Goal: Task Accomplishment & Management: Manage account settings

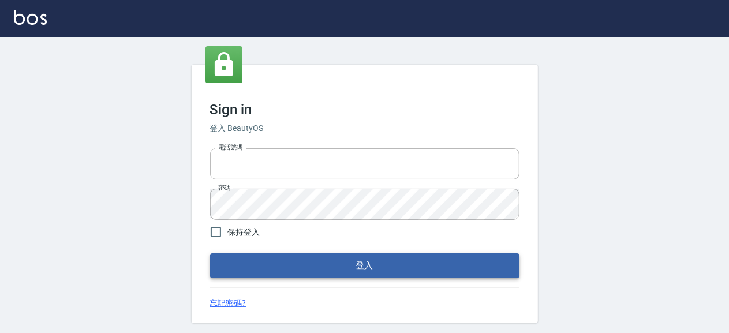
type input "0931911003"
click at [398, 263] on button "登入" at bounding box center [365, 266] width 310 height 24
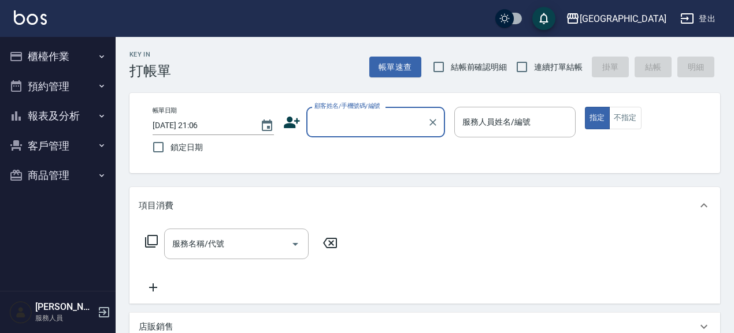
drag, startPoint x: 441, startPoint y: 65, endPoint x: 501, endPoint y: 66, distance: 60.1
click at [449, 65] on input "結帳前確認明細" at bounding box center [438, 67] width 24 height 24
checkbox input "true"
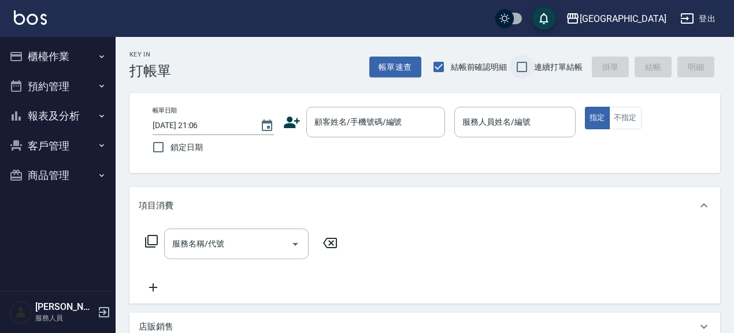
click at [526, 63] on input "連續打單結帳" at bounding box center [521, 67] width 24 height 24
checkbox input "true"
click at [355, 121] on div "顧客姓名/手機號碼/編號 顧客姓名/手機號碼/編號" at bounding box center [375, 122] width 139 height 31
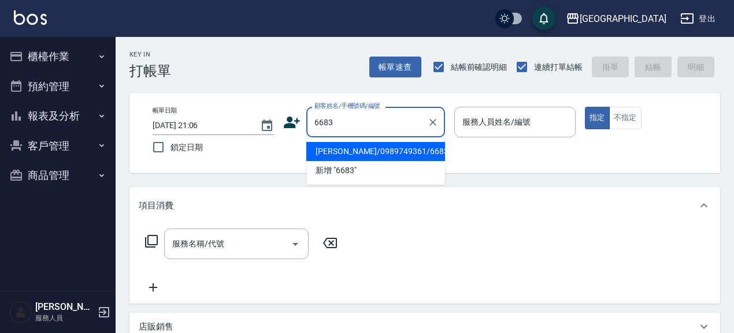
type input "陳淑華/0989749361/6683"
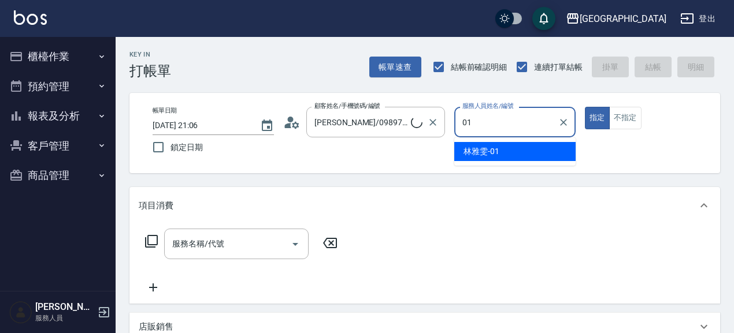
type input "01"
type button "true"
type input "林雅雯-01"
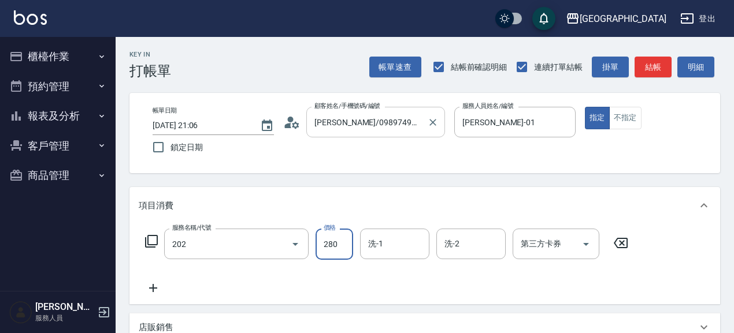
type input "洗髮[280](202)"
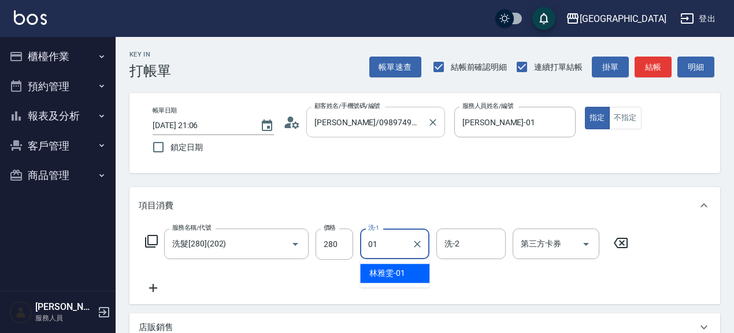
type input "林雅雯-01"
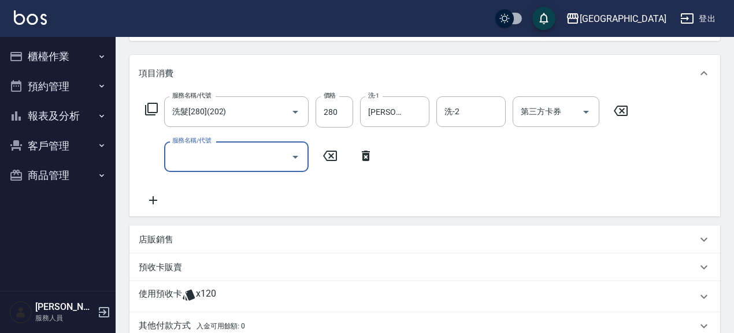
scroll to position [150, 0]
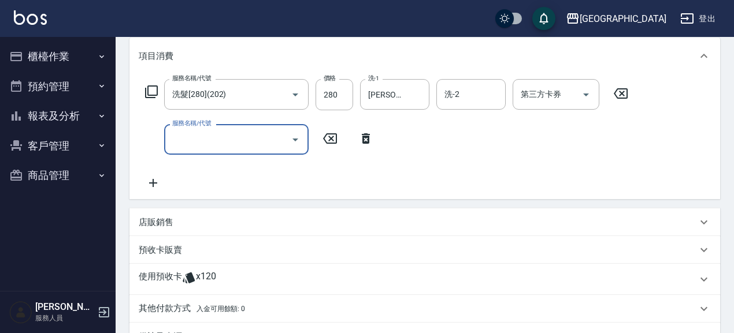
drag, startPoint x: 159, startPoint y: 213, endPoint x: 162, endPoint y: 262, distance: 49.1
click at [159, 213] on div "店販銷售" at bounding box center [424, 223] width 590 height 28
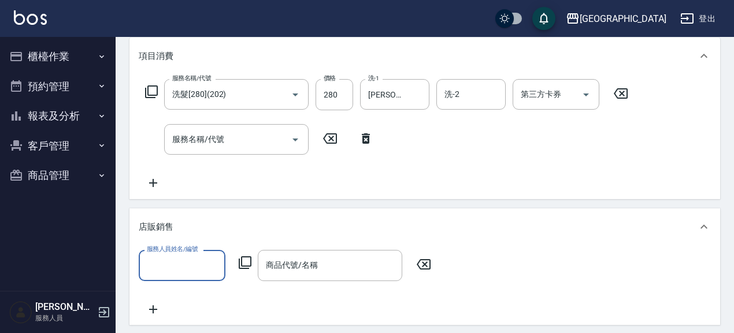
scroll to position [0, 0]
drag, startPoint x: 239, startPoint y: 282, endPoint x: 236, endPoint y: 277, distance: 6.2
click at [239, 282] on div "服務人員姓名/編號 服務人員姓名/編號 商品代號/名稱 商品代號/名稱" at bounding box center [425, 283] width 572 height 66
click at [205, 267] on input "服務人員姓名/編號" at bounding box center [182, 265] width 76 height 20
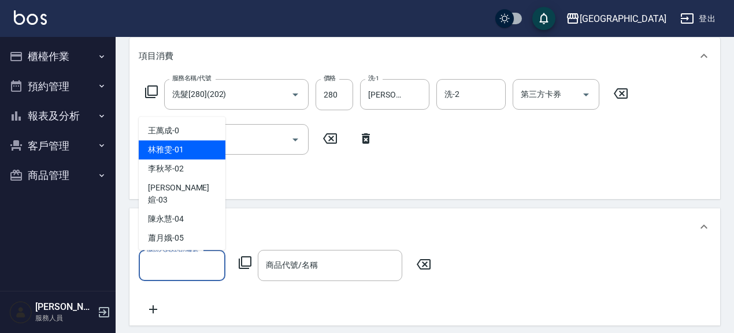
click at [190, 141] on div "林雅雯 -01" at bounding box center [182, 150] width 87 height 19
type input "林雅雯-01"
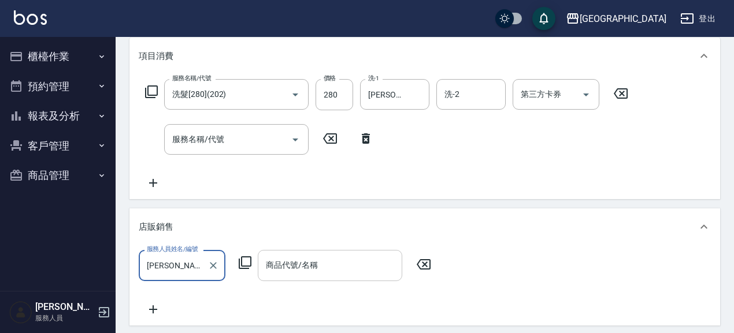
click at [301, 275] on input "商品代號/名稱" at bounding box center [330, 265] width 134 height 20
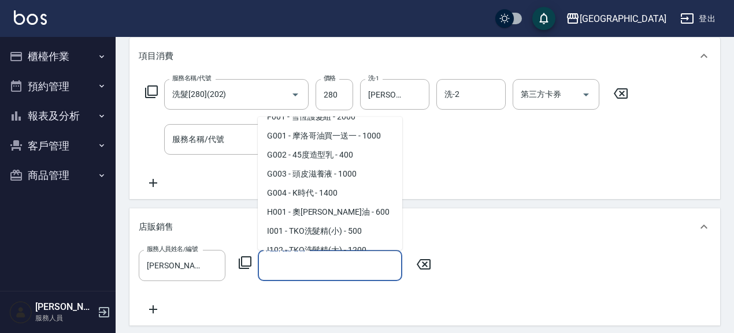
scroll to position [500, 0]
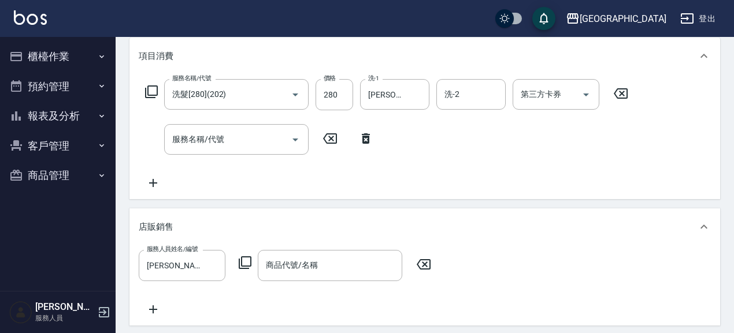
click at [253, 262] on div "服務人員姓名/編號 林雅雯-01 服務人員姓名/編號 商品代號/名稱 商品代號/名稱" at bounding box center [288, 265] width 299 height 31
click at [240, 270] on div "服務人員姓名/編號 林雅雯-01 服務人員姓名/編號 商品代號/名稱 商品代號/名稱" at bounding box center [288, 265] width 299 height 31
click at [246, 263] on icon at bounding box center [245, 263] width 14 height 14
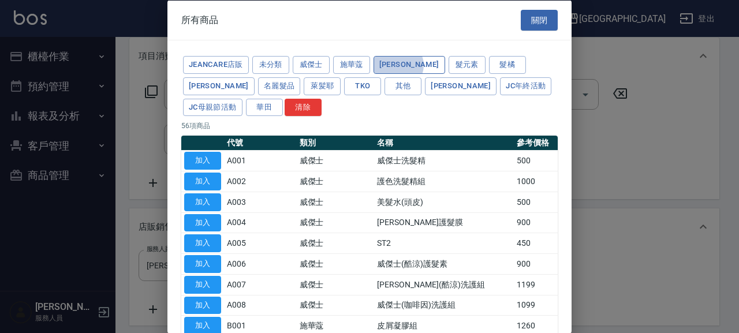
click at [399, 65] on button "[PERSON_NAME]" at bounding box center [410, 65] width 72 height 18
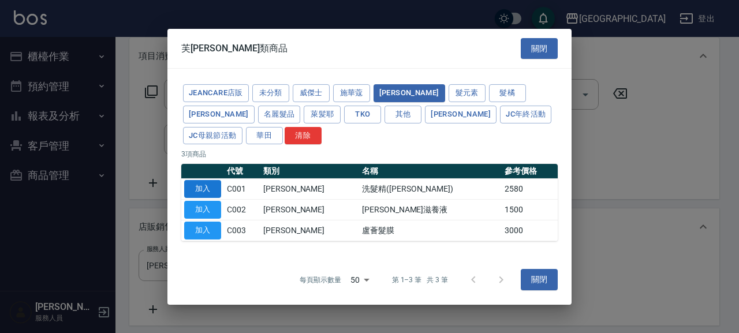
click at [204, 188] on button "加入" at bounding box center [202, 189] width 37 height 18
type input "洗髮精([PERSON_NAME])"
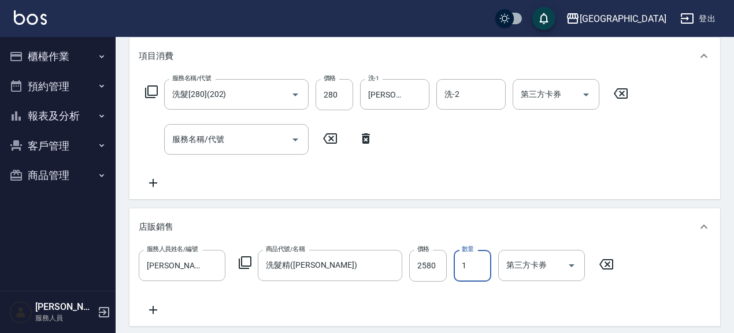
click at [467, 269] on input "1" at bounding box center [472, 265] width 38 height 31
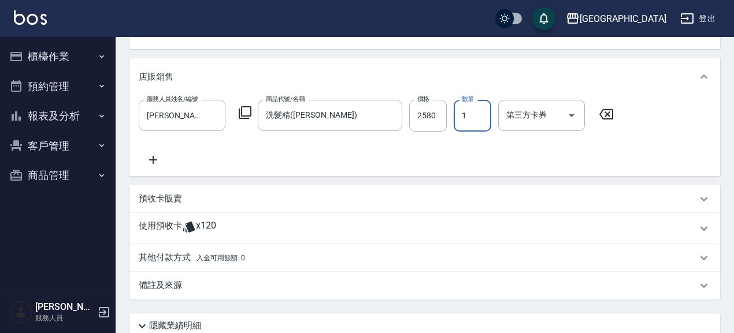
scroll to position [300, 0]
click at [146, 203] on p "預收卡販賣" at bounding box center [160, 199] width 43 height 12
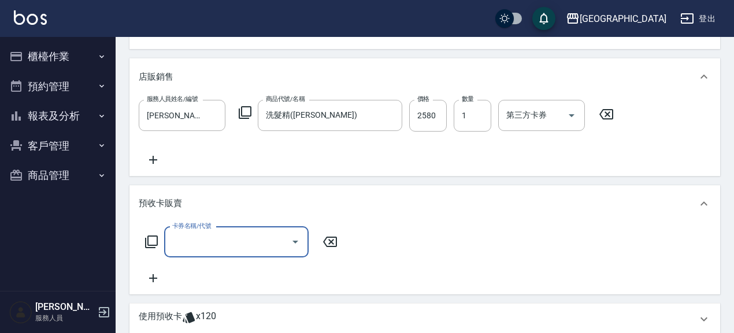
scroll to position [0, 0]
click at [219, 243] on input "卡券名稱/代號" at bounding box center [227, 242] width 117 height 20
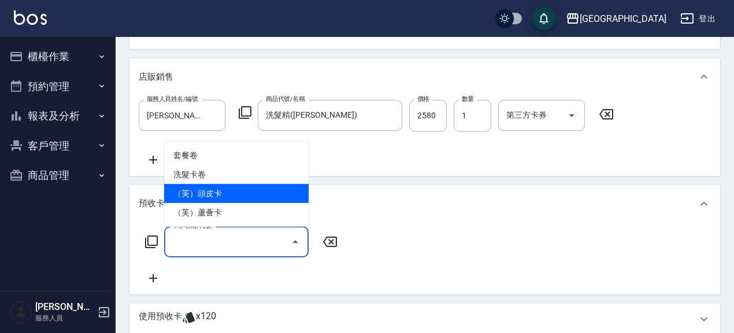
click at [219, 192] on span "（芙）頭皮卡" at bounding box center [236, 193] width 144 height 19
type input "（芙）頭皮卡(997)"
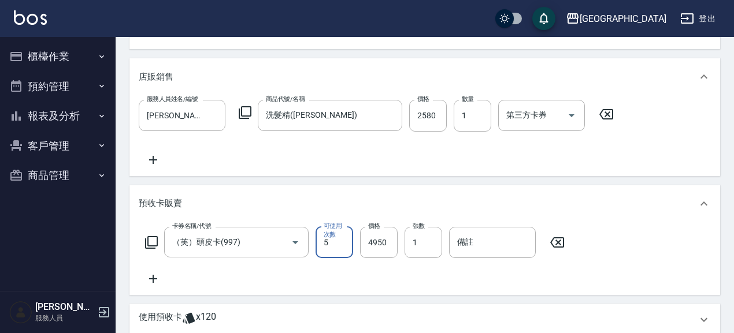
click at [142, 286] on div "卡券名稱/代號 （芙）頭皮卡(997) 卡券名稱/代號 可使用次數 5 可使用次數 價格 4950 價格 張數 1 張數 備註 備註" at bounding box center [424, 258] width 590 height 73
click at [162, 281] on icon at bounding box center [153, 279] width 29 height 14
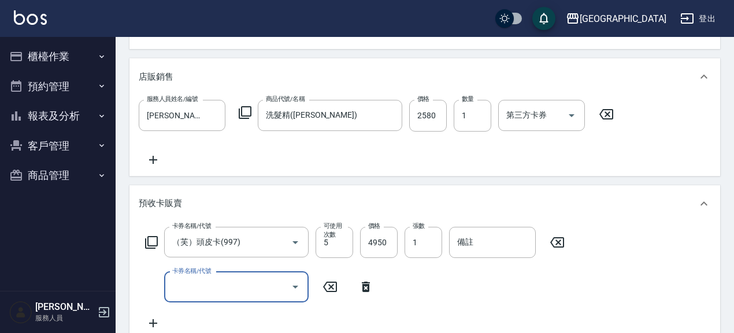
click at [255, 291] on input "卡券名稱/代號" at bounding box center [227, 287] width 117 height 20
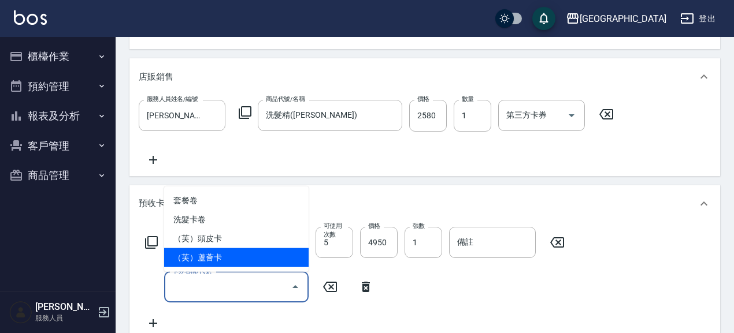
click at [243, 256] on span "（芙）蘆薈卡" at bounding box center [236, 257] width 144 height 19
type input "（芙）蘆薈卡(998)"
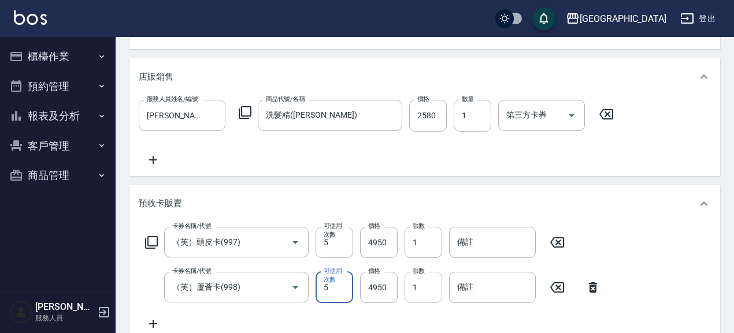
click at [413, 287] on input "1" at bounding box center [423, 287] width 38 height 31
drag, startPoint x: 424, startPoint y: 289, endPoint x: 353, endPoint y: 296, distance: 70.9
click at [356, 296] on div "卡券名稱/代號 （芙）蘆薈卡(998) 卡券名稱/代號 可使用次數 5 可使用次數 價格 4950 價格 張數 21 張數 備註 備註" at bounding box center [373, 287] width 468 height 31
type input "2"
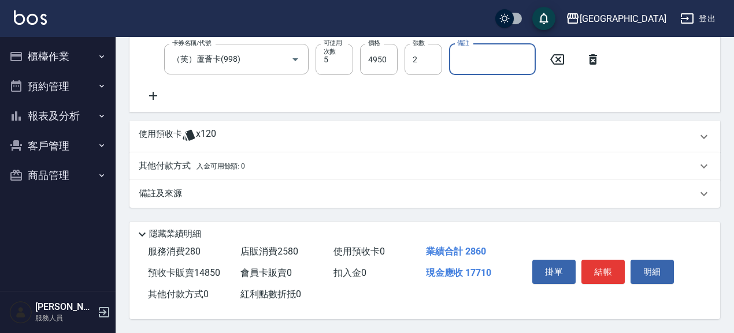
scroll to position [531, 0]
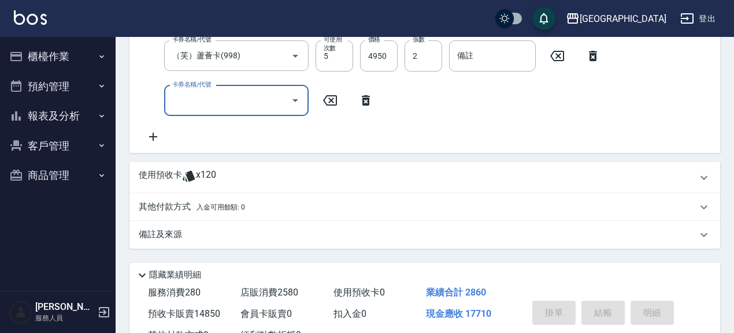
type input "2025/08/15 21:08"
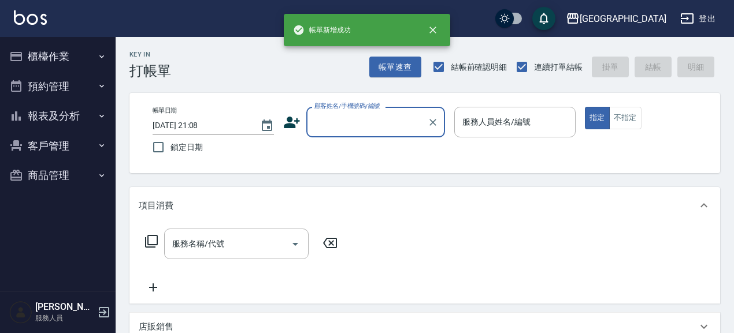
scroll to position [0, 0]
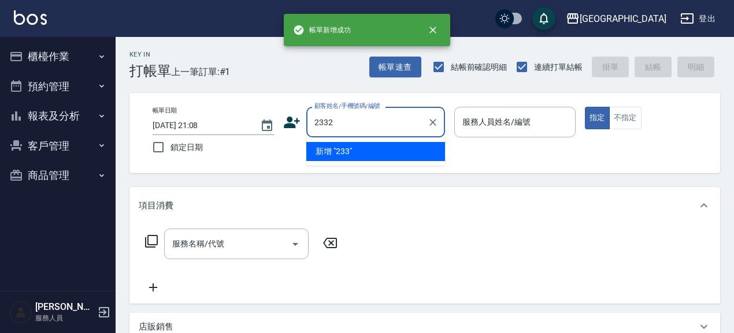
type input "2332"
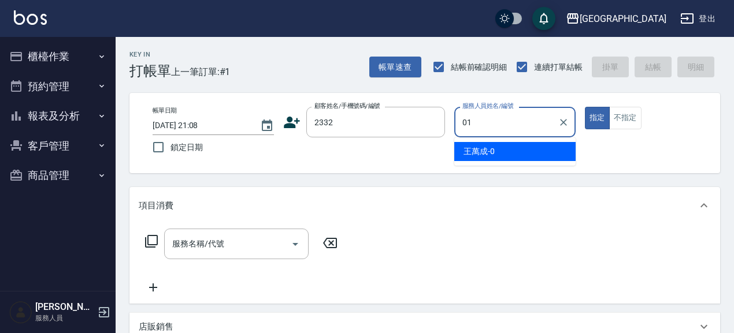
type input "01"
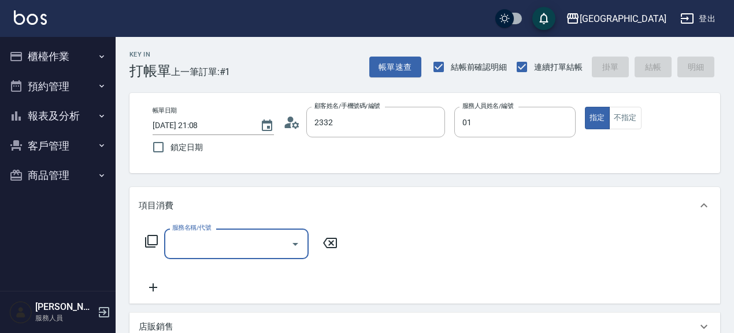
type input "江美麗/0921429788/2332"
type input "林雅雯-01"
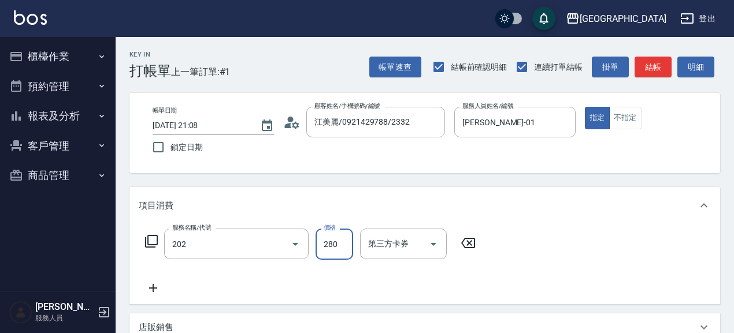
type input "洗髮[280](202)"
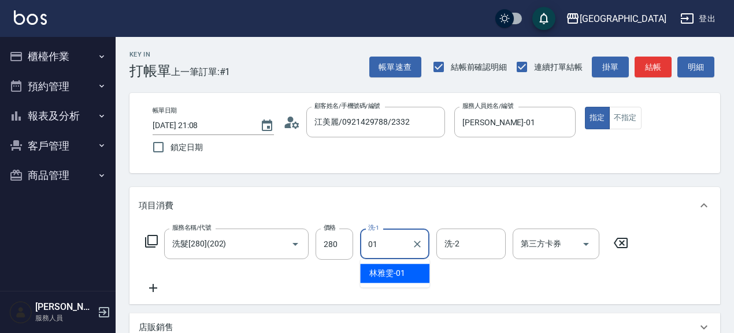
type input "林雅雯-01"
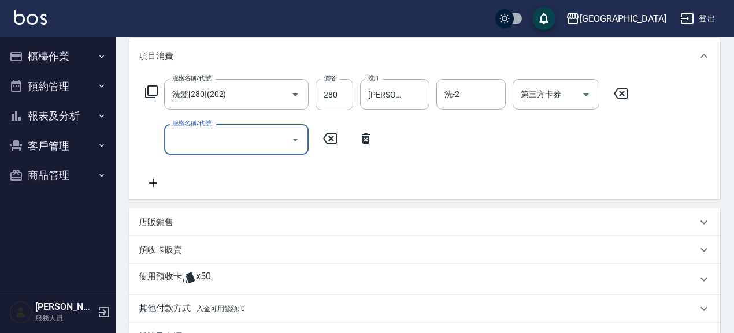
scroll to position [150, 0]
click at [191, 222] on div "店販銷售" at bounding box center [418, 223] width 558 height 12
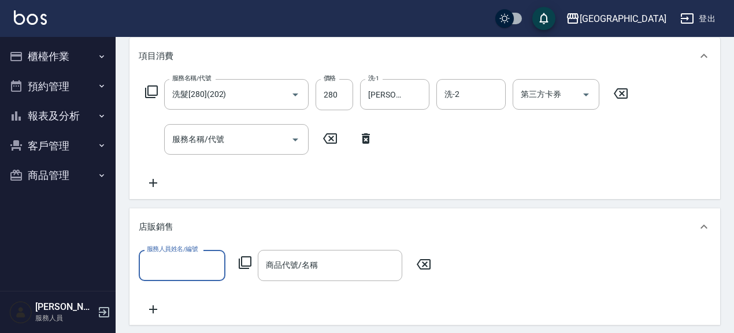
scroll to position [0, 0]
click at [185, 250] on label "服務人員姓名/編號" at bounding box center [172, 249] width 51 height 9
click at [185, 255] on input "服務人員姓名/編號" at bounding box center [182, 265] width 76 height 20
drag, startPoint x: 182, startPoint y: 276, endPoint x: 180, endPoint y: 260, distance: 15.7
click at [182, 271] on div "服務人員姓名/編號" at bounding box center [182, 265] width 87 height 31
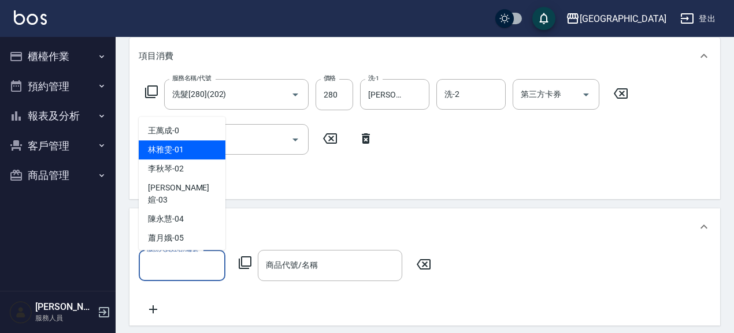
click at [207, 153] on div "林雅雯 -01" at bounding box center [182, 150] width 87 height 19
type input "林雅雯-01"
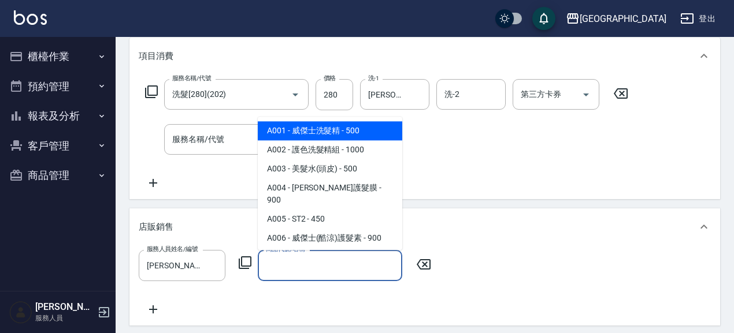
click at [320, 262] on input "商品代號/名稱" at bounding box center [330, 265] width 134 height 20
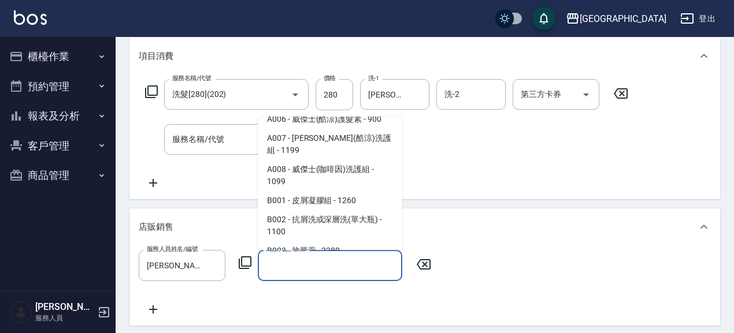
scroll to position [120, 0]
click at [345, 260] on span "C001 - 洗髮精([PERSON_NAME]) - 2580" at bounding box center [330, 275] width 144 height 31
type input "洗髮精([PERSON_NAME])"
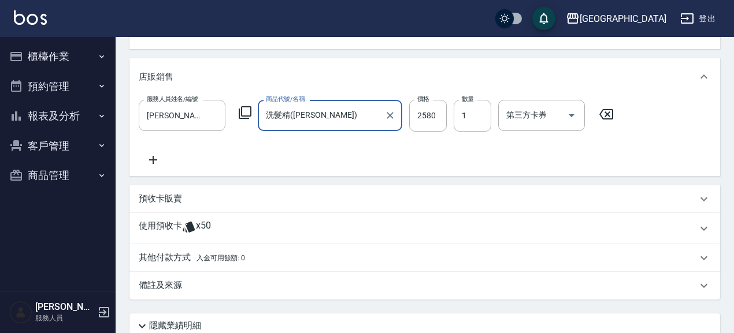
scroll to position [300, 0]
click at [159, 199] on p "預收卡販賣" at bounding box center [160, 199] width 43 height 12
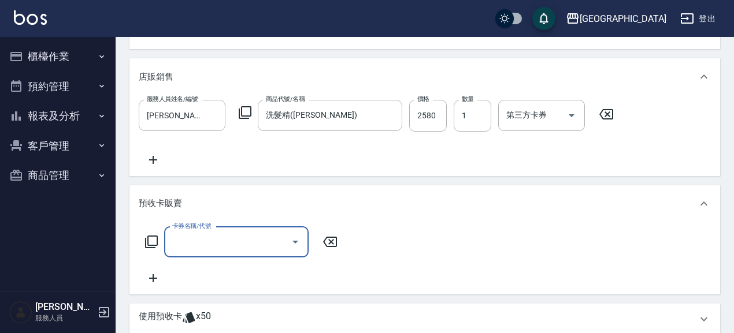
scroll to position [0, 0]
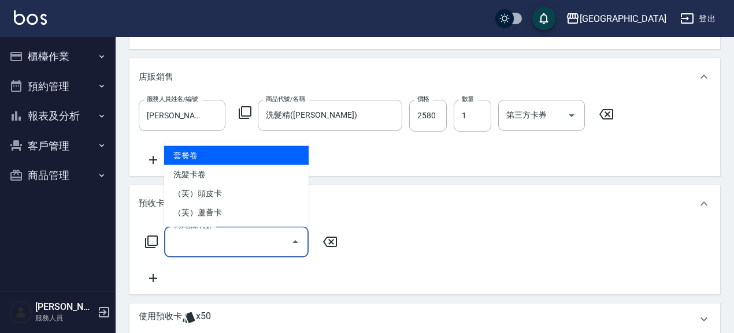
click at [200, 245] on input "卡券名稱/代號" at bounding box center [227, 242] width 117 height 20
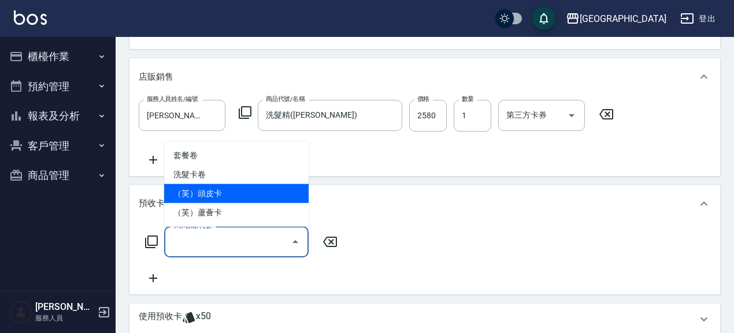
drag, startPoint x: 225, startPoint y: 189, endPoint x: 203, endPoint y: 214, distance: 33.1
click at [224, 191] on span "（芙）頭皮卡" at bounding box center [236, 193] width 144 height 19
type input "（芙）頭皮卡(997)"
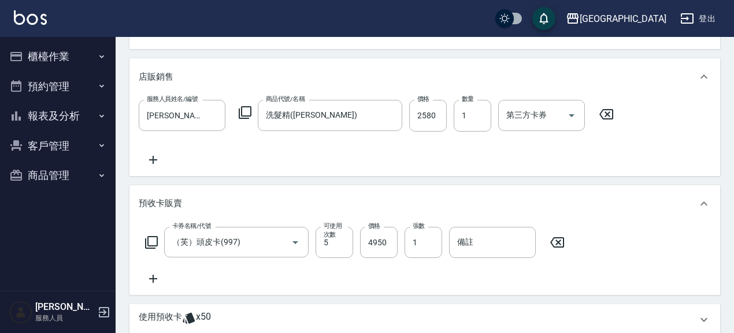
click at [197, 280] on div "卡券名稱/代號 （芙）頭皮卡(997) 卡券名稱/代號 可使用次數 5 可使用次數 價格 4950 價格 張數 1 張數 備註 備註" at bounding box center [425, 256] width 572 height 59
click at [161, 280] on icon at bounding box center [153, 279] width 29 height 14
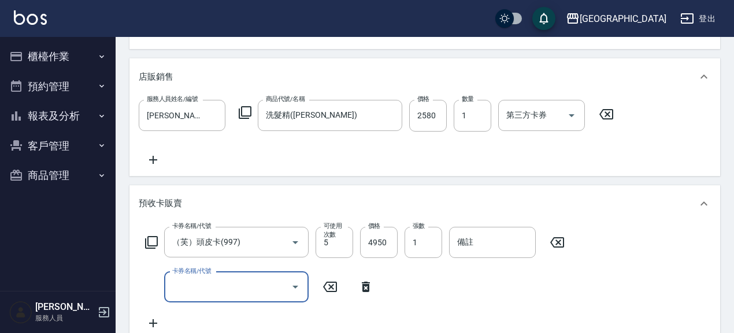
click at [209, 294] on input "卡券名稱/代號" at bounding box center [227, 287] width 117 height 20
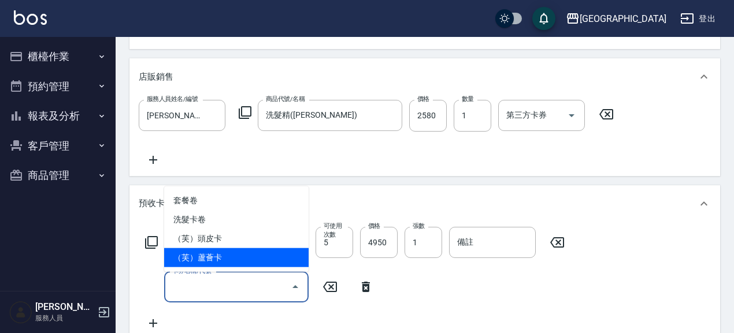
click at [246, 254] on span "（芙）蘆薈卡" at bounding box center [236, 257] width 144 height 19
type input "（芙）蘆薈卡(998)"
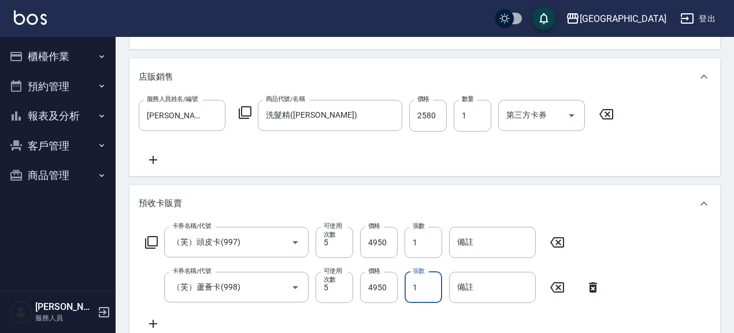
click at [417, 285] on input "1" at bounding box center [423, 287] width 38 height 31
drag, startPoint x: 417, startPoint y: 285, endPoint x: 378, endPoint y: 266, distance: 43.4
click at [394, 293] on div "卡券名稱/代號 （芙）蘆薈卡(998) 卡券名稱/代號 可使用次數 5 可使用次數 價格 4950 價格 張數 1 張數 備註 備註" at bounding box center [373, 287] width 468 height 31
type input "2"
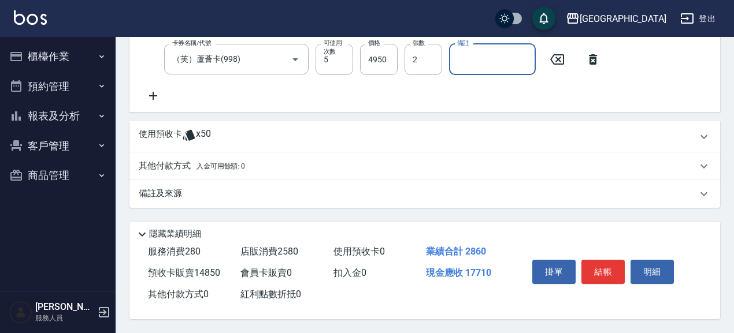
scroll to position [531, 0]
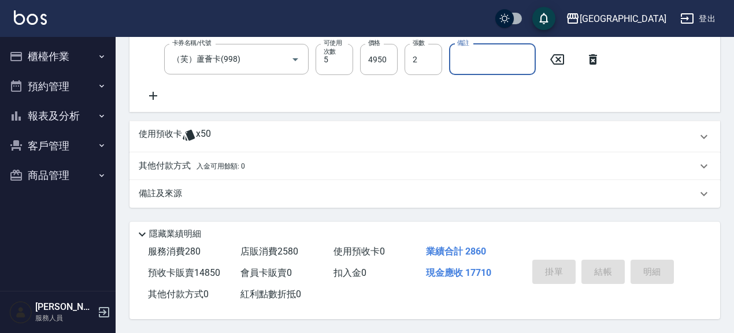
type input "2025/08/15 21:09"
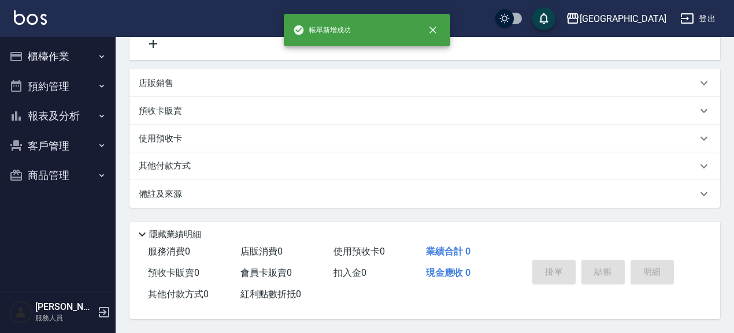
scroll to position [0, 0]
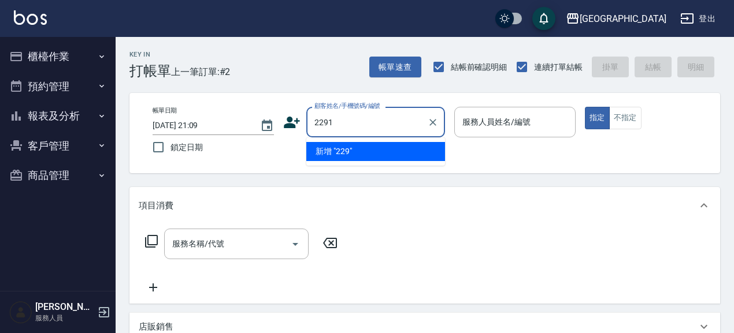
type input "2291"
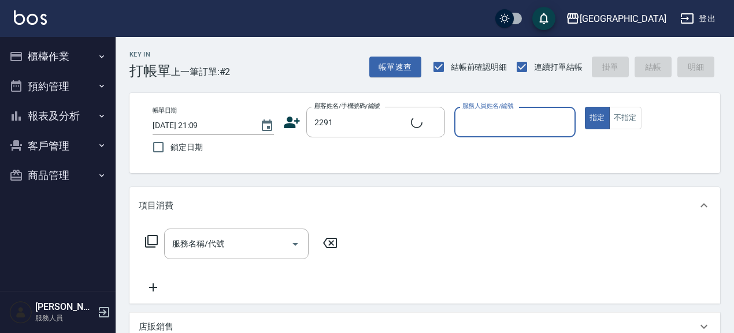
type input "0"
type input "朱芯儀/2291/2291"
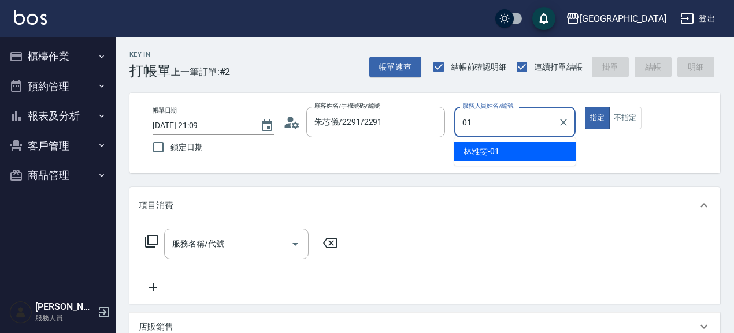
type input "林雅雯-01"
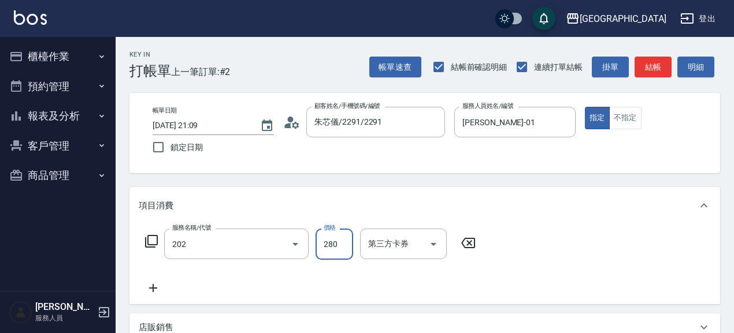
type input "洗髮[280](202)"
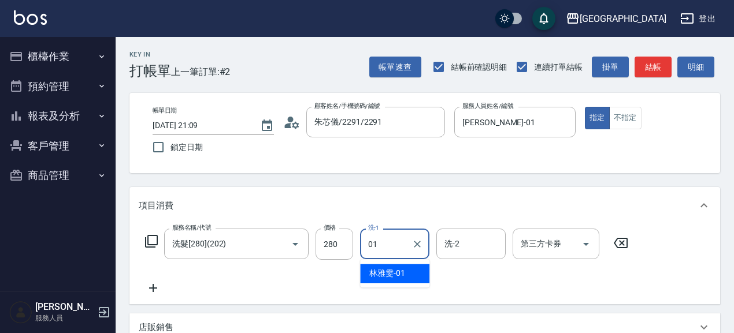
type input "林雅雯-01"
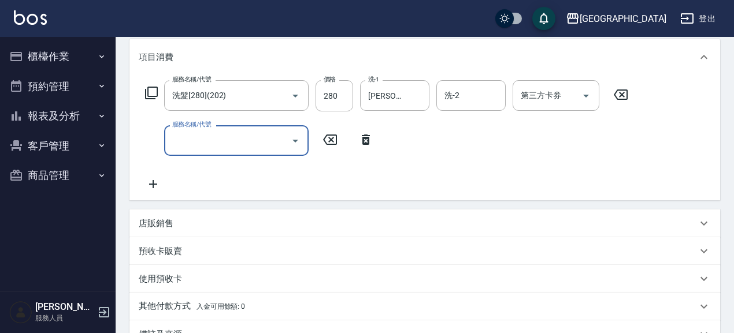
scroll to position [150, 0]
click at [166, 221] on p "店販銷售" at bounding box center [156, 223] width 35 height 12
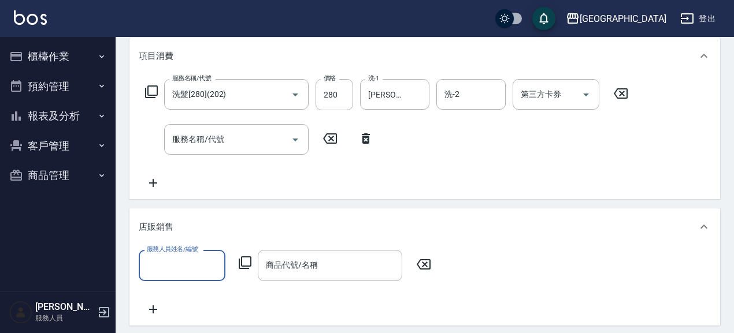
scroll to position [0, 0]
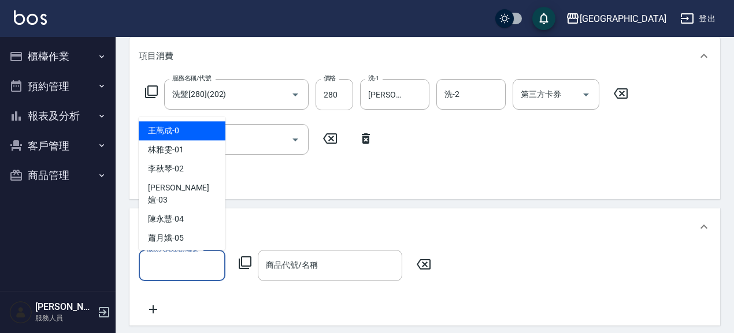
click at [189, 267] on input "服務人員姓名/編號" at bounding box center [182, 265] width 76 height 20
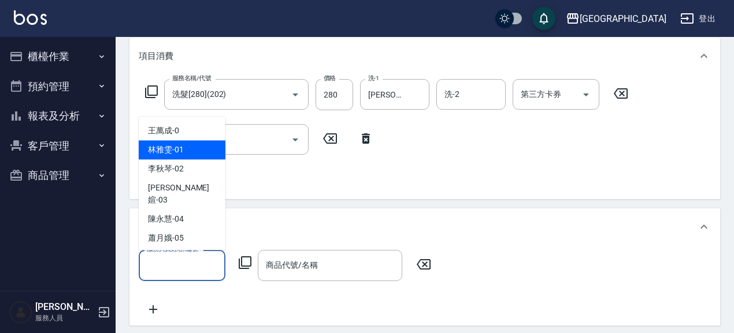
click at [198, 149] on div "林雅雯 -01" at bounding box center [182, 150] width 87 height 19
type input "林雅雯-01"
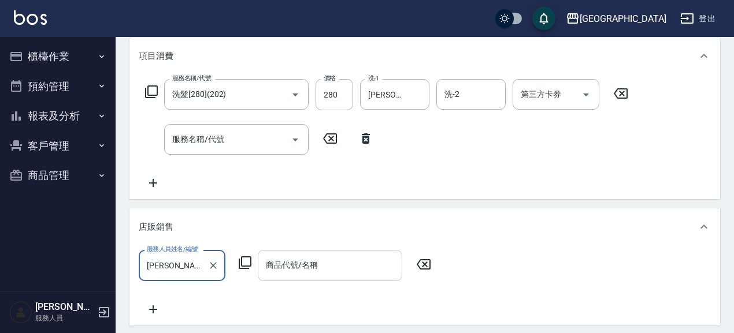
click at [351, 273] on input "商品代號/名稱" at bounding box center [330, 265] width 134 height 20
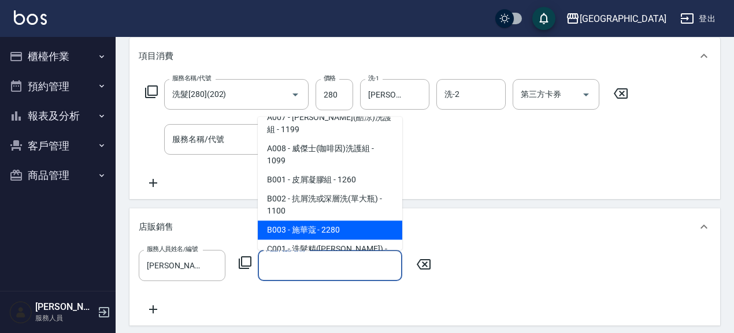
scroll to position [140, 0]
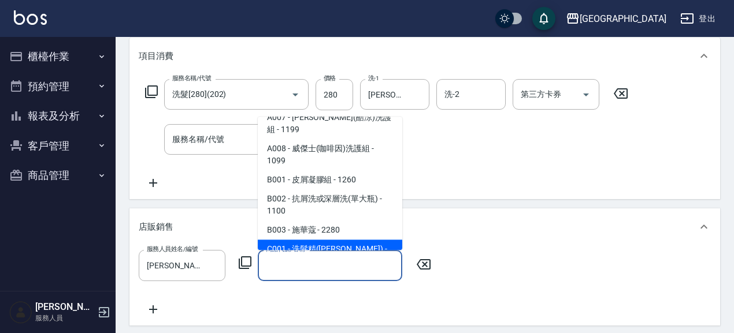
drag, startPoint x: 370, startPoint y: 226, endPoint x: 367, endPoint y: 231, distance: 5.9
click at [370, 240] on span "C001 - 洗髮精([PERSON_NAME]) - 2580" at bounding box center [330, 255] width 144 height 31
type input "洗髮精([PERSON_NAME])"
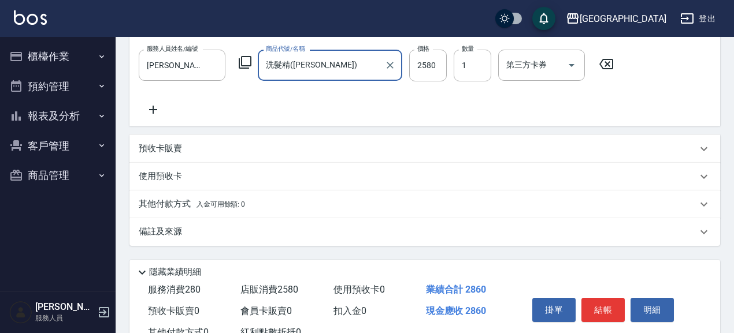
scroll to position [350, 0]
click at [188, 147] on div "預收卡販賣" at bounding box center [418, 149] width 558 height 12
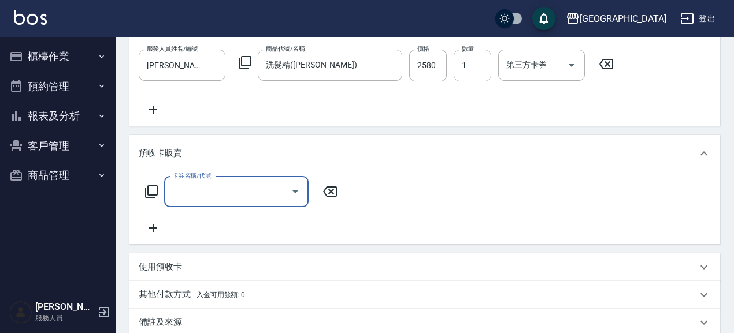
scroll to position [0, 0]
drag, startPoint x: 228, startPoint y: 193, endPoint x: 224, endPoint y: 199, distance: 7.2
click at [228, 192] on input "卡券名稱/代號" at bounding box center [227, 192] width 117 height 20
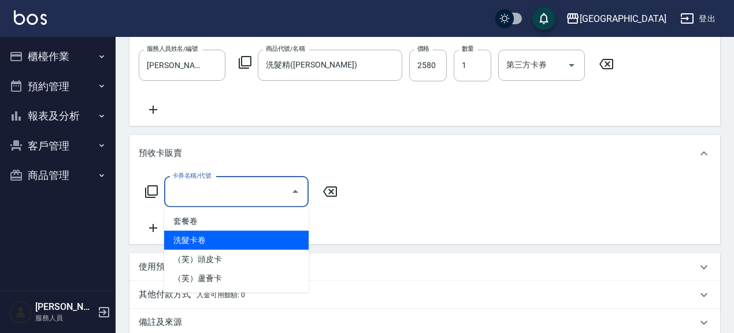
click at [226, 240] on span "洗髮卡卷" at bounding box center [236, 240] width 144 height 19
type input "洗髮卡卷(993)"
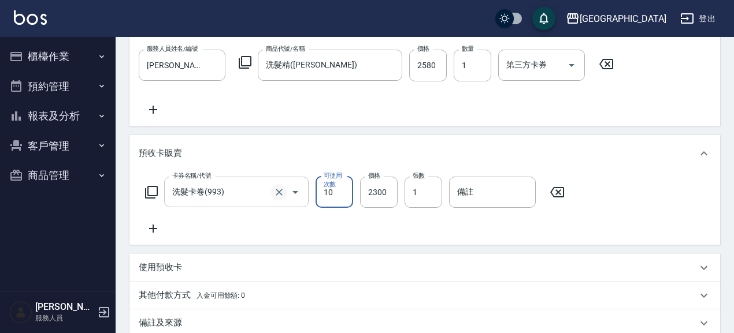
click at [278, 187] on icon "Clear" at bounding box center [279, 193] width 12 height 12
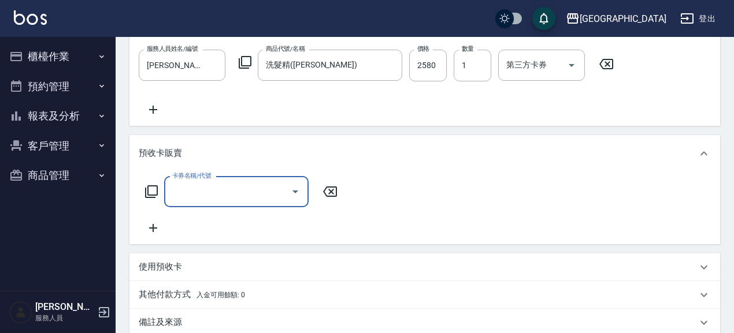
click at [270, 193] on input "卡券名稱/代號" at bounding box center [227, 192] width 117 height 20
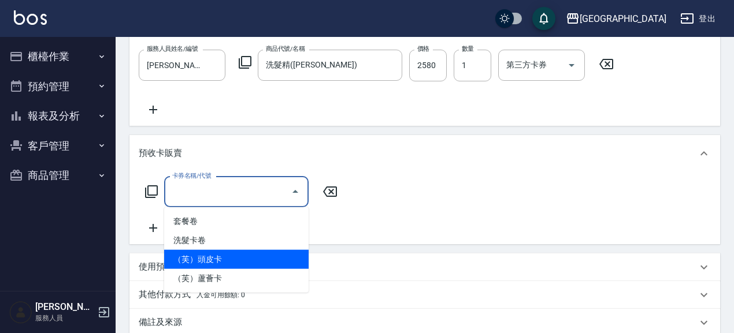
click at [254, 254] on span "（芙）頭皮卡" at bounding box center [236, 259] width 144 height 19
type input "（芙）頭皮卡(997)"
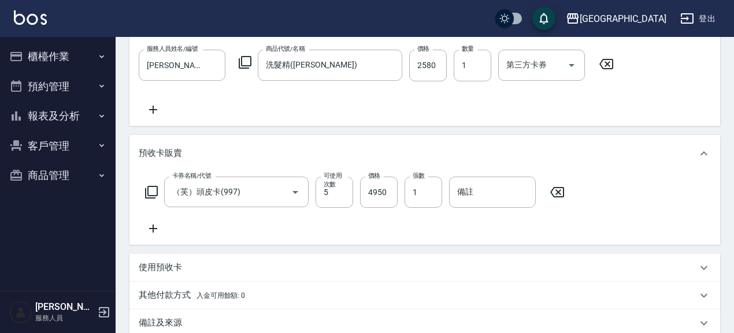
click at [157, 230] on icon at bounding box center [153, 229] width 29 height 14
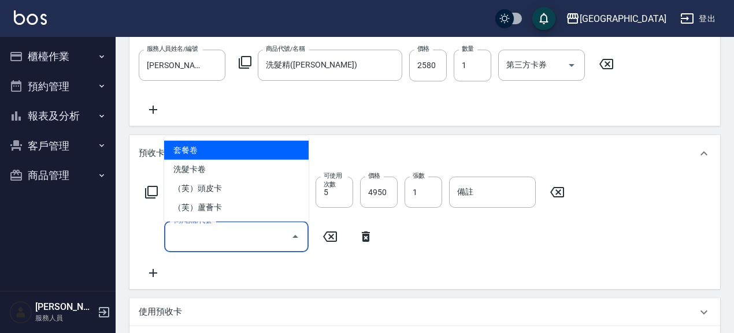
click at [234, 243] on input "卡券名稱/代號" at bounding box center [227, 237] width 117 height 20
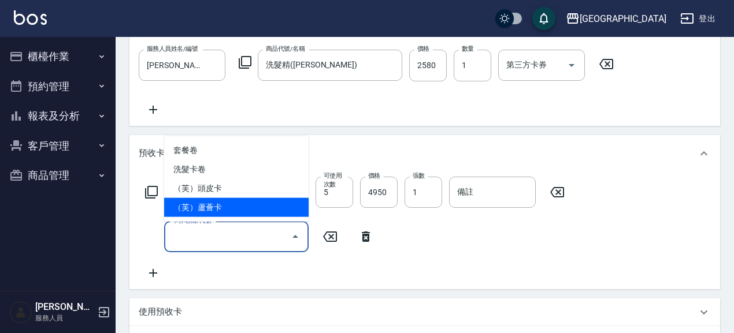
click at [238, 211] on span "（芙）蘆薈卡" at bounding box center [236, 207] width 144 height 19
type input "（芙）蘆薈卡(998)"
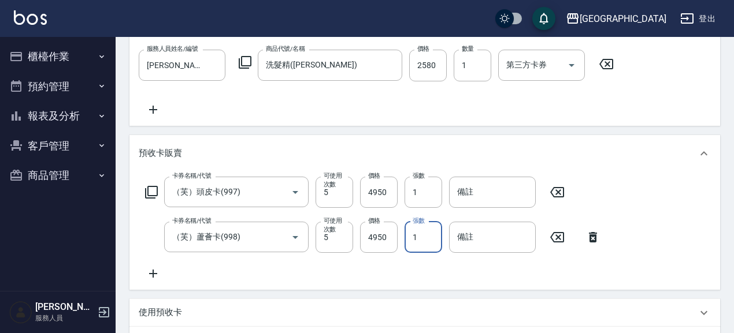
drag, startPoint x: 419, startPoint y: 237, endPoint x: 404, endPoint y: 241, distance: 15.6
click at [404, 241] on input "1" at bounding box center [423, 237] width 38 height 31
type input "2"
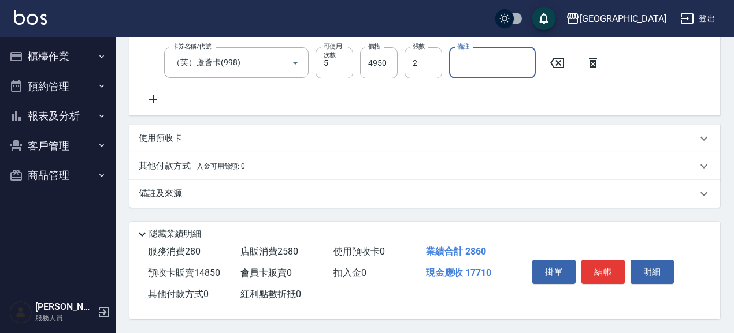
scroll to position [528, 0]
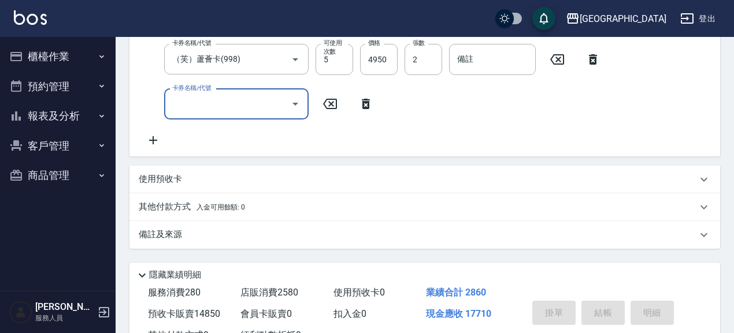
type input "2025/08/15 21:10"
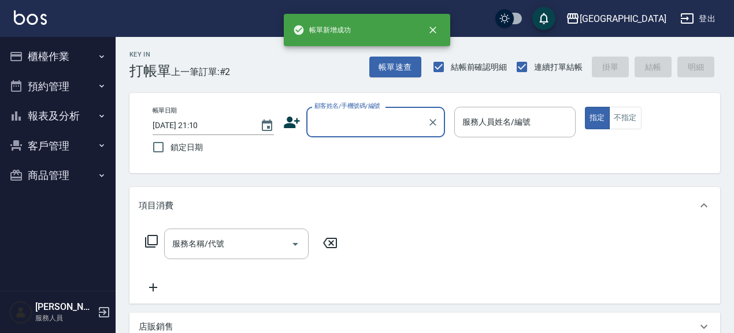
scroll to position [0, 0]
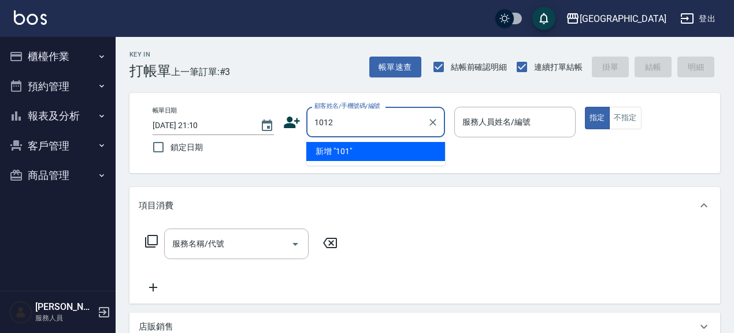
type input "1012"
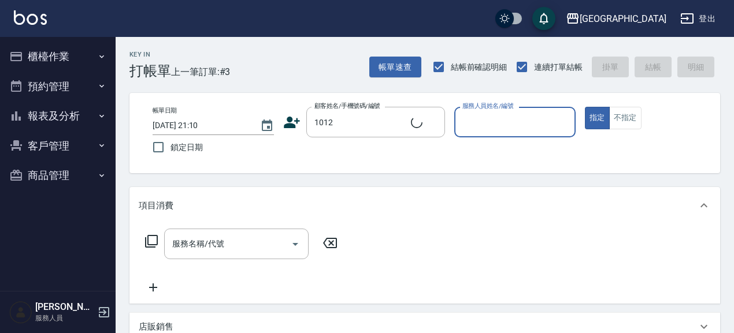
type input "0"
type input "黃惠玫/0927766767/1012"
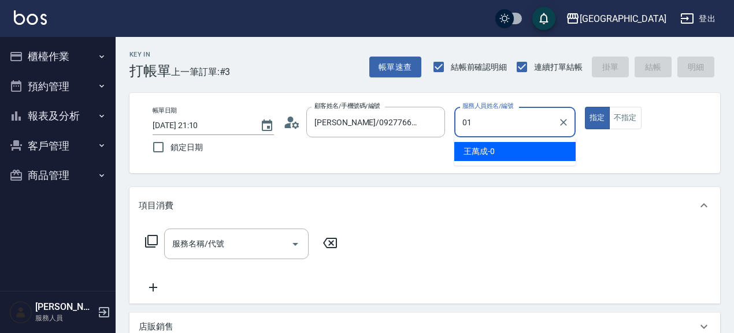
type input "林雅雯-01"
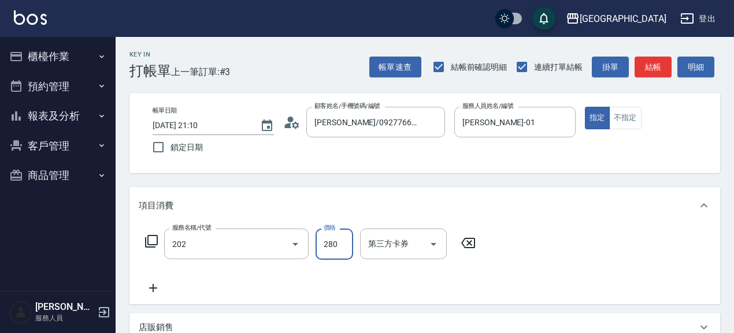
type input "洗髮[280](202)"
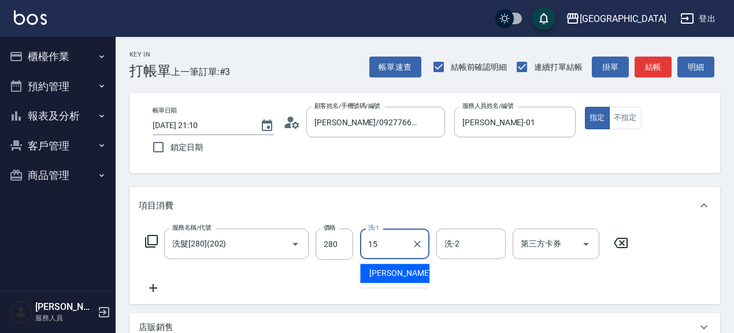
type input "蔡惠娟-15"
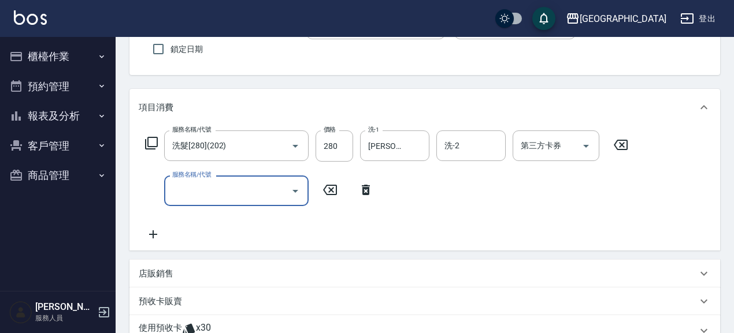
scroll to position [100, 0]
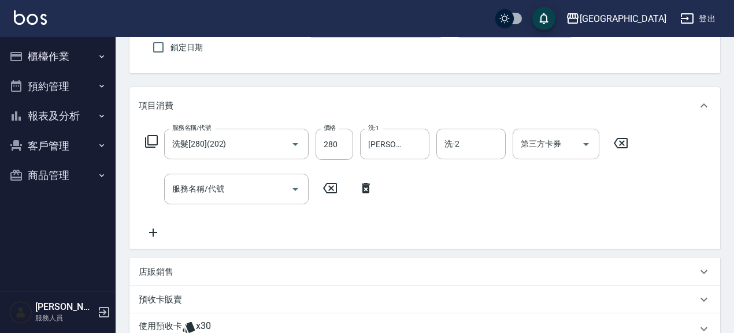
click at [179, 273] on div "店販銷售" at bounding box center [418, 272] width 558 height 12
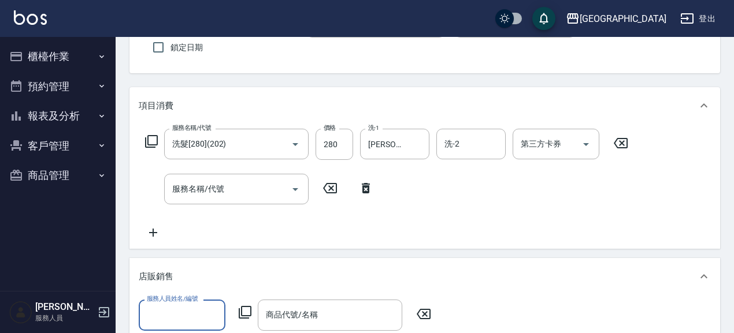
scroll to position [0, 0]
click at [185, 319] on input "服務人員姓名/編號" at bounding box center [182, 315] width 76 height 20
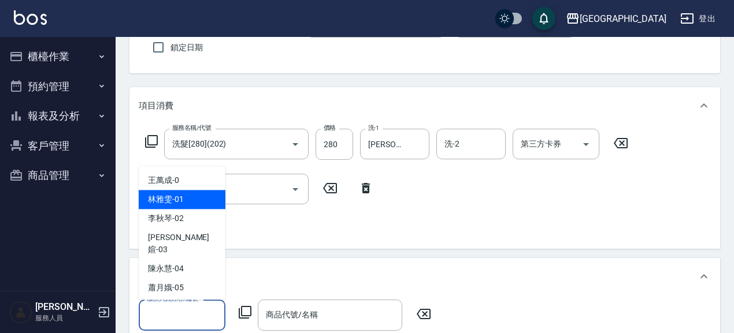
click at [201, 204] on div "林雅雯 -01" at bounding box center [182, 200] width 87 height 19
type input "林雅雯-01"
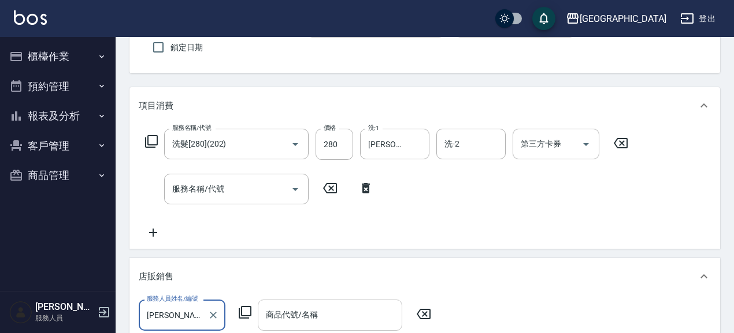
drag, startPoint x: 335, startPoint y: 324, endPoint x: 336, endPoint y: 313, distance: 11.0
click at [335, 323] on input "商品代號/名稱" at bounding box center [330, 315] width 134 height 20
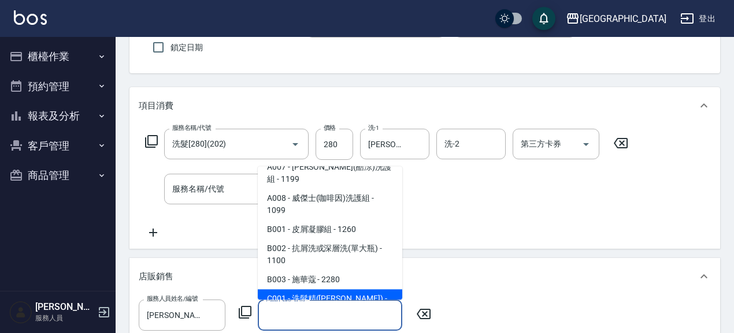
scroll to position [140, 0]
click at [381, 290] on span "C001 - 洗髮精([PERSON_NAME]) - 2580" at bounding box center [330, 305] width 144 height 31
type input "洗髮精([PERSON_NAME])"
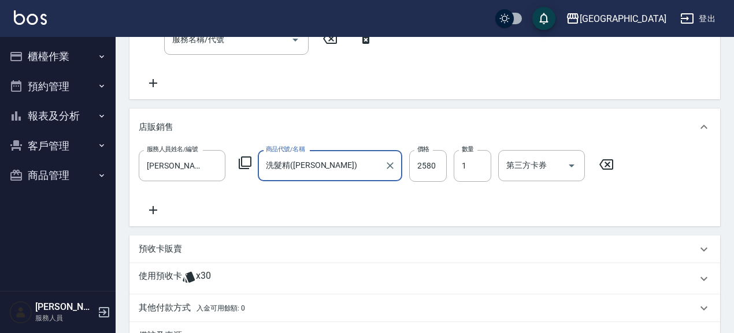
scroll to position [250, 0]
click at [163, 255] on div "預收卡販賣" at bounding box center [424, 249] width 590 height 28
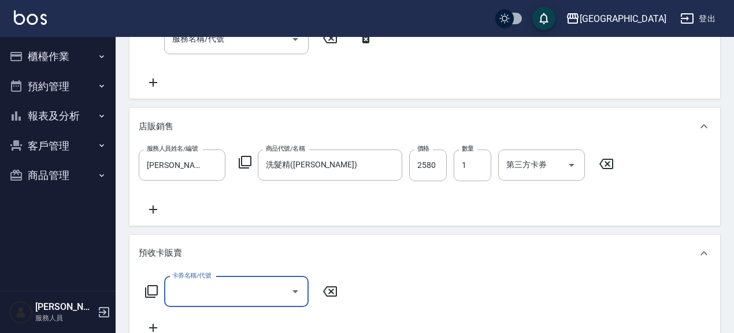
scroll to position [0, 0]
click at [213, 289] on input "卡券名稱/代號" at bounding box center [227, 292] width 117 height 20
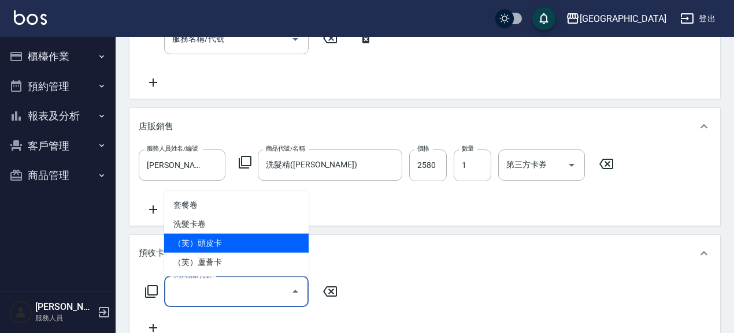
click at [238, 244] on span "（芙）頭皮卡" at bounding box center [236, 243] width 144 height 19
type input "（芙）頭皮卡(997)"
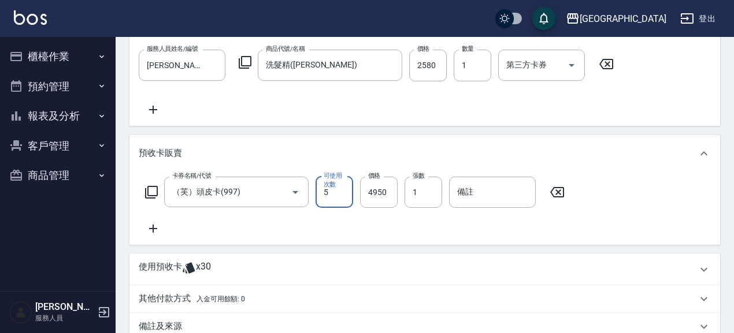
scroll to position [350, 0]
click at [154, 229] on icon at bounding box center [153, 229] width 29 height 14
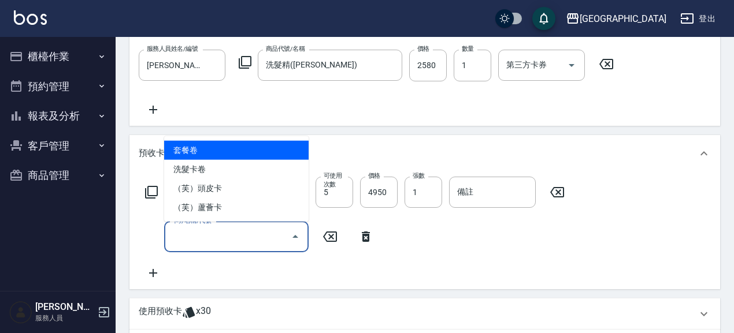
click at [222, 229] on input "卡券名稱/代號" at bounding box center [227, 237] width 117 height 20
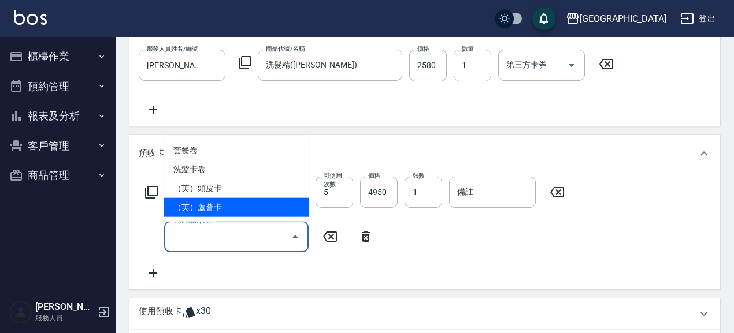
click at [243, 209] on span "（芙）蘆薈卡" at bounding box center [236, 207] width 144 height 19
type input "（芙）蘆薈卡(998)"
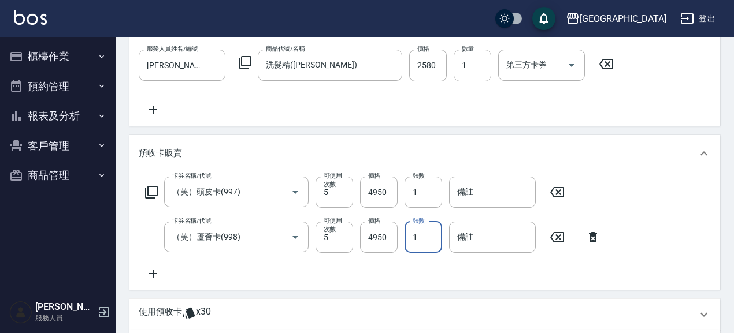
drag, startPoint x: 433, startPoint y: 233, endPoint x: 408, endPoint y: 247, distance: 28.2
click at [408, 247] on input "1" at bounding box center [423, 237] width 38 height 31
type input "2"
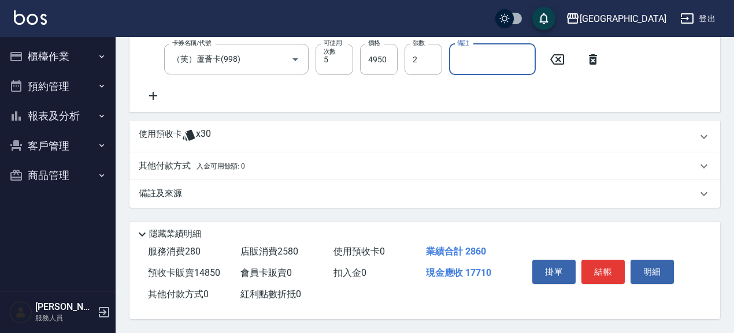
scroll to position [531, 0]
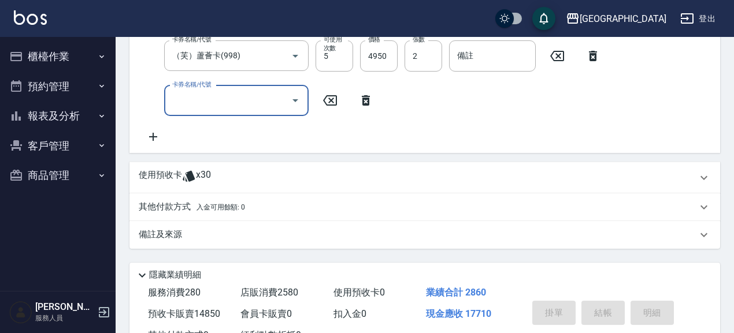
type input "2025/08/15 21:11"
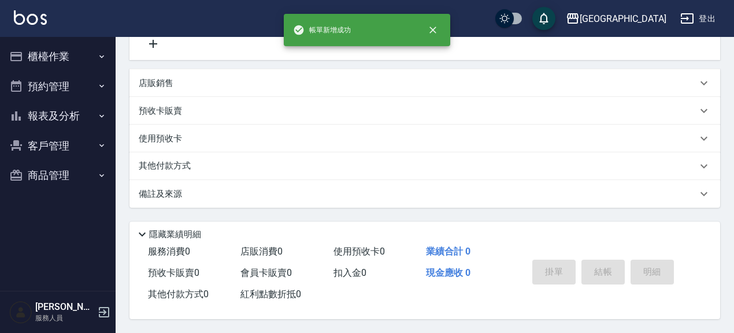
scroll to position [0, 0]
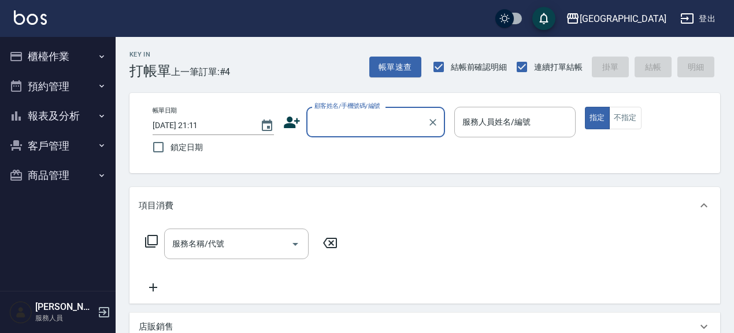
type input "1"
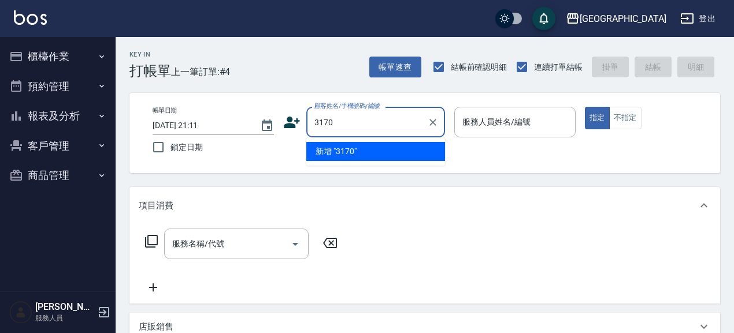
type input "3170"
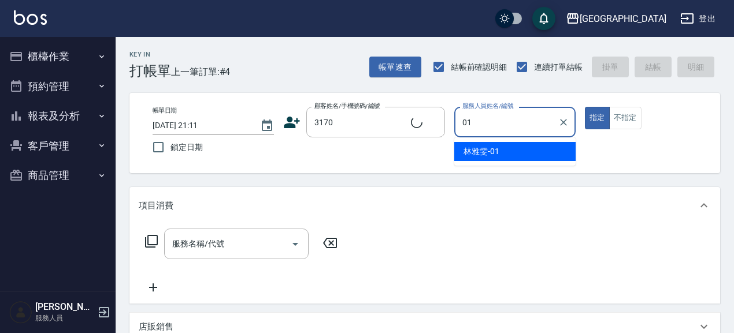
type input "林雅雯-01"
type input "[PERSON_NAME]/0932018099/3170"
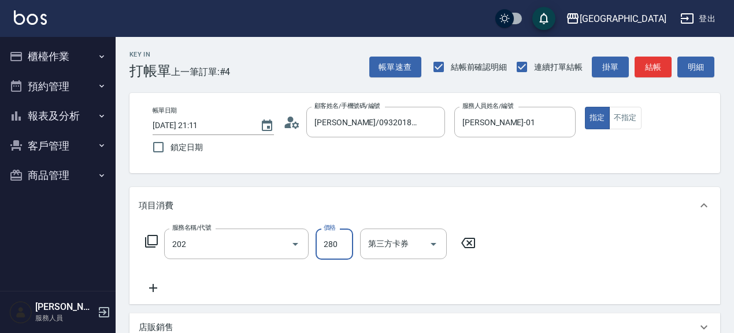
type input "洗髮[280](202)"
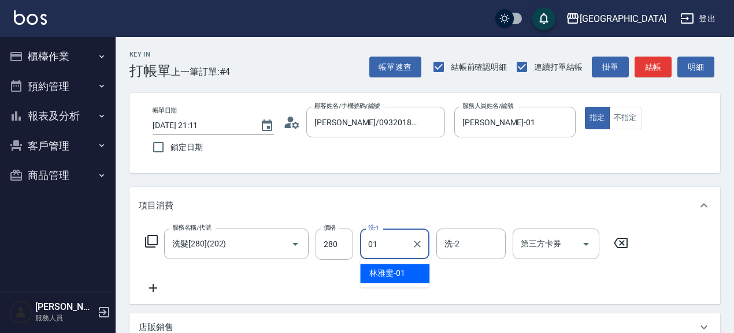
type input "林雅雯-01"
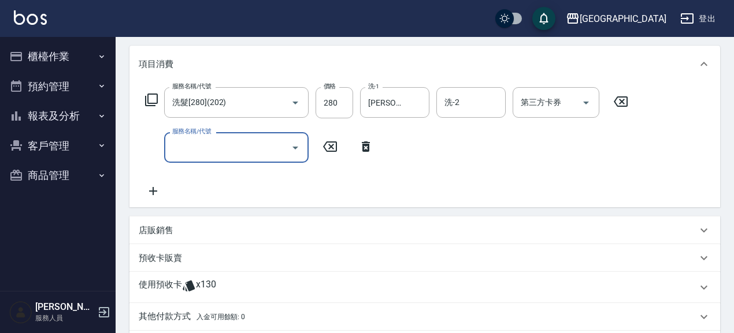
scroll to position [150, 0]
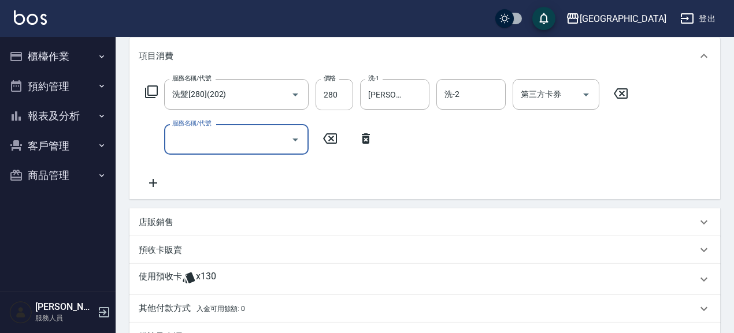
click at [158, 228] on p "店販銷售" at bounding box center [156, 223] width 35 height 12
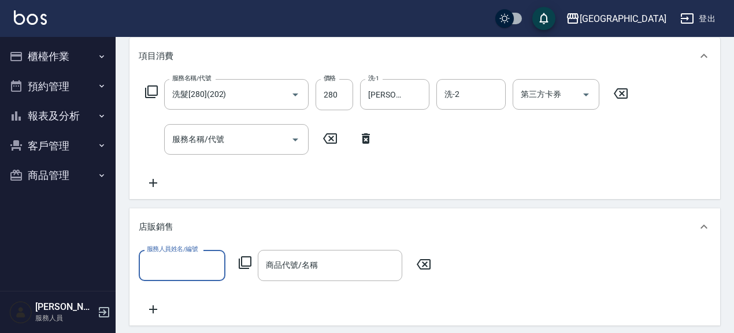
scroll to position [0, 0]
click at [183, 260] on input "服務人員姓名/編號" at bounding box center [182, 265] width 76 height 20
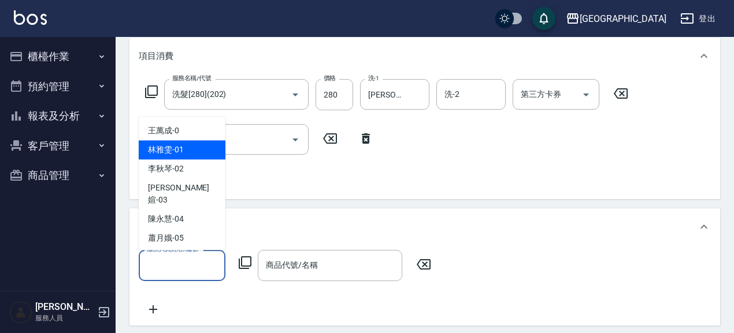
click at [193, 145] on div "林雅雯 -01" at bounding box center [182, 150] width 87 height 19
type input "林雅雯-01"
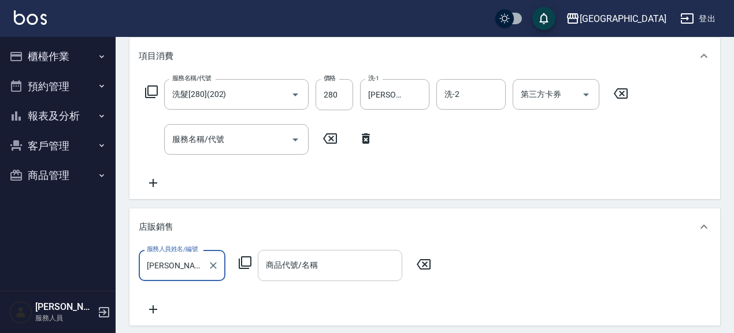
click at [336, 266] on input "商品代號/名稱" at bounding box center [330, 265] width 134 height 20
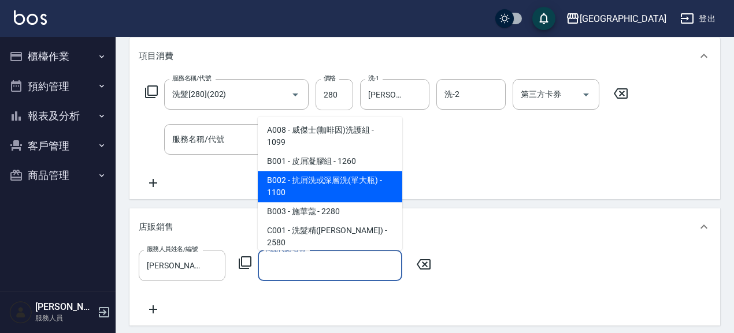
scroll to position [159, 0]
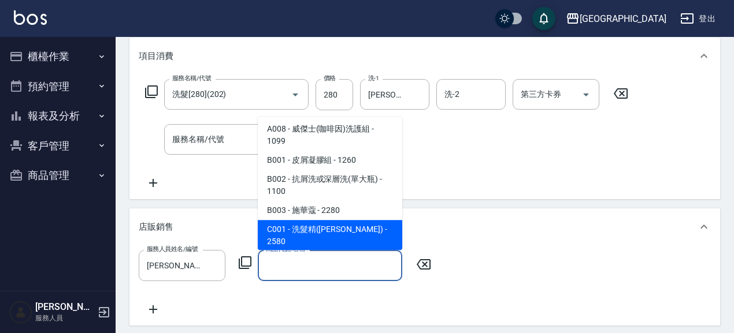
click at [368, 221] on span "C001 - 洗髮精([PERSON_NAME]) - 2580" at bounding box center [330, 236] width 144 height 31
type input "洗髮精([PERSON_NAME])"
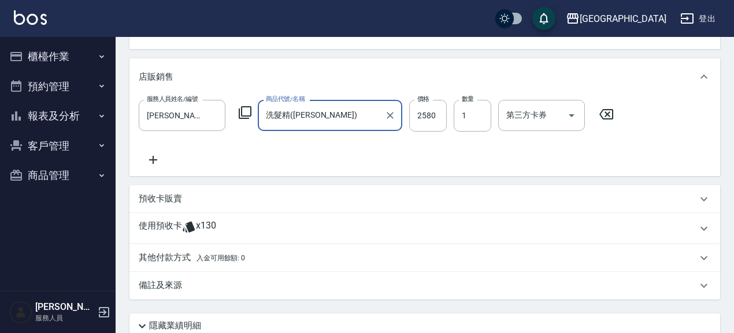
scroll to position [300, 0]
click at [155, 195] on p "預收卡販賣" at bounding box center [160, 199] width 43 height 12
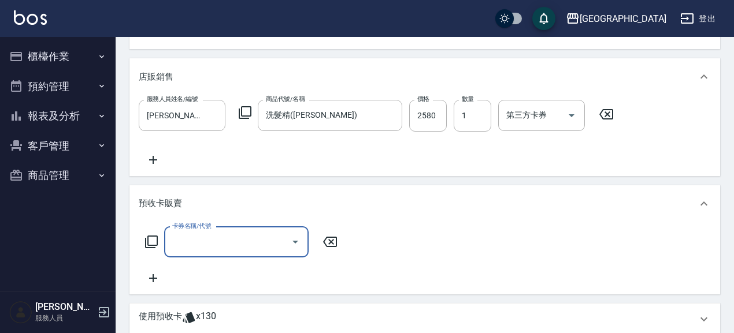
scroll to position [0, 0]
click at [202, 245] on input "卡券名稱/代號" at bounding box center [227, 242] width 117 height 20
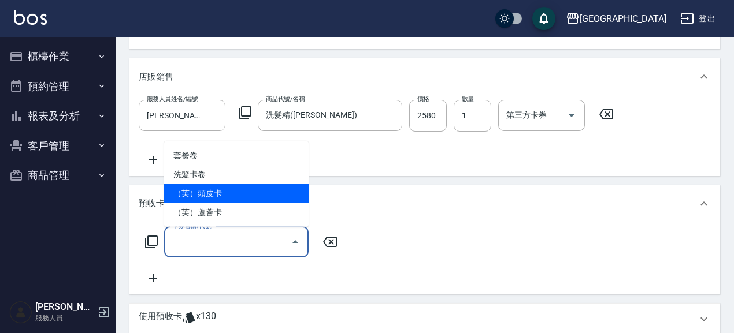
click at [236, 192] on span "（芙）頭皮卡" at bounding box center [236, 193] width 144 height 19
type input "（芙）頭皮卡(997)"
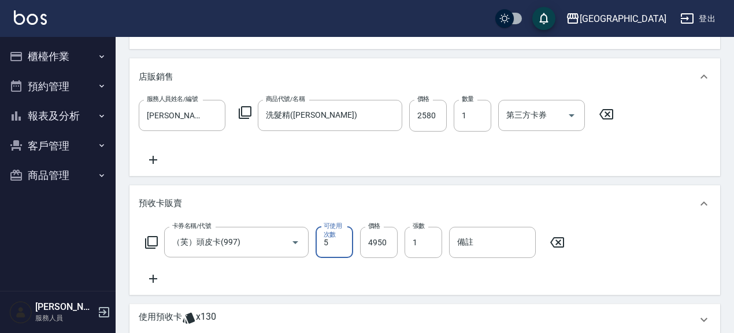
click at [150, 278] on icon at bounding box center [153, 279] width 8 height 8
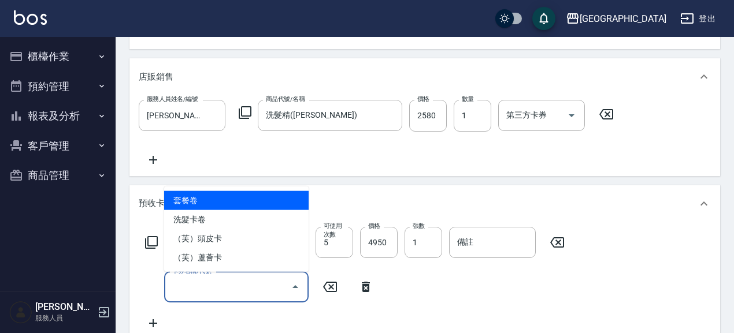
click at [210, 281] on input "卡券名稱/代號" at bounding box center [227, 287] width 117 height 20
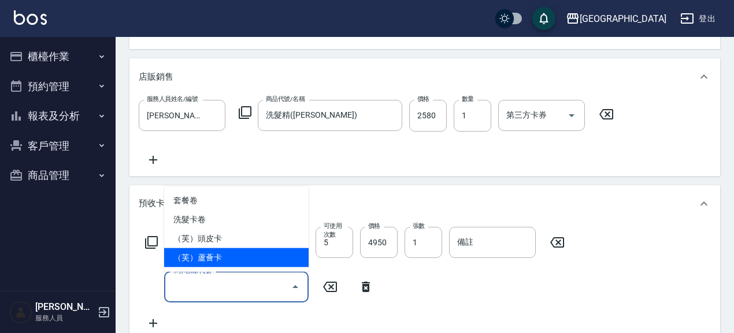
click at [208, 257] on span "（芙）蘆薈卡" at bounding box center [236, 257] width 144 height 19
type input "（芙）蘆薈卡(998)"
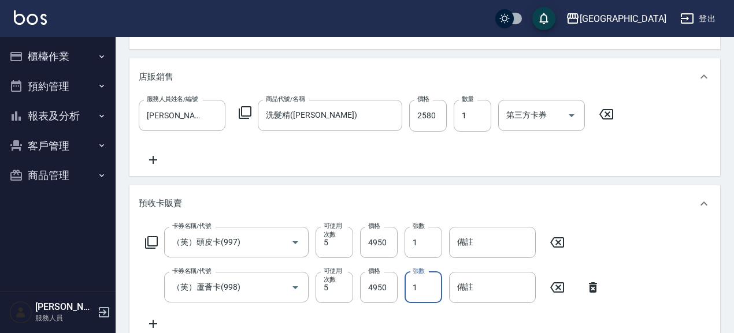
drag, startPoint x: 415, startPoint y: 280, endPoint x: 401, endPoint y: 291, distance: 17.3
click at [401, 291] on div "卡券名稱/代號 （芙）蘆薈卡(998) 卡券名稱/代號 可使用次數 5 可使用次數 價格 4950 價格 張數 1 張數 備註 備註" at bounding box center [373, 287] width 468 height 31
type input "2"
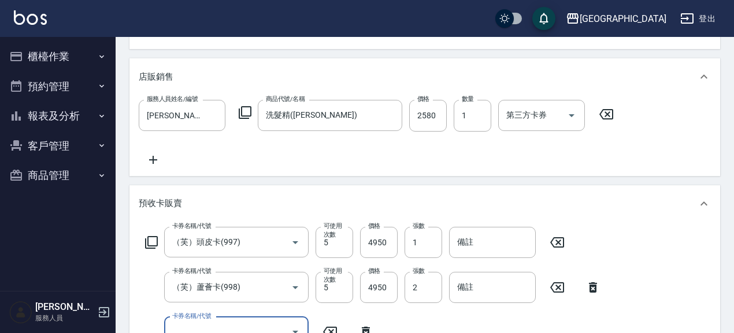
scroll to position [308, 0]
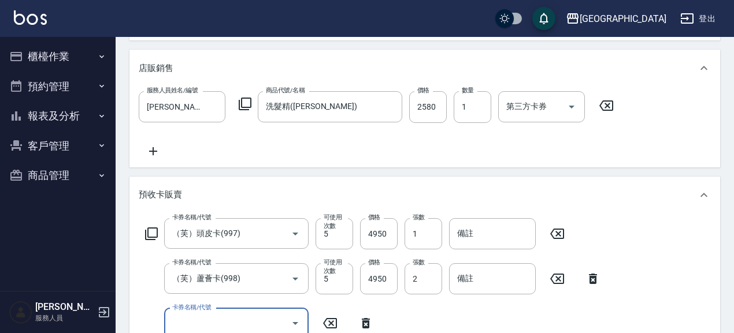
type input "2025/08/15 21:12"
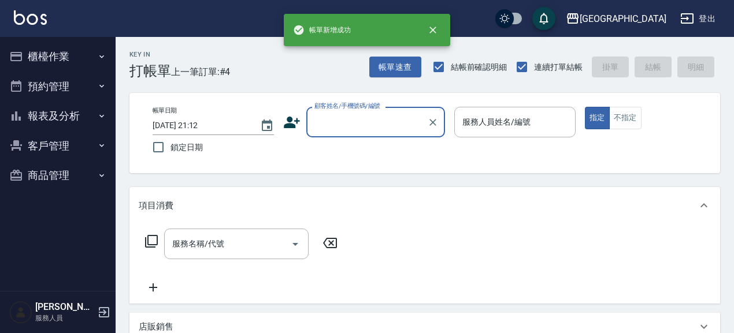
scroll to position [0, 0]
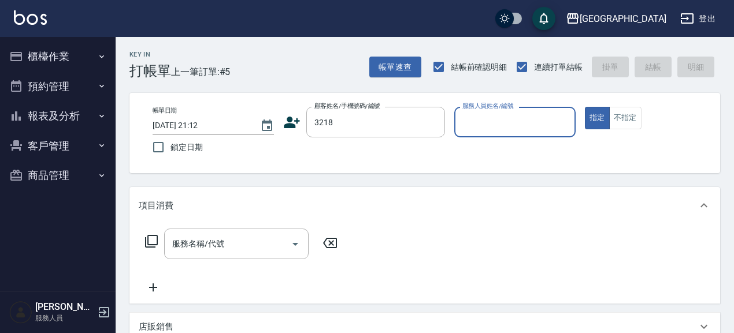
type input "陳顧問/3218/3218"
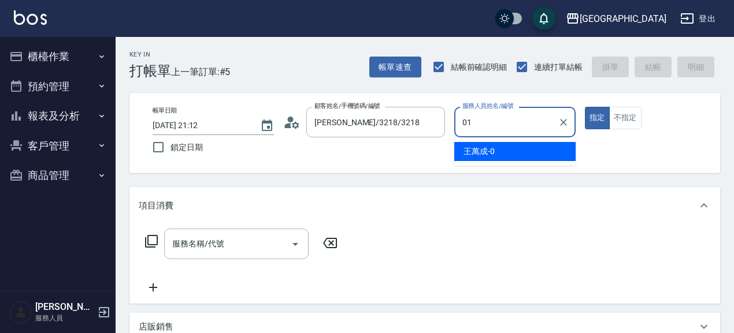
type input "林雅雯-01"
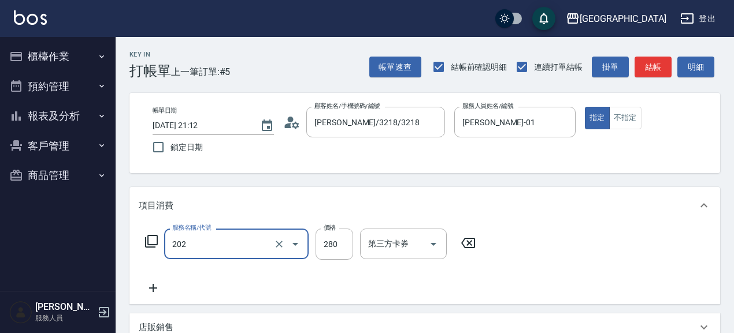
type input "洗髮[280](202)"
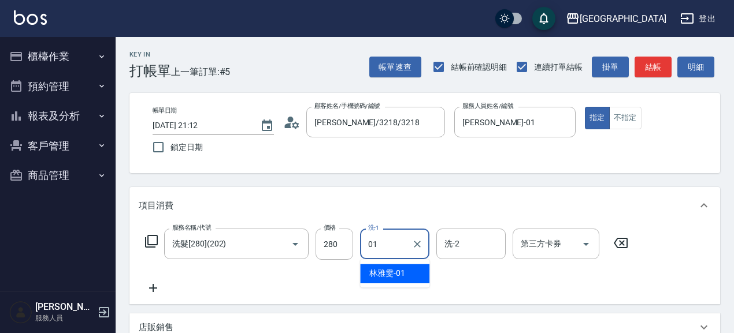
type input "林雅雯-01"
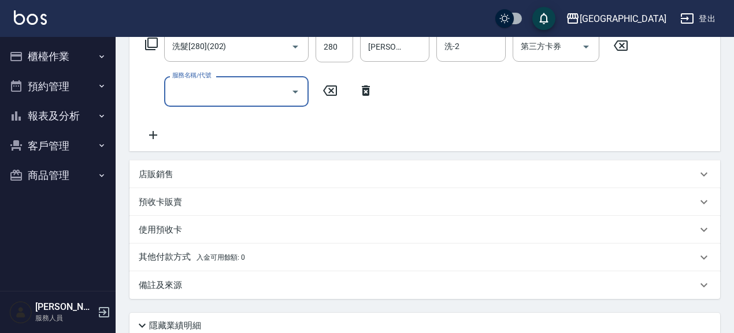
scroll to position [200, 0]
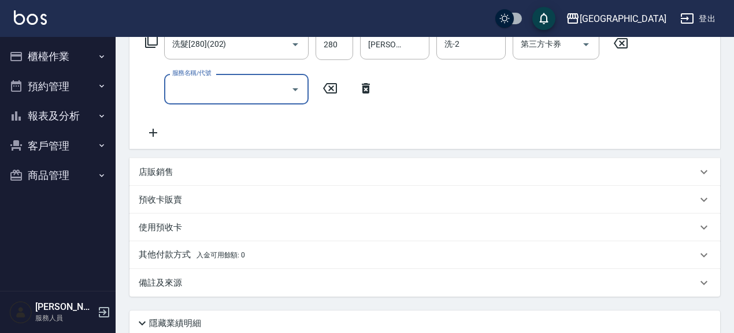
click at [176, 196] on p "預收卡販賣" at bounding box center [160, 200] width 43 height 12
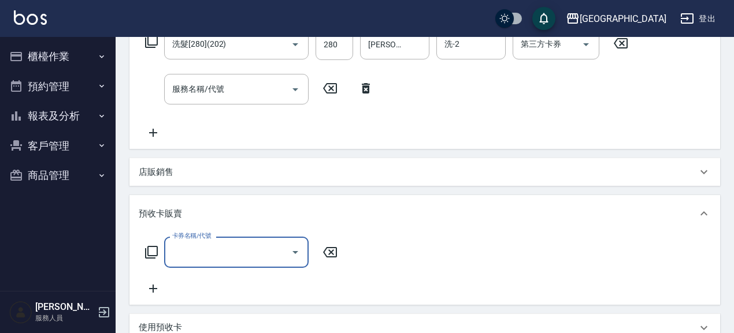
scroll to position [0, 0]
click at [201, 253] on input "卡券名稱/代號" at bounding box center [227, 252] width 117 height 20
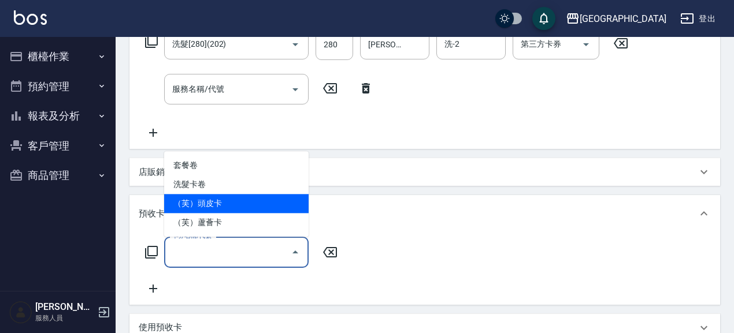
click at [225, 204] on span "（芙）頭皮卡" at bounding box center [236, 203] width 144 height 19
type input "（芙）頭皮卡(997)"
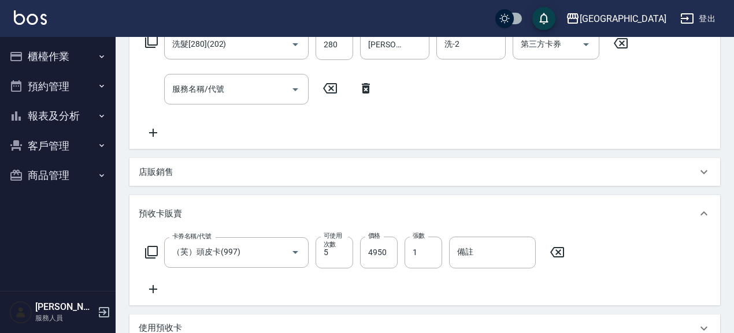
click at [153, 290] on icon at bounding box center [153, 289] width 8 height 8
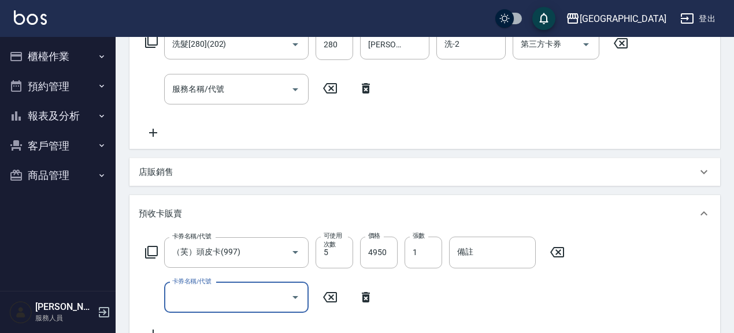
click at [227, 300] on input "卡券名稱/代號" at bounding box center [227, 298] width 117 height 20
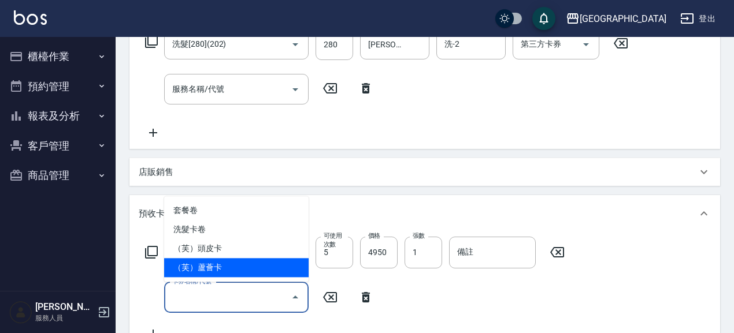
click at [233, 267] on span "（芙）蘆薈卡" at bounding box center [236, 267] width 144 height 19
type input "（芙）蘆薈卡(998)"
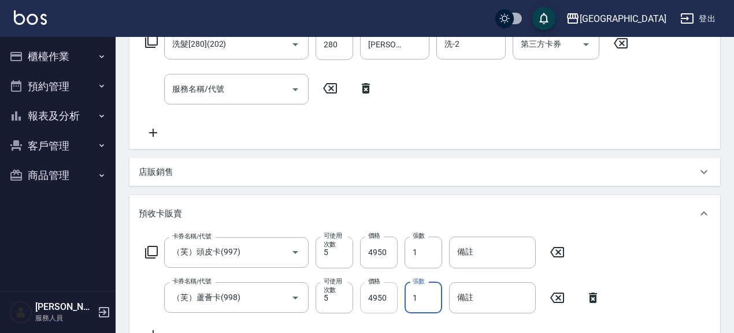
drag, startPoint x: 419, startPoint y: 294, endPoint x: 394, endPoint y: 300, distance: 25.1
click at [394, 300] on div "卡券名稱/代號 （芙）蘆薈卡(998) 卡券名稱/代號 可使用次數 5 可使用次數 價格 4950 價格 張數 1 張數 備註 備註" at bounding box center [373, 297] width 468 height 31
type input "2"
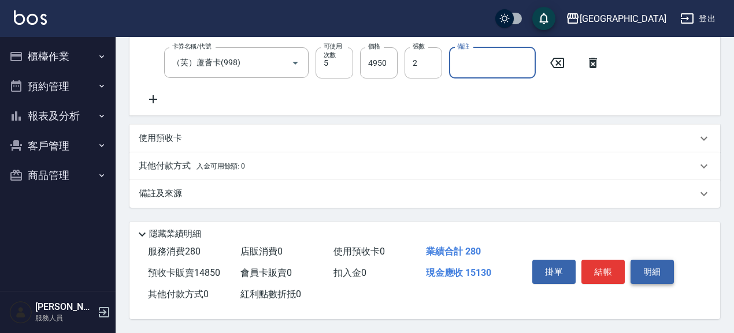
scroll to position [438, 0]
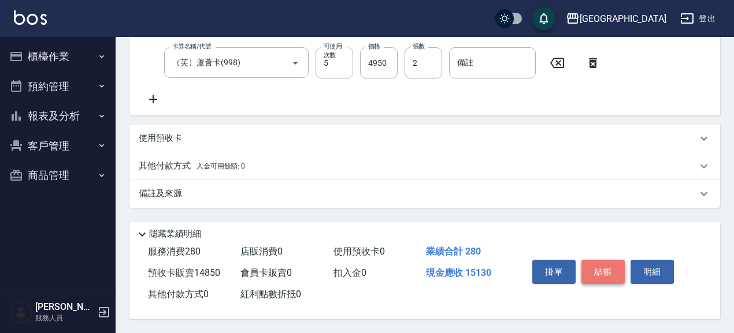
click at [594, 270] on button "結帳" at bounding box center [602, 272] width 43 height 24
click at [581, 260] on button "結帳" at bounding box center [602, 272] width 43 height 24
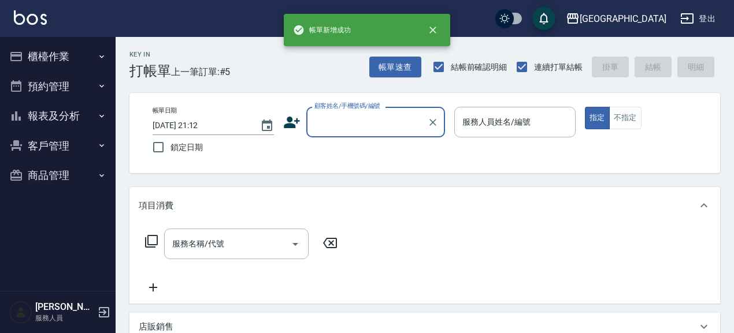
scroll to position [0, 0]
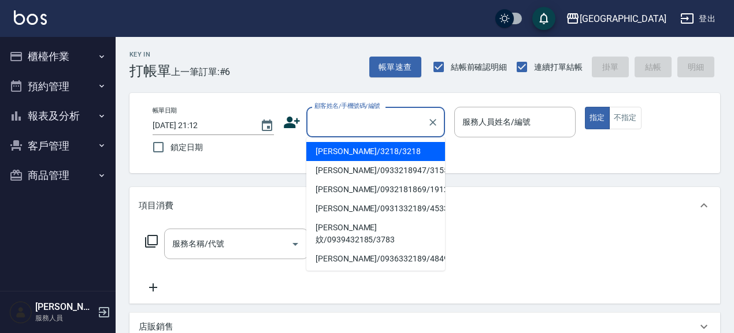
click at [349, 125] on input "顧客姓名/手機號碼/編號" at bounding box center [366, 122] width 111 height 20
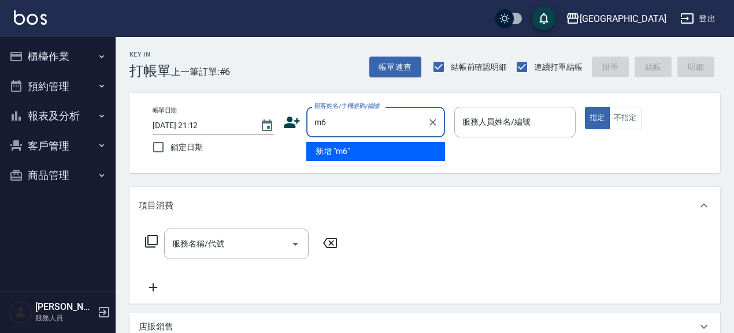
type input "m"
click at [377, 145] on li "余佩蓉/0939289216/1959" at bounding box center [375, 151] width 139 height 19
type input "余佩蓉/0939289216/1959"
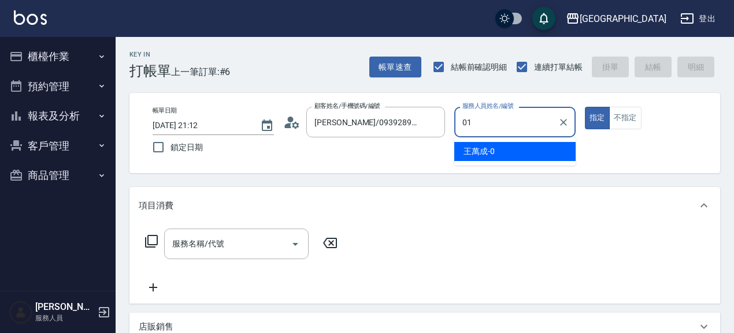
type input "林雅雯-01"
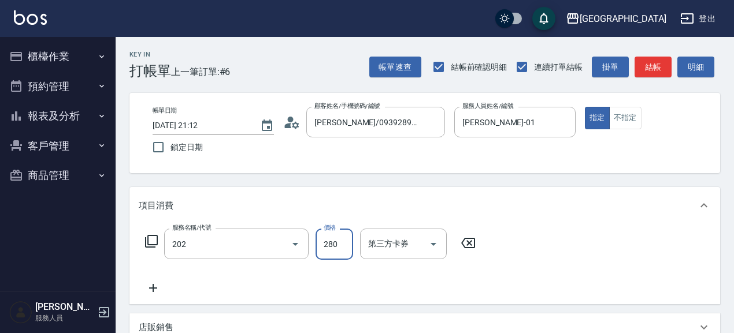
type input "洗髮[280](202)"
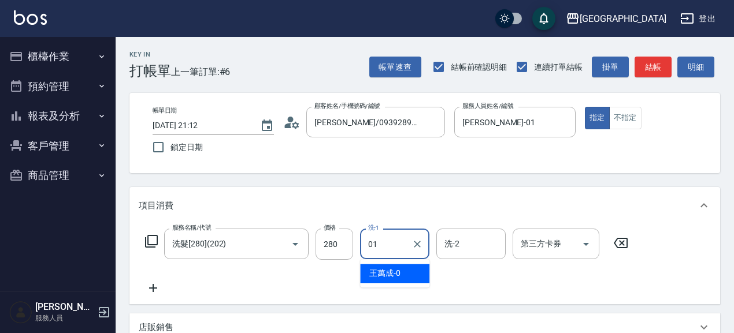
type input "林雅雯-01"
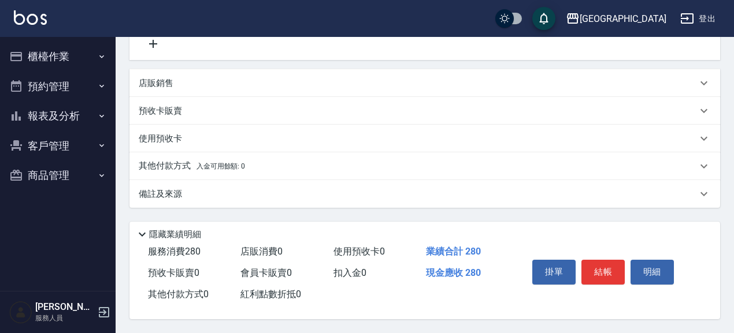
scroll to position [248, 0]
click at [187, 108] on div "預收卡販賣" at bounding box center [418, 111] width 558 height 12
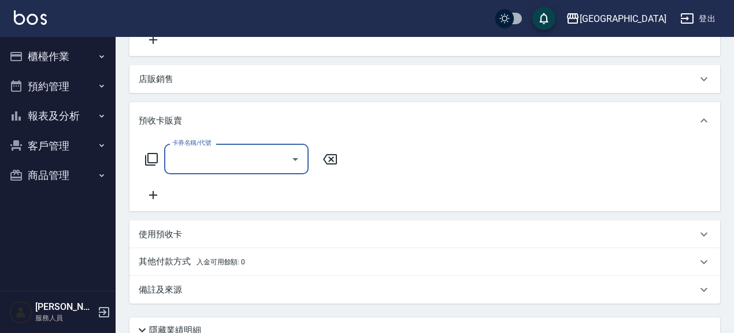
scroll to position [0, 0]
click at [207, 162] on input "卡券名稱/代號" at bounding box center [227, 159] width 117 height 20
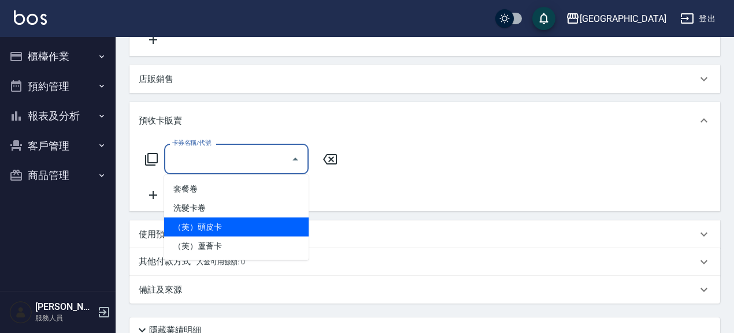
click at [237, 229] on span "（芙）頭皮卡" at bounding box center [236, 227] width 144 height 19
type input "（芙）頭皮卡(997)"
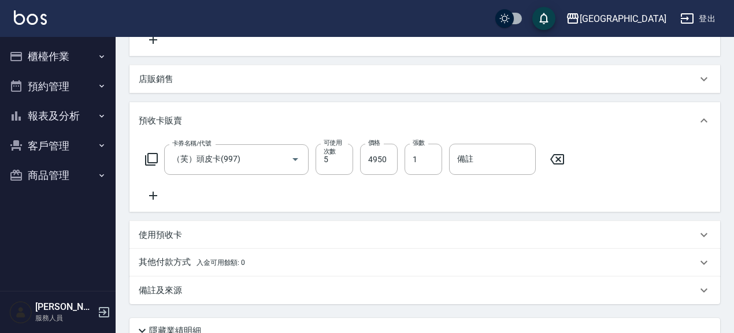
click at [154, 194] on icon at bounding box center [153, 196] width 29 height 14
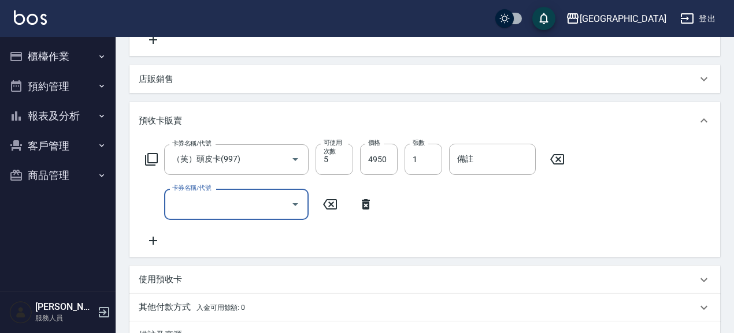
click at [209, 212] on input "卡券名稱/代號" at bounding box center [227, 204] width 117 height 20
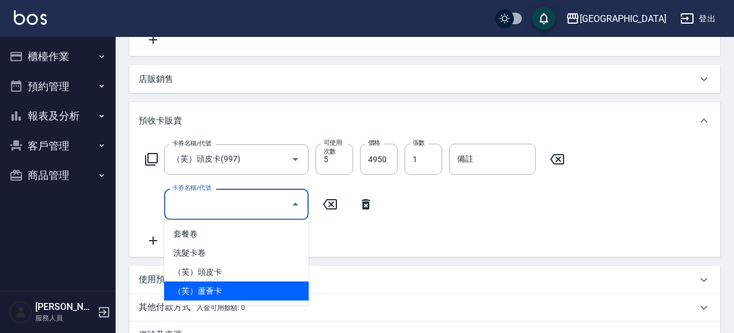
click at [232, 291] on span "（芙）蘆薈卡" at bounding box center [236, 291] width 144 height 19
type input "（芙）蘆薈卡(998)"
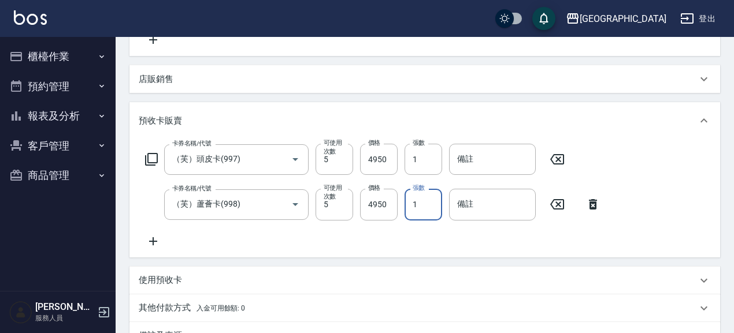
click at [416, 206] on input "1" at bounding box center [423, 204] width 38 height 31
drag, startPoint x: 416, startPoint y: 206, endPoint x: 404, endPoint y: 209, distance: 12.5
click at [404, 209] on div "卡券名稱/代號 （芙）蘆薈卡(998) 卡券名稱/代號 可使用次數 5 可使用次數 價格 4950 價格 張數 1 張數 備註 備註" at bounding box center [373, 204] width 468 height 31
type input "2"
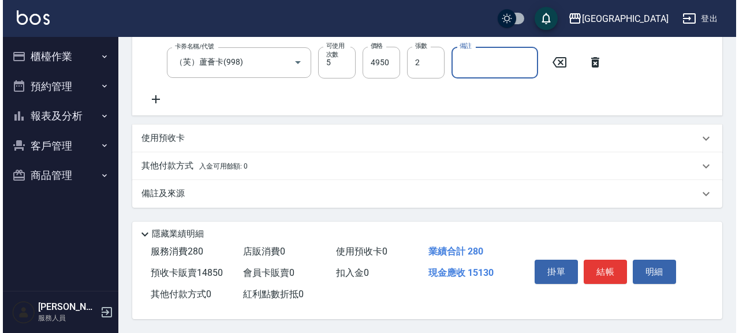
scroll to position [394, 0]
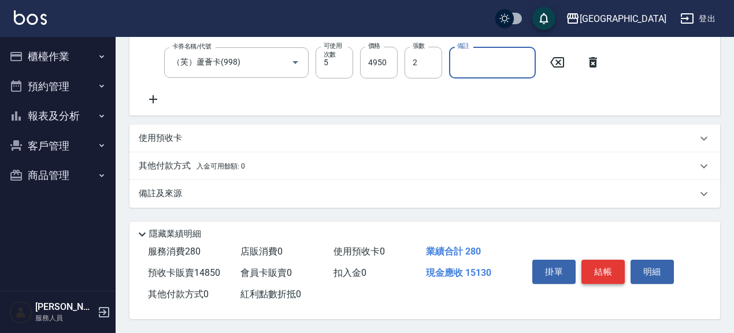
click at [593, 265] on button "結帳" at bounding box center [602, 272] width 43 height 24
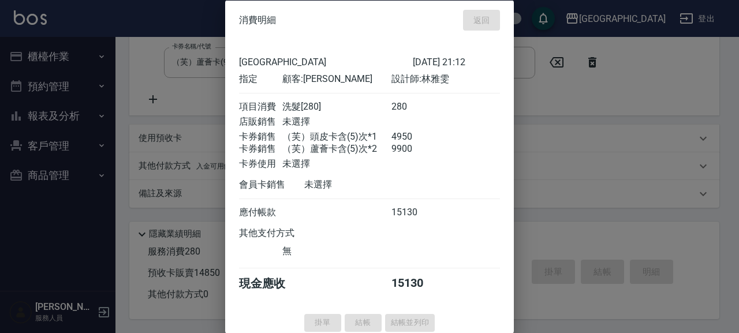
type input "2025/08/15 21:13"
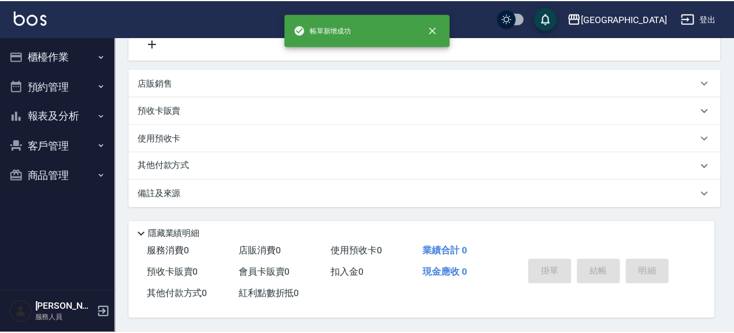
scroll to position [0, 0]
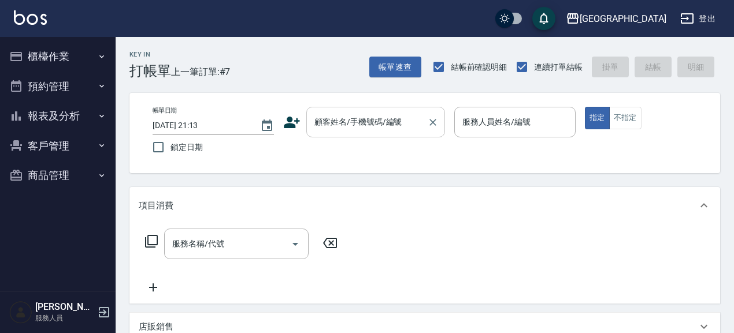
click at [379, 128] on input "顧客姓名/手機號碼/編號" at bounding box center [366, 122] width 111 height 20
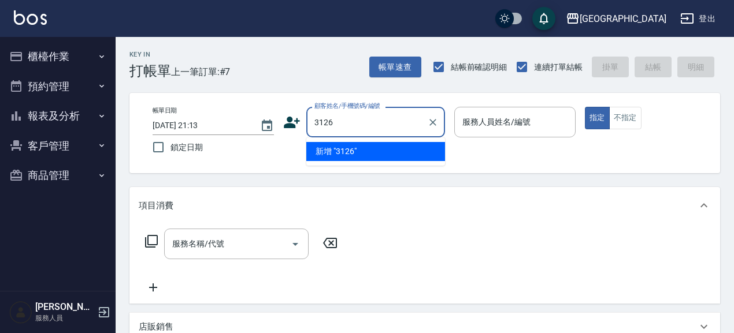
type input "3126"
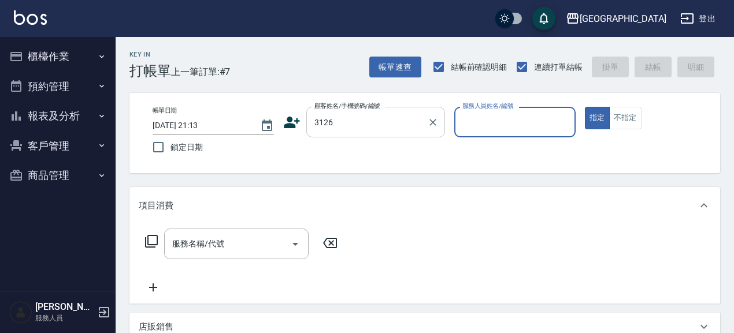
type input "0"
type input "潘美菁/0939936367/3126"
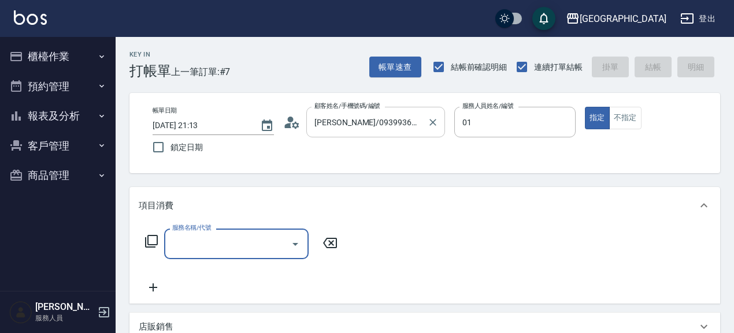
type input "林雅雯-01"
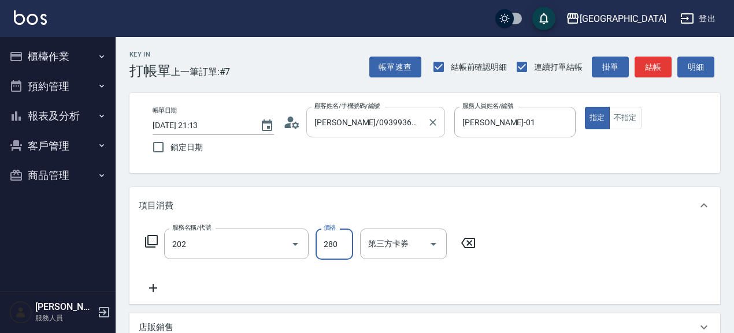
type input "洗髮[280](202)"
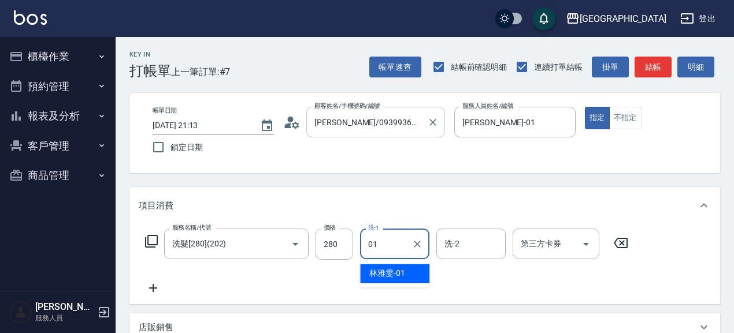
type input "林雅雯-01"
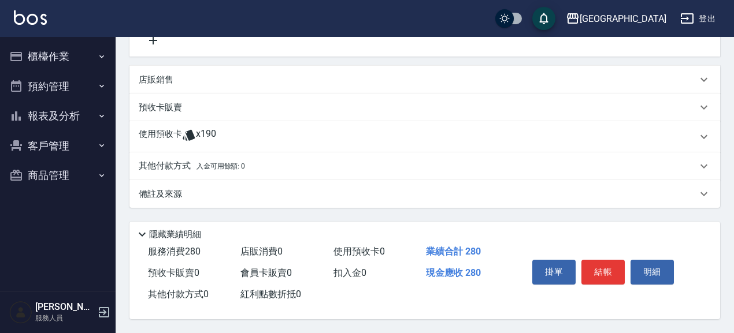
scroll to position [250, 0]
click at [187, 102] on div "預收卡販賣" at bounding box center [418, 108] width 558 height 12
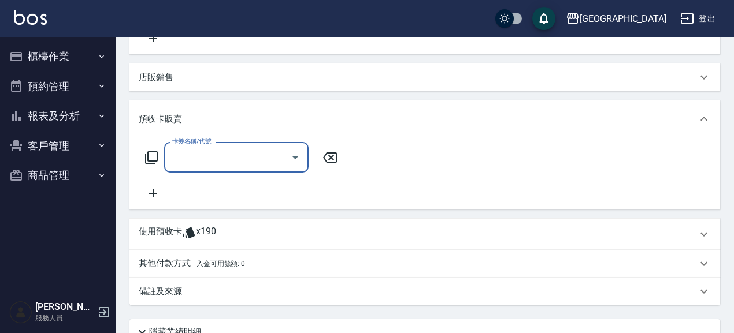
scroll to position [0, 0]
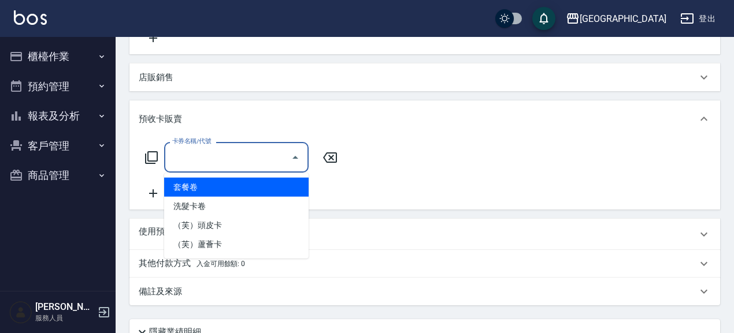
click at [233, 155] on input "卡券名稱/代號" at bounding box center [227, 157] width 117 height 20
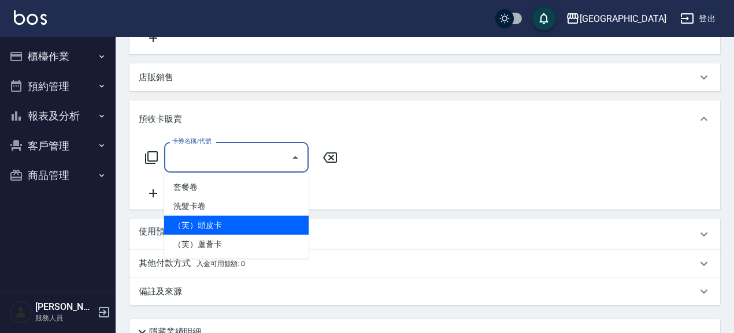
click at [241, 219] on span "（芙）頭皮卡" at bounding box center [236, 225] width 144 height 19
type input "（芙）頭皮卡(997)"
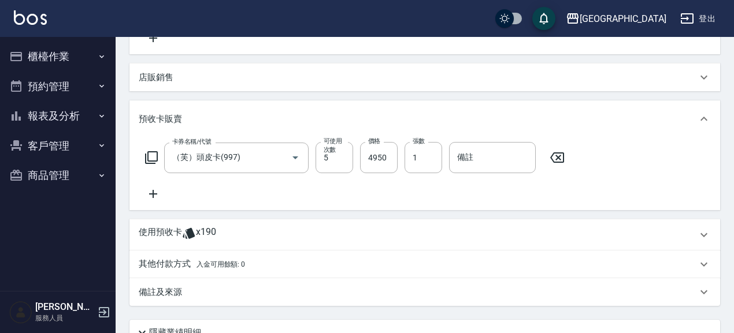
click at [155, 195] on icon at bounding box center [153, 194] width 29 height 14
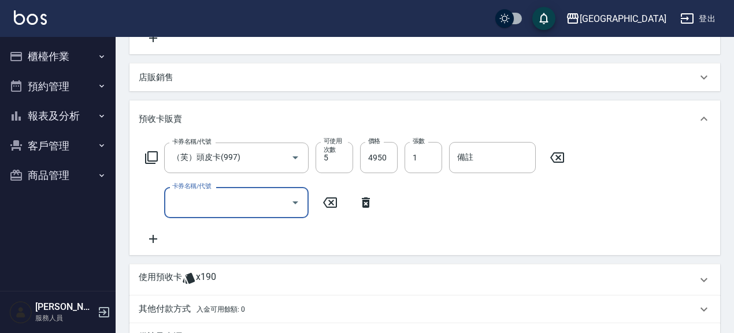
click at [229, 199] on input "卡券名稱/代號" at bounding box center [227, 202] width 117 height 20
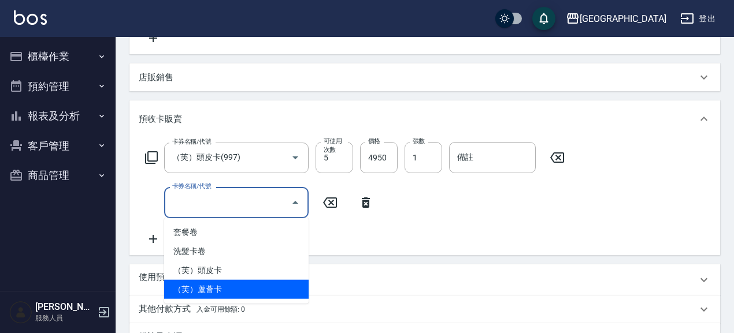
drag, startPoint x: 235, startPoint y: 289, endPoint x: 403, endPoint y: 203, distance: 189.1
click at [236, 289] on span "（芙）蘆薈卡" at bounding box center [236, 289] width 144 height 19
type input "（芙）蘆薈卡(998)"
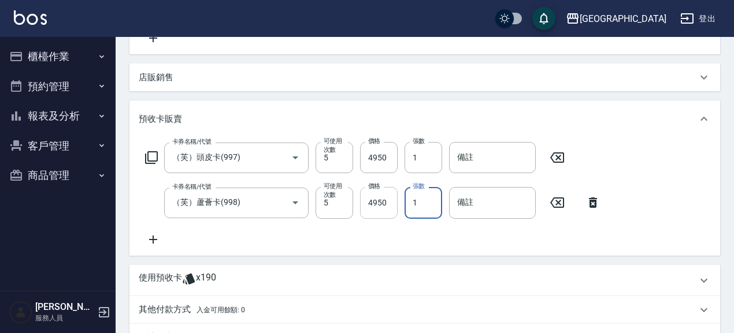
drag, startPoint x: 426, startPoint y: 203, endPoint x: 365, endPoint y: 204, distance: 61.2
click at [365, 204] on div "卡券名稱/代號 （芙）蘆薈卡(998) 卡券名稱/代號 可使用次數 5 可使用次數 價格 4950 價格 張數 1 張數 備註 備註" at bounding box center [373, 202] width 468 height 31
type input "2"
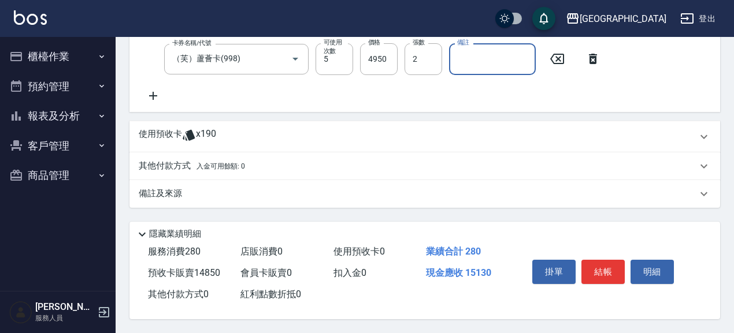
scroll to position [397, 0]
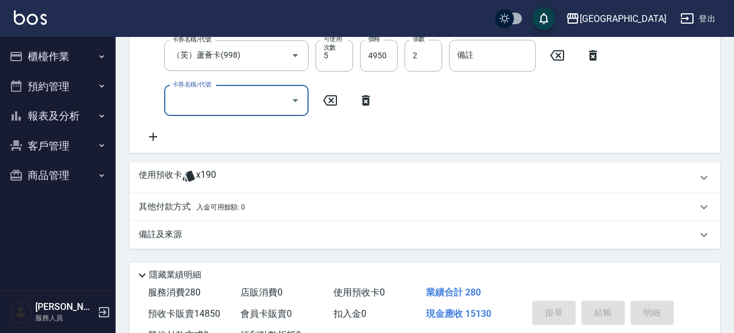
type input "2025/08/15 21:14"
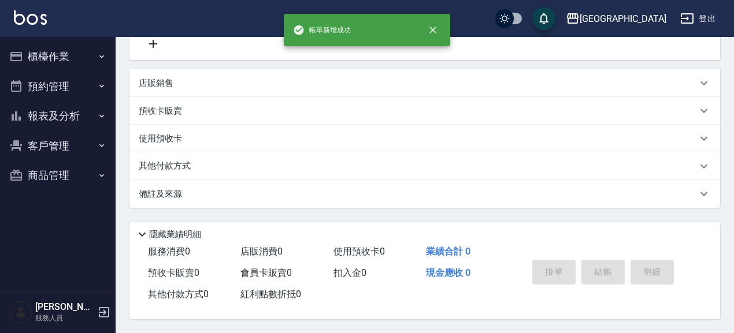
scroll to position [0, 0]
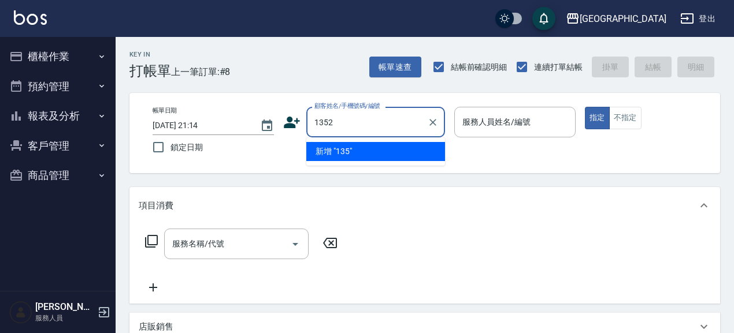
type input "1352"
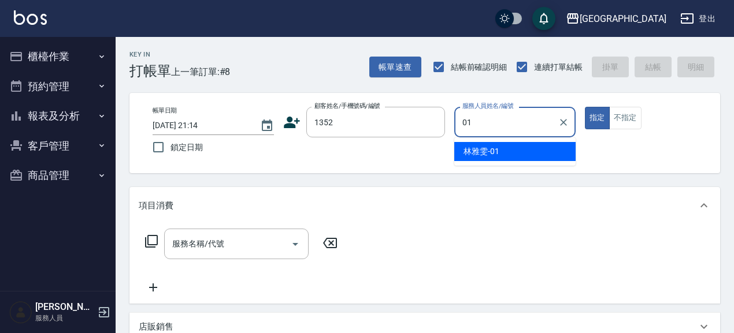
type input "林雅雯-01"
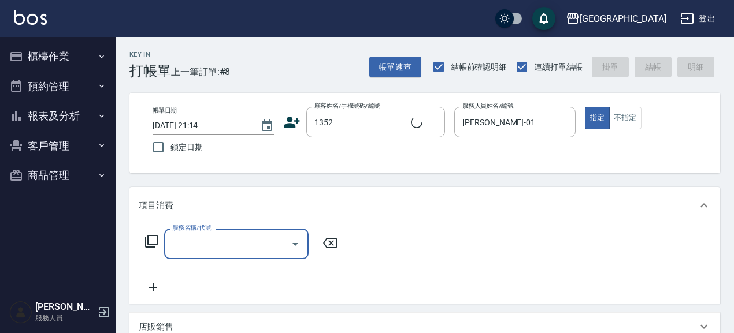
type input "[PERSON_NAME]/0421/1352"
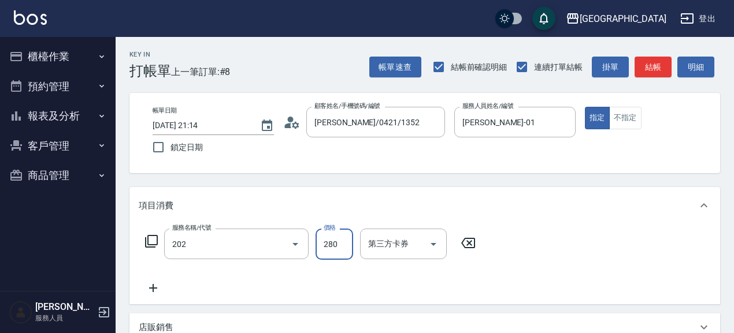
type input "洗髮[280](202)"
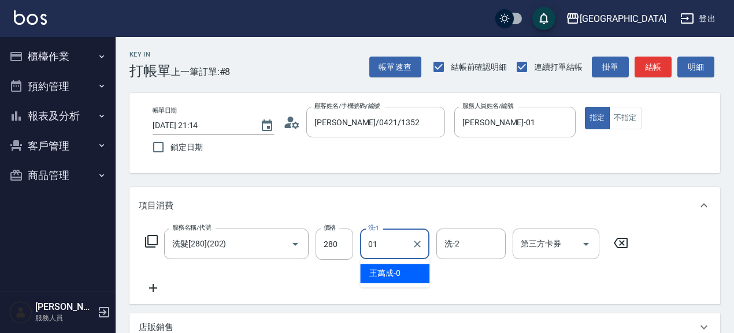
type input "林雅雯-01"
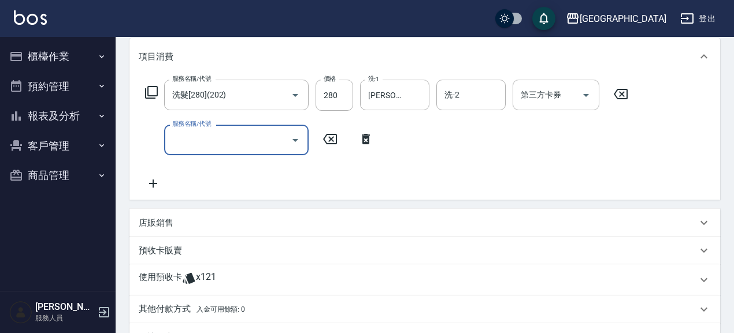
scroll to position [150, 0]
click at [170, 254] on p "預收卡販賣" at bounding box center [160, 250] width 43 height 12
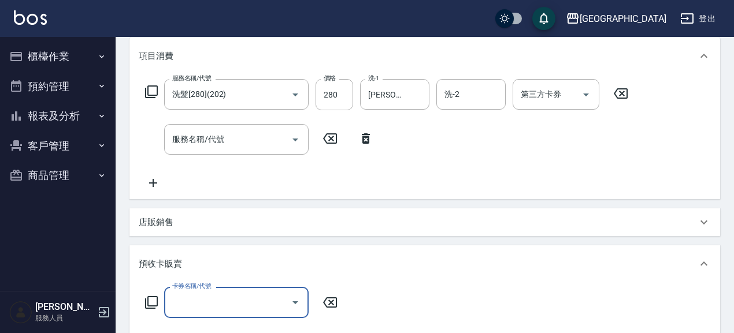
scroll to position [0, 0]
click at [208, 312] on input "卡券名稱/代號" at bounding box center [227, 302] width 117 height 20
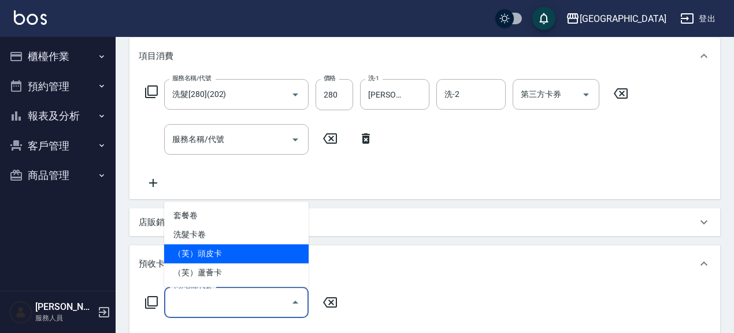
click at [230, 256] on span "（芙）頭皮卡" at bounding box center [236, 253] width 144 height 19
type input "（芙）頭皮卡(997)"
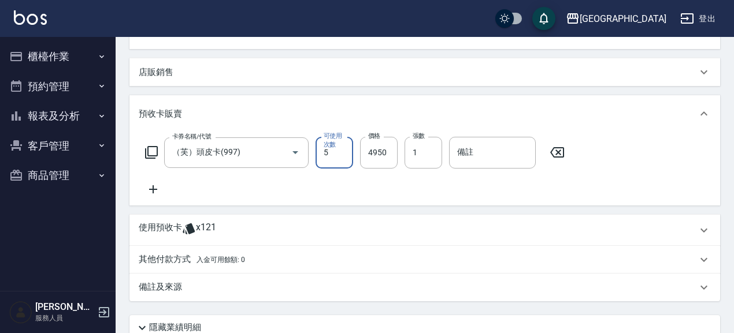
scroll to position [300, 0]
click at [150, 191] on icon at bounding box center [153, 190] width 29 height 14
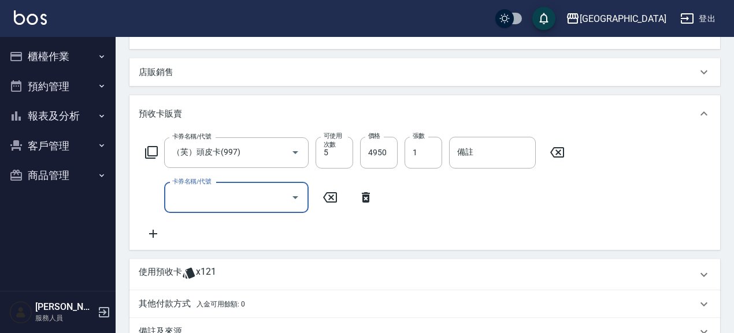
click at [199, 199] on input "卡券名稱/代號" at bounding box center [227, 198] width 117 height 20
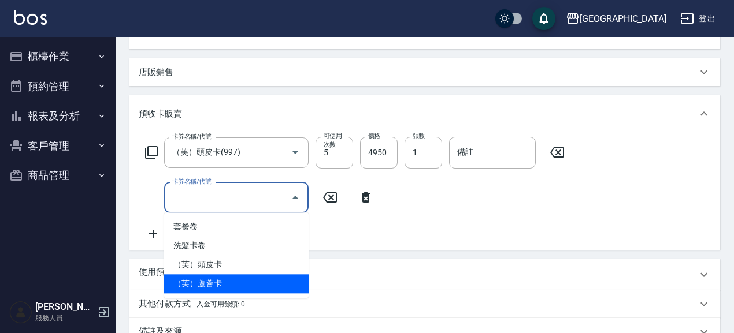
click at [208, 284] on span "（芙）蘆薈卡" at bounding box center [236, 283] width 144 height 19
type input "（芙）蘆薈卡(998)"
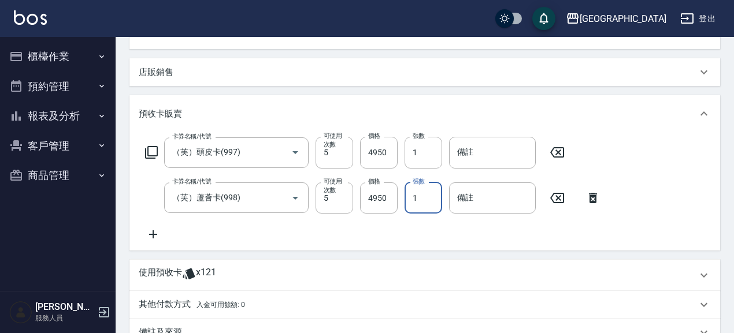
drag, startPoint x: 425, startPoint y: 200, endPoint x: 401, endPoint y: 201, distance: 24.3
click at [401, 201] on div "卡券名稱/代號 （芙）蘆薈卡(998) 卡券名稱/代號 可使用次數 5 可使用次數 價格 4950 價格 張數 1 張數 備註 備註" at bounding box center [373, 198] width 468 height 31
type input "2"
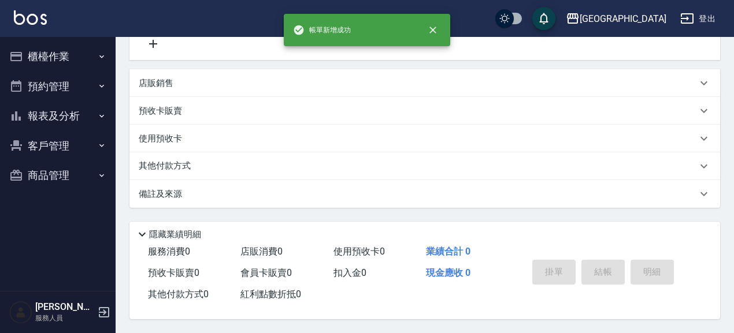
scroll to position [0, 0]
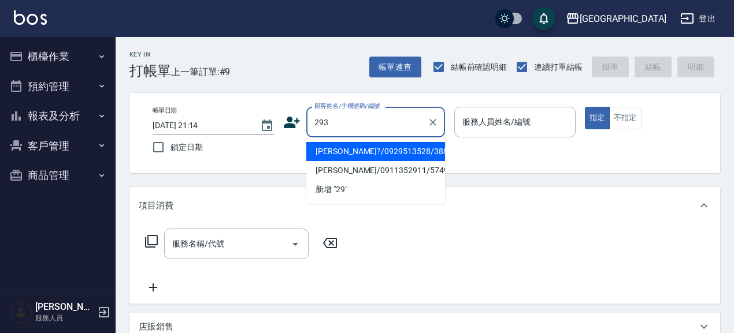
type input "293"
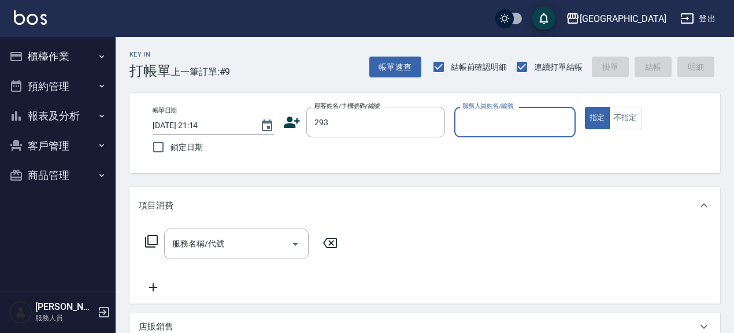
type input "0"
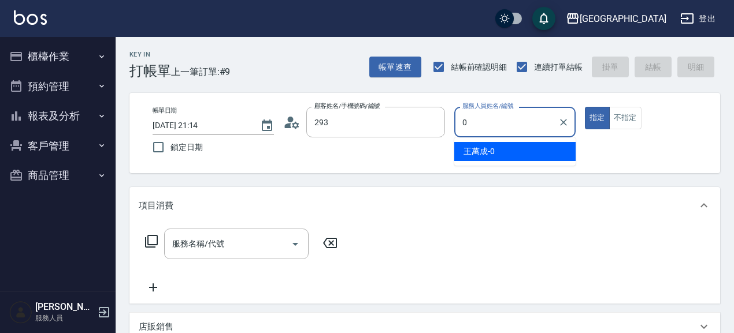
type input "鄭亞倫/0922142661/293"
type input "林雅雯-01"
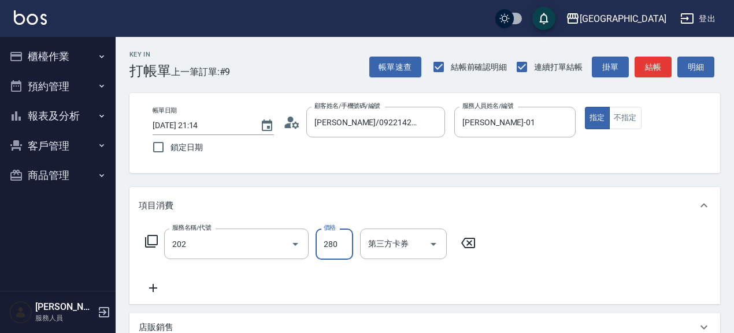
type input "洗髮[280](202)"
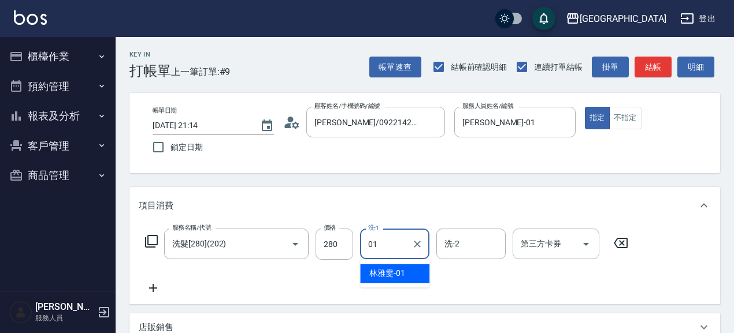
type input "林雅雯-01"
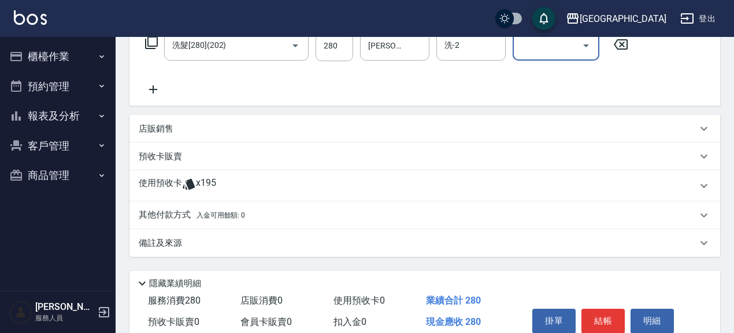
scroll to position [200, 0]
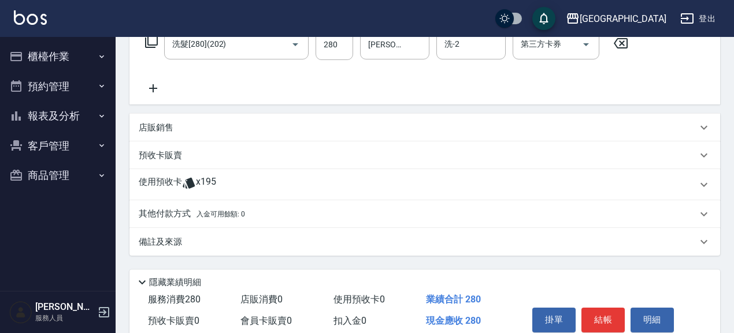
click at [181, 126] on div "店販銷售" at bounding box center [418, 128] width 558 height 12
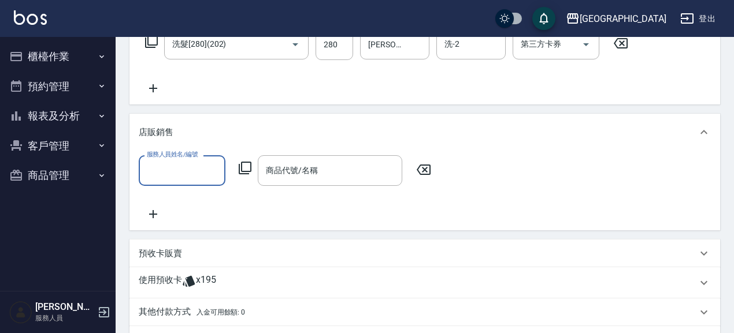
scroll to position [0, 0]
click at [173, 128] on p "店販銷售" at bounding box center [156, 132] width 35 height 12
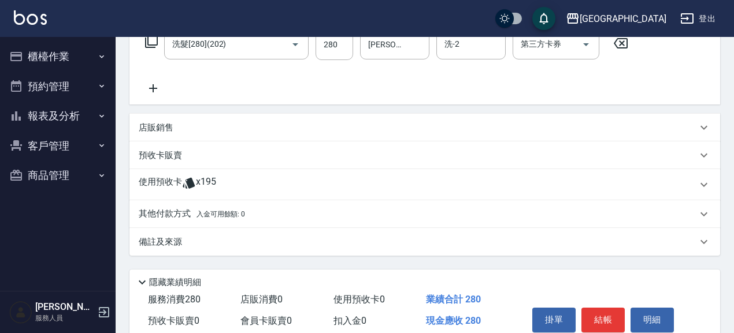
click at [160, 155] on p "預收卡販賣" at bounding box center [160, 156] width 43 height 12
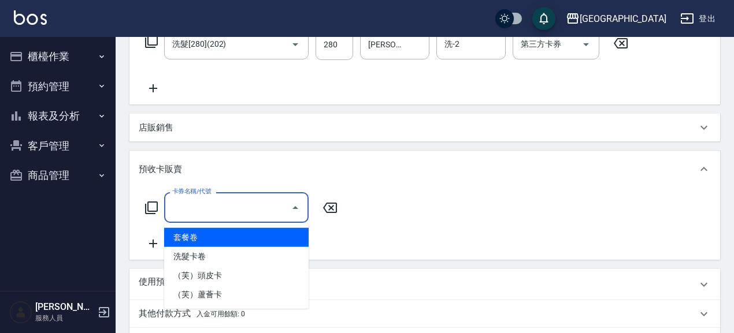
click at [219, 213] on input "卡券名稱/代號" at bounding box center [227, 208] width 117 height 20
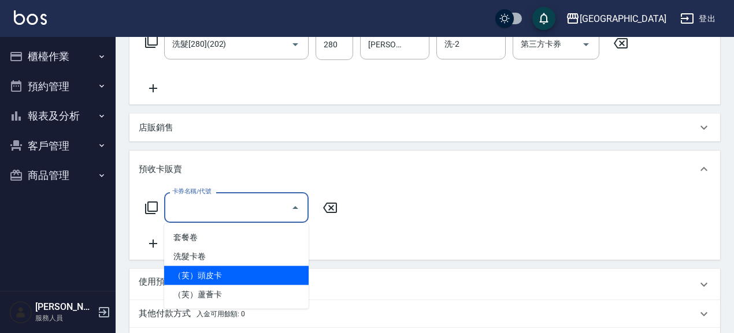
click at [216, 276] on span "（芙）頭皮卡" at bounding box center [236, 275] width 144 height 19
type input "（芙）頭皮卡(997)"
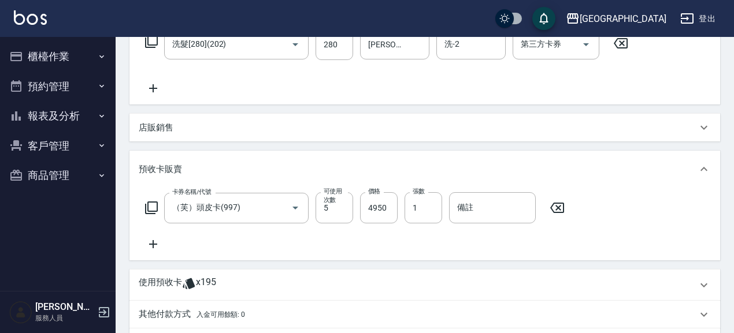
click at [150, 245] on icon at bounding box center [153, 244] width 29 height 14
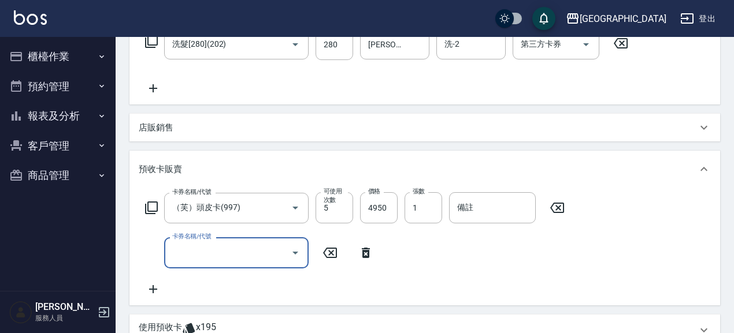
click at [211, 249] on input "卡券名稱/代號" at bounding box center [227, 253] width 117 height 20
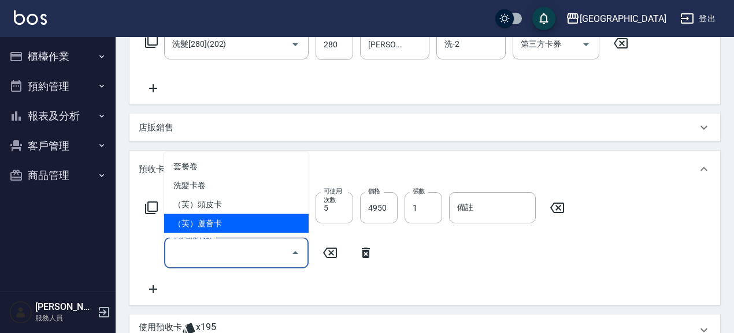
click at [224, 221] on span "（芙）蘆薈卡" at bounding box center [236, 223] width 144 height 19
type input "（芙）蘆薈卡(998)"
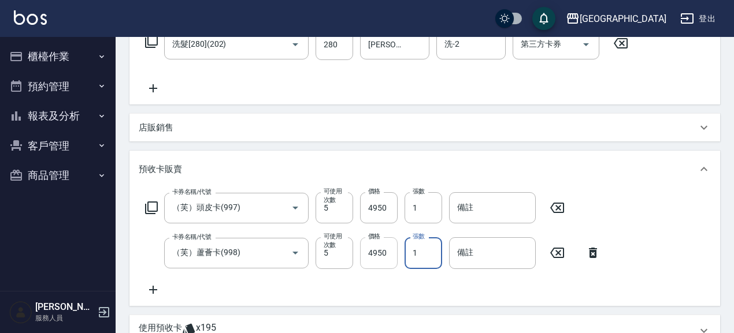
drag, startPoint x: 410, startPoint y: 256, endPoint x: 390, endPoint y: 256, distance: 19.6
click at [390, 256] on div "卡券名稱/代號 （芙）蘆薈卡(998) 卡券名稱/代號 可使用次數 5 可使用次數 價格 4950 價格 張數 1 張數 備註 備註" at bounding box center [373, 252] width 468 height 31
type input "2"
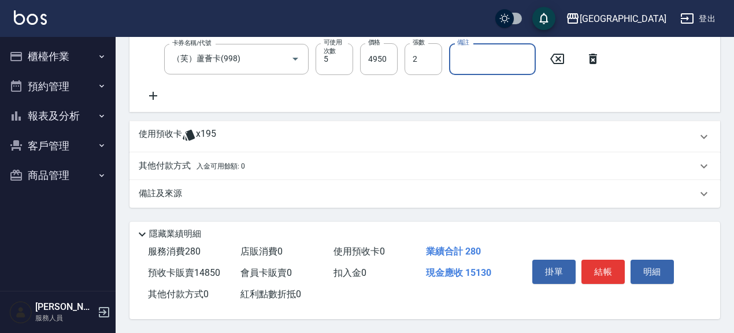
scroll to position [397, 0]
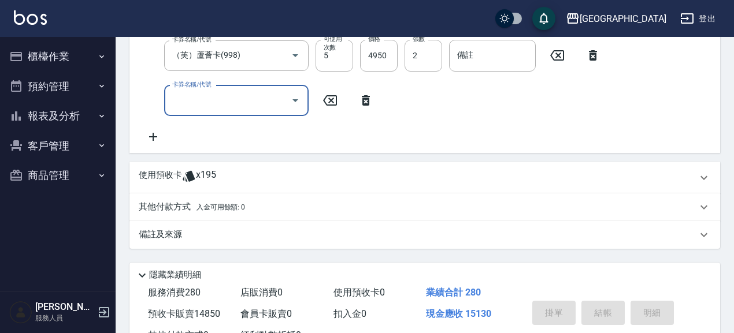
type input "2025/08/15 21:15"
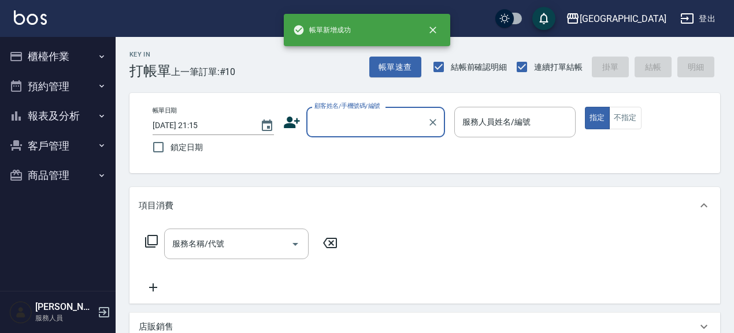
scroll to position [0, 0]
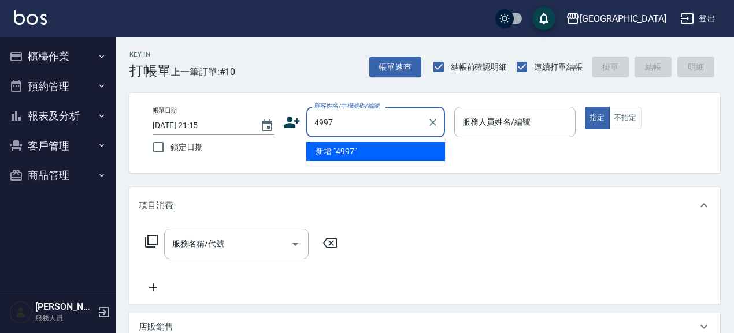
type input "4997"
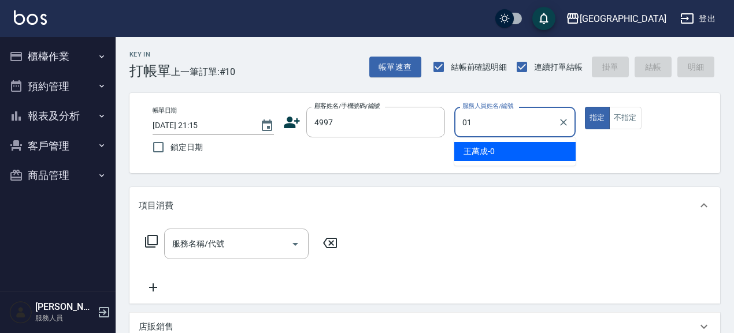
type input "林雅雯-01"
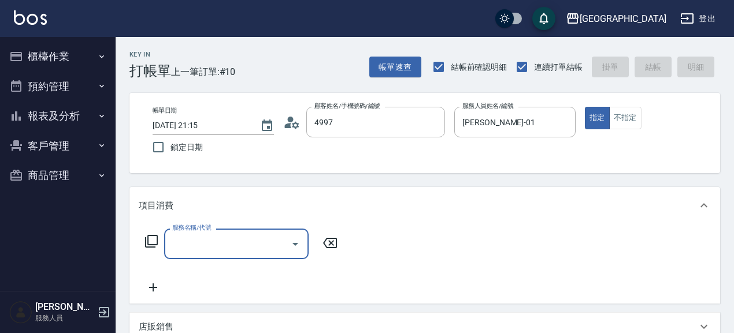
type input "李珮君/0939805035/4997"
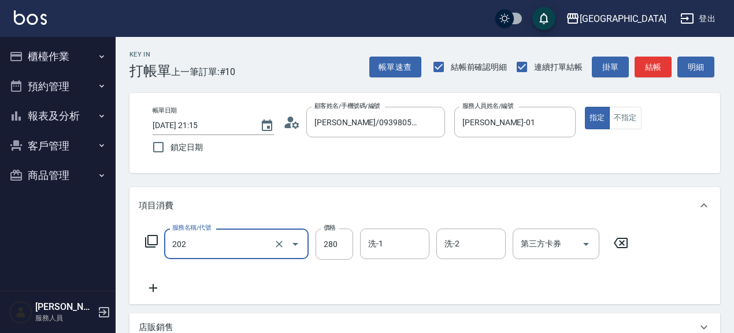
type input "洗髮[280](202)"
drag, startPoint x: 631, startPoint y: 241, endPoint x: 403, endPoint y: 240, distance: 228.1
click at [630, 241] on icon at bounding box center [620, 243] width 29 height 14
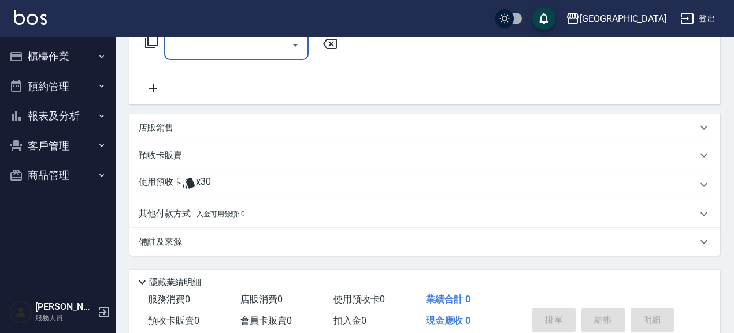
scroll to position [200, 0]
click at [158, 160] on p "預收卡販賣" at bounding box center [160, 155] width 43 height 12
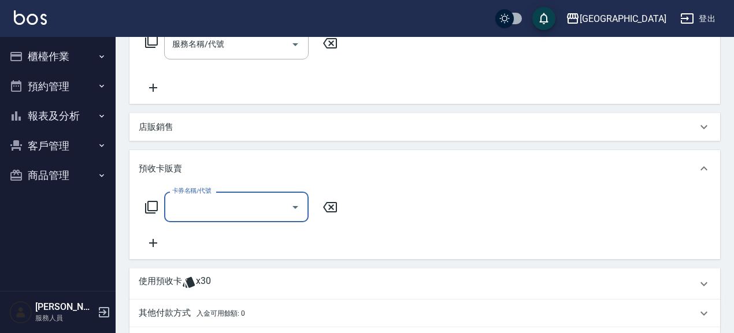
scroll to position [0, 0]
click at [200, 205] on input "卡券名稱/代號" at bounding box center [227, 207] width 117 height 20
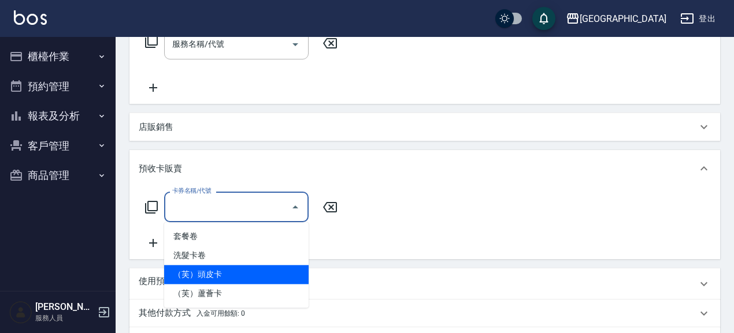
click at [223, 277] on span "（芙）頭皮卡" at bounding box center [236, 274] width 144 height 19
type input "（芙）頭皮卡(997)"
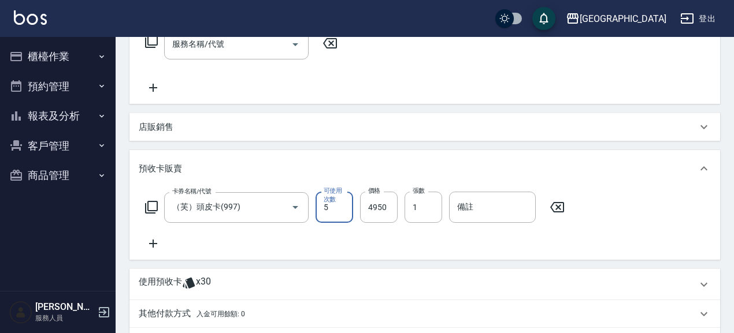
click at [154, 244] on icon at bounding box center [153, 244] width 8 height 8
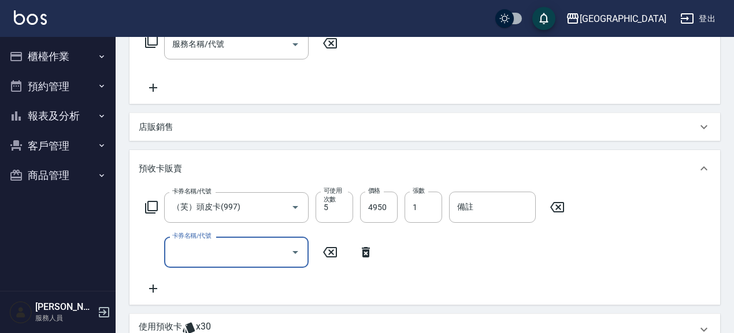
click at [226, 249] on input "卡券名稱/代號" at bounding box center [227, 252] width 117 height 20
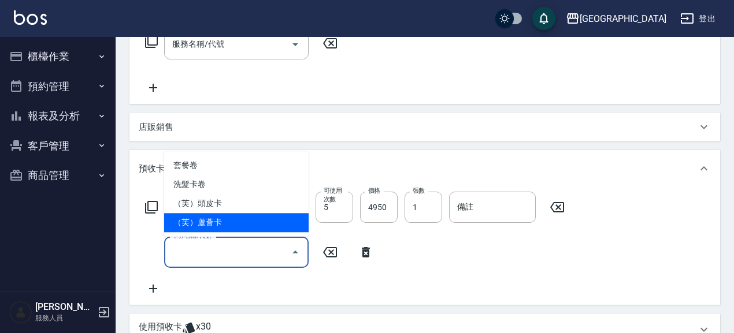
click at [225, 222] on span "（芙）蘆薈卡" at bounding box center [236, 222] width 144 height 19
type input "（芙）蘆薈卡(998)"
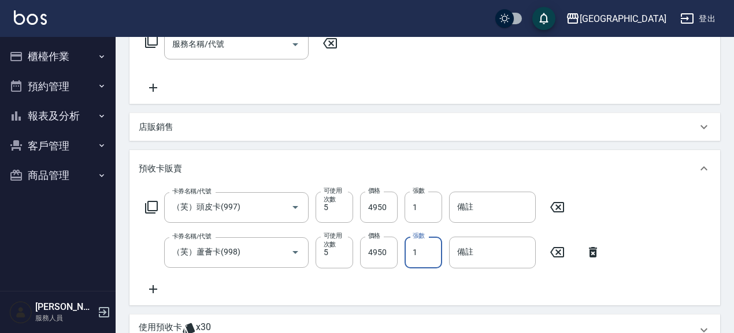
drag, startPoint x: 424, startPoint y: 253, endPoint x: 410, endPoint y: 257, distance: 15.0
click at [410, 257] on input "1" at bounding box center [423, 252] width 38 height 31
type input "2"
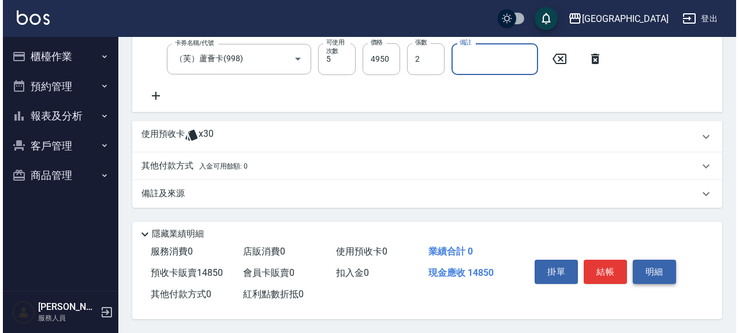
scroll to position [396, 0]
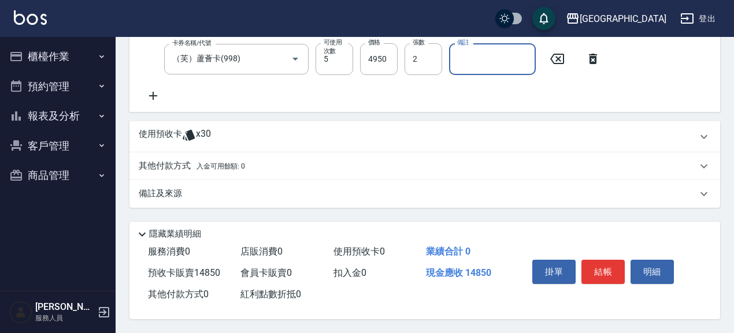
drag, startPoint x: 601, startPoint y: 263, endPoint x: 591, endPoint y: 282, distance: 21.4
click at [597, 271] on button "結帳" at bounding box center [602, 272] width 43 height 24
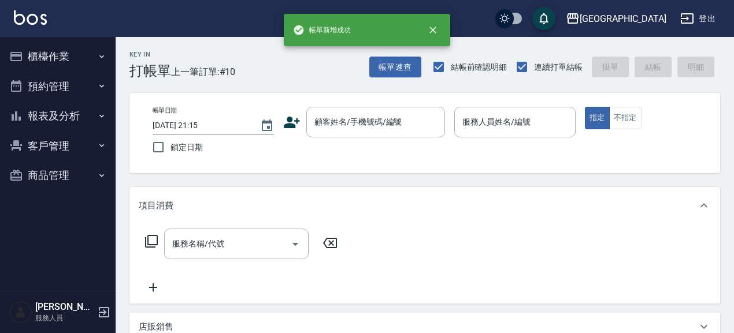
scroll to position [0, 0]
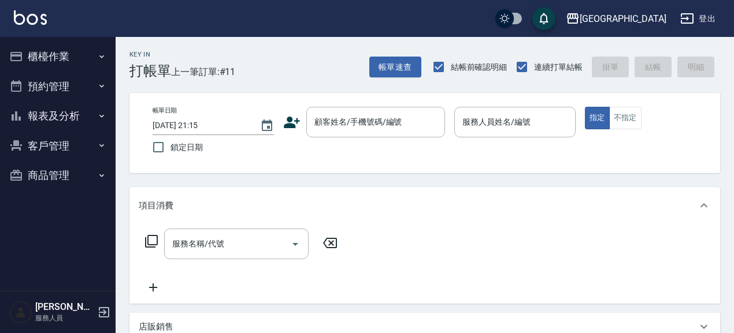
click at [591, 284] on div "服務名稱/代號 服務名稱/代號" at bounding box center [424, 264] width 590 height 80
click at [346, 118] on input "顧客姓名/手機號碼/編號" at bounding box center [366, 122] width 111 height 20
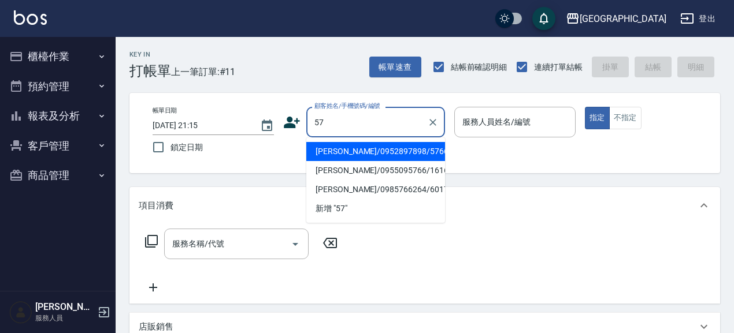
type input "5"
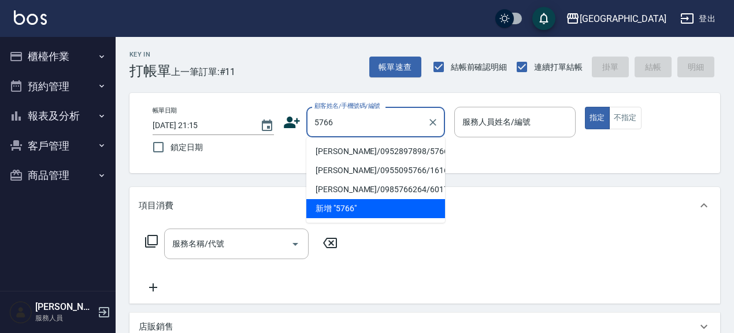
type input "[PERSON_NAME]/0952897898/5766"
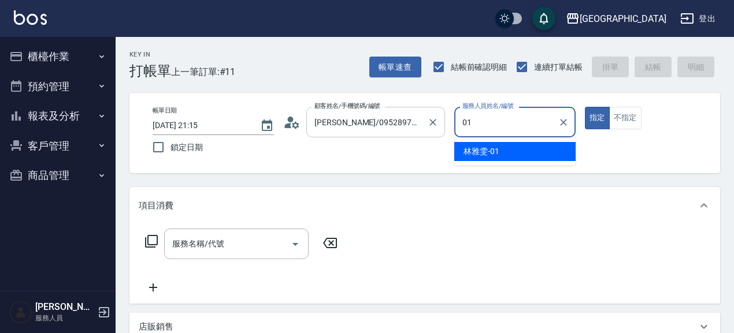
type input "林雅雯-01"
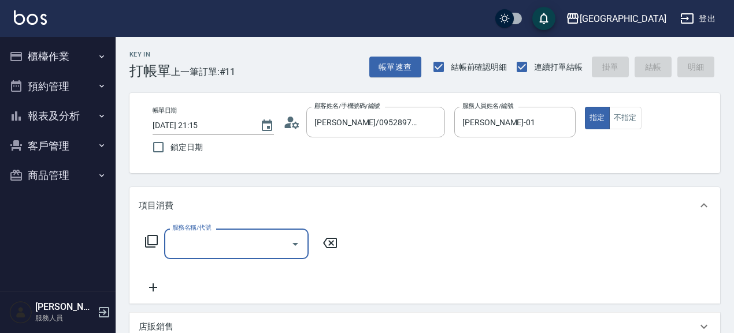
click at [228, 245] on input "服務名稱/代號" at bounding box center [227, 244] width 117 height 20
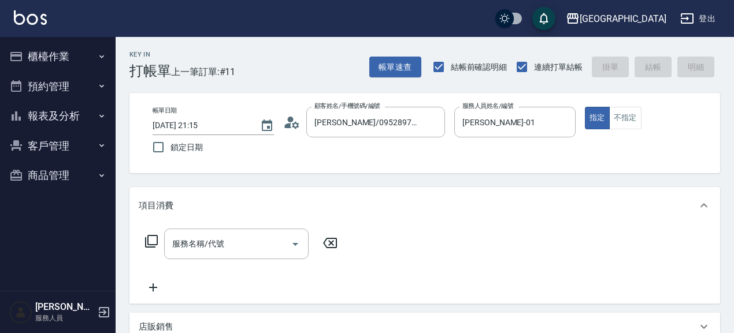
click at [428, 252] on div "服務名稱/代號 服務名稱/代號" at bounding box center [424, 264] width 590 height 80
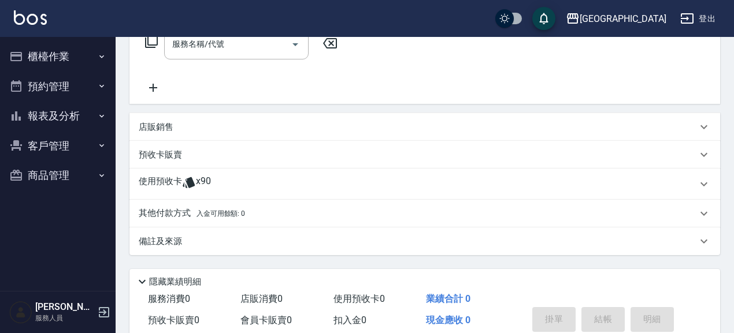
scroll to position [200, 0]
click at [173, 150] on p "預收卡販賣" at bounding box center [160, 155] width 43 height 12
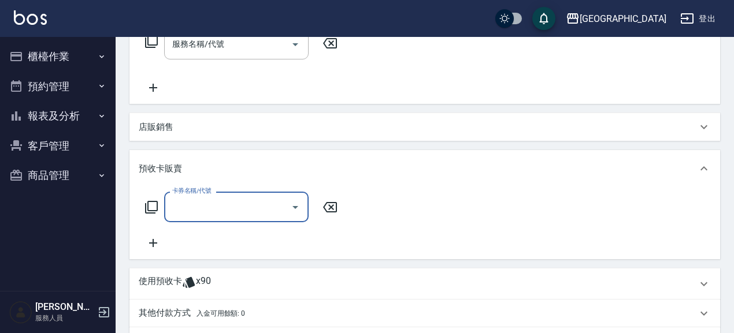
scroll to position [0, 0]
click at [215, 206] on input "卡券名稱/代號" at bounding box center [227, 207] width 117 height 20
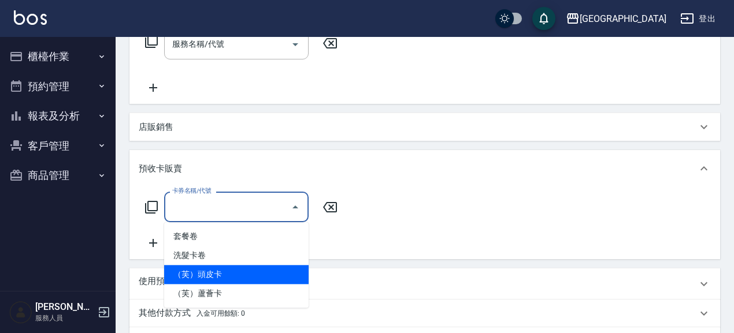
click at [214, 275] on span "（芙）頭皮卡" at bounding box center [236, 274] width 144 height 19
type input "（芙）頭皮卡(997)"
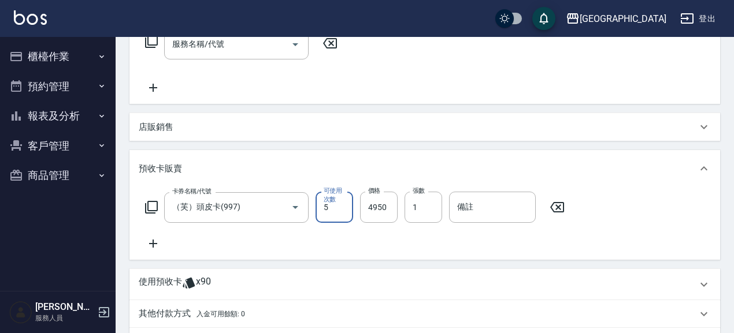
click at [152, 240] on icon at bounding box center [153, 244] width 29 height 14
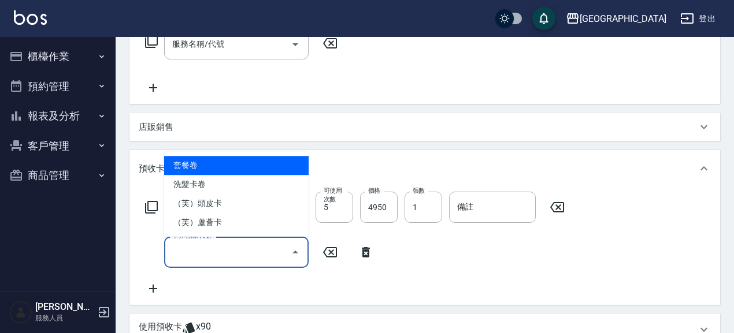
click at [237, 256] on input "卡券名稱/代號" at bounding box center [227, 252] width 117 height 20
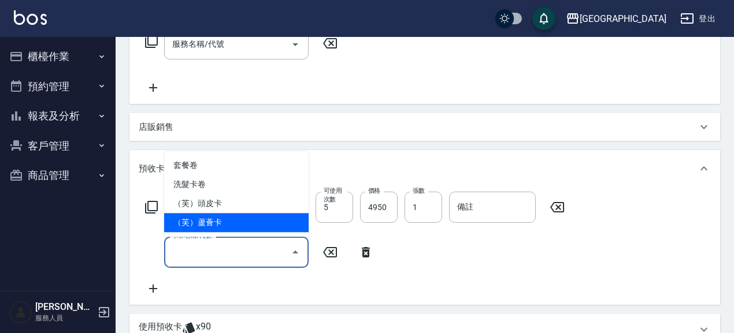
click at [248, 220] on span "（芙）蘆薈卡" at bounding box center [236, 222] width 144 height 19
type input "（芙）蘆薈卡(998)"
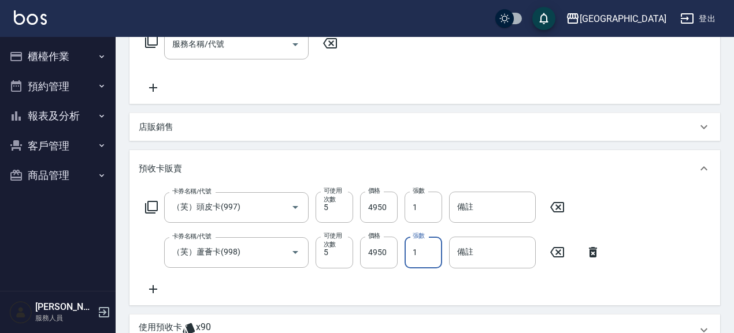
drag, startPoint x: 420, startPoint y: 250, endPoint x: 410, endPoint y: 254, distance: 11.0
click at [410, 254] on input "1" at bounding box center [423, 252] width 38 height 31
type input "2"
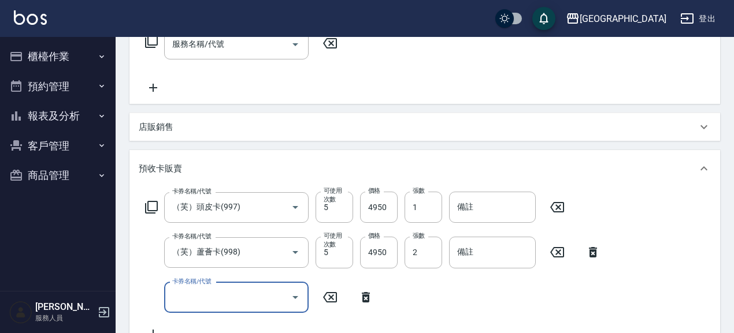
type input "2025/08/15 21:16"
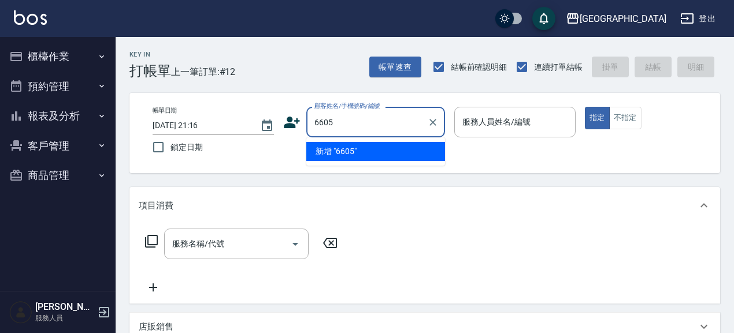
type input "6605"
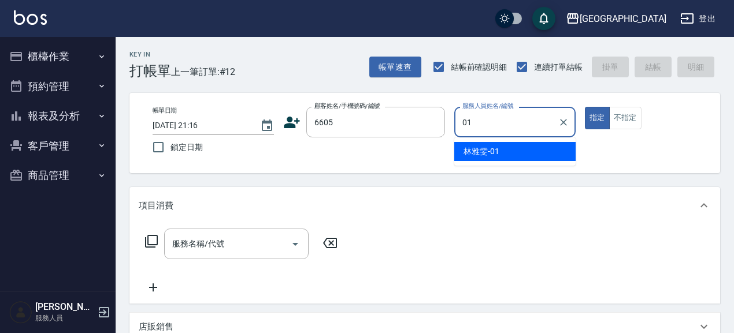
type input "林雅雯-01"
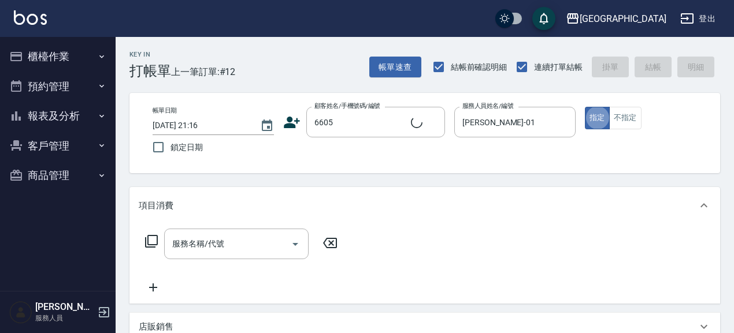
type input "林碧連/6605_林碧連/6605"
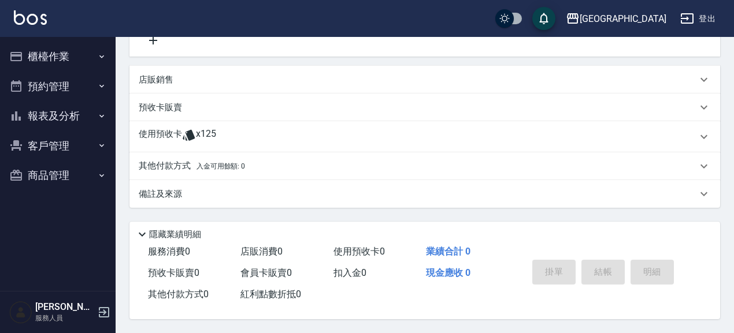
scroll to position [250, 0]
click at [186, 106] on div "預收卡販賣" at bounding box center [418, 108] width 558 height 12
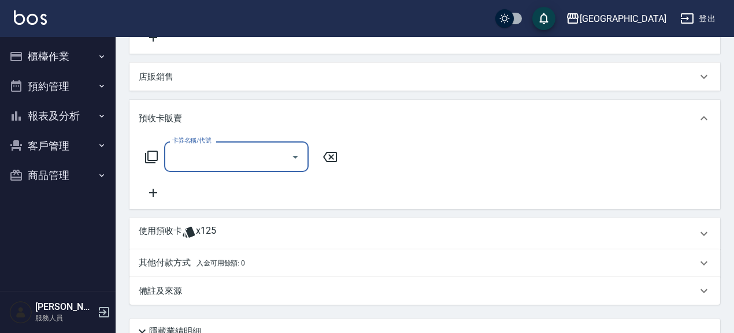
scroll to position [0, 0]
click at [213, 161] on input "卡券名稱/代號" at bounding box center [227, 157] width 117 height 20
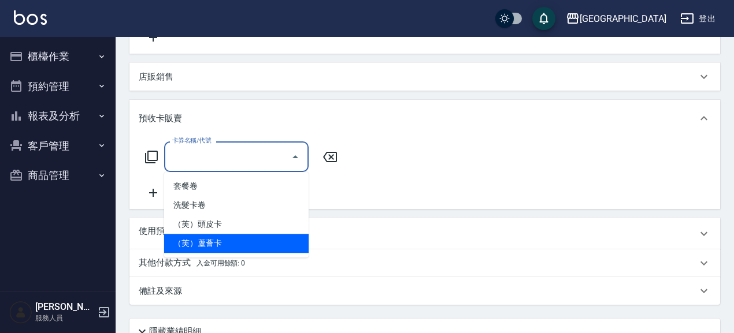
click at [224, 245] on span "（芙）蘆薈卡" at bounding box center [236, 243] width 144 height 19
type input "（芙）蘆薈卡(998)"
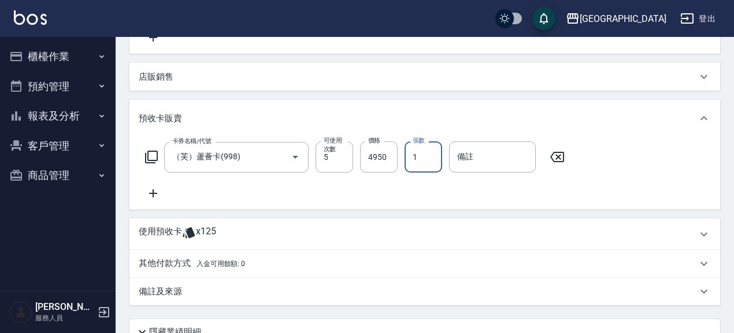
drag, startPoint x: 424, startPoint y: 158, endPoint x: 408, endPoint y: 162, distance: 16.8
click at [408, 162] on input "1" at bounding box center [423, 157] width 38 height 31
type input "3"
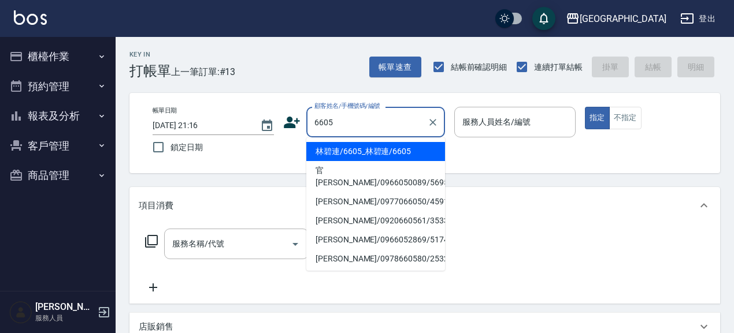
type input "6605"
type input "0"
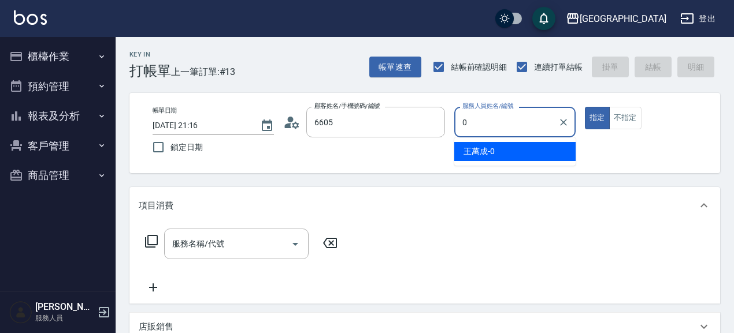
type input "林碧連/6605_林碧連/6605"
type input "林雅雯-01"
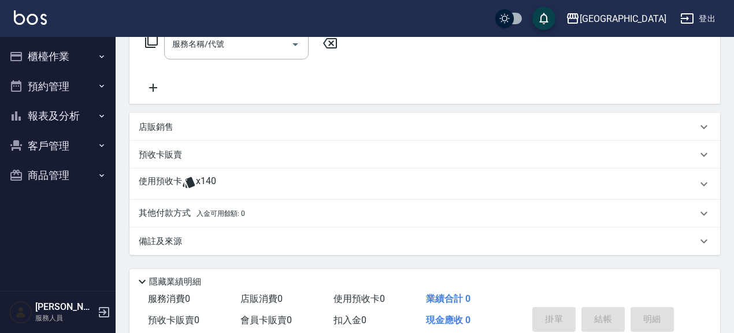
scroll to position [200, 0]
click at [190, 155] on div "預收卡販賣" at bounding box center [418, 155] width 558 height 12
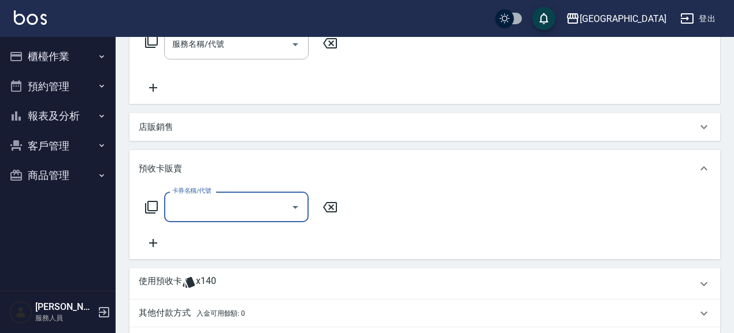
scroll to position [0, 0]
click at [210, 217] on input "卡券名稱/代號" at bounding box center [227, 207] width 117 height 20
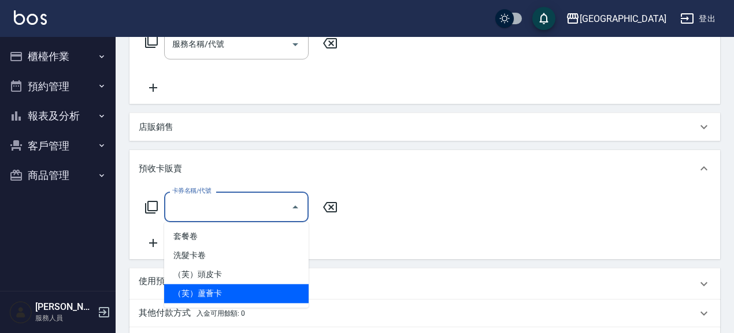
drag, startPoint x: 228, startPoint y: 292, endPoint x: 353, endPoint y: 196, distance: 158.2
click at [228, 292] on span "（芙）蘆薈卡" at bounding box center [236, 293] width 144 height 19
type input "（芙）蘆薈卡(998)"
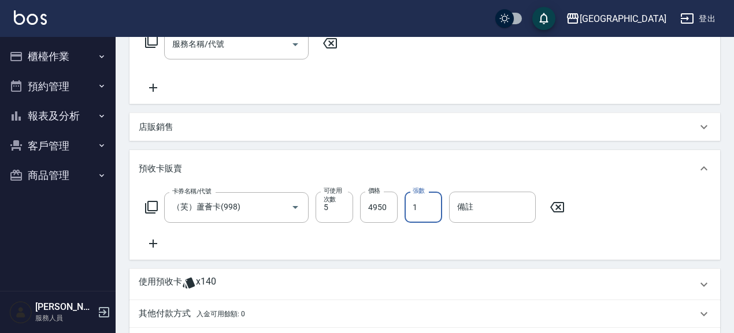
click at [411, 215] on input "1" at bounding box center [423, 207] width 38 height 31
type input "3"
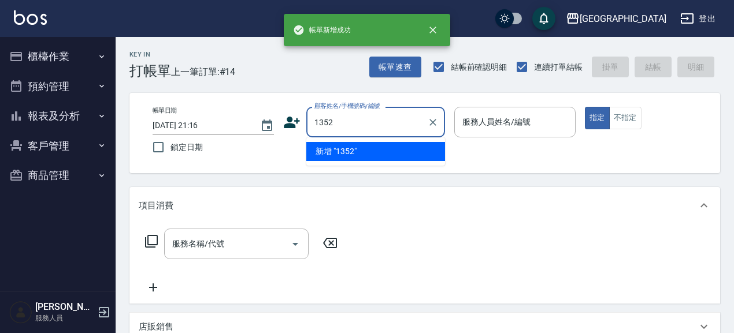
type input "1352"
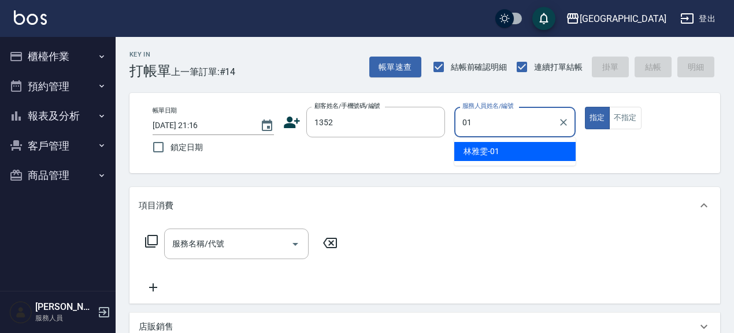
type input "林雅雯-01"
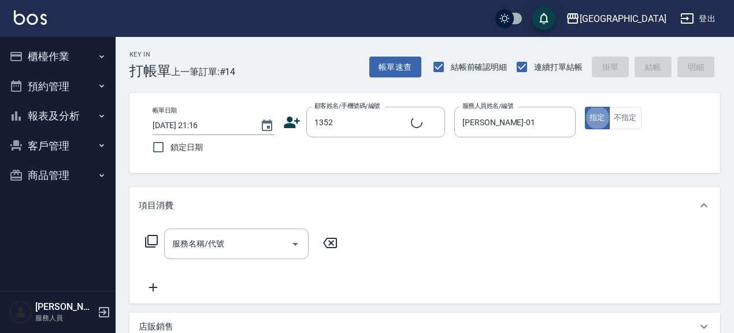
type input "[PERSON_NAME]/0421/1352"
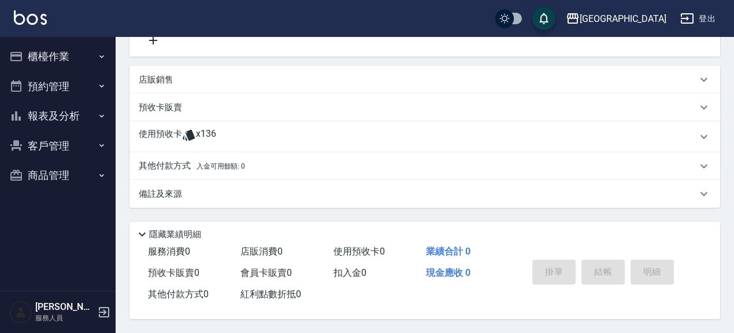
scroll to position [251, 0]
click at [171, 107] on p "預收卡販賣" at bounding box center [160, 108] width 43 height 12
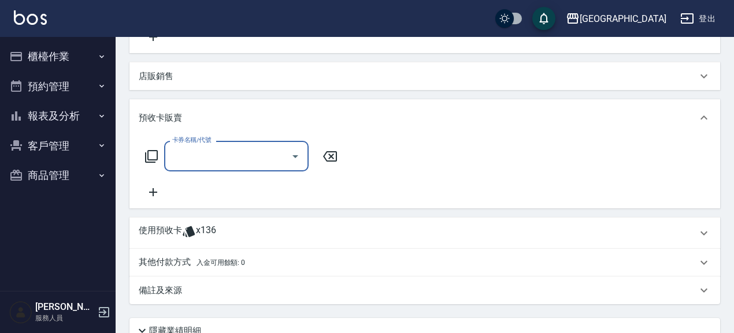
scroll to position [0, 0]
click at [233, 165] on input "卡券名稱/代號" at bounding box center [227, 156] width 117 height 20
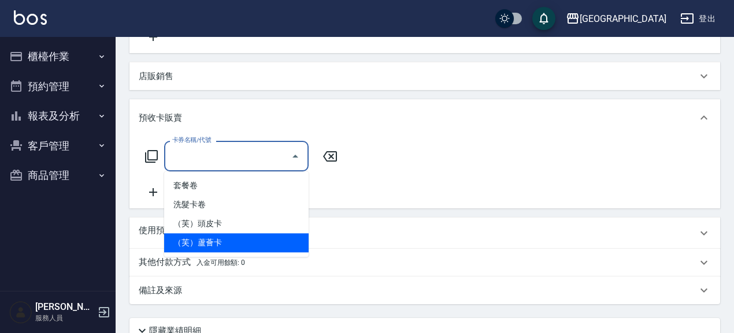
click at [219, 249] on span "（芙）蘆薈卡" at bounding box center [236, 242] width 144 height 19
type input "（芙）蘆薈卡(998)"
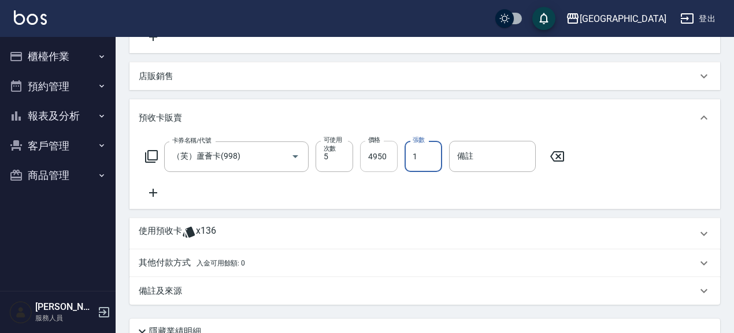
drag, startPoint x: 422, startPoint y: 154, endPoint x: 389, endPoint y: 157, distance: 33.6
click at [389, 157] on div "卡券名稱/代號 （芙）蘆薈卡(998) 卡券名稱/代號 可使用次數 5 可使用次數 價格 4950 價格 張數 1 張數 備註 備註" at bounding box center [355, 156] width 433 height 31
type input "3"
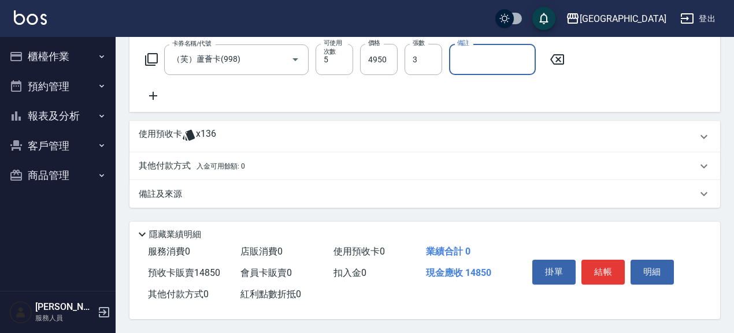
scroll to position [351, 0]
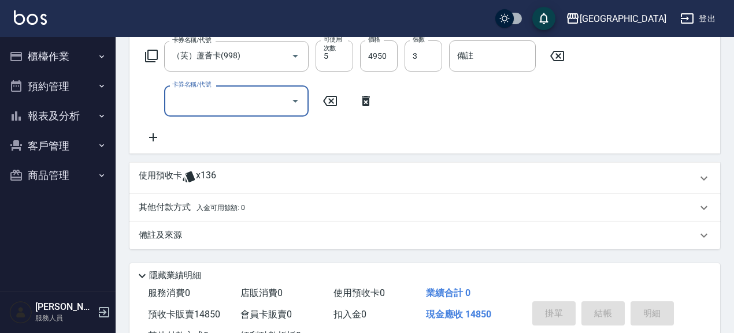
type input "2025/08/15 21:17"
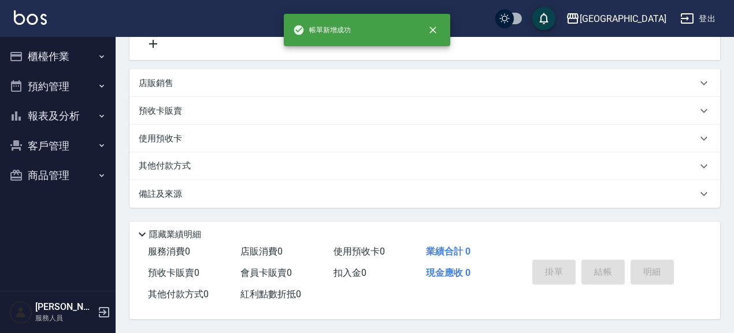
scroll to position [0, 0]
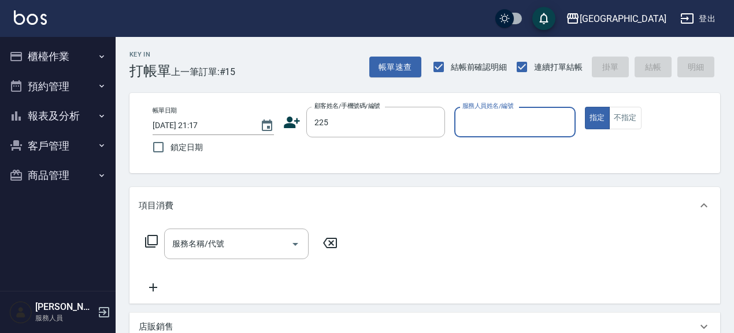
type input "[PERSON_NAME]/0975193521/225"
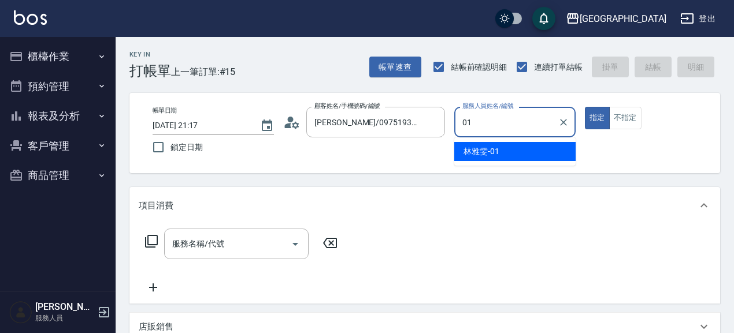
type input "林雅雯-01"
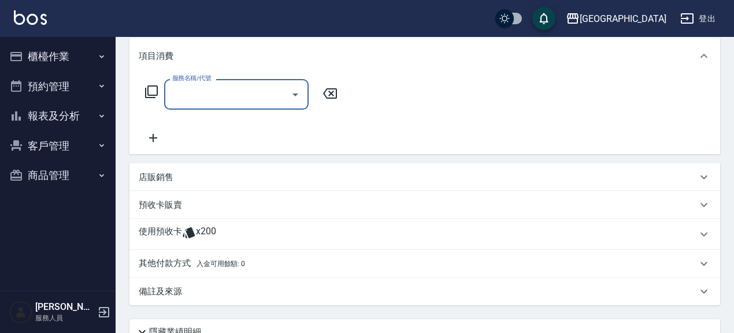
scroll to position [150, 0]
click at [180, 207] on p "預收卡販賣" at bounding box center [160, 205] width 43 height 12
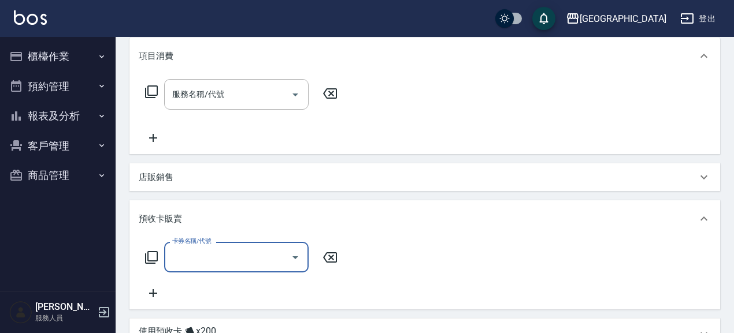
scroll to position [0, 0]
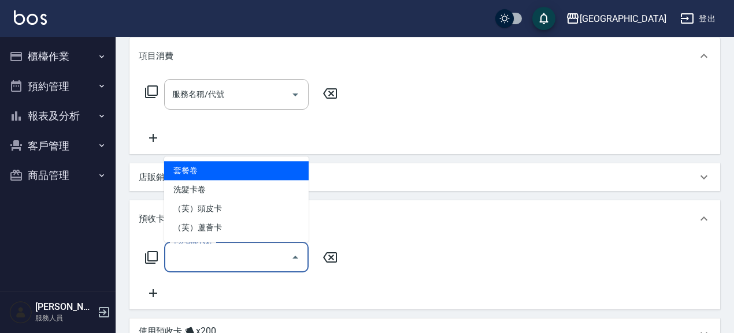
click at [225, 267] on input "卡券名稱/代號" at bounding box center [227, 257] width 117 height 20
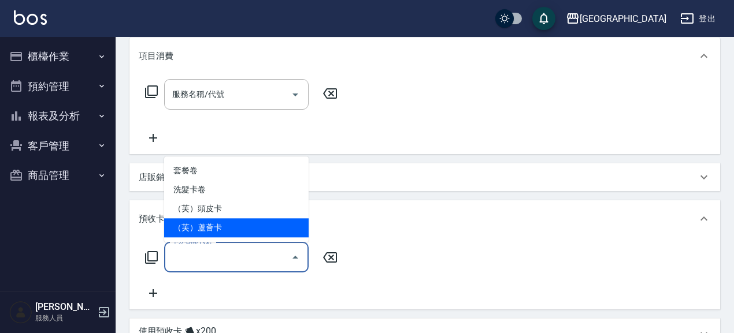
click at [235, 229] on span "（芙）蘆薈卡" at bounding box center [236, 227] width 144 height 19
type input "（芙）蘆薈卡(998)"
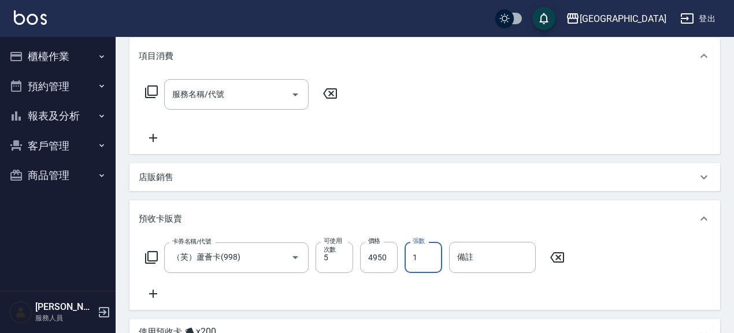
drag, startPoint x: 420, startPoint y: 258, endPoint x: 404, endPoint y: 263, distance: 17.0
click at [404, 263] on div "卡券名稱/代號 （芙）蘆薈卡(998) 卡券名稱/代號 可使用次數 5 可使用次數 價格 4950 價格 張數 1 張數 備註 備註" at bounding box center [355, 257] width 433 height 31
type input "3"
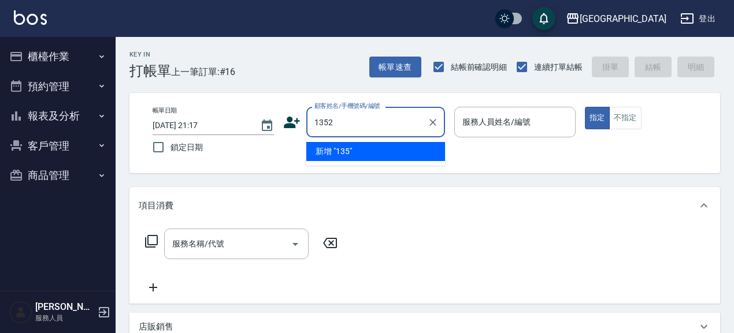
type input "1352"
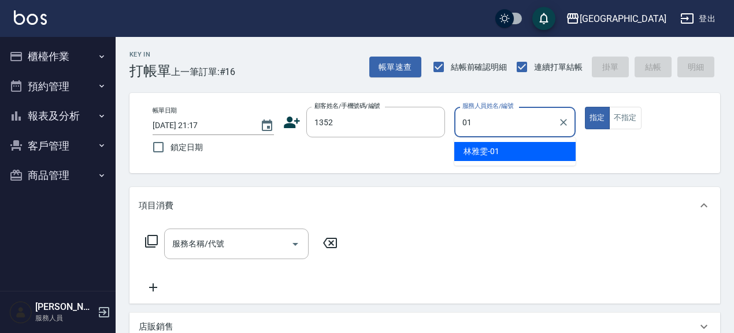
type input "林雅雯-01"
type input "[PERSON_NAME]/0421/1352"
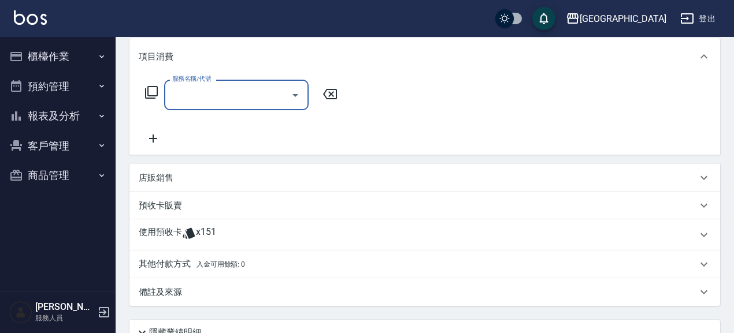
scroll to position [150, 0]
click at [173, 210] on p "預收卡販賣" at bounding box center [160, 205] width 43 height 12
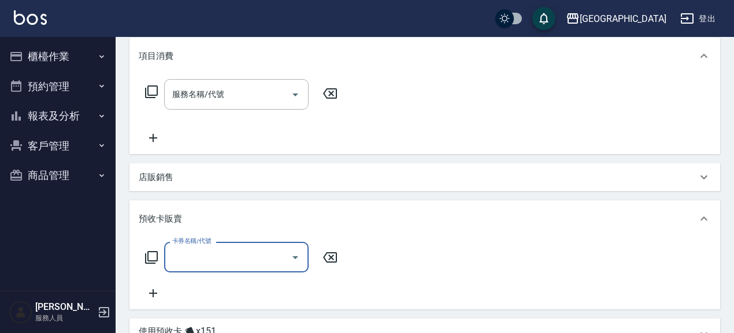
scroll to position [0, 0]
click at [202, 260] on input "卡券名稱/代號" at bounding box center [227, 257] width 117 height 20
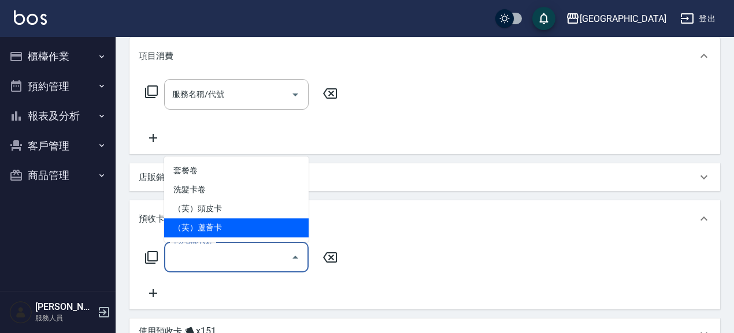
click at [222, 228] on span "（芙）蘆薈卡" at bounding box center [236, 227] width 144 height 19
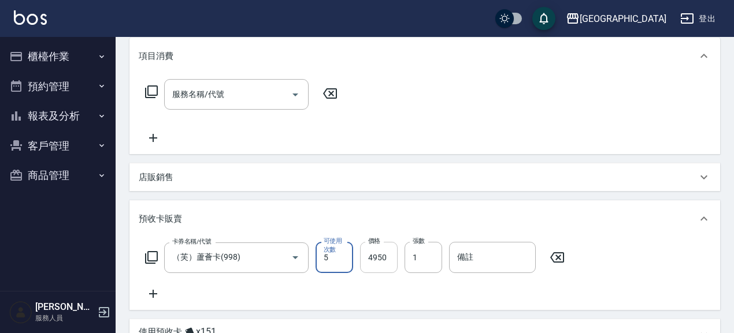
drag, startPoint x: 423, startPoint y: 256, endPoint x: 393, endPoint y: 263, distance: 30.8
click at [393, 263] on div "卡券名稱/代號 （芙）蘆薈卡(998) 卡券名稱/代號 可使用次數 5 可使用次數 價格 4950 價格 張數 1 張數 備註 備註" at bounding box center [355, 257] width 433 height 31
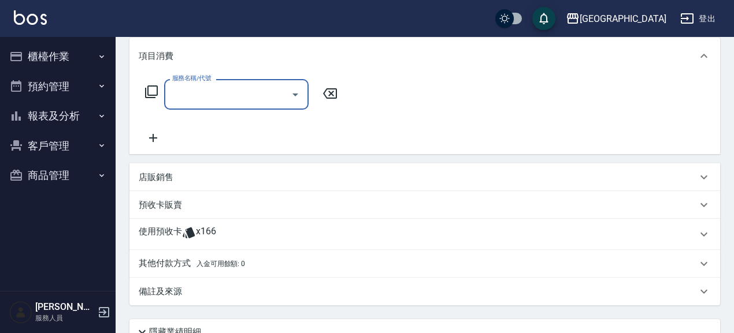
scroll to position [150, 0]
click at [154, 206] on p "預收卡販賣" at bounding box center [160, 205] width 43 height 12
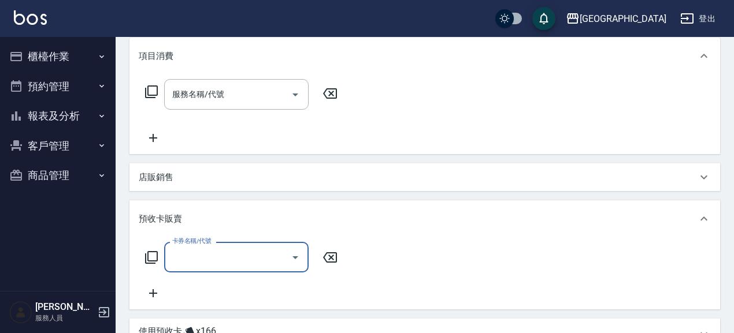
scroll to position [0, 0]
click at [235, 259] on input "卡券名稱/代號" at bounding box center [227, 257] width 117 height 20
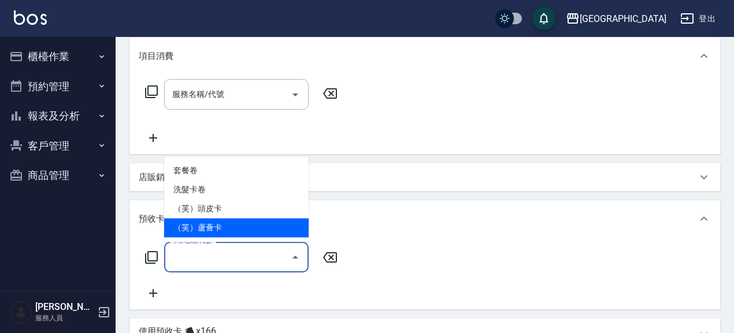
click at [246, 227] on span "（芙）蘆薈卡" at bounding box center [236, 227] width 144 height 19
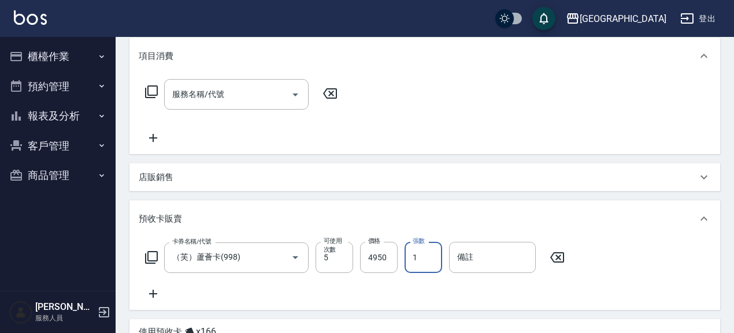
drag, startPoint x: 419, startPoint y: 255, endPoint x: 408, endPoint y: 262, distance: 13.2
click at [408, 262] on input "1" at bounding box center [423, 257] width 38 height 31
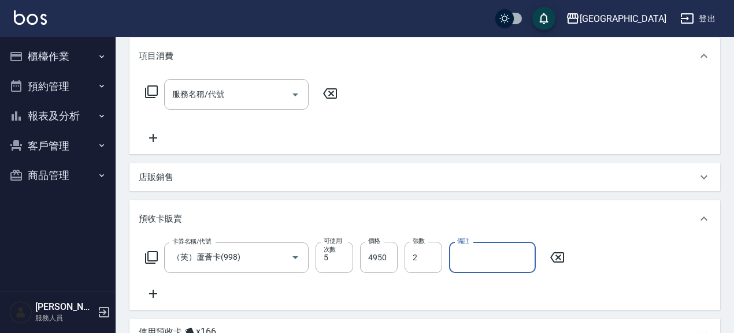
click at [158, 295] on icon at bounding box center [153, 294] width 29 height 14
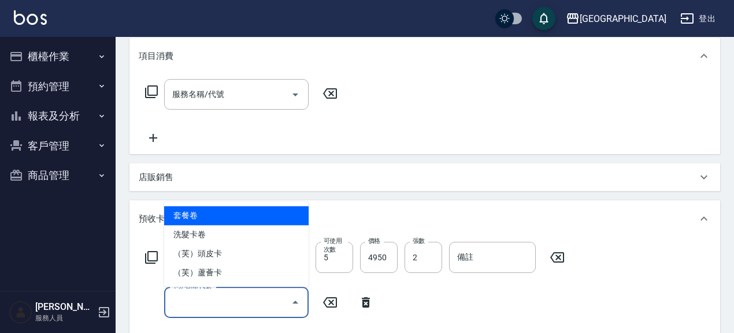
drag, startPoint x: 188, startPoint y: 302, endPoint x: 197, endPoint y: 299, distance: 9.3
click at [189, 303] on input "卡券名稱/代號" at bounding box center [227, 302] width 117 height 20
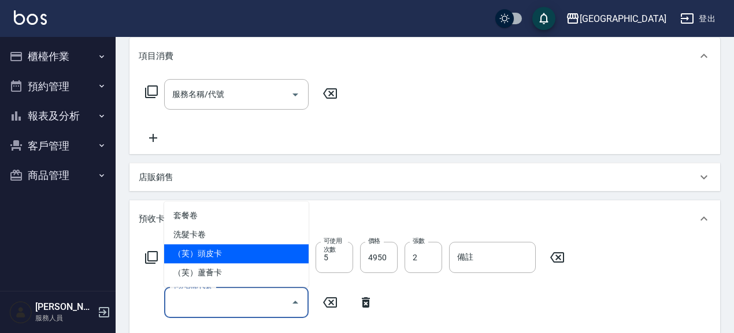
click at [214, 244] on span "（芙）頭皮卡" at bounding box center [236, 253] width 144 height 19
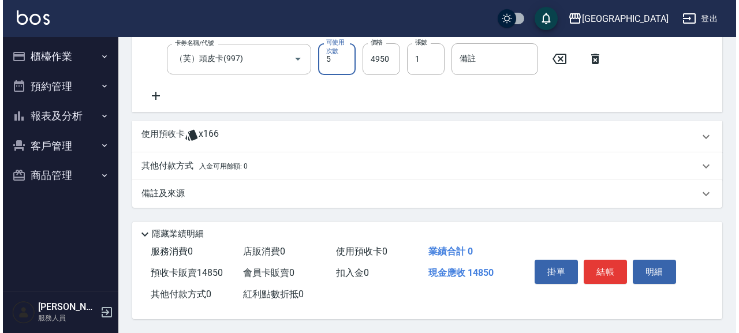
scroll to position [396, 0]
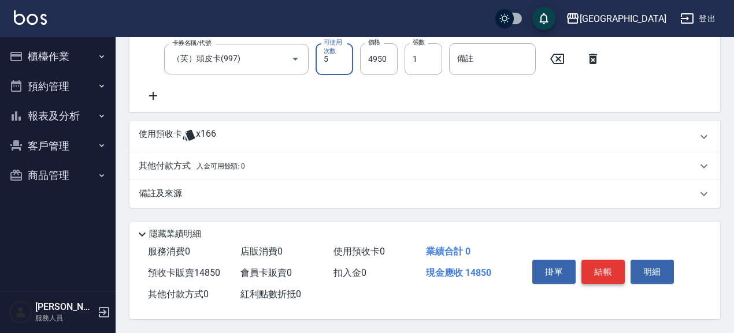
drag, startPoint x: 601, startPoint y: 271, endPoint x: 583, endPoint y: 280, distance: 19.4
click at [601, 271] on button "結帳" at bounding box center [602, 272] width 43 height 24
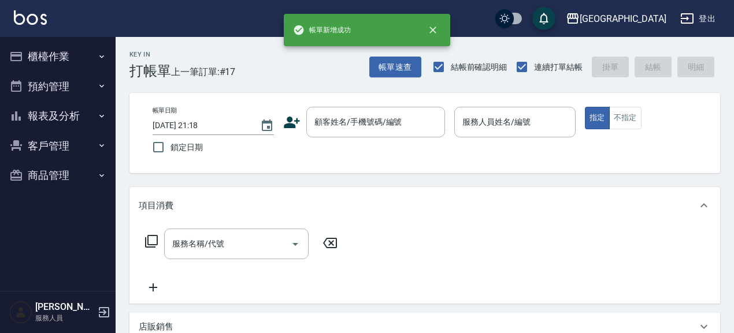
scroll to position [0, 0]
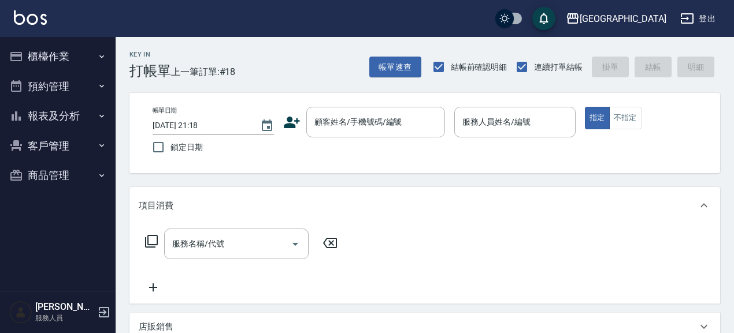
click at [355, 304] on div "項目消費 服務名稱/代號 服務名稱/代號 店販銷售 服務人員姓名/編號 服務人員姓名/編號 商品代號/名稱 商品代號/名稱 預收卡販賣 卡券名稱/代號 卡券名…" at bounding box center [424, 319] width 590 height 265
click at [372, 135] on div "顧客姓名/手機號碼/編號" at bounding box center [375, 122] width 139 height 31
click at [235, 242] on input "服務名稱/代號" at bounding box center [227, 244] width 117 height 20
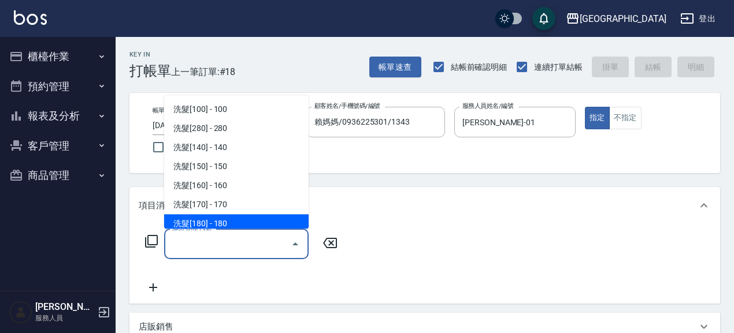
drag, startPoint x: 444, startPoint y: 245, endPoint x: 274, endPoint y: 247, distance: 169.8
click at [432, 245] on div "服務名稱/代號 服務名稱/代號" at bounding box center [424, 264] width 590 height 80
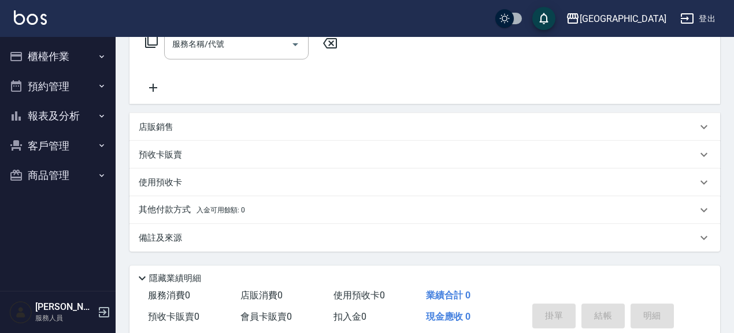
scroll to position [200, 0]
click at [190, 150] on div "預收卡販賣" at bounding box center [418, 155] width 558 height 12
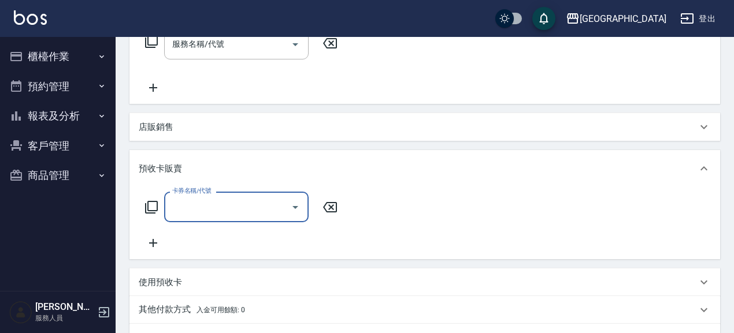
scroll to position [0, 0]
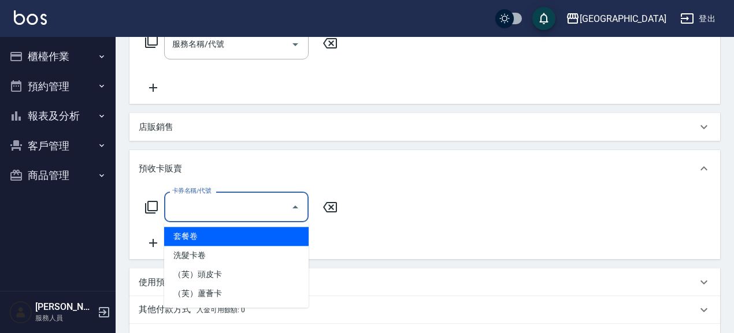
click at [214, 211] on input "卡券名稱/代號" at bounding box center [227, 207] width 117 height 20
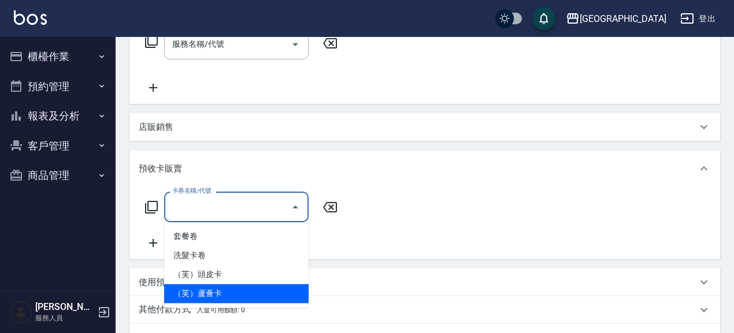
click at [236, 299] on span "（芙）蘆薈卡" at bounding box center [236, 293] width 144 height 19
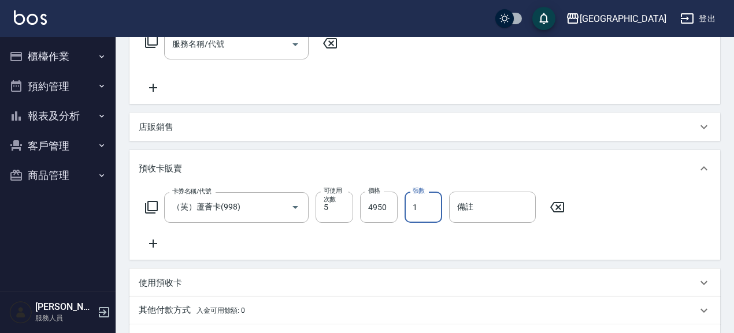
drag, startPoint x: 422, startPoint y: 207, endPoint x: 400, endPoint y: 210, distance: 21.6
click at [400, 210] on div "卡券名稱/代號 （芙）蘆薈卡(998) 卡券名稱/代號 可使用次數 5 可使用次數 價格 4950 價格 張數 1 張數 備註 備註" at bounding box center [355, 207] width 433 height 31
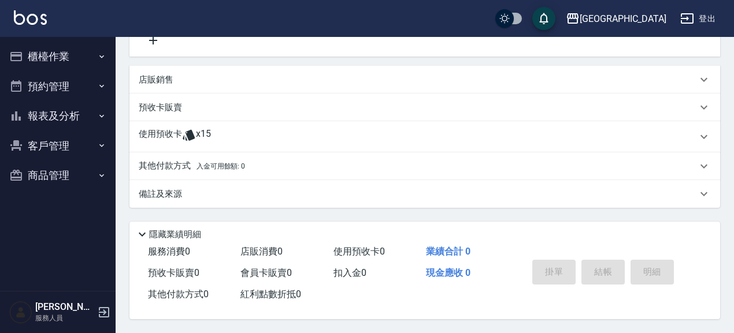
scroll to position [251, 0]
click at [190, 106] on div "預收卡販賣" at bounding box center [418, 108] width 558 height 12
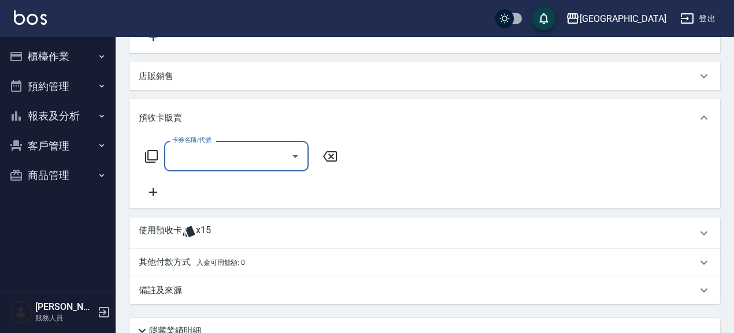
scroll to position [0, 0]
click at [204, 157] on input "卡券名稱/代號" at bounding box center [227, 156] width 117 height 20
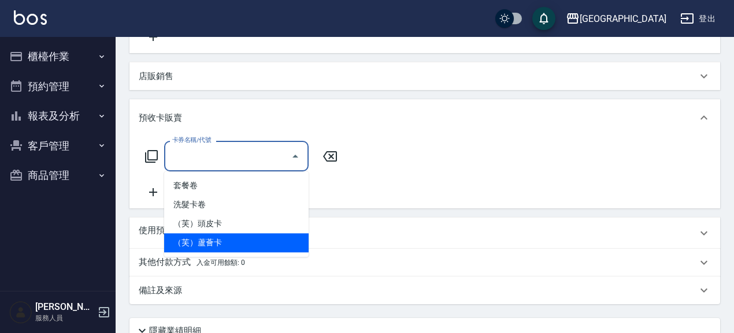
click at [228, 245] on span "（芙）蘆薈卡" at bounding box center [236, 242] width 144 height 19
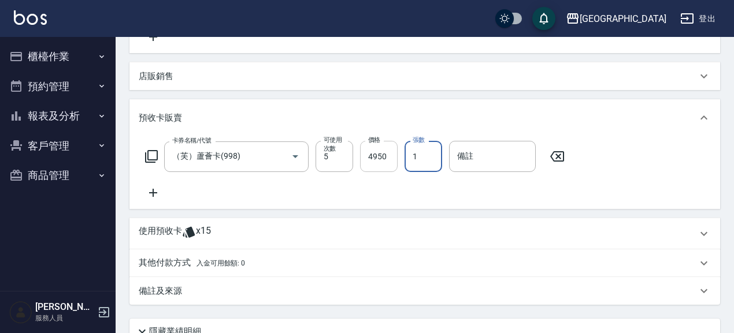
drag, startPoint x: 421, startPoint y: 155, endPoint x: 388, endPoint y: 167, distance: 34.9
click at [388, 167] on div "卡券名稱/代號 （芙）蘆薈卡(998) 卡券名稱/代號 可使用次數 5 可使用次數 價格 4950 價格 張數 1 張數 備註 備註" at bounding box center [355, 156] width 433 height 31
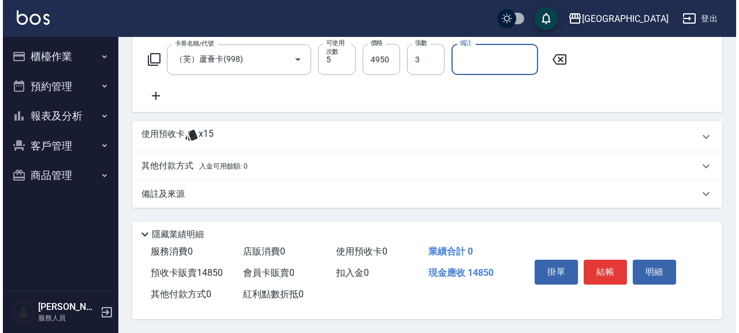
scroll to position [351, 0]
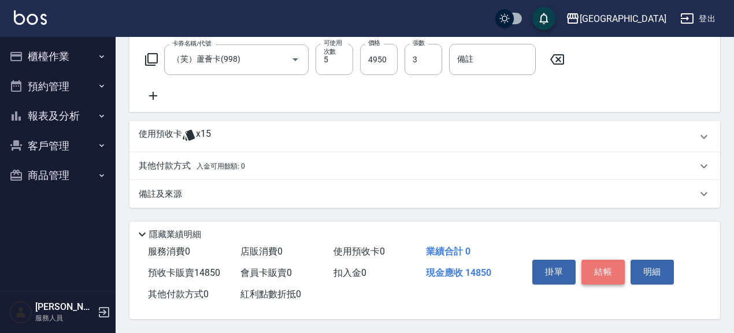
click at [600, 265] on button "結帳" at bounding box center [602, 272] width 43 height 24
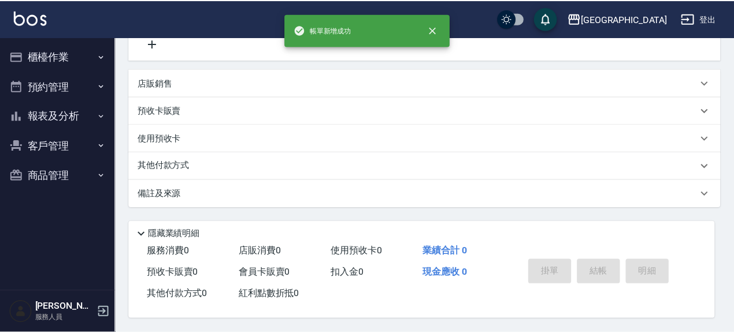
scroll to position [0, 0]
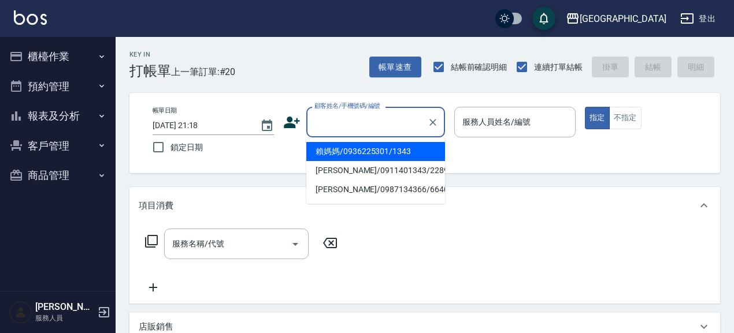
click at [378, 116] on div "顧客姓名/手機號碼/編號 顧客姓名/手機號碼/編號" at bounding box center [375, 122] width 139 height 31
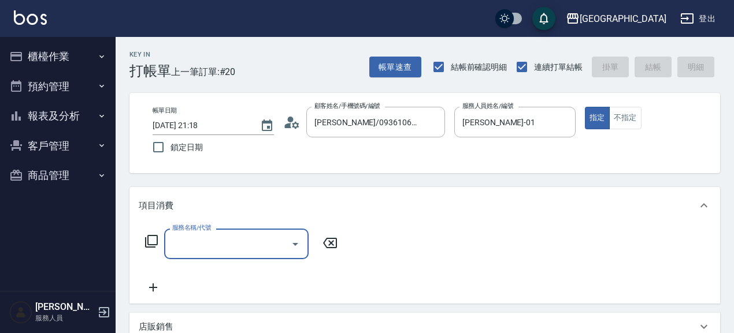
scroll to position [50, 0]
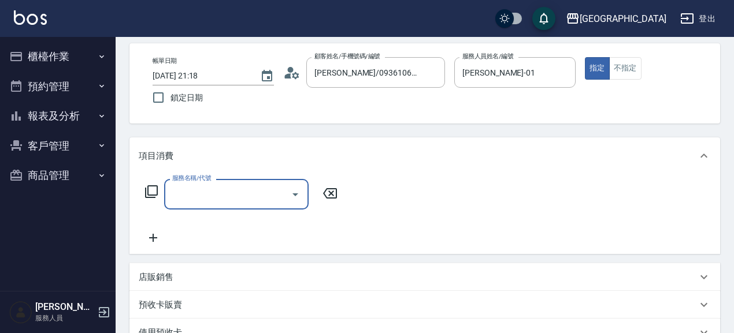
click at [177, 306] on p "預收卡販賣" at bounding box center [160, 305] width 43 height 12
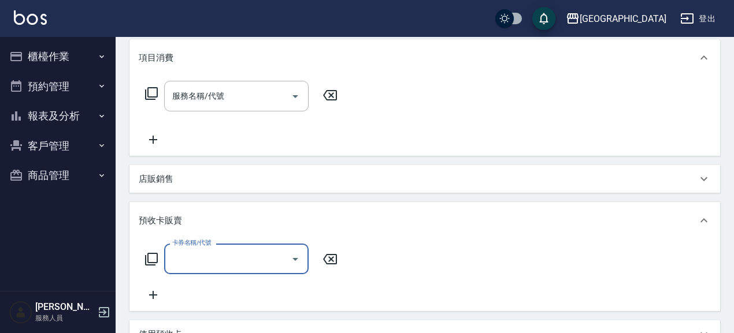
scroll to position [150, 0]
click at [214, 257] on input "卡券名稱/代號" at bounding box center [227, 257] width 117 height 20
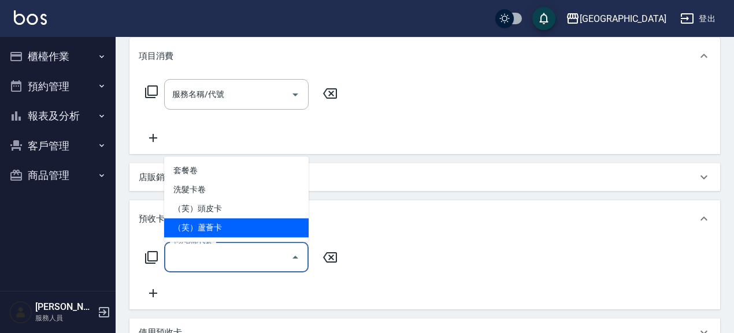
click at [229, 228] on span "（芙）蘆薈卡" at bounding box center [236, 227] width 144 height 19
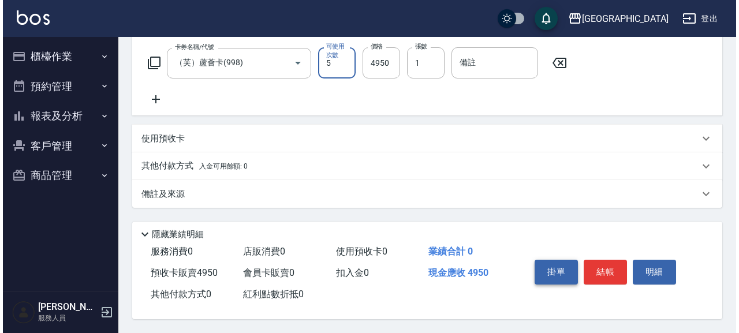
scroll to position [348, 0]
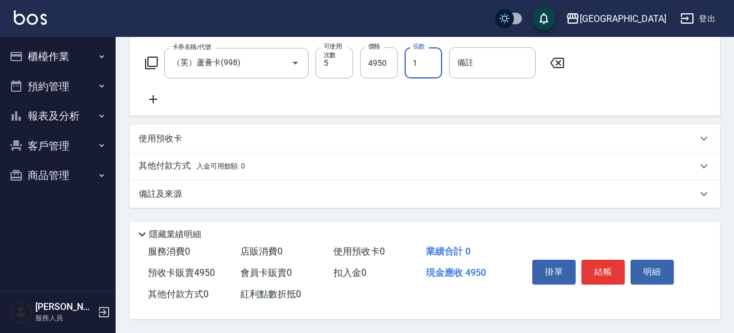
drag, startPoint x: 425, startPoint y: 62, endPoint x: 409, endPoint y: 64, distance: 16.3
click at [409, 64] on input "1" at bounding box center [423, 62] width 38 height 31
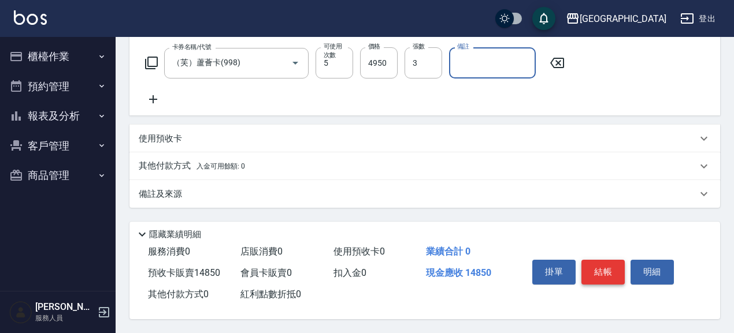
click at [599, 276] on button "結帳" at bounding box center [602, 272] width 43 height 24
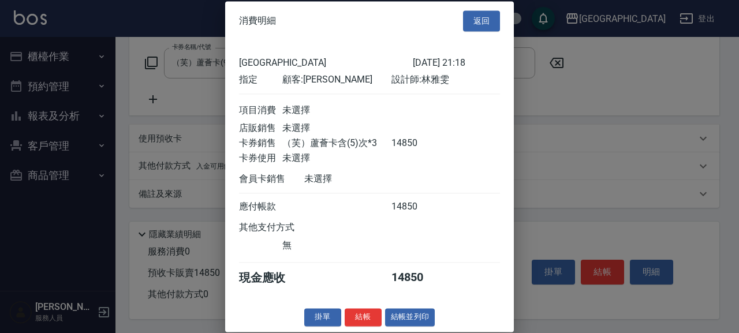
scroll to position [13, 0]
click at [364, 318] on button "結帳" at bounding box center [363, 317] width 37 height 18
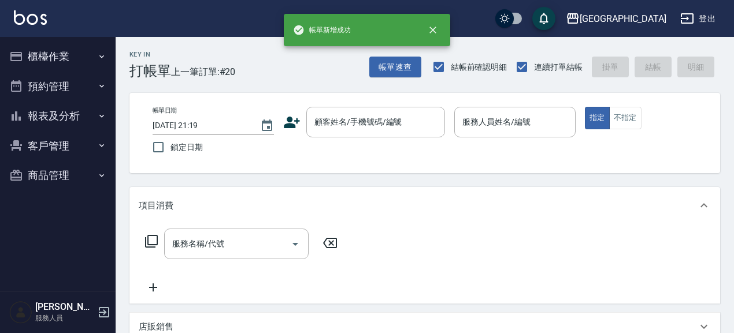
scroll to position [0, 0]
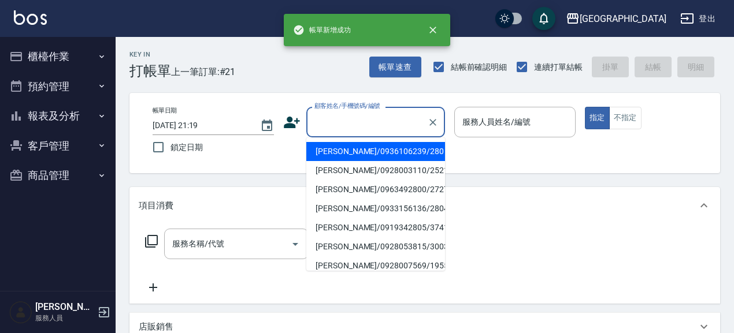
click at [348, 130] on input "顧客姓名/手機號碼/編號" at bounding box center [366, 122] width 111 height 20
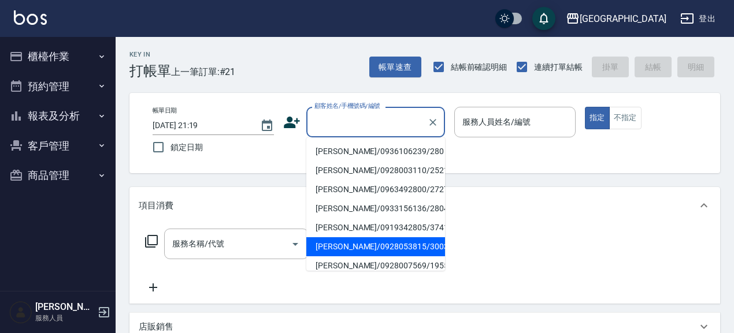
click at [66, 119] on button "報表及分析" at bounding box center [58, 116] width 106 height 30
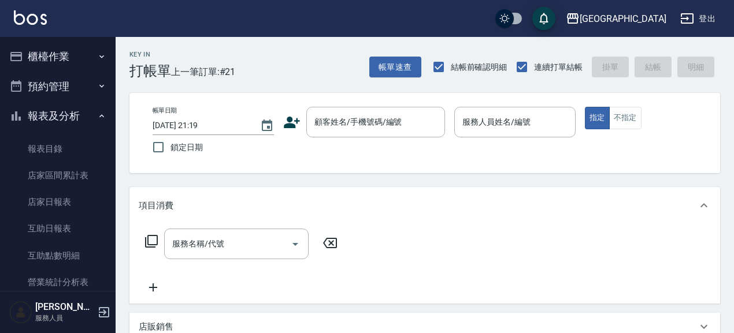
drag, startPoint x: 72, startPoint y: 206, endPoint x: 196, endPoint y: 202, distance: 124.8
click at [73, 205] on link "店家日報表" at bounding box center [58, 202] width 106 height 27
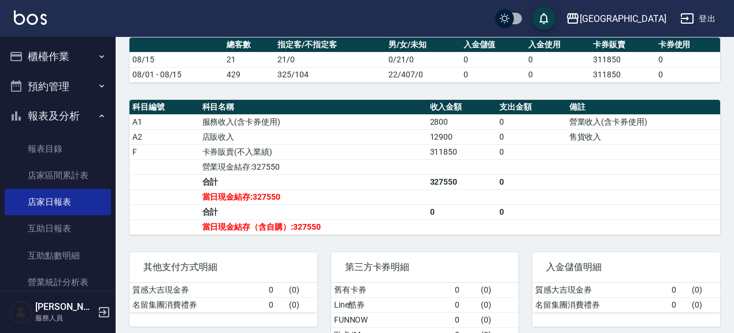
scroll to position [338, 0]
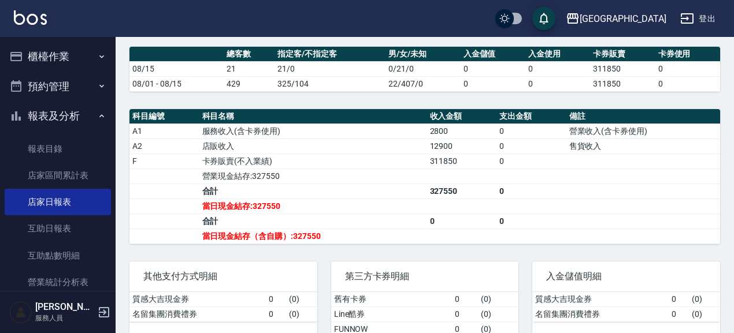
drag, startPoint x: 57, startPoint y: 117, endPoint x: 64, endPoint y: 80, distance: 37.6
click at [57, 117] on button "報表及分析" at bounding box center [58, 116] width 106 height 30
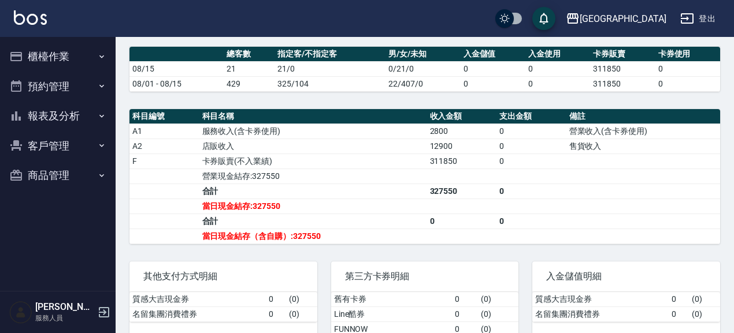
click at [58, 61] on button "櫃檯作業" at bounding box center [58, 57] width 106 height 30
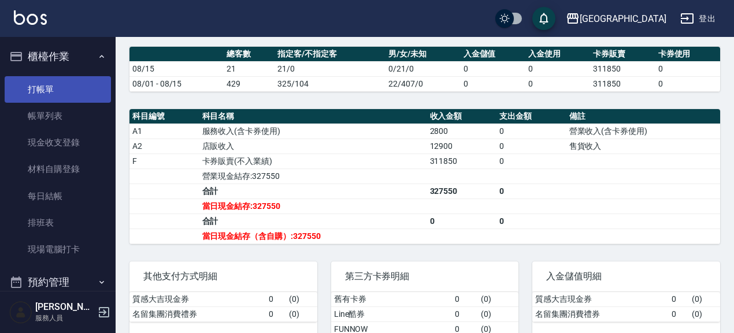
click at [81, 88] on link "打帳單" at bounding box center [58, 89] width 106 height 27
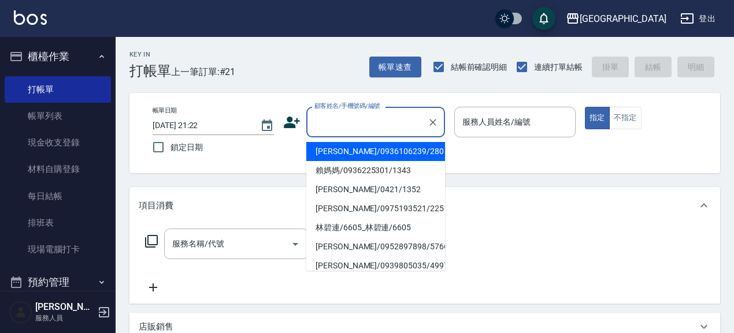
click at [363, 118] on input "顧客姓名/手機號碼/編號" at bounding box center [366, 122] width 111 height 20
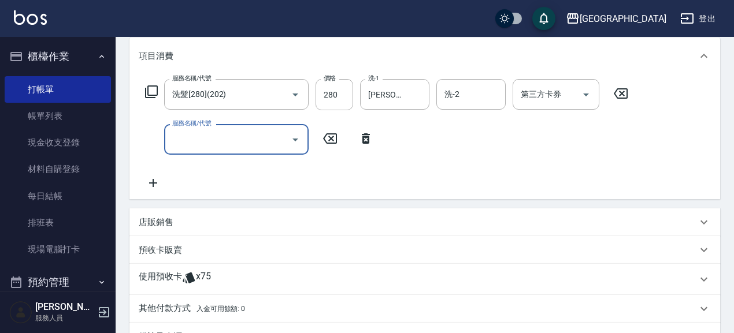
scroll to position [150, 0]
click at [164, 252] on p "預收卡販賣" at bounding box center [160, 250] width 43 height 12
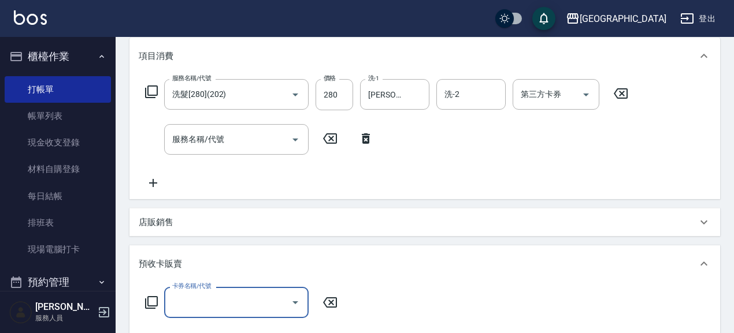
scroll to position [0, 0]
click at [215, 304] on input "卡券名稱/代號" at bounding box center [227, 302] width 117 height 20
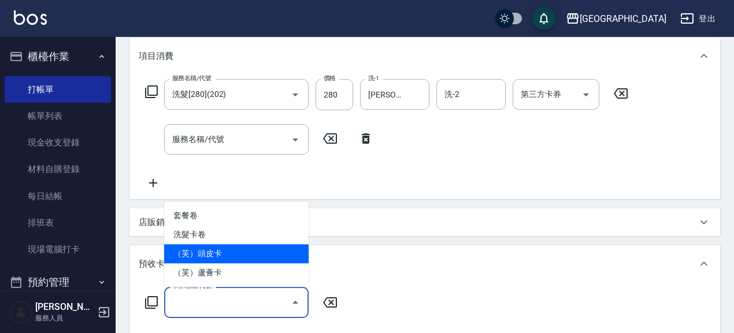
click at [243, 252] on span "（芙）頭皮卡" at bounding box center [236, 253] width 144 height 19
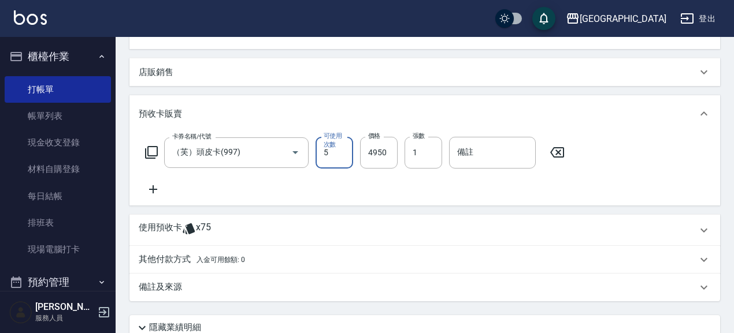
scroll to position [300, 0]
click at [149, 181] on div "卡券名稱/代號 （芙）頭皮卡(997) 卡券名稱/代號 可使用次數 5 可使用次數 價格 4950 價格 張數 1 張數 備註 備註" at bounding box center [425, 166] width 572 height 59
click at [154, 188] on icon at bounding box center [153, 190] width 29 height 14
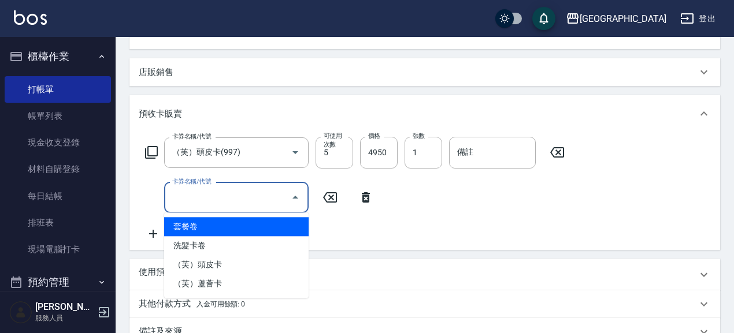
click at [213, 202] on input "卡券名稱/代號" at bounding box center [227, 198] width 117 height 20
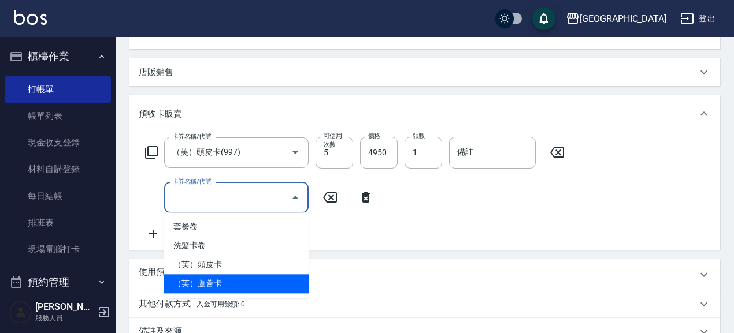
click at [221, 284] on span "（芙）蘆薈卡" at bounding box center [236, 283] width 144 height 19
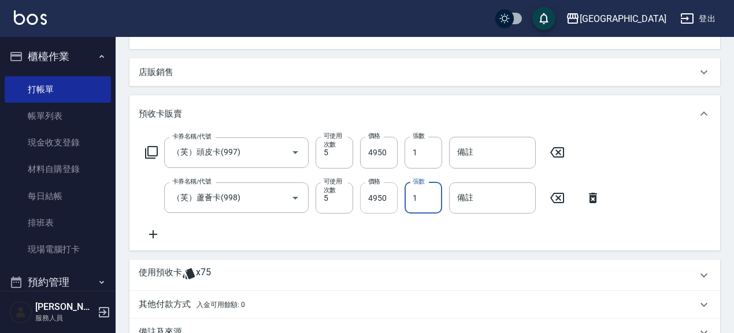
drag, startPoint x: 426, startPoint y: 196, endPoint x: 389, endPoint y: 199, distance: 37.1
click at [389, 199] on div "卡券名稱/代號 （芙）蘆薈卡(998) 卡券名稱/代號 可使用次數 5 可使用次數 價格 4950 價格 張數 1 張數 備註 備註" at bounding box center [373, 198] width 468 height 31
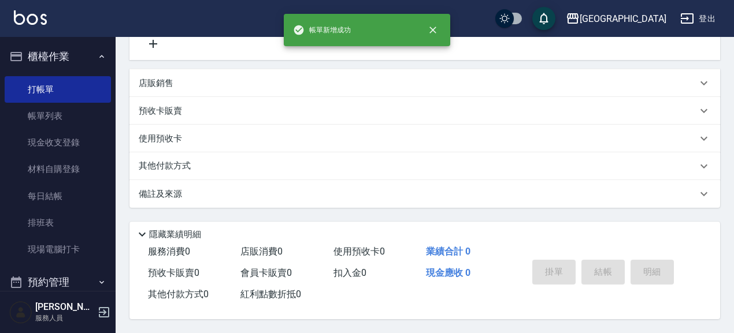
scroll to position [0, 0]
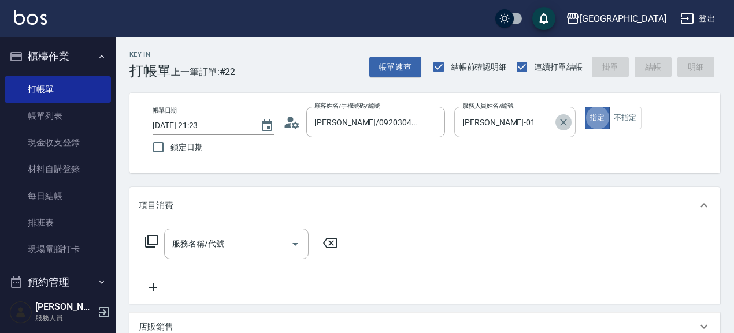
click at [560, 129] on button "Clear" at bounding box center [563, 122] width 16 height 16
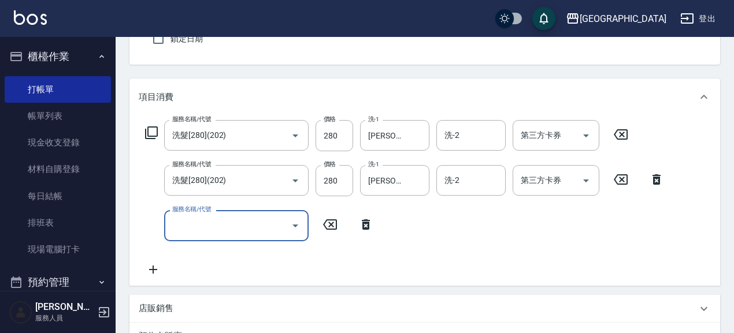
scroll to position [111, 0]
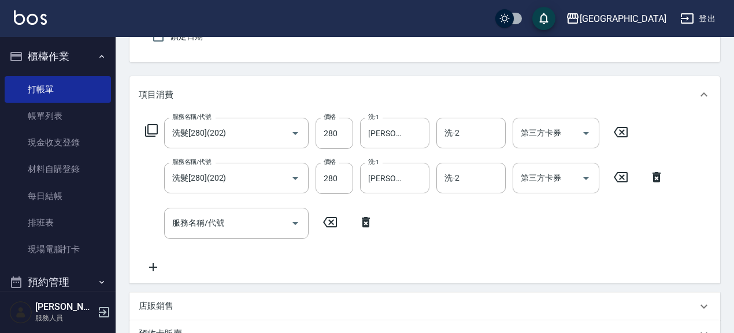
click at [159, 304] on p "店販銷售" at bounding box center [156, 306] width 35 height 12
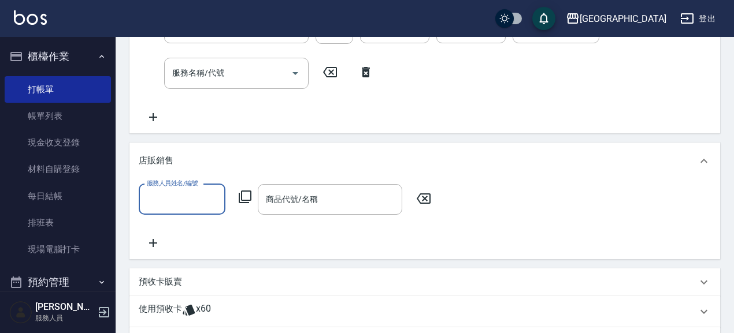
scroll to position [261, 0]
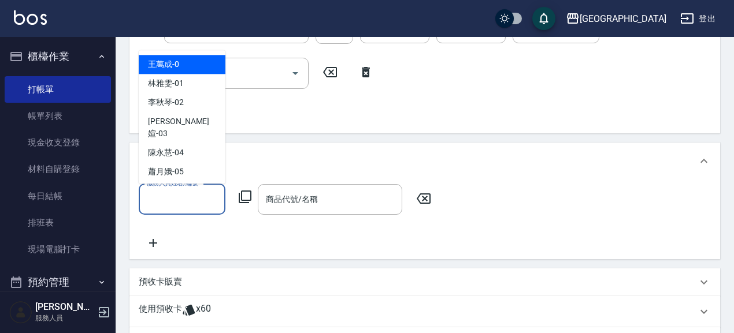
click at [185, 196] on input "服務人員姓名/編號" at bounding box center [182, 199] width 76 height 20
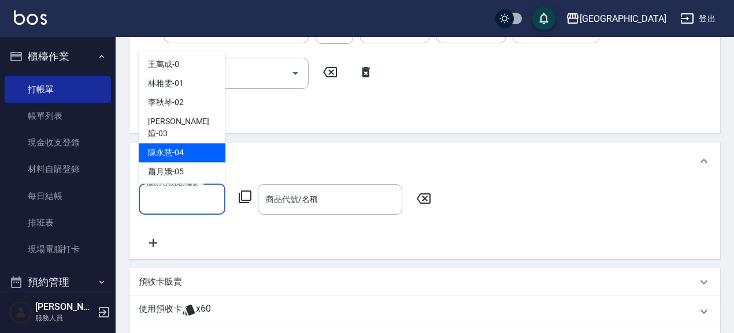
click at [191, 144] on div "[PERSON_NAME]-04" at bounding box center [182, 153] width 87 height 19
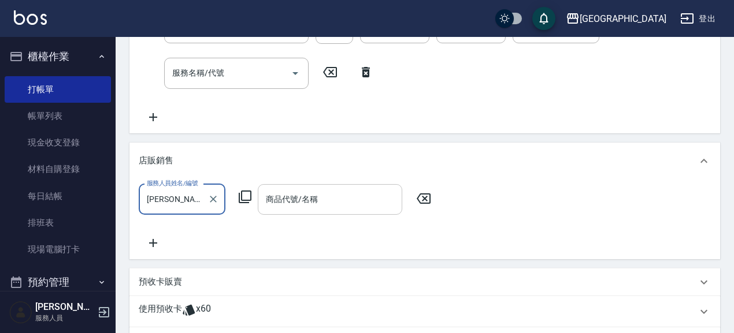
click at [327, 204] on input "商品代號/名稱" at bounding box center [330, 199] width 134 height 20
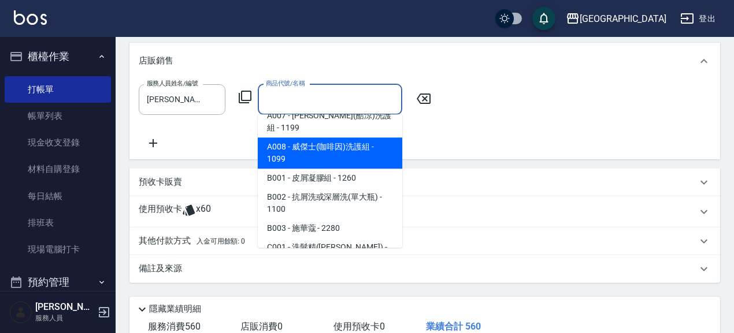
scroll to position [140, 0]
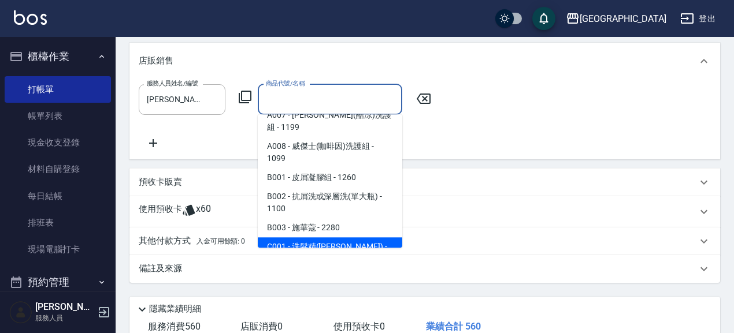
click at [359, 237] on span "C001 - 洗髮精([PERSON_NAME]) - 2580" at bounding box center [330, 252] width 144 height 31
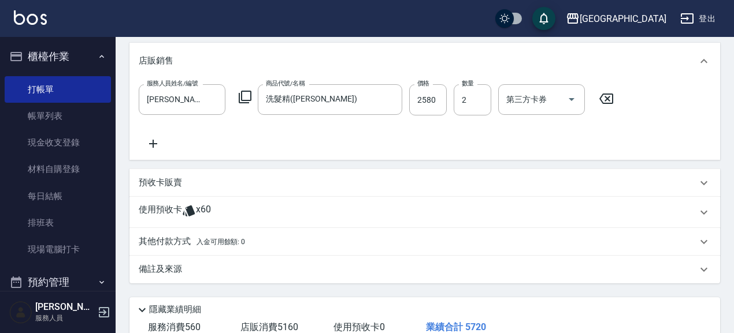
click at [171, 184] on p "預收卡販賣" at bounding box center [160, 183] width 43 height 12
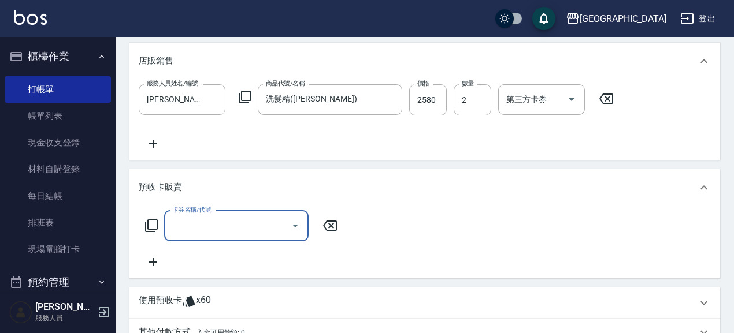
scroll to position [0, 0]
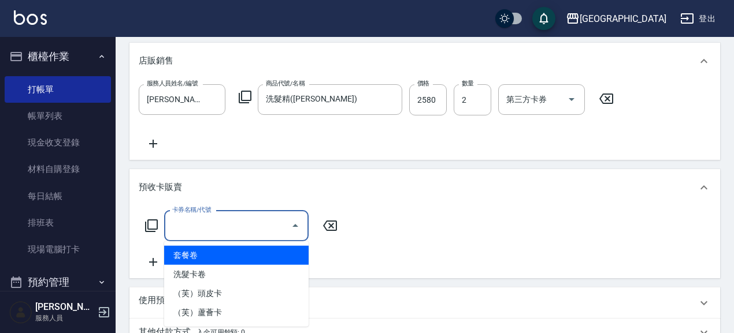
click at [223, 234] on input "卡券名稱/代號" at bounding box center [227, 226] width 117 height 20
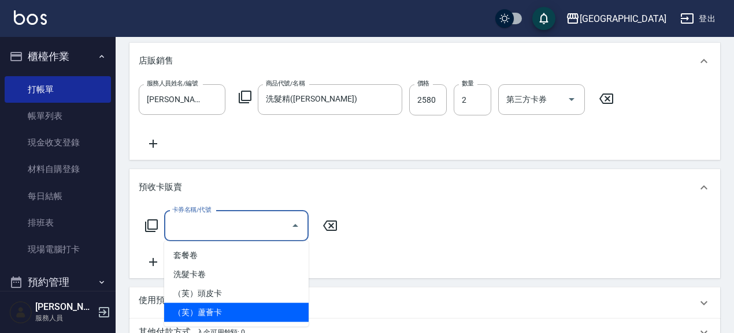
click at [224, 316] on span "（芙）蘆薈卡" at bounding box center [236, 312] width 144 height 19
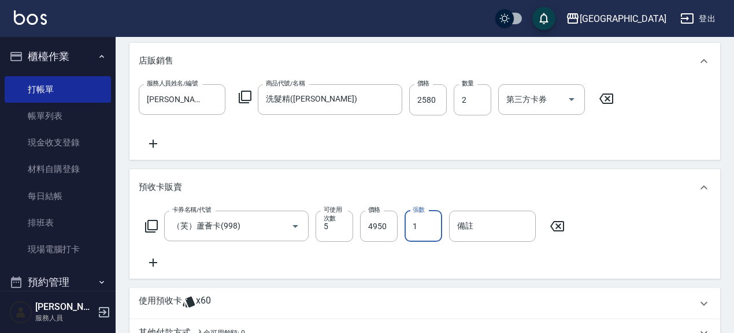
drag, startPoint x: 422, startPoint y: 224, endPoint x: 410, endPoint y: 228, distance: 12.4
click at [410, 228] on input "1" at bounding box center [423, 226] width 38 height 31
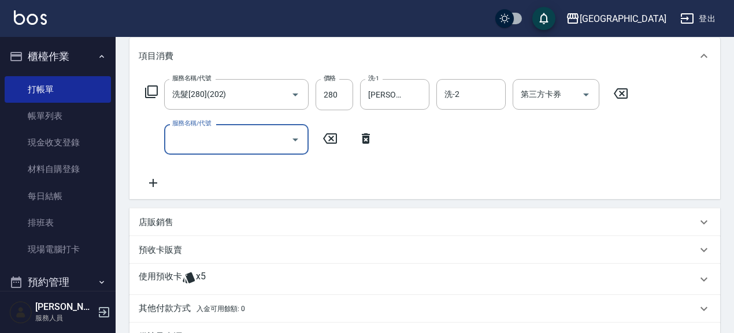
scroll to position [150, 0]
click at [183, 251] on div "預收卡販賣" at bounding box center [418, 250] width 558 height 12
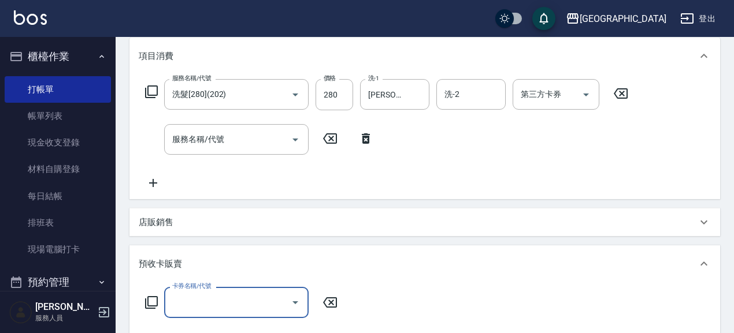
scroll to position [0, 0]
drag, startPoint x: 214, startPoint y: 301, endPoint x: 219, endPoint y: 296, distance: 7.8
click at [214, 301] on input "卡券名稱/代號" at bounding box center [227, 302] width 117 height 20
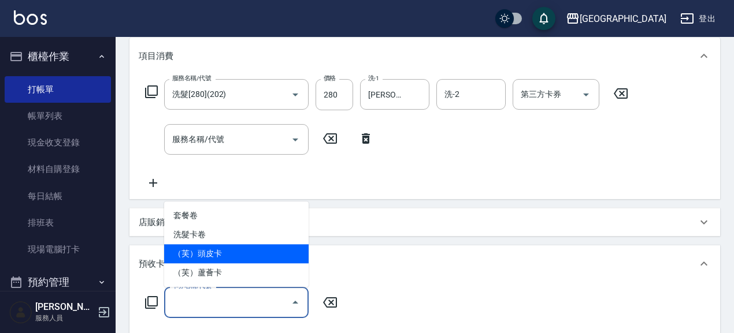
click at [228, 254] on span "（芙）頭皮卡" at bounding box center [236, 253] width 144 height 19
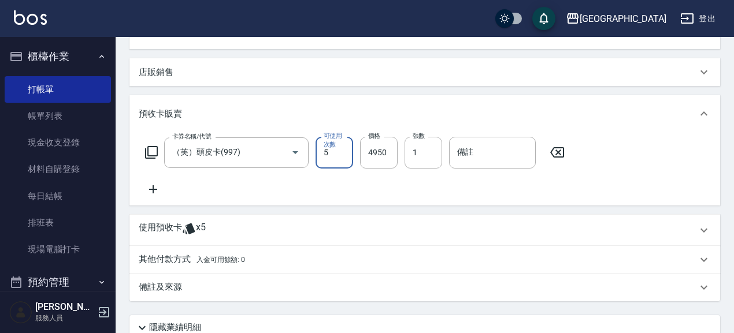
scroll to position [300, 0]
click at [158, 188] on icon at bounding box center [153, 190] width 29 height 14
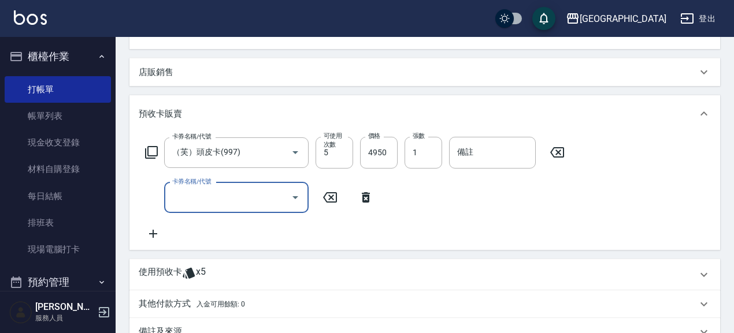
click at [221, 198] on input "卡券名稱/代號" at bounding box center [227, 198] width 117 height 20
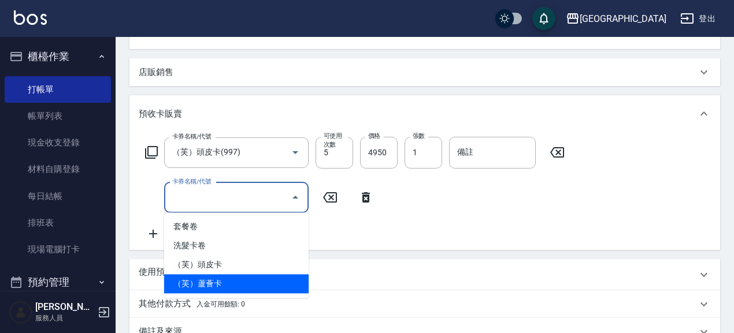
click at [225, 286] on span "（芙）蘆薈卡" at bounding box center [236, 283] width 144 height 19
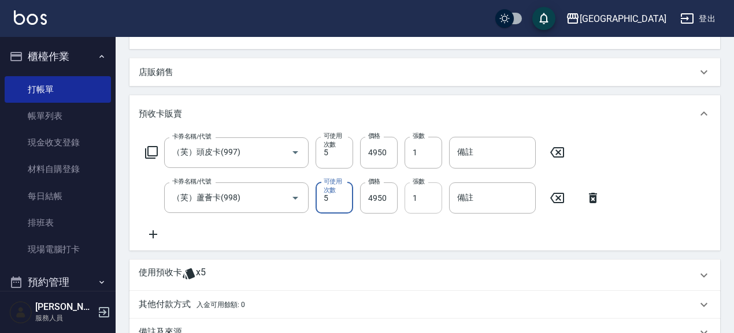
drag, startPoint x: 426, startPoint y: 197, endPoint x: 405, endPoint y: 199, distance: 21.5
click at [405, 199] on input "1" at bounding box center [423, 198] width 38 height 31
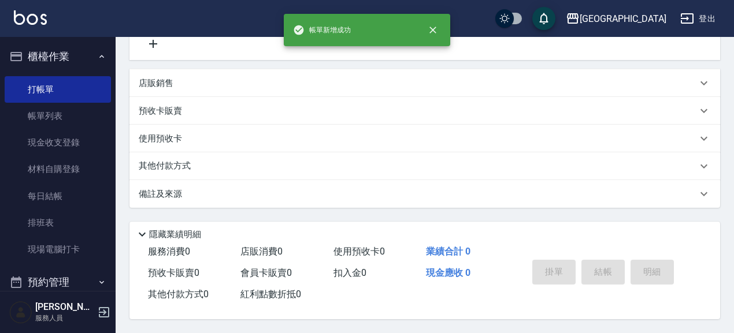
scroll to position [0, 0]
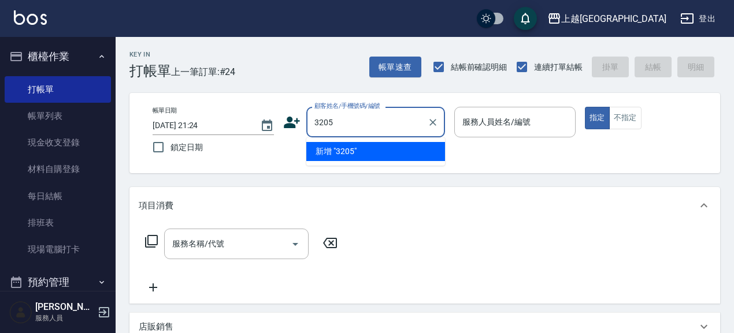
type input "3205"
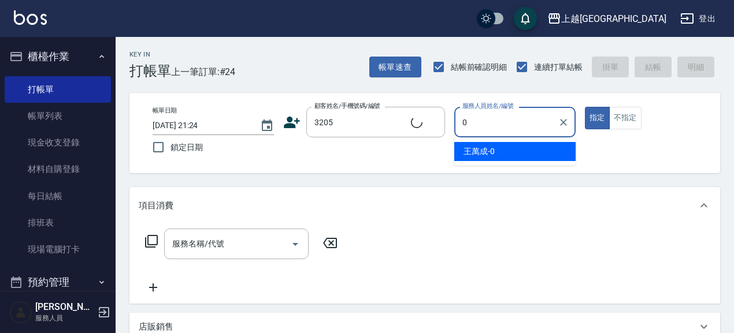
type input "04"
type input "[PERSON_NAME]/0928821329/3205"
type input "04"
type button "true"
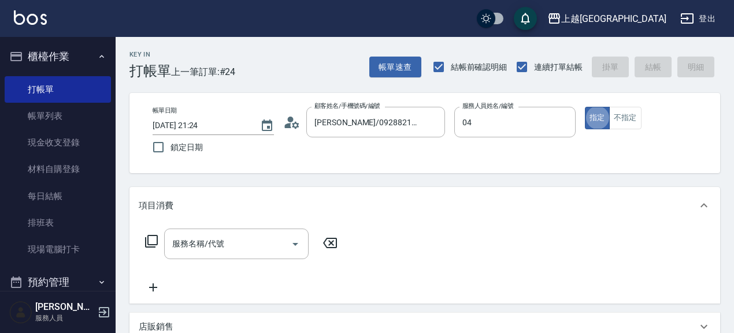
type input "[PERSON_NAME]-04"
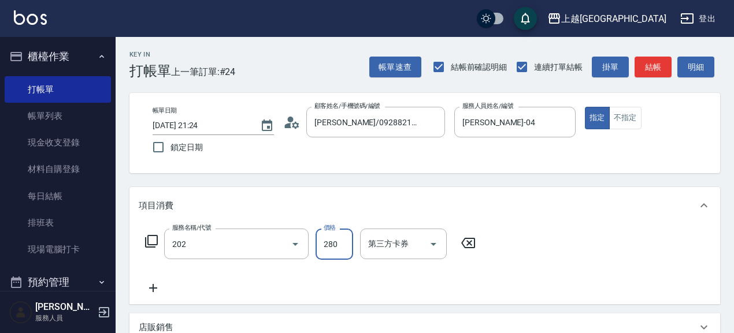
type input "洗髮[280](202)"
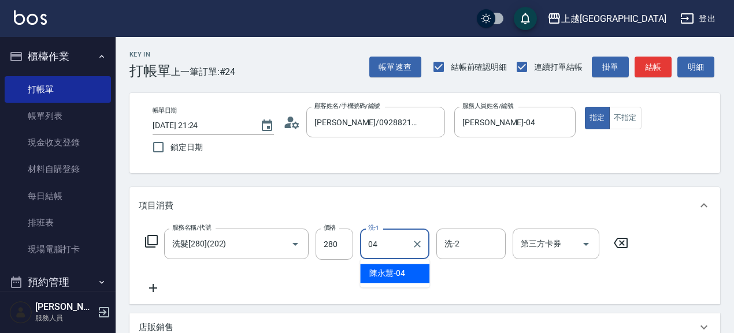
type input "[PERSON_NAME]-04"
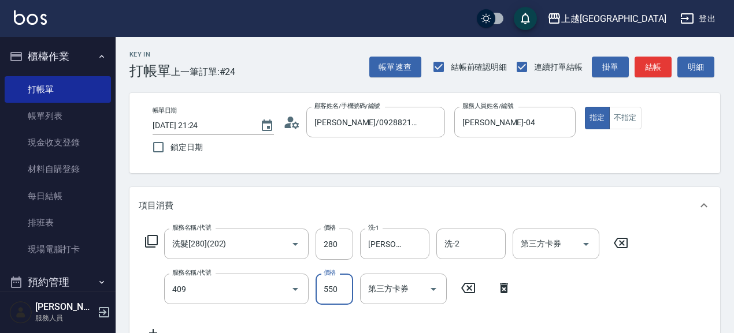
type input "剪髮(550)(409)"
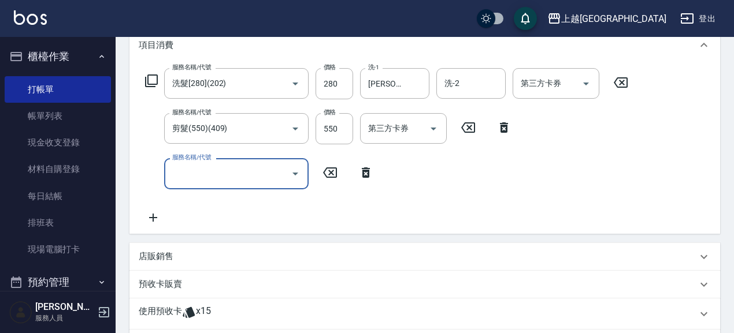
scroll to position [161, 0]
click at [171, 286] on p "預收卡販賣" at bounding box center [160, 284] width 43 height 12
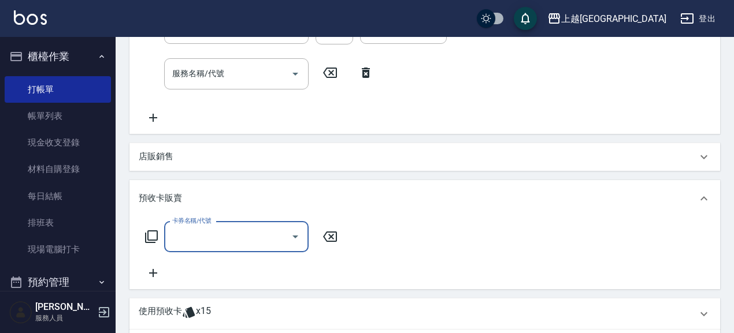
scroll to position [261, 0]
click at [228, 239] on input "卡券名稱/代號" at bounding box center [227, 236] width 117 height 20
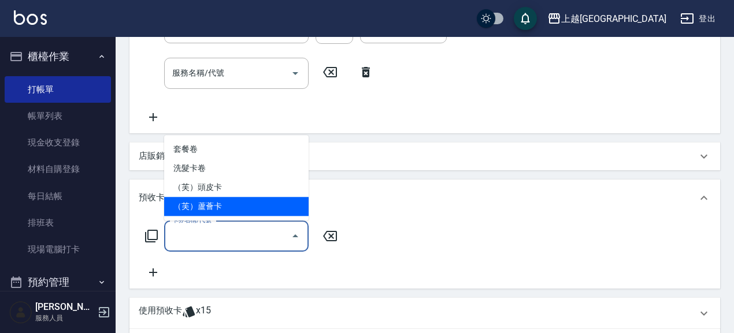
click at [232, 205] on span "（芙）蘆薈卡" at bounding box center [236, 206] width 144 height 19
type input "（芙）蘆薈卡(998)"
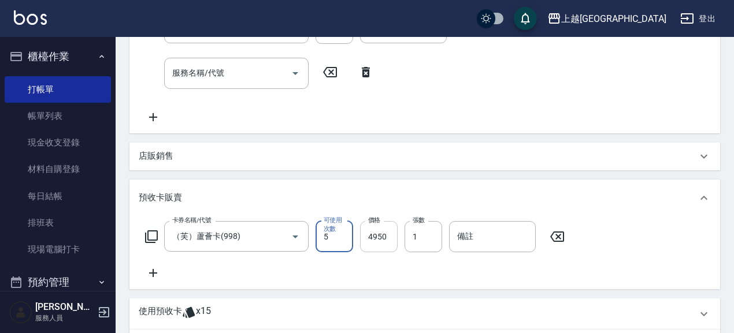
drag, startPoint x: 424, startPoint y: 236, endPoint x: 396, endPoint y: 237, distance: 27.7
click at [396, 237] on div "卡券名稱/代號 （芙）蘆薈卡(998) 卡券名稱/代號 可使用次數 5 可使用次數 價格 4950 價格 張數 1 張數 備註 備註" at bounding box center [355, 236] width 433 height 31
type input "3"
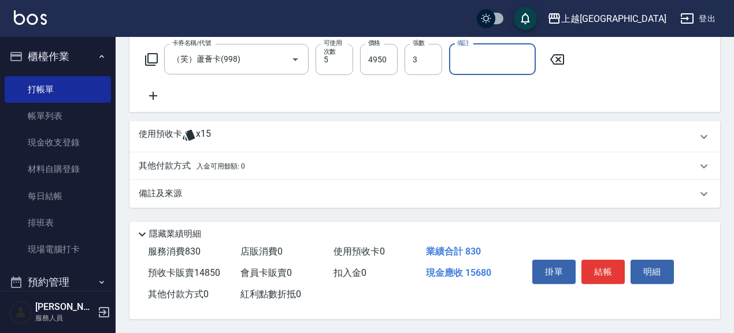
scroll to position [441, 0]
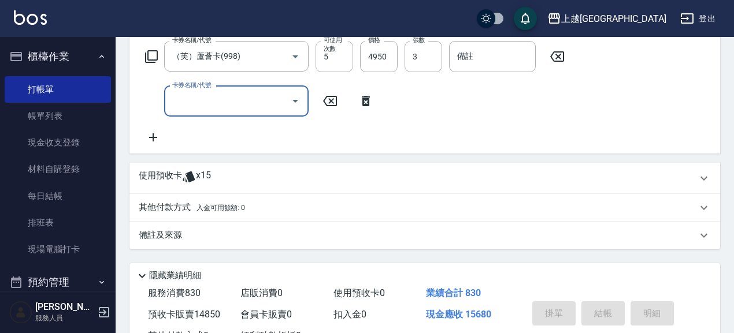
type input "[DATE] 21:25"
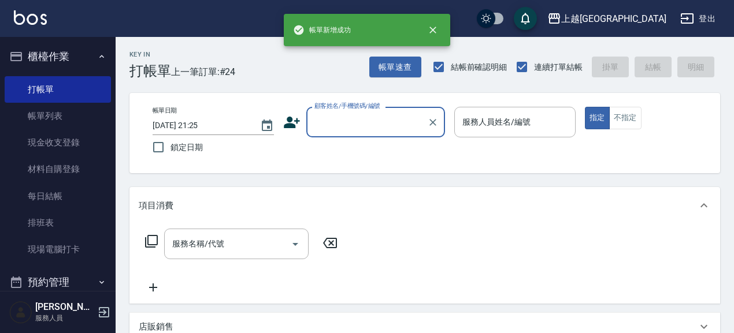
scroll to position [0, 0]
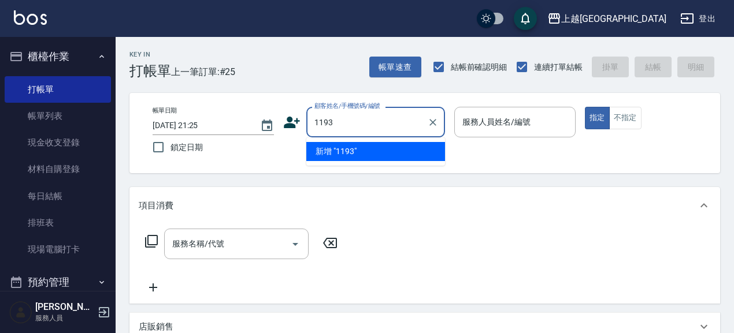
type input "1193"
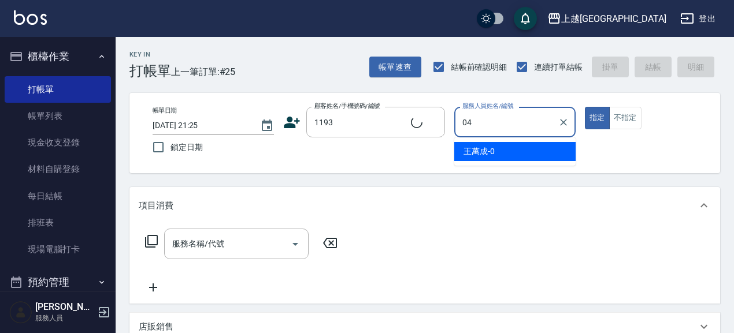
type input "04"
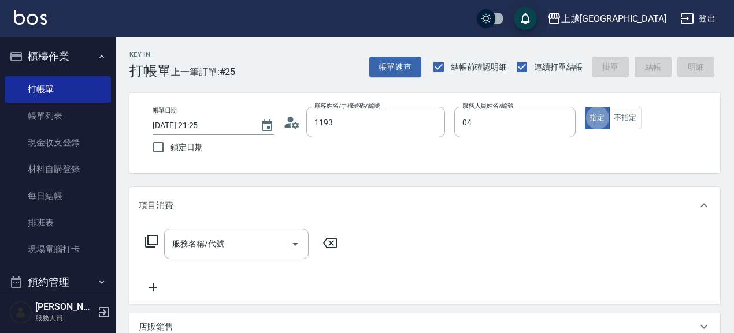
type input "[PERSON_NAME]/1193_[PERSON_NAME]/1193"
type input "[PERSON_NAME]-04"
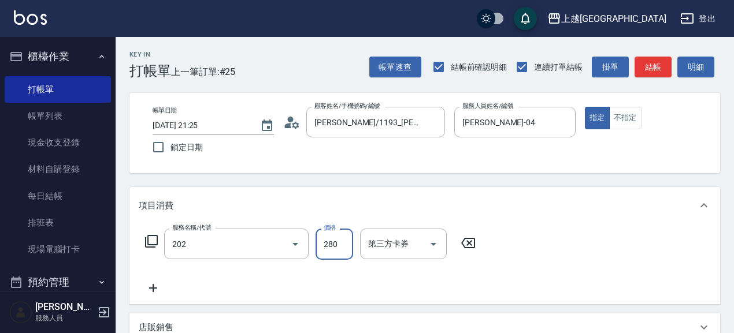
type input "洗髮[280](202)"
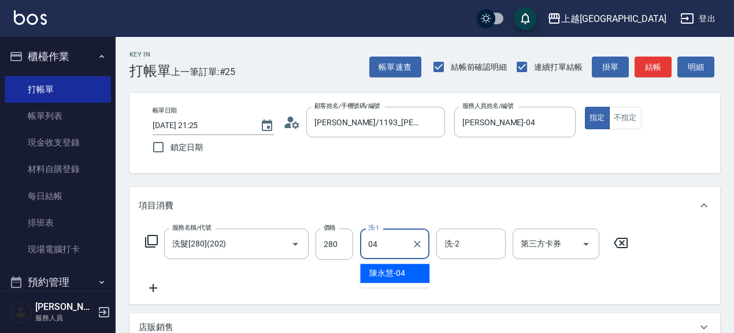
type input "[PERSON_NAME]-04"
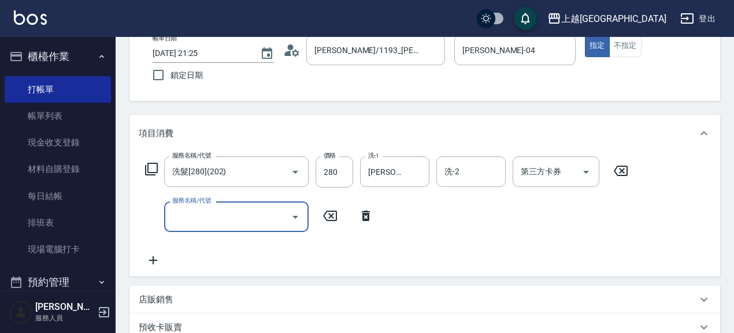
scroll to position [100, 0]
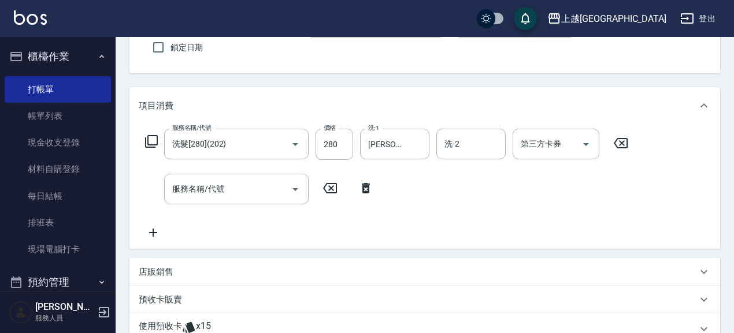
click at [166, 269] on p "店販銷售" at bounding box center [156, 272] width 35 height 12
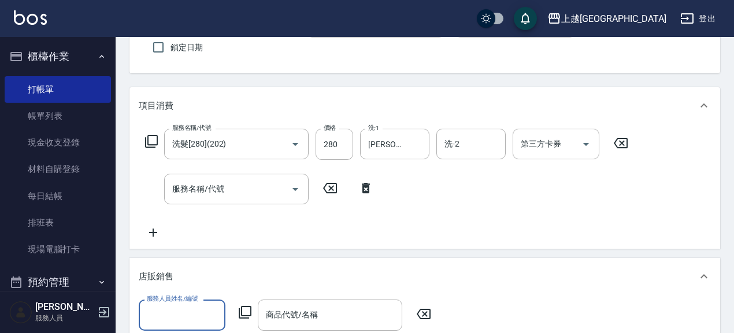
scroll to position [0, 0]
click at [189, 317] on input "服務人員姓名/編號" at bounding box center [182, 315] width 76 height 20
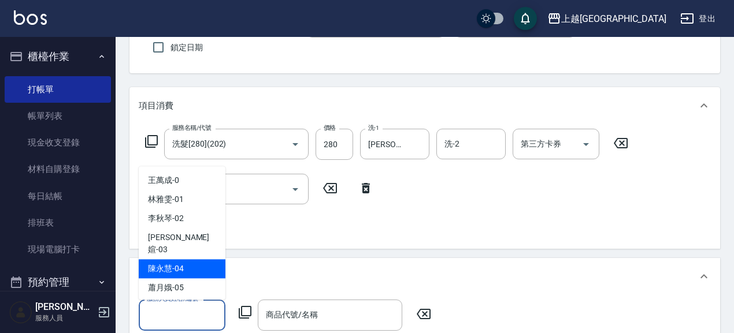
drag, startPoint x: 189, startPoint y: 254, endPoint x: 306, endPoint y: 318, distance: 132.6
click at [189, 260] on div "[PERSON_NAME]-04" at bounding box center [182, 269] width 87 height 19
type input "[PERSON_NAME]-04"
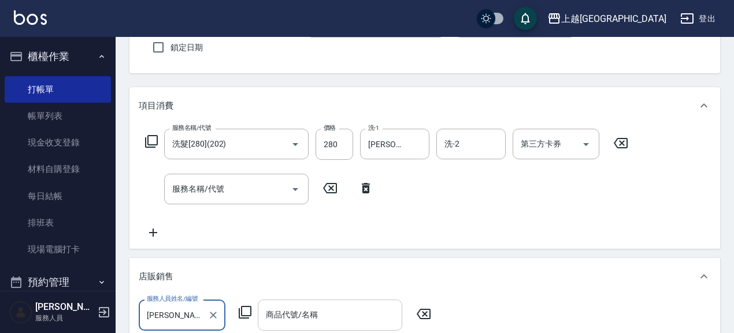
click at [347, 316] on input "商品代號/名稱" at bounding box center [330, 315] width 134 height 20
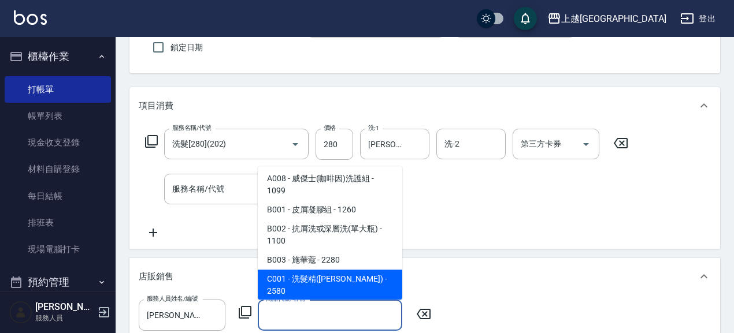
scroll to position [159, 0]
click at [360, 270] on span "C001 - 洗髮精([PERSON_NAME]) - 2580" at bounding box center [330, 285] width 144 height 31
type input "洗髮精([PERSON_NAME])"
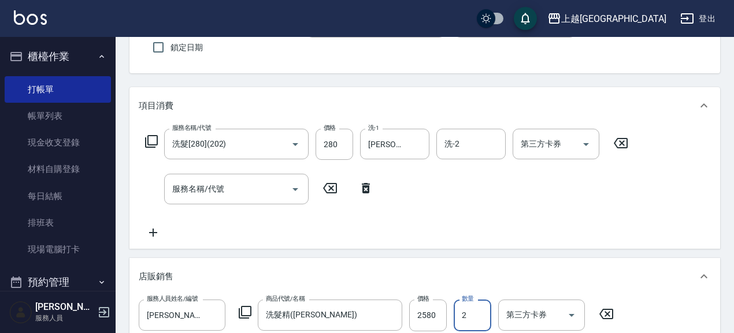
type input "2"
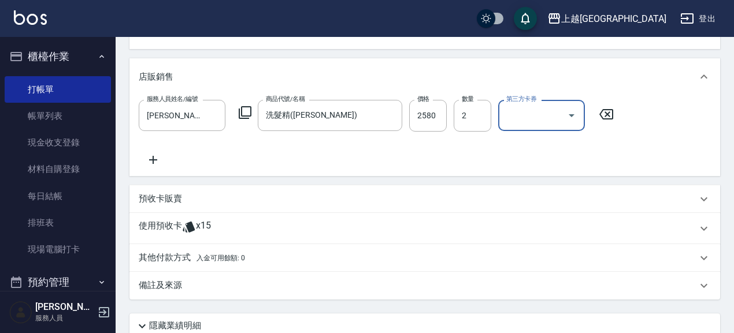
scroll to position [300, 0]
click at [166, 199] on p "預收卡販賣" at bounding box center [160, 199] width 43 height 12
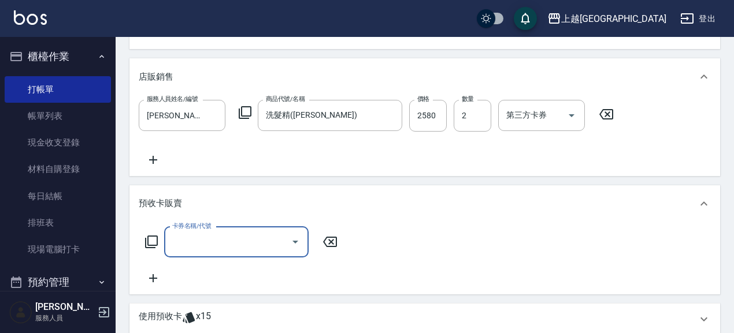
scroll to position [0, 0]
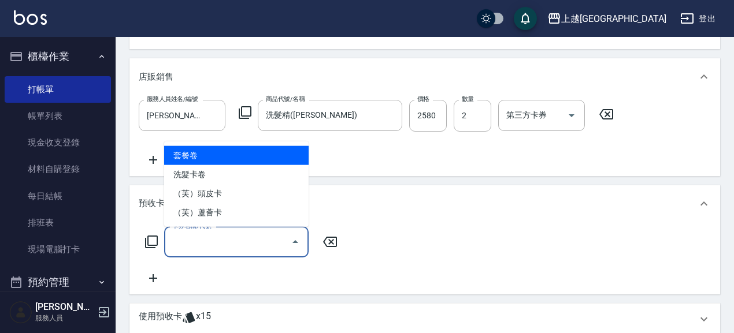
click at [229, 246] on input "卡券名稱/代號" at bounding box center [227, 242] width 117 height 20
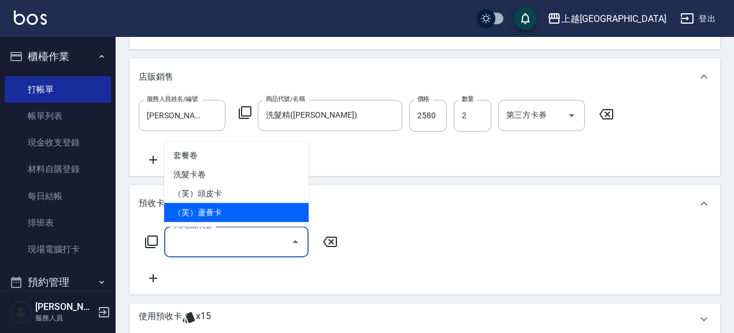
click at [233, 210] on span "（芙）蘆薈卡" at bounding box center [236, 212] width 144 height 19
type input "（芙）蘆薈卡(998)"
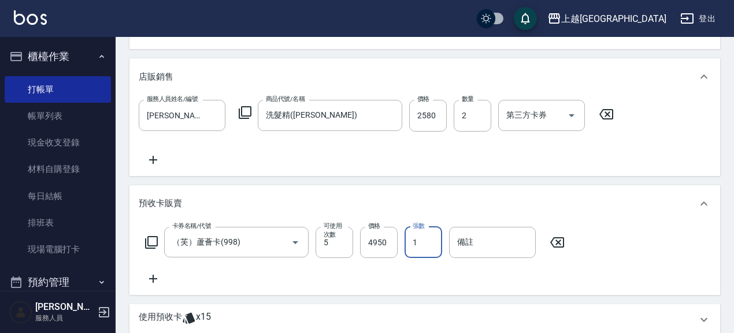
drag, startPoint x: 419, startPoint y: 243, endPoint x: 405, endPoint y: 245, distance: 14.2
click at [410, 245] on input "1" at bounding box center [423, 242] width 38 height 31
type input "3"
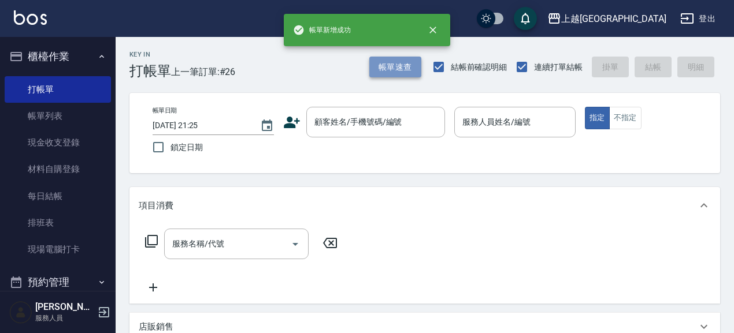
click at [377, 67] on button "帳單速查" at bounding box center [395, 67] width 52 height 21
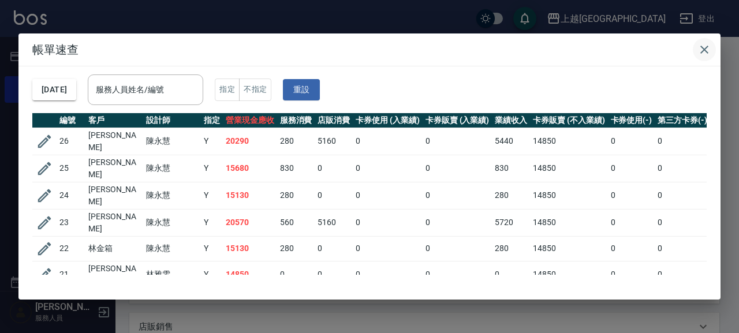
drag, startPoint x: 705, startPoint y: 49, endPoint x: 299, endPoint y: 52, distance: 406.1
click at [705, 48] on icon "button" at bounding box center [705, 50] width 14 height 14
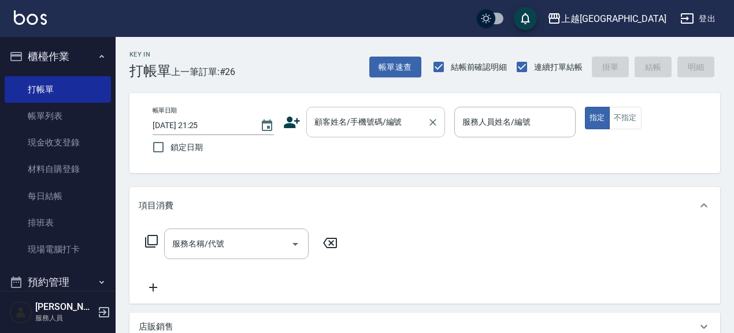
drag, startPoint x: 342, startPoint y: 119, endPoint x: 334, endPoint y: 124, distance: 9.6
click at [342, 118] on div "顧客姓名/手機號碼/編號 顧客姓名/手機號碼/編號" at bounding box center [375, 122] width 139 height 31
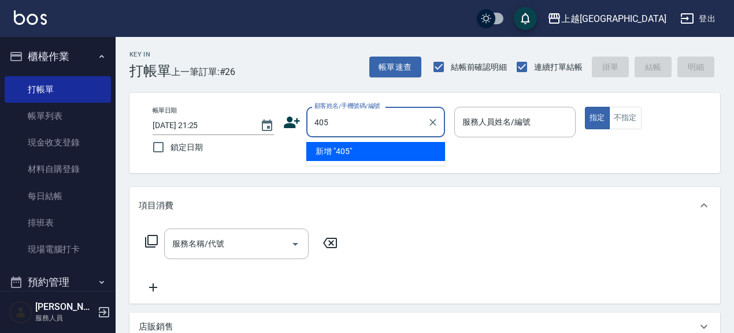
type input "405"
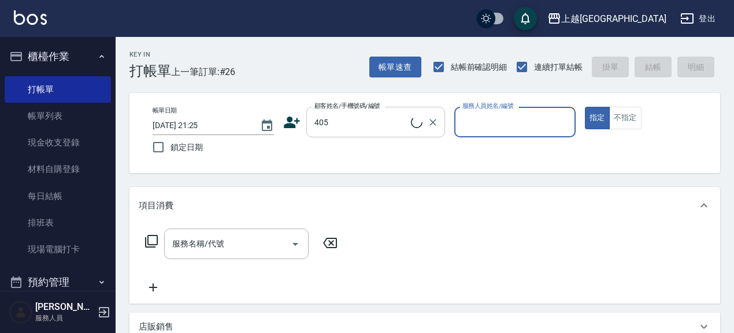
type input "0"
type input "[PERSON_NAME]/0936165149/405"
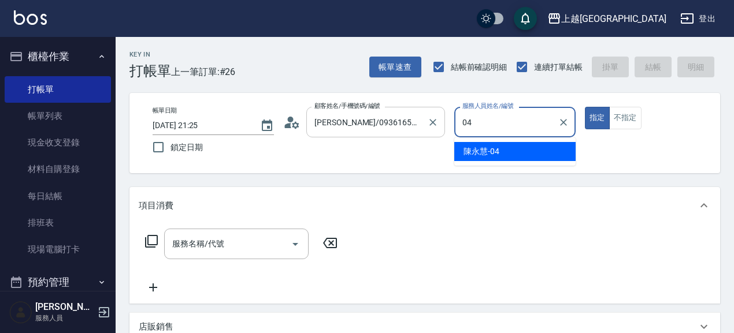
type input "[PERSON_NAME]-04"
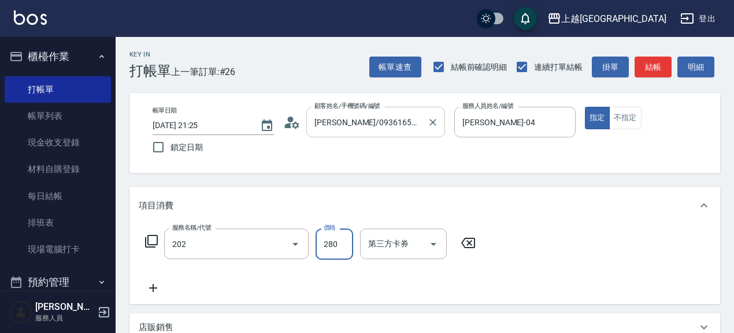
type input "洗髮[280](202)"
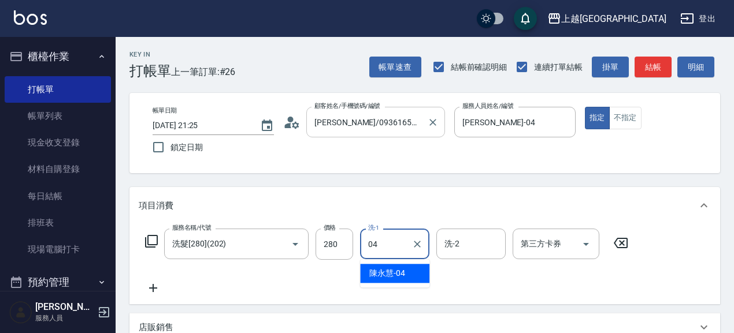
type input "[PERSON_NAME]-04"
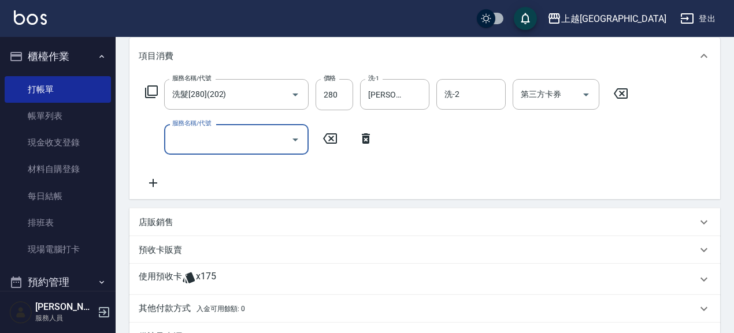
scroll to position [150, 0]
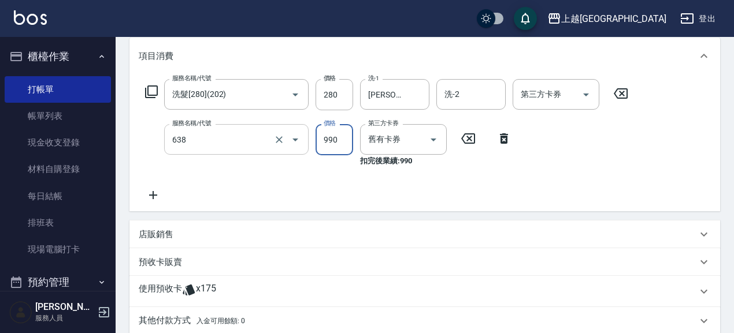
type input "(芙)頭皮養護套卡(638)"
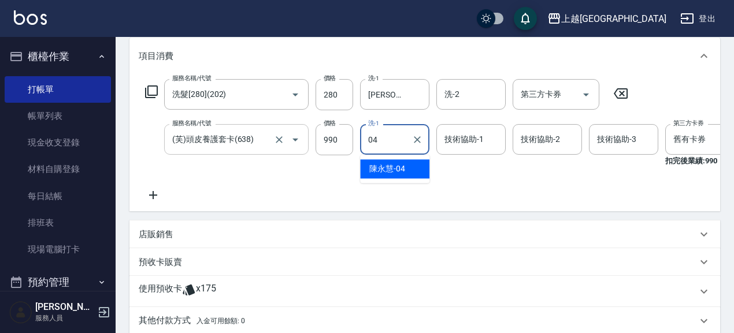
type input "[PERSON_NAME]-04"
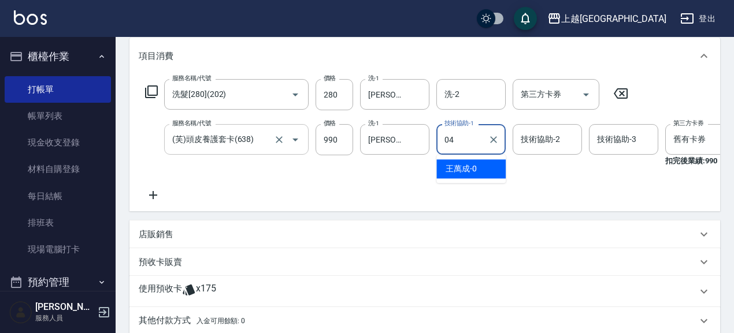
type input "[PERSON_NAME]-04"
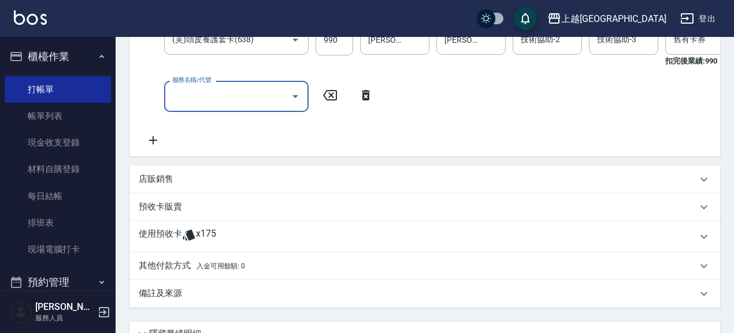
scroll to position [250, 0]
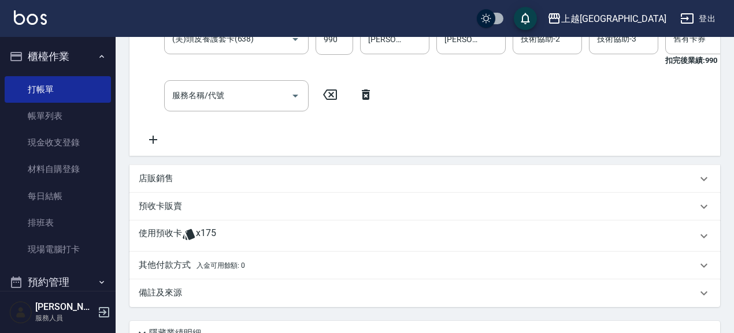
click at [168, 213] on p "預收卡販賣" at bounding box center [160, 206] width 43 height 12
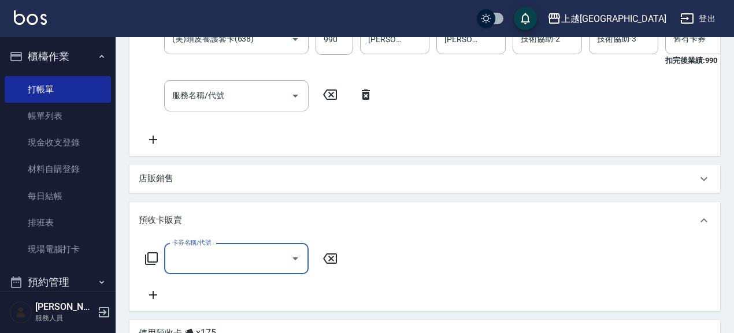
scroll to position [0, 0]
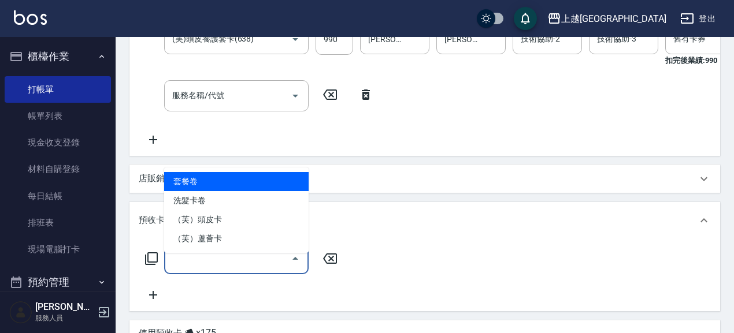
click at [222, 269] on input "卡券名稱/代號" at bounding box center [227, 259] width 117 height 20
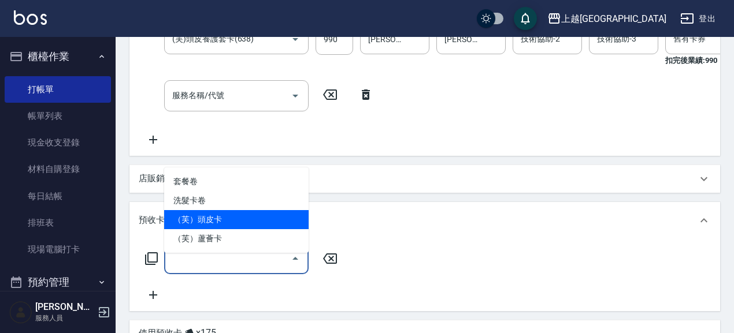
click at [223, 216] on span "（芙）頭皮卡" at bounding box center [236, 219] width 144 height 19
type input "（芙）頭皮卡(997)"
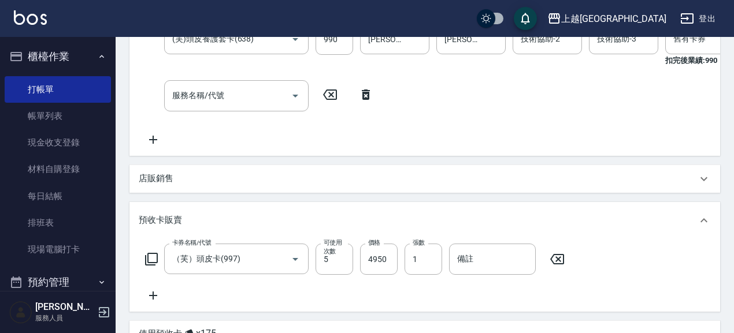
click at [154, 303] on icon at bounding box center [153, 296] width 29 height 14
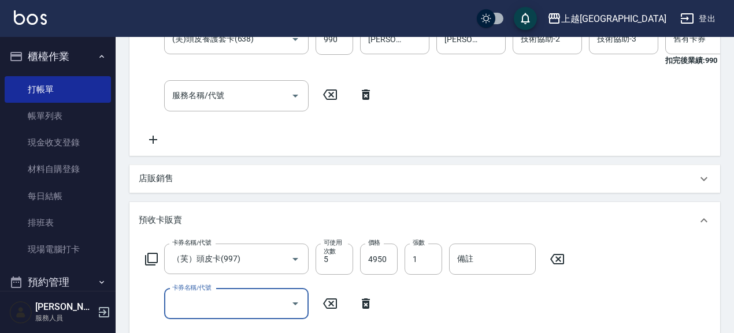
click at [215, 312] on input "卡券名稱/代號" at bounding box center [227, 304] width 117 height 20
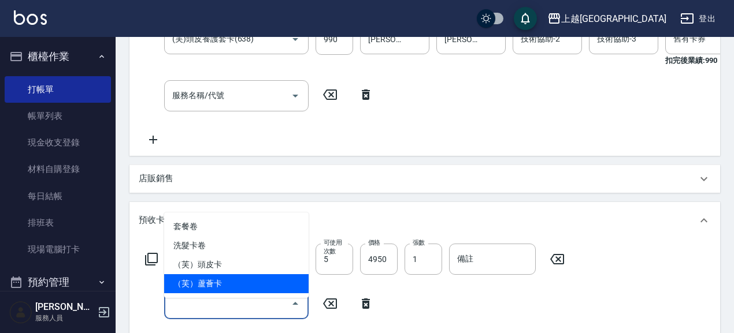
click at [232, 285] on span "（芙）蘆薈卡" at bounding box center [236, 283] width 144 height 19
type input "（芙）蘆薈卡(998)"
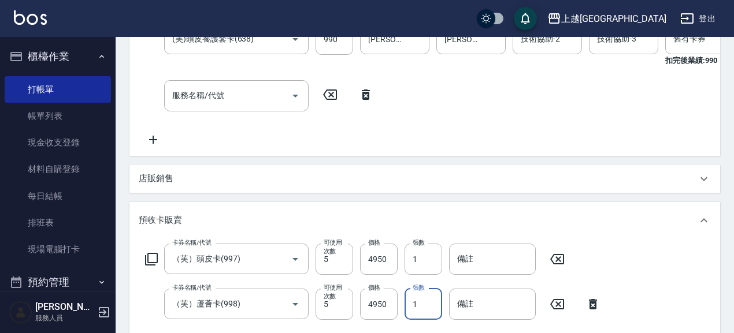
drag, startPoint x: 431, startPoint y: 316, endPoint x: 411, endPoint y: 317, distance: 19.6
click at [411, 317] on input "1" at bounding box center [423, 304] width 38 height 31
type input "2"
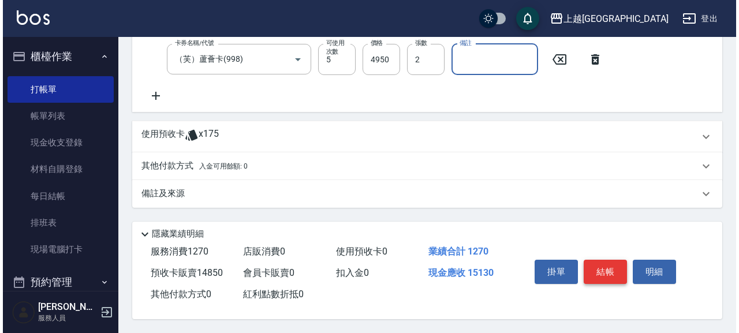
scroll to position [508, 0]
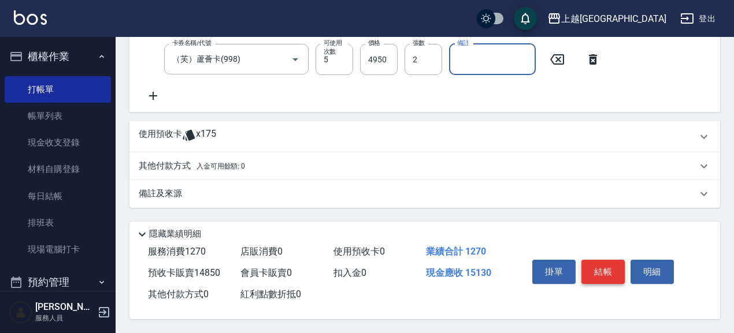
click at [612, 273] on button "結帳" at bounding box center [602, 272] width 43 height 24
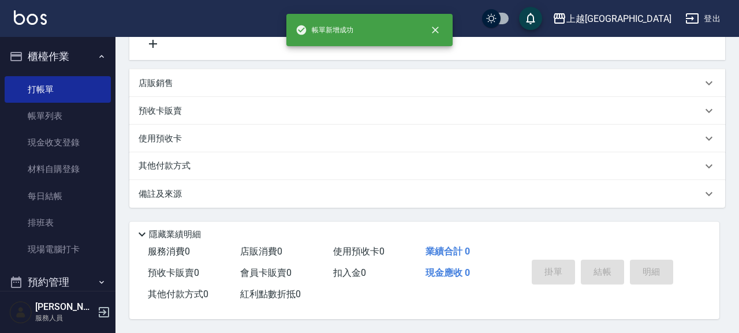
type input "[DATE] 21:26"
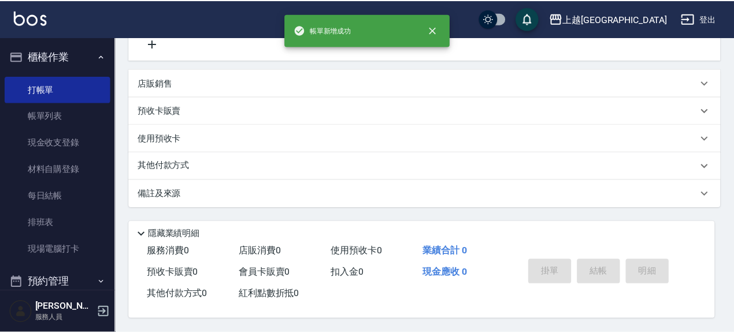
scroll to position [0, 0]
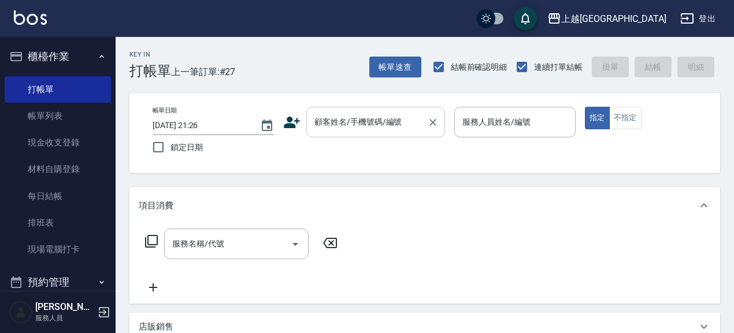
click at [364, 123] on input "顧客姓名/手機號碼/編號" at bounding box center [366, 122] width 111 height 20
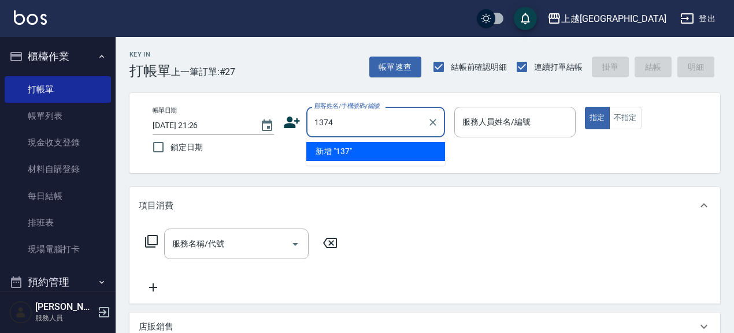
type input "1374"
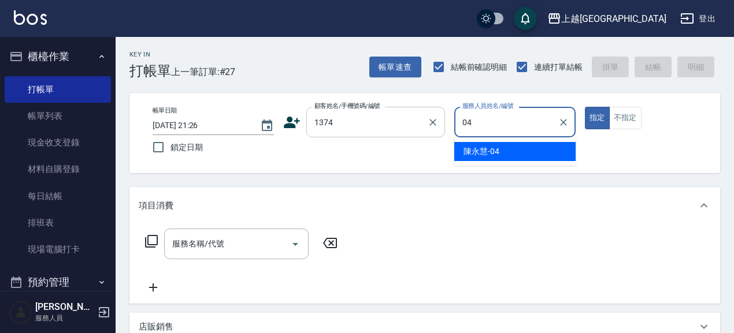
type input "[PERSON_NAME]-04"
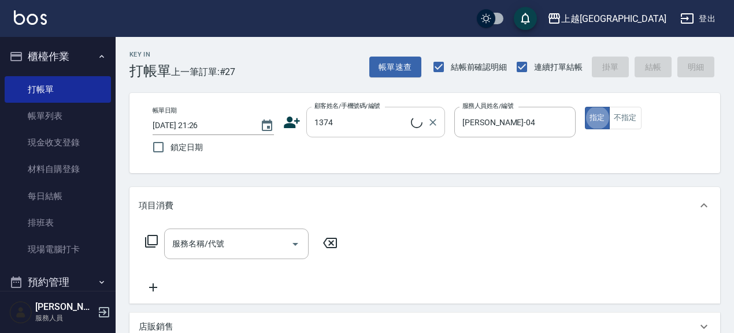
type input "[PERSON_NAME]/1374_[PERSON_NAME]/1374"
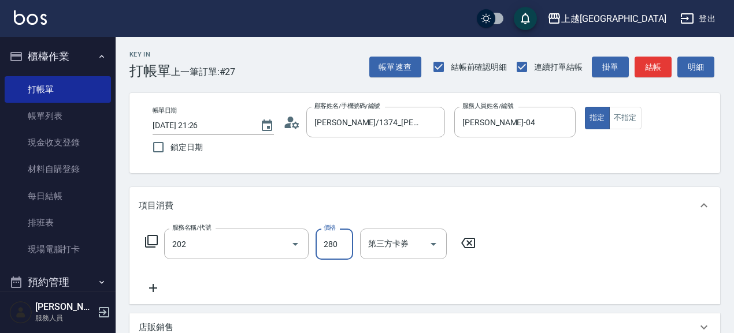
type input "洗髮[280](202)"
type input "280"
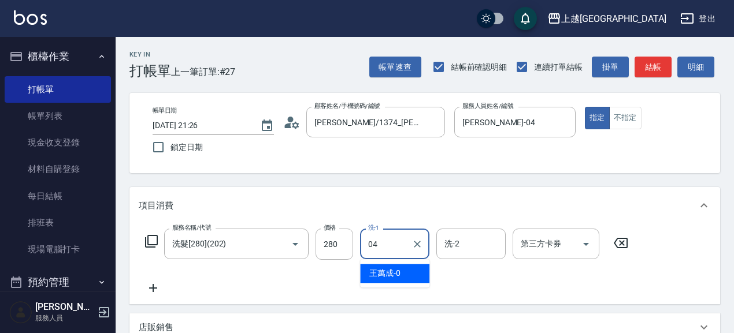
type input "[PERSON_NAME]-04"
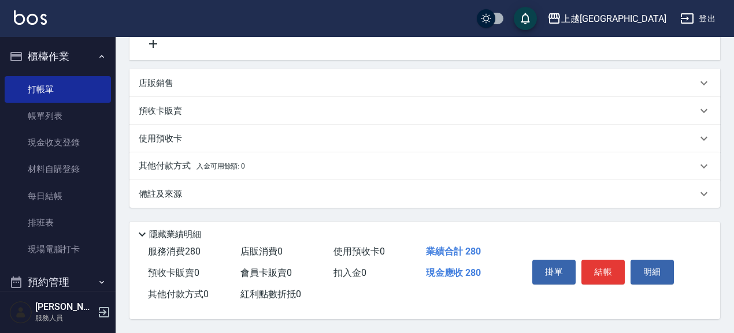
scroll to position [248, 0]
click at [180, 110] on p "預收卡販賣" at bounding box center [160, 111] width 43 height 12
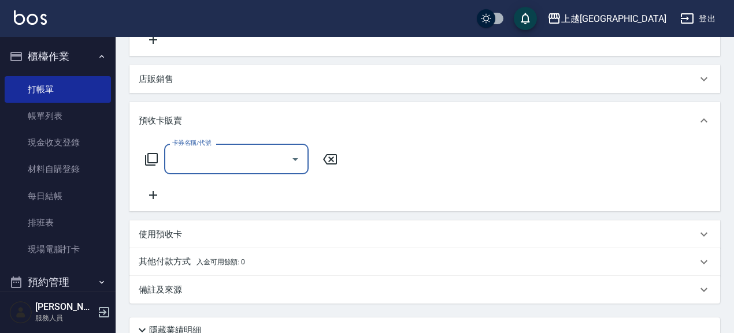
scroll to position [0, 0]
click at [235, 165] on input "卡券名稱/代號" at bounding box center [227, 159] width 117 height 20
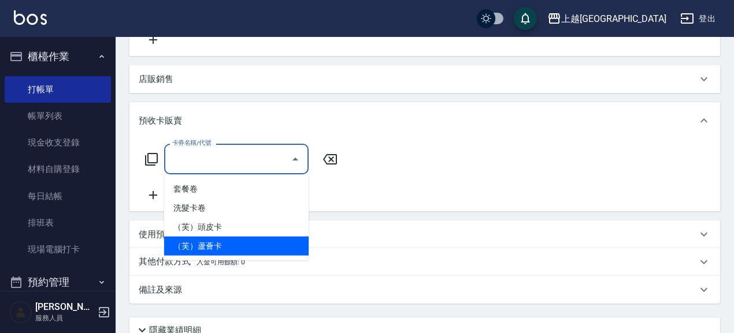
click at [229, 248] on span "（芙）蘆薈卡" at bounding box center [236, 246] width 144 height 19
type input "（芙）蘆薈卡(998)"
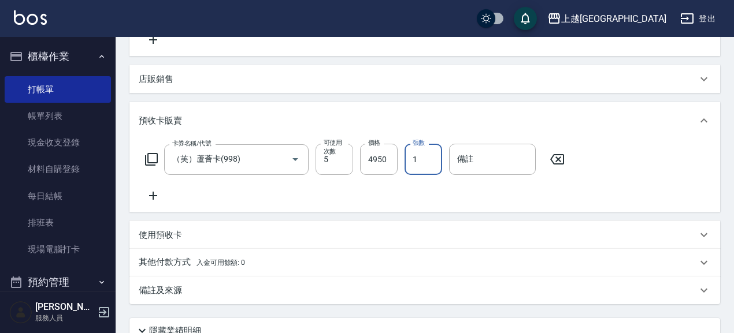
drag, startPoint x: 426, startPoint y: 157, endPoint x: 416, endPoint y: 160, distance: 10.2
click at [416, 160] on input "1" at bounding box center [423, 159] width 38 height 31
drag, startPoint x: 426, startPoint y: 154, endPoint x: 401, endPoint y: 160, distance: 26.1
click at [401, 160] on div "卡券名稱/代號 （芙）蘆薈卡(998) 卡券名稱/代號 可使用次數 5 可使用次數 價格 4950 價格 張數 13 張數 備註 備註" at bounding box center [355, 159] width 433 height 31
type input "3"
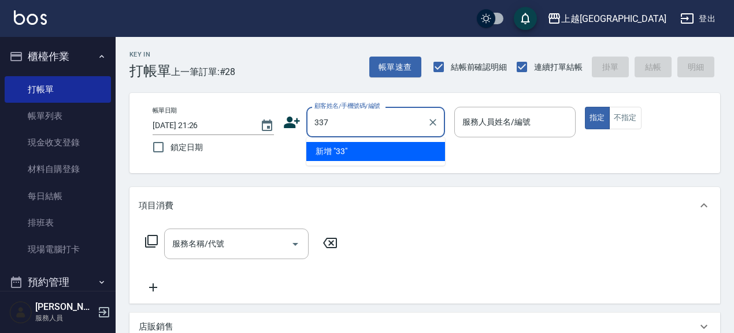
type input "337"
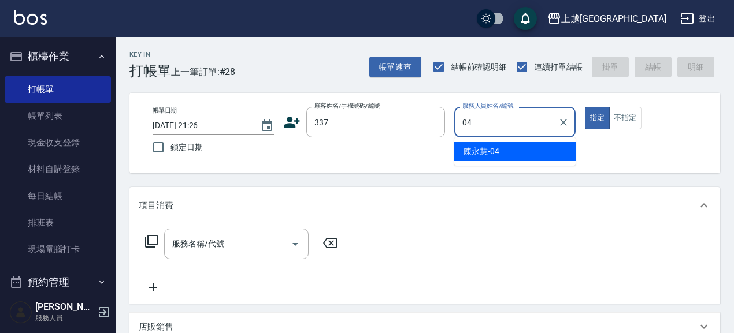
type input "[PERSON_NAME]-04"
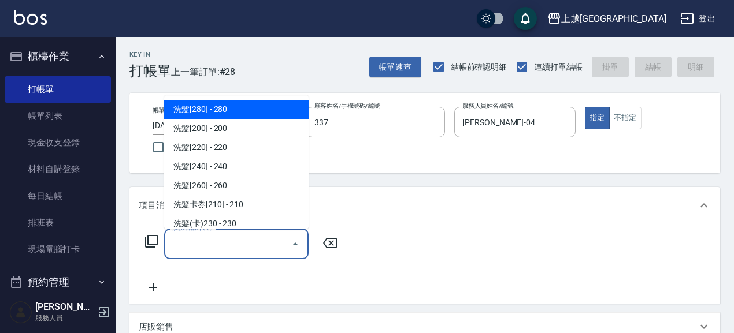
type input "[PERSON_NAME]/0910006073/337"
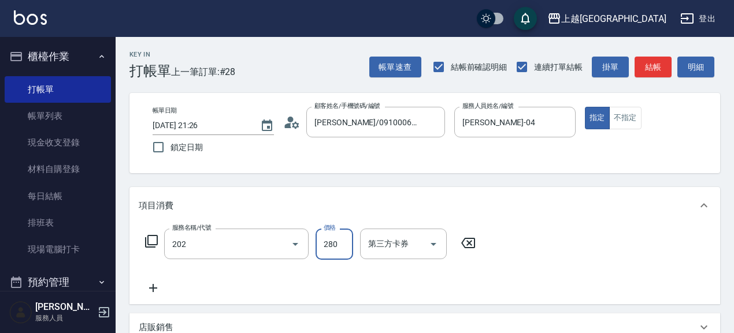
type input "洗髮[280](202)"
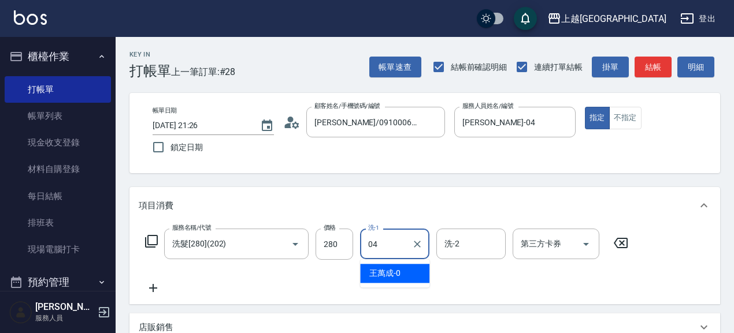
type input "[PERSON_NAME]-04"
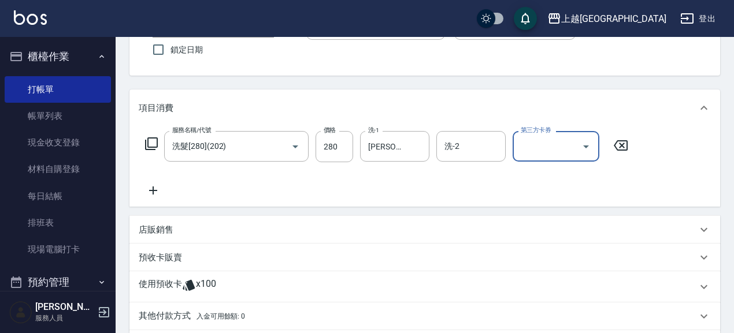
scroll to position [100, 0]
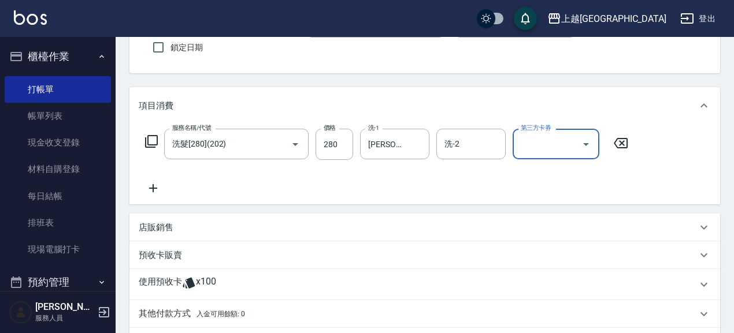
click at [181, 252] on p "預收卡販賣" at bounding box center [160, 256] width 43 height 12
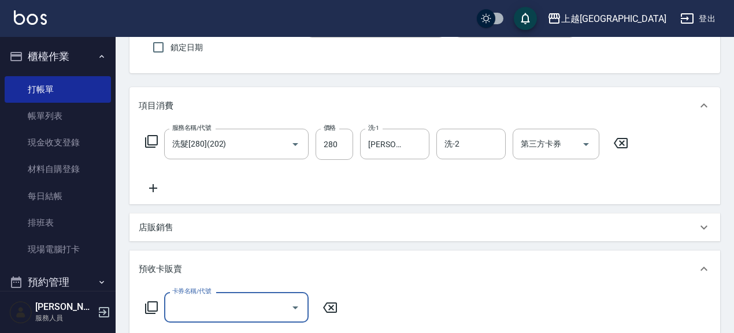
scroll to position [0, 0]
click at [229, 314] on input "卡券名稱/代號" at bounding box center [227, 307] width 117 height 20
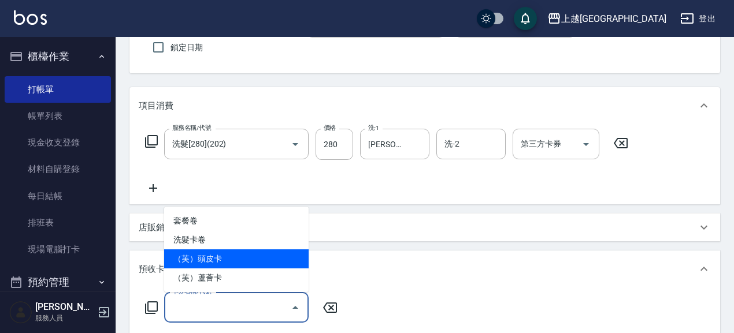
click at [236, 255] on span "（芙）頭皮卡" at bounding box center [236, 259] width 144 height 19
type input "（芙）頭皮卡(997)"
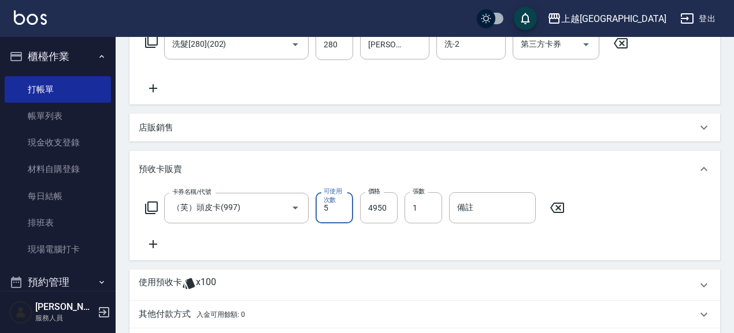
scroll to position [200, 0]
click at [154, 243] on icon at bounding box center [153, 244] width 29 height 14
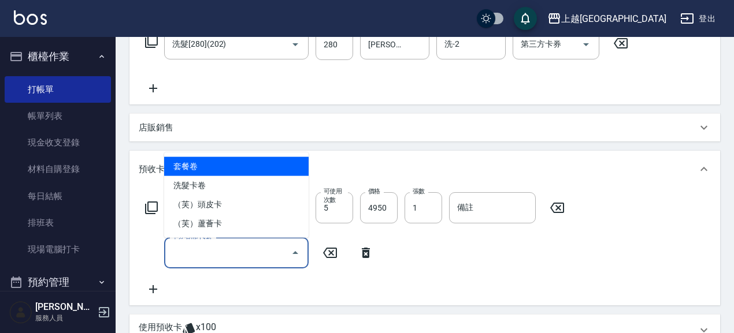
click at [226, 251] on input "卡券名稱/代號" at bounding box center [227, 253] width 117 height 20
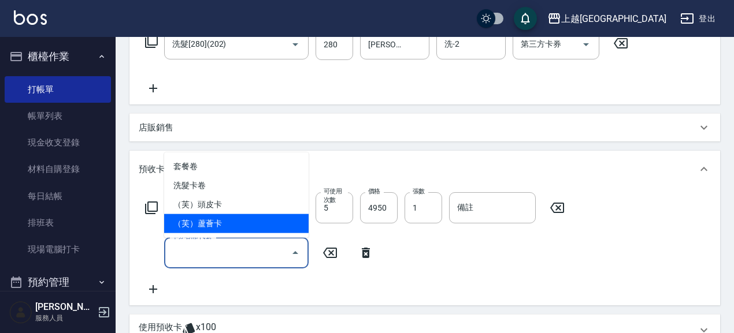
click at [233, 219] on span "（芙）蘆薈卡" at bounding box center [236, 223] width 144 height 19
type input "（芙）蘆薈卡(998)"
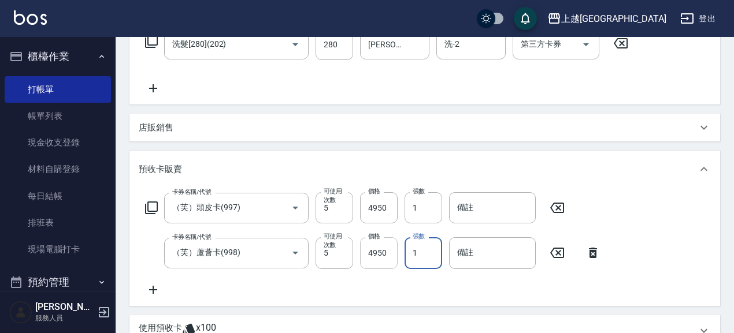
drag, startPoint x: 431, startPoint y: 254, endPoint x: 396, endPoint y: 256, distance: 35.9
click at [396, 256] on div "卡券名稱/代號 （芙）蘆薈卡(998) 卡券名稱/代號 可使用次數 5 可使用次數 價格 4950 價格 張數 1 張數 備註 備註" at bounding box center [373, 252] width 468 height 31
type input "2"
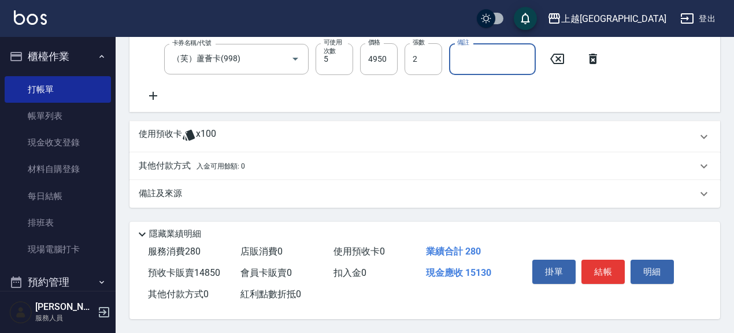
scroll to position [397, 0]
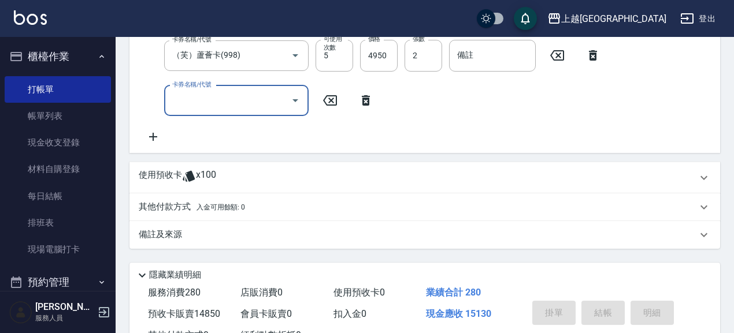
type input "[DATE] 21:27"
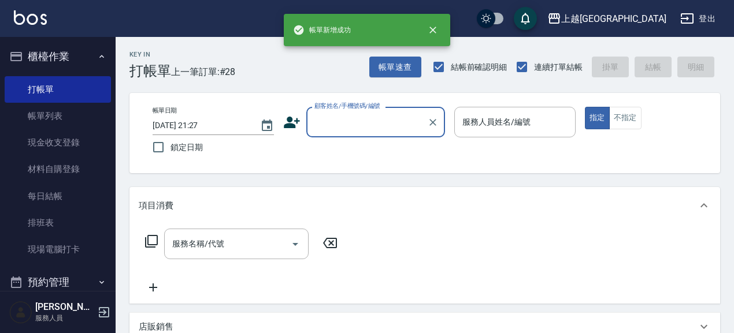
scroll to position [0, 0]
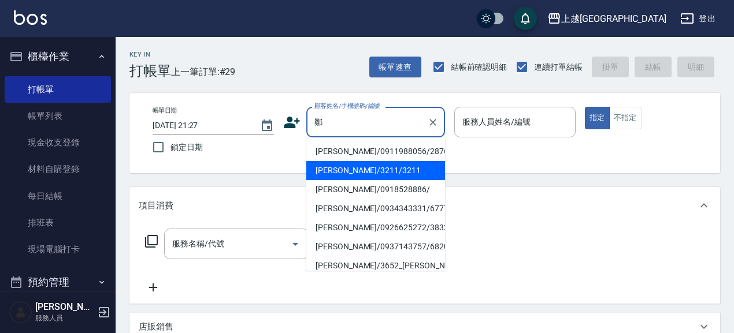
click at [381, 176] on li "[PERSON_NAME]/3211/3211" at bounding box center [375, 170] width 139 height 19
type input "[PERSON_NAME]/3211/3211"
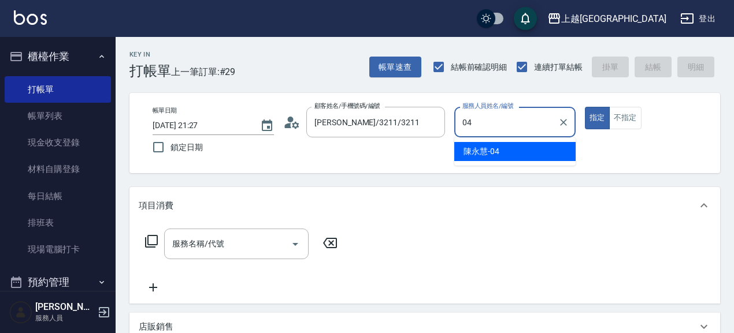
type input "[PERSON_NAME]-04"
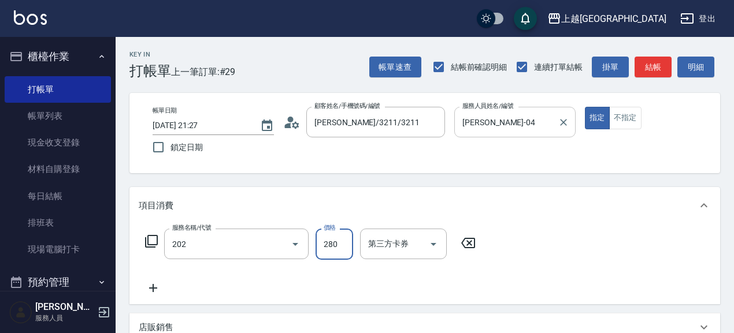
type input "洗髮[280](202)"
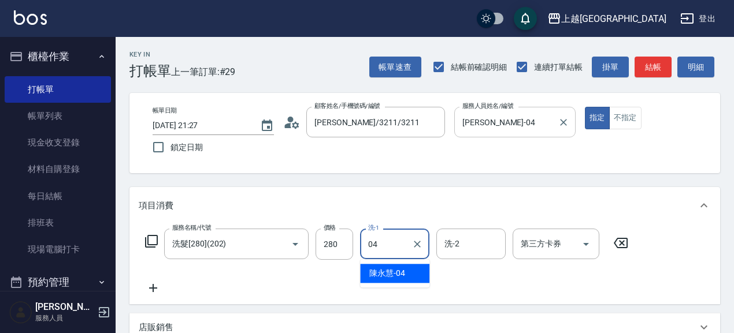
type input "[PERSON_NAME]-04"
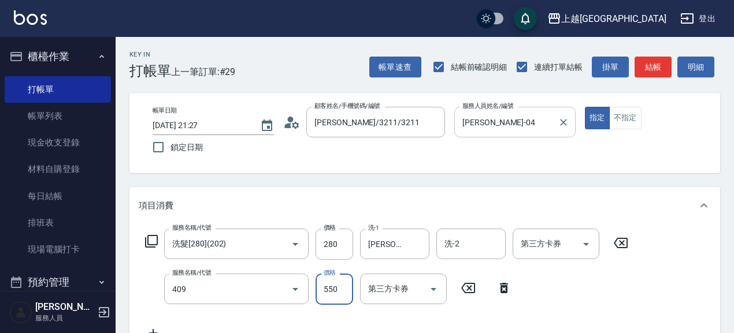
type input "剪髮(550)(409)"
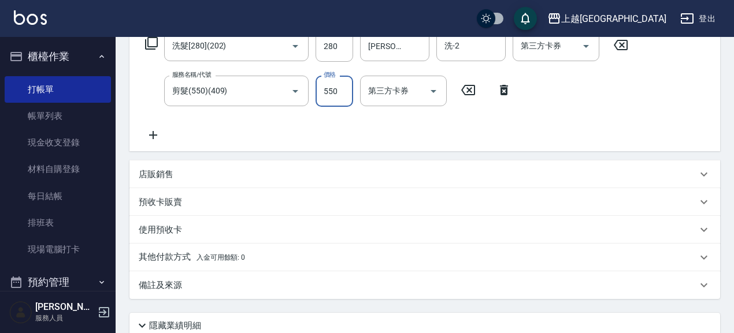
scroll to position [200, 0]
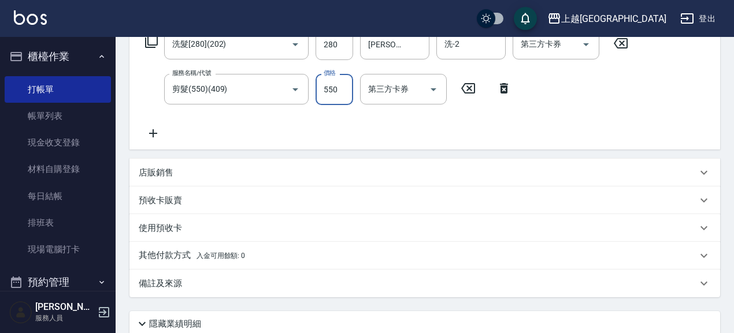
click at [150, 199] on p "預收卡販賣" at bounding box center [160, 201] width 43 height 12
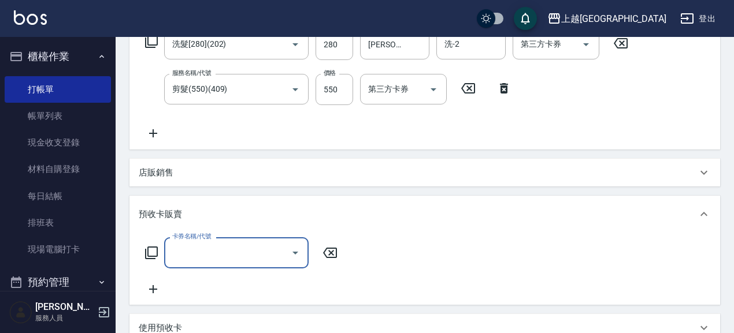
scroll to position [0, 0]
click at [240, 256] on input "卡券名稱/代號" at bounding box center [227, 253] width 117 height 20
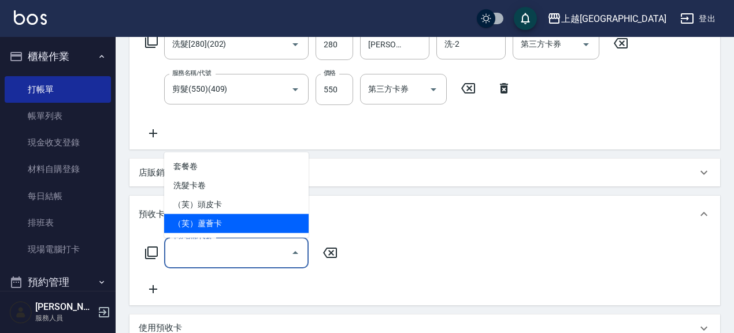
click at [236, 222] on span "（芙）蘆薈卡" at bounding box center [236, 223] width 144 height 19
type input "（芙）蘆薈卡(998)"
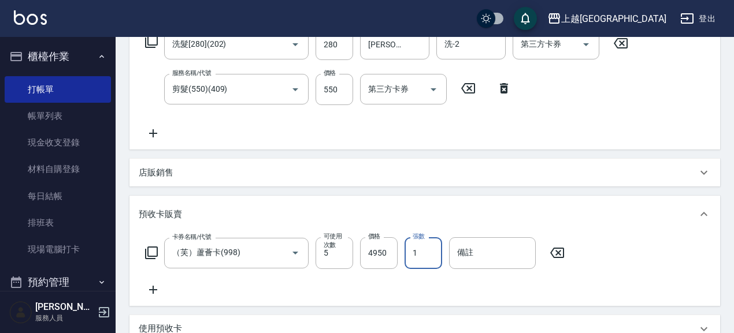
drag, startPoint x: 417, startPoint y: 257, endPoint x: 404, endPoint y: 259, distance: 13.5
click at [404, 259] on div "卡券名稱/代號 （芙）蘆薈卡(998) 卡券名稱/代號 可使用次數 5 可使用次數 價格 4950 價格 張數 1 張數 備註 備註" at bounding box center [355, 252] width 433 height 31
type input "3"
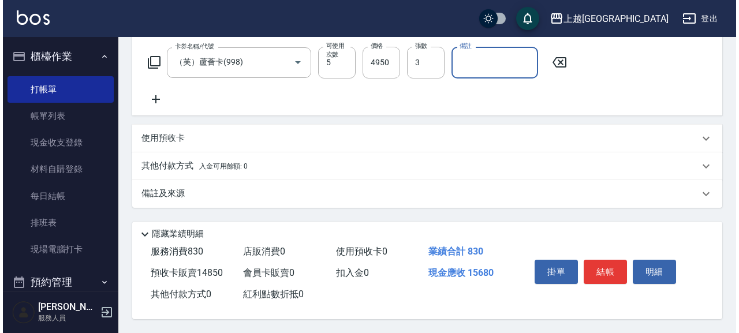
scroll to position [394, 0]
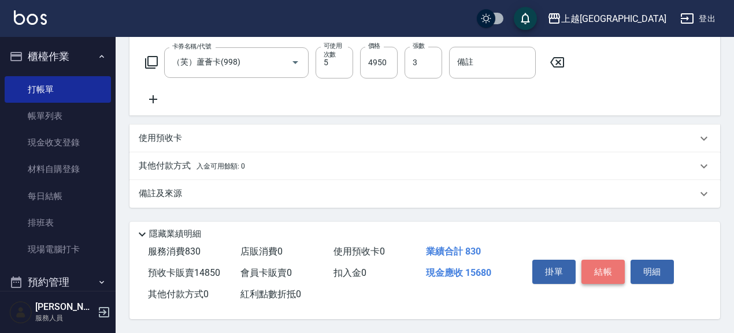
drag, startPoint x: 615, startPoint y: 270, endPoint x: 606, endPoint y: 271, distance: 8.2
click at [615, 269] on button "結帳" at bounding box center [602, 272] width 43 height 24
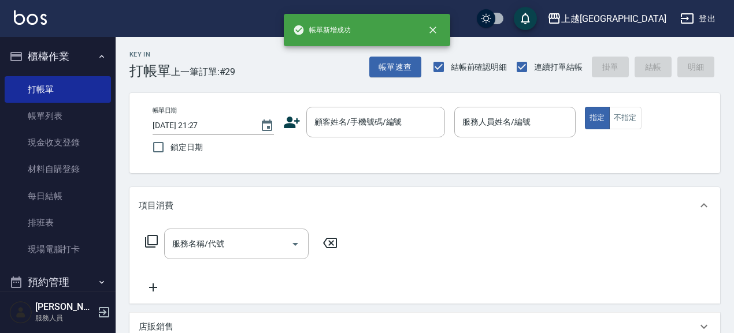
scroll to position [0, 0]
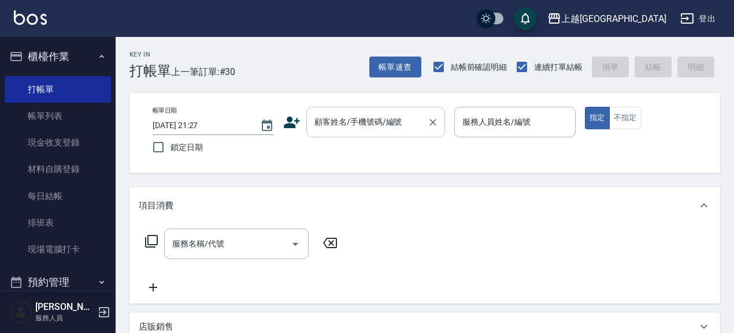
click at [344, 129] on input "顧客姓名/手機號碼/編號" at bounding box center [366, 122] width 111 height 20
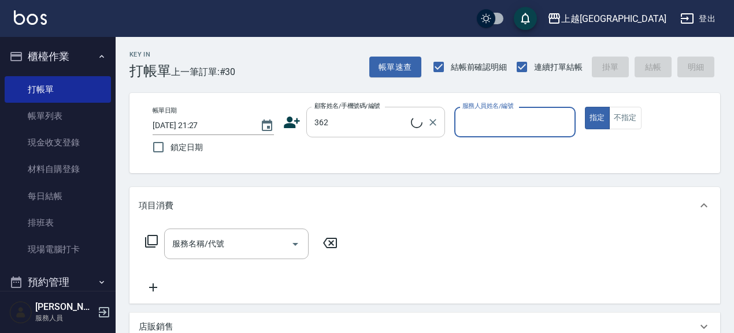
type input "[PERSON_NAME]/0918837828/362"
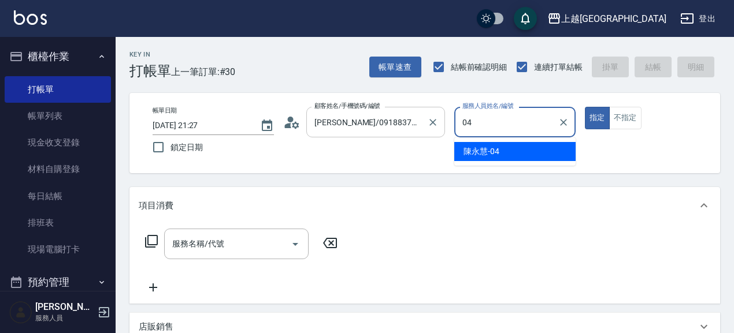
type input "[PERSON_NAME]-04"
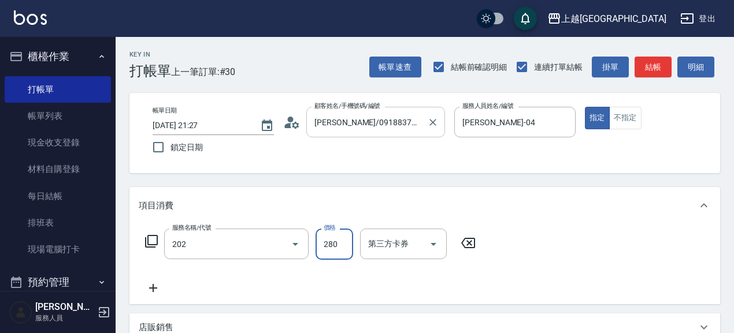
type input "洗髮[280](202)"
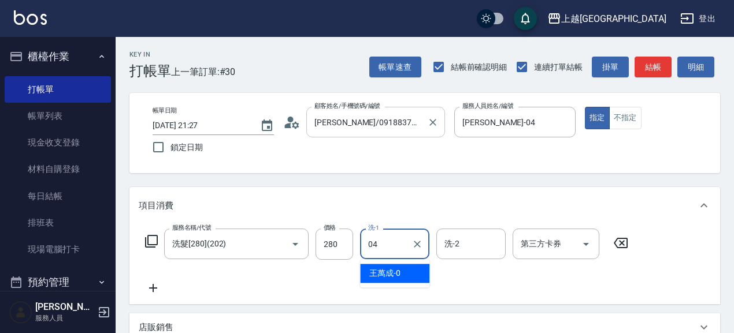
type input "[PERSON_NAME]-04"
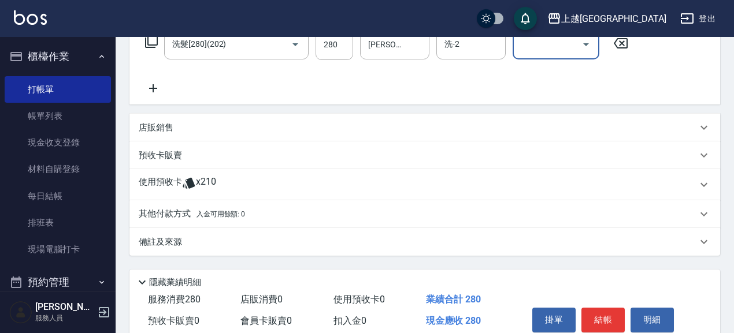
scroll to position [200, 0]
click at [165, 161] on p "預收卡販賣" at bounding box center [160, 156] width 43 height 12
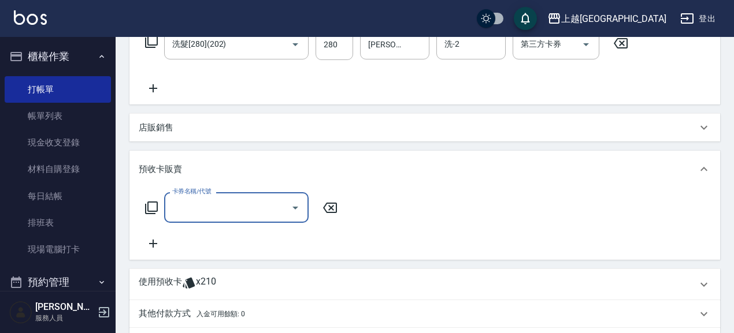
scroll to position [0, 0]
click at [213, 214] on input "卡券名稱/代號" at bounding box center [227, 208] width 117 height 20
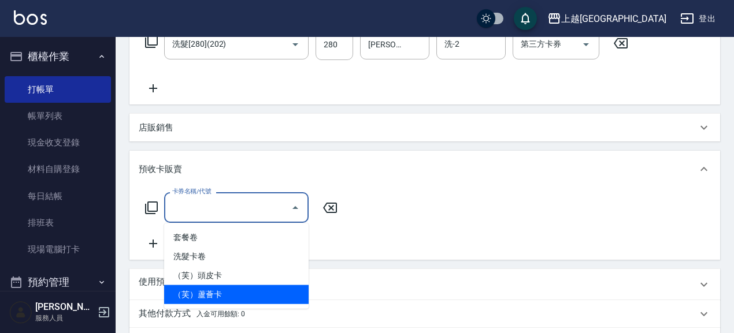
click at [223, 290] on span "（芙）蘆薈卡" at bounding box center [236, 294] width 144 height 19
type input "（芙）蘆薈卡(998)"
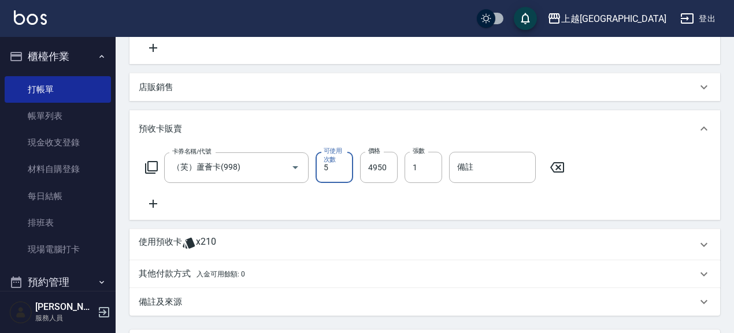
scroll to position [250, 0]
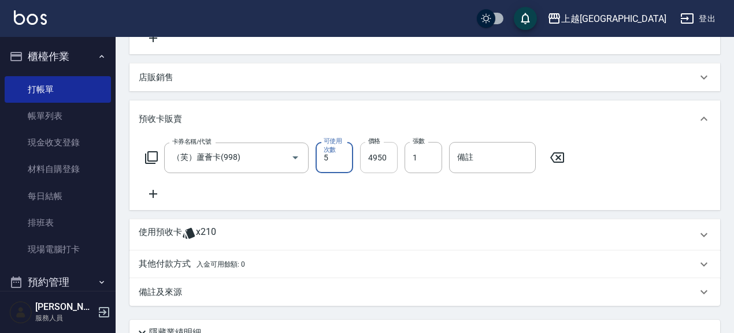
drag, startPoint x: 424, startPoint y: 151, endPoint x: 375, endPoint y: 155, distance: 48.7
click at [375, 155] on div "卡券名稱/代號 （芙）蘆薈卡(998) 卡券名稱/代號 可使用次數 5 可使用次數 價格 4950 價格 張數 1 張數 備註 備註" at bounding box center [355, 157] width 433 height 31
type input "3"
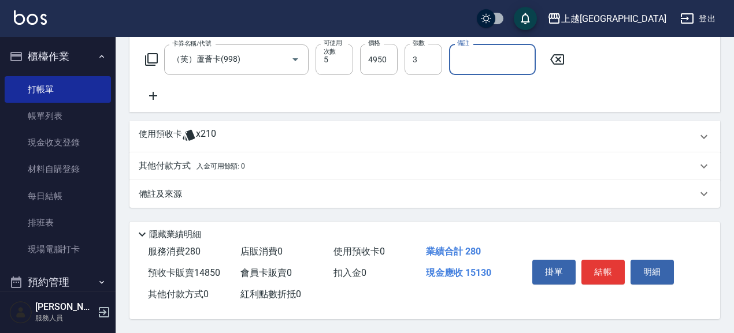
scroll to position [352, 0]
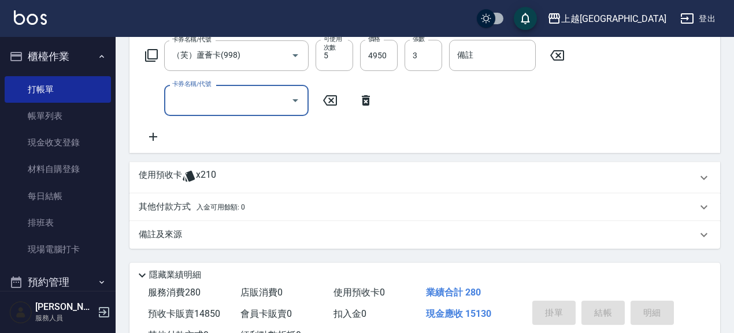
type input "[DATE] 21:28"
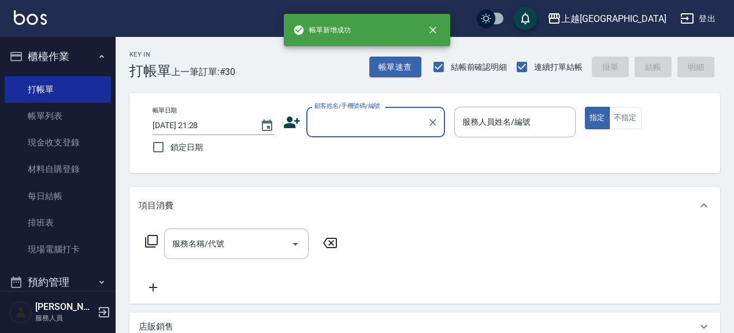
scroll to position [0, 0]
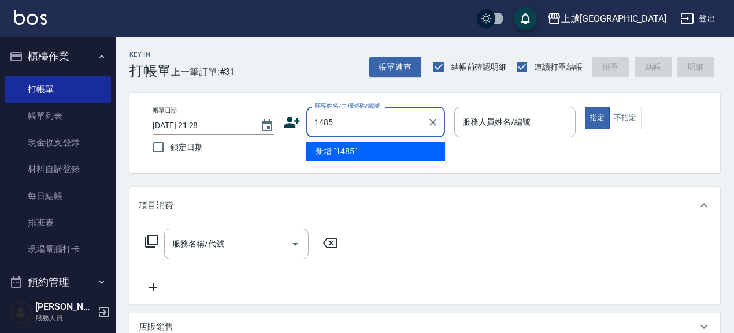
type input "1485"
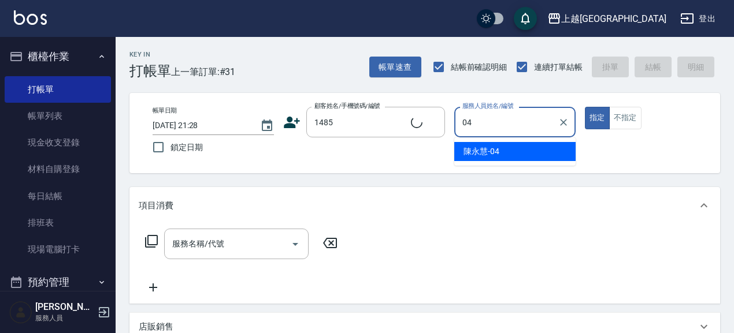
type input "04"
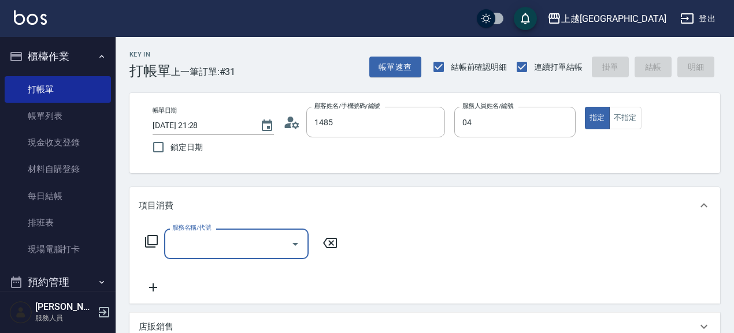
type input "[PERSON_NAME]/0979103171/1485"
type input "[PERSON_NAME]-04"
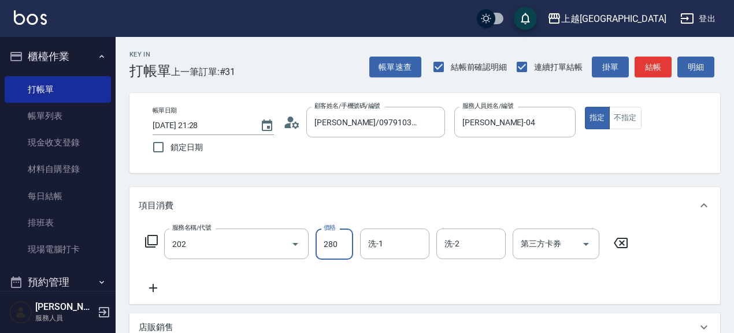
type input "洗髮[280](202)"
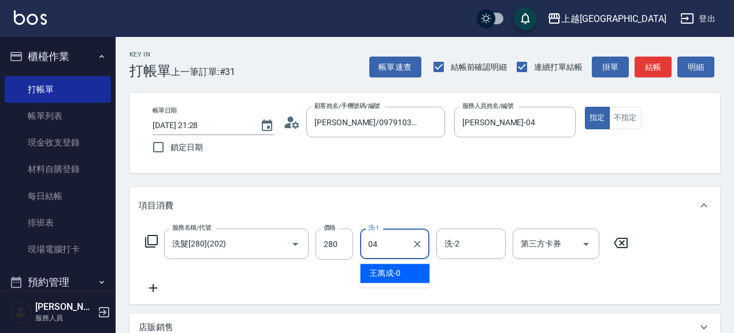
type input "[PERSON_NAME]-04"
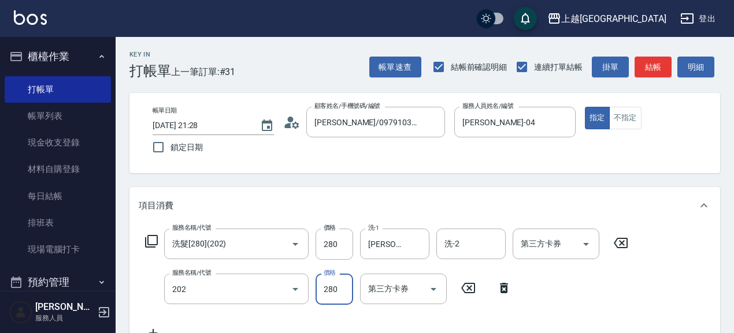
type input "洗髮[280](202)"
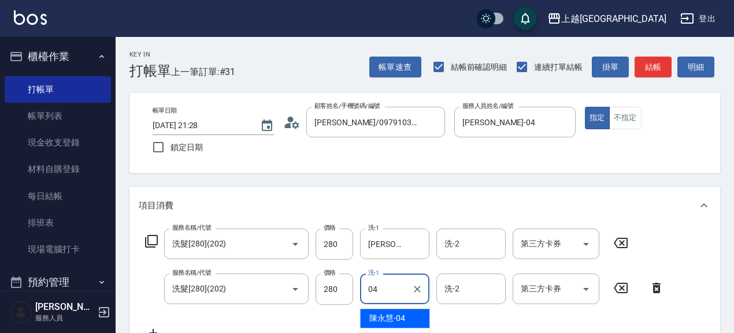
type input "[PERSON_NAME]-04"
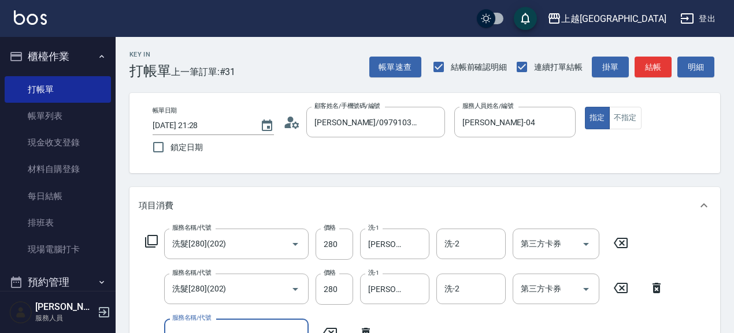
scroll to position [11, 0]
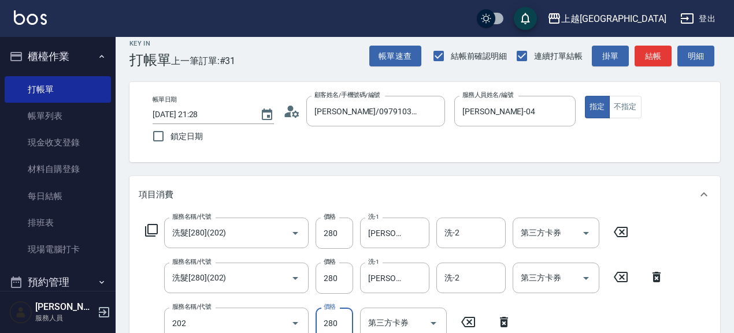
type input "洗髮[280](202)"
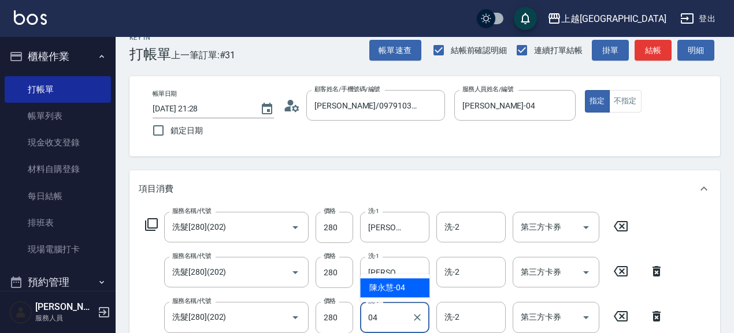
type input "[PERSON_NAME]-04"
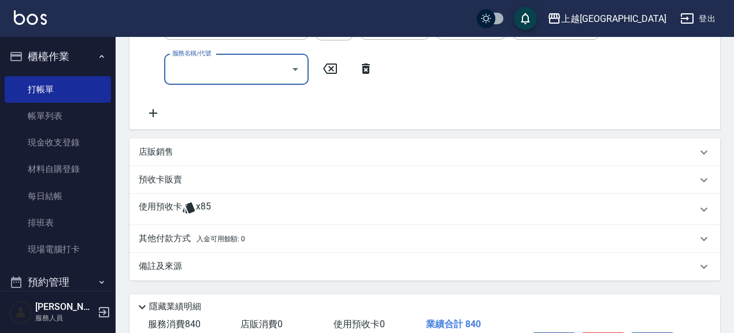
scroll to position [312, 0]
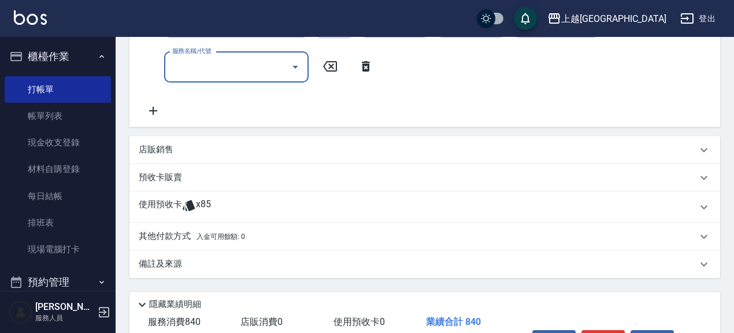
click at [163, 180] on p "預收卡販賣" at bounding box center [160, 178] width 43 height 12
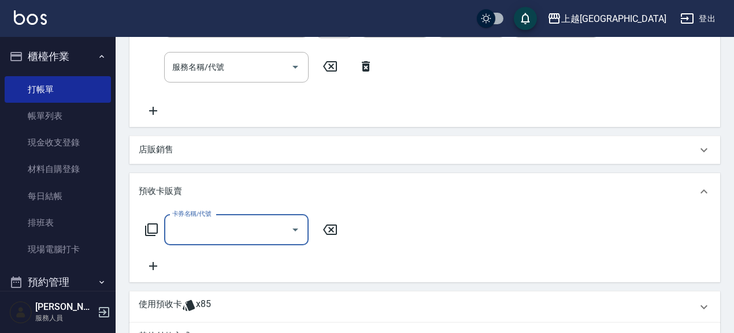
scroll to position [0, 0]
click at [201, 230] on input "卡券名稱/代號" at bounding box center [227, 230] width 117 height 20
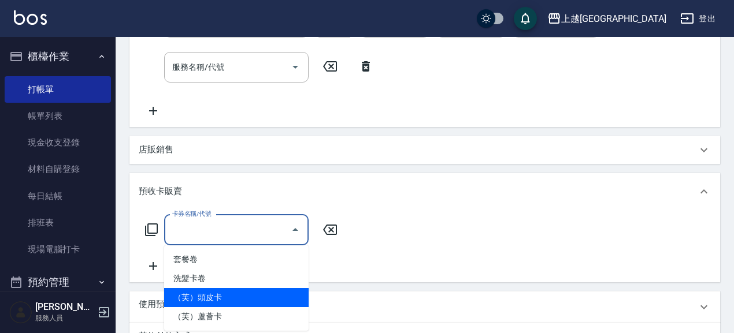
click at [221, 300] on span "（芙）頭皮卡" at bounding box center [236, 297] width 144 height 19
type input "（芙）頭皮卡(997)"
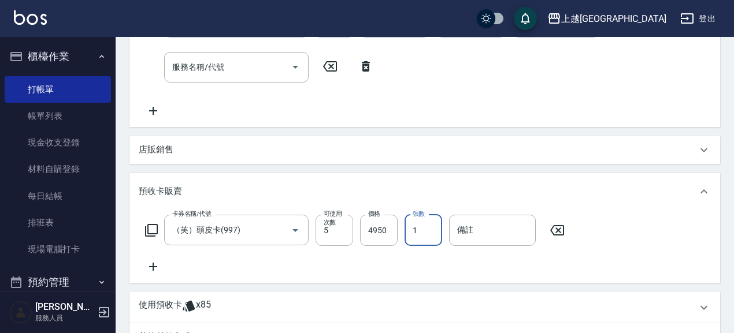
drag, startPoint x: 424, startPoint y: 230, endPoint x: 417, endPoint y: 229, distance: 7.0
click at [417, 229] on input "1" at bounding box center [423, 230] width 38 height 31
drag, startPoint x: 424, startPoint y: 228, endPoint x: 407, endPoint y: 233, distance: 17.9
click at [407, 233] on input "1" at bounding box center [423, 230] width 38 height 31
type input "2"
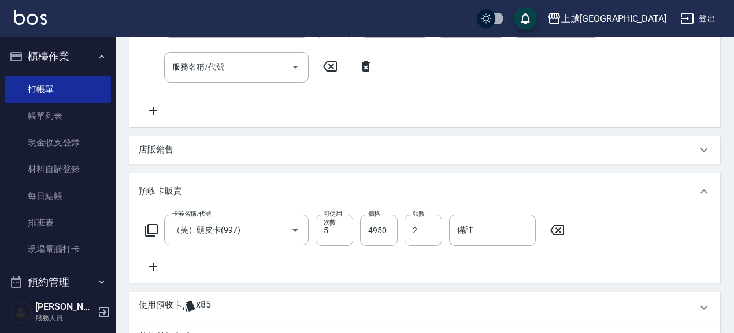
click at [152, 267] on icon at bounding box center [153, 267] width 8 height 8
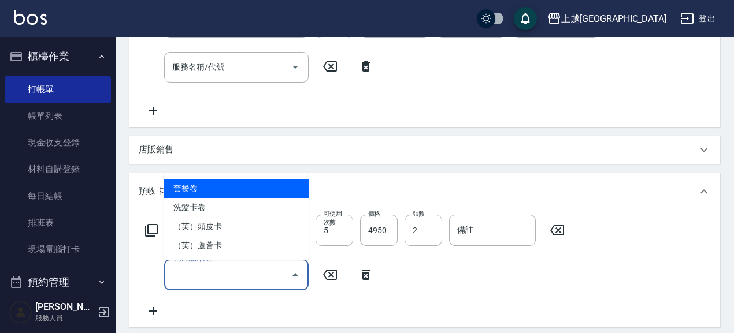
click at [199, 271] on input "卡券名稱/代號" at bounding box center [227, 275] width 117 height 20
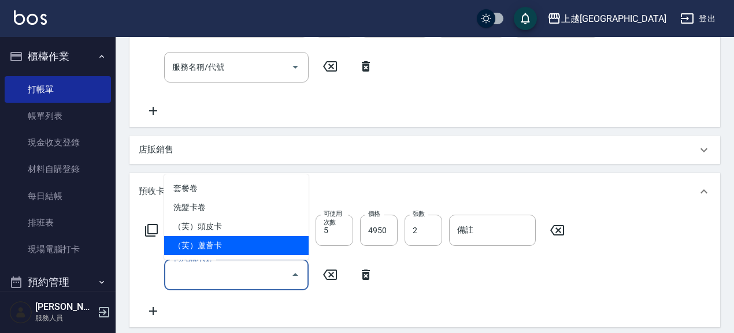
click at [247, 242] on span "（芙）蘆薈卡" at bounding box center [236, 245] width 144 height 19
type input "（芙）蘆薈卡(998)"
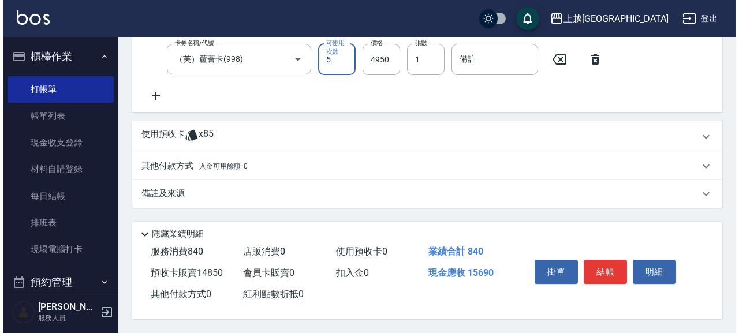
scroll to position [532, 0]
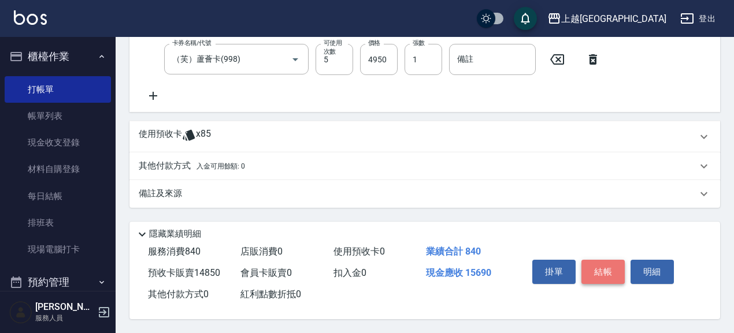
click at [594, 271] on button "結帳" at bounding box center [602, 272] width 43 height 24
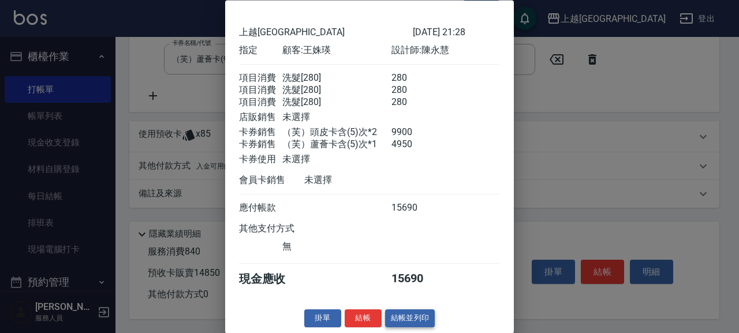
scroll to position [47, 0]
click at [360, 312] on button "結帳" at bounding box center [363, 319] width 37 height 18
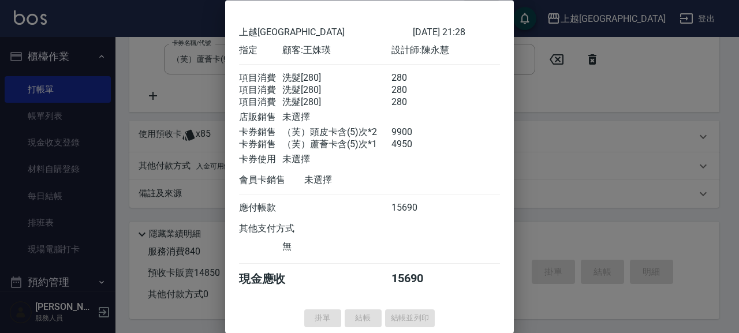
type input "[DATE] 21:29"
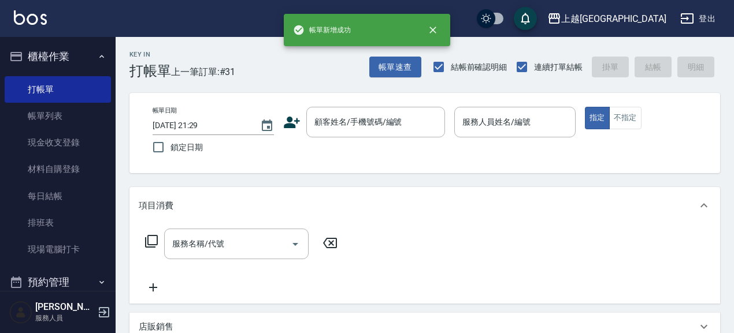
scroll to position [0, 0]
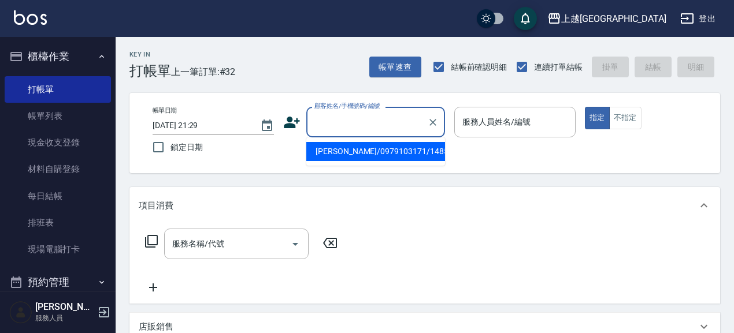
click at [383, 122] on input "顧客姓名/手機號碼/編號" at bounding box center [366, 122] width 111 height 20
type input "495"
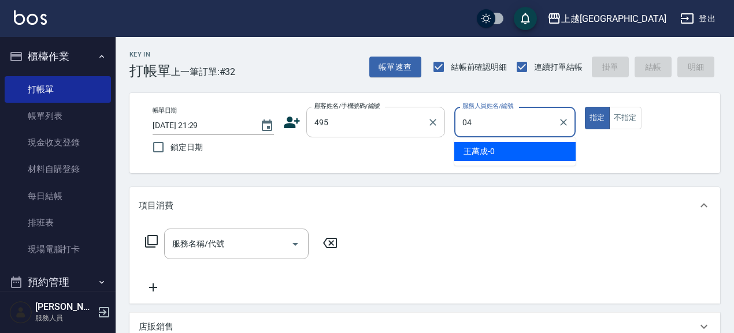
type input "04"
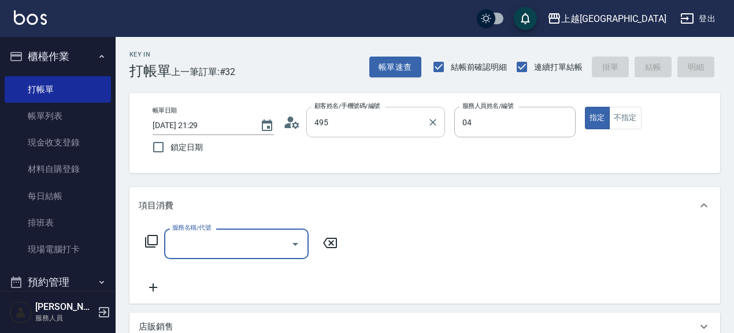
type input "[PERSON_NAME]/0936668293/495"
type input "[PERSON_NAME]-04"
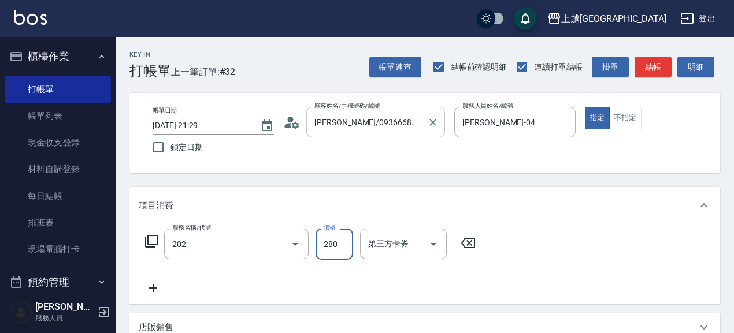
type input "洗髮[280](202)"
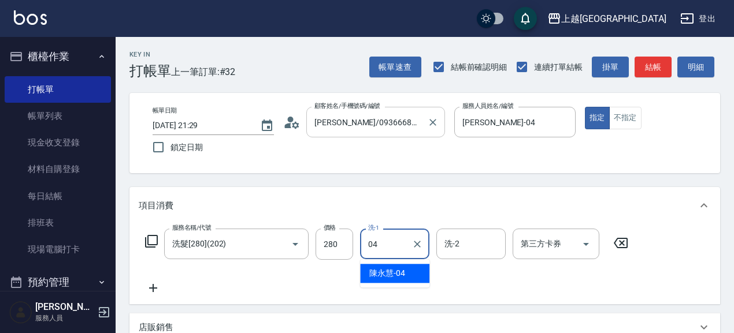
type input "[PERSON_NAME]-04"
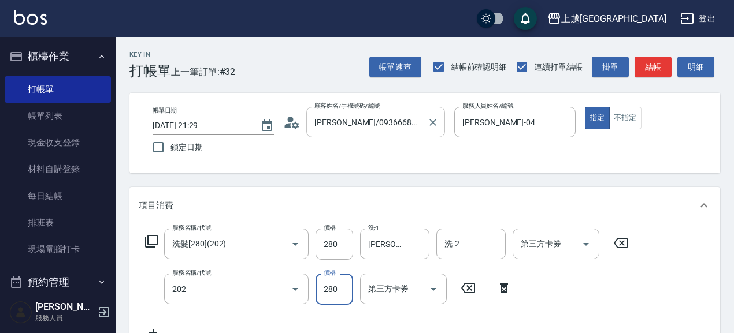
type input "洗髮[280](202)"
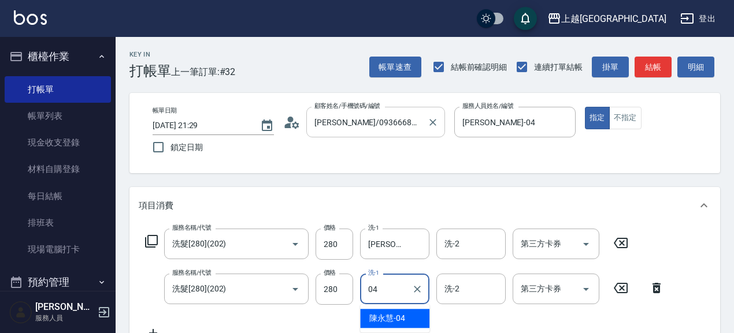
type input "[PERSON_NAME]-04"
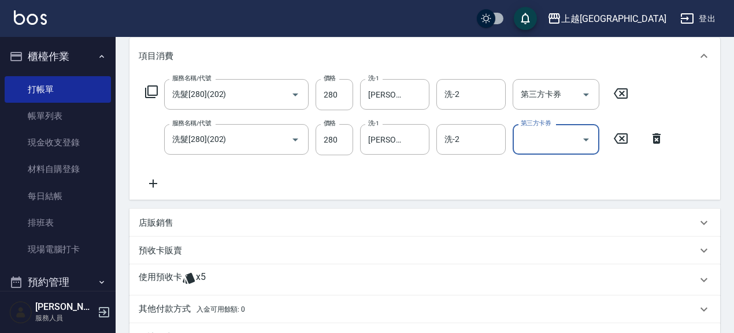
scroll to position [150, 0]
click at [174, 254] on p "預收卡販賣" at bounding box center [160, 251] width 43 height 12
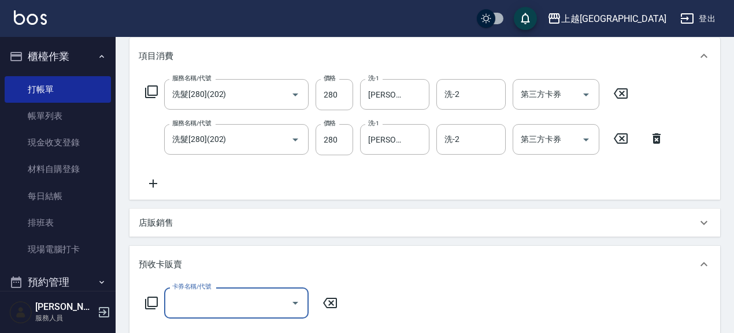
scroll to position [0, 0]
click at [232, 304] on input "卡券名稱/代號" at bounding box center [227, 303] width 117 height 20
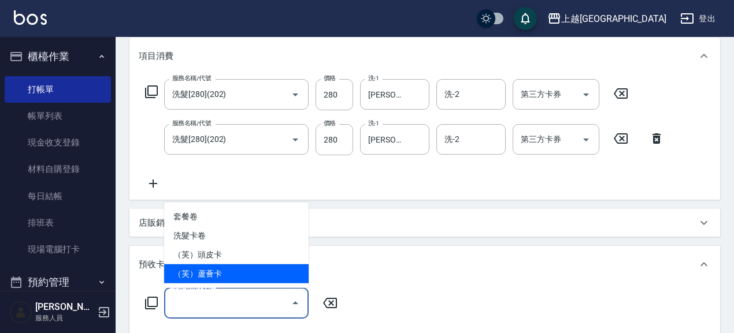
click at [245, 272] on span "（芙）蘆薈卡" at bounding box center [236, 274] width 144 height 19
type input "（芙）蘆薈卡(998)"
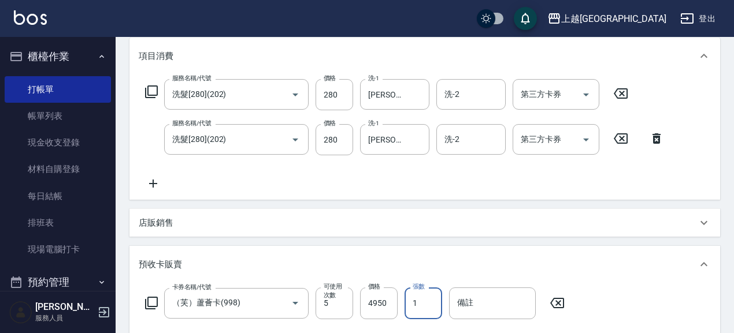
drag, startPoint x: 423, startPoint y: 303, endPoint x: 407, endPoint y: 302, distance: 16.2
click at [407, 303] on input "1" at bounding box center [423, 303] width 38 height 31
type input "3"
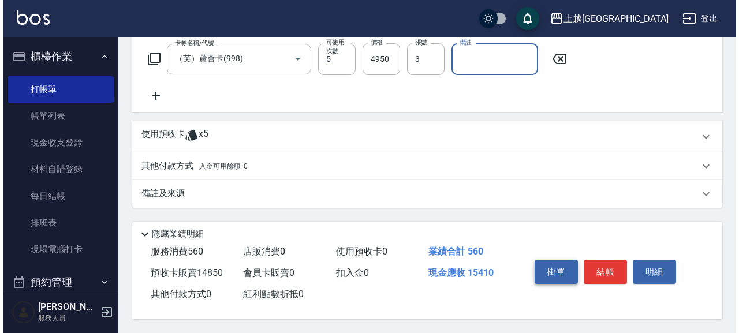
scroll to position [397, 0]
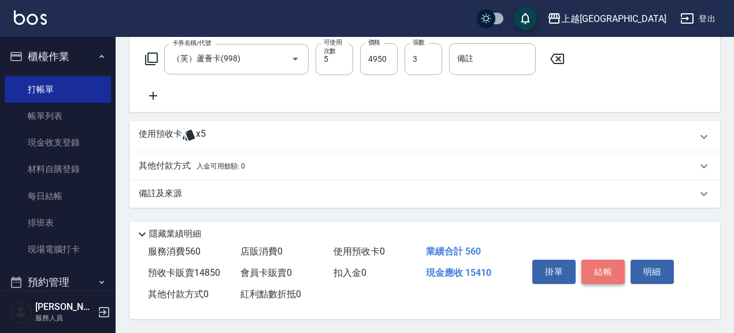
click at [605, 271] on button "結帳" at bounding box center [602, 272] width 43 height 24
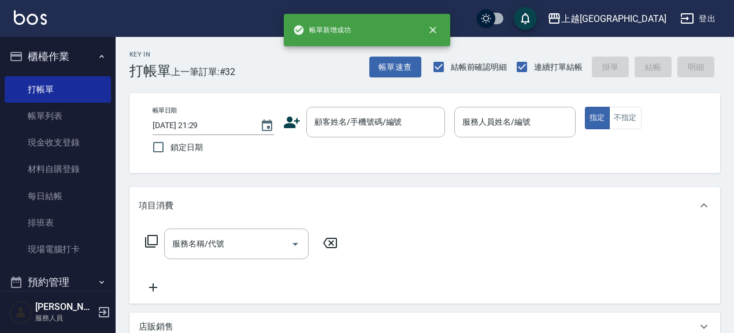
scroll to position [0, 0]
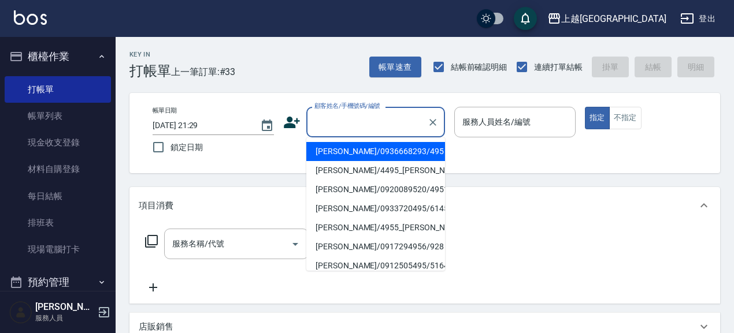
click at [338, 130] on input "顧客姓名/手機號碼/編號" at bounding box center [366, 122] width 111 height 20
click at [379, 152] on li "[PERSON_NAME]/3210/3210" at bounding box center [375, 151] width 139 height 19
type input "[PERSON_NAME]/3210/3210"
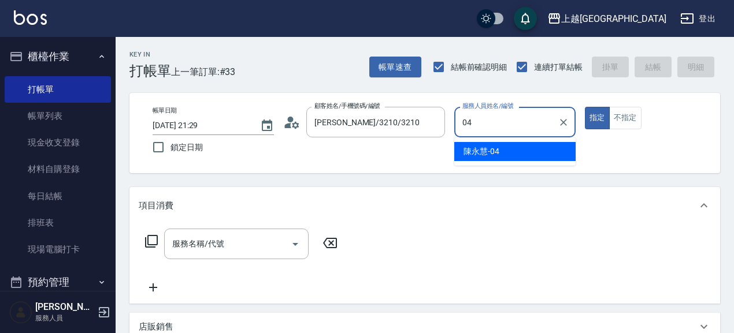
type input "[PERSON_NAME]-04"
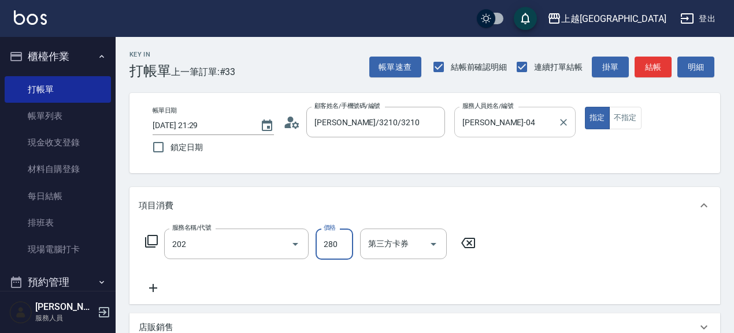
type input "洗髮[280](202)"
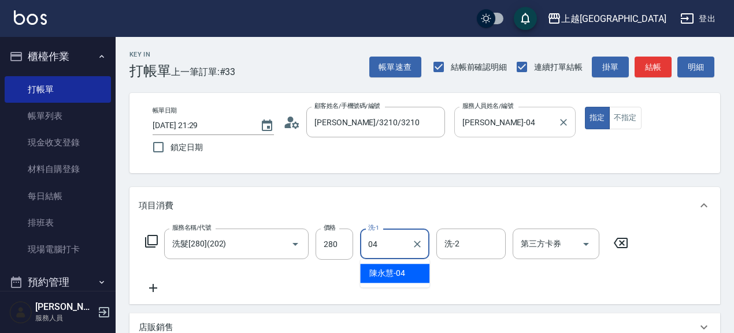
type input "[PERSON_NAME]-04"
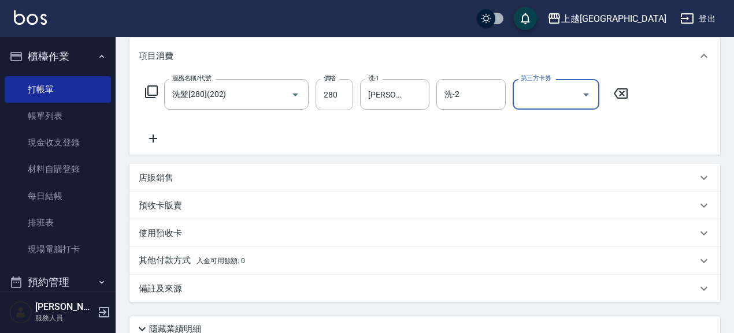
scroll to position [150, 0]
click at [176, 209] on p "預收卡販賣" at bounding box center [160, 206] width 43 height 12
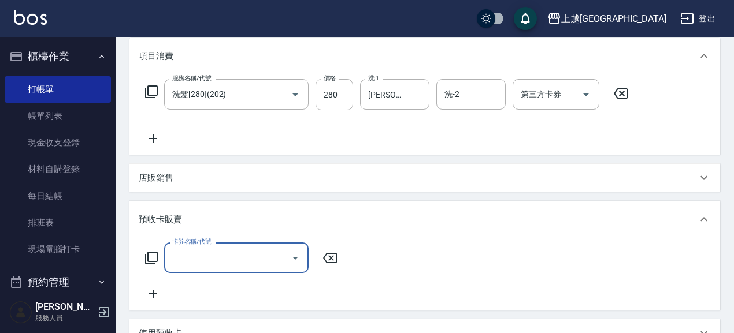
scroll to position [0, 0]
click at [207, 248] on input "卡券名稱/代號" at bounding box center [227, 258] width 117 height 20
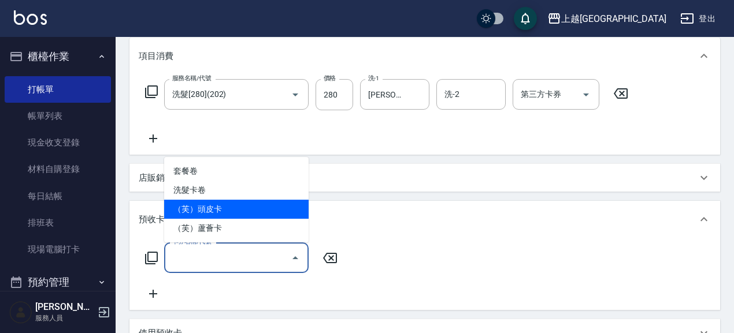
click at [232, 210] on span "（芙）頭皮卡" at bounding box center [236, 209] width 144 height 19
type input "（芙）頭皮卡(997)"
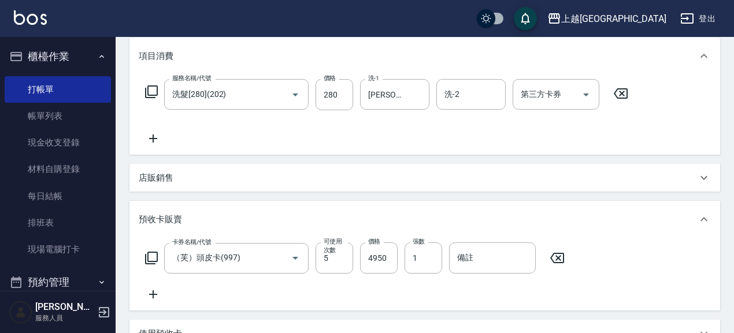
click at [155, 294] on icon at bounding box center [153, 295] width 8 height 8
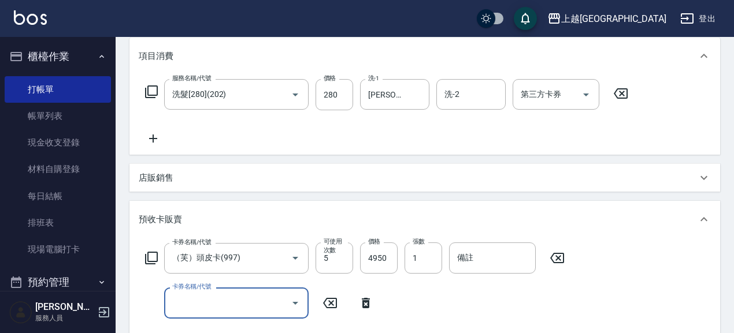
click at [220, 307] on input "卡券名稱/代號" at bounding box center [227, 303] width 117 height 20
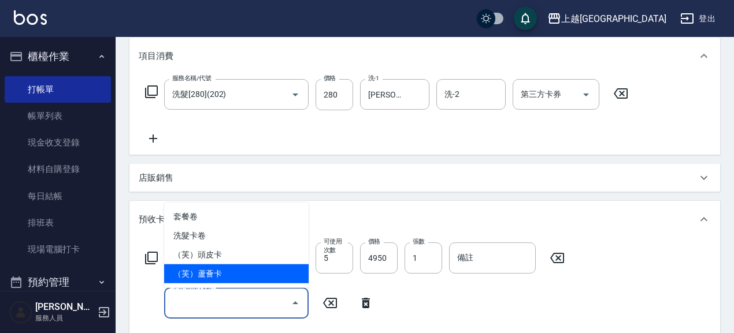
click at [229, 267] on span "（芙）蘆薈卡" at bounding box center [236, 274] width 144 height 19
type input "（芙）蘆薈卡(998)"
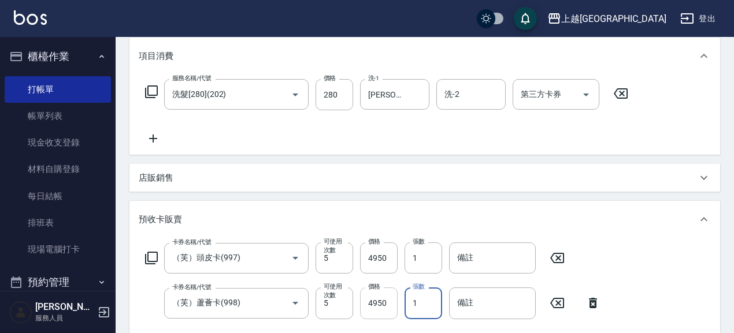
drag, startPoint x: 433, startPoint y: 306, endPoint x: 389, endPoint y: 306, distance: 43.3
click at [389, 306] on div "卡券名稱/代號 （芙）蘆薈卡(998) 卡券名稱/代號 可使用次數 5 可使用次數 價格 4950 價格 張數 1 張數 備註 備註" at bounding box center [373, 303] width 468 height 31
type input "2"
type input "."
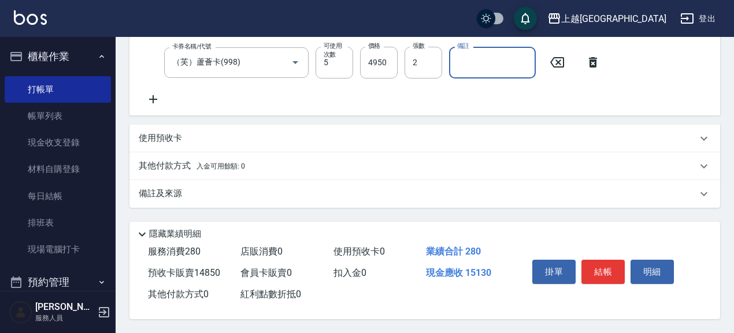
scroll to position [394, 0]
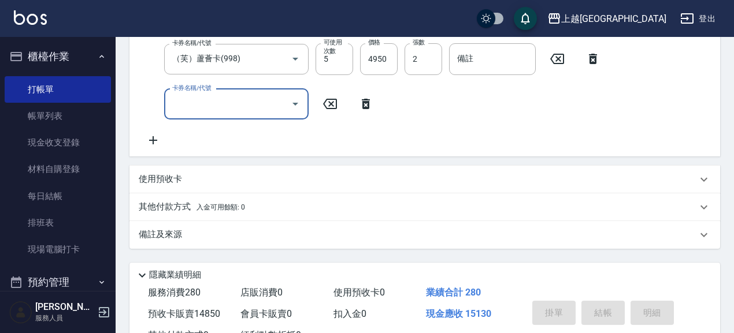
type input "[DATE] 21:30"
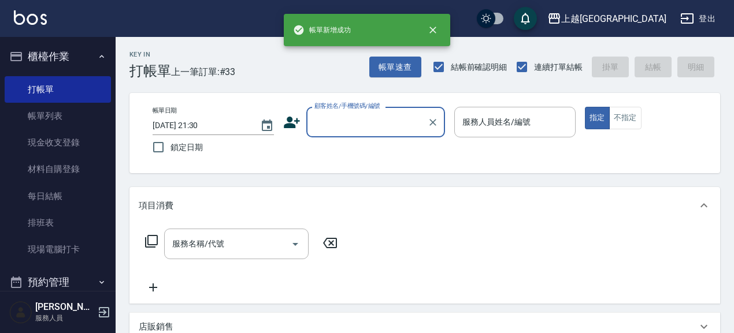
scroll to position [0, 0]
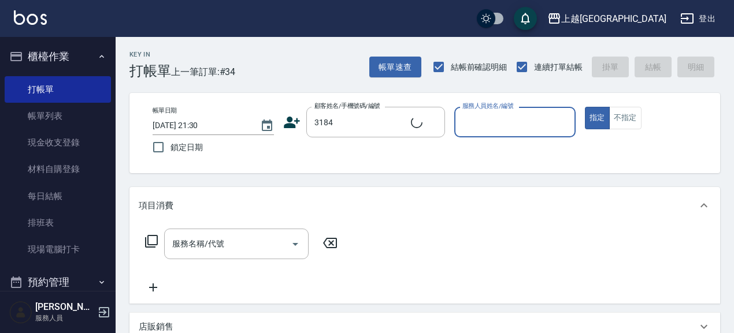
type input "[PERSON_NAME]/0937453688/3184"
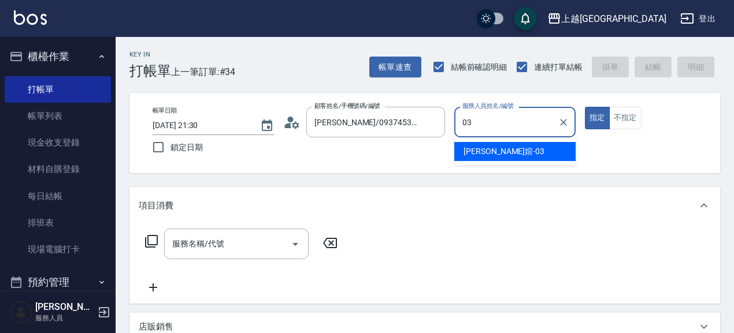
type input "[PERSON_NAME]媗-03"
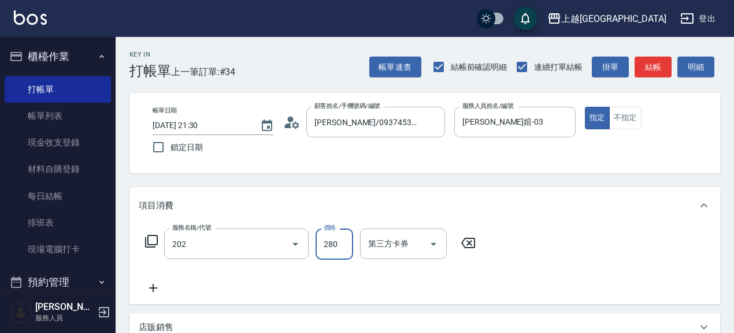
type input "洗髮[280](202)"
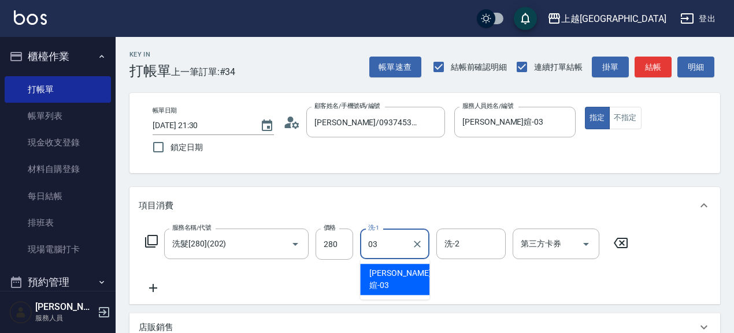
type input "[PERSON_NAME]媗-03"
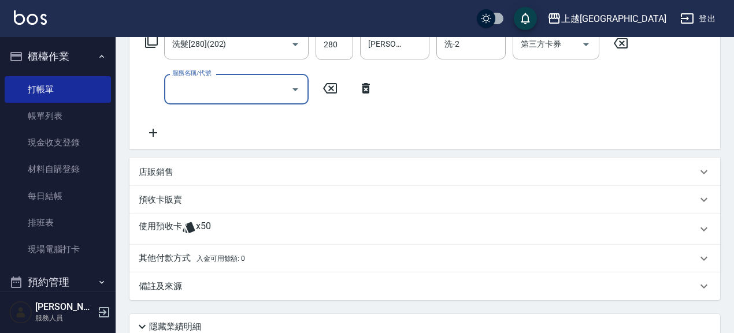
scroll to position [200, 0]
click at [162, 162] on div "店販銷售" at bounding box center [424, 172] width 590 height 28
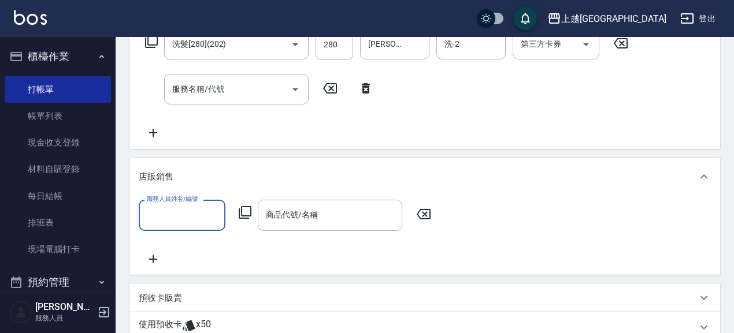
scroll to position [0, 0]
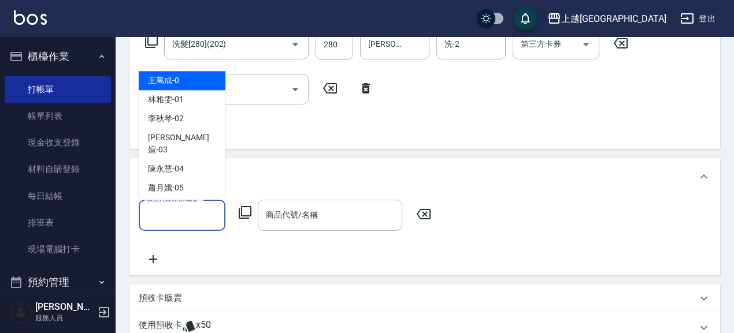
drag, startPoint x: 161, startPoint y: 222, endPoint x: 167, endPoint y: 215, distance: 9.8
click at [161, 221] on input "服務人員姓名/編號" at bounding box center [182, 215] width 76 height 20
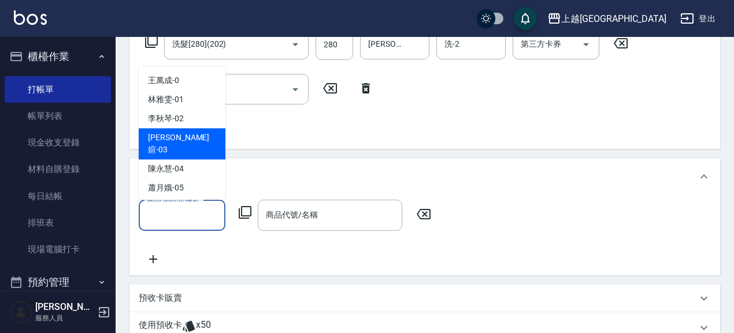
click at [197, 135] on div "[PERSON_NAME]媗 -03" at bounding box center [182, 144] width 87 height 31
type input "[PERSON_NAME]媗-03"
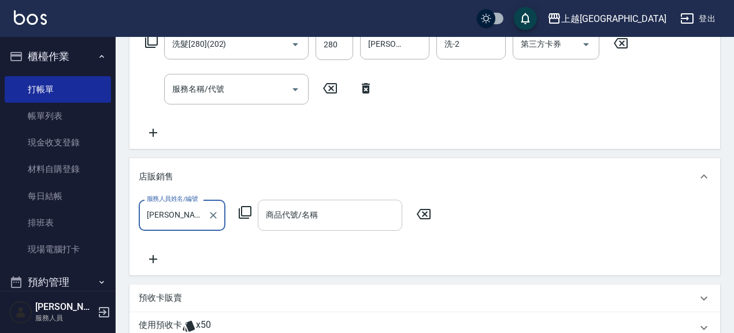
click at [318, 224] on input "商品代號/名稱" at bounding box center [330, 215] width 134 height 20
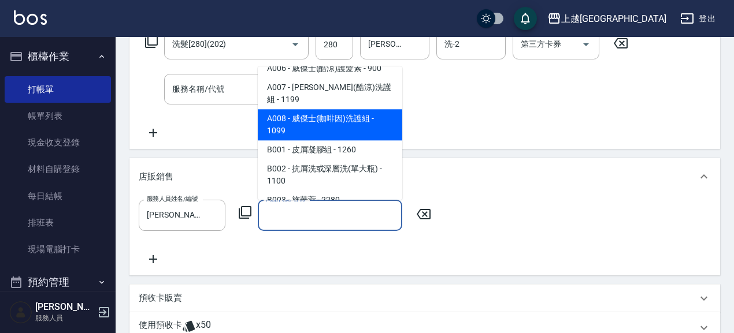
scroll to position [120, 0]
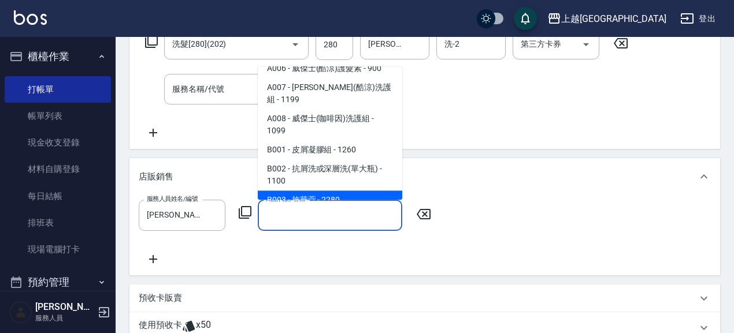
click at [358, 191] on span "B003 - 施華蔻 - 2280" at bounding box center [330, 200] width 144 height 19
type input "施華蔻"
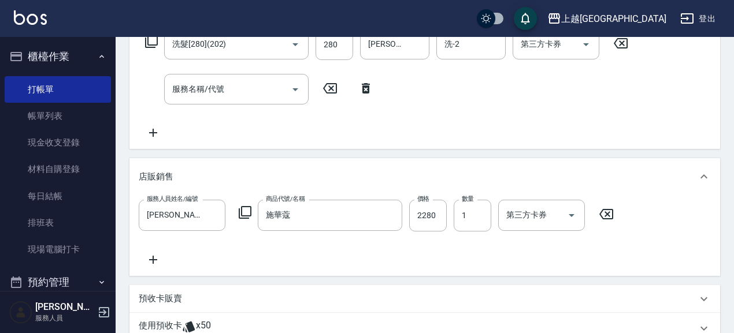
click at [156, 263] on icon at bounding box center [153, 260] width 29 height 14
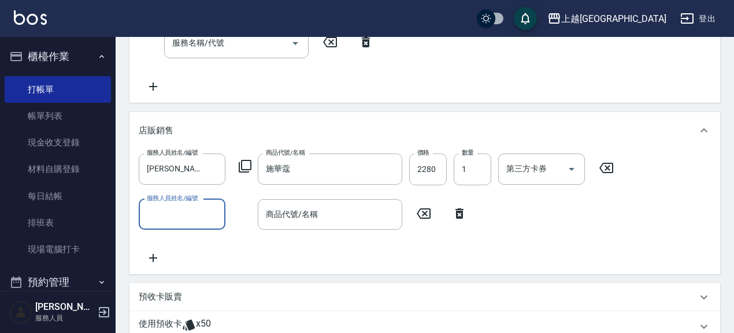
scroll to position [250, 0]
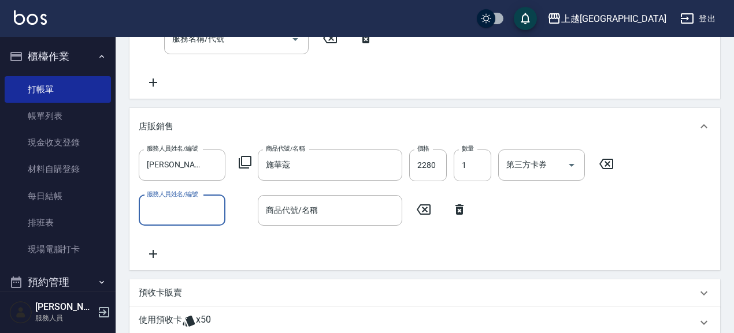
click at [461, 210] on icon at bounding box center [459, 209] width 8 height 10
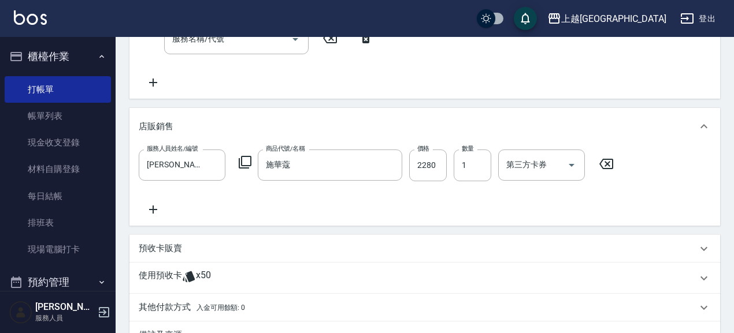
click at [173, 243] on p "預收卡販賣" at bounding box center [160, 249] width 43 height 12
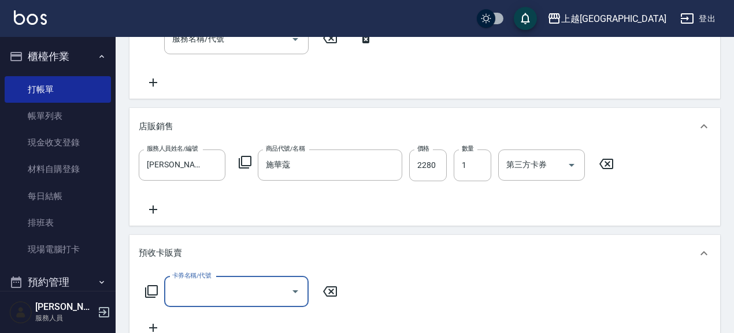
scroll to position [0, 0]
click at [204, 295] on input "卡券名稱/代號" at bounding box center [227, 292] width 117 height 20
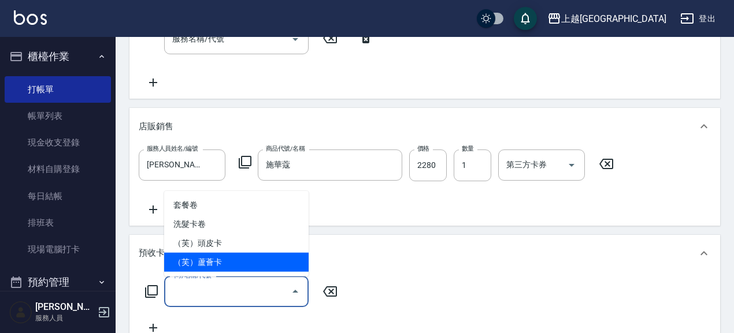
click at [258, 265] on span "（芙）蘆薈卡" at bounding box center [236, 262] width 144 height 19
type input "（芙）蘆薈卡(998)"
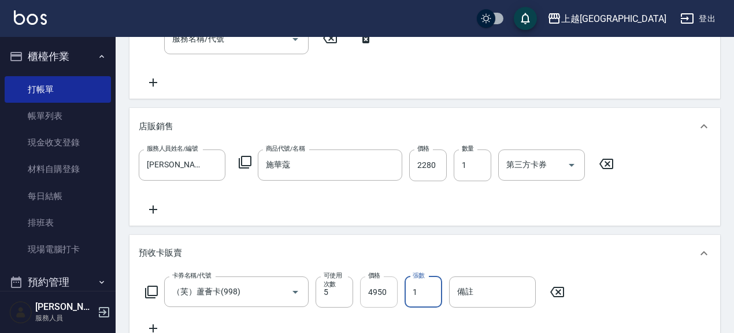
drag, startPoint x: 427, startPoint y: 292, endPoint x: 388, endPoint y: 299, distance: 39.8
click at [388, 299] on div "卡券名稱/代號 （芙）蘆薈卡(998) 卡券名稱/代號 可使用次數 5 可使用次數 價格 4950 價格 張數 1 張數 備註 備註" at bounding box center [355, 292] width 433 height 31
type input "3"
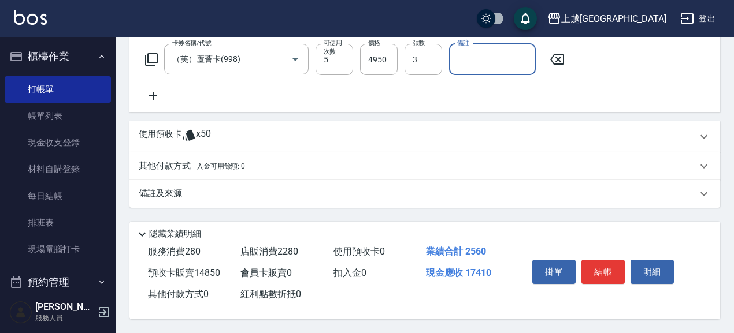
scroll to position [486, 0]
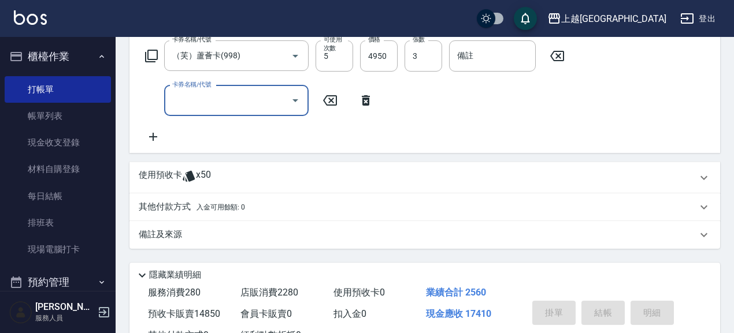
type input "[DATE] 21:31"
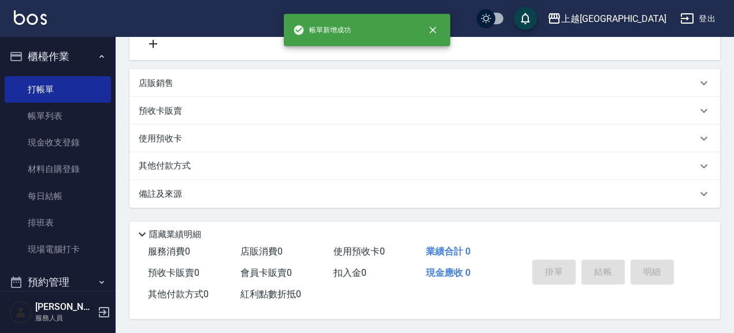
scroll to position [0, 0]
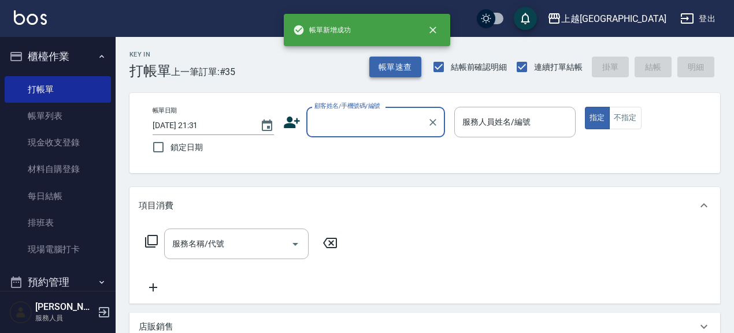
click at [396, 64] on button "帳單速查" at bounding box center [395, 67] width 52 height 21
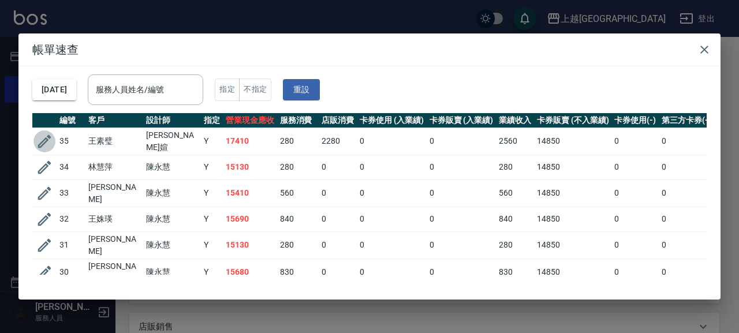
click at [44, 138] on icon "button" at bounding box center [44, 141] width 13 height 13
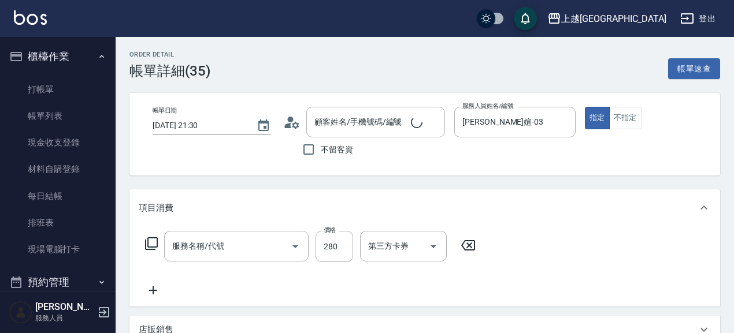
type input "[DATE] 21:30"
type input "[PERSON_NAME]媗-03"
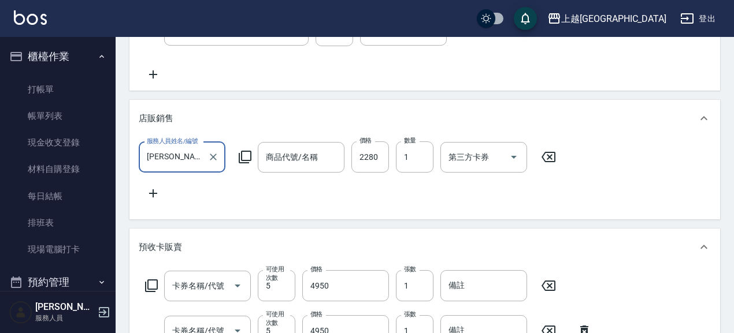
type input "洗髮[280](202)"
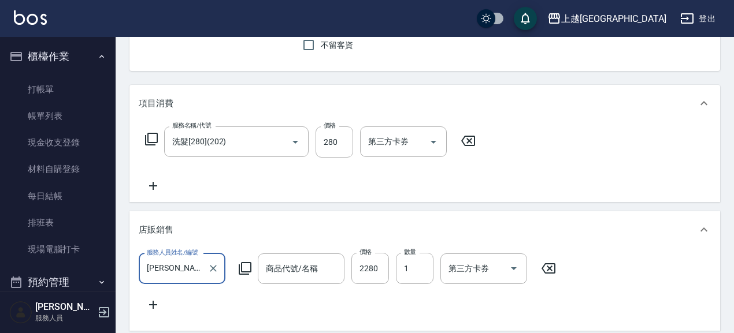
scroll to position [0, 0]
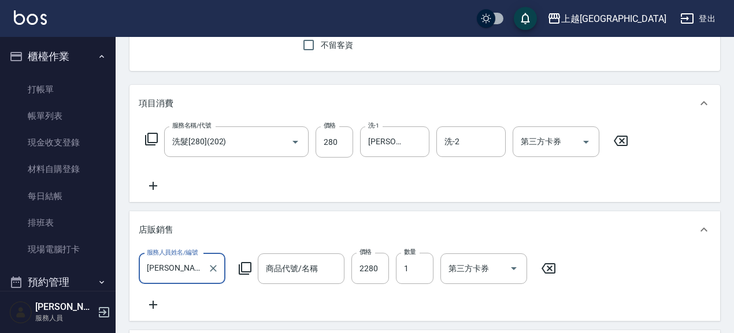
type input "[PERSON_NAME]/0937453688/3184"
type input "（芙）蘆薈卡(998)"
type input "施華蔻"
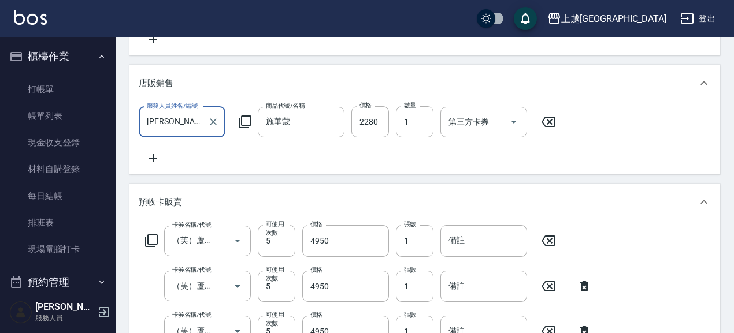
scroll to position [255, 0]
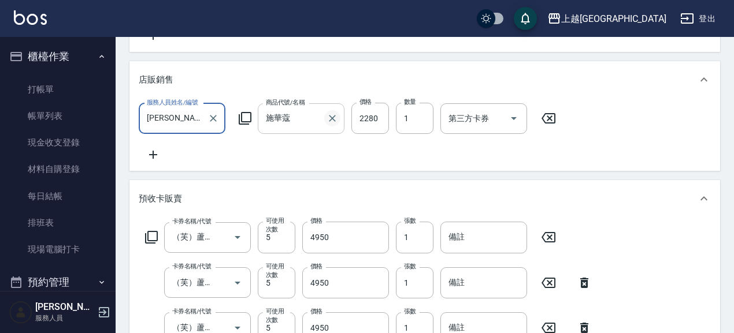
click at [328, 120] on icon "Clear" at bounding box center [332, 119] width 12 height 12
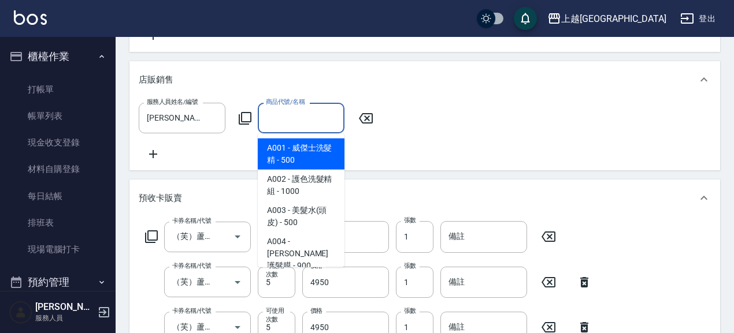
drag, startPoint x: 322, startPoint y: 126, endPoint x: 318, endPoint y: 121, distance: 6.5
click at [322, 125] on input "商品代號/名稱" at bounding box center [301, 118] width 76 height 20
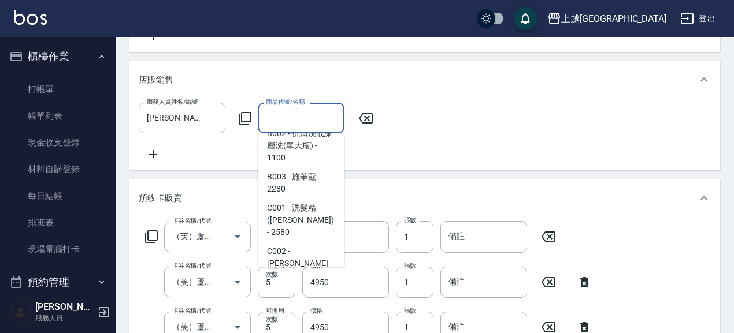
scroll to position [319, 0]
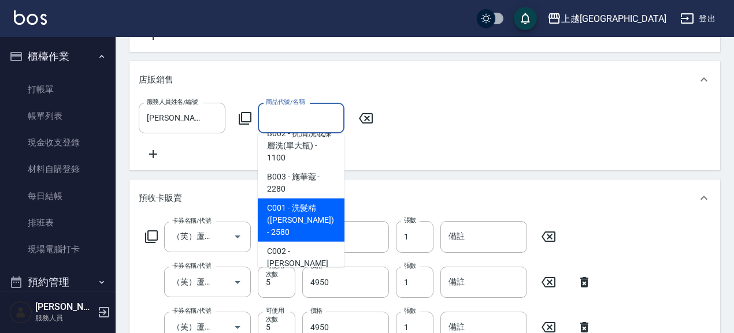
click at [313, 199] on span "C001 - 洗髮精([PERSON_NAME]) - 2580" at bounding box center [301, 220] width 87 height 43
type input "洗髮精([PERSON_NAME])"
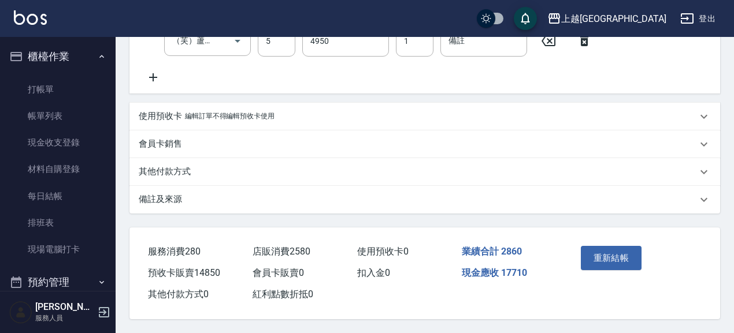
scroll to position [555, 0]
drag, startPoint x: 618, startPoint y: 256, endPoint x: 570, endPoint y: 243, distance: 50.5
click at [613, 260] on button "重新結帳" at bounding box center [610, 258] width 61 height 24
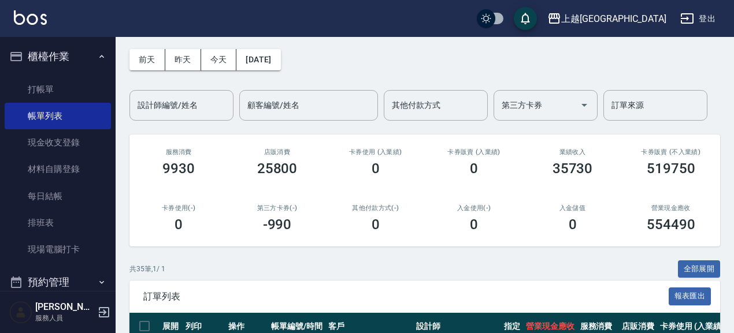
scroll to position [150, 0]
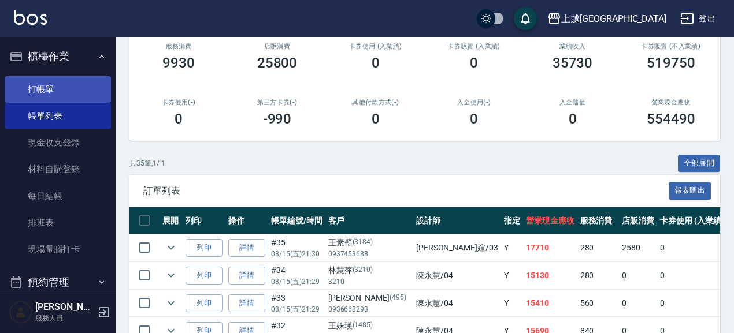
click at [56, 87] on link "打帳單" at bounding box center [58, 89] width 106 height 27
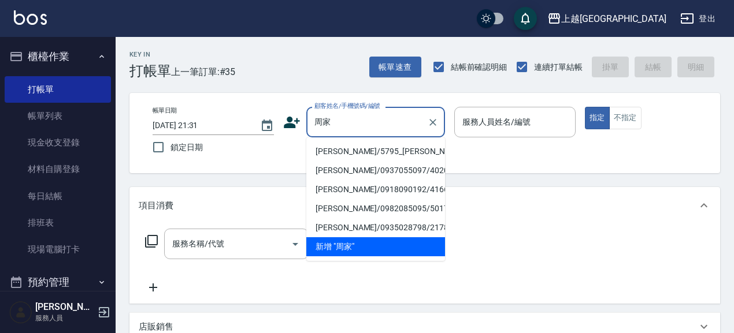
click at [357, 150] on li "[PERSON_NAME]/5795_[PERSON_NAME]/5795" at bounding box center [375, 151] width 139 height 19
type input "[PERSON_NAME]/5795_[PERSON_NAME]/5795"
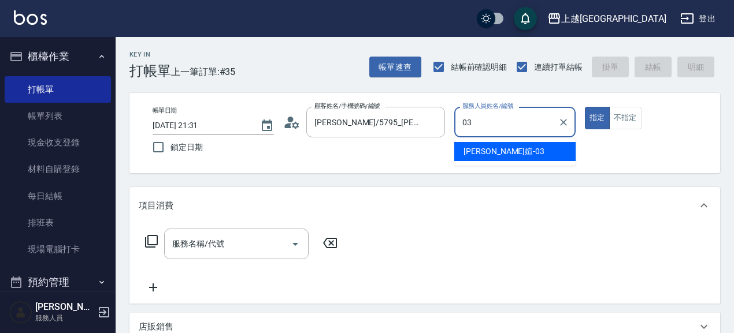
type input "[PERSON_NAME]媗-03"
type button "true"
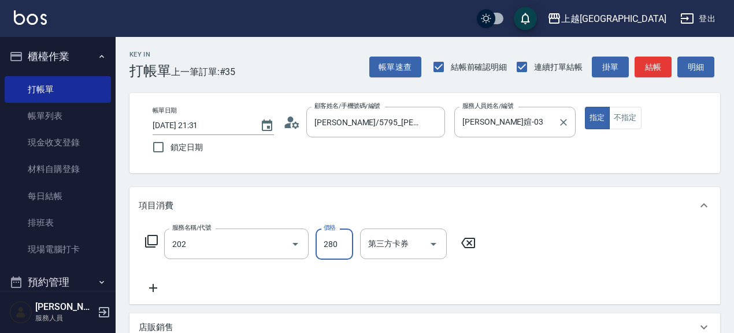
type input "洗髮[280](202)"
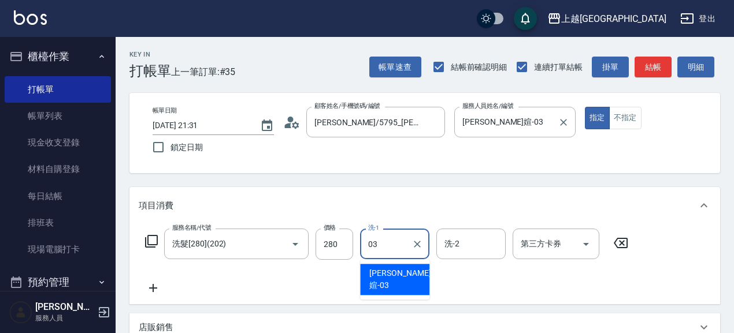
type input "[PERSON_NAME]媗-03"
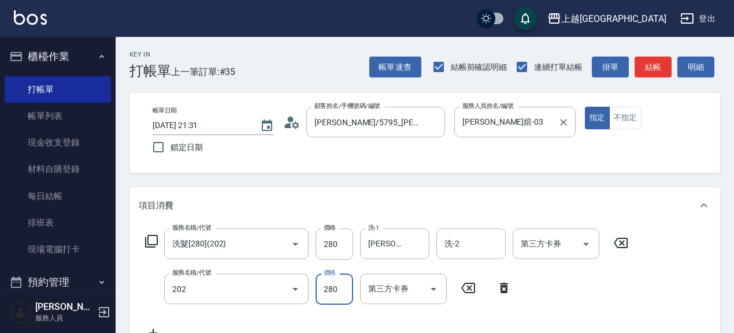
type input "洗髮[280](202)"
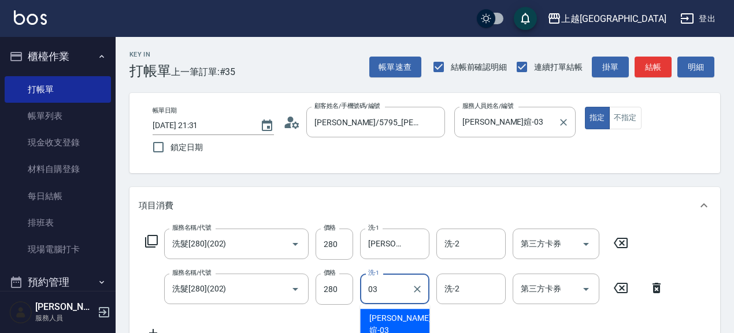
type input "[PERSON_NAME]媗-03"
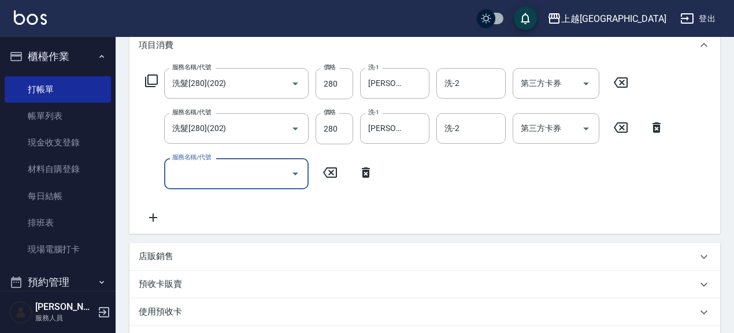
scroll to position [161, 0]
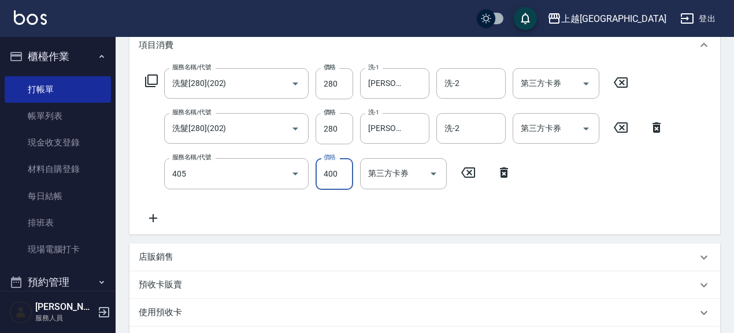
type input "剪髮(400)(405)"
click at [150, 285] on p "預收卡販賣" at bounding box center [160, 285] width 43 height 12
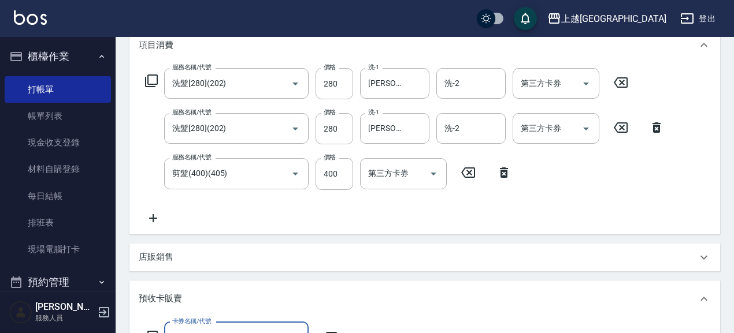
scroll to position [20, 0]
click at [210, 307] on div "預收卡販賣" at bounding box center [424, 299] width 590 height 37
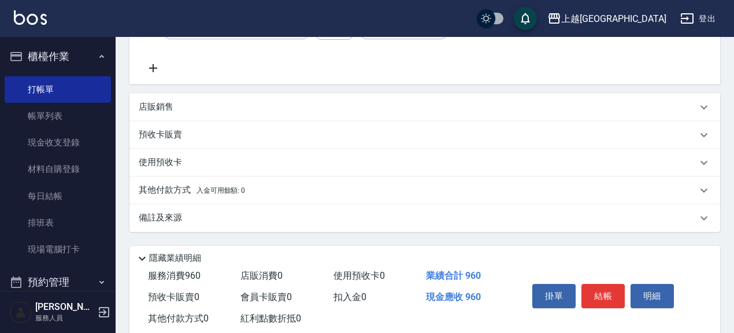
scroll to position [311, 0]
click at [172, 138] on p "預收卡販賣" at bounding box center [160, 135] width 43 height 12
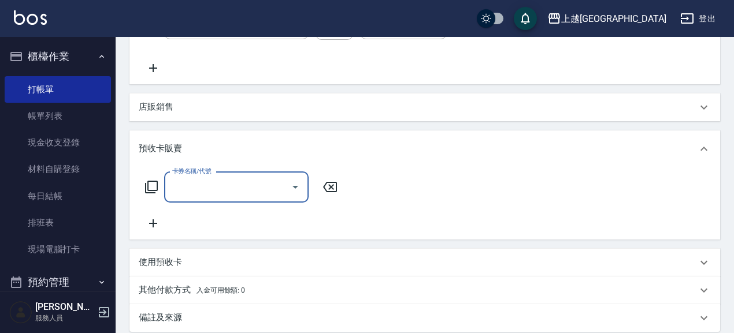
scroll to position [0, 0]
click at [229, 190] on input "卡券名稱/代號" at bounding box center [227, 187] width 117 height 20
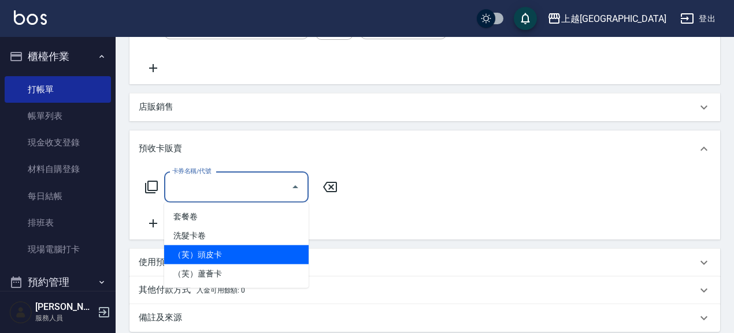
click at [234, 255] on span "（芙）頭皮卡" at bounding box center [236, 254] width 144 height 19
type input "（芙）頭皮卡(997)"
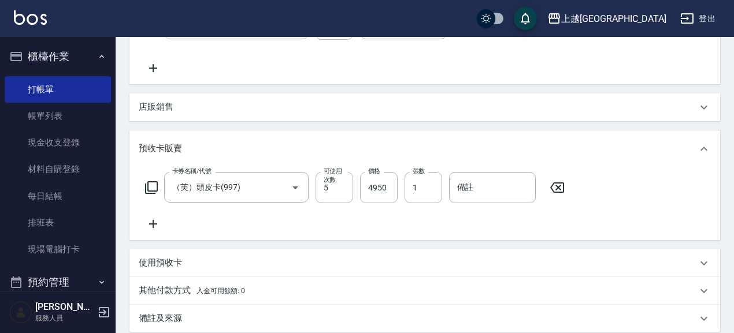
click at [156, 221] on icon at bounding box center [153, 224] width 29 height 14
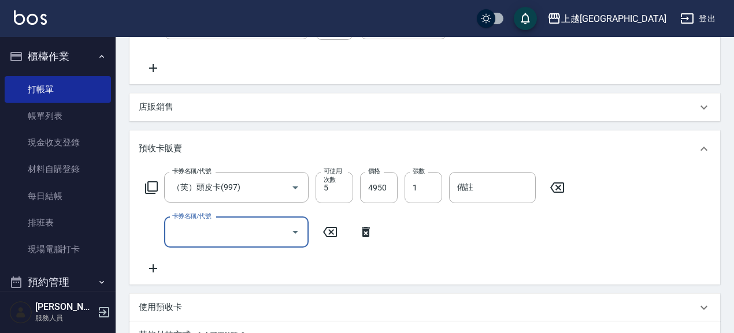
click at [260, 234] on input "卡券名稱/代號" at bounding box center [227, 232] width 117 height 20
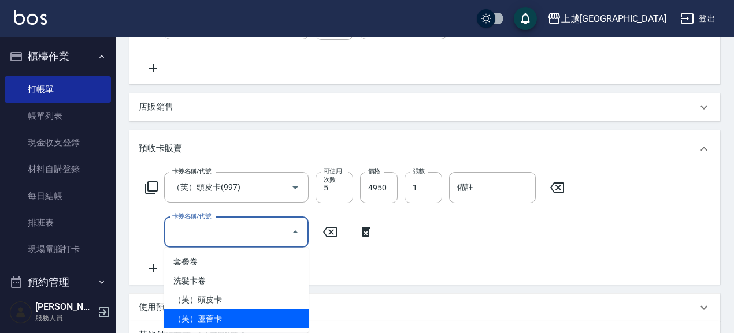
click at [237, 316] on span "（芙）蘆薈卡" at bounding box center [236, 319] width 144 height 19
type input "（芙）蘆薈卡(998)"
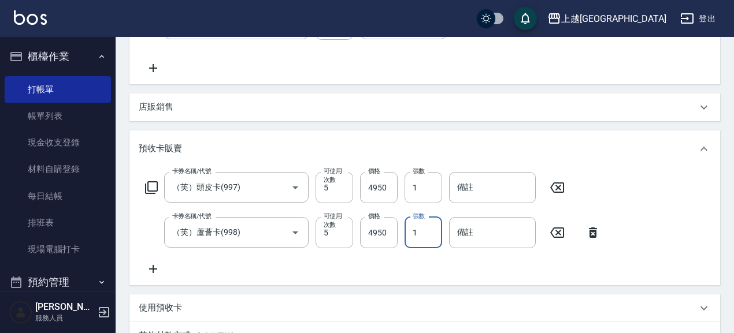
drag, startPoint x: 423, startPoint y: 232, endPoint x: 405, endPoint y: 232, distance: 17.3
click at [405, 232] on input "1" at bounding box center [423, 232] width 38 height 31
type input "2"
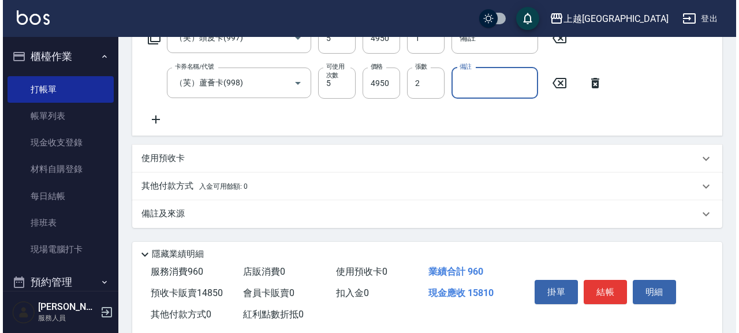
scroll to position [461, 0]
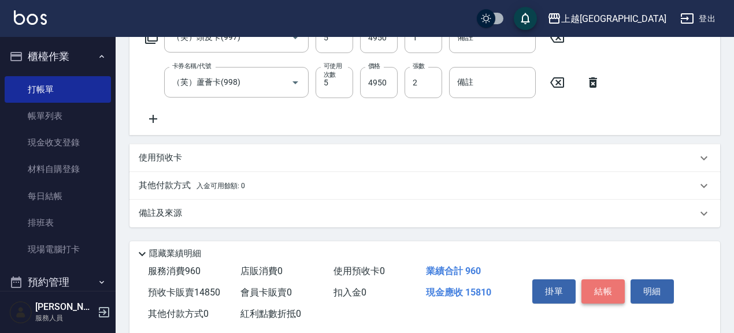
click at [601, 299] on button "結帳" at bounding box center [602, 292] width 43 height 24
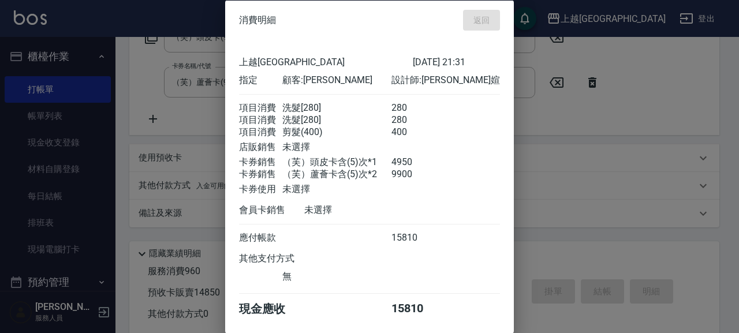
type input "[DATE] 21:32"
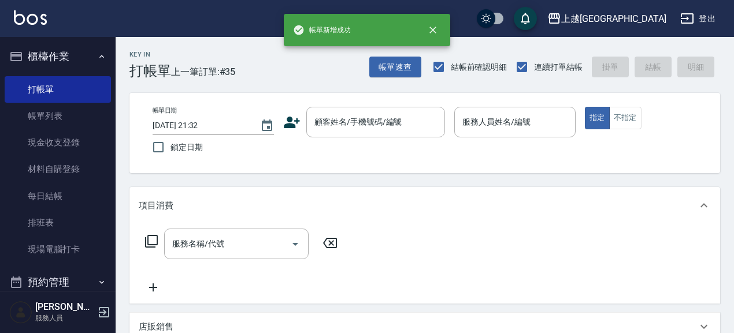
scroll to position [0, 0]
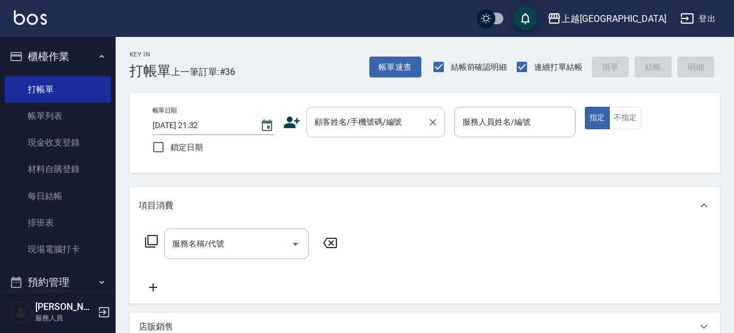
click at [373, 126] on input "顧客姓名/手機號碼/編號" at bounding box center [366, 122] width 111 height 20
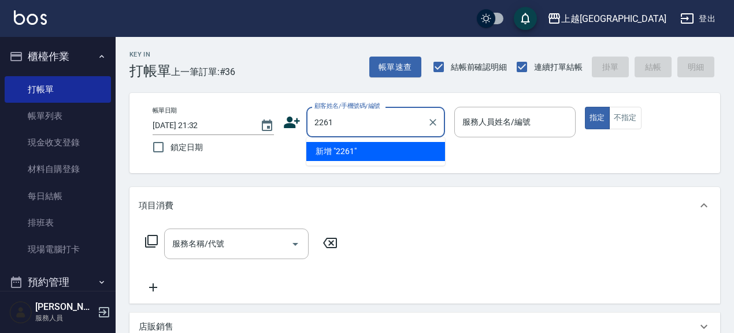
type input "2261"
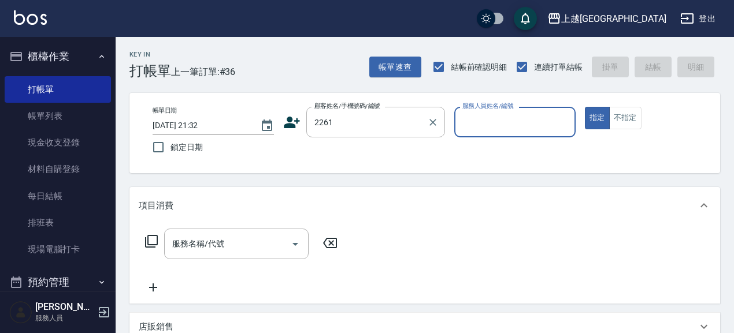
type input "0"
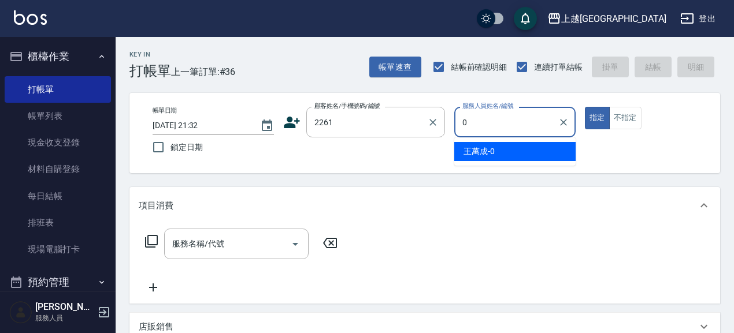
type input "[PERSON_NAME]/0933226445/2261"
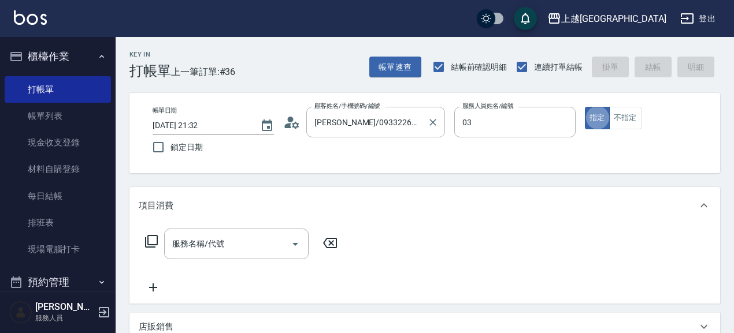
type input "[PERSON_NAME]媗-03"
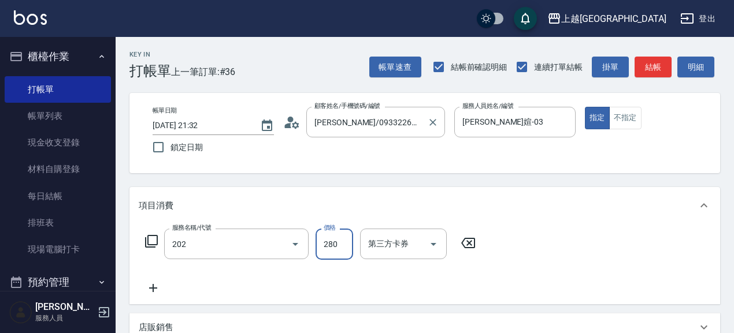
type input "洗髮[280](202)"
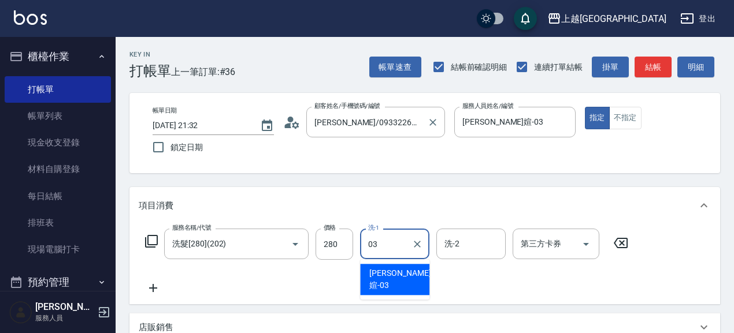
type input "[PERSON_NAME]媗-03"
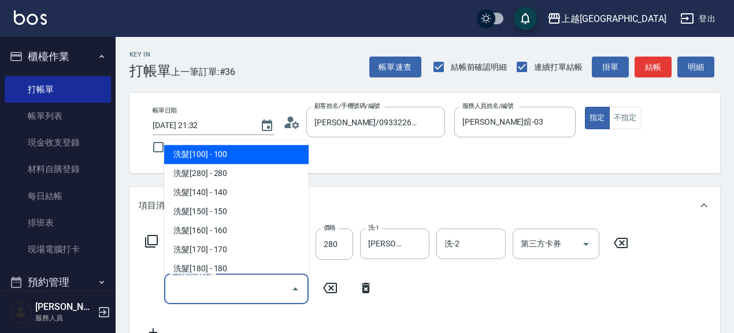
click at [207, 298] on input "服務名稱/代號" at bounding box center [227, 289] width 117 height 20
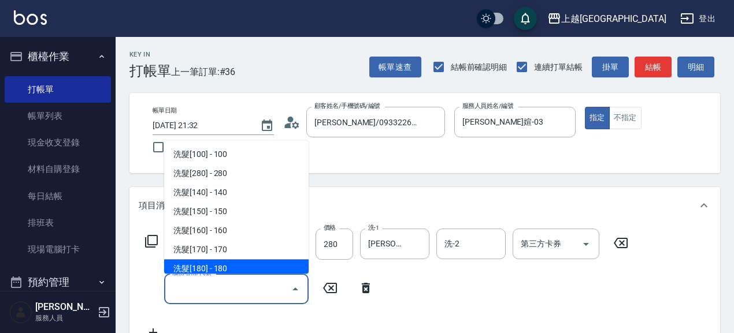
click at [367, 287] on icon at bounding box center [366, 288] width 8 height 10
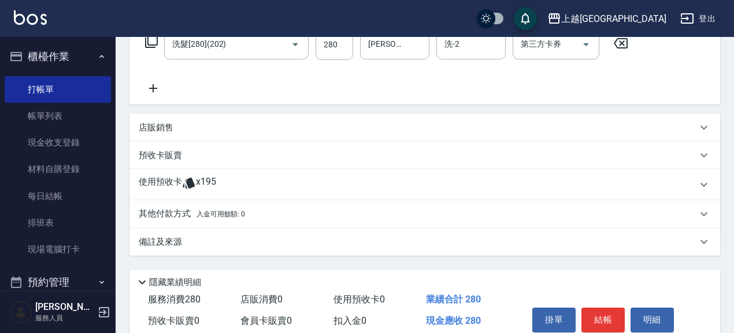
scroll to position [200, 0]
click at [168, 125] on p "店販銷售" at bounding box center [156, 128] width 35 height 12
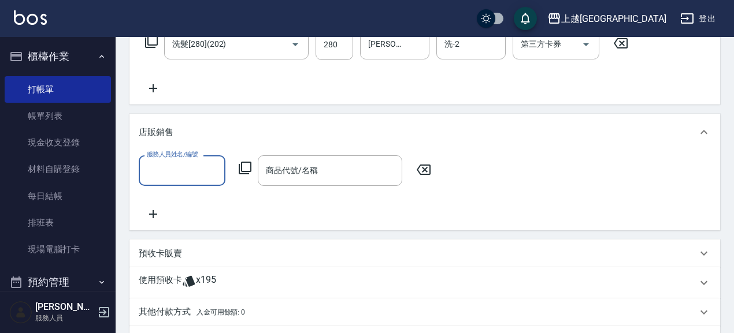
scroll to position [0, 0]
click at [201, 176] on input "服務人員姓名/編號" at bounding box center [182, 171] width 76 height 20
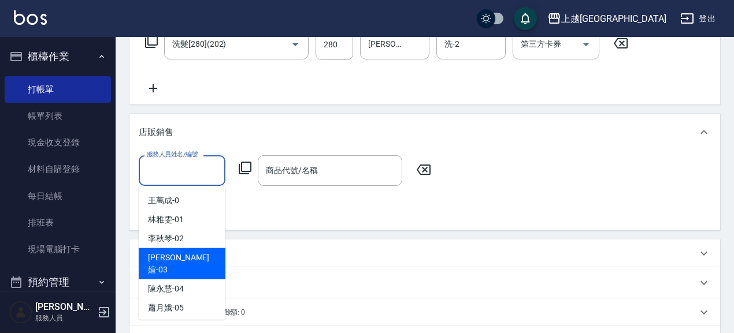
click at [195, 258] on div "[PERSON_NAME]媗 -03" at bounding box center [182, 263] width 87 height 31
type input "[PERSON_NAME]媗-03"
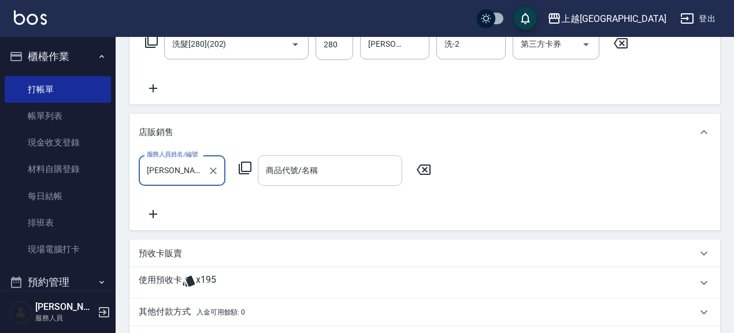
click at [292, 172] on input "商品代號/名稱" at bounding box center [330, 171] width 134 height 20
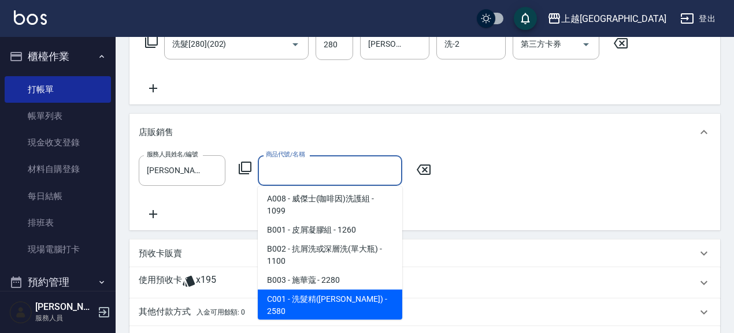
scroll to position [159, 0]
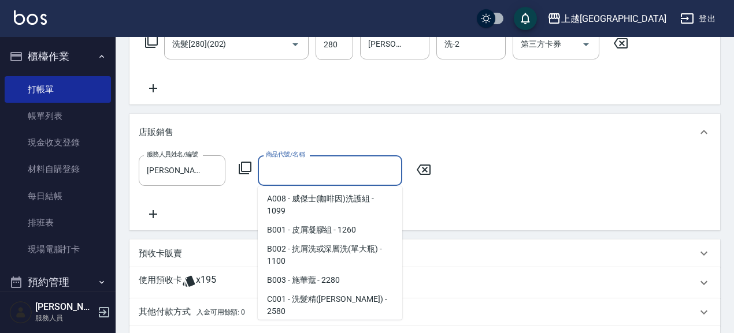
click at [365, 321] on span "C002 - [PERSON_NAME]滋養液 - 1500" at bounding box center [330, 336] width 144 height 31
type input "[PERSON_NAME]滋養液"
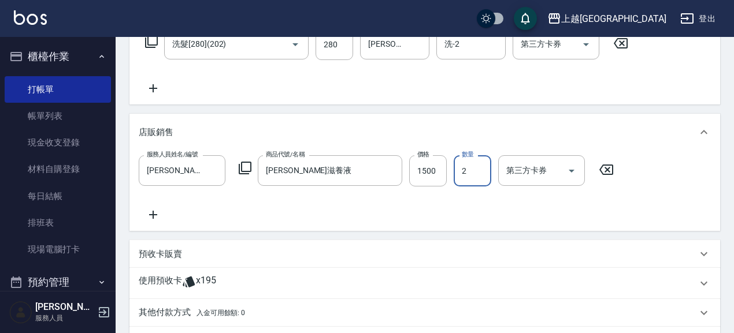
type input "2"
click at [156, 260] on p "預收卡販賣" at bounding box center [160, 254] width 43 height 12
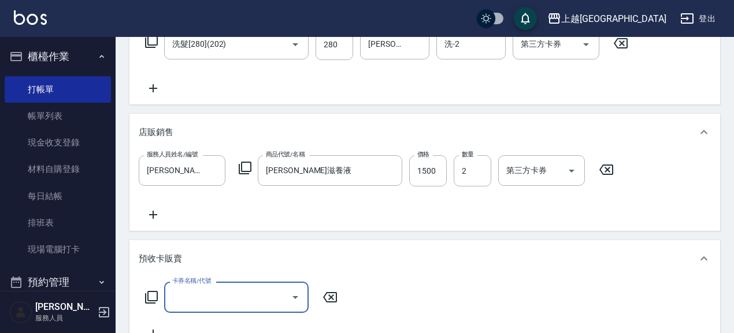
scroll to position [0, 0]
click at [229, 308] on div "卡券名稱/代號" at bounding box center [236, 297] width 144 height 31
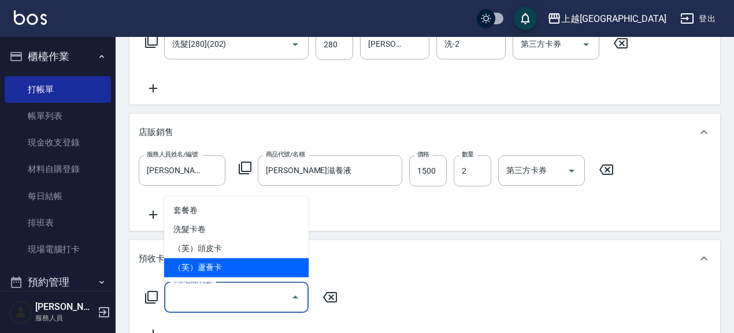
drag, startPoint x: 245, startPoint y: 265, endPoint x: 357, endPoint y: 302, distance: 117.4
click at [245, 266] on span "（芙）蘆薈卡" at bounding box center [236, 267] width 144 height 19
type input "（芙）蘆薈卡(998)"
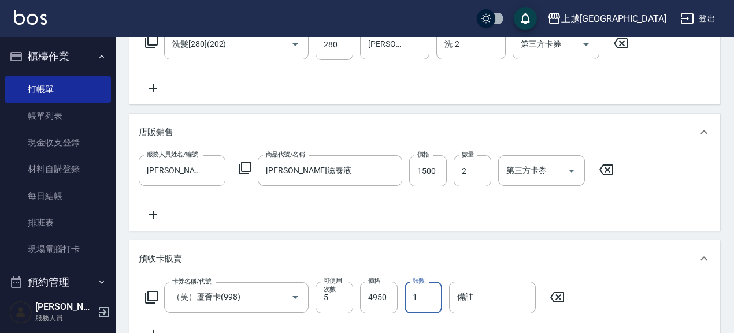
drag, startPoint x: 423, startPoint y: 295, endPoint x: 411, endPoint y: 303, distance: 14.1
click at [411, 303] on input "1" at bounding box center [423, 297] width 38 height 31
type input "3"
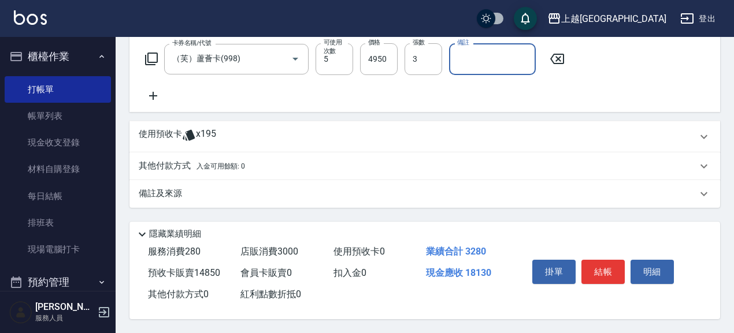
scroll to position [441, 0]
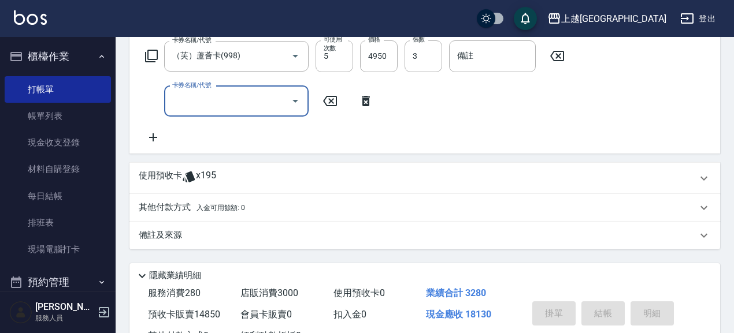
type input "[DATE] 21:33"
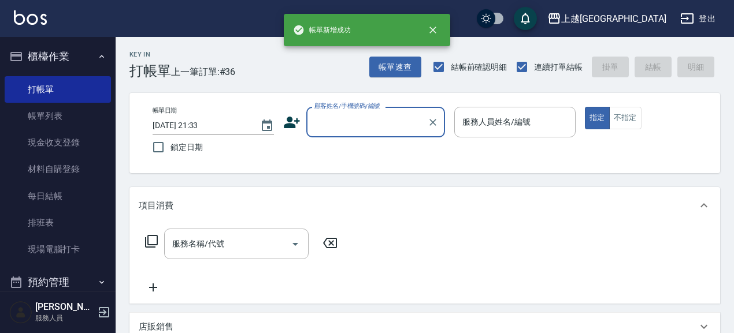
scroll to position [0, 0]
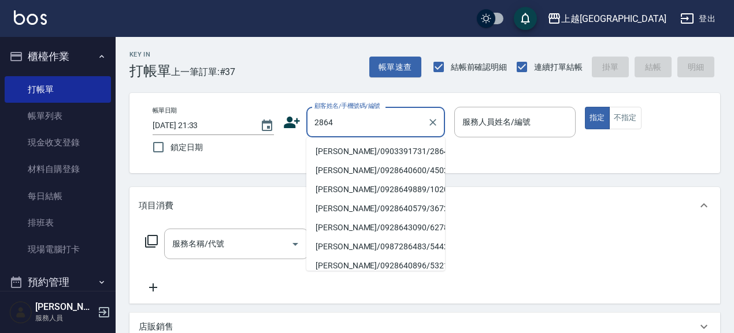
type input "[PERSON_NAME]/0903391731/2864"
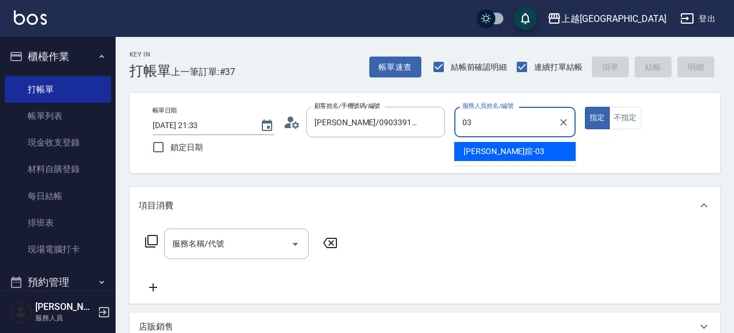
type input "[PERSON_NAME]媗-03"
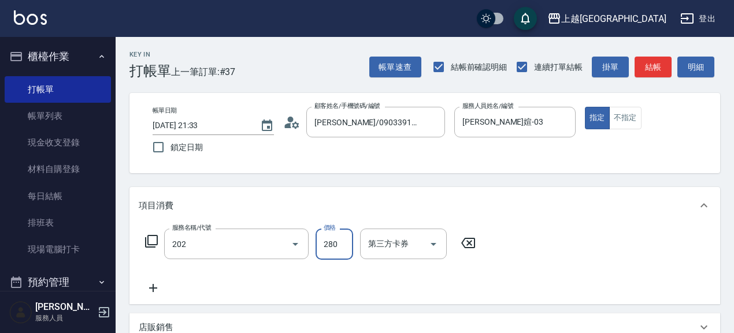
type input "洗髮[280](202)"
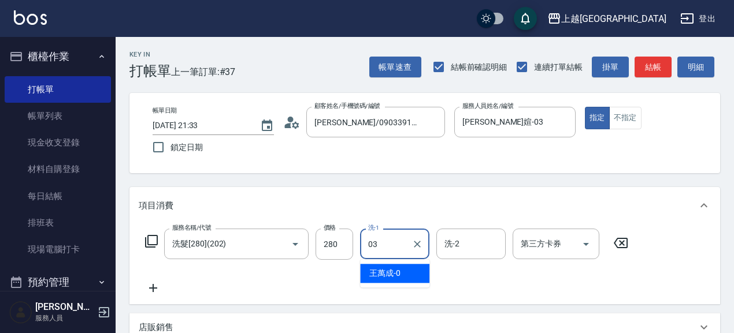
type input "[PERSON_NAME]媗-03"
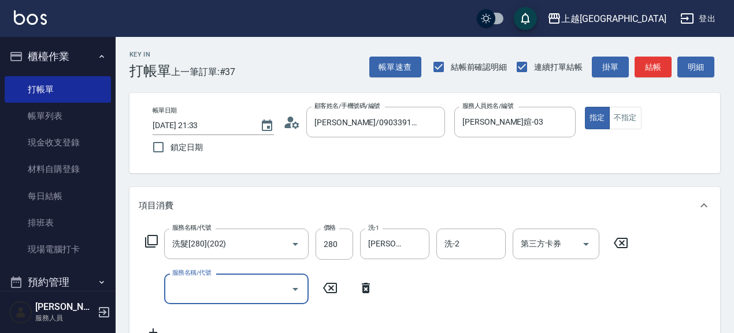
scroll to position [50, 0]
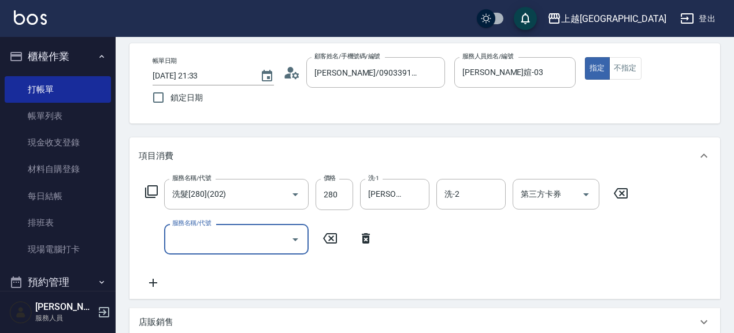
click at [150, 321] on p "店販銷售" at bounding box center [156, 323] width 35 height 12
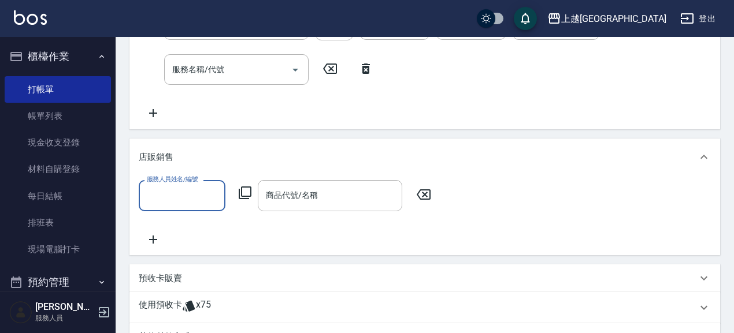
scroll to position [0, 0]
click at [180, 278] on p "預收卡販賣" at bounding box center [160, 279] width 43 height 12
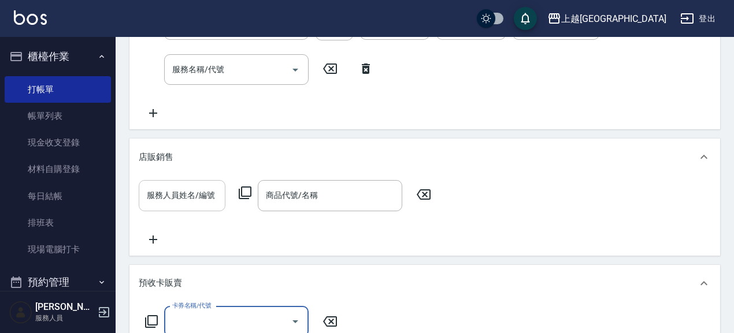
click at [175, 200] on input "服務人員姓名/編號" at bounding box center [182, 195] width 76 height 20
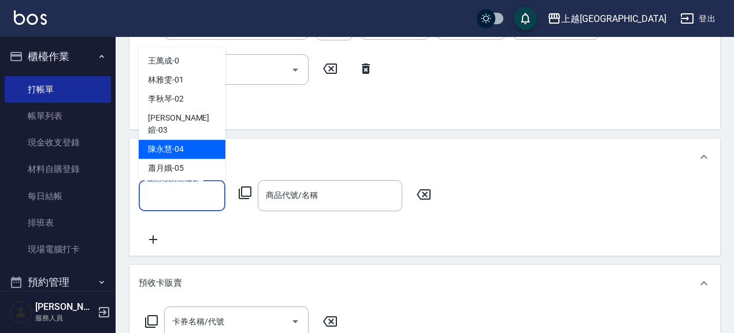
click at [195, 140] on div "[PERSON_NAME]-04" at bounding box center [182, 149] width 87 height 19
type input "[PERSON_NAME]-04"
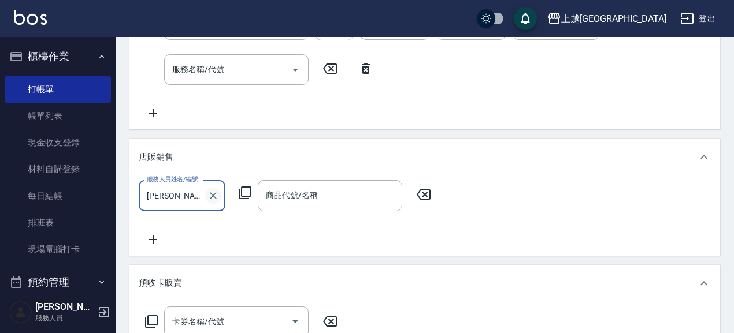
click at [215, 190] on icon "Clear" at bounding box center [213, 196] width 12 height 12
click at [183, 199] on input "服務人員姓名/編號" at bounding box center [182, 195] width 76 height 20
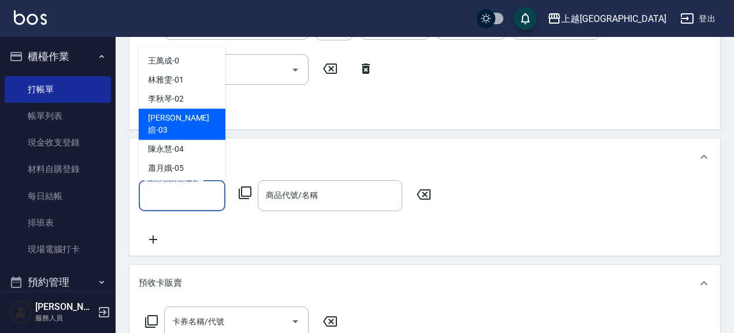
click at [198, 113] on div "[PERSON_NAME]媗 -03" at bounding box center [182, 124] width 87 height 31
type input "[PERSON_NAME]媗-03"
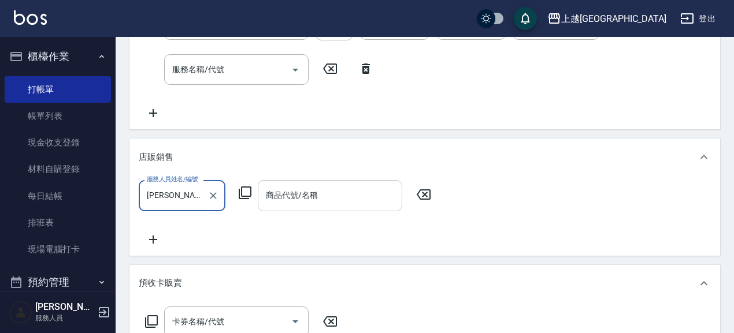
click at [311, 203] on input "商品代號/名稱" at bounding box center [330, 195] width 134 height 20
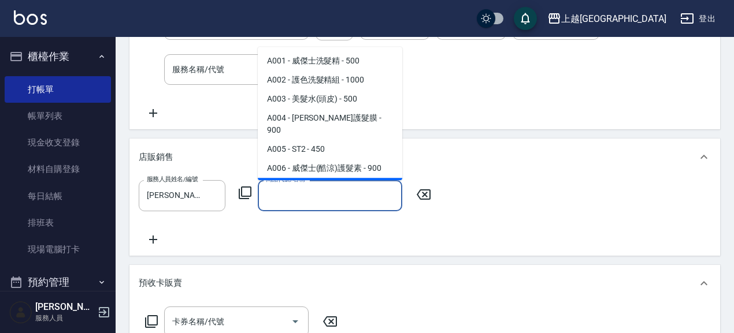
click at [248, 190] on icon at bounding box center [245, 193] width 14 height 14
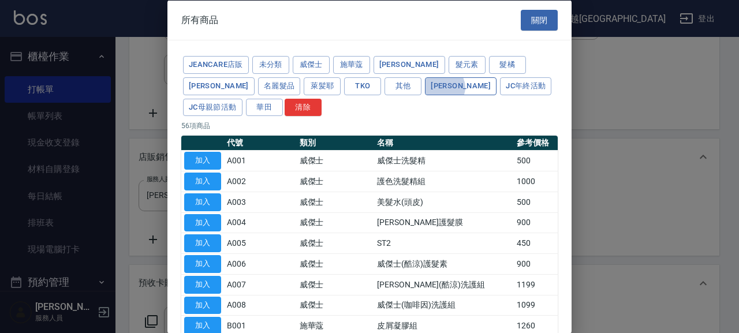
click at [425, 87] on button "[PERSON_NAME]" at bounding box center [461, 86] width 72 height 18
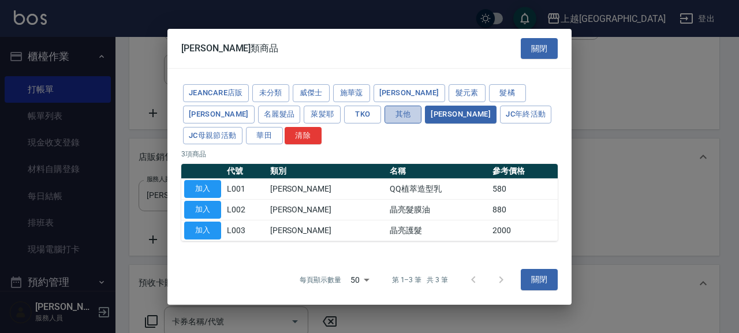
click at [385, 120] on button "其他" at bounding box center [403, 115] width 37 height 18
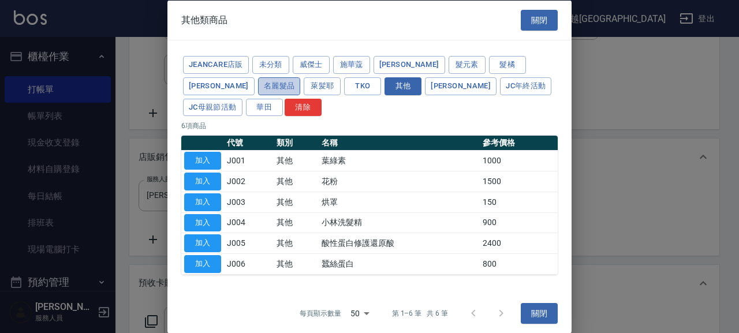
click at [258, 84] on button "名麗髮品" at bounding box center [279, 86] width 43 height 18
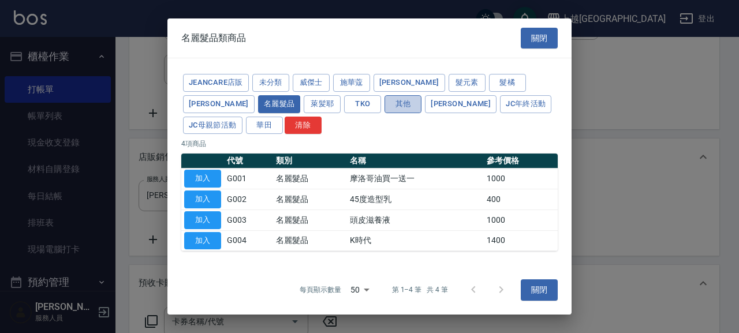
click at [385, 105] on button "其他" at bounding box center [403, 104] width 37 height 18
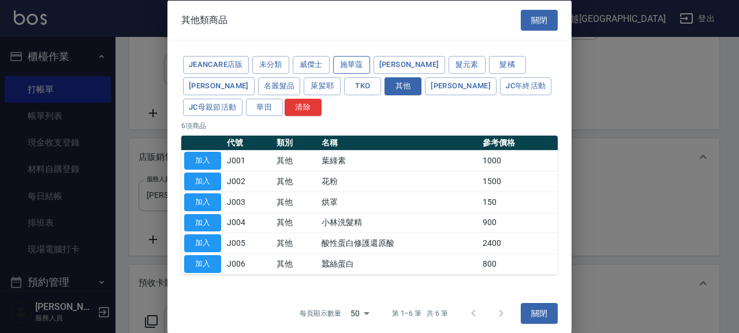
click at [347, 60] on button "施華蔻" at bounding box center [351, 65] width 37 height 18
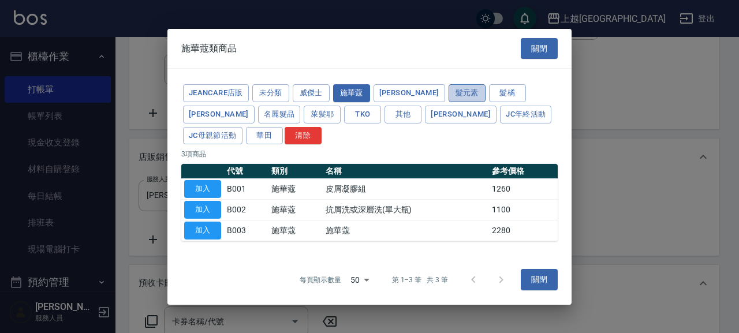
click at [449, 95] on button "髮元素" at bounding box center [467, 93] width 37 height 18
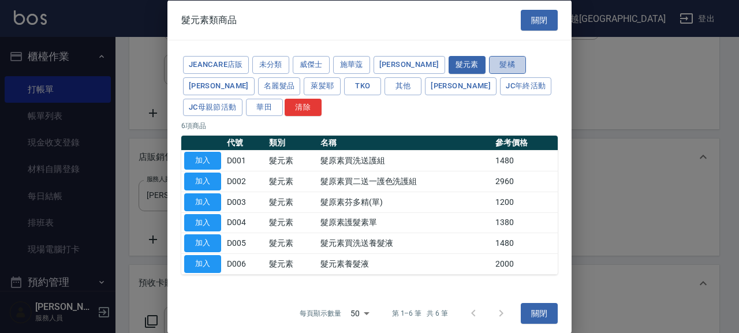
click at [489, 64] on button "髮橘" at bounding box center [507, 65] width 37 height 18
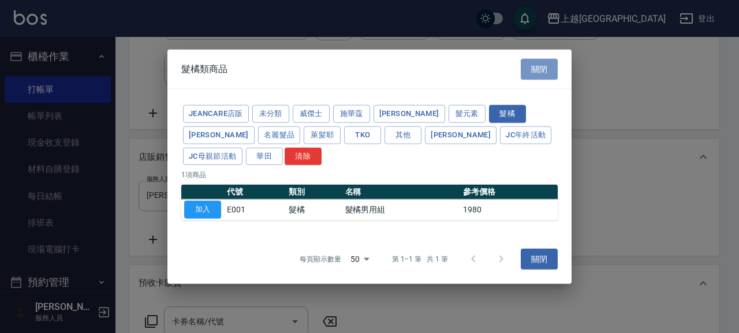
click at [523, 75] on button "關閉" at bounding box center [539, 68] width 37 height 21
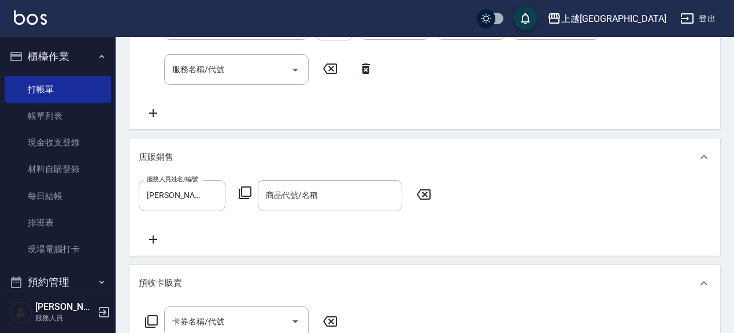
click at [251, 193] on icon at bounding box center [245, 193] width 14 height 14
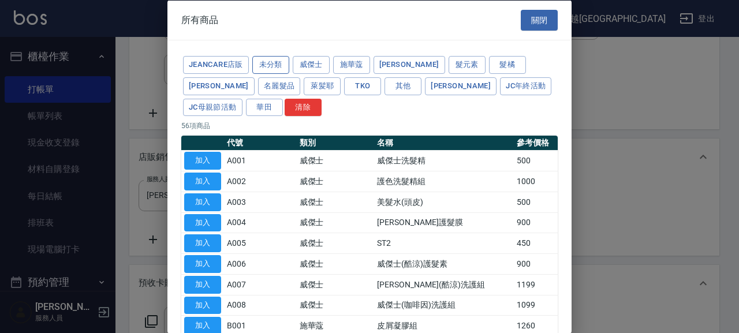
click at [270, 61] on button "未分類" at bounding box center [270, 65] width 37 height 18
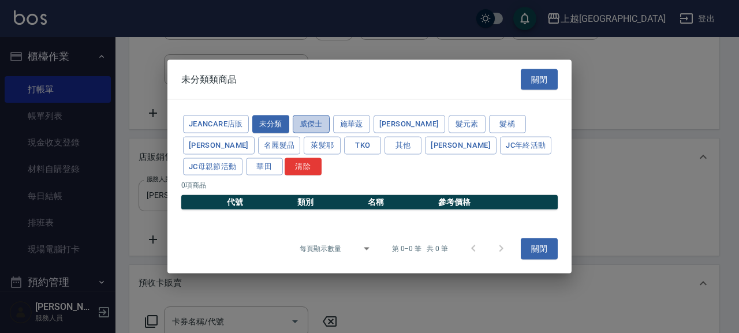
click at [310, 128] on button "威傑士" at bounding box center [311, 125] width 37 height 18
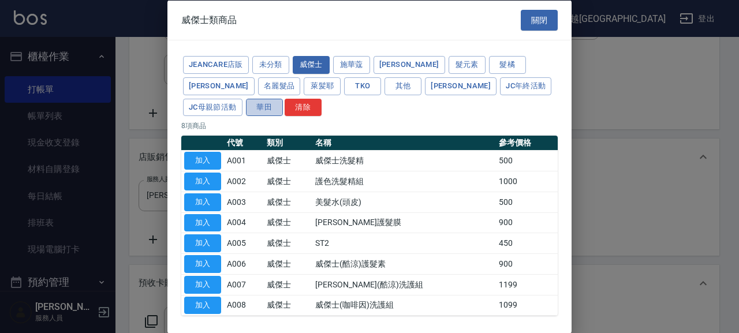
click at [283, 98] on button "華田" at bounding box center [264, 107] width 37 height 18
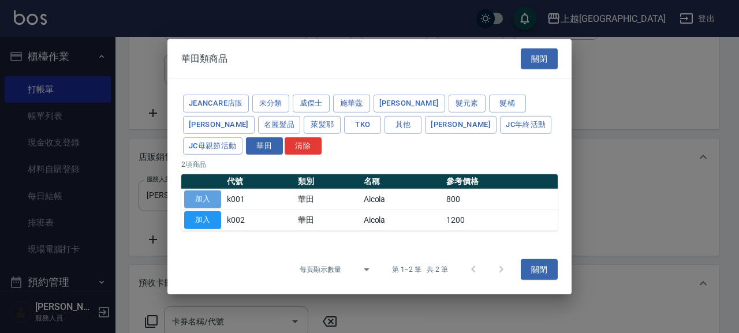
click at [206, 195] on button "加入" at bounding box center [202, 200] width 37 height 18
type input "Aicola"
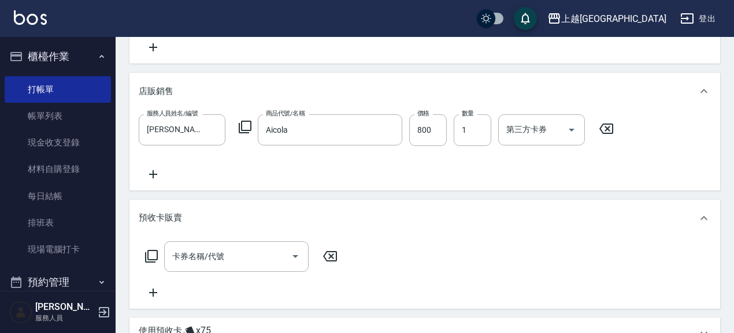
scroll to position [285, 0]
click at [191, 259] on input "卡券名稱/代號" at bounding box center [227, 257] width 117 height 20
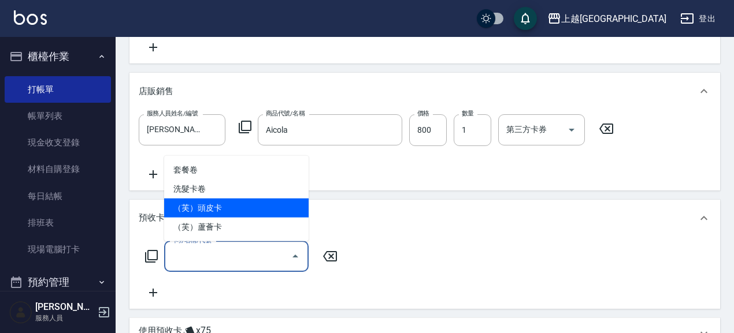
click at [234, 211] on span "（芙）頭皮卡" at bounding box center [236, 208] width 144 height 19
type input "（芙）頭皮卡(997)"
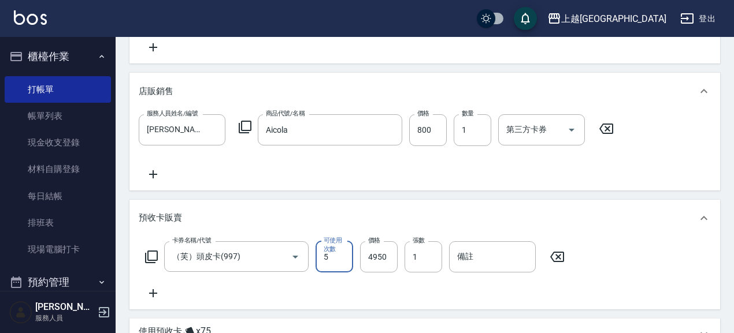
click at [154, 291] on icon at bounding box center [153, 293] width 29 height 14
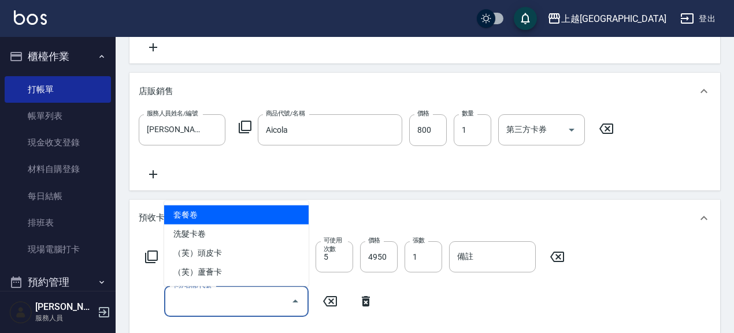
click at [229, 301] on input "卡券名稱/代號" at bounding box center [227, 302] width 117 height 20
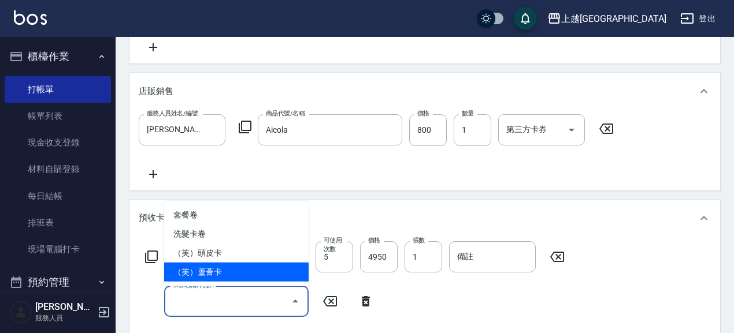
click at [223, 274] on span "（芙）蘆薈卡" at bounding box center [236, 272] width 144 height 19
type input "（芙）蘆薈卡(998)"
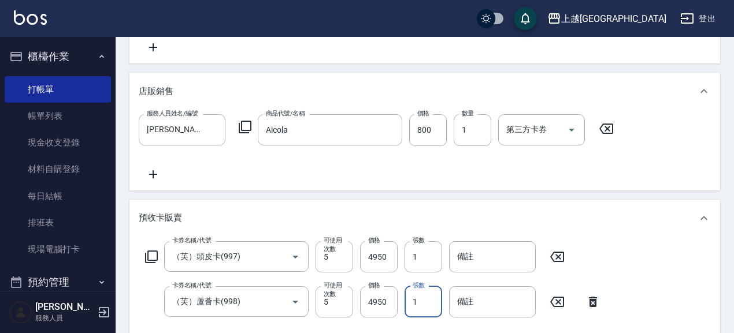
drag, startPoint x: 430, startPoint y: 299, endPoint x: 416, endPoint y: 306, distance: 16.0
click at [416, 306] on input "1" at bounding box center [423, 301] width 38 height 31
drag, startPoint x: 416, startPoint y: 308, endPoint x: 393, endPoint y: 312, distance: 23.6
click at [393, 312] on div "卡券名稱/代號 （芙）蘆薈卡(998) 卡券名稱/代號 可使用次數 5 可使用次數 價格 4950 價格 張數 1 張數 備註 備註" at bounding box center [373, 301] width 468 height 31
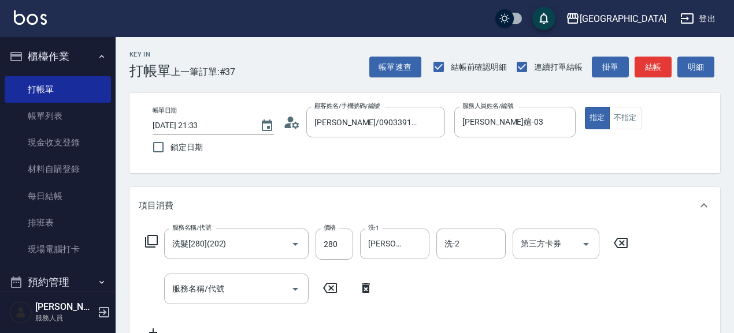
type input "2"
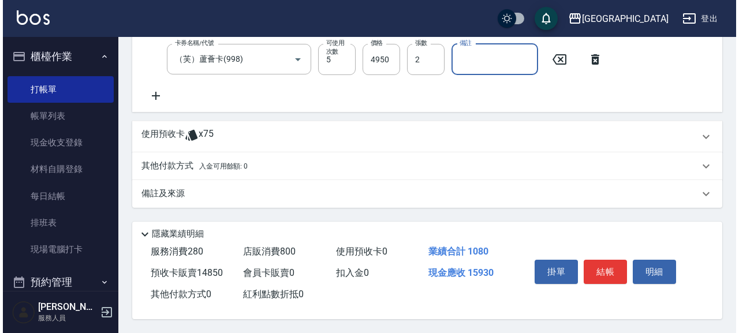
scroll to position [531, 0]
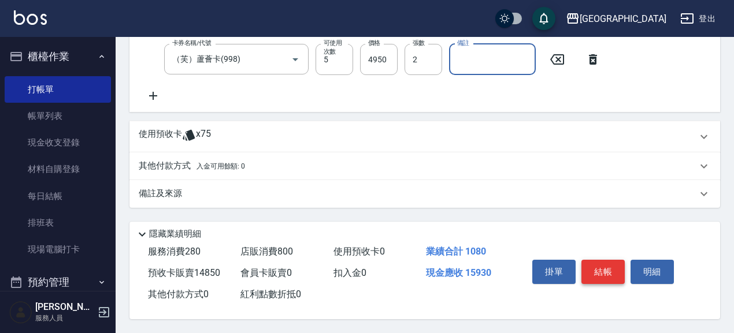
click at [611, 269] on button "結帳" at bounding box center [602, 272] width 43 height 24
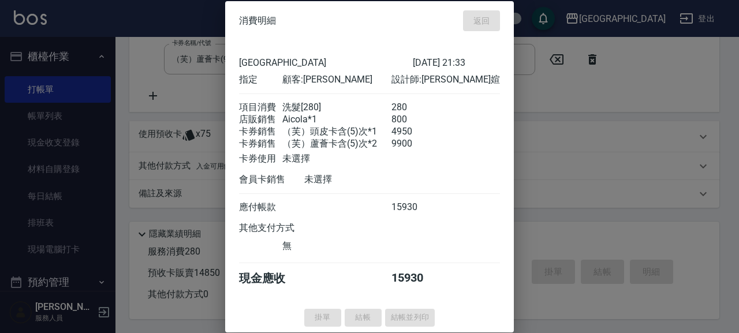
type input "2025/08/15 21:35"
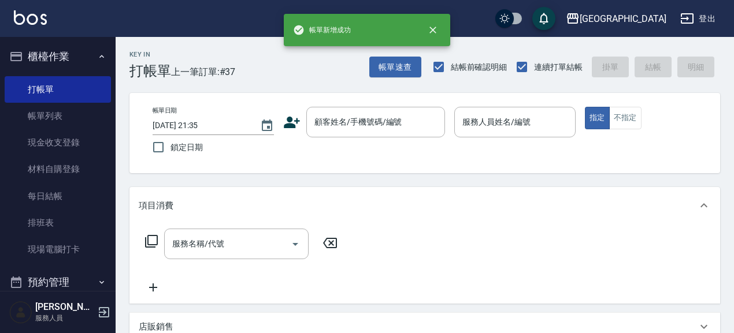
scroll to position [0, 0]
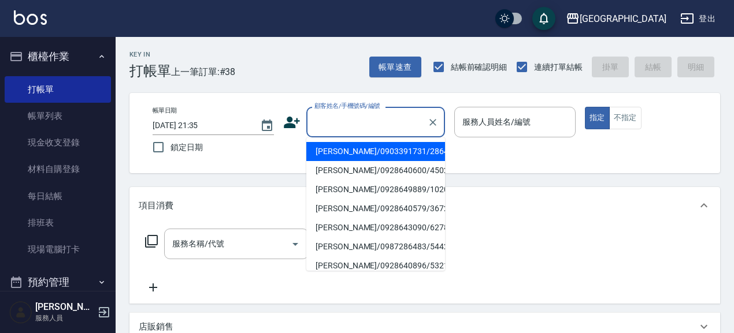
drag, startPoint x: 359, startPoint y: 131, endPoint x: 342, endPoint y: 125, distance: 18.3
click at [359, 131] on input "顧客姓名/手機號碼/編號" at bounding box center [366, 122] width 111 height 20
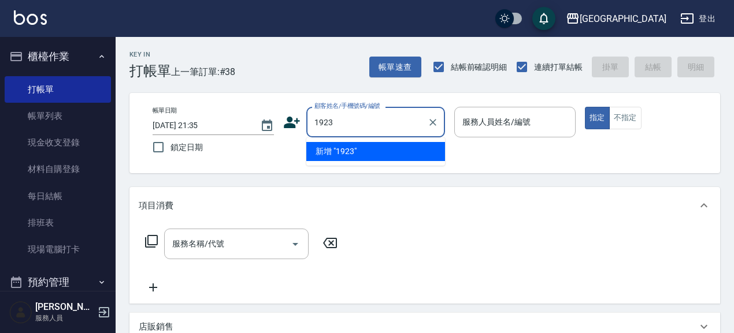
type input "1923"
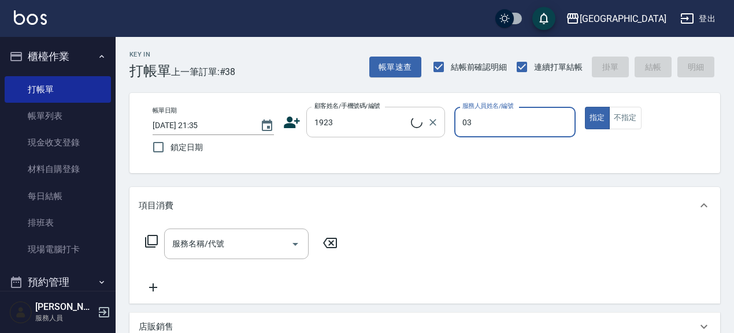
type input "03"
type button "true"
type input "洪燕妮/0930003201/1923"
type input "[PERSON_NAME]媗-03"
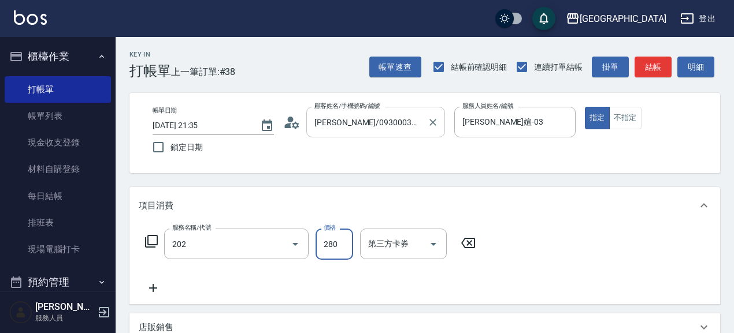
type input "洗髮[280](202)"
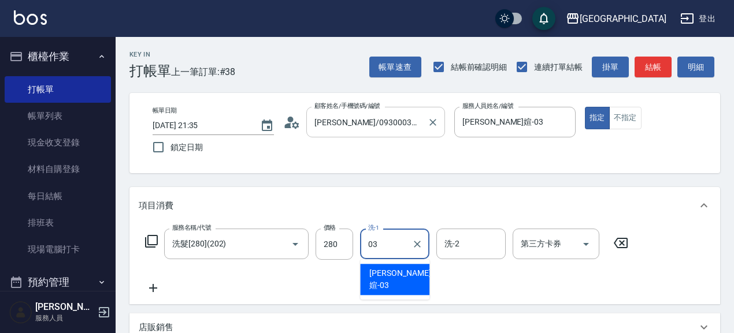
type input "[PERSON_NAME]媗-03"
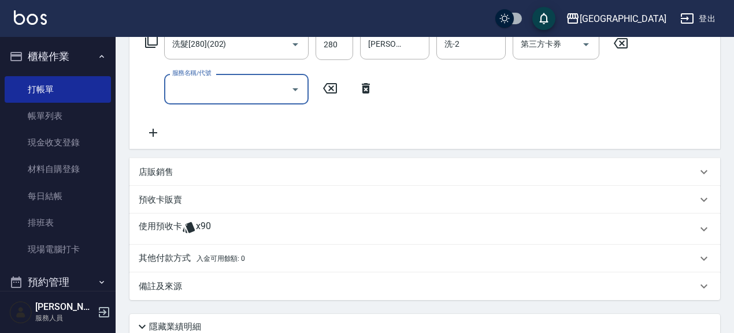
scroll to position [200, 0]
click at [163, 173] on p "店販銷售" at bounding box center [156, 172] width 35 height 12
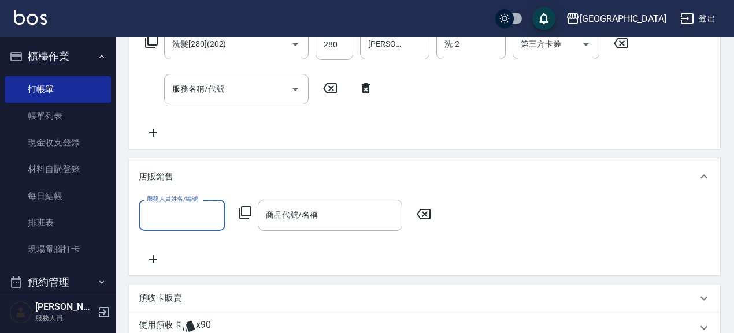
scroll to position [0, 0]
click at [205, 219] on input "服務人員姓名/編號" at bounding box center [182, 215] width 76 height 20
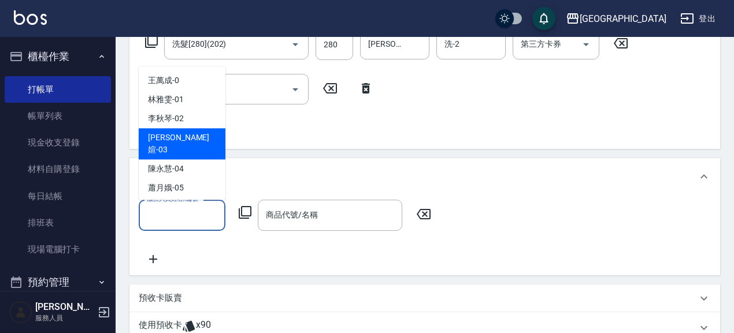
click at [196, 131] on div "[PERSON_NAME]媗 -03" at bounding box center [182, 144] width 87 height 31
type input "[PERSON_NAME]媗-03"
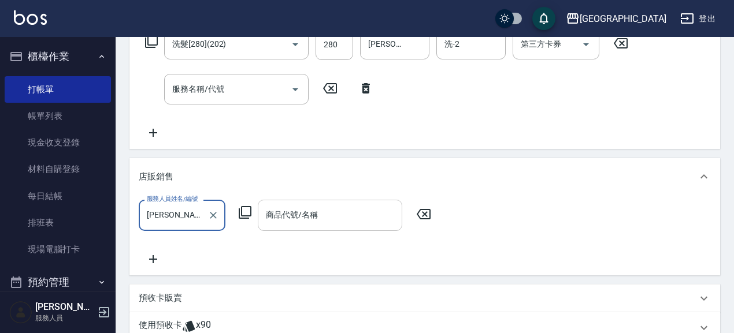
click at [326, 222] on input "商品代號/名稱" at bounding box center [330, 215] width 134 height 20
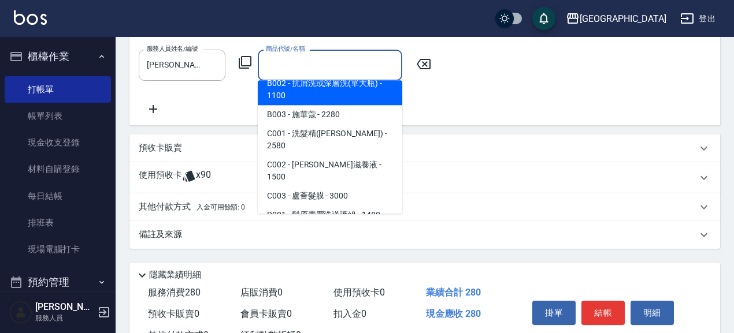
scroll to position [219, 0]
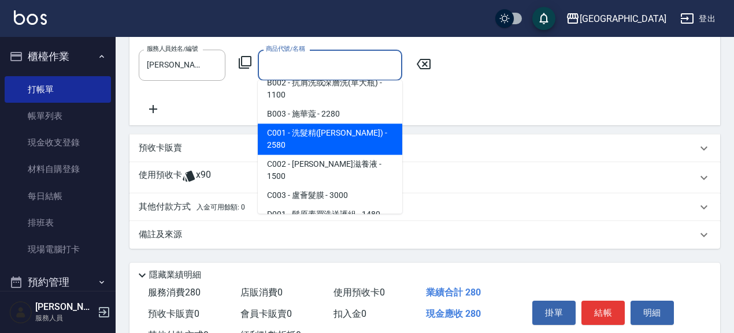
click at [379, 124] on span "C001 - 洗髮精([PERSON_NAME]) - 2580" at bounding box center [330, 139] width 144 height 31
type input "洗髮精([PERSON_NAME])"
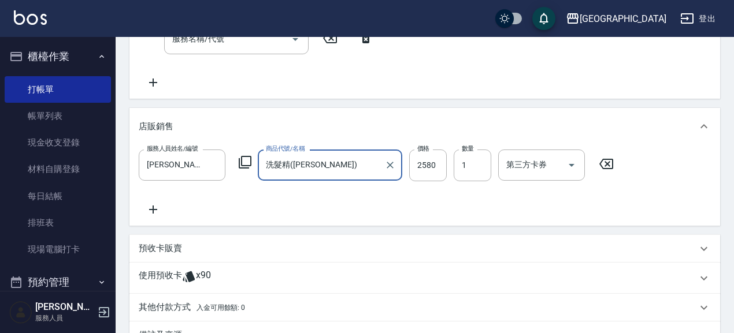
scroll to position [250, 0]
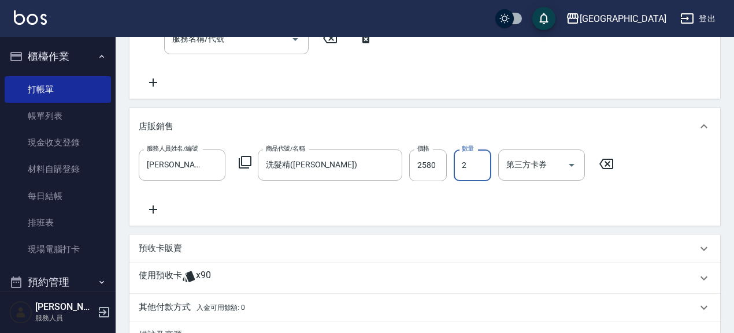
type input "2"
click at [147, 251] on p "預收卡販賣" at bounding box center [160, 249] width 43 height 12
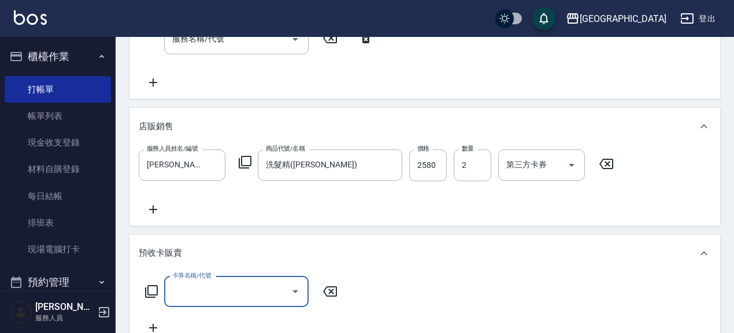
scroll to position [0, 0]
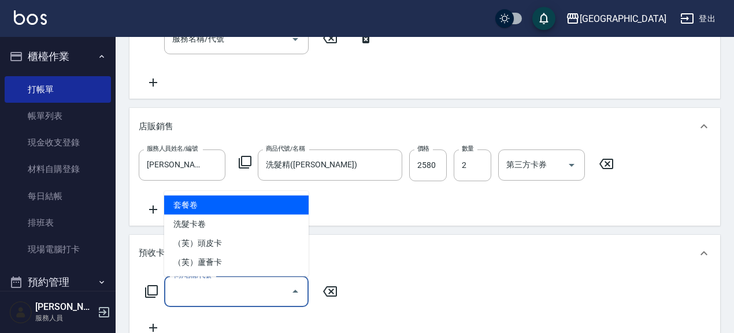
click at [200, 293] on input "卡券名稱/代號" at bounding box center [227, 292] width 117 height 20
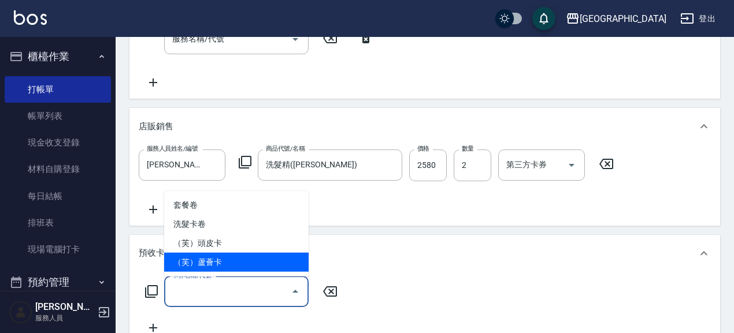
drag, startPoint x: 218, startPoint y: 260, endPoint x: 358, endPoint y: 276, distance: 141.2
click at [218, 262] on span "（芙）蘆薈卡" at bounding box center [236, 262] width 144 height 19
type input "（芙）蘆薈卡(998)"
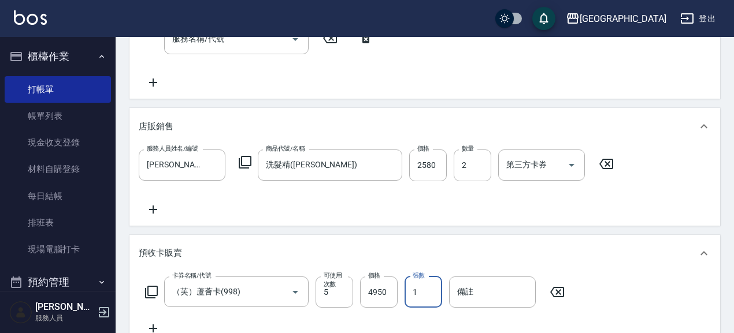
drag, startPoint x: 420, startPoint y: 289, endPoint x: 405, endPoint y: 295, distance: 16.4
click at [405, 295] on input "1" at bounding box center [423, 292] width 38 height 31
type input "3"
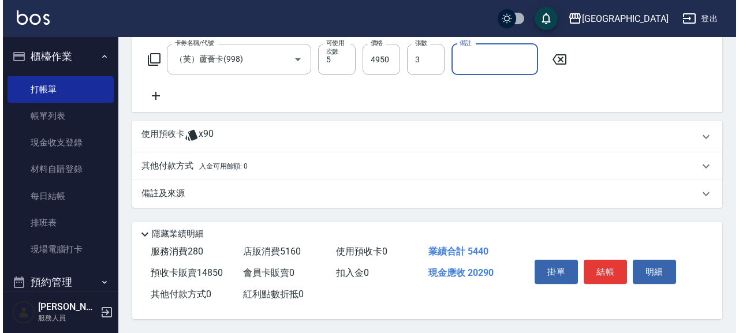
scroll to position [486, 0]
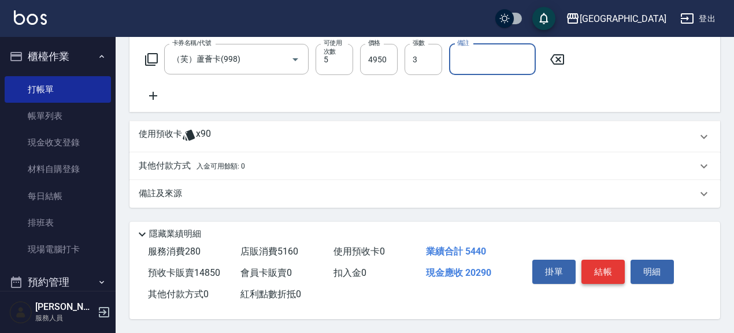
drag, startPoint x: 608, startPoint y: 277, endPoint x: 597, endPoint y: 276, distance: 10.5
click at [608, 278] on button "結帳" at bounding box center [602, 272] width 43 height 24
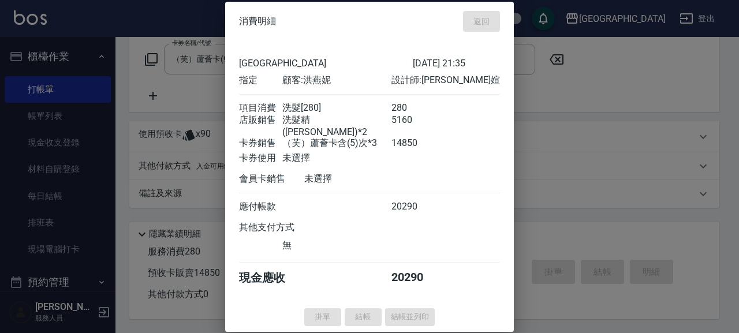
type input "2025/08/15 21:36"
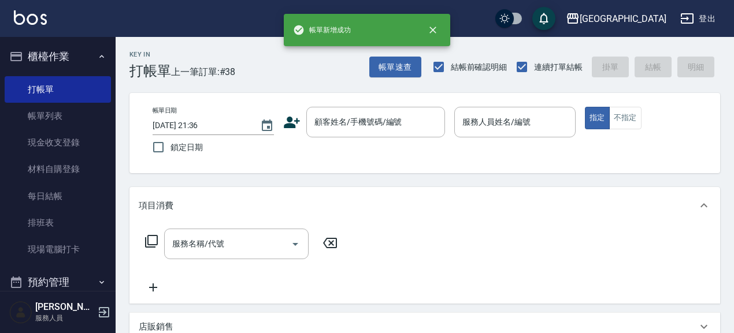
scroll to position [0, 0]
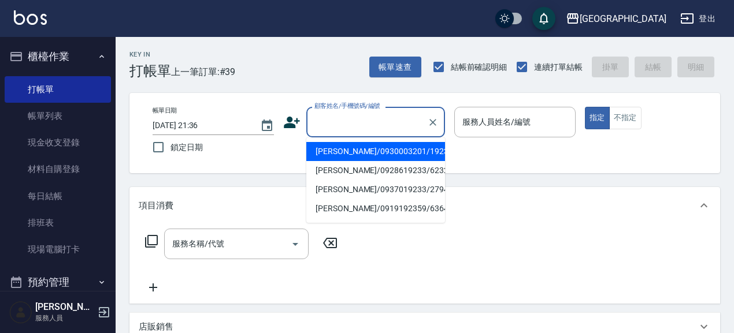
click at [365, 127] on input "顧客姓名/手機號碼/編號" at bounding box center [366, 122] width 111 height 20
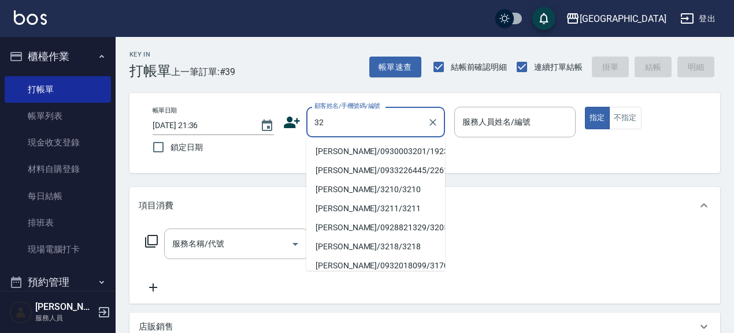
type input "3"
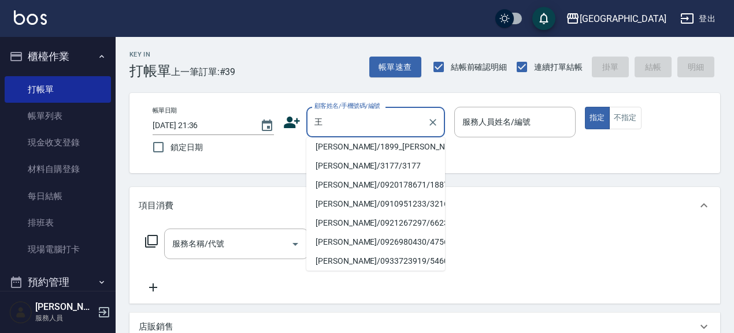
scroll to position [120, 0]
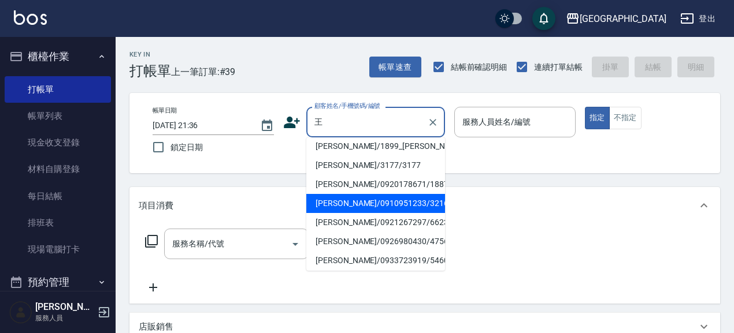
click at [355, 204] on li "王元元/0910951233/3216" at bounding box center [375, 203] width 139 height 19
type input "王元元/0910951233/3216"
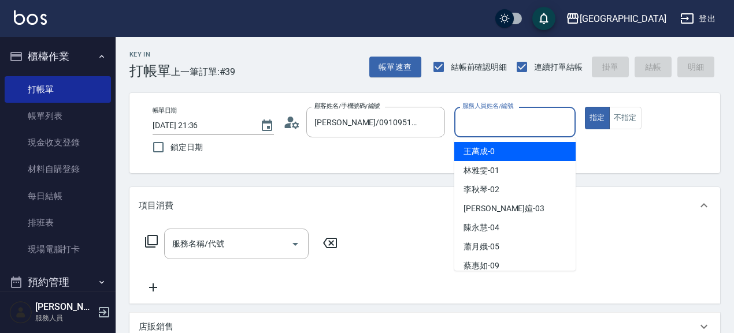
click at [507, 124] on input "服務人員姓名/編號" at bounding box center [514, 122] width 111 height 20
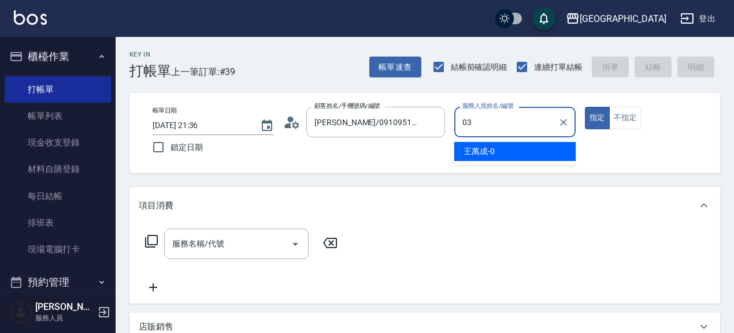
type input "[PERSON_NAME]媗-03"
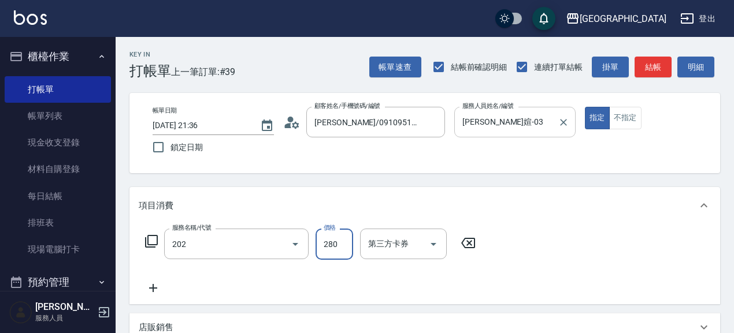
type input "洗髮[280](202)"
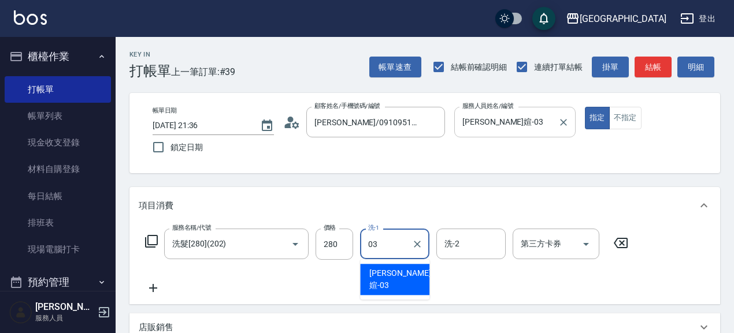
type input "[PERSON_NAME]媗-03"
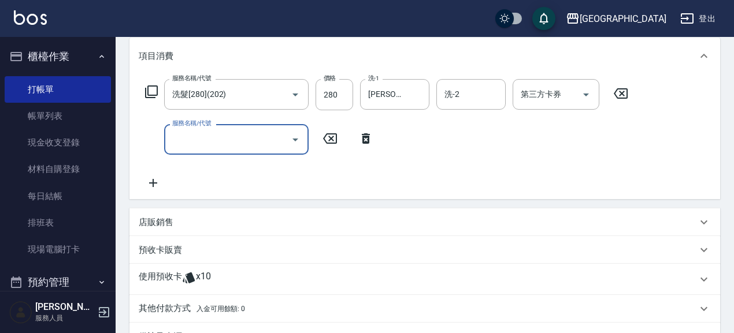
scroll to position [150, 0]
click at [168, 251] on p "預收卡販賣" at bounding box center [160, 250] width 43 height 12
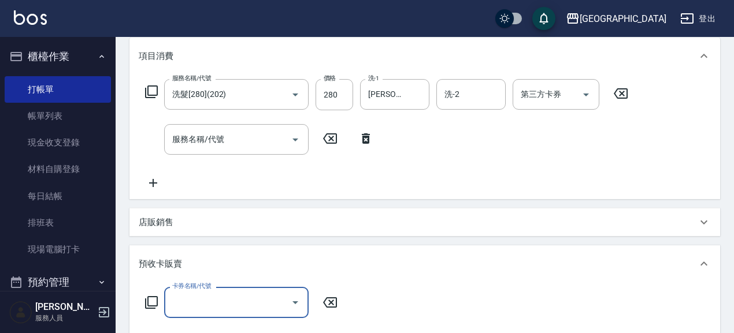
scroll to position [0, 0]
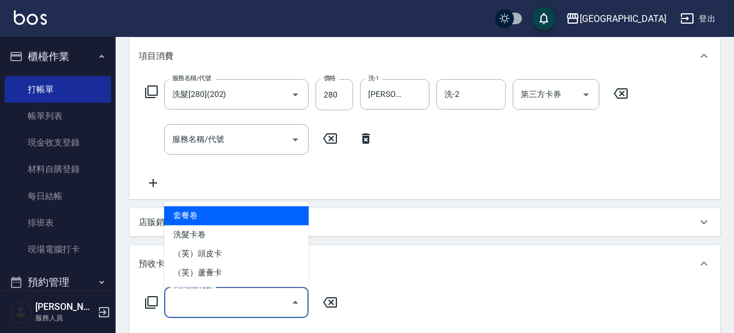
click at [211, 300] on input "卡券名稱/代號" at bounding box center [227, 302] width 117 height 20
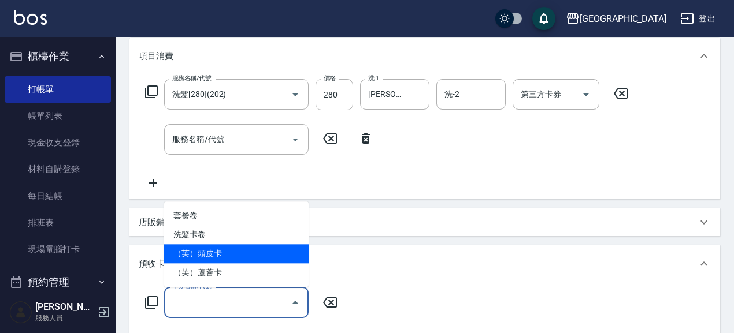
click at [233, 254] on span "（芙）頭皮卡" at bounding box center [236, 253] width 144 height 19
type input "（芙）頭皮卡(997)"
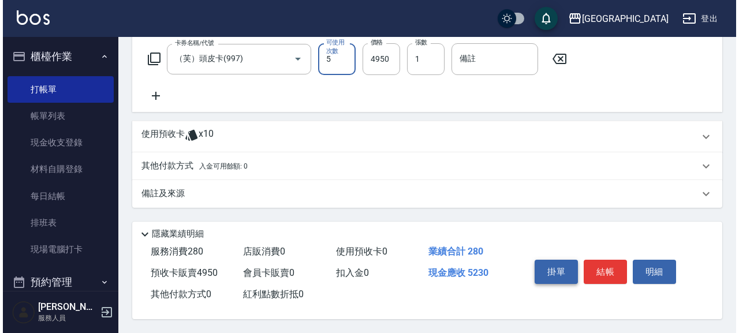
scroll to position [396, 0]
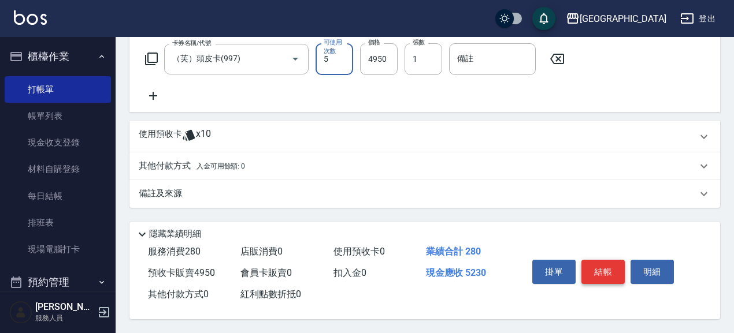
click at [604, 269] on button "結帳" at bounding box center [602, 272] width 43 height 24
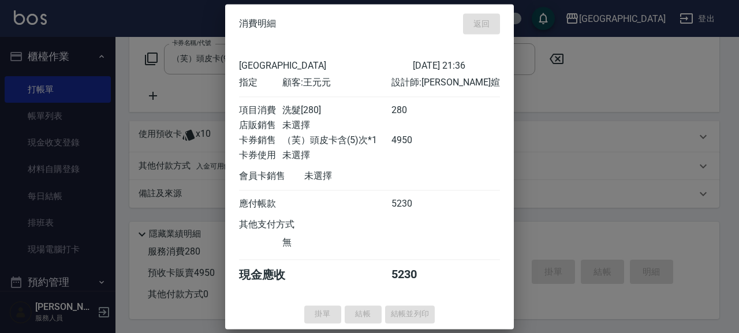
type input "2025/08/15 21:37"
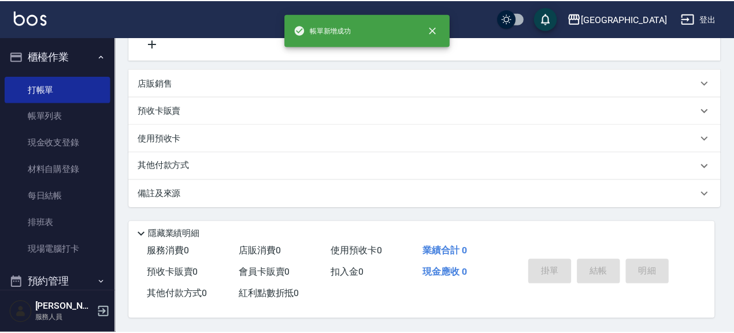
scroll to position [0, 0]
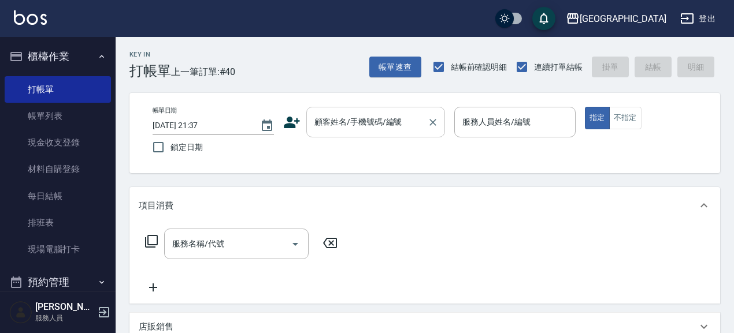
click at [358, 126] on input "顧客姓名/手機號碼/編號" at bounding box center [366, 122] width 111 height 20
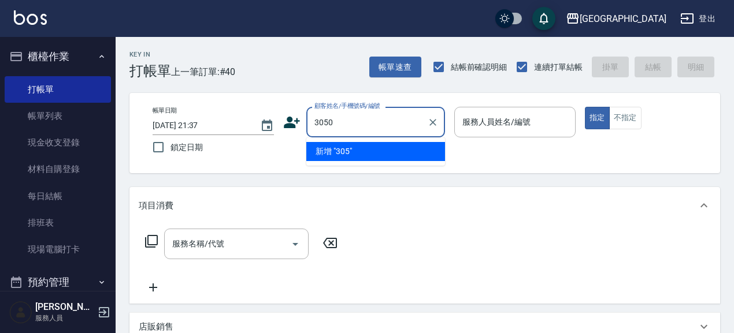
type input "3050"
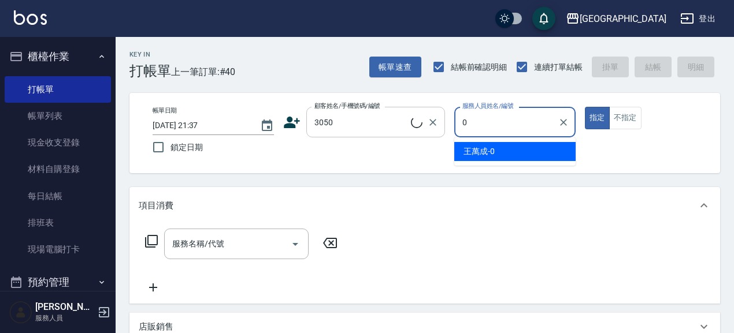
type input "03"
type input "俞為鈞/0911230648/3050"
type input "[PERSON_NAME]媗-03"
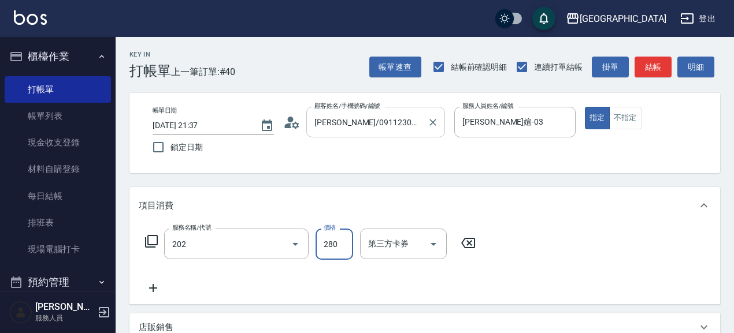
type input "洗髮[280](202)"
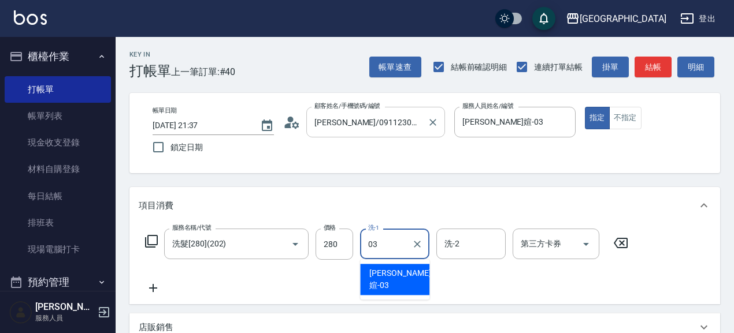
type input "[PERSON_NAME]媗-03"
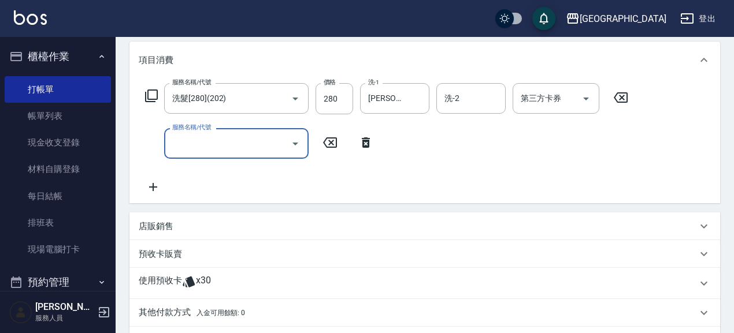
scroll to position [150, 0]
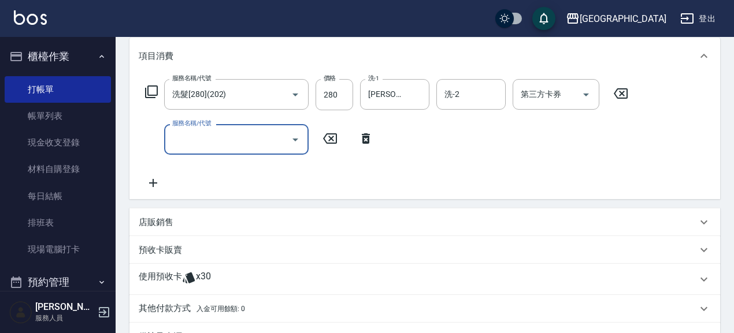
click at [167, 221] on p "店販銷售" at bounding box center [156, 223] width 35 height 12
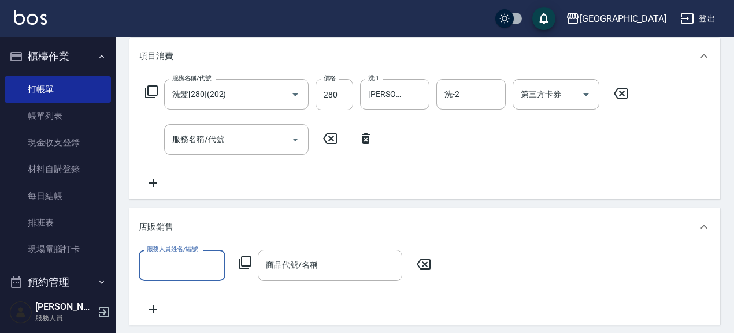
scroll to position [0, 0]
click at [187, 270] on input "服務人員姓名/編號" at bounding box center [182, 265] width 76 height 20
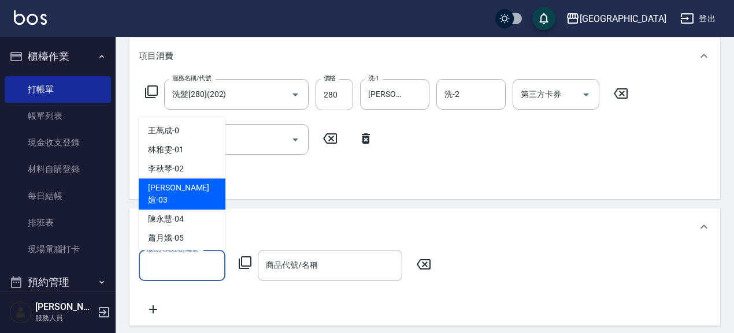
click at [192, 189] on div "[PERSON_NAME]媗 -03" at bounding box center [182, 194] width 87 height 31
type input "[PERSON_NAME]媗-03"
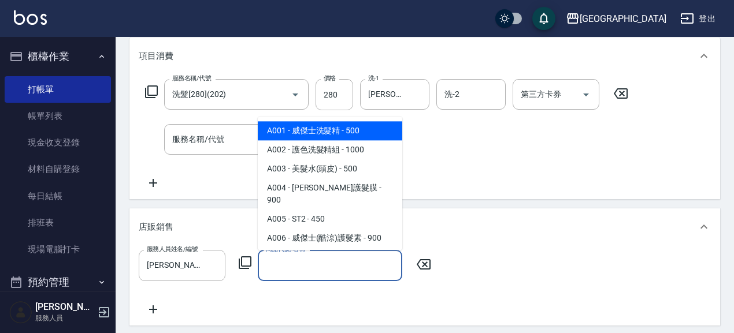
click at [328, 267] on input "商品代號/名稱" at bounding box center [330, 265] width 134 height 20
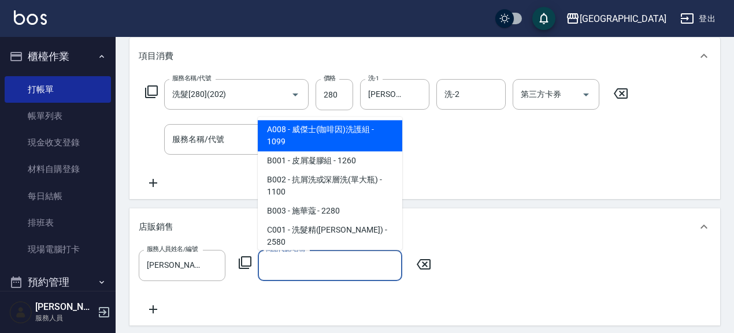
scroll to position [159, 0]
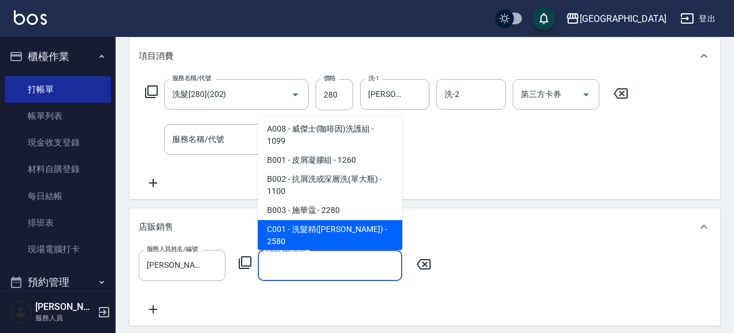
click at [372, 221] on span "C001 - 洗髮精([PERSON_NAME]) - 2580" at bounding box center [330, 236] width 144 height 31
type input "洗髮精([PERSON_NAME])"
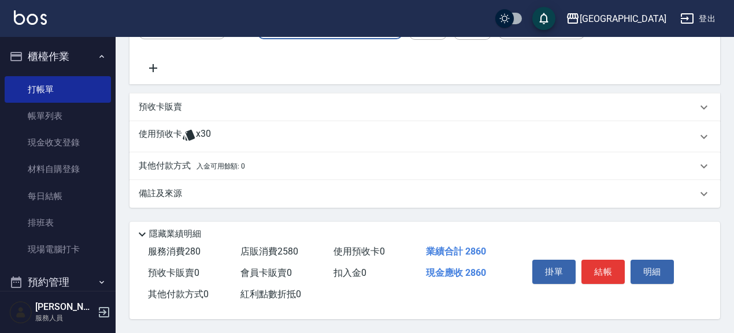
scroll to position [395, 0]
click at [174, 101] on p "預收卡販賣" at bounding box center [160, 107] width 43 height 12
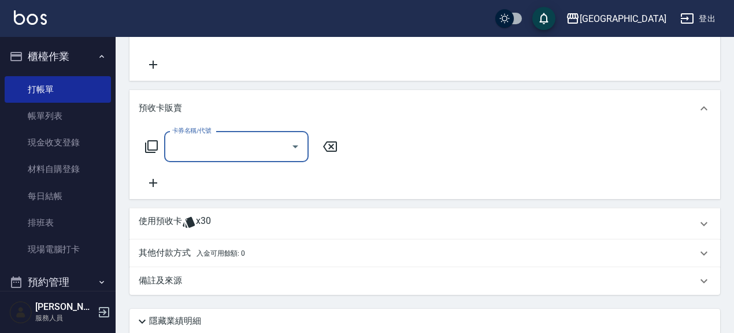
scroll to position [0, 0]
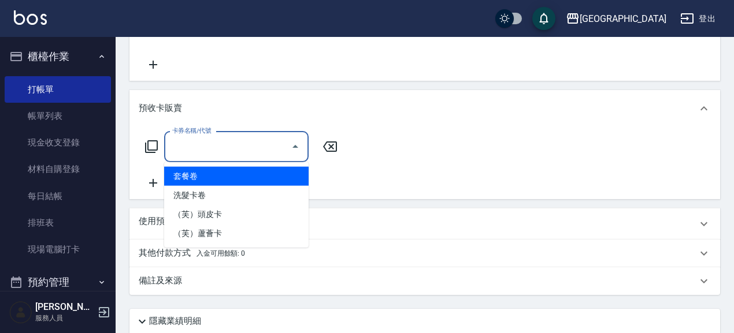
click at [201, 150] on input "卡券名稱/代號" at bounding box center [227, 147] width 117 height 20
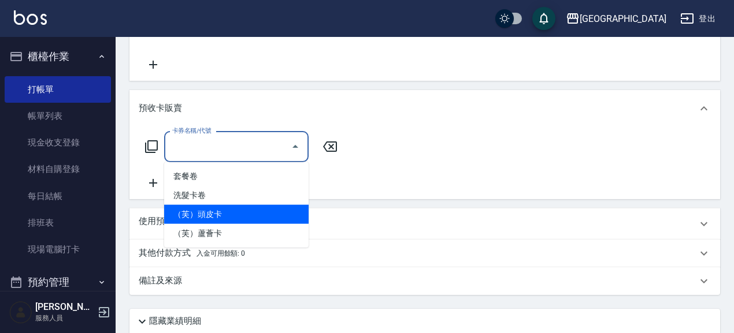
click at [214, 217] on span "（芙）頭皮卡" at bounding box center [236, 214] width 144 height 19
type input "（芙）頭皮卡(997)"
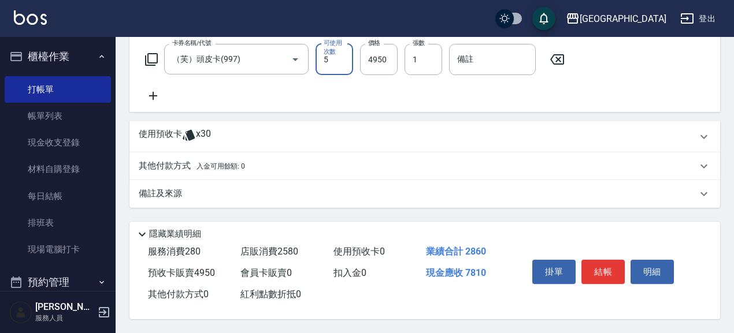
scroll to position [486, 0]
click at [617, 267] on button "結帳" at bounding box center [602, 272] width 43 height 24
click at [581, 260] on button "結帳" at bounding box center [602, 272] width 43 height 24
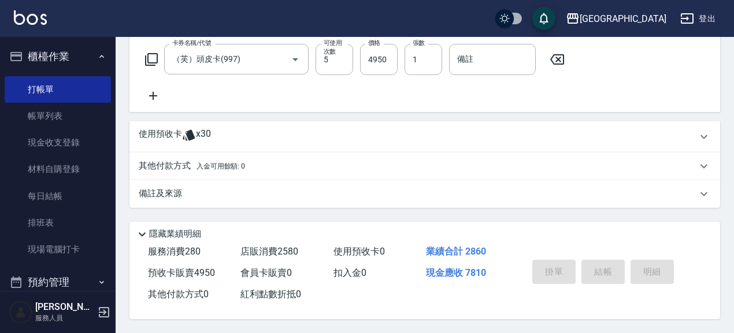
type input "2025/08/15 21:39"
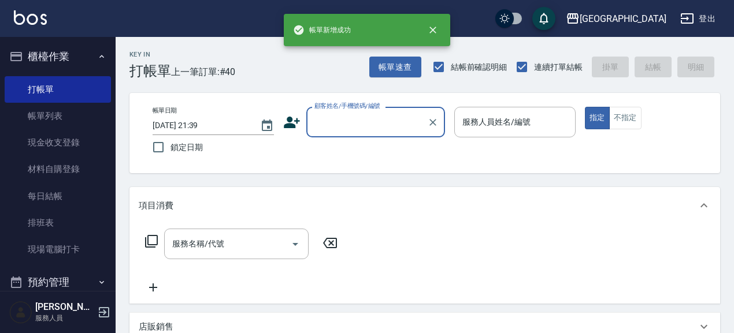
scroll to position [0, 0]
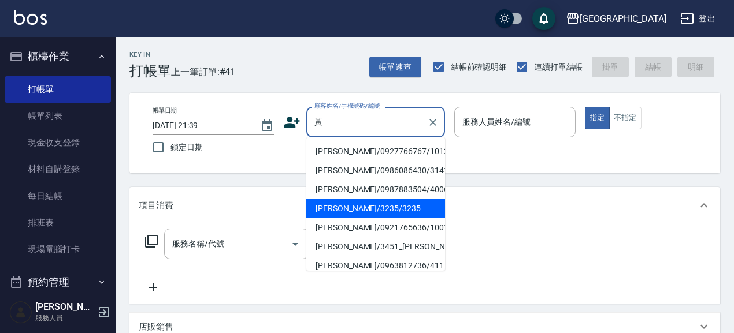
click at [365, 213] on li "黃亭楨/3235/3235" at bounding box center [375, 208] width 139 height 19
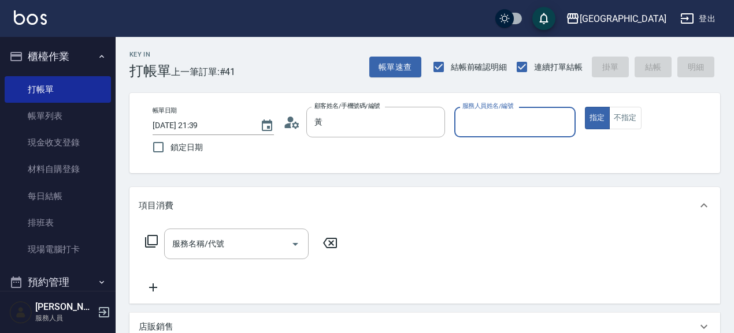
type input "黃亭楨/3235/3235"
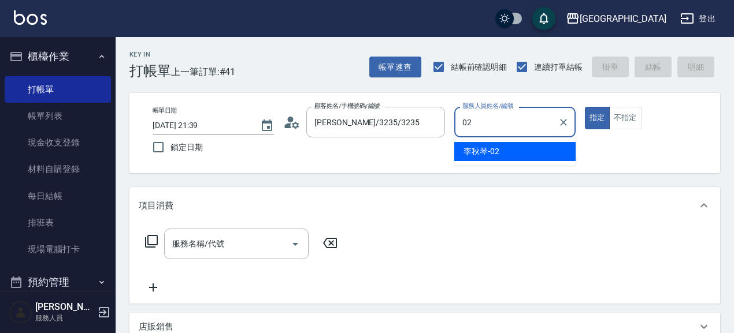
type input "0"
type input "[PERSON_NAME]媗-03"
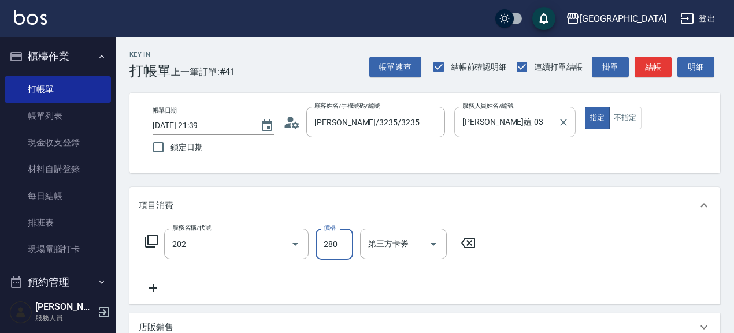
type input "洗髮[280](202)"
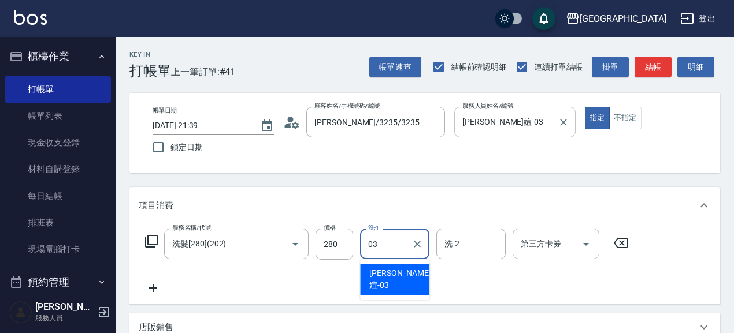
type input "[PERSON_NAME]媗-03"
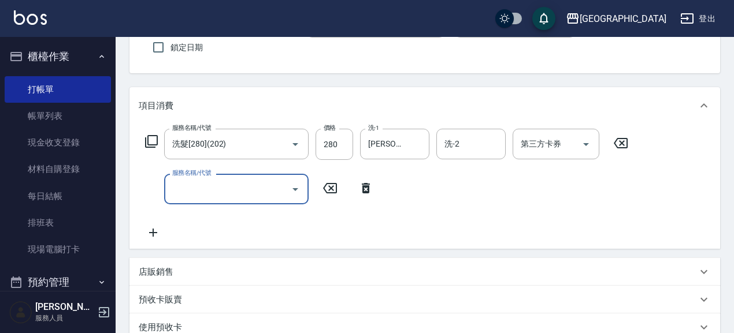
scroll to position [100, 0]
click at [168, 299] on p "預收卡販賣" at bounding box center [160, 300] width 43 height 12
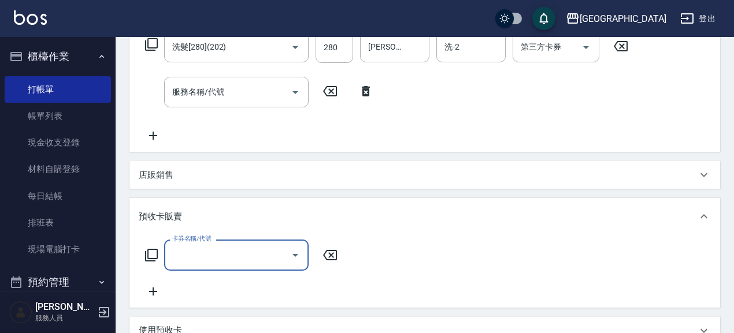
scroll to position [200, 0]
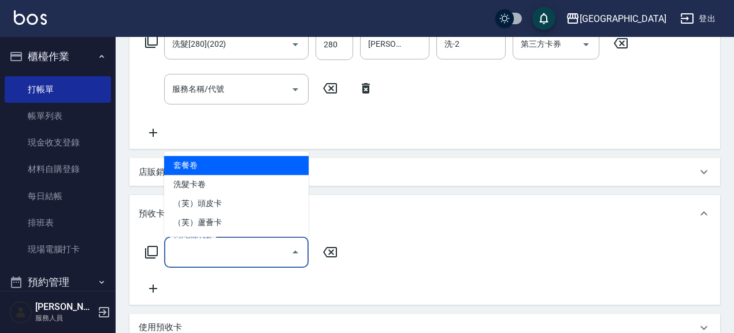
click at [209, 260] on input "卡券名稱/代號" at bounding box center [227, 252] width 117 height 20
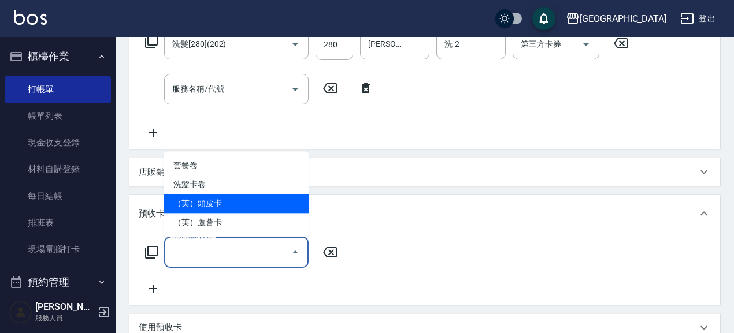
click at [232, 203] on span "（芙）頭皮卡" at bounding box center [236, 203] width 144 height 19
type input "（芙）頭皮卡(997)"
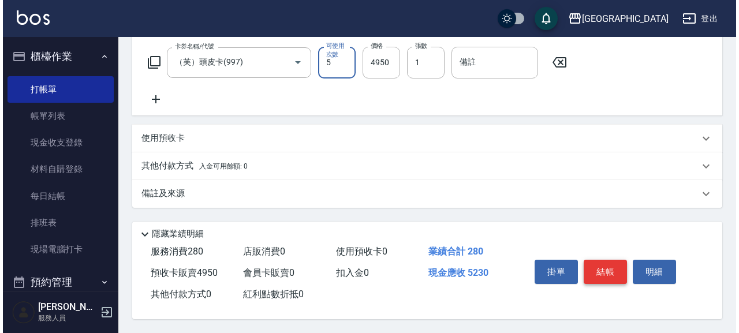
scroll to position [393, 0]
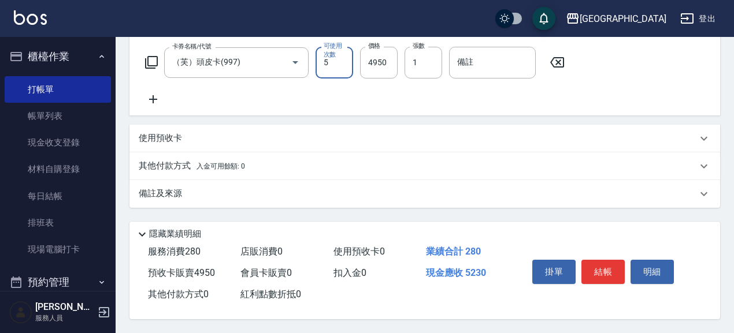
drag, startPoint x: 611, startPoint y: 263, endPoint x: 600, endPoint y: 244, distance: 22.0
click at [610, 263] on button "結帳" at bounding box center [602, 272] width 43 height 24
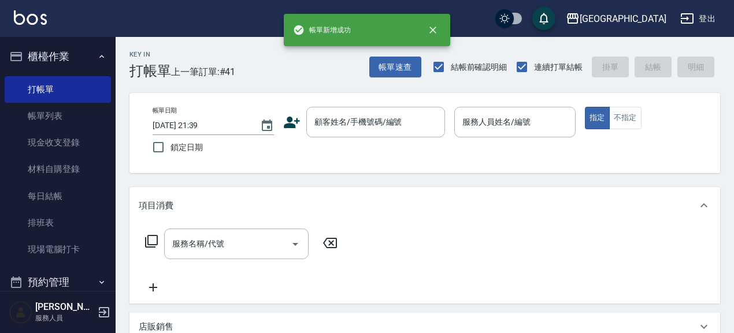
scroll to position [0, 0]
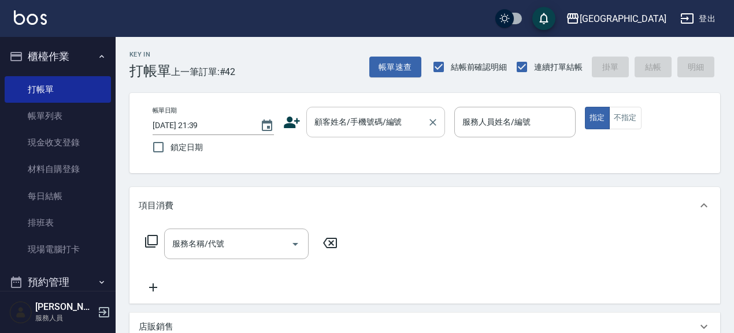
click at [359, 124] on input "顧客姓名/手機號碼/編號" at bounding box center [366, 122] width 111 height 20
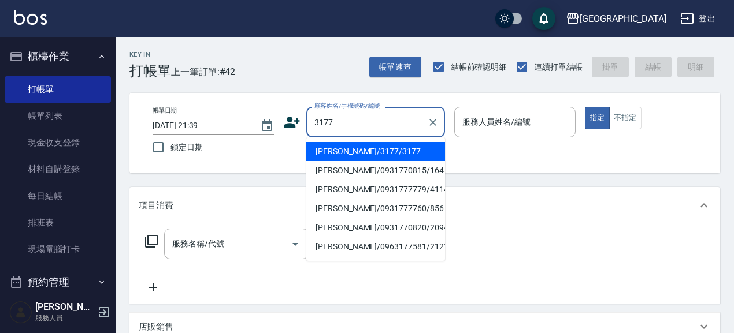
type input "王翠芳/3177/3177"
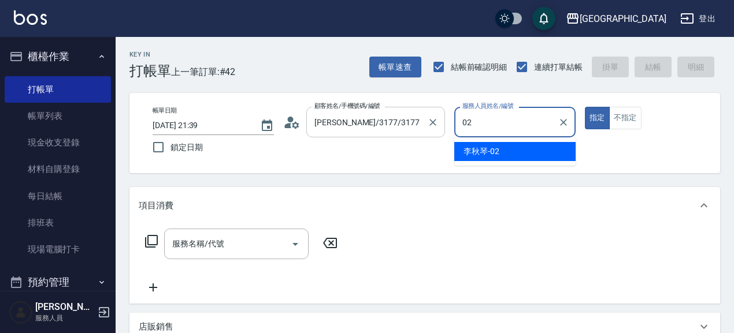
type input "李秋琴-02"
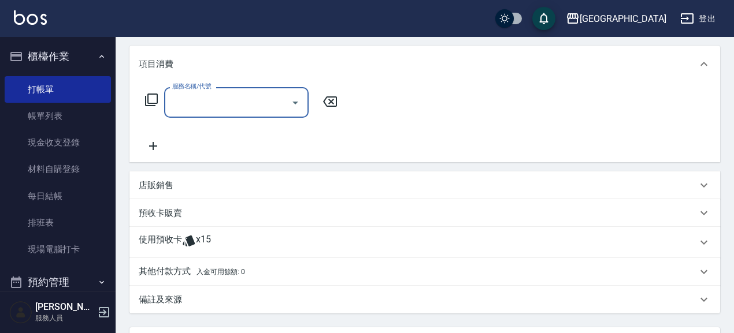
scroll to position [150, 0]
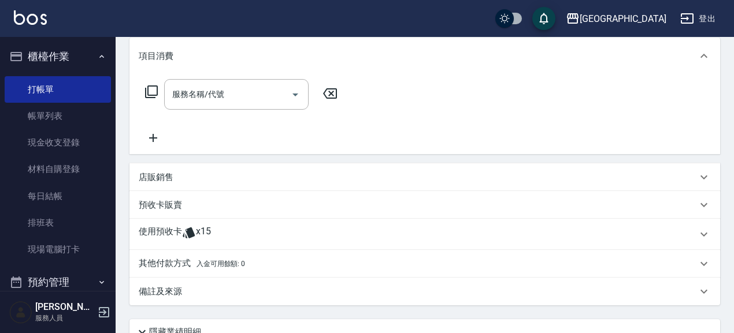
click at [157, 211] on div "預收卡販賣" at bounding box center [424, 205] width 590 height 28
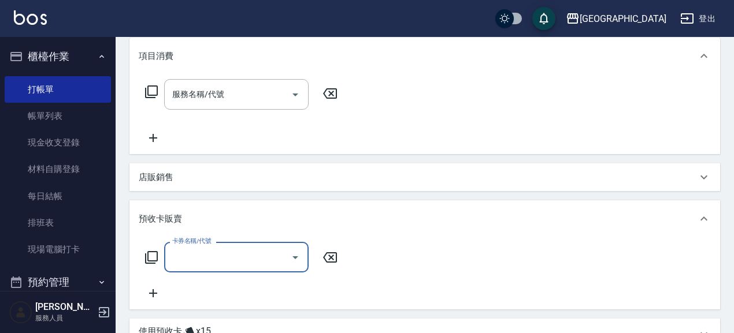
scroll to position [0, 0]
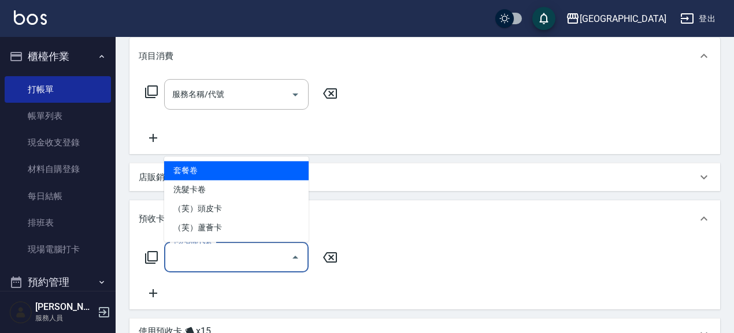
click at [218, 259] on input "卡券名稱/代號" at bounding box center [227, 257] width 117 height 20
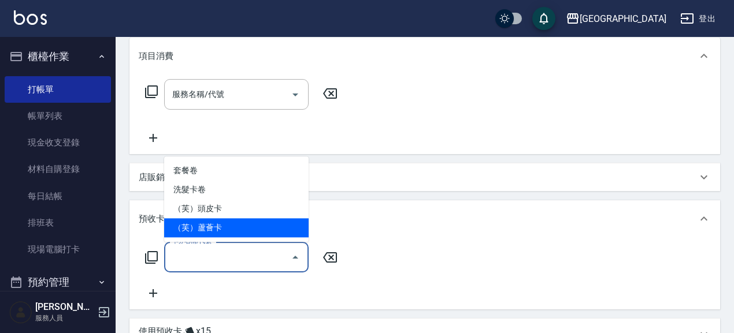
click at [224, 229] on span "（芙）蘆薈卡" at bounding box center [236, 227] width 144 height 19
type input "（芙）蘆薈卡(998)"
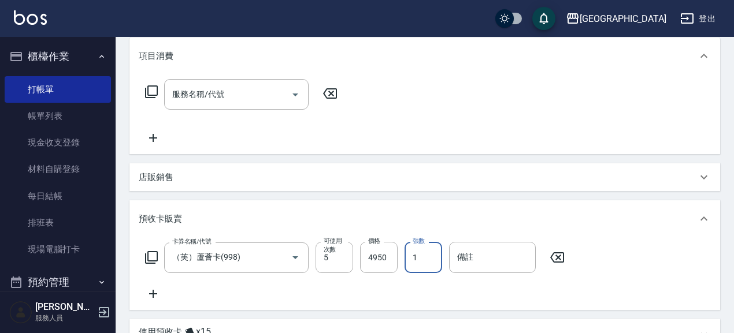
drag, startPoint x: 426, startPoint y: 255, endPoint x: 397, endPoint y: 260, distance: 29.5
click at [397, 260] on div "卡券名稱/代號 （芙）蘆薈卡(998) 卡券名稱/代號 可使用次數 5 可使用次數 價格 4950 價格 張數 1 張數 備註 備註" at bounding box center [355, 257] width 433 height 31
type input "6"
type input "."
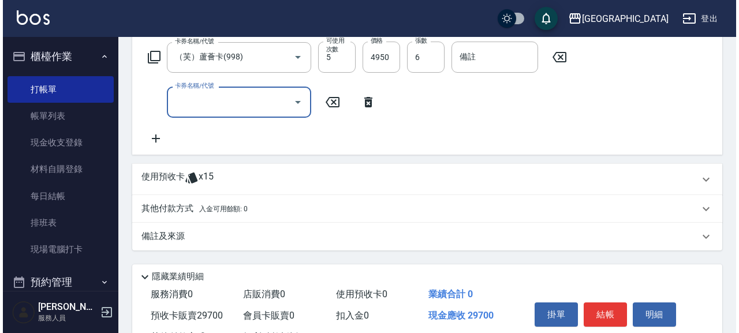
scroll to position [350, 0]
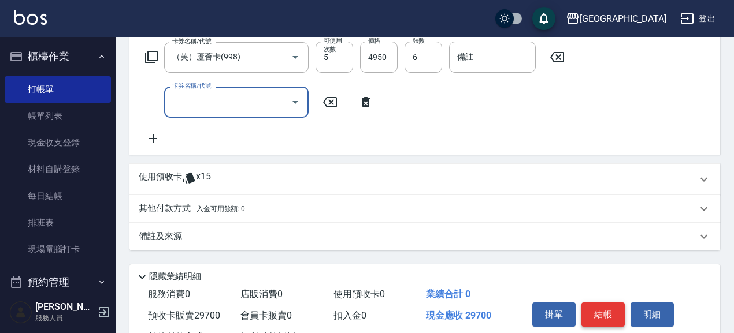
click at [610, 315] on button "結帳" at bounding box center [602, 315] width 43 height 24
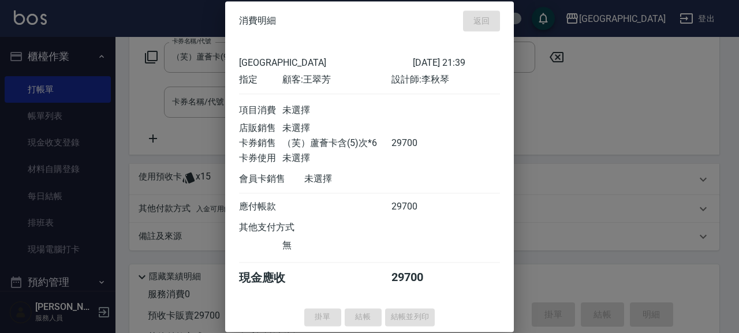
type input "2025/08/15 21:40"
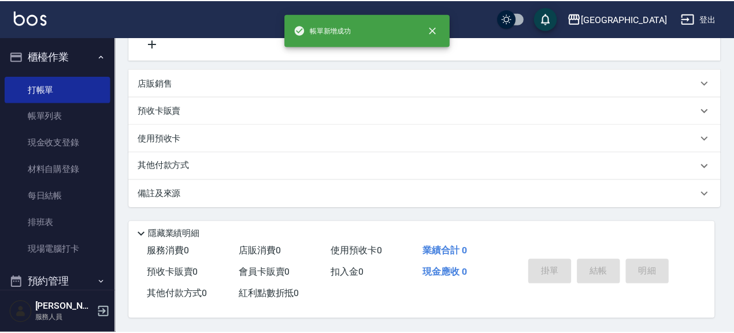
scroll to position [0, 0]
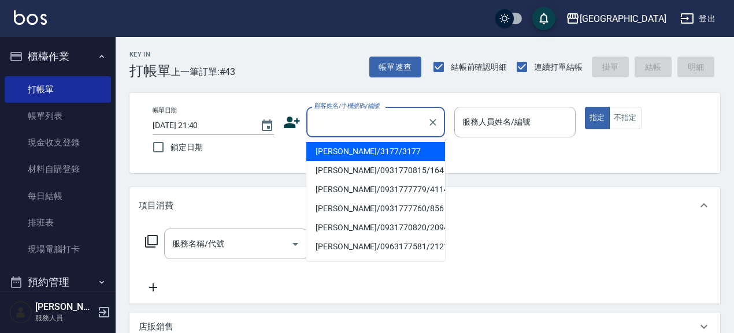
click at [357, 116] on div "顧客姓名/手機號碼/編號 顧客姓名/手機號碼/編號" at bounding box center [375, 122] width 139 height 31
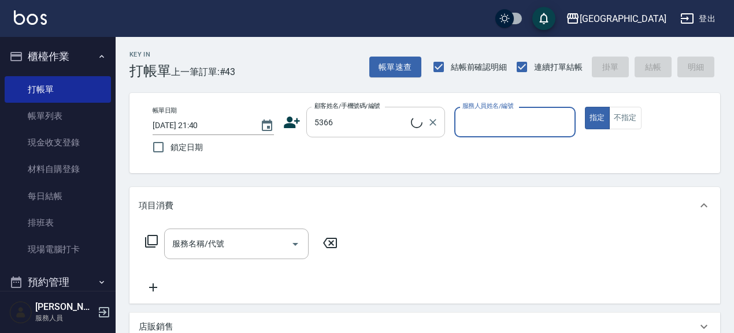
type input "黃優媚/0933911845/5366"
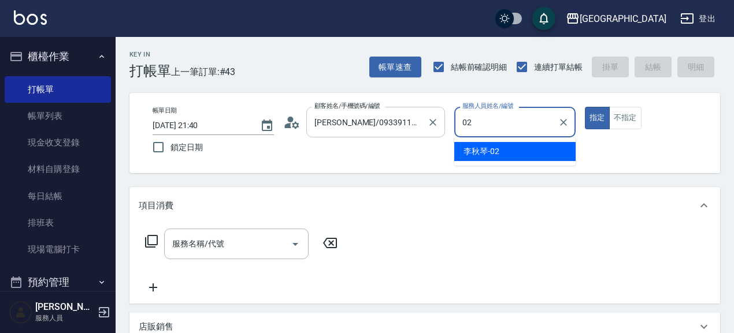
type input "李秋琴-02"
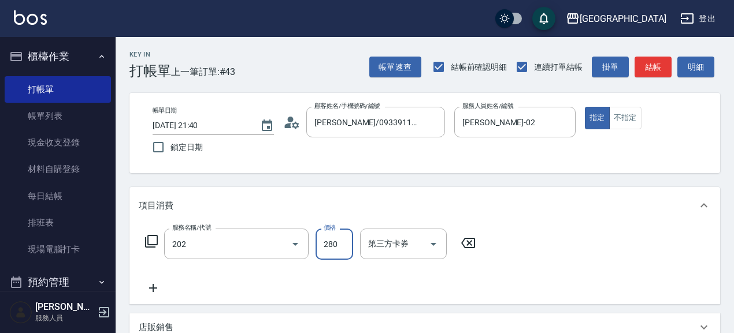
type input "洗髮[280](202)"
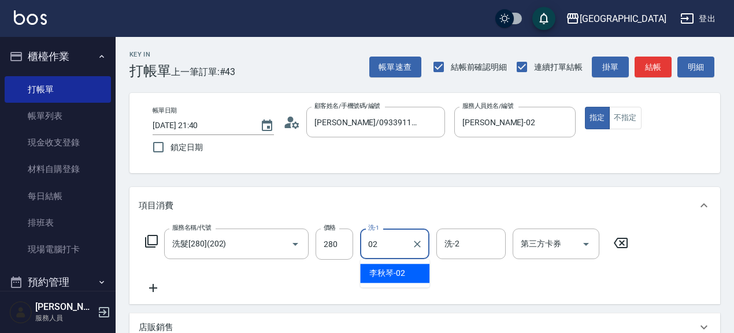
type input "李秋琴-02"
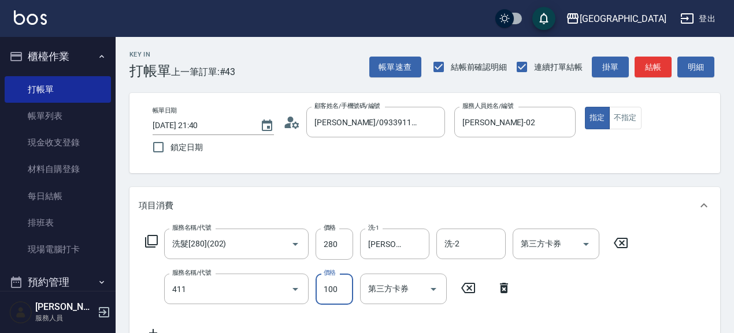
type input "剪髮(100)(411)"
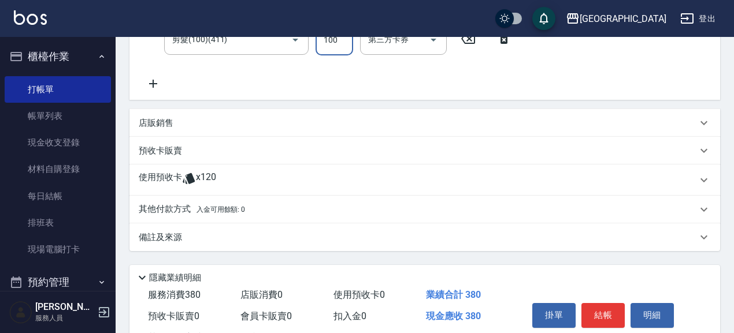
scroll to position [250, 0]
click at [163, 151] on p "預收卡販賣" at bounding box center [160, 150] width 43 height 12
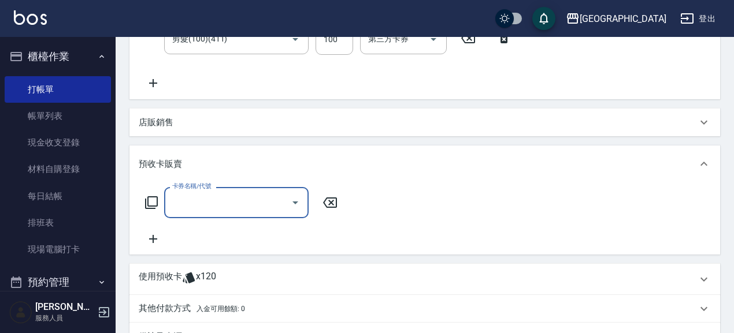
scroll to position [0, 0]
click at [199, 206] on input "卡券名稱/代號" at bounding box center [227, 202] width 117 height 20
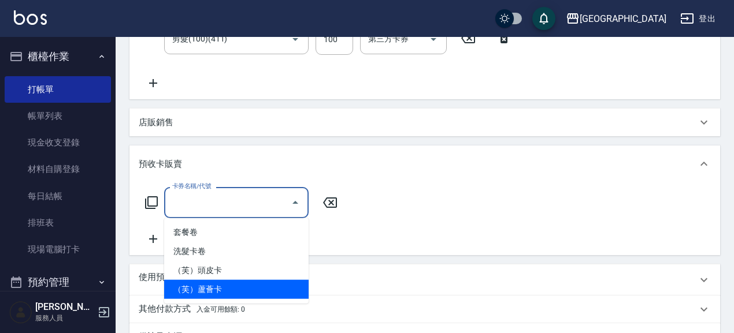
click at [224, 289] on span "（芙）蘆薈卡" at bounding box center [236, 289] width 144 height 19
type input "（芙）蘆薈卡(998)"
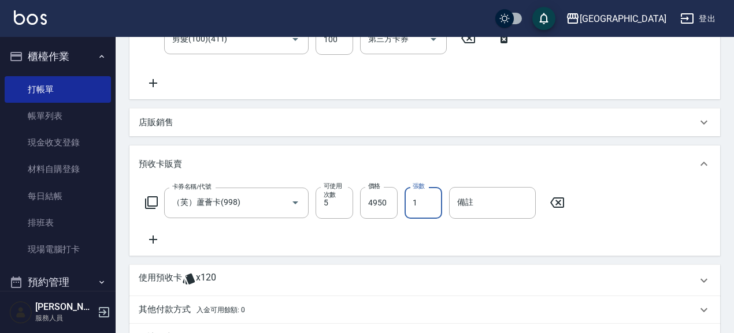
drag, startPoint x: 424, startPoint y: 202, endPoint x: 407, endPoint y: 205, distance: 17.6
click at [407, 205] on input "1" at bounding box center [423, 202] width 38 height 31
type input "3"
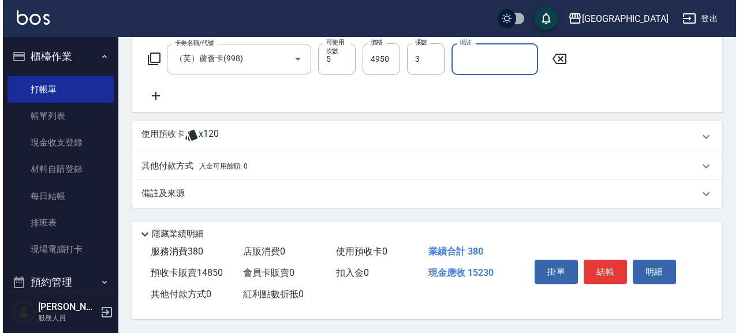
scroll to position [397, 0]
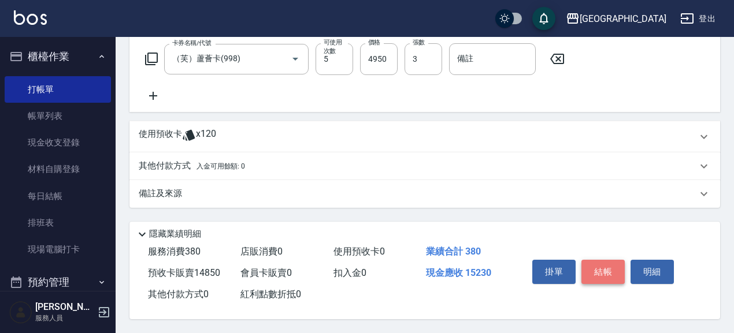
click at [611, 274] on button "結帳" at bounding box center [602, 272] width 43 height 24
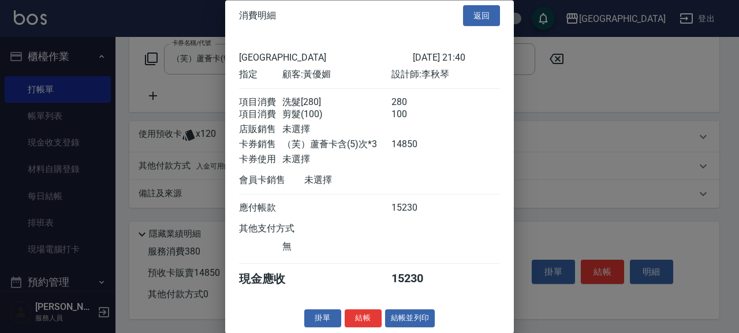
scroll to position [21, 0]
drag, startPoint x: 363, startPoint y: 320, endPoint x: 364, endPoint y: 299, distance: 21.4
click at [362, 320] on button "結帳" at bounding box center [363, 319] width 37 height 18
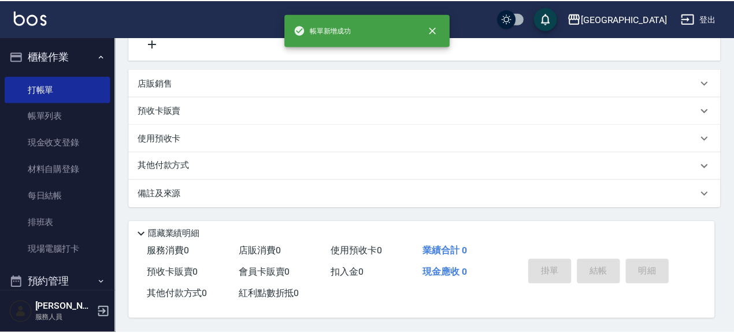
scroll to position [0, 0]
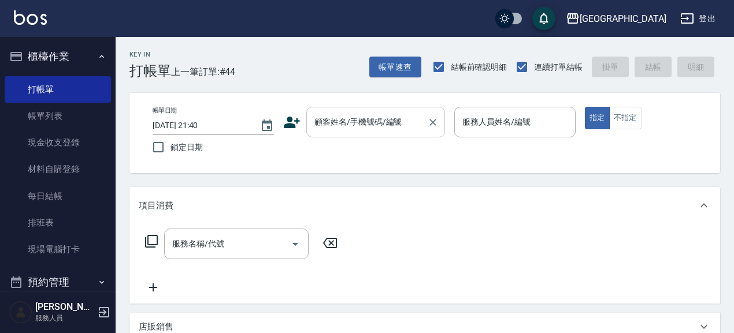
click at [348, 133] on div "顧客姓名/手機號碼/編號" at bounding box center [375, 122] width 139 height 31
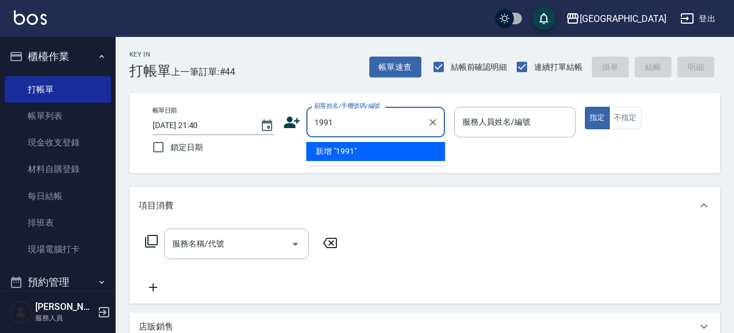
type input "1991"
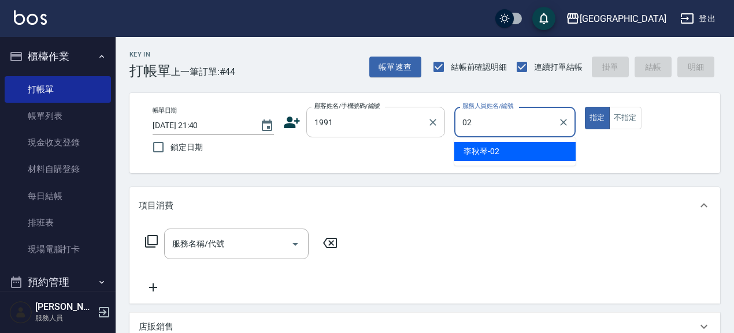
type input "李秋琴-02"
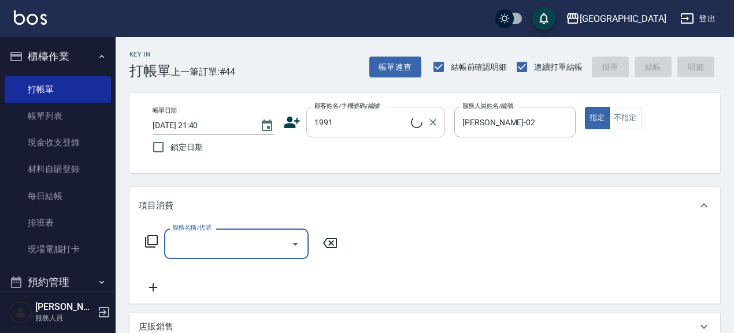
type input "吳冠蓉/0928625099/1991"
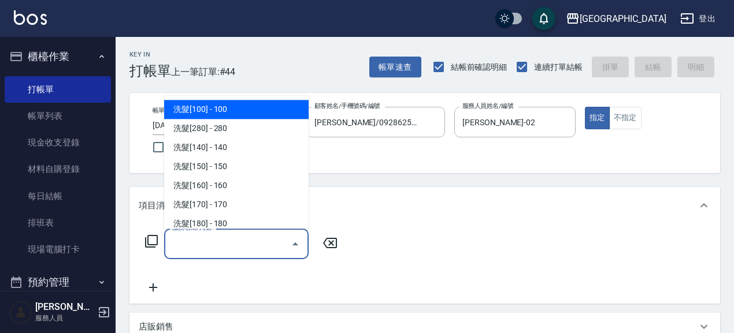
click at [266, 245] on input "服務名稱/代號" at bounding box center [227, 244] width 117 height 20
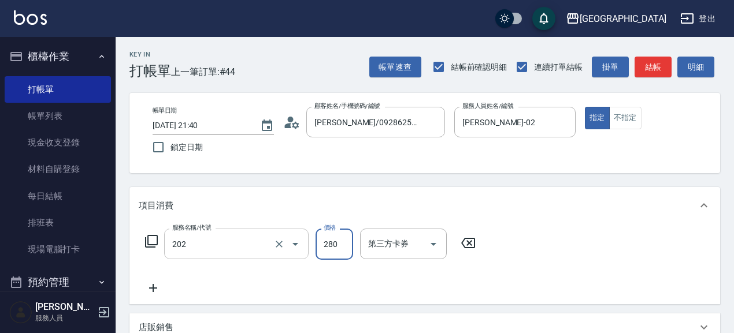
type input "洗髮[280](202)"
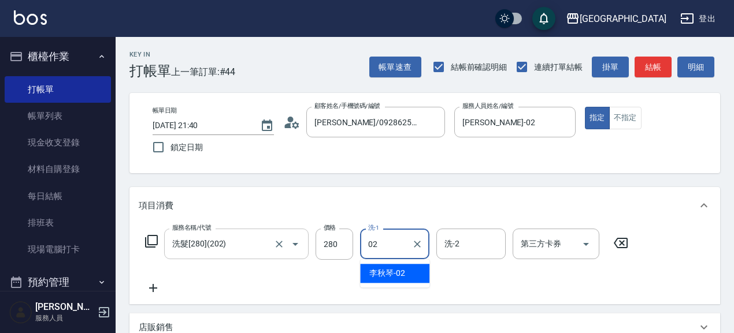
type input "李秋琴-02"
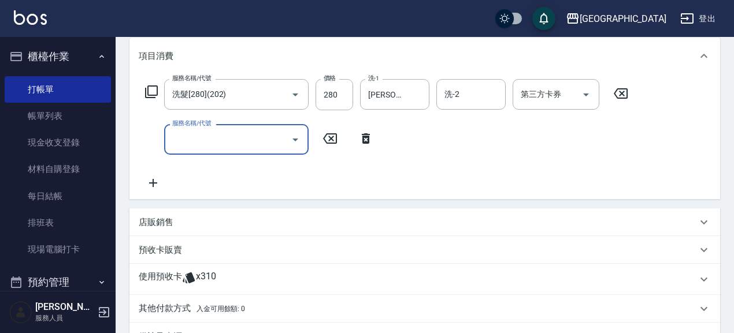
scroll to position [150, 0]
click at [165, 219] on p "店販銷售" at bounding box center [156, 223] width 35 height 12
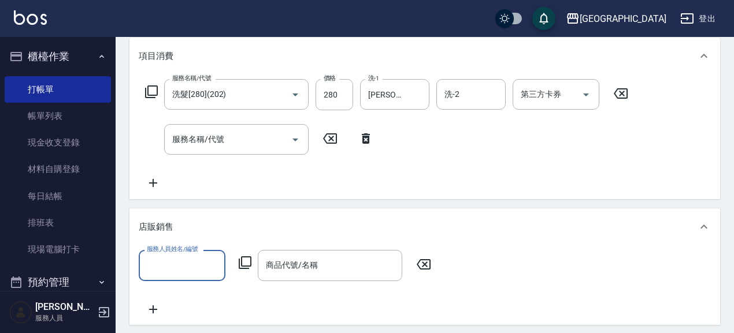
scroll to position [0, 0]
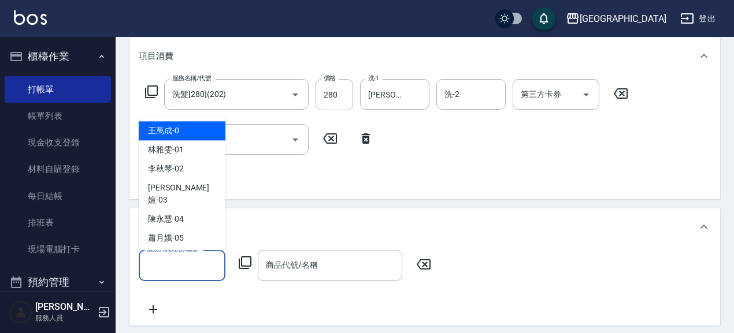
click at [183, 266] on input "服務人員姓名/編號" at bounding box center [182, 265] width 76 height 20
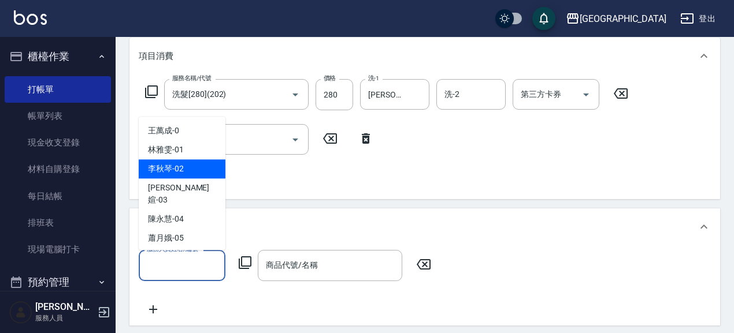
click at [197, 165] on div "李秋琴 -02" at bounding box center [182, 169] width 87 height 19
type input "李秋琴-02"
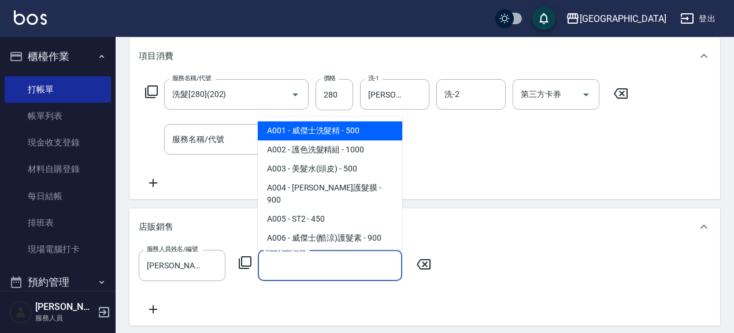
click at [311, 269] on input "商品代號/名稱" at bounding box center [330, 265] width 134 height 20
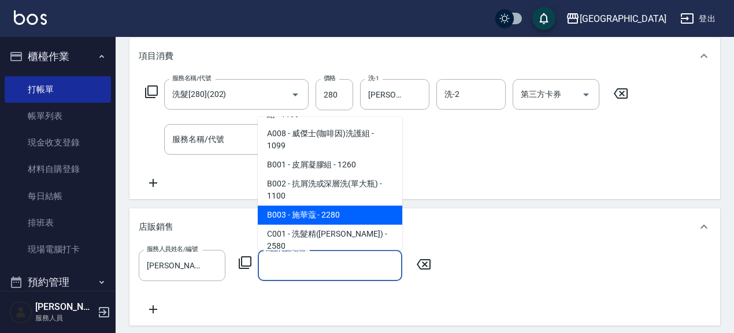
scroll to position [159, 0]
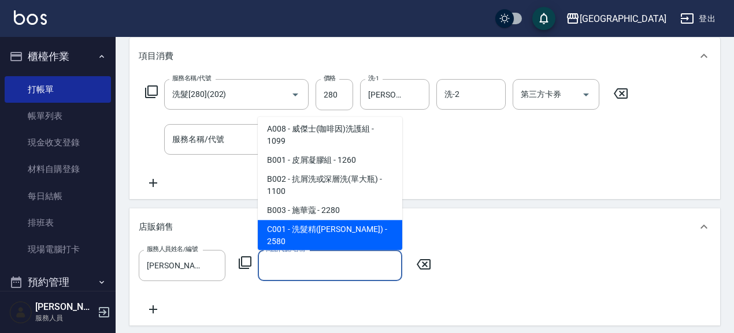
click at [364, 221] on span "C001 - 洗髮精([PERSON_NAME]) - 2580" at bounding box center [330, 236] width 144 height 31
type input "洗髮精([PERSON_NAME])"
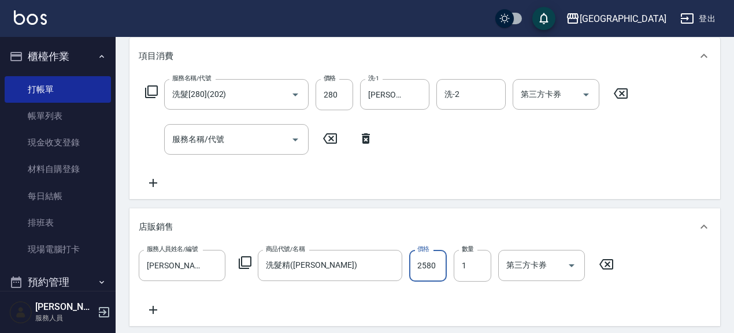
click at [436, 269] on input "2580" at bounding box center [428, 265] width 38 height 31
type input "2800"
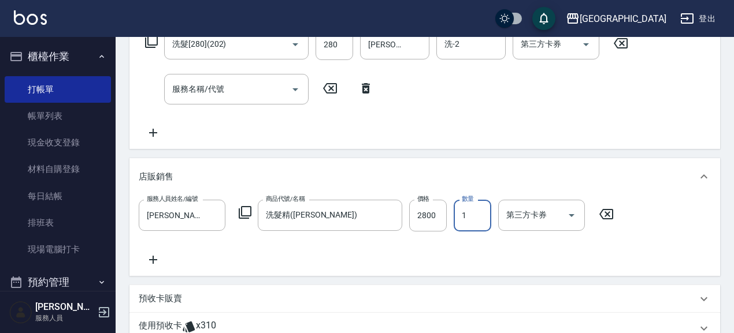
scroll to position [200, 0]
click at [157, 299] on p "預收卡販賣" at bounding box center [160, 299] width 43 height 12
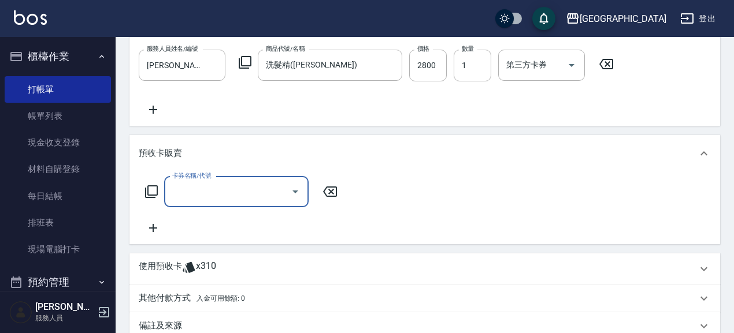
scroll to position [350, 0]
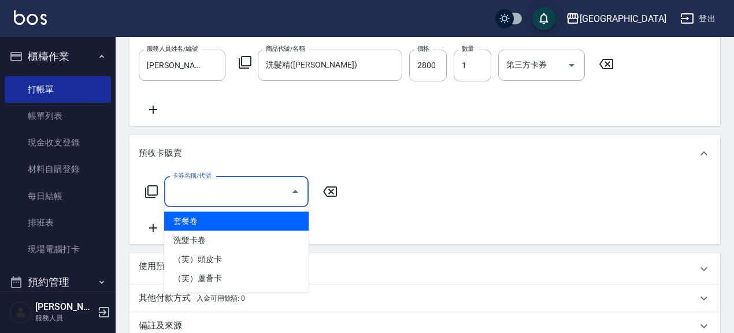
click at [254, 193] on input "卡券名稱/代號" at bounding box center [227, 192] width 117 height 20
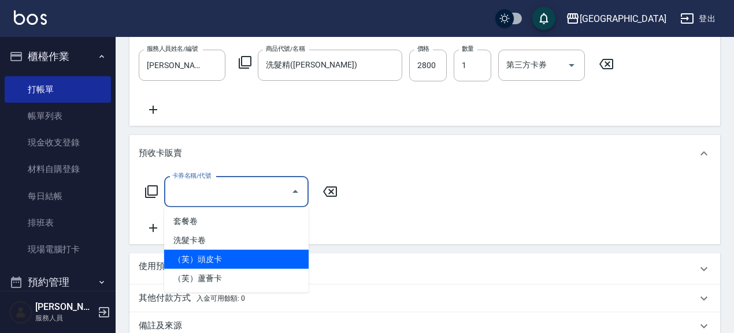
click at [246, 260] on span "（芙）頭皮卡" at bounding box center [236, 259] width 144 height 19
type input "（芙）頭皮卡(997)"
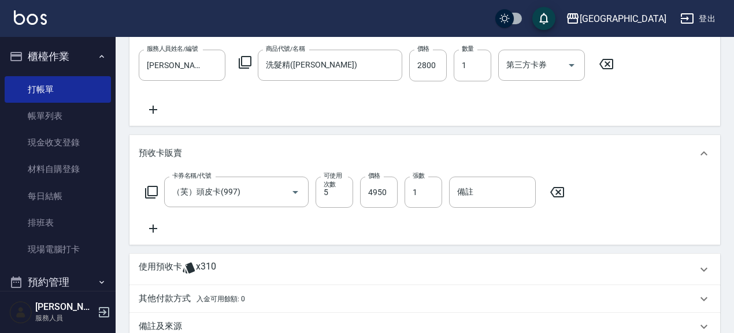
click at [154, 227] on icon at bounding box center [153, 229] width 8 height 8
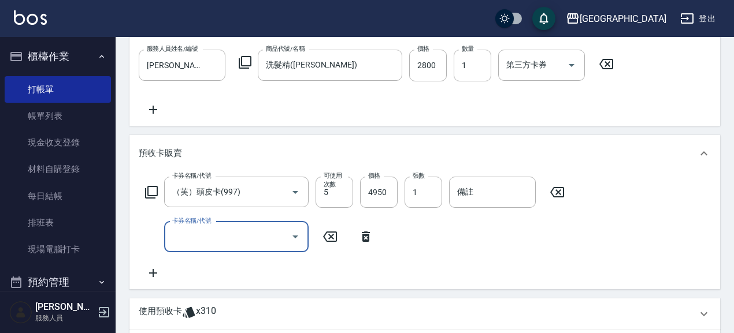
click at [204, 237] on input "卡券名稱/代號" at bounding box center [227, 237] width 117 height 20
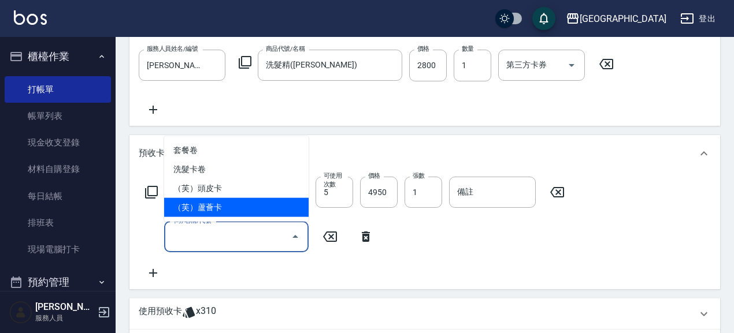
click at [228, 212] on span "（芙）蘆薈卡" at bounding box center [236, 207] width 144 height 19
type input "（芙）蘆薈卡(998)"
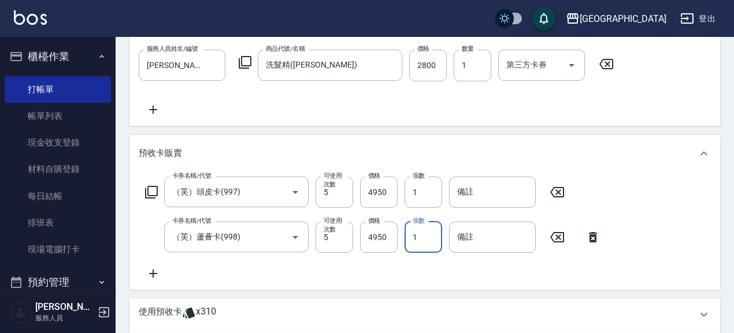
drag, startPoint x: 429, startPoint y: 240, endPoint x: 409, endPoint y: 243, distance: 19.8
click at [409, 243] on input "1" at bounding box center [423, 237] width 38 height 31
type input "2"
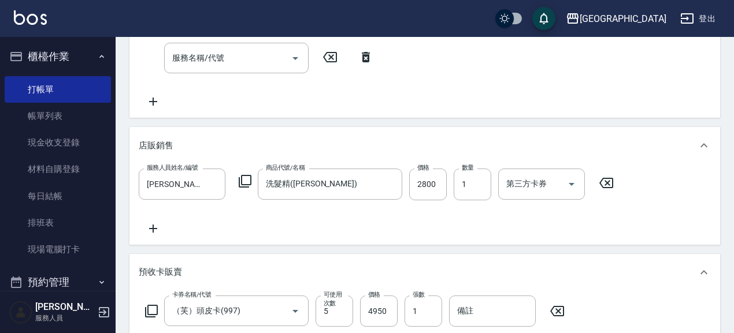
scroll to position [231, 0]
click at [150, 229] on icon at bounding box center [153, 229] width 29 height 14
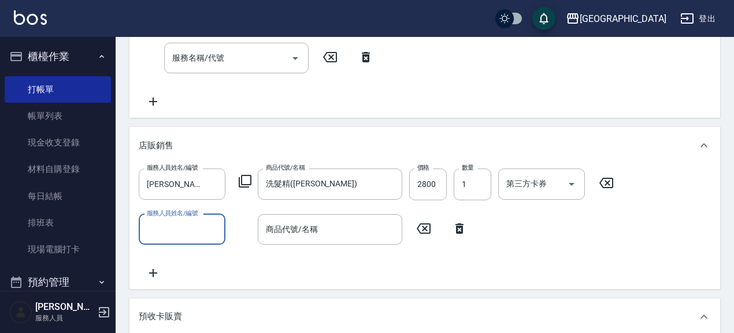
click at [188, 236] on input "服務人員姓名/編號" at bounding box center [182, 229] width 76 height 20
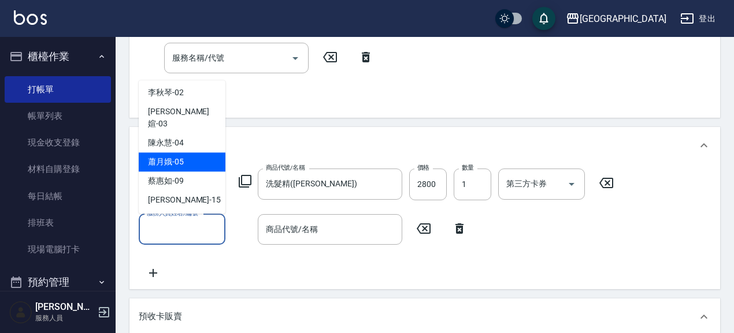
scroll to position [40, 0]
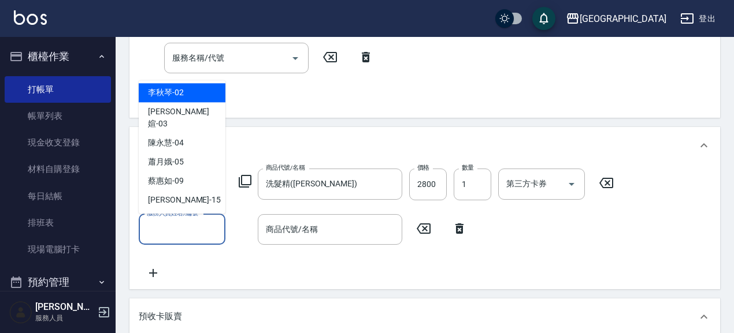
click at [196, 95] on div "李秋琴 -02" at bounding box center [182, 93] width 87 height 19
type input "李秋琴-02"
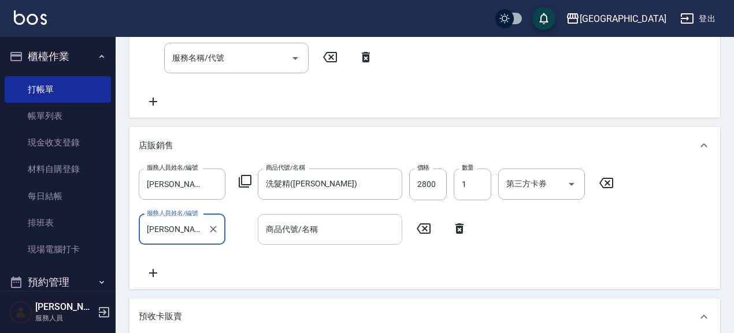
click at [350, 236] on input "商品代號/名稱" at bounding box center [330, 229] width 134 height 20
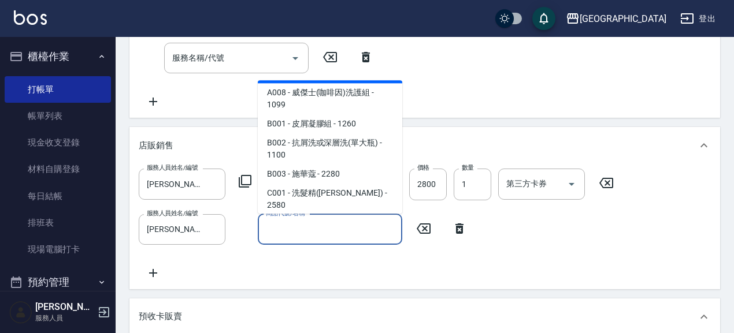
scroll to position [159, 0]
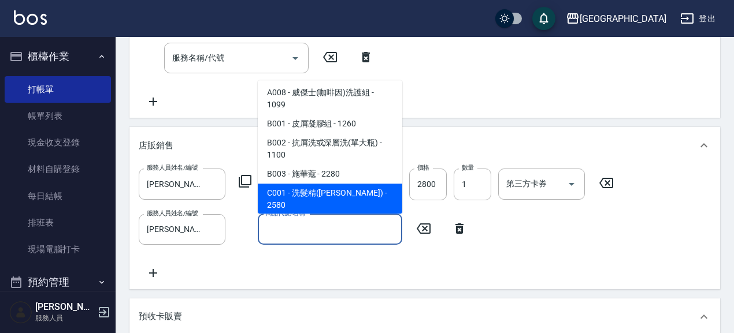
click at [359, 184] on span "C001 - 洗髮精([PERSON_NAME]) - 2580" at bounding box center [330, 199] width 144 height 31
type input "洗髮精([PERSON_NAME])"
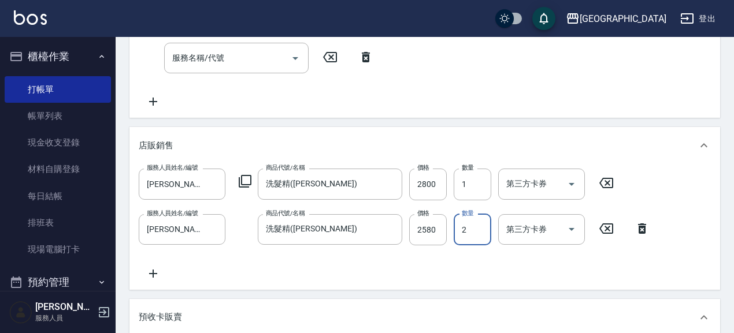
type input "2"
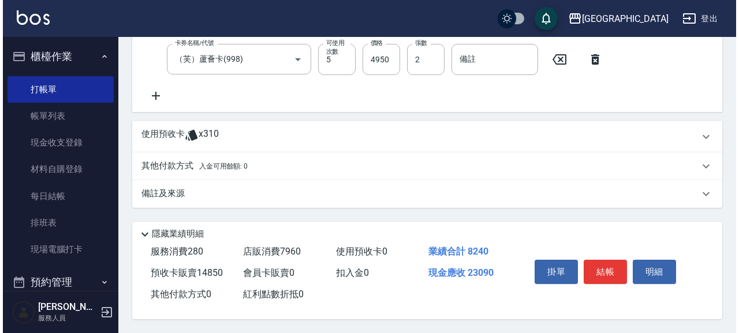
scroll to position [576, 0]
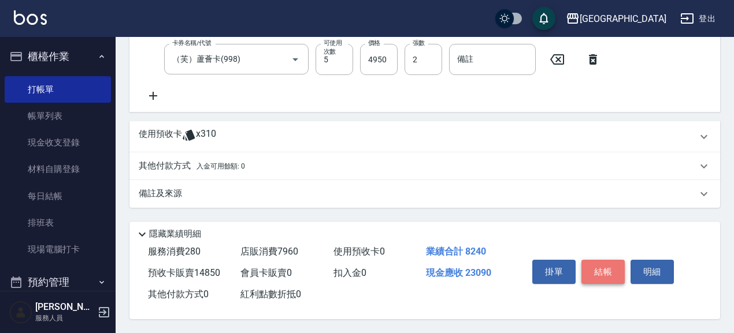
click at [600, 271] on button "結帳" at bounding box center [602, 272] width 43 height 24
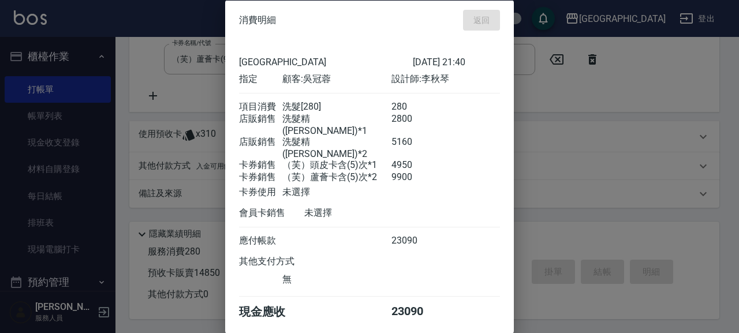
type input "2025/08/15 21:42"
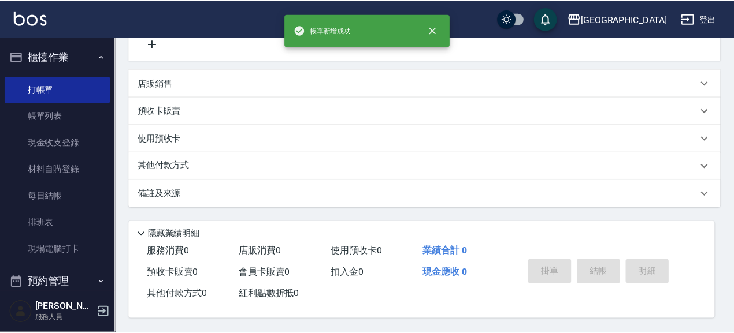
scroll to position [0, 0]
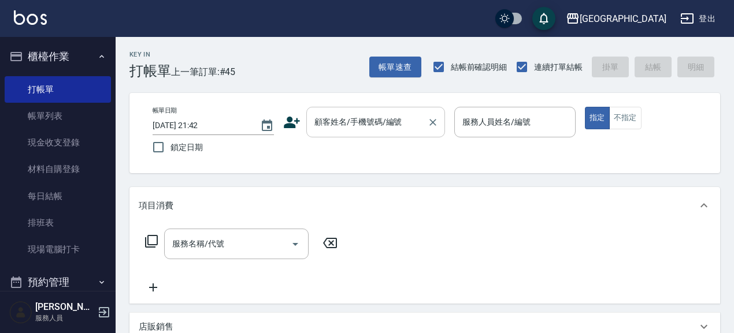
drag, startPoint x: 351, startPoint y: 113, endPoint x: 347, endPoint y: 121, distance: 9.8
click at [349, 122] on input "顧客姓名/手機號碼/編號" at bounding box center [366, 122] width 111 height 20
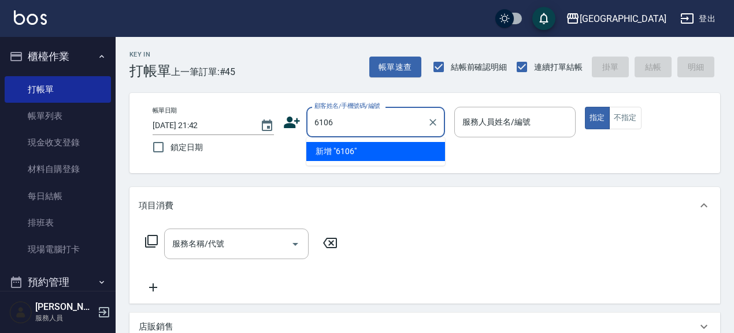
type input "6106"
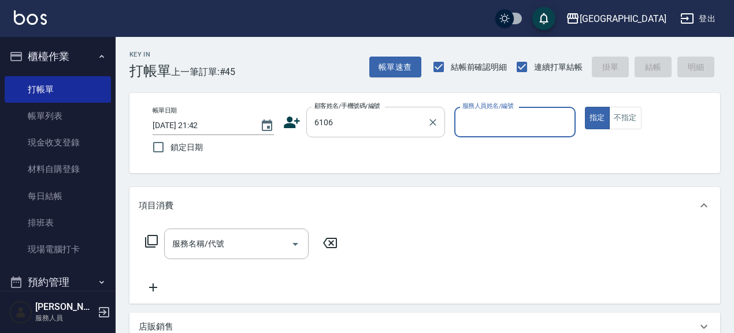
type input "0"
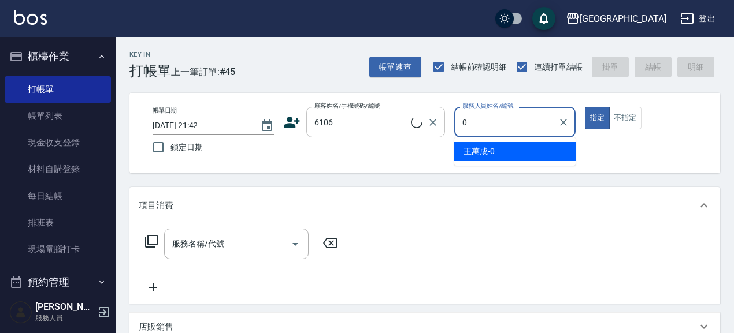
type input "陳美如/0920241221/6106"
type input "李秋琴-02"
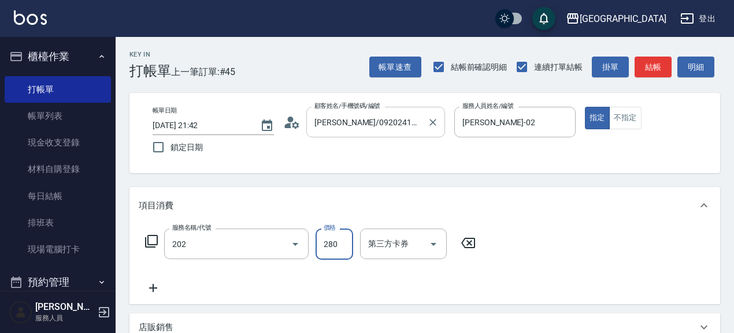
type input "洗髮[280](202)"
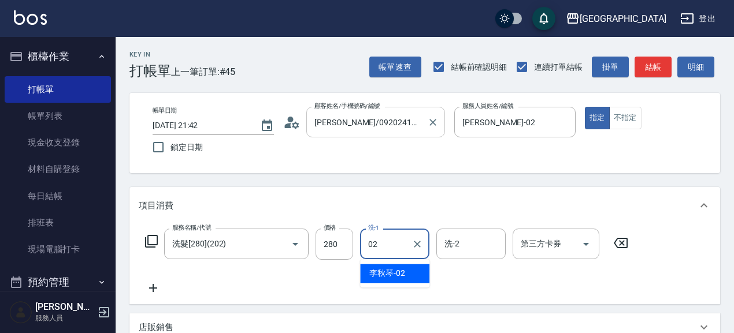
type input "李秋琴-02"
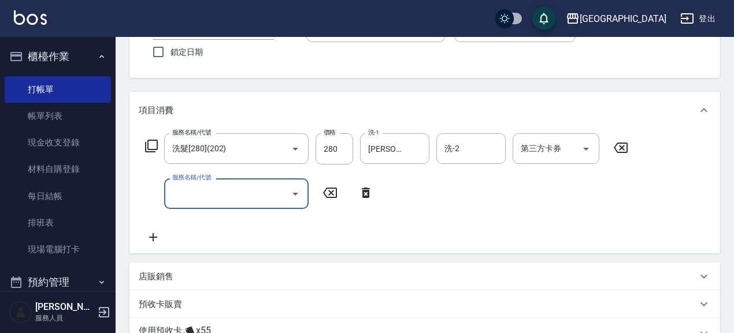
scroll to position [100, 0]
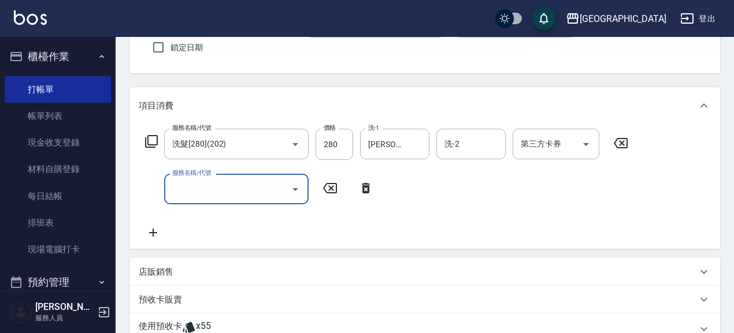
click at [173, 271] on p "店販銷售" at bounding box center [156, 272] width 35 height 12
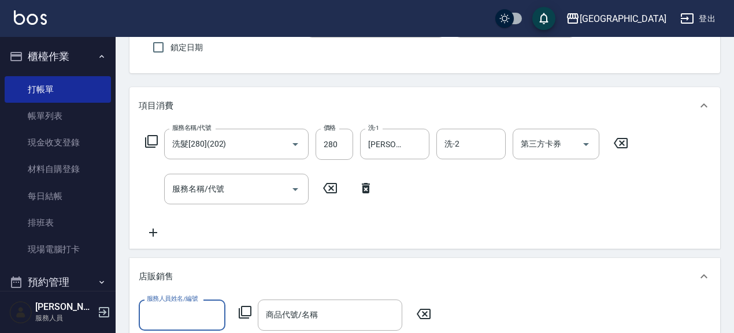
scroll to position [0, 0]
click at [173, 271] on p "店販銷售" at bounding box center [156, 277] width 35 height 12
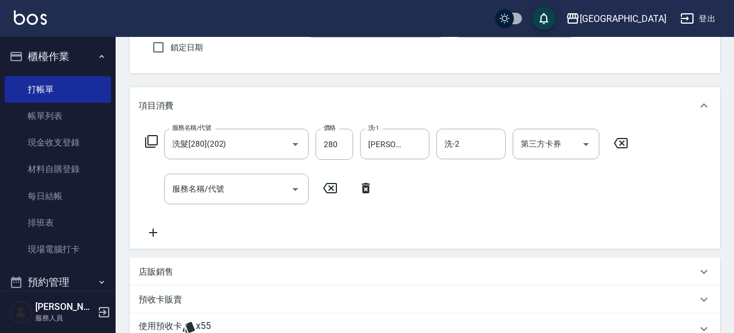
click at [162, 300] on p "預收卡販賣" at bounding box center [160, 300] width 43 height 12
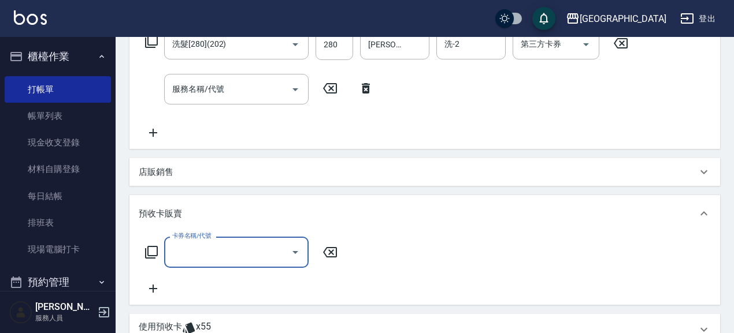
scroll to position [200, 0]
click at [216, 252] on input "卡券名稱/代號" at bounding box center [227, 252] width 117 height 20
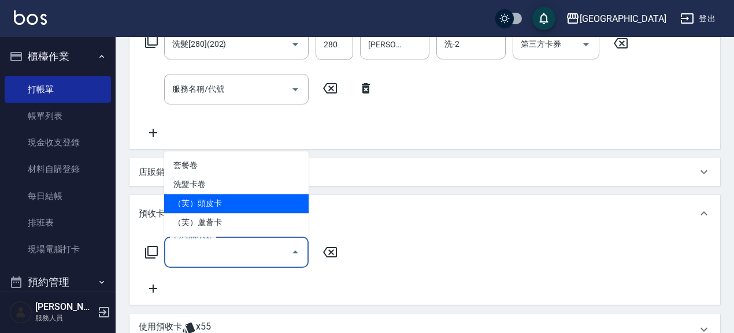
click at [243, 202] on span "（芙）頭皮卡" at bounding box center [236, 203] width 144 height 19
type input "（芙）頭皮卡(997)"
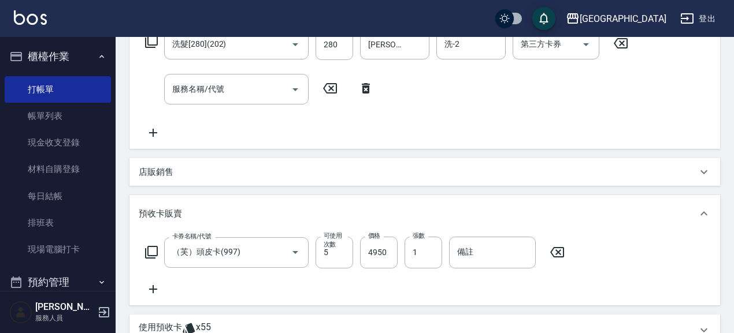
click at [158, 285] on icon at bounding box center [153, 289] width 29 height 14
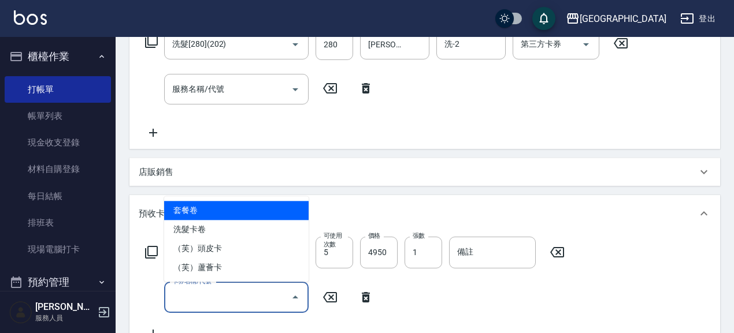
click at [229, 293] on input "卡券名稱/代號" at bounding box center [227, 298] width 117 height 20
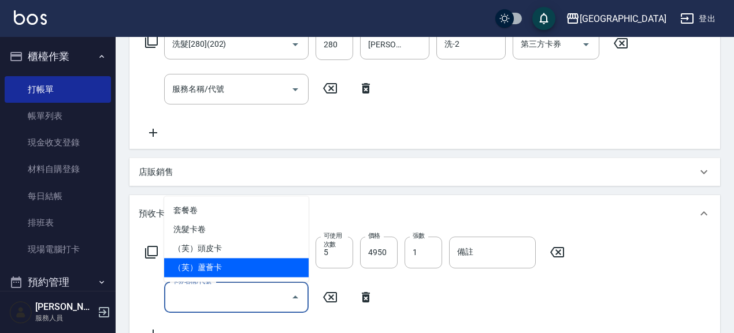
click at [235, 267] on span "（芙）蘆薈卡" at bounding box center [236, 267] width 144 height 19
type input "（芙）蘆薈卡(998)"
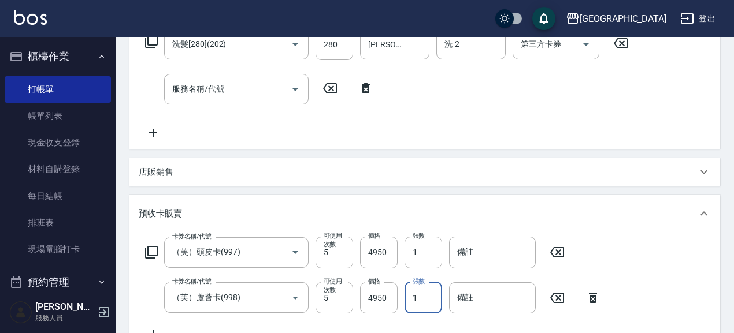
drag, startPoint x: 427, startPoint y: 295, endPoint x: 404, endPoint y: 303, distance: 24.5
click at [404, 303] on div "卡券名稱/代號 （芙）蘆薈卡(998) 卡券名稱/代號 可使用次數 5 可使用次數 價格 4950 價格 張數 1 張數 備註 備註" at bounding box center [373, 297] width 468 height 31
type input "2"
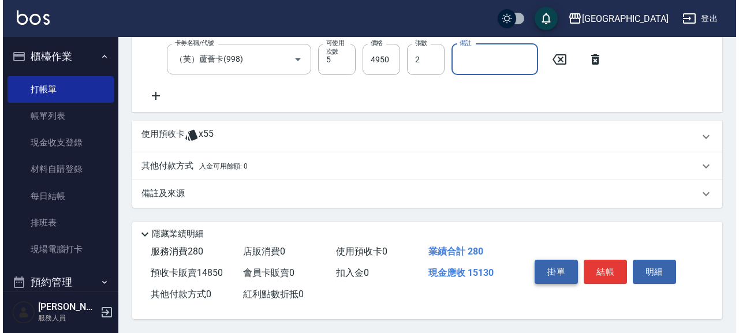
scroll to position [441, 0]
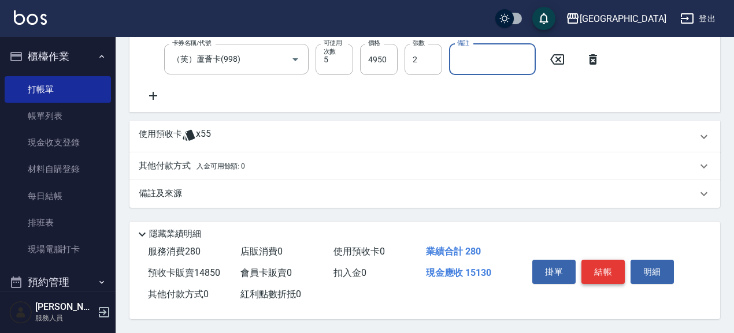
drag, startPoint x: 601, startPoint y: 273, endPoint x: 601, endPoint y: 260, distance: 12.7
click at [601, 272] on button "結帳" at bounding box center [602, 272] width 43 height 24
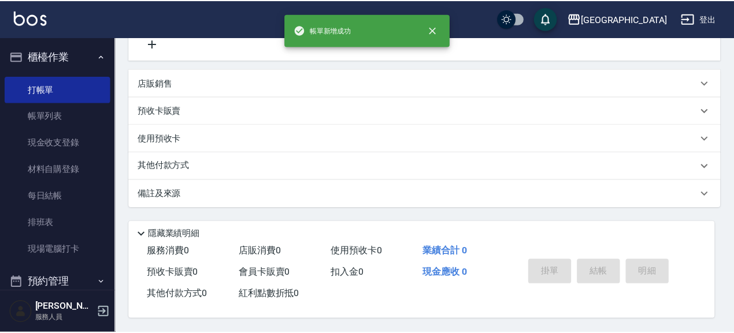
scroll to position [0, 0]
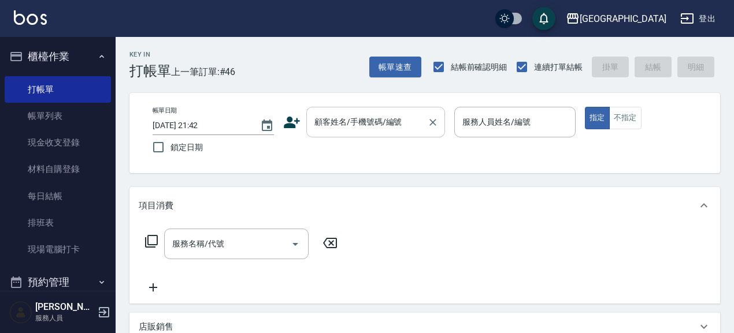
click at [345, 120] on input "顧客姓名/手機號碼/編號" at bounding box center [366, 122] width 111 height 20
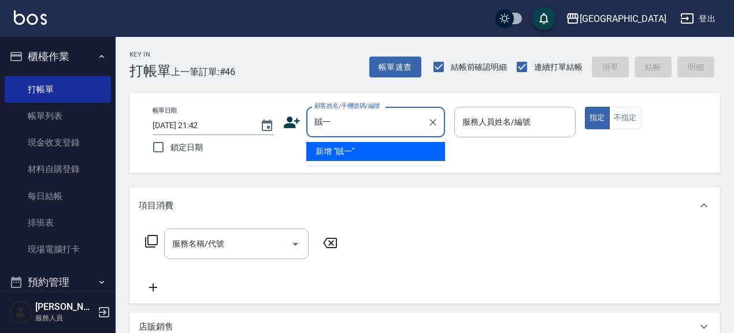
type input "賊"
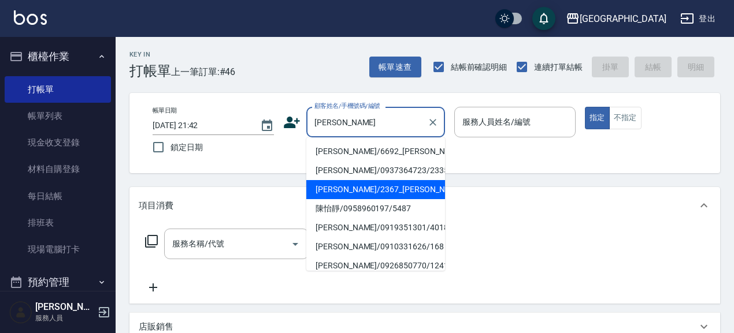
click at [365, 188] on li "陳怡秀/2367_陳怡秀/2367" at bounding box center [375, 189] width 139 height 19
type input "陳怡秀/2367_陳怡秀/2367"
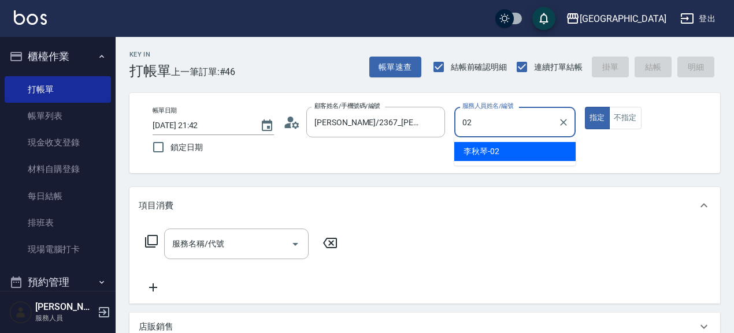
type input "李秋琴-02"
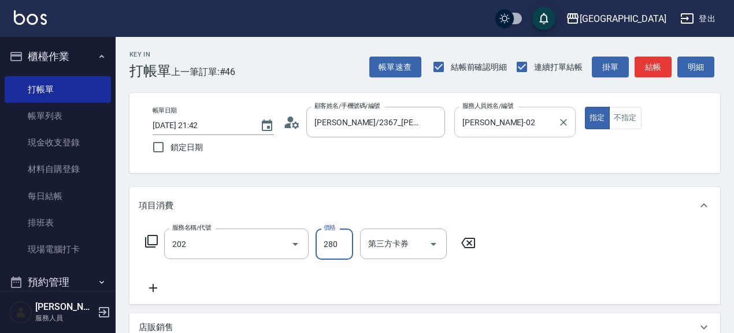
type input "洗髮[280](202)"
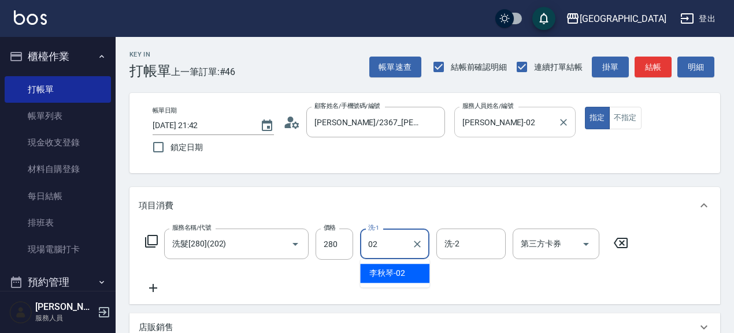
type input "李秋琴-02"
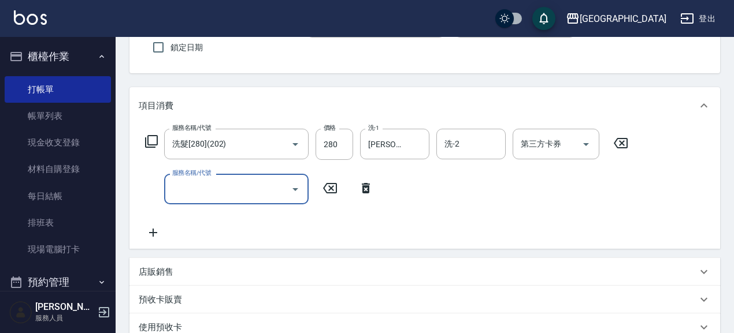
scroll to position [100, 0]
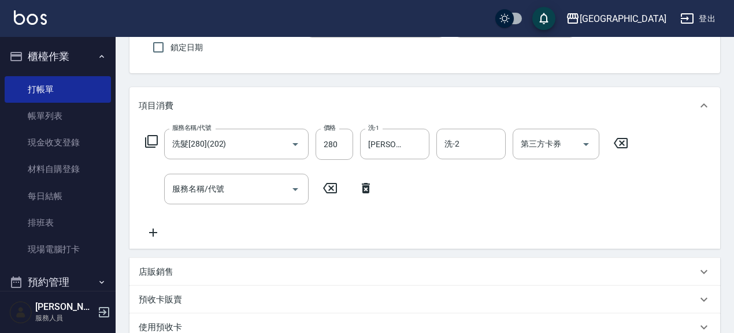
click at [161, 276] on p "店販銷售" at bounding box center [156, 272] width 35 height 12
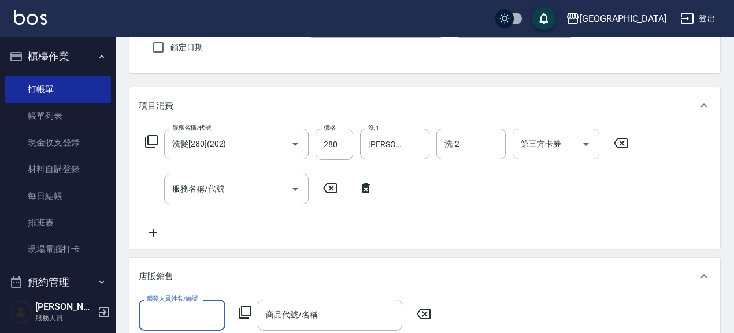
scroll to position [0, 0]
drag, startPoint x: 191, startPoint y: 311, endPoint x: 191, endPoint y: 301, distance: 10.4
click at [191, 312] on input "服務人員姓名/編號" at bounding box center [182, 315] width 76 height 20
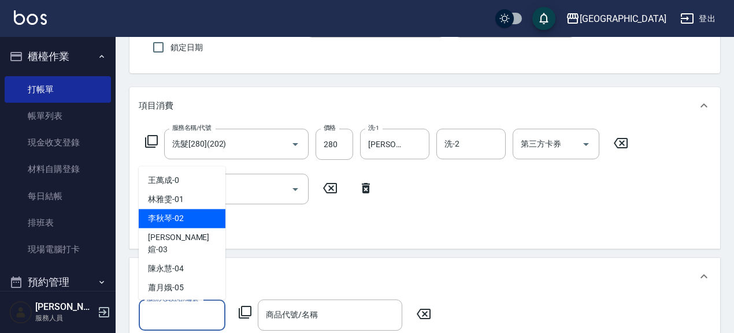
click at [198, 213] on div "李秋琴 -02" at bounding box center [182, 219] width 87 height 19
type input "李秋琴-02"
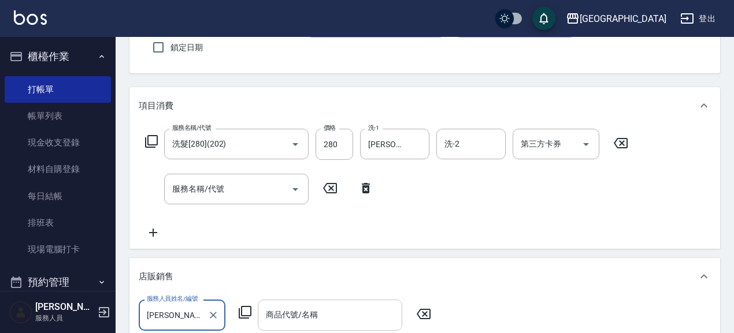
click at [295, 319] on input "商品代號/名稱" at bounding box center [330, 315] width 134 height 20
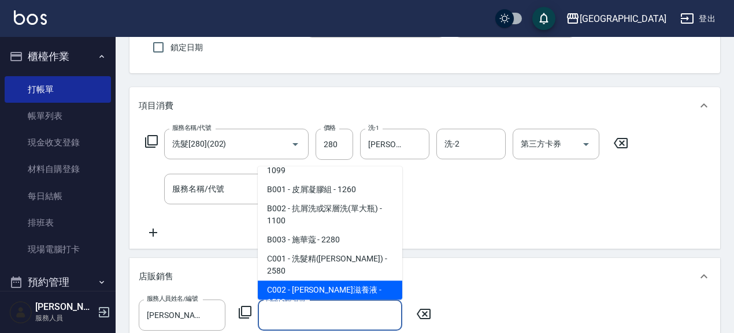
scroll to position [180, 0]
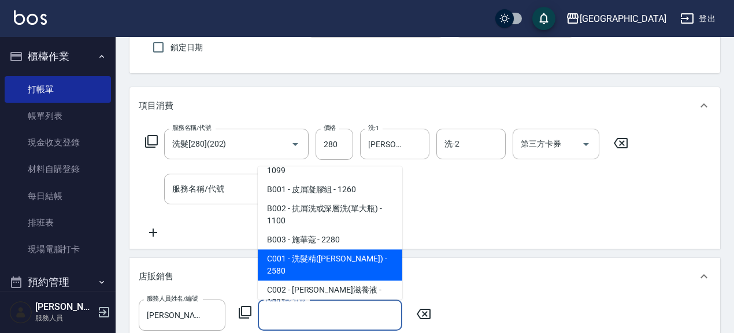
click at [367, 250] on span "C001 - 洗髮精([PERSON_NAME]) - 2580" at bounding box center [330, 265] width 144 height 31
type input "洗髮精([PERSON_NAME])"
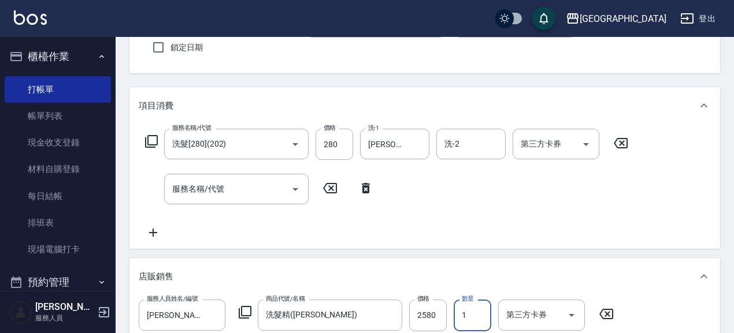
type input "0"
click at [425, 315] on input "2" at bounding box center [428, 315] width 38 height 31
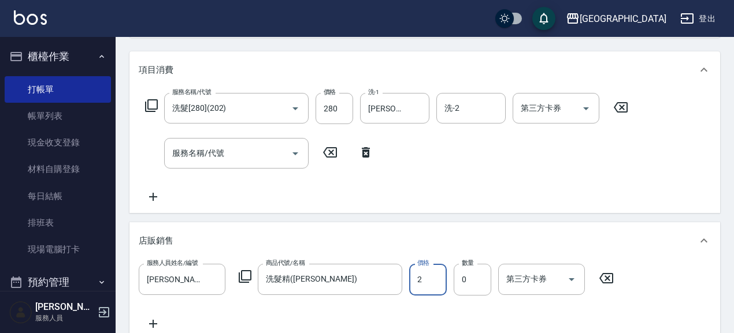
scroll to position [150, 0]
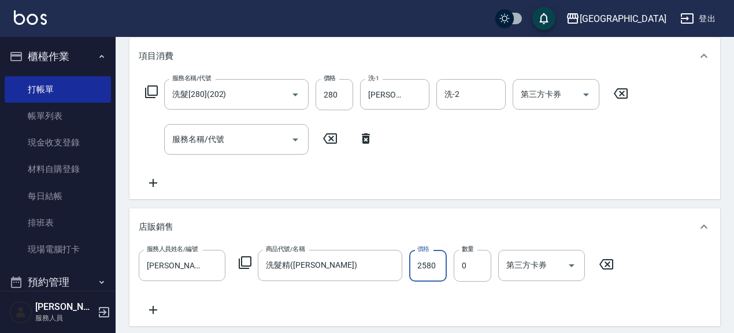
type input "2580"
type input "2"
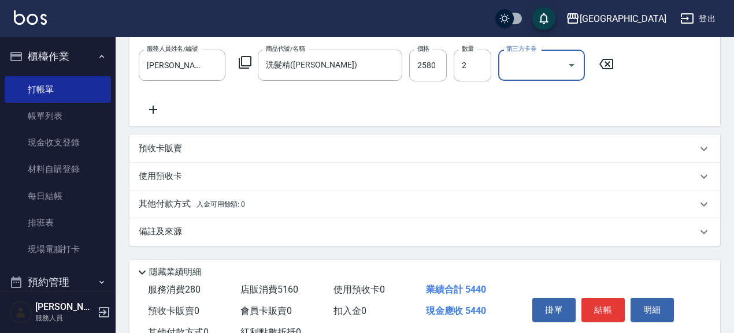
scroll to position [350, 0]
click at [165, 149] on p "預收卡販賣" at bounding box center [160, 149] width 43 height 12
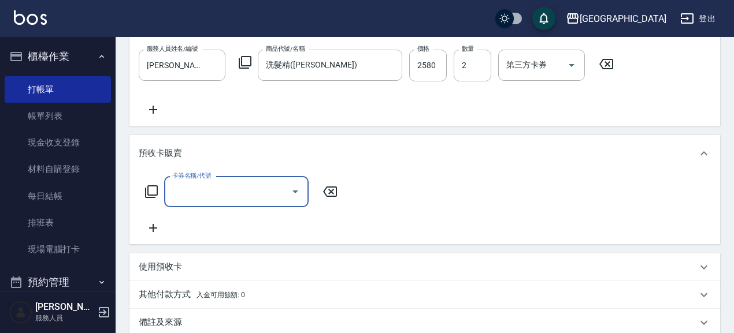
scroll to position [0, 0]
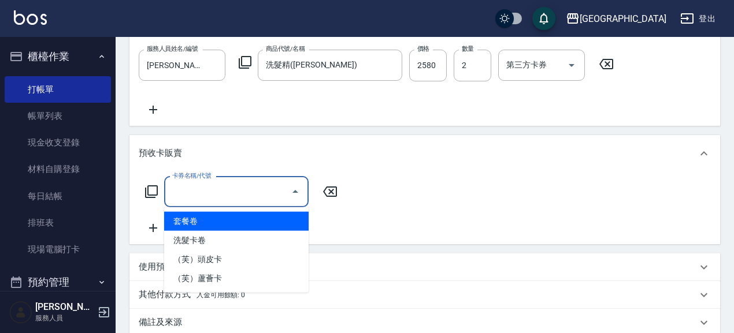
click at [219, 193] on input "卡券名稱/代號" at bounding box center [227, 192] width 117 height 20
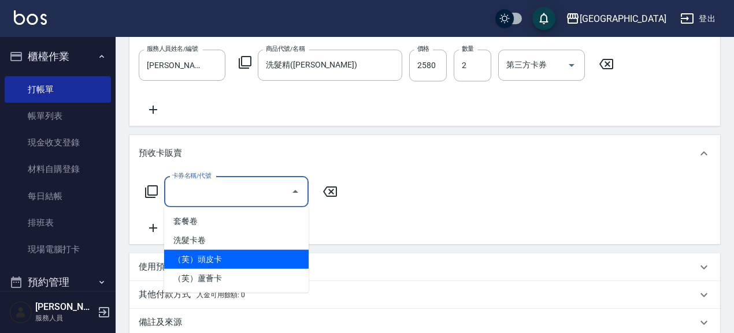
drag, startPoint x: 222, startPoint y: 260, endPoint x: 147, endPoint y: 235, distance: 79.3
click at [219, 260] on span "（芙）頭皮卡" at bounding box center [236, 259] width 144 height 19
type input "（芙）頭皮卡(997)"
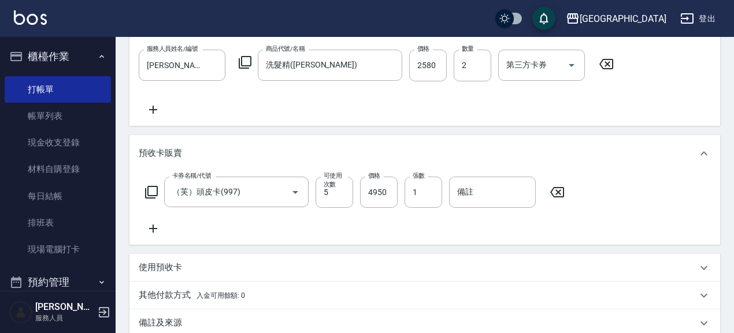
click at [151, 230] on icon at bounding box center [153, 229] width 29 height 14
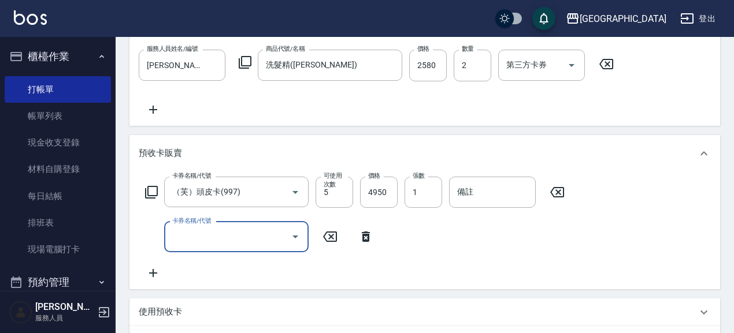
click at [251, 244] on input "卡券名稱/代號" at bounding box center [227, 237] width 117 height 20
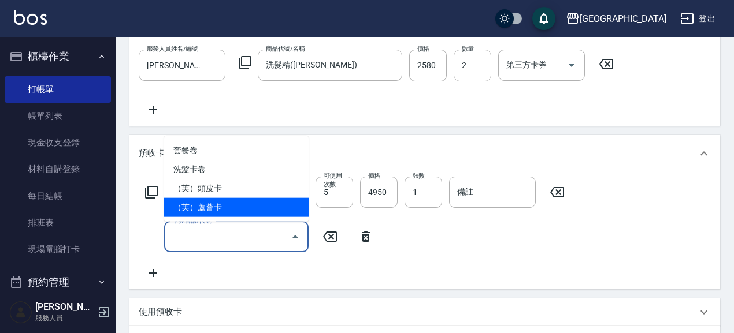
click at [243, 213] on span "（芙）蘆薈卡" at bounding box center [236, 207] width 144 height 19
type input "（芙）蘆薈卡(998)"
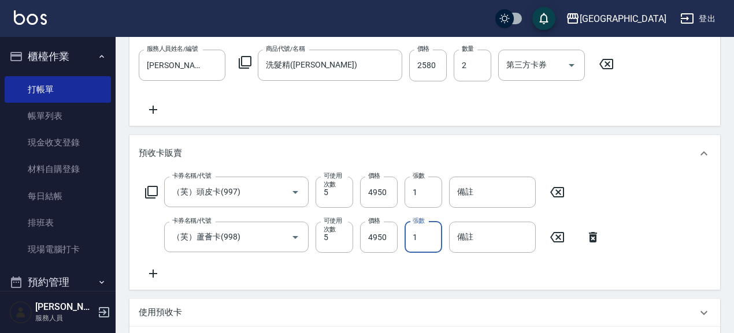
drag, startPoint x: 419, startPoint y: 240, endPoint x: 402, endPoint y: 244, distance: 17.9
click at [410, 244] on input "1" at bounding box center [423, 237] width 38 height 31
type input "2"
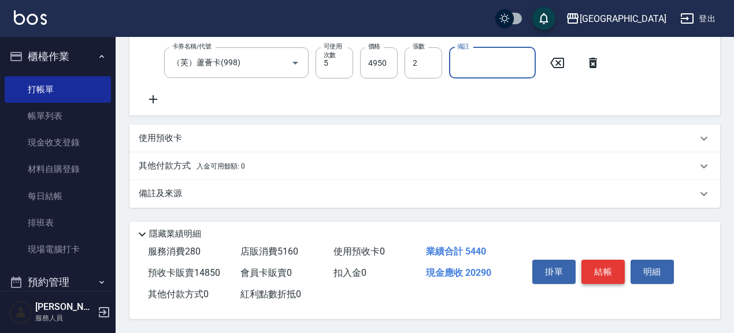
scroll to position [528, 0]
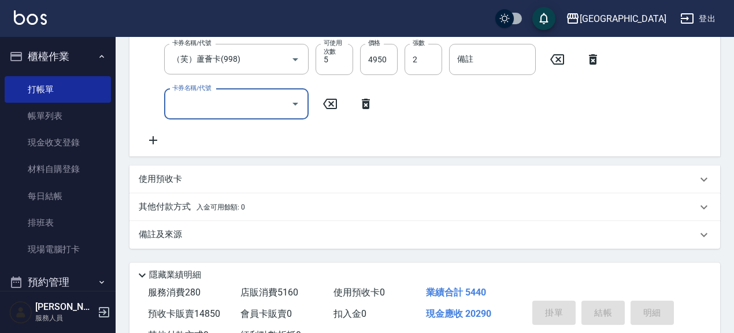
type input "2025/08/15 21:43"
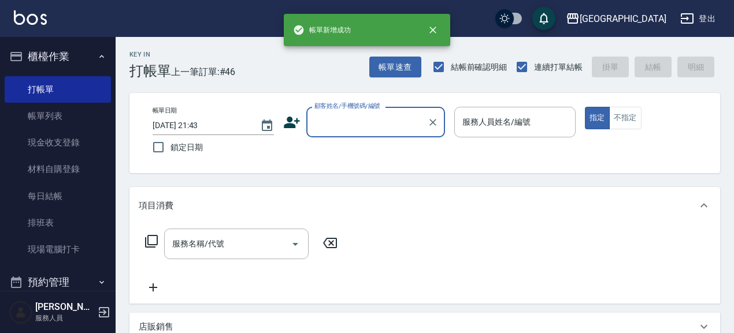
scroll to position [0, 0]
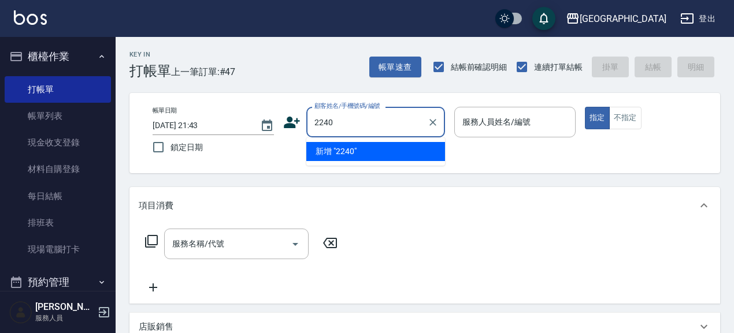
type input "2240"
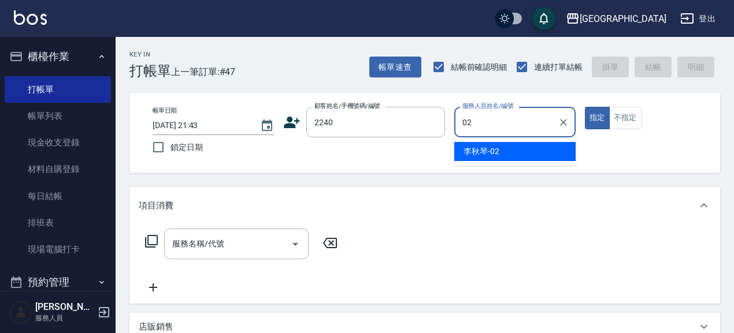
type input "李秋琴-02"
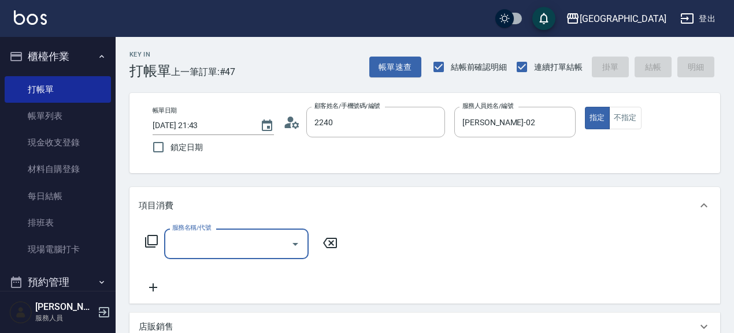
type input "[PERSON_NAME]/0933721362/2240"
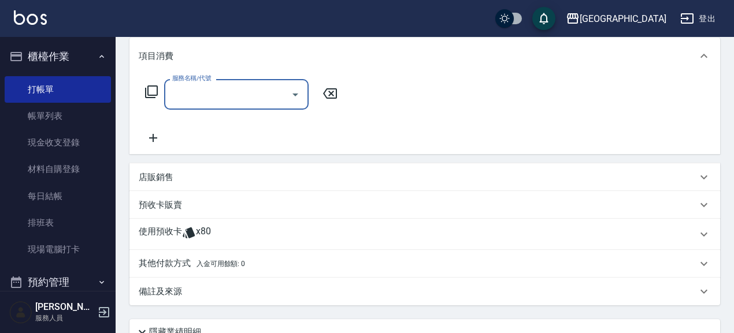
scroll to position [150, 0]
click at [163, 207] on p "預收卡販賣" at bounding box center [160, 205] width 43 height 12
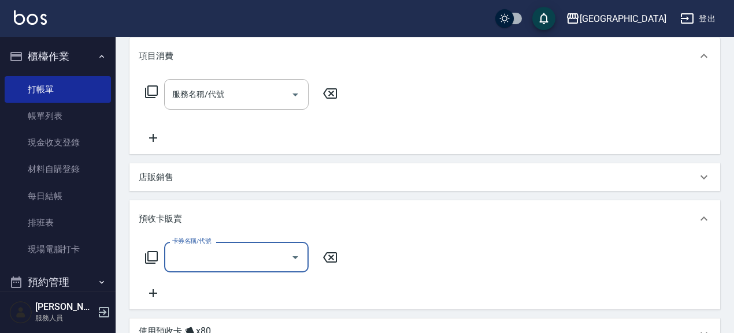
scroll to position [0, 0]
click at [245, 263] on input "卡券名稱/代號" at bounding box center [227, 257] width 117 height 20
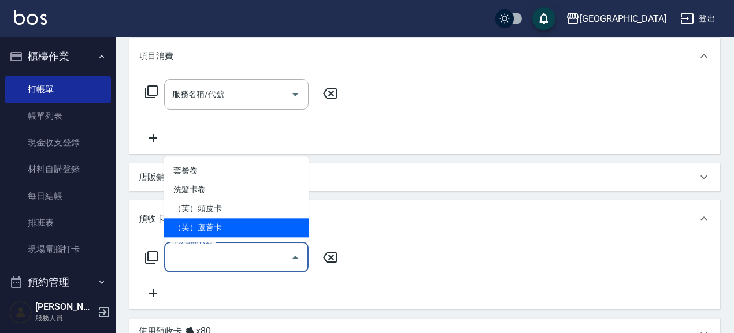
click at [235, 232] on span "（芙）蘆薈卡" at bounding box center [236, 227] width 144 height 19
type input "（芙）蘆薈卡(998)"
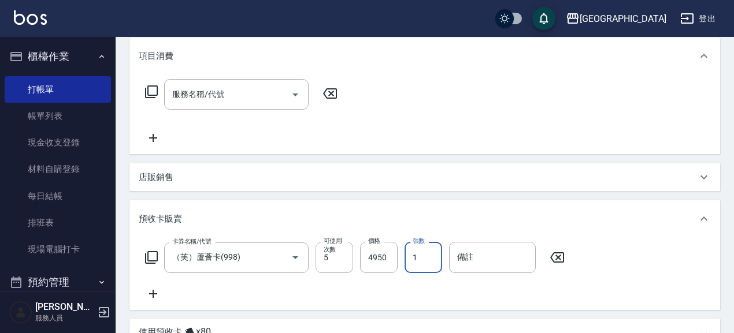
drag, startPoint x: 420, startPoint y: 257, endPoint x: 407, endPoint y: 259, distance: 14.0
click at [407, 259] on input "1" at bounding box center [423, 257] width 38 height 31
type input "6"
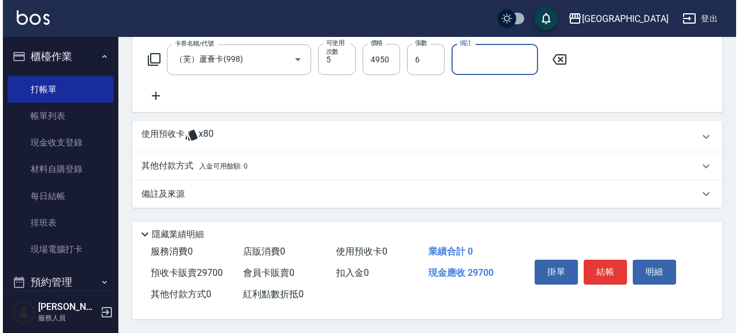
scroll to position [351, 0]
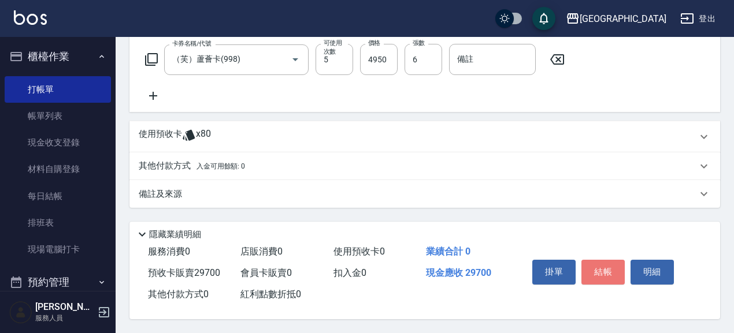
drag, startPoint x: 609, startPoint y: 269, endPoint x: 550, endPoint y: 245, distance: 63.3
click at [609, 269] on button "結帳" at bounding box center [602, 272] width 43 height 24
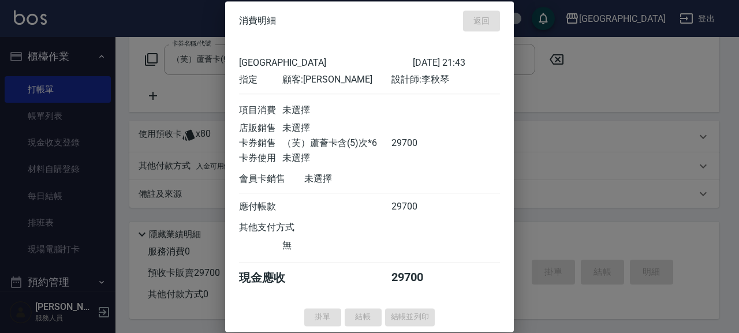
type input "2025/08/15 21:44"
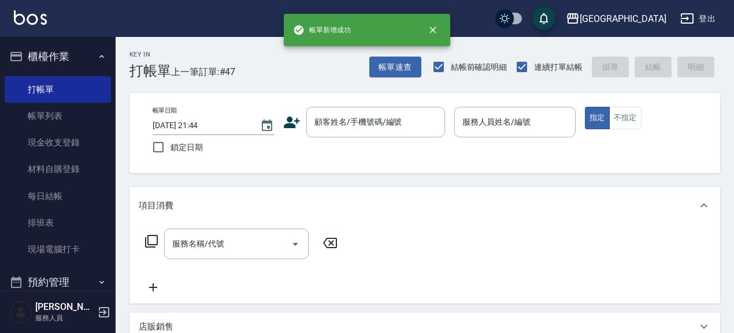
scroll to position [0, 0]
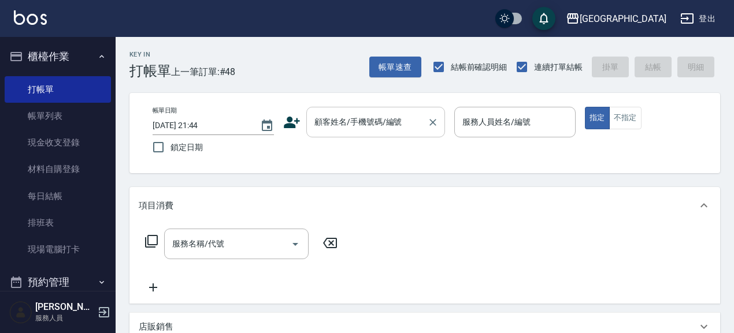
click at [353, 123] on input "顧客姓名/手機號碼/編號" at bounding box center [366, 122] width 111 height 20
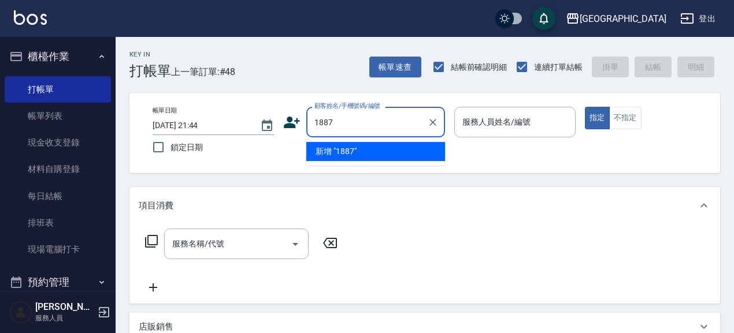
type input "1887"
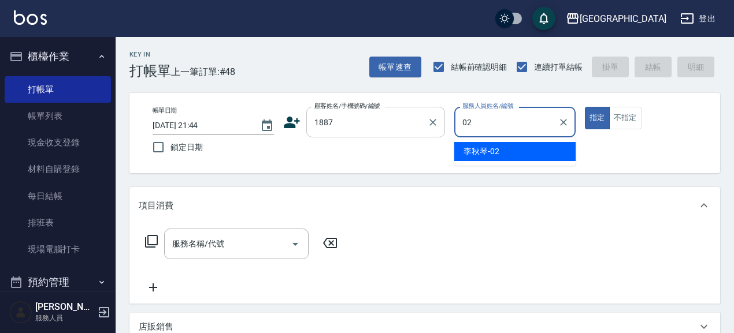
type input "李秋琴-02"
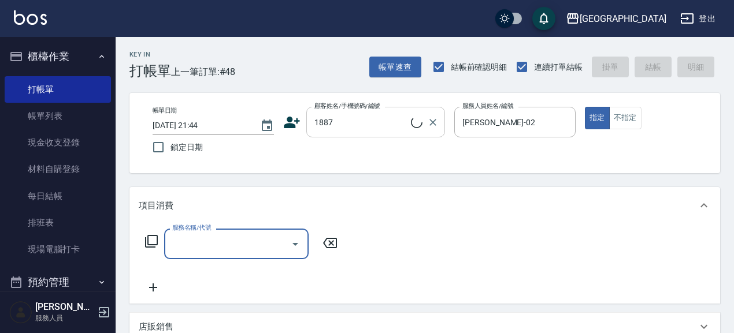
type input "王秀霞/0920178671/1887"
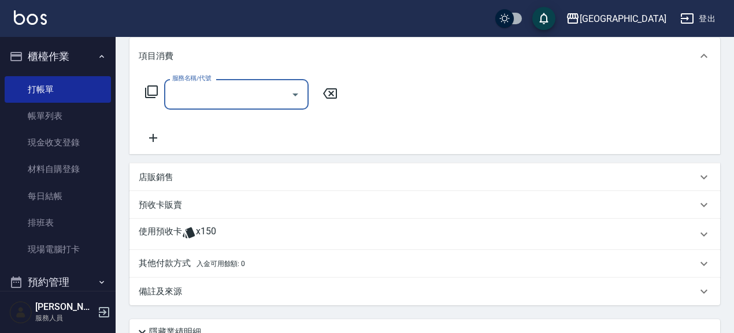
scroll to position [150, 0]
click at [182, 209] on p "預收卡販賣" at bounding box center [160, 205] width 43 height 12
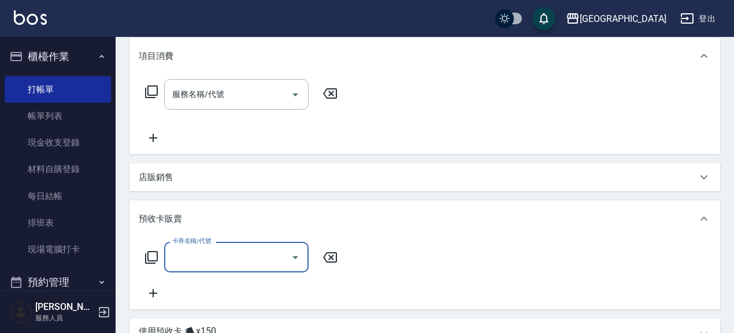
scroll to position [0, 0]
click at [203, 269] on div "卡券名稱/代號" at bounding box center [236, 257] width 144 height 31
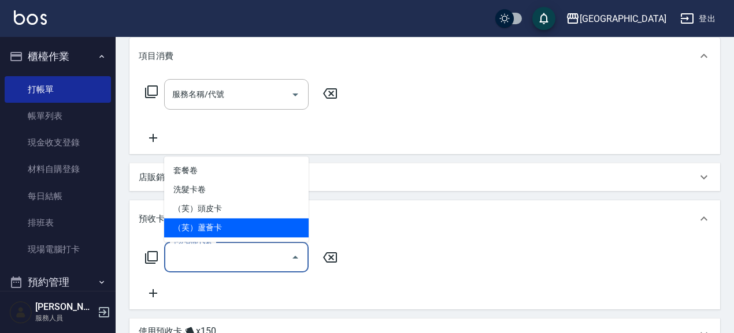
drag, startPoint x: 230, startPoint y: 222, endPoint x: 336, endPoint y: 223, distance: 106.3
click at [230, 222] on span "（芙）蘆薈卡" at bounding box center [236, 227] width 144 height 19
type input "（芙）蘆薈卡(998)"
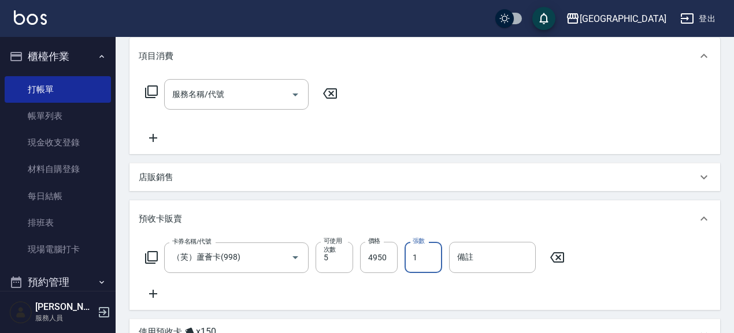
drag, startPoint x: 419, startPoint y: 257, endPoint x: 412, endPoint y: 261, distance: 8.0
click at [415, 260] on input "1" at bounding box center [423, 257] width 38 height 31
drag, startPoint x: 425, startPoint y: 255, endPoint x: 394, endPoint y: 259, distance: 30.8
click at [399, 265] on div "卡券名稱/代號 （芙）蘆薈卡(998) 卡券名稱/代號 可使用次數 5 可使用次數 價格 4950 價格 張數 1 張數 備註 備註" at bounding box center [355, 257] width 433 height 31
type input "6"
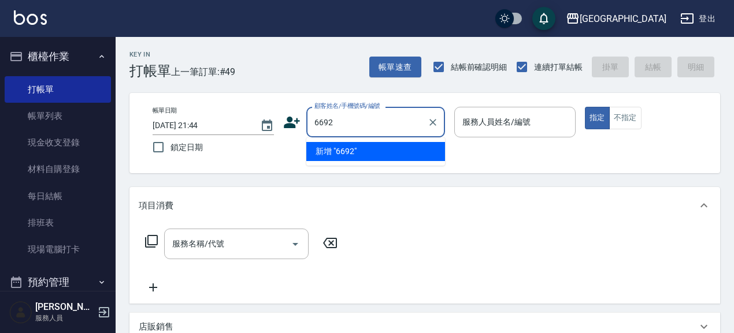
type input "6692"
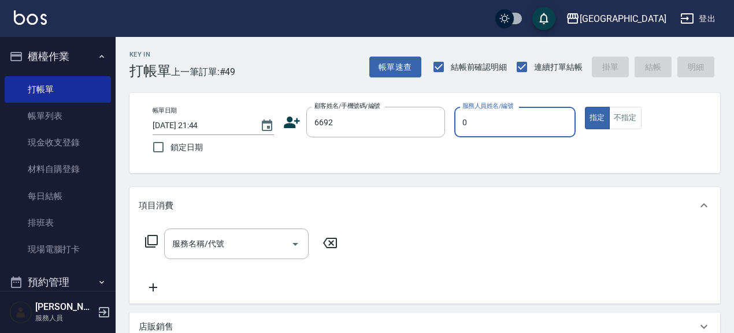
type input "09"
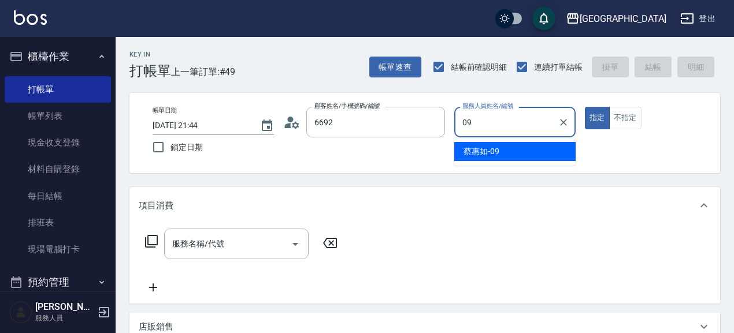
type input "陳怡君/6692_陳怡君/6692"
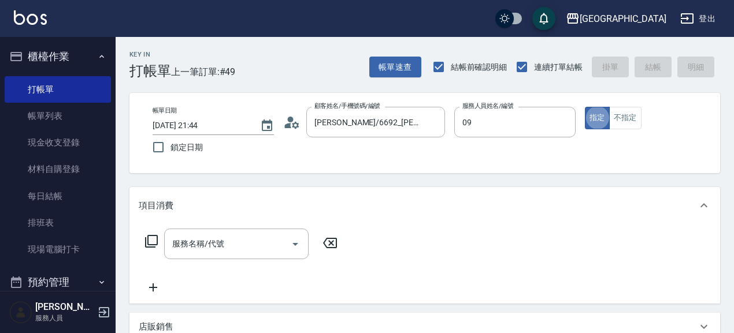
type input "蔡惠如-09"
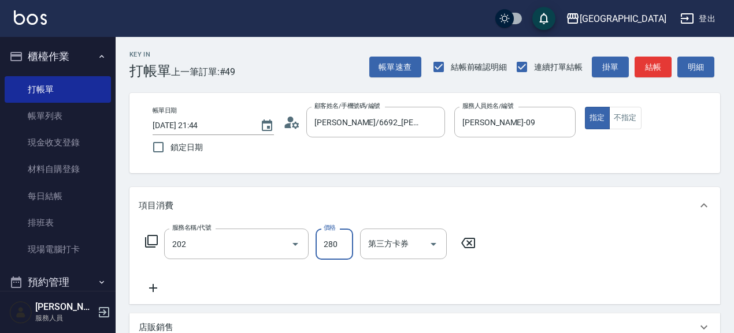
type input "洗髮[280](202)"
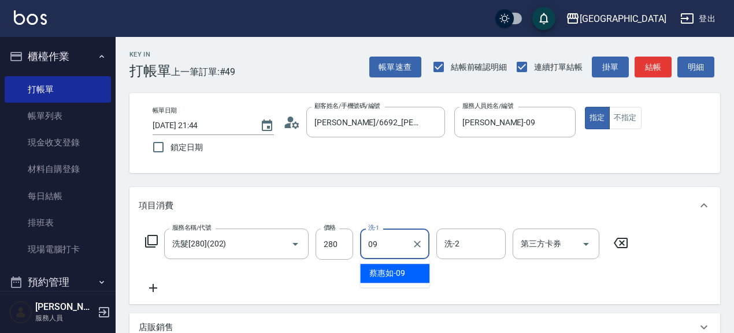
type input "蔡惠如-09"
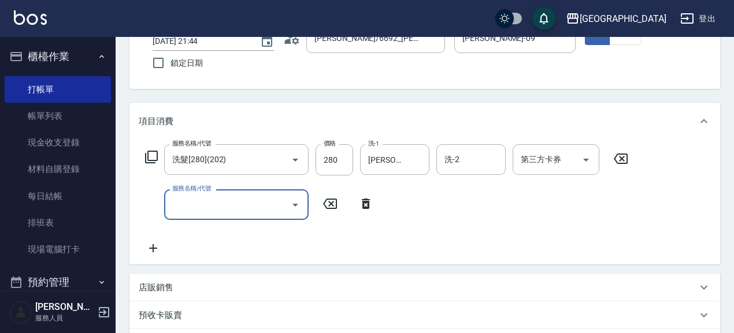
scroll to position [100, 0]
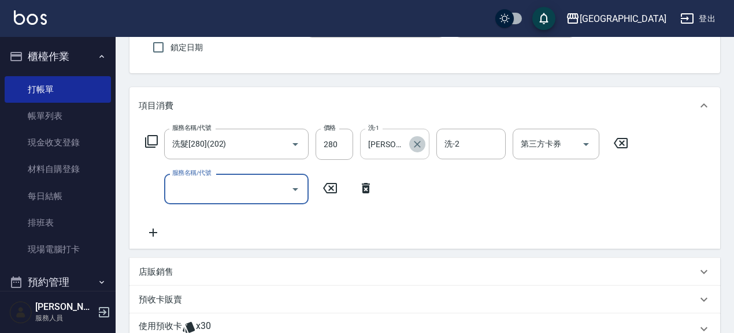
click at [410, 142] on button "Clear" at bounding box center [417, 144] width 16 height 16
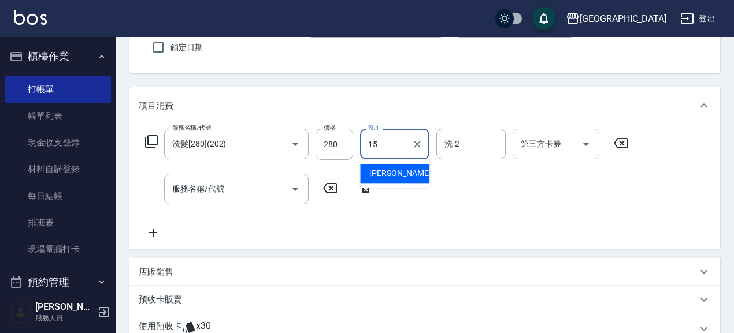
type input "蔡惠娟-15"
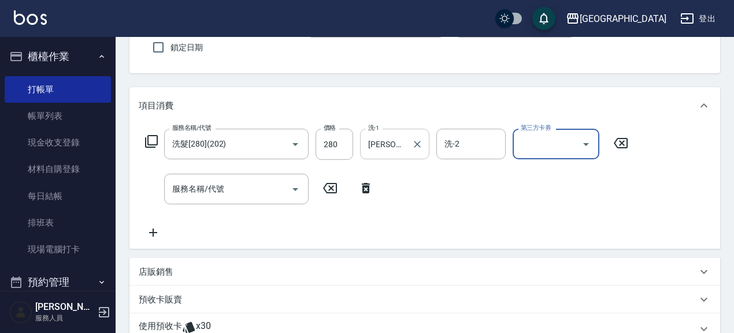
click at [163, 273] on p "店販銷售" at bounding box center [156, 272] width 35 height 12
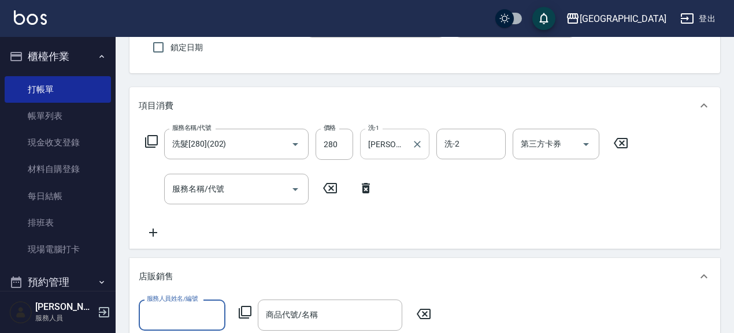
scroll to position [0, 0]
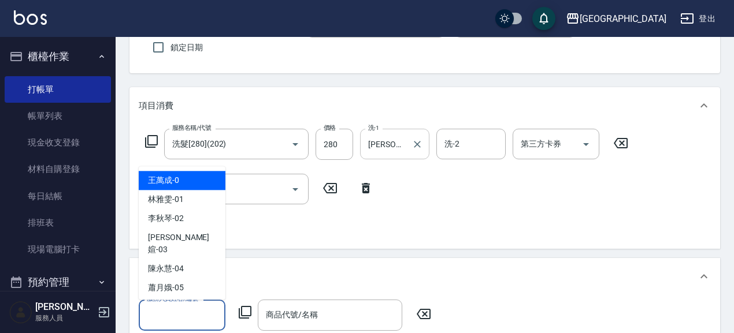
click at [179, 311] on input "服務人員姓名/編號" at bounding box center [182, 315] width 76 height 20
click at [188, 298] on div "蔡惠如 -09" at bounding box center [182, 307] width 87 height 19
type input "蔡惠如-09"
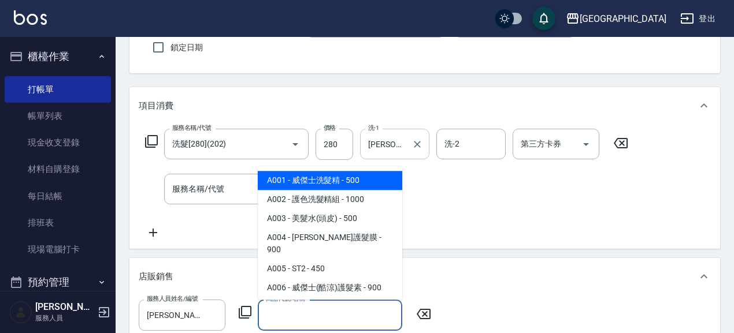
click at [314, 314] on input "商品代號/名稱" at bounding box center [330, 315] width 134 height 20
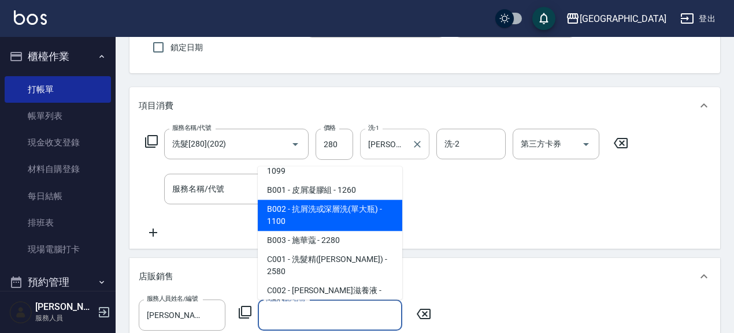
scroll to position [180, 0]
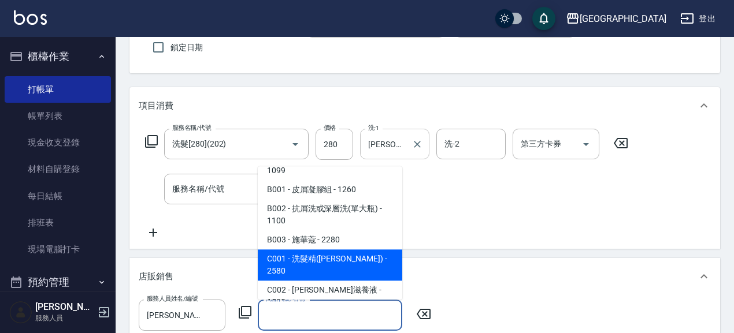
click at [380, 250] on span "C001 - 洗髮精([PERSON_NAME]) - 2580" at bounding box center [330, 265] width 144 height 31
type input "洗髮精([PERSON_NAME])"
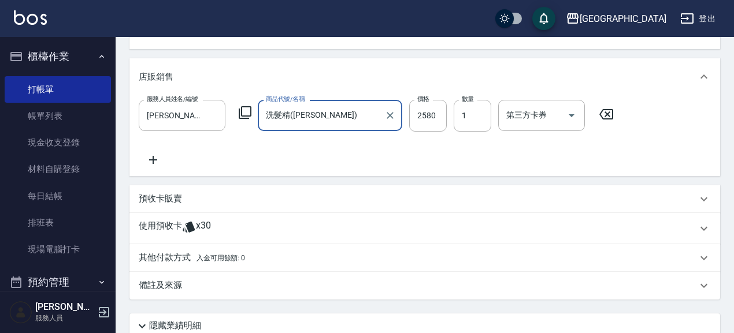
scroll to position [300, 0]
click at [169, 204] on p "預收卡販賣" at bounding box center [160, 199] width 43 height 12
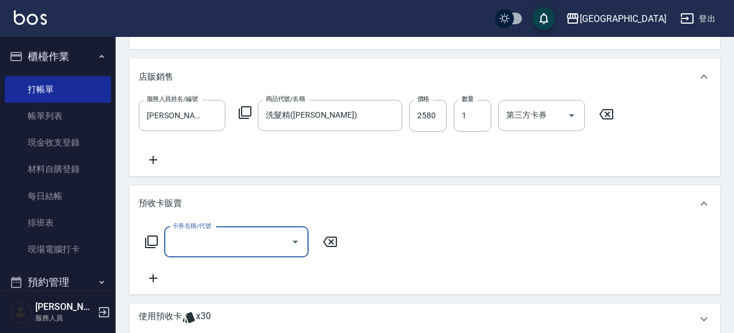
scroll to position [0, 0]
click at [208, 242] on input "卡券名稱/代號" at bounding box center [227, 242] width 117 height 20
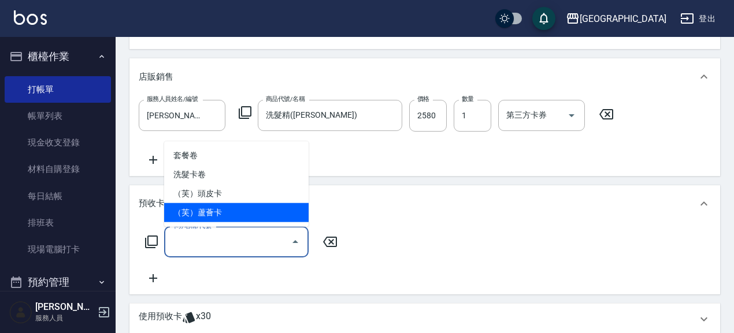
click at [223, 210] on span "（芙）蘆薈卡" at bounding box center [236, 212] width 144 height 19
type input "（芙）蘆薈卡(998)"
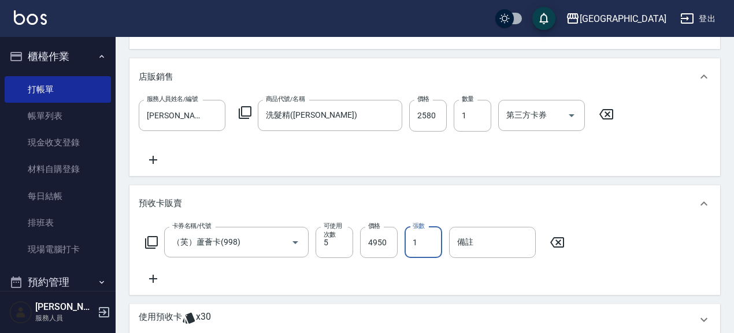
drag, startPoint x: 418, startPoint y: 242, endPoint x: 412, endPoint y: 241, distance: 5.8
click at [412, 241] on input "1" at bounding box center [423, 242] width 38 height 31
type input "3"
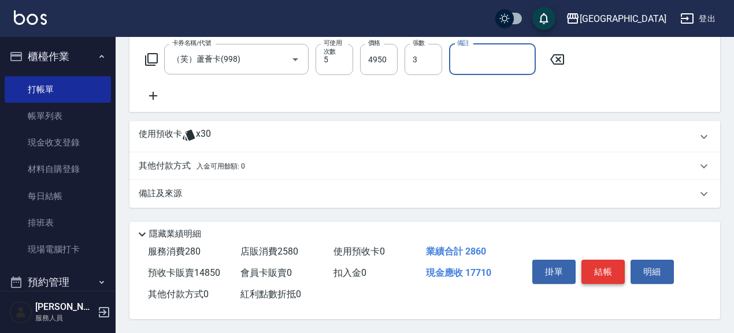
scroll to position [486, 0]
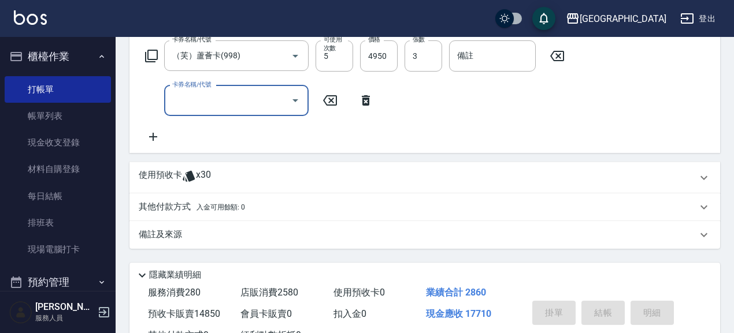
type input "2025/08/15 21:45"
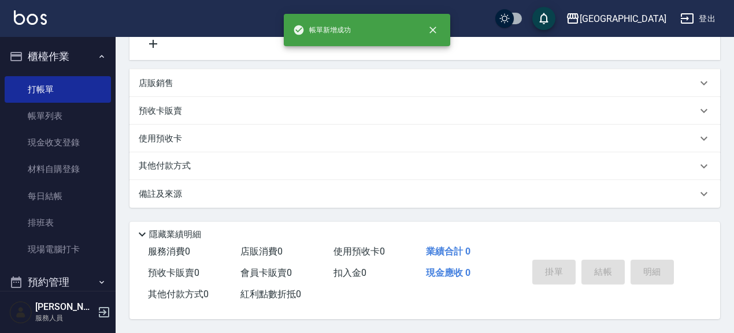
scroll to position [0, 0]
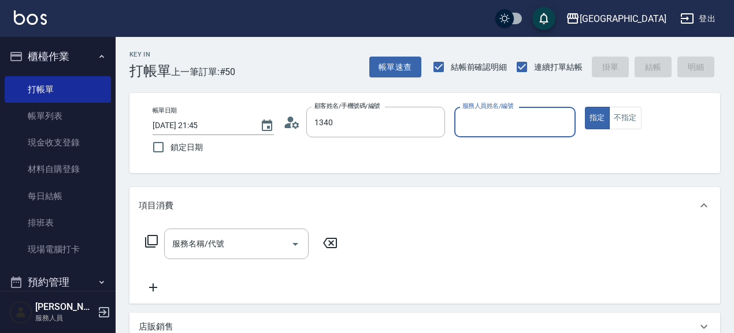
type input "謝孟恬/0916967939/1340"
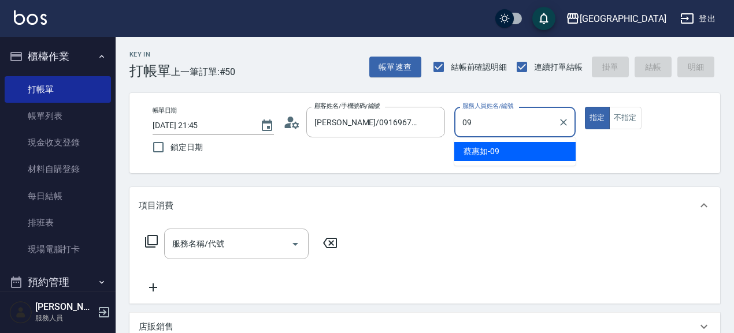
type input "蔡惠如-09"
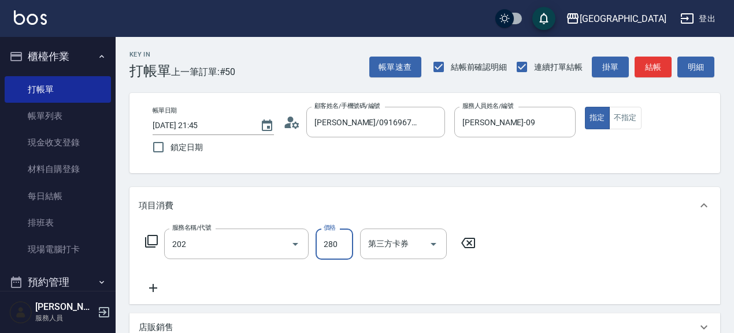
type input "洗髮[280](202)"
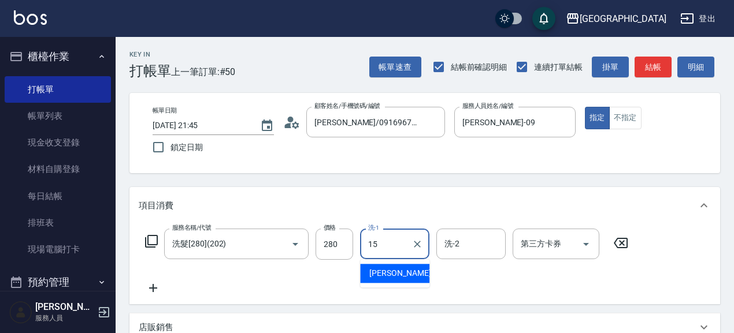
type input "蔡惠娟-15"
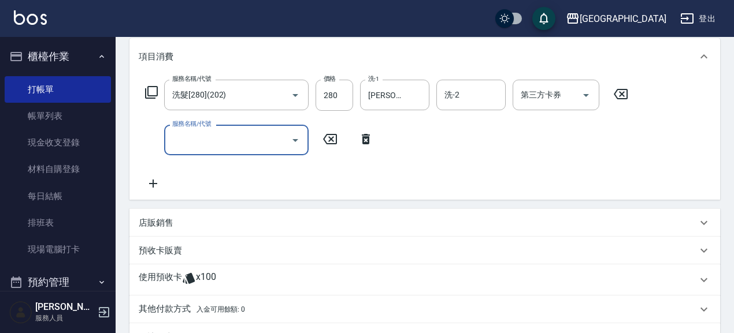
scroll to position [150, 0]
click at [184, 248] on div "預收卡販賣" at bounding box center [418, 250] width 558 height 12
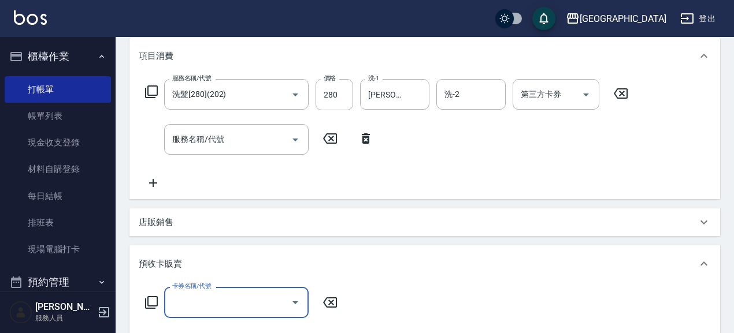
scroll to position [0, 0]
drag, startPoint x: 214, startPoint y: 311, endPoint x: 226, endPoint y: 291, distance: 23.6
click at [216, 308] on input "卡券名稱/代號" at bounding box center [227, 302] width 117 height 20
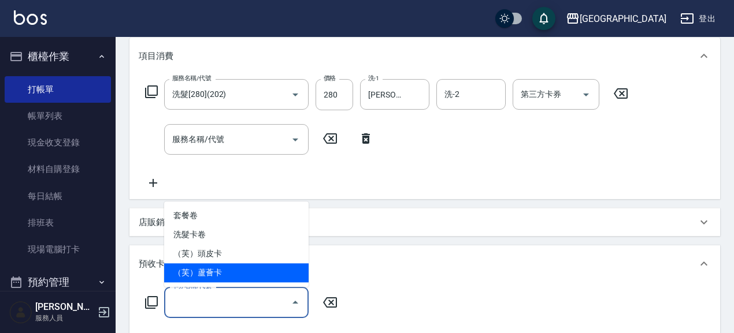
click at [235, 272] on span "（芙）蘆薈卡" at bounding box center [236, 272] width 144 height 19
type input "（芙）蘆薈卡(998)"
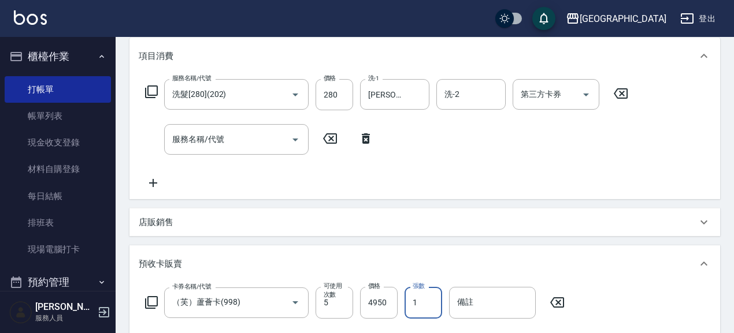
drag, startPoint x: 422, startPoint y: 303, endPoint x: 401, endPoint y: 302, distance: 20.2
click at [406, 303] on input "1" at bounding box center [423, 302] width 38 height 31
type input "6"
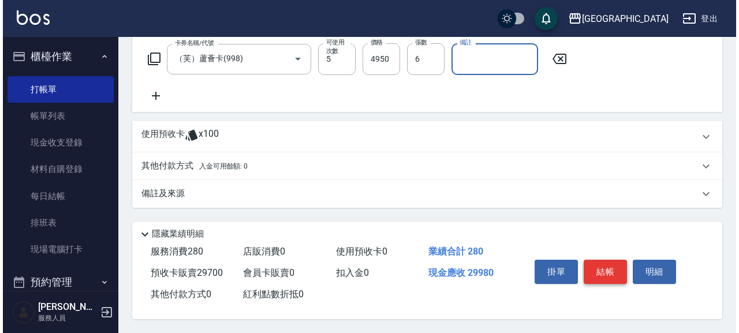
scroll to position [396, 0]
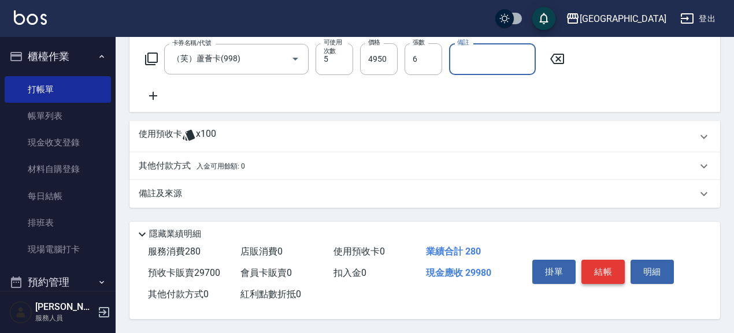
click at [608, 264] on button "結帳" at bounding box center [602, 272] width 43 height 24
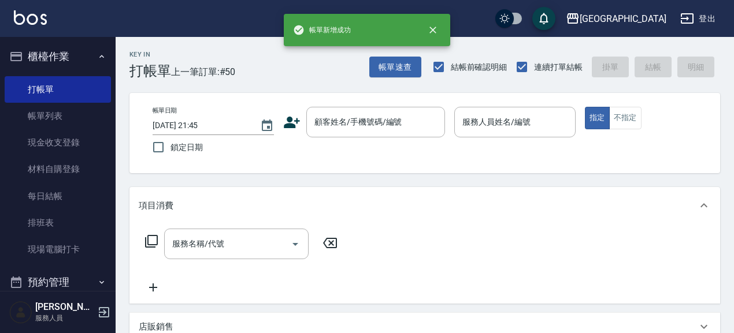
scroll to position [0, 0]
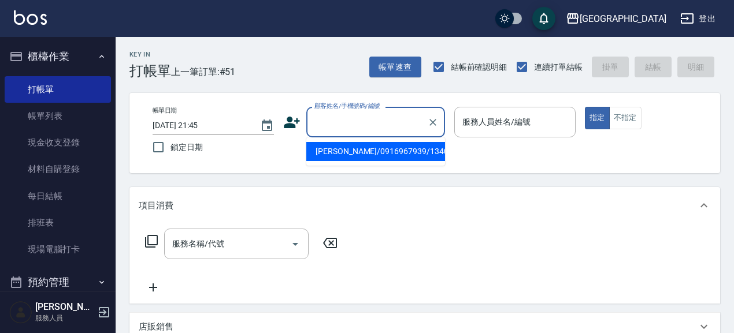
click at [357, 131] on input "顧客姓名/手機號碼/編號" at bounding box center [366, 122] width 111 height 20
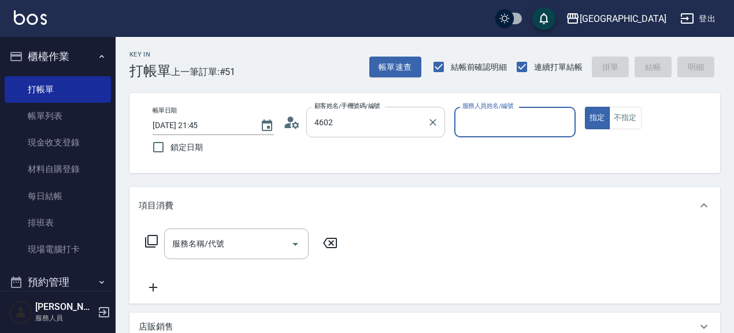
type input "姜己妹/4602_姜己妹/4602"
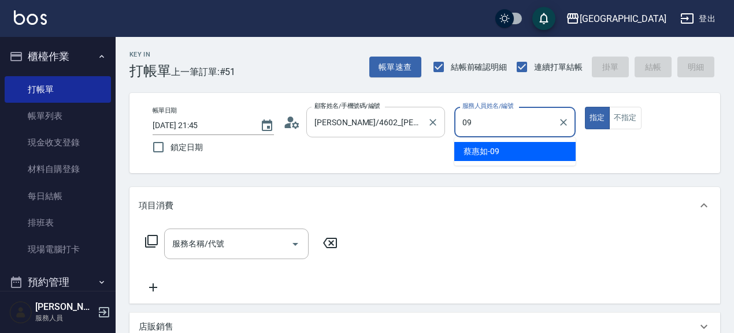
type input "蔡惠如-09"
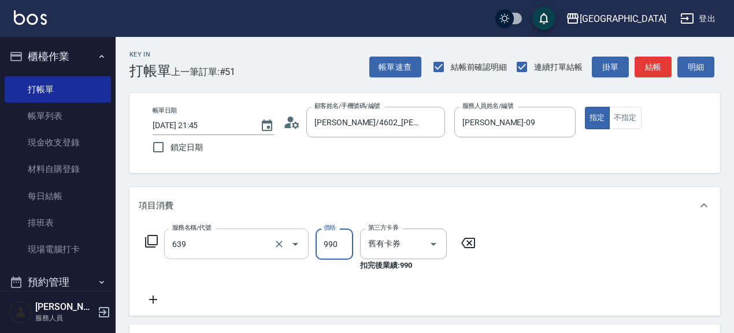
type input "(芙)蘆薈髮膜套卡(自材)(639)"
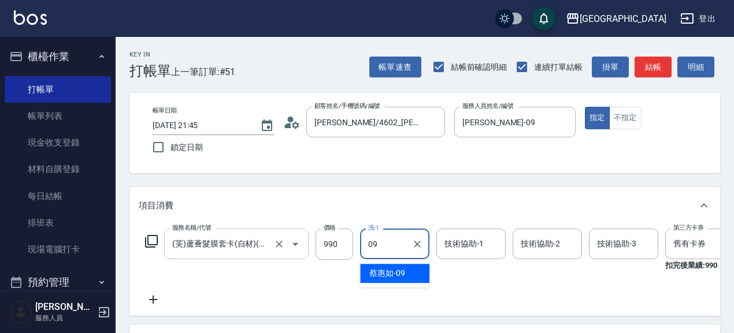
type input "蔡惠如-09"
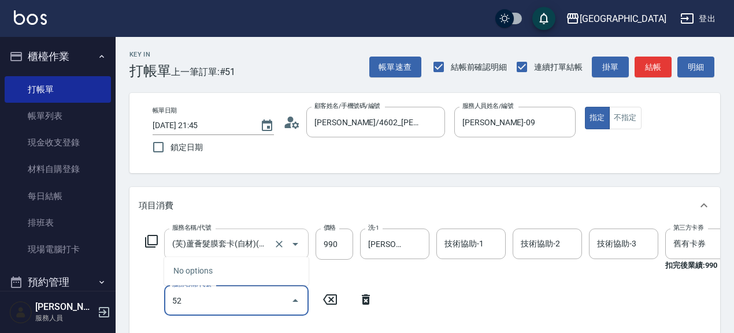
type input "5"
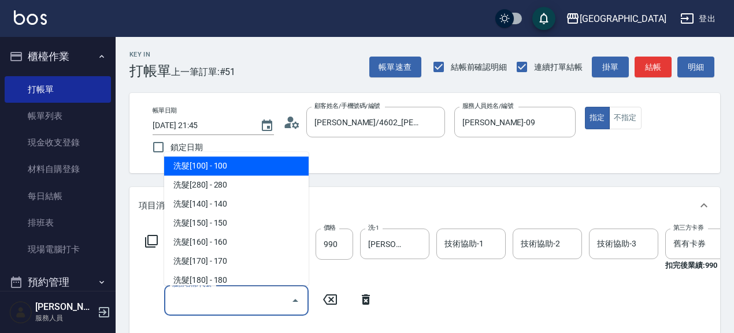
type input "5"
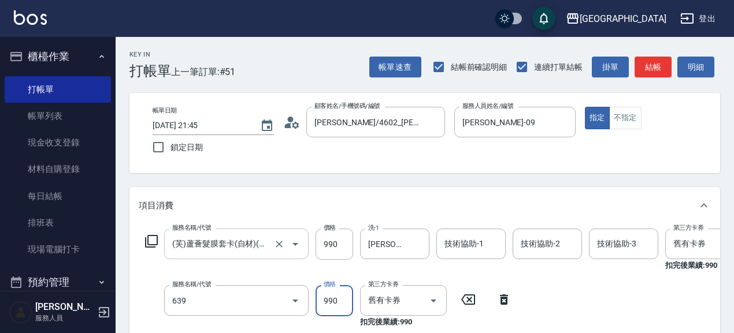
type input "(芙)蘆薈髮膜套卡(自材)(639)"
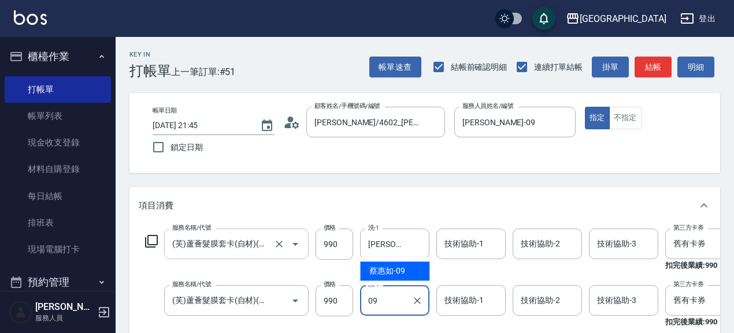
type input "蔡惠如-09"
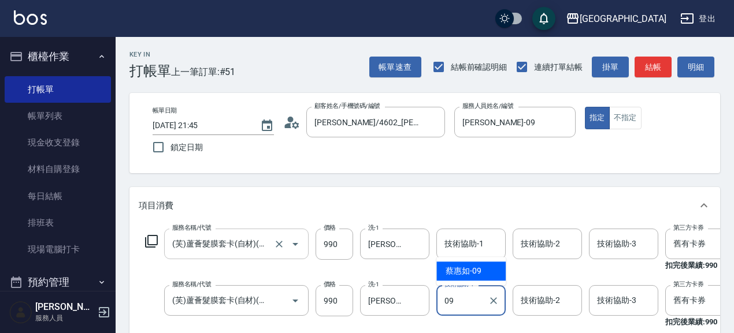
type input "蔡惠如-09"
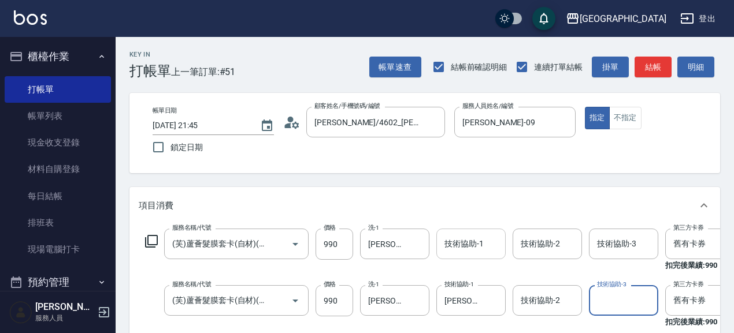
click at [497, 247] on input "技術協助-1" at bounding box center [470, 244] width 59 height 20
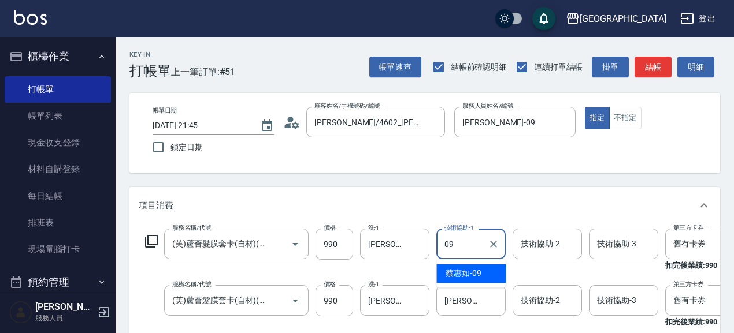
type input "蔡惠如-09"
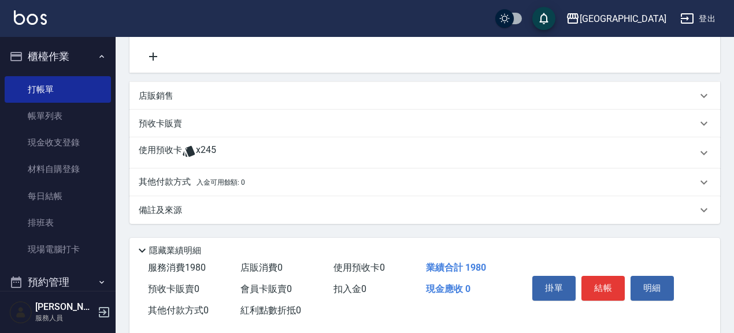
scroll to position [300, 0]
click at [161, 129] on p "預收卡販賣" at bounding box center [160, 124] width 43 height 12
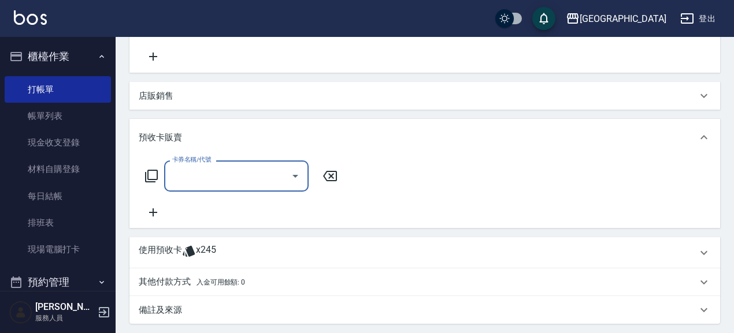
scroll to position [0, 0]
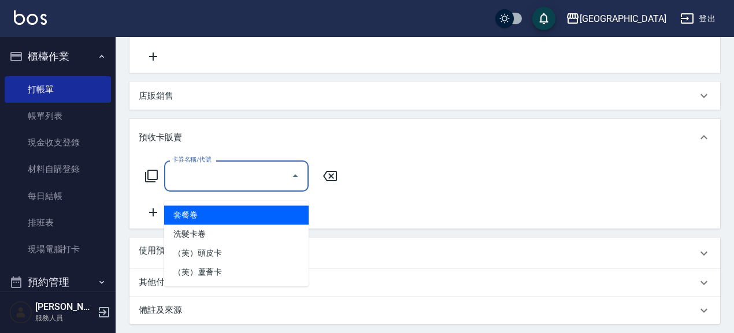
click at [202, 186] on input "卡券名稱/代號" at bounding box center [227, 176] width 117 height 20
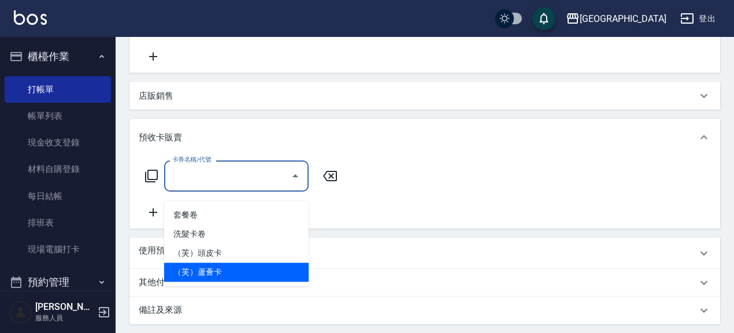
click at [212, 273] on span "（芙）蘆薈卡" at bounding box center [236, 272] width 144 height 19
type input "（芙）蘆薈卡(998)"
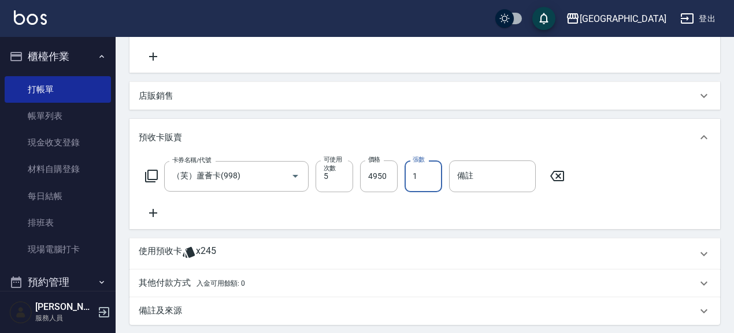
click at [410, 186] on input "1" at bounding box center [423, 176] width 38 height 31
type input "12"
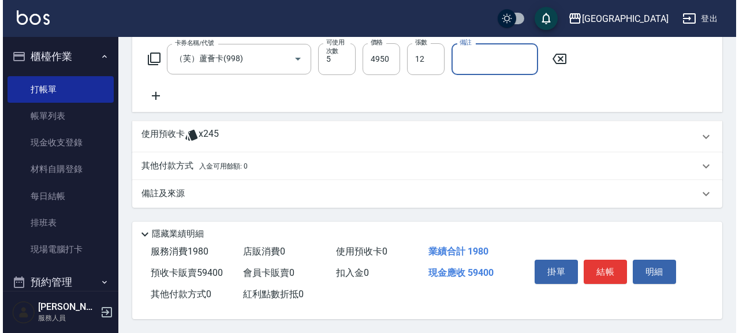
scroll to position [430, 0]
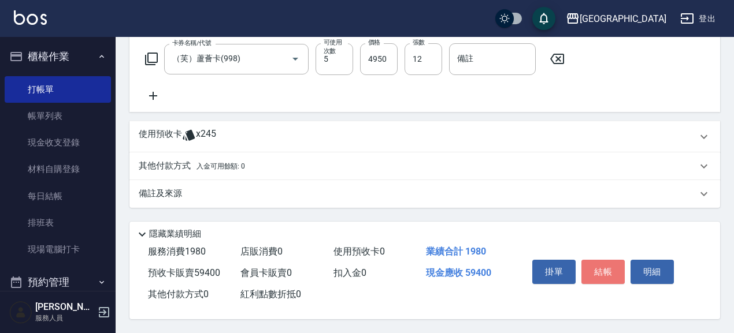
drag, startPoint x: 610, startPoint y: 267, endPoint x: 609, endPoint y: 293, distance: 26.0
click at [609, 277] on button "結帳" at bounding box center [602, 272] width 43 height 24
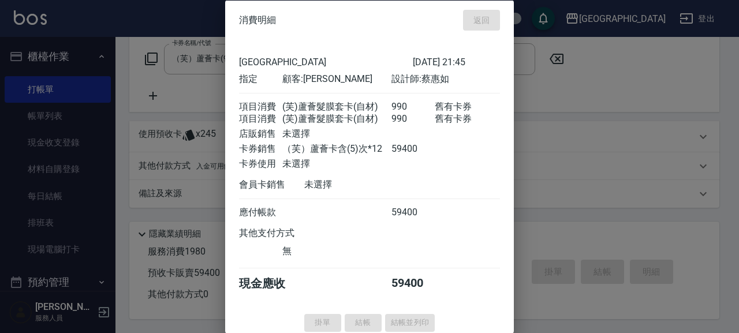
type input "2025/08/15 21:46"
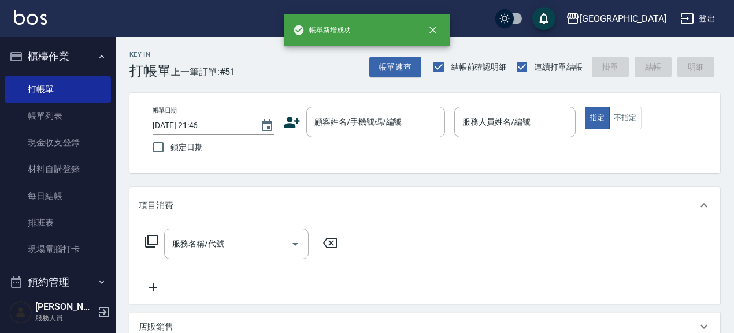
scroll to position [0, 0]
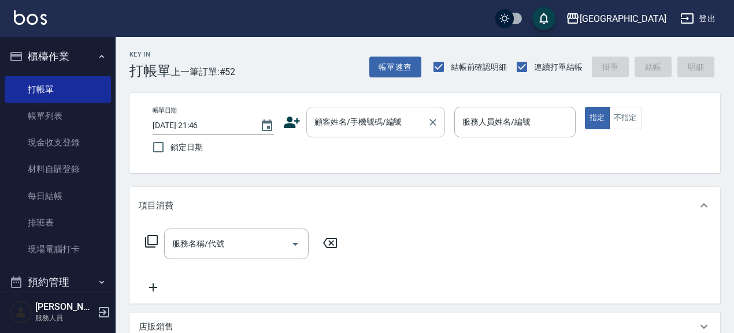
click at [371, 126] on input "顧客姓名/手機號碼/編號" at bounding box center [366, 122] width 111 height 20
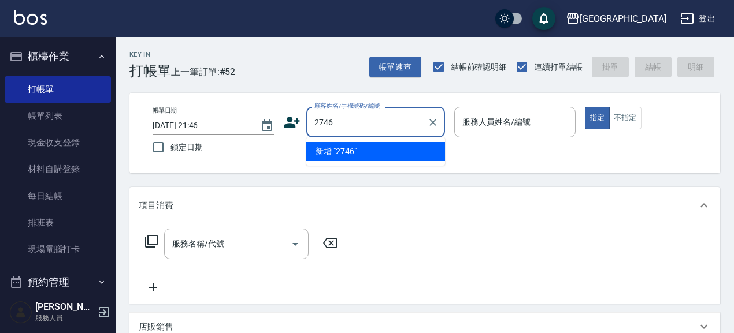
type input "2746"
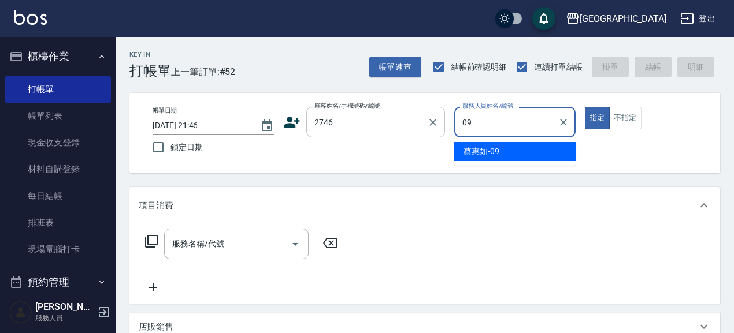
type input "蔡惠如-09"
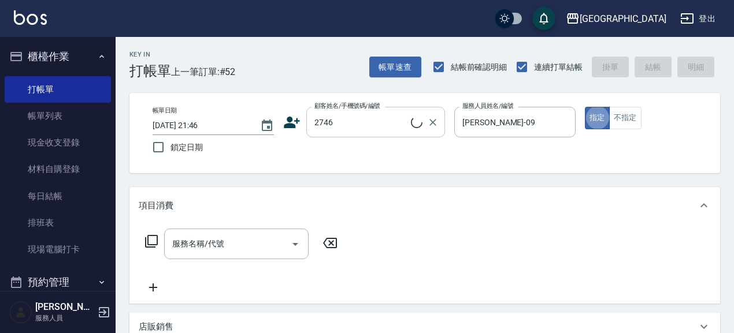
type input "譚嫦娥/0928158205/2746"
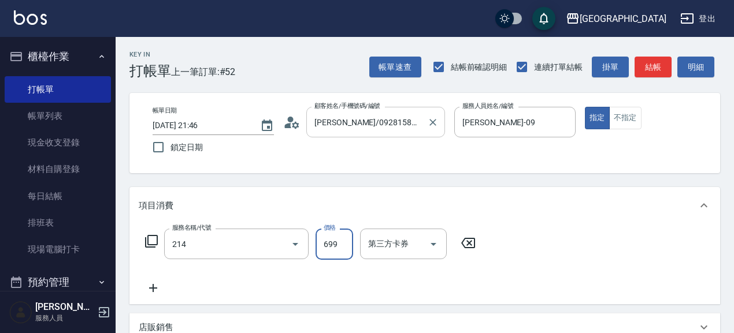
type input "滾珠洗髪699(214)"
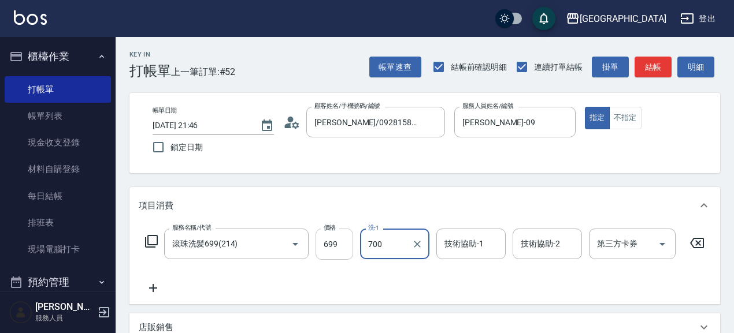
type input "700"
type input "蔡惠娟-15"
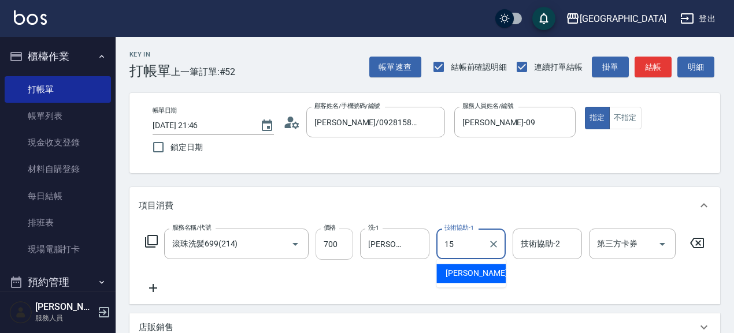
type input "蔡惠娟-15"
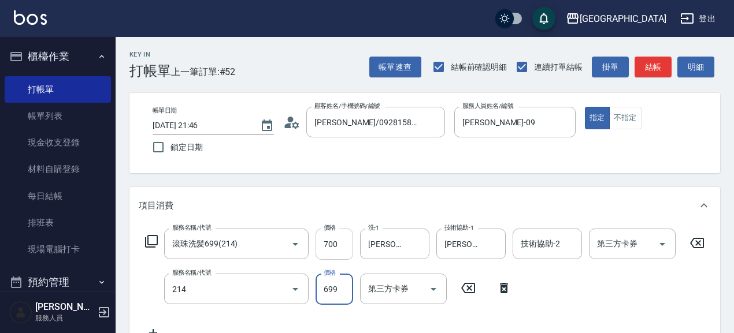
type input "滾珠洗髪699(214)"
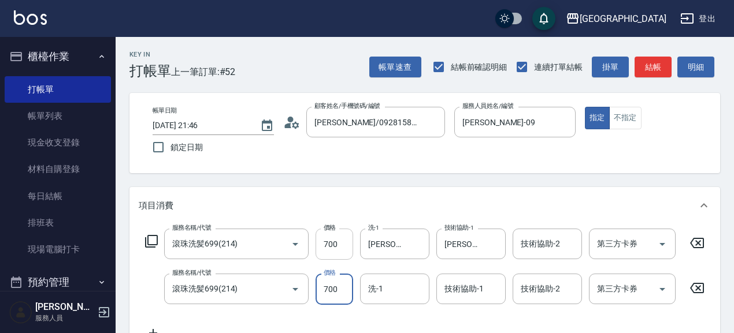
type input "700"
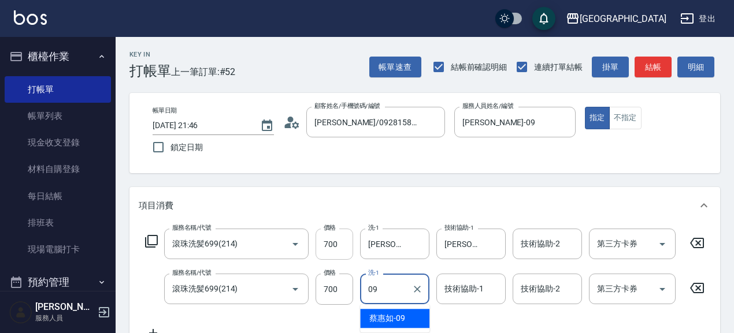
type input "蔡惠如-09"
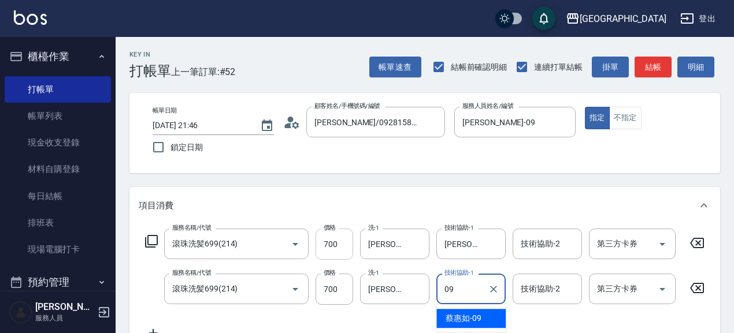
type input "蔡惠如-09"
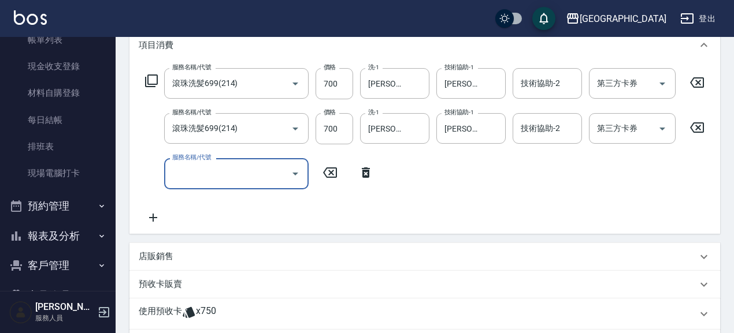
scroll to position [161, 0]
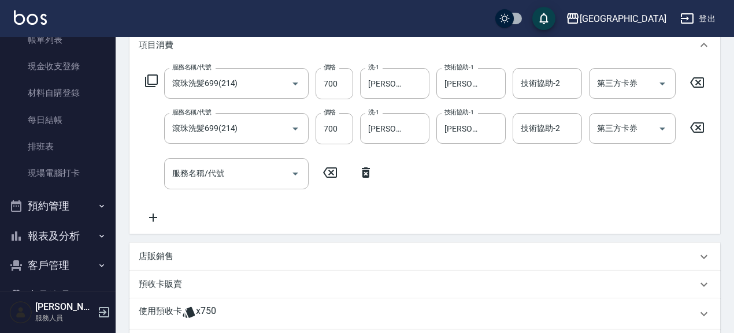
click at [163, 262] on p "店販銷售" at bounding box center [156, 257] width 35 height 12
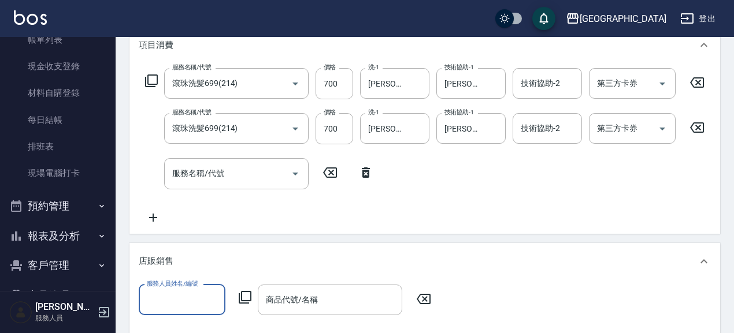
scroll to position [0, 0]
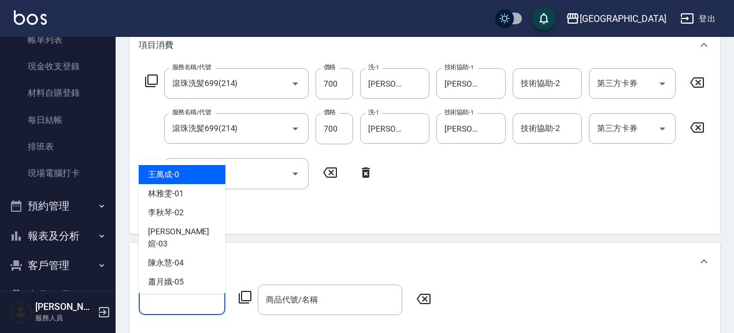
drag, startPoint x: 195, startPoint y: 315, endPoint x: 195, endPoint y: 310, distance: 5.8
click at [195, 310] on input "服務人員姓名/編號" at bounding box center [182, 300] width 76 height 20
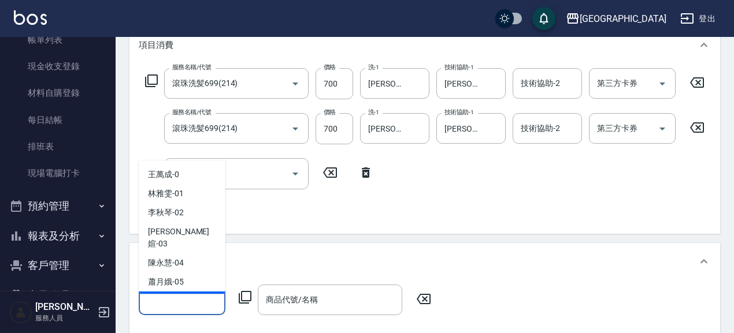
click at [187, 292] on div "蔡惠如 -09" at bounding box center [182, 301] width 87 height 19
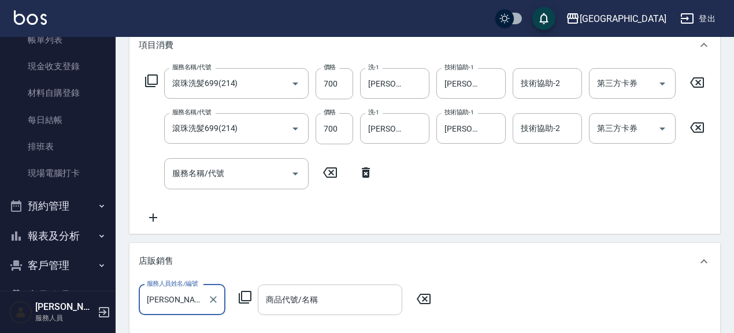
click at [350, 310] on input "商品代號/名稱" at bounding box center [330, 300] width 134 height 20
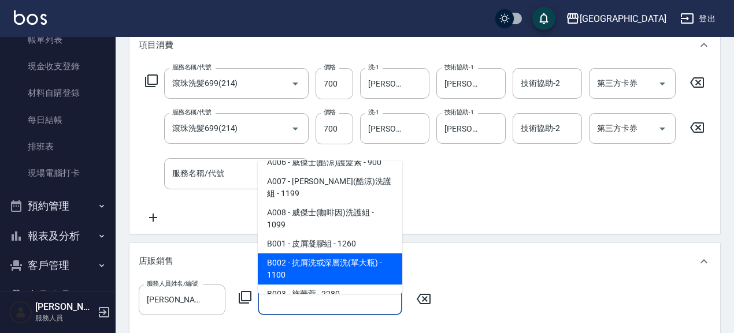
scroll to position [120, 0]
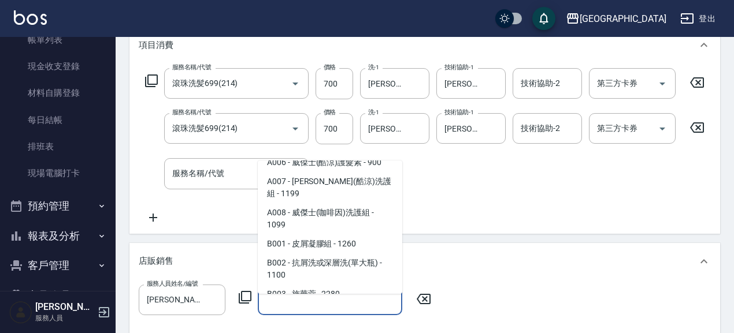
click at [369, 304] on span "C001 - 洗髮精([PERSON_NAME]) - 2580" at bounding box center [330, 319] width 144 height 31
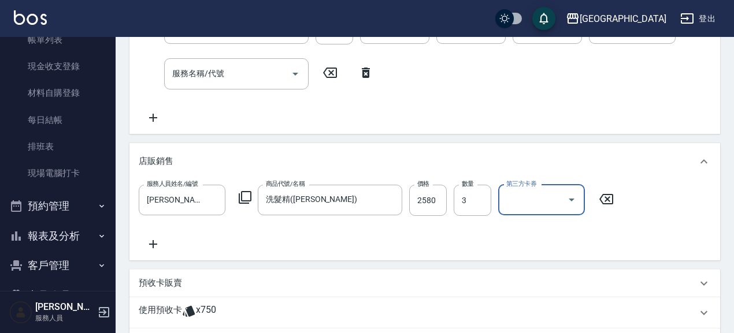
scroll to position [261, 0]
click at [173, 289] on p "預收卡販賣" at bounding box center [160, 283] width 43 height 12
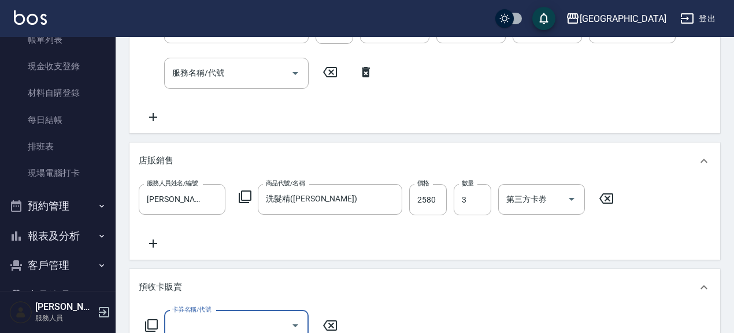
scroll to position [0, 0]
click at [229, 324] on div "卡券名稱/代號" at bounding box center [236, 326] width 144 height 31
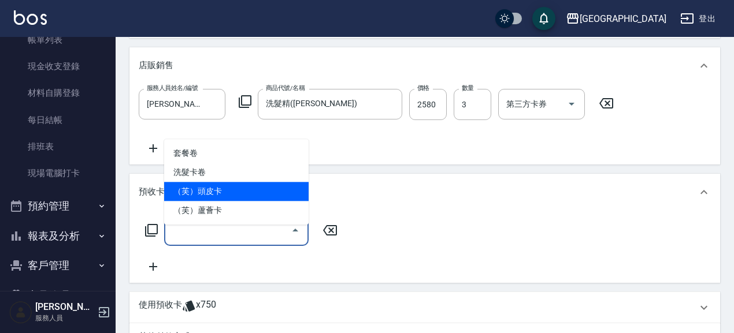
scroll to position [361, 0]
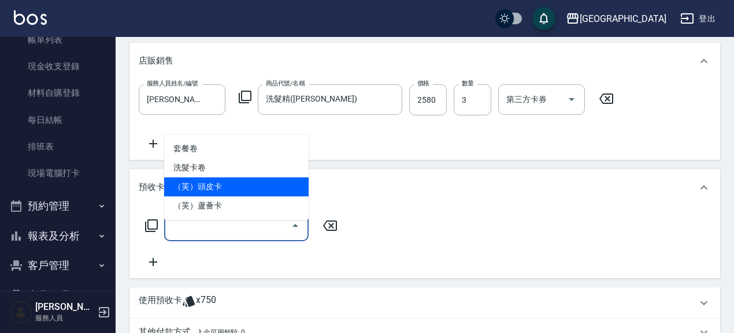
click at [247, 184] on span "（芙）頭皮卡" at bounding box center [236, 186] width 144 height 19
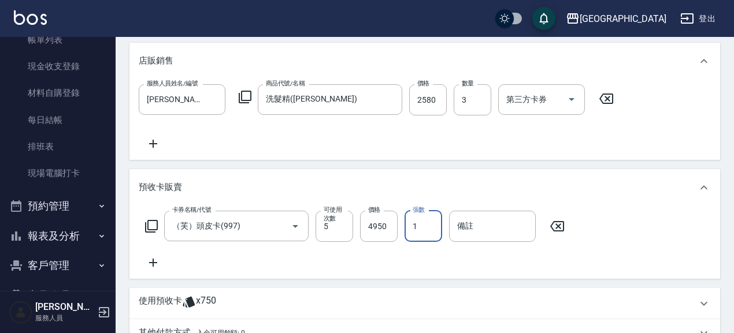
drag, startPoint x: 419, startPoint y: 239, endPoint x: 401, endPoint y: 248, distance: 20.7
click at [401, 242] on div "卡券名稱/代號 （芙）頭皮卡(997) 卡券名稱/代號 可使用次數 5 可使用次數 價格 4950 價格 張數 1 張數 備註 備註" at bounding box center [355, 226] width 433 height 31
click at [148, 265] on div "卡券名稱/代號 （芙）頭皮卡(997) 卡券名稱/代號 可使用次數 5 可使用次數 價格 4950 價格 張數 3 張數 備註 備註" at bounding box center [425, 240] width 572 height 59
click at [157, 263] on div "卡券名稱/代號 （芙）頭皮卡(997) 卡券名稱/代號 可使用次數 5 可使用次數 價格 4950 價格 張數 3 張數 備註 備註" at bounding box center [425, 240] width 572 height 59
click at [155, 270] on icon at bounding box center [153, 263] width 29 height 14
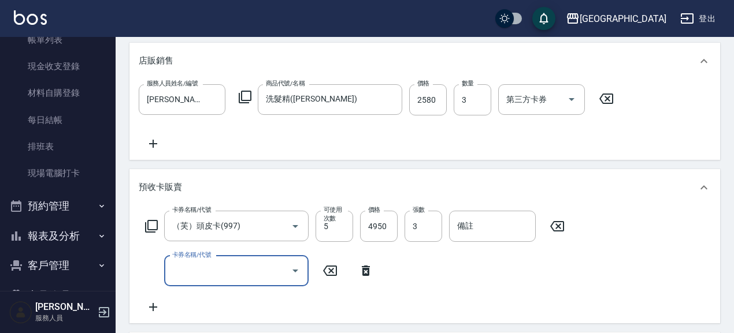
click at [228, 278] on input "卡券名稱/代號" at bounding box center [227, 271] width 117 height 20
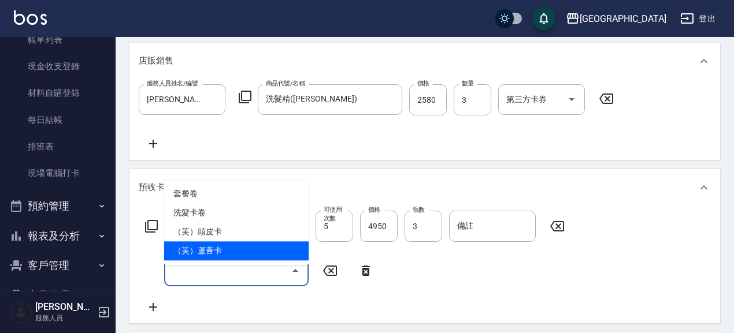
click at [240, 247] on span "（芙）蘆薈卡" at bounding box center [236, 250] width 144 height 19
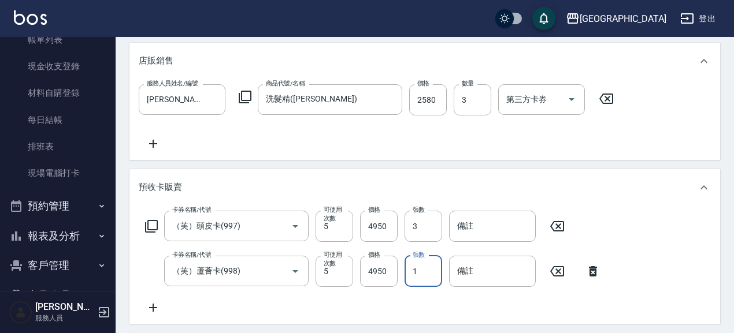
drag, startPoint x: 418, startPoint y: 282, endPoint x: 404, endPoint y: 283, distance: 13.9
click at [404, 283] on div "卡券名稱/代號 （芙）蘆薈卡(998) 卡券名稱/代號 可使用次數 5 可使用次數 價格 4950 價格 張數 1 張數 備註 備註" at bounding box center [373, 271] width 468 height 31
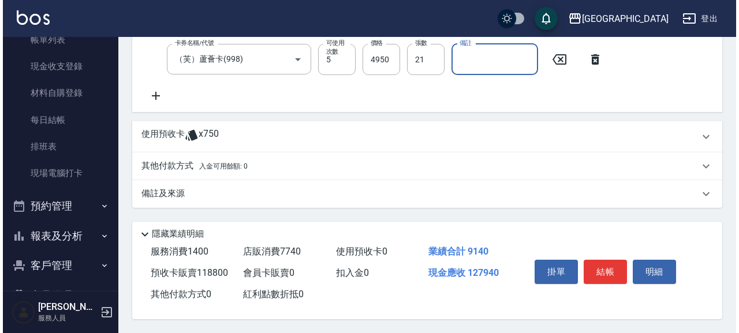
scroll to position [586, 0]
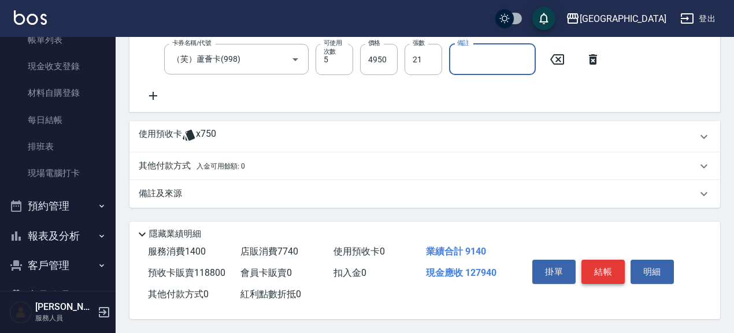
click at [609, 270] on button "結帳" at bounding box center [602, 272] width 43 height 24
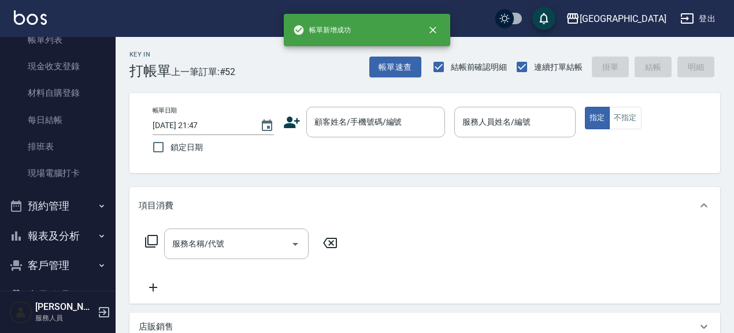
scroll to position [0, 0]
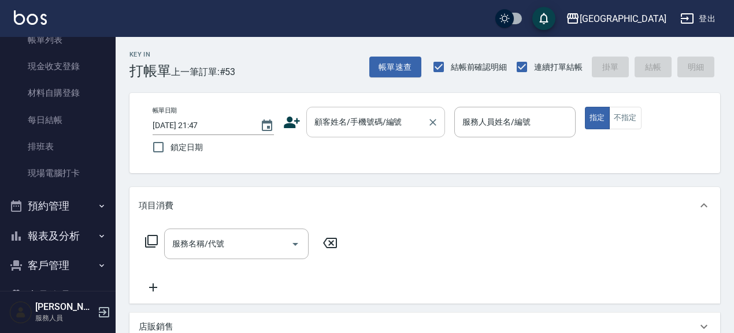
click at [349, 126] on input "顧客姓名/手機號碼/編號" at bounding box center [366, 122] width 111 height 20
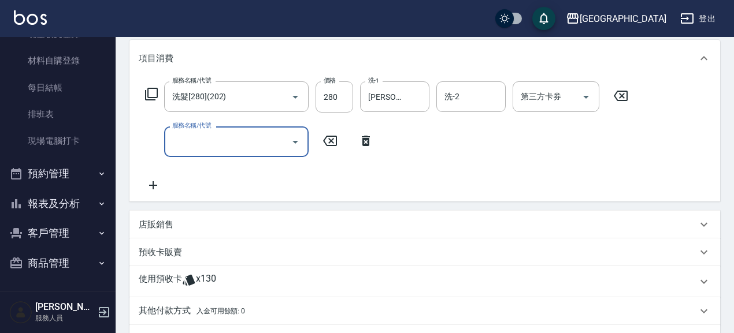
scroll to position [150, 0]
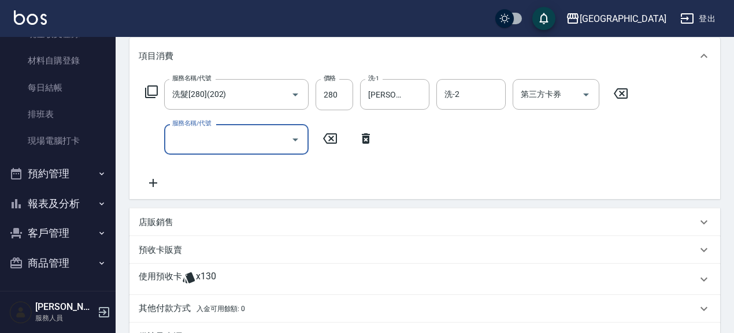
click at [172, 218] on p "店販銷售" at bounding box center [156, 223] width 35 height 12
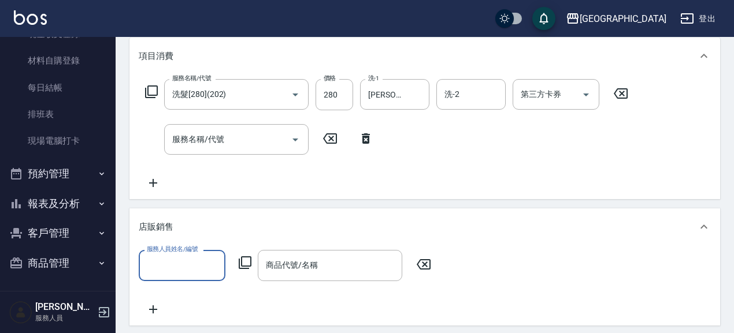
scroll to position [0, 0]
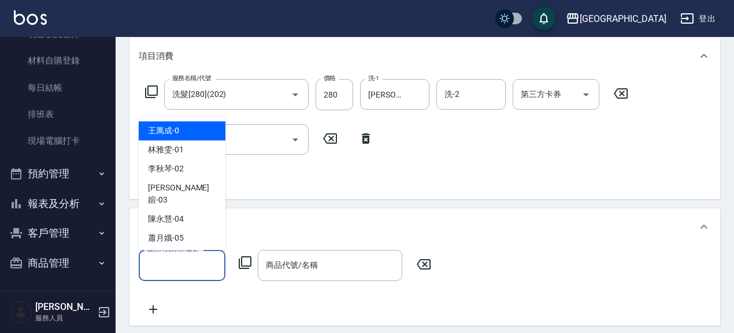
click at [198, 266] on input "服務人員姓名/編號" at bounding box center [182, 265] width 76 height 20
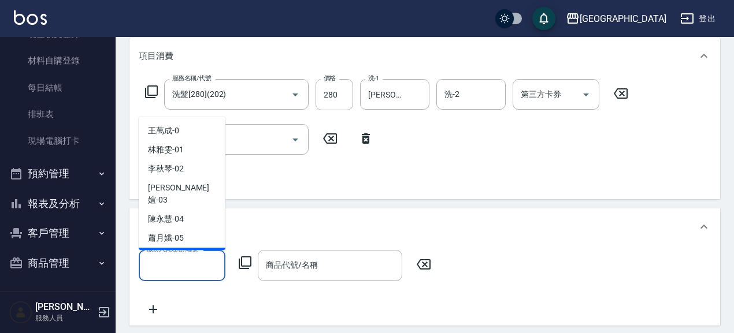
click at [188, 248] on div "蔡惠如 -09" at bounding box center [182, 257] width 87 height 19
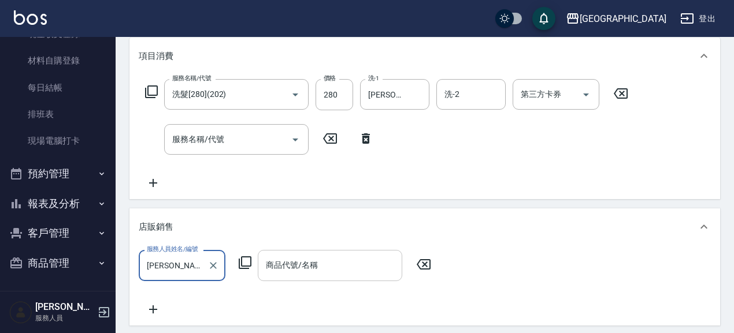
click at [318, 265] on input "商品代號/名稱" at bounding box center [330, 265] width 134 height 20
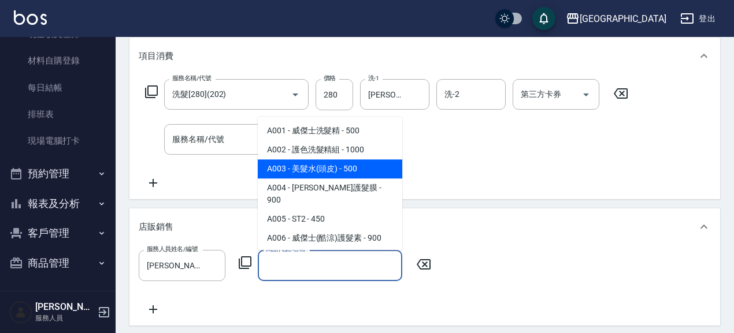
click at [363, 165] on span "A003 - 美髮水(頭皮) - 500" at bounding box center [330, 169] width 144 height 19
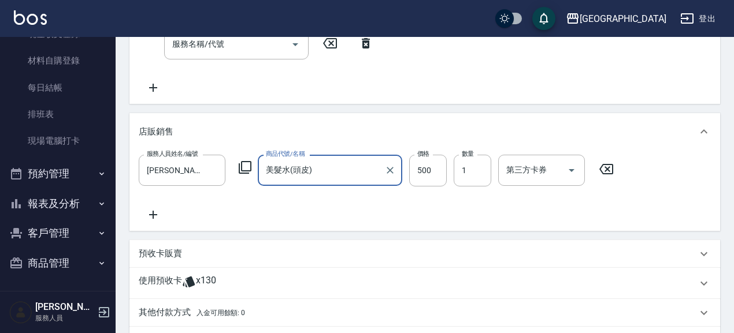
scroll to position [250, 0]
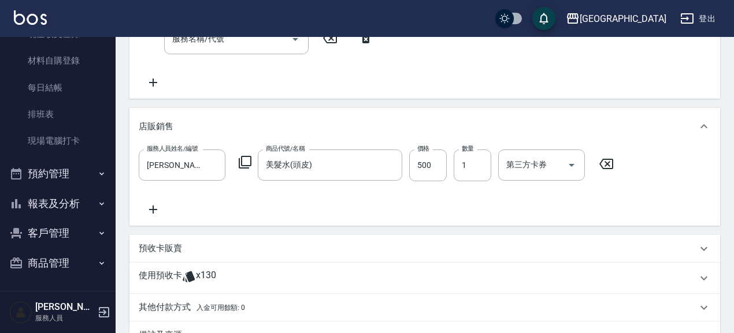
click at [159, 205] on icon at bounding box center [153, 210] width 29 height 14
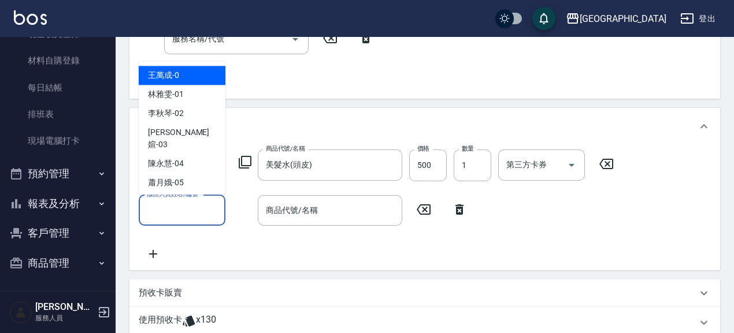
click at [191, 214] on input "服務人員姓名/編號" at bounding box center [182, 210] width 76 height 20
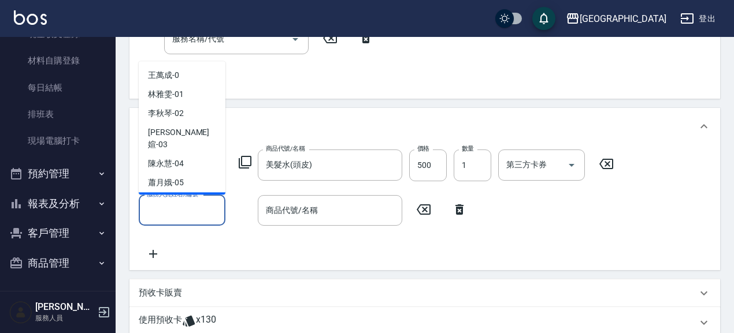
click at [189, 193] on div "蔡惠如 -09" at bounding box center [182, 202] width 87 height 19
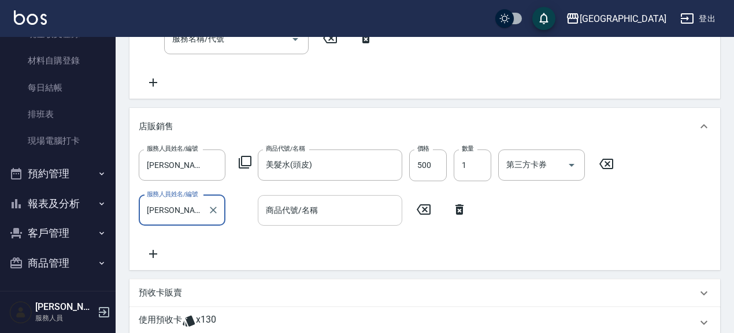
click at [317, 211] on input "商品代號/名稱" at bounding box center [330, 210] width 134 height 20
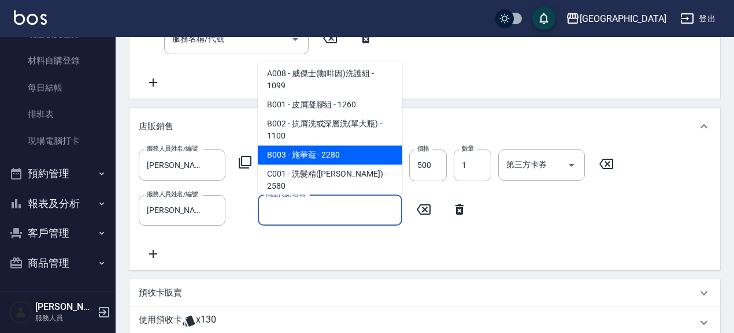
scroll to position [159, 0]
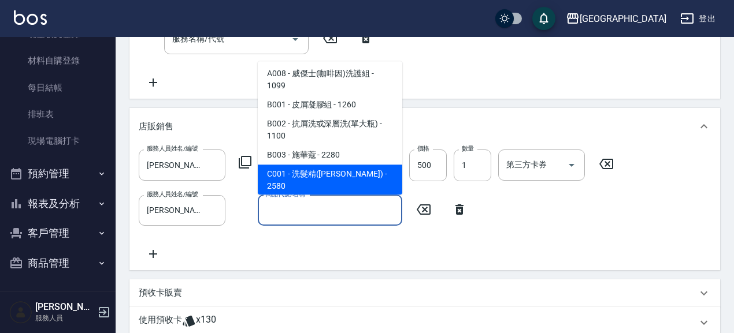
click at [370, 165] on span "C001 - 洗髮精([PERSON_NAME]) - 2580" at bounding box center [330, 180] width 144 height 31
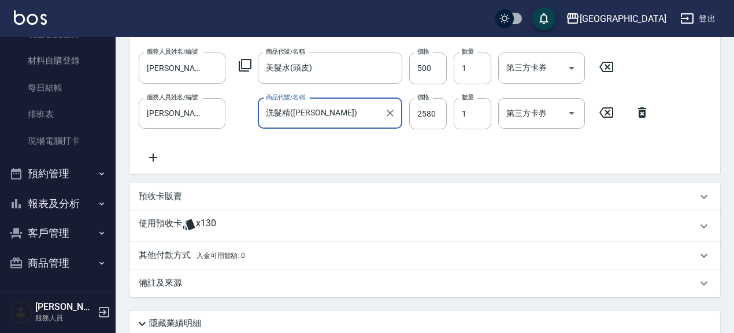
scroll to position [350, 0]
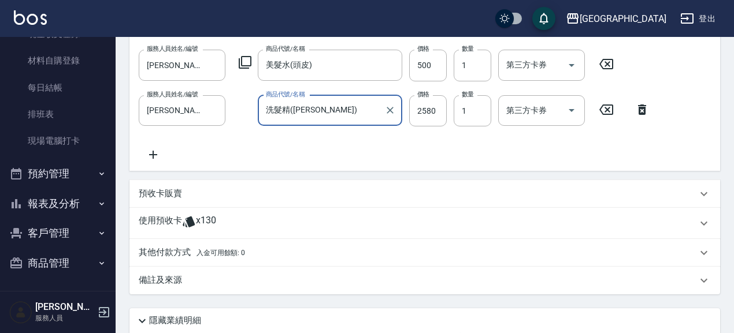
click at [158, 197] on p "預收卡販賣" at bounding box center [160, 194] width 43 height 12
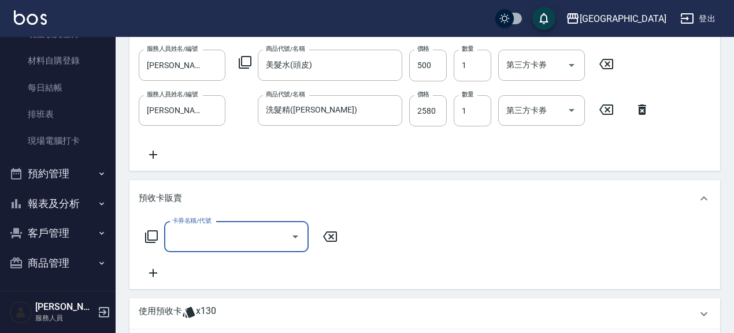
scroll to position [0, 0]
click at [209, 250] on div "卡券名稱/代號" at bounding box center [236, 237] width 144 height 31
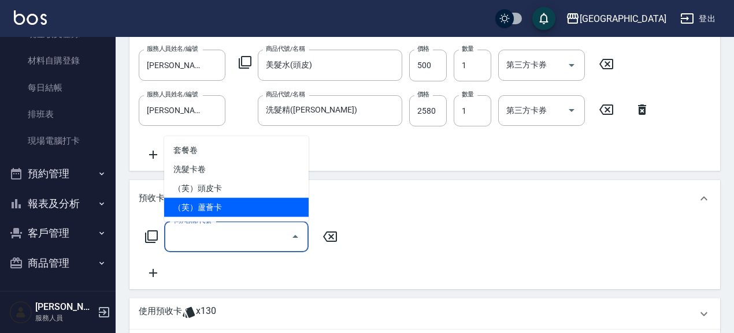
click at [228, 204] on span "（芙）蘆薈卡" at bounding box center [236, 207] width 144 height 19
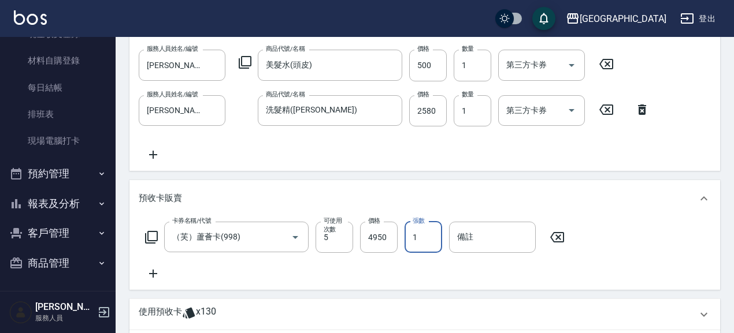
drag, startPoint x: 424, startPoint y: 239, endPoint x: 409, endPoint y: 241, distance: 15.1
click at [409, 241] on input "1" at bounding box center [423, 237] width 38 height 31
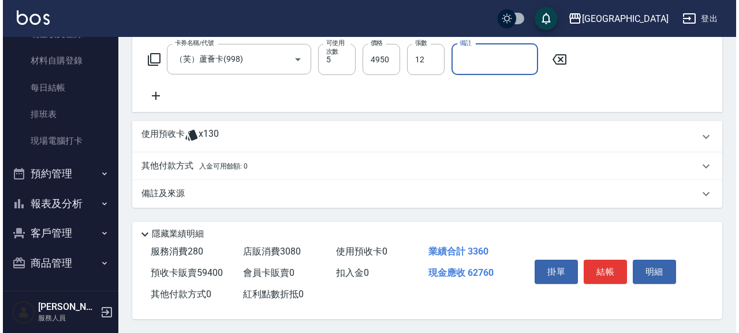
scroll to position [531, 0]
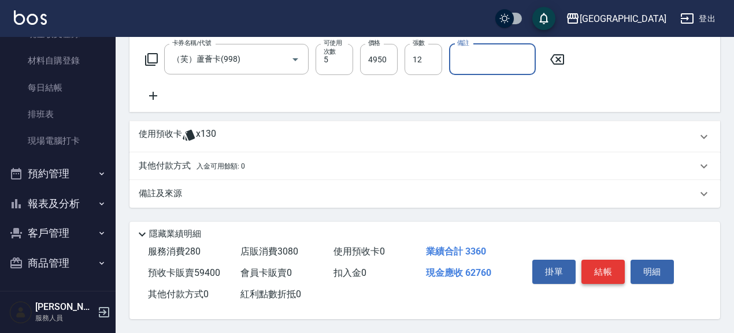
click at [603, 270] on button "結帳" at bounding box center [602, 272] width 43 height 24
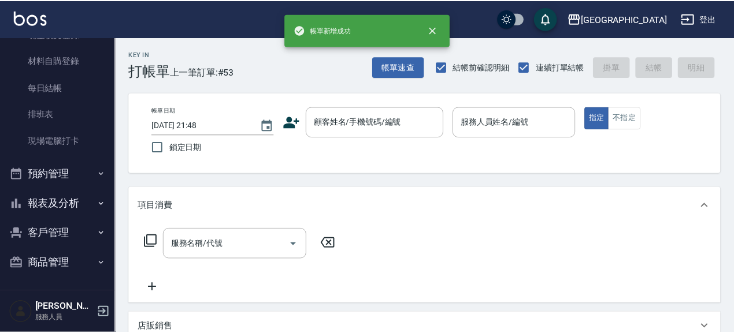
scroll to position [0, 0]
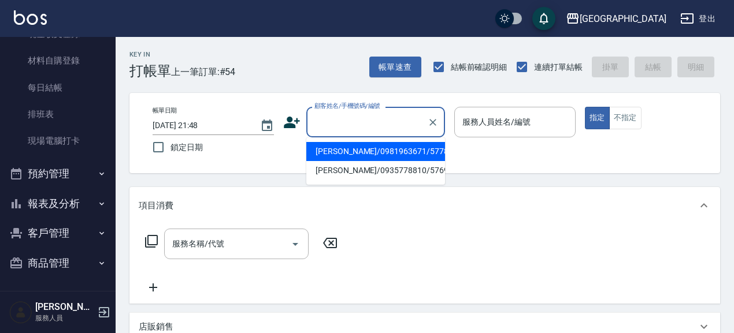
click at [368, 126] on input "顧客姓名/手機號碼/編號" at bounding box center [366, 122] width 111 height 20
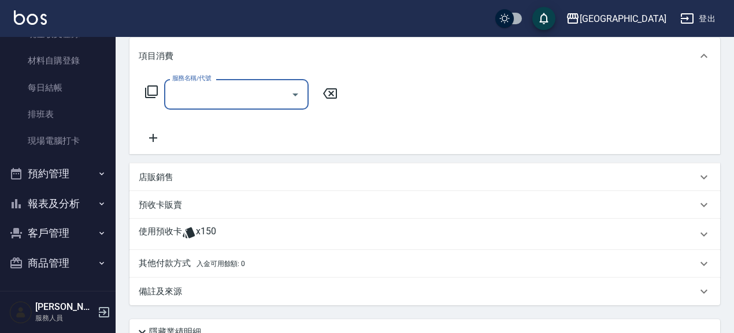
scroll to position [150, 0]
click at [166, 179] on p "店販銷售" at bounding box center [156, 178] width 35 height 12
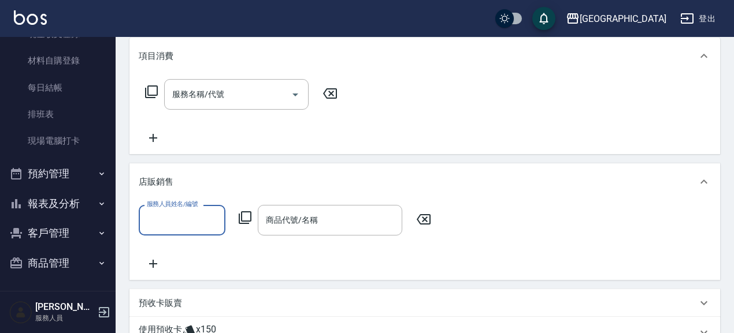
scroll to position [0, 0]
click at [177, 219] on input "服務人員姓名/編號" at bounding box center [182, 220] width 76 height 20
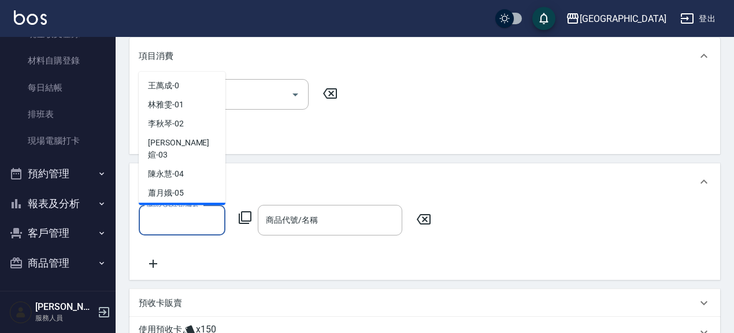
click at [182, 207] on span "蔡惠如 -09" at bounding box center [166, 213] width 36 height 12
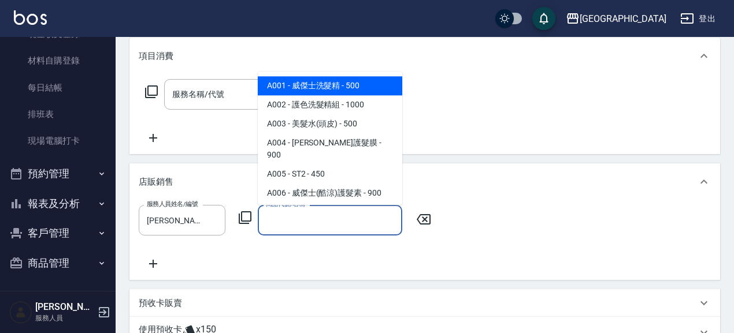
click at [325, 225] on input "商品代號/名稱" at bounding box center [330, 220] width 134 height 20
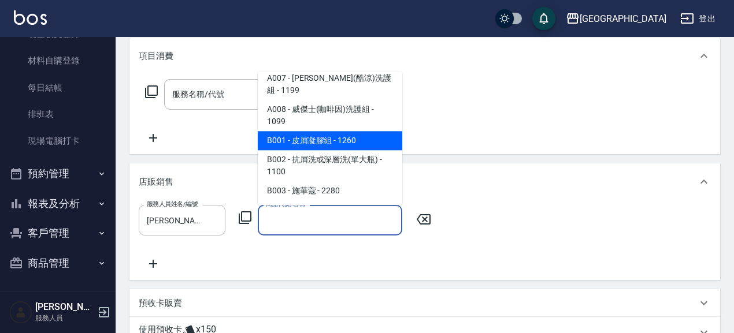
scroll to position [140, 0]
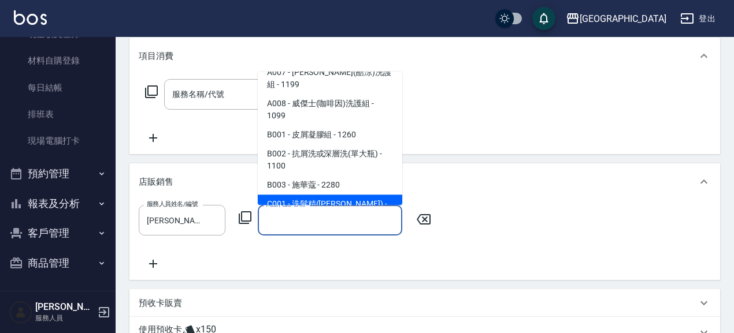
drag, startPoint x: 367, startPoint y: 179, endPoint x: 206, endPoint y: 232, distance: 169.7
click at [367, 195] on span "C001 - 洗髮精([PERSON_NAME]) - 2580" at bounding box center [330, 210] width 144 height 31
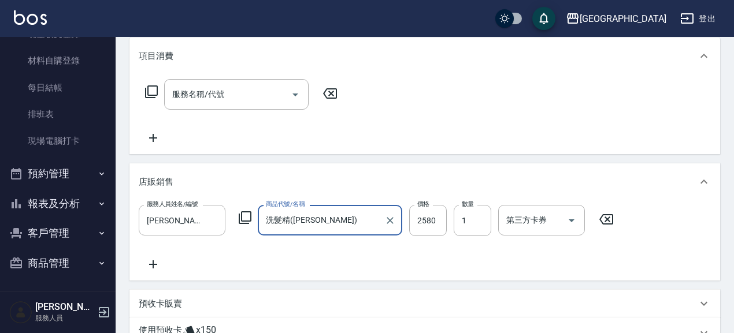
scroll to position [200, 0]
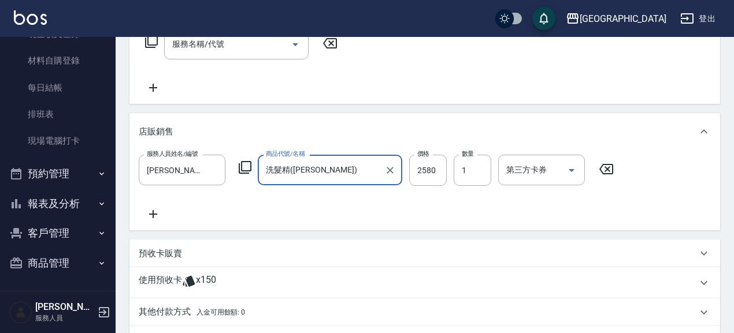
click at [155, 253] on p "預收卡販賣" at bounding box center [160, 254] width 43 height 12
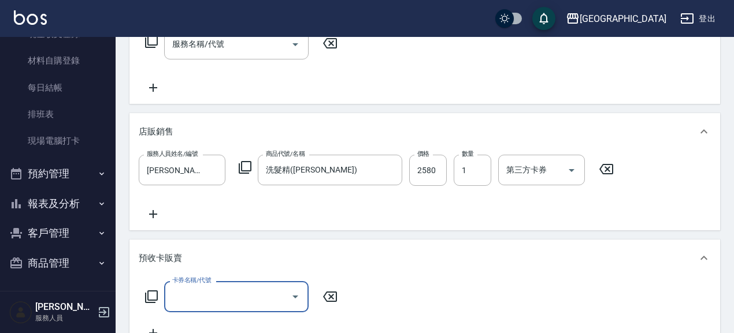
scroll to position [0, 0]
click at [241, 294] on input "卡券名稱/代號" at bounding box center [227, 296] width 117 height 20
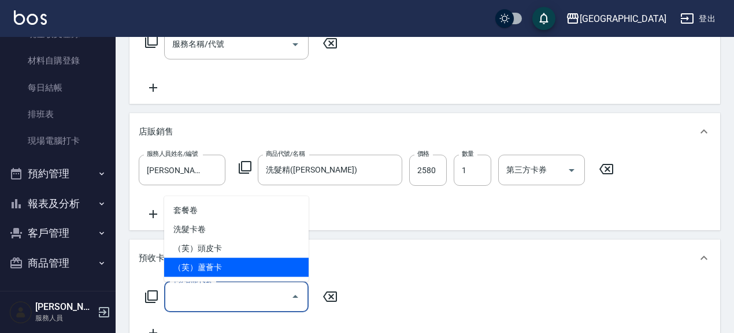
click at [246, 265] on span "（芙）蘆薈卡" at bounding box center [236, 267] width 144 height 19
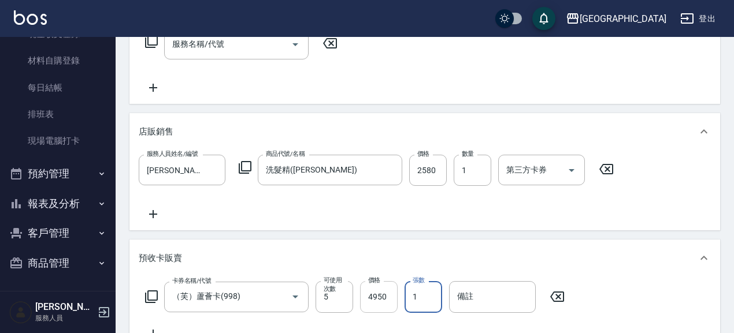
drag, startPoint x: 429, startPoint y: 299, endPoint x: 390, endPoint y: 297, distance: 38.7
click at [390, 297] on div "卡券名稱/代號 （芙）蘆薈卡(998) 卡券名稱/代號 可使用次數 5 可使用次數 價格 4950 價格 張數 1 張數 備註 備註" at bounding box center [355, 296] width 433 height 31
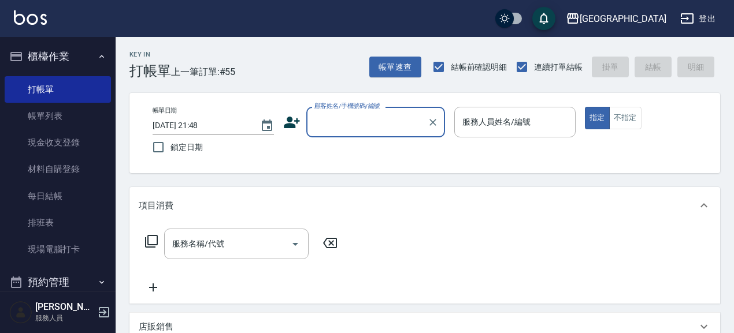
scroll to position [109, 0]
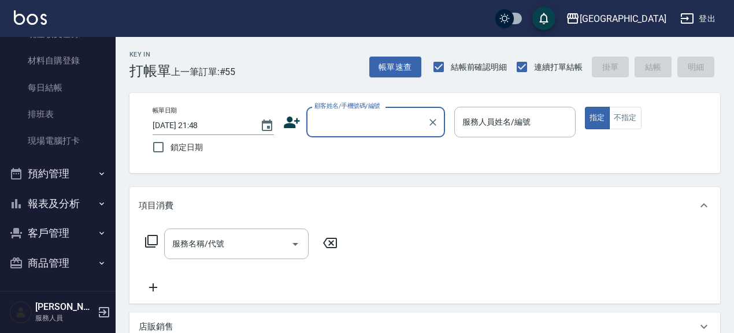
click at [363, 119] on input "顧客姓名/手機號碼/編號" at bounding box center [366, 122] width 111 height 20
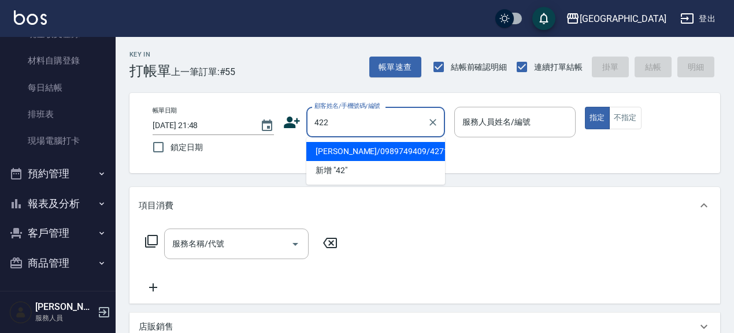
type input "422"
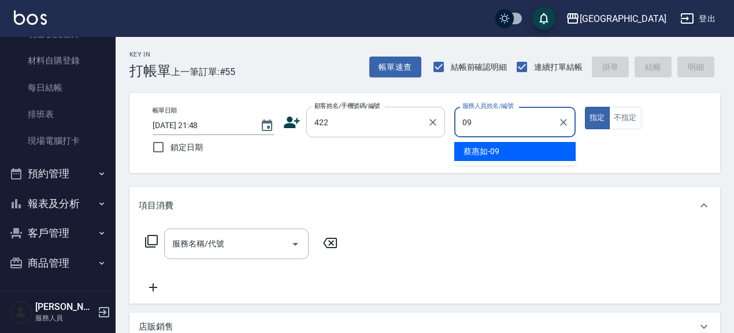
type input "蔡惠如-09"
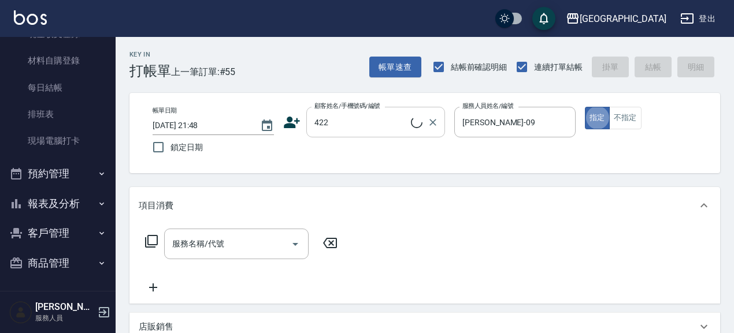
type button "true"
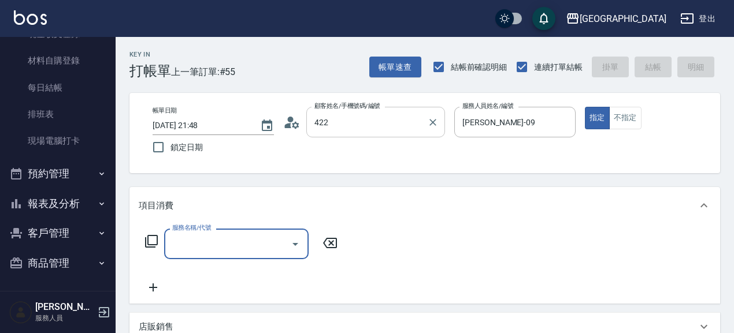
type input "廖修譽/0932-108815/422"
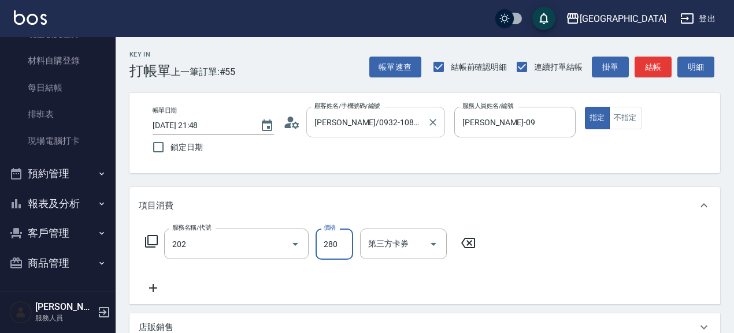
type input "洗髮[280](202)"
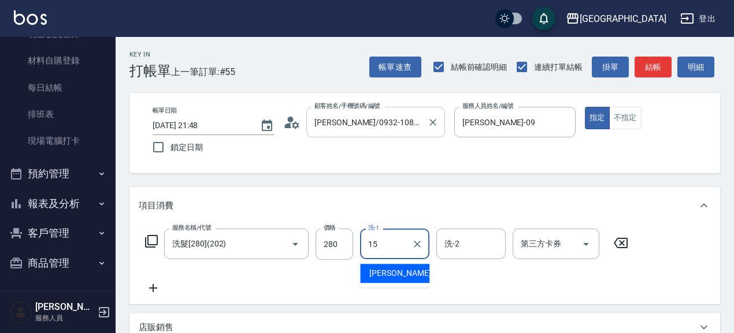
type input "蔡惠娟-15"
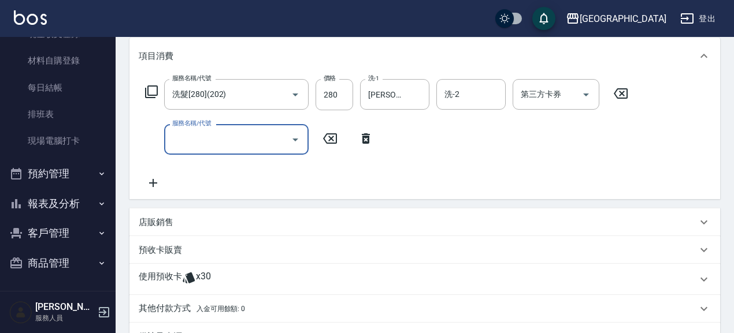
scroll to position [150, 0]
click at [183, 249] on div "預收卡販賣" at bounding box center [418, 250] width 558 height 12
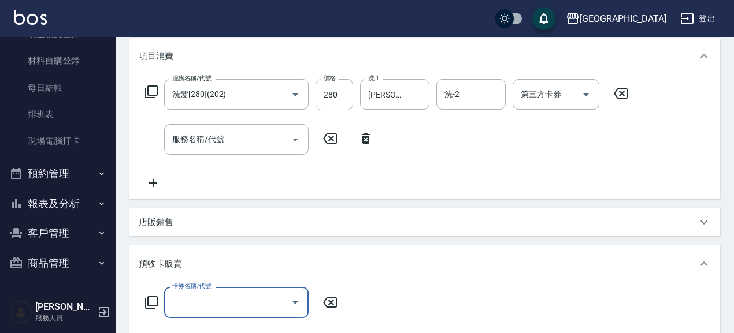
scroll to position [0, 0]
click at [213, 293] on input "卡券名稱/代號" at bounding box center [227, 302] width 117 height 20
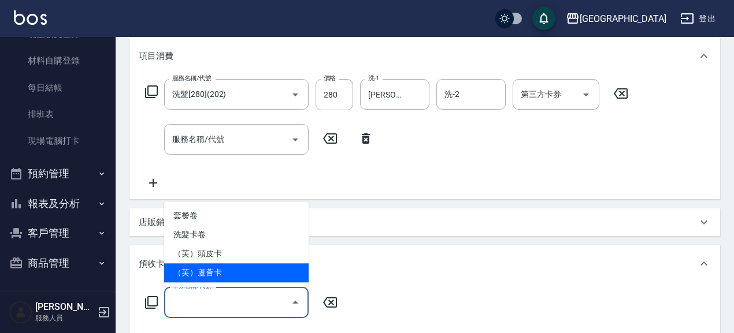
click at [247, 274] on span "（芙）蘆薈卡" at bounding box center [236, 272] width 144 height 19
type input "（芙）蘆薈卡(998)"
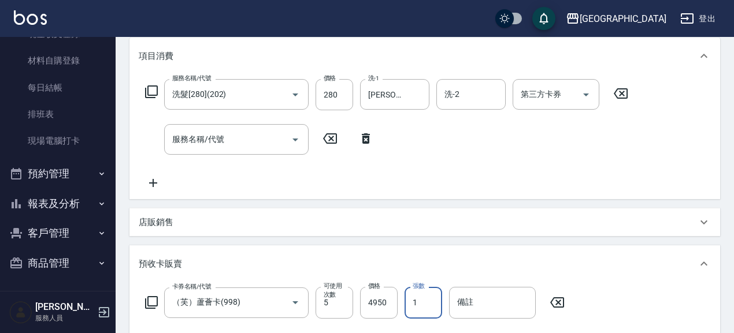
drag, startPoint x: 423, startPoint y: 300, endPoint x: 410, endPoint y: 303, distance: 13.5
click at [410, 303] on input "1" at bounding box center [423, 302] width 38 height 31
type input "3"
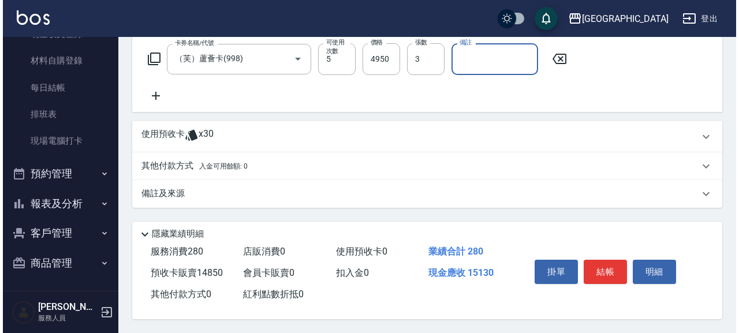
scroll to position [396, 0]
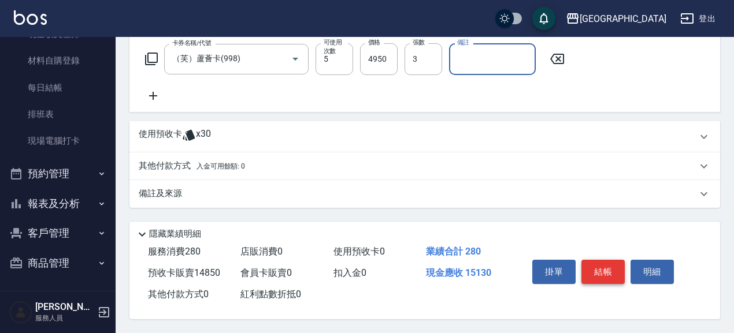
click at [591, 272] on button "結帳" at bounding box center [602, 272] width 43 height 24
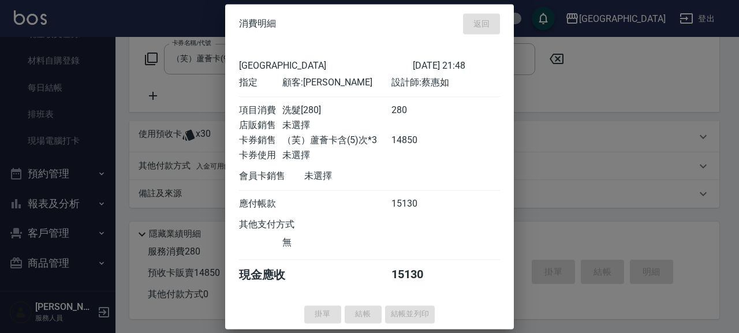
type input "2025/08/15 21:49"
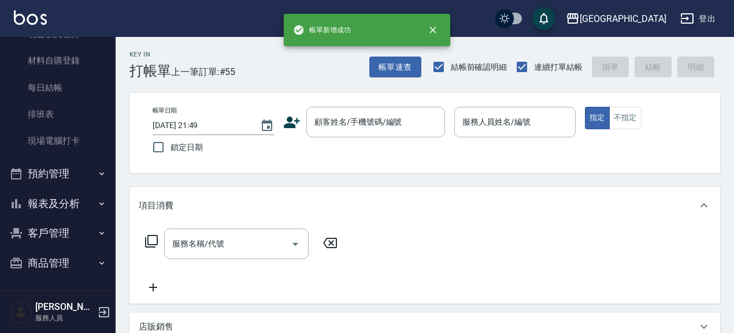
scroll to position [0, 0]
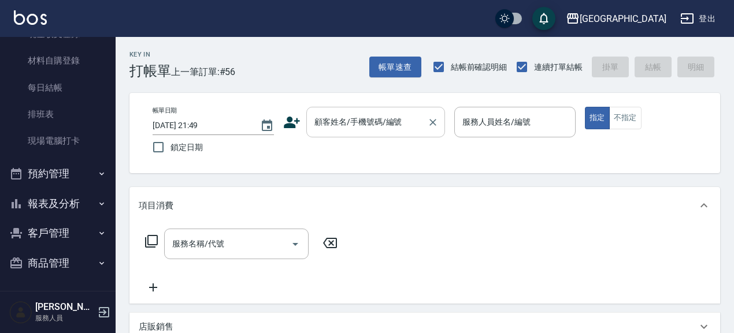
drag, startPoint x: 330, startPoint y: 105, endPoint x: 330, endPoint y: 111, distance: 6.4
click at [330, 109] on div "帳單日期 2025/08/15 21:49 鎖定日期 顧客姓名/手機號碼/編號 顧客姓名/手機號碼/編號 服務人員姓名/編號 服務人員姓名/編號 指定 不指定" at bounding box center [424, 133] width 590 height 80
click at [352, 114] on input "顧客姓名/手機號碼/編號" at bounding box center [366, 122] width 111 height 20
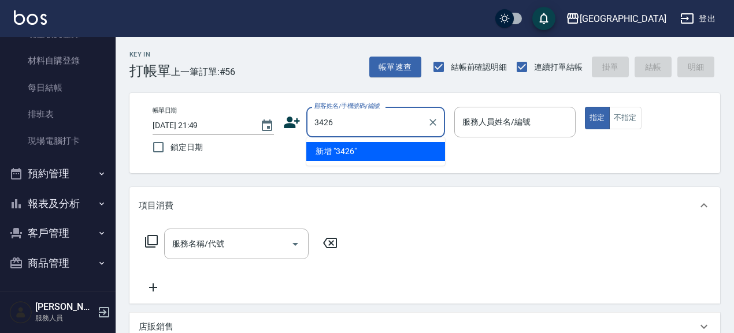
type input "3426"
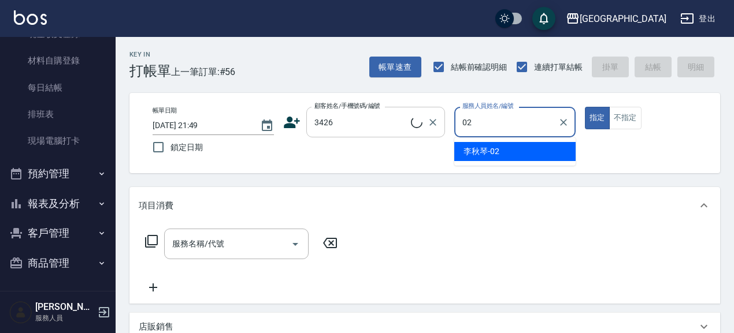
type input "02"
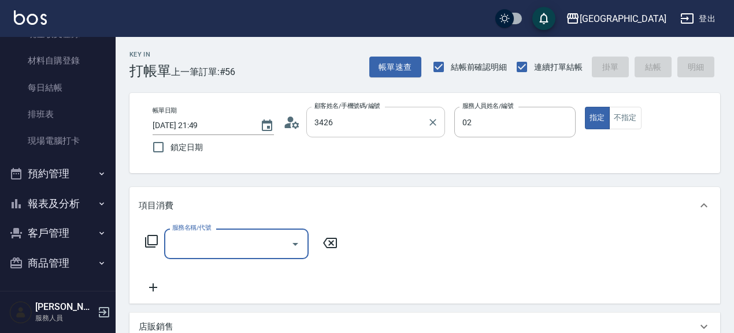
type input "盧秀娥/0952100229/3426"
type input "李秋琴-02"
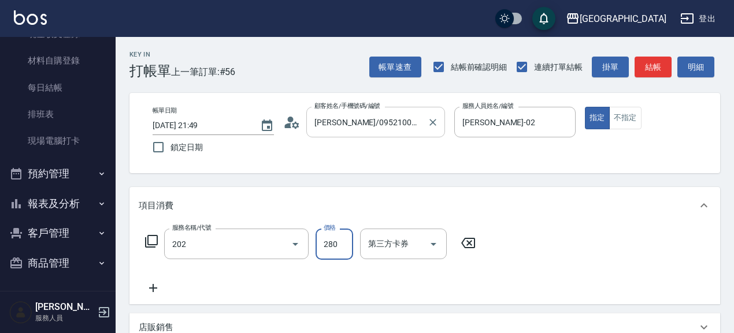
type input "洗髮[280](202)"
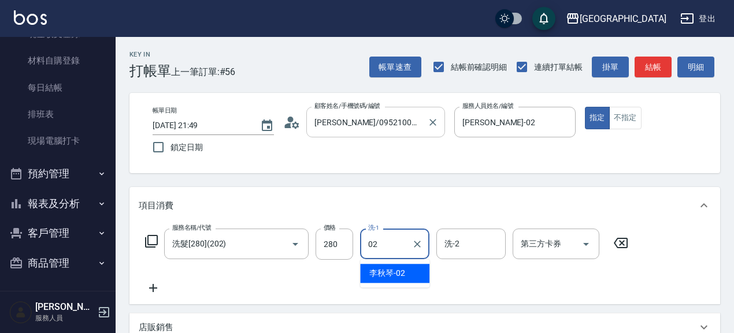
type input "李秋琴-02"
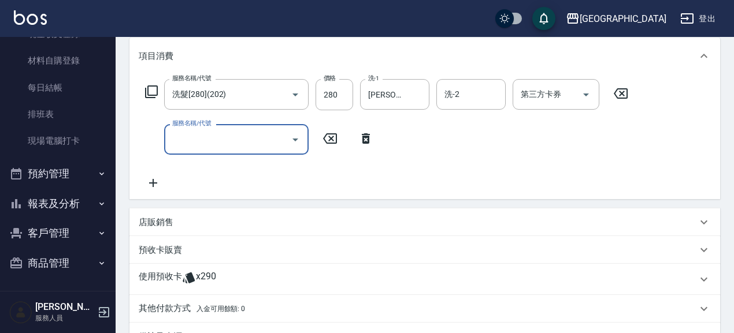
scroll to position [150, 0]
click at [178, 252] on p "預收卡販賣" at bounding box center [160, 250] width 43 height 12
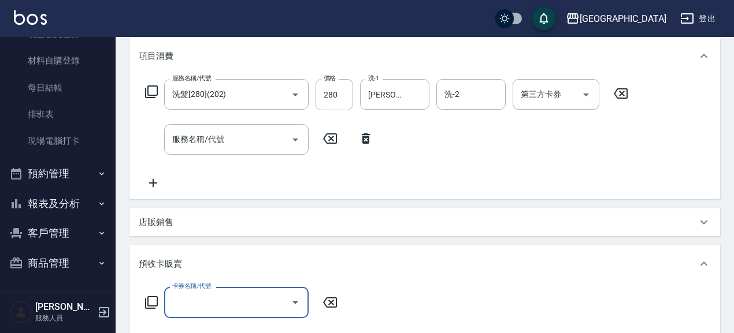
scroll to position [0, 0]
click at [199, 300] on input "卡券名稱/代號" at bounding box center [227, 302] width 117 height 20
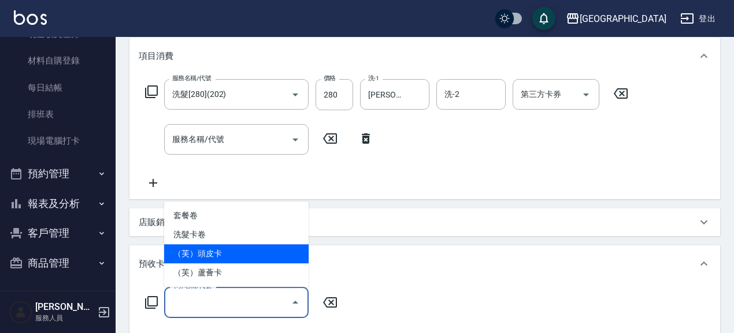
click at [227, 257] on span "（芙）頭皮卡" at bounding box center [236, 253] width 144 height 19
type input "（芙）頭皮卡(997)"
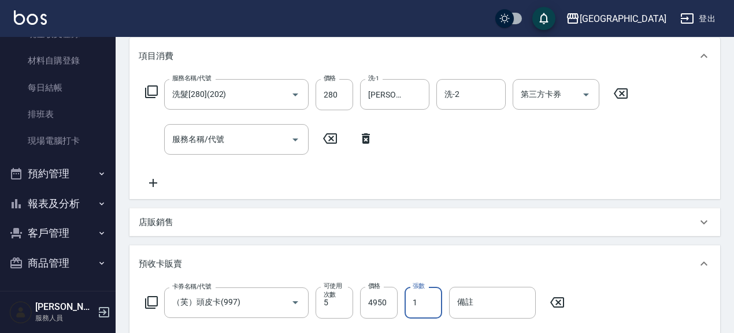
click at [415, 304] on input "1" at bounding box center [423, 302] width 38 height 31
type input "2"
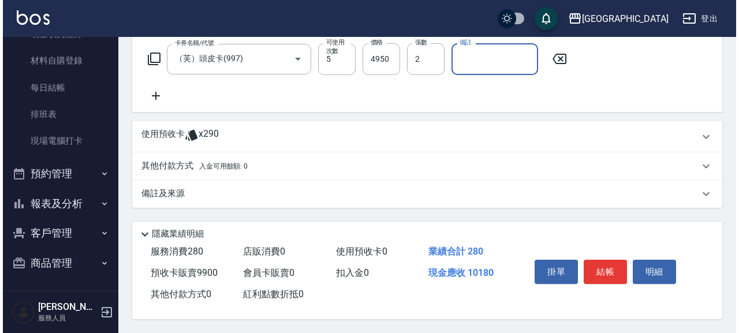
scroll to position [396, 0]
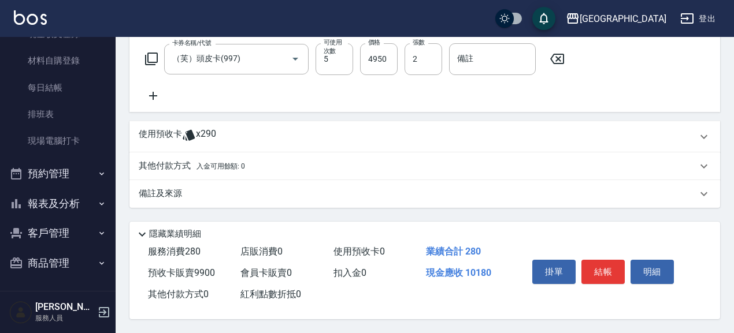
click at [157, 90] on icon at bounding box center [153, 96] width 29 height 14
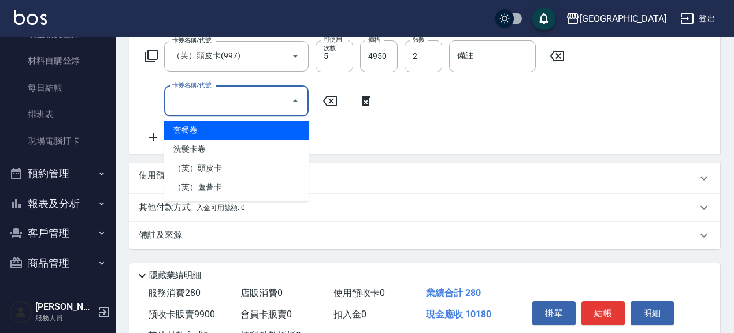
click at [232, 102] on input "卡券名稱/代號" at bounding box center [227, 101] width 117 height 20
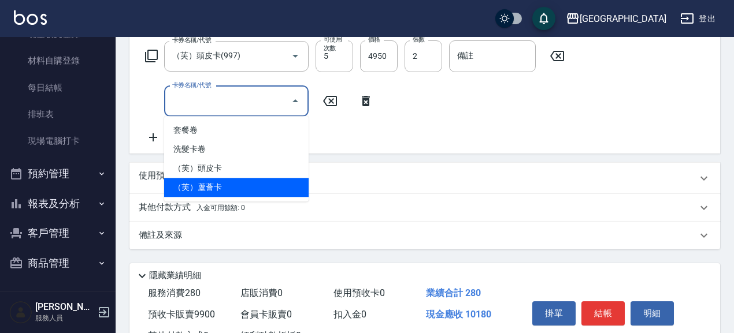
click at [238, 185] on span "（芙）蘆薈卡" at bounding box center [236, 187] width 144 height 19
type input "（芙）蘆薈卡(998)"
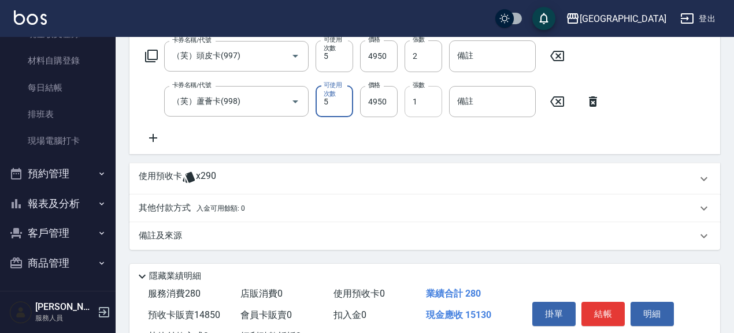
click at [431, 101] on input "1" at bounding box center [423, 101] width 38 height 31
drag, startPoint x: 426, startPoint y: 99, endPoint x: 386, endPoint y: 105, distance: 40.3
click at [386, 105] on div "卡券名稱/代號 （芙）蘆薈卡(998) 卡券名稱/代號 可使用次數 5 可使用次數 價格 4950 價格 張數 1 張數 備註 備註" at bounding box center [373, 101] width 468 height 31
type input "4"
drag, startPoint x: 593, startPoint y: 311, endPoint x: 567, endPoint y: 299, distance: 28.2
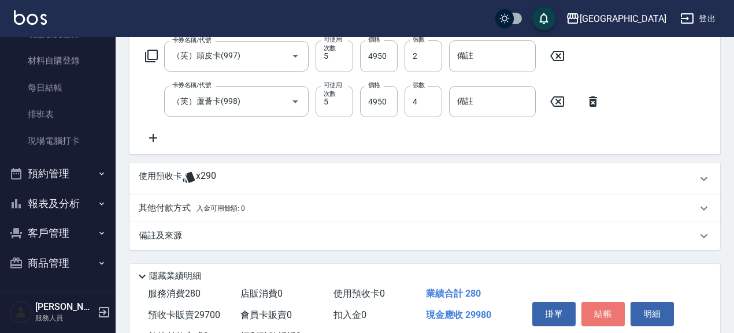
click at [589, 308] on button "結帳" at bounding box center [602, 314] width 43 height 24
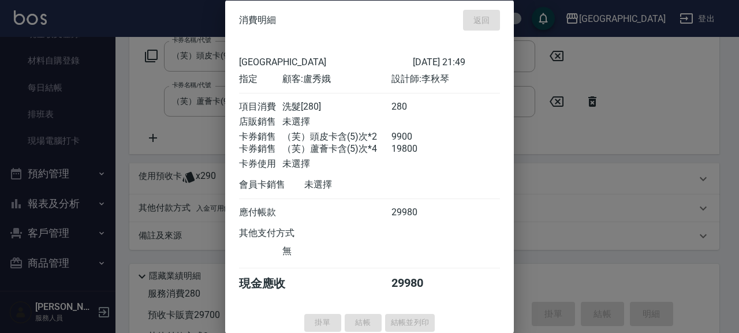
type input "2025/08/15 21:50"
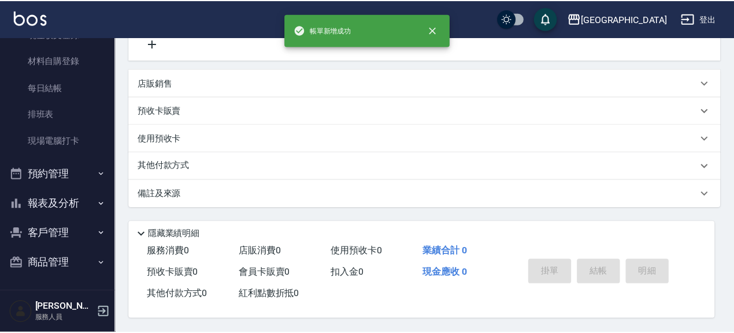
scroll to position [0, 0]
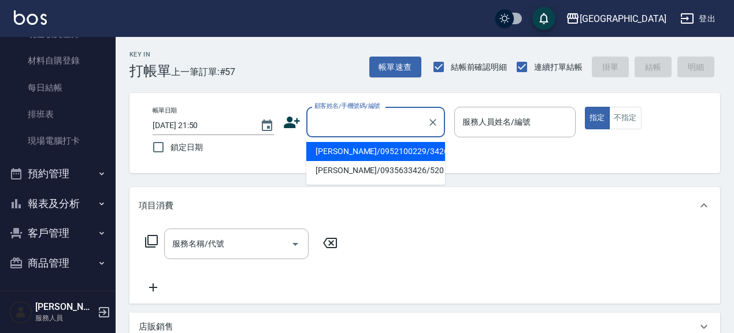
click at [340, 119] on input "顧客姓名/手機號碼/編號" at bounding box center [366, 122] width 111 height 20
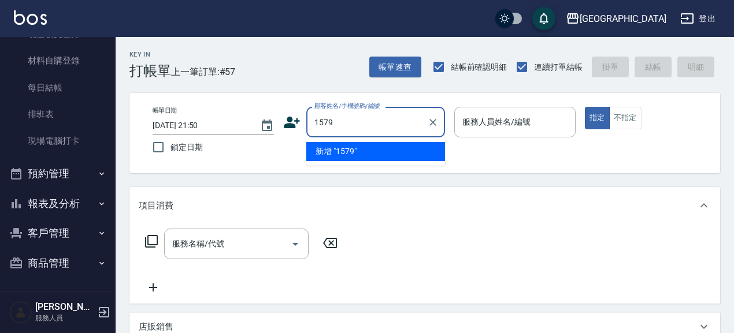
type input "1579"
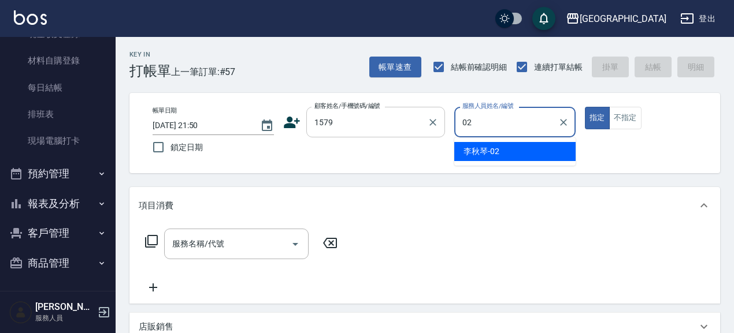
type input "李秋琴-02"
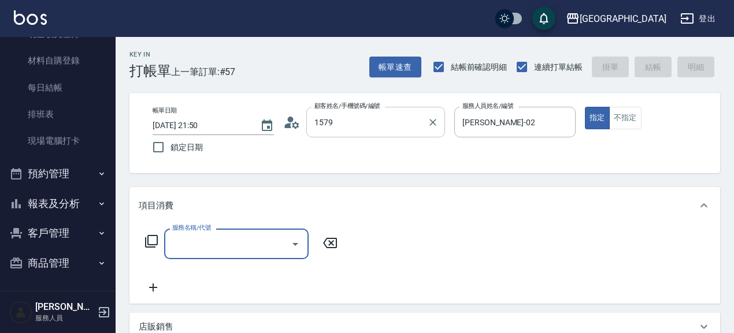
type input "黃天駿/0939557712/1579"
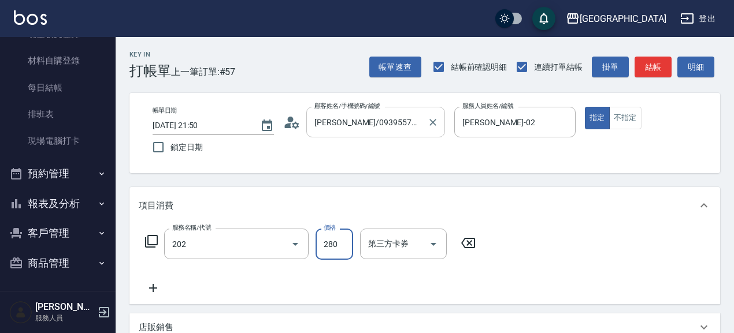
type input "洗髮[280](202)"
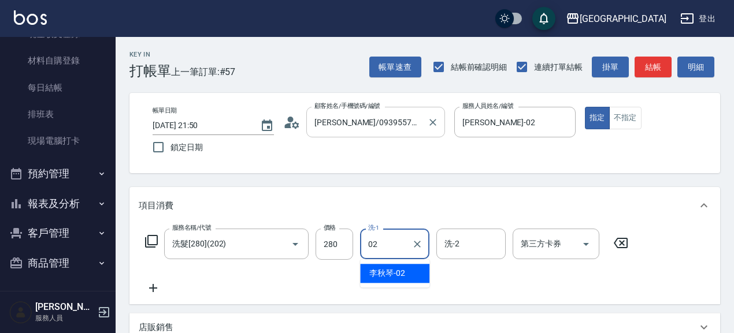
type input "李秋琴-02"
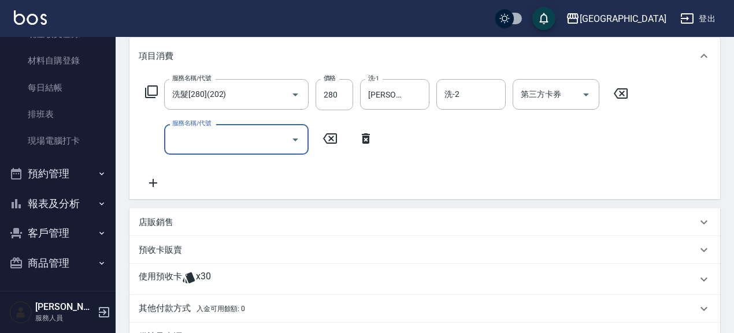
scroll to position [150, 0]
click at [164, 249] on p "預收卡販賣" at bounding box center [160, 250] width 43 height 12
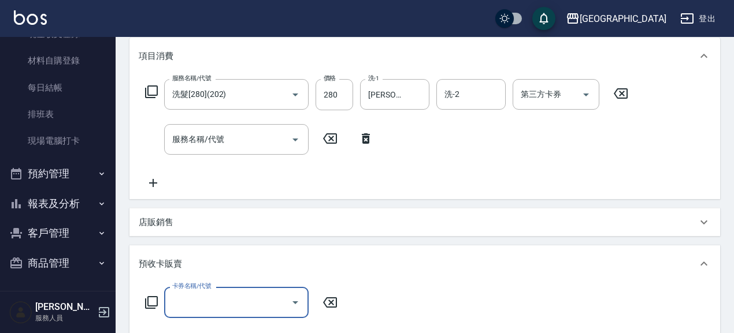
scroll to position [0, 0]
click at [218, 304] on input "卡券名稱/代號" at bounding box center [227, 302] width 117 height 20
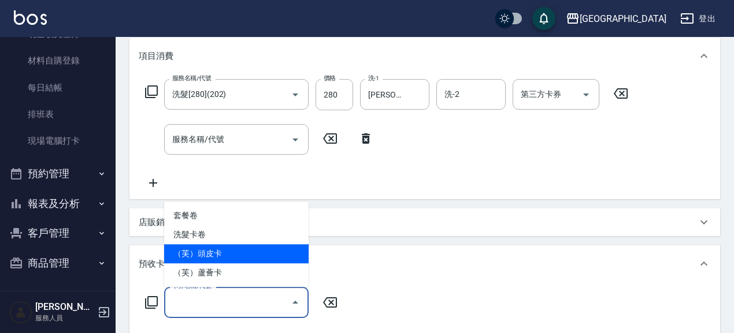
click at [246, 255] on span "（芙）頭皮卡" at bounding box center [236, 253] width 144 height 19
type input "（芙）頭皮卡(997)"
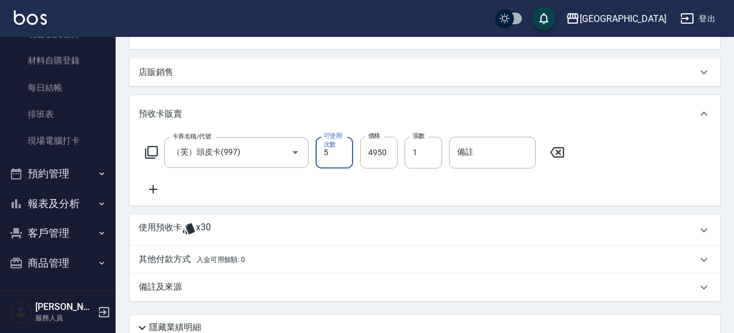
scroll to position [300, 0]
click at [152, 187] on icon at bounding box center [153, 189] width 8 height 8
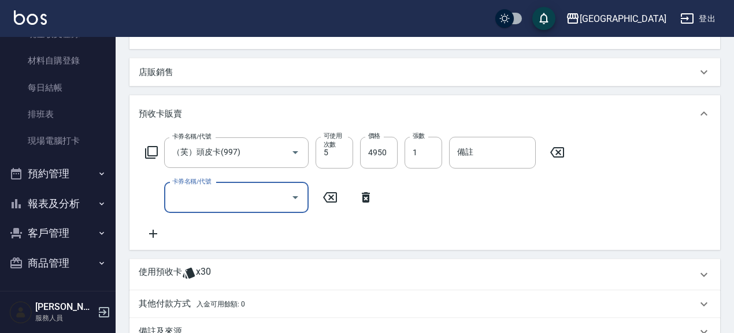
click at [225, 210] on div "卡券名稱/代號" at bounding box center [236, 198] width 144 height 31
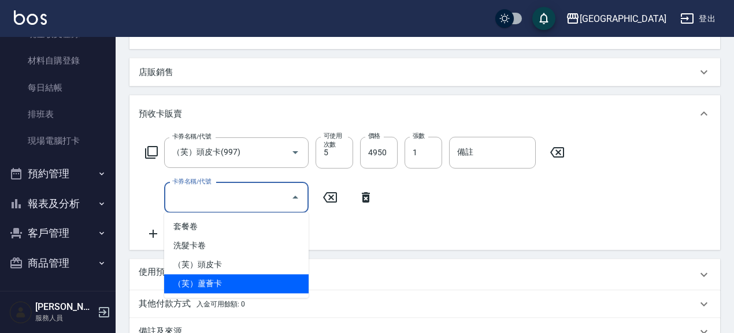
click at [245, 284] on span "（芙）蘆薈卡" at bounding box center [236, 283] width 144 height 19
type input "（芙）蘆薈卡(998)"
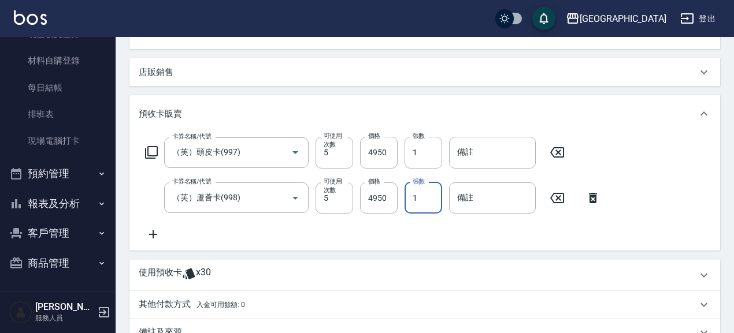
drag, startPoint x: 422, startPoint y: 198, endPoint x: 410, endPoint y: 197, distance: 12.1
click at [410, 197] on input "1" at bounding box center [423, 198] width 38 height 31
type input "2"
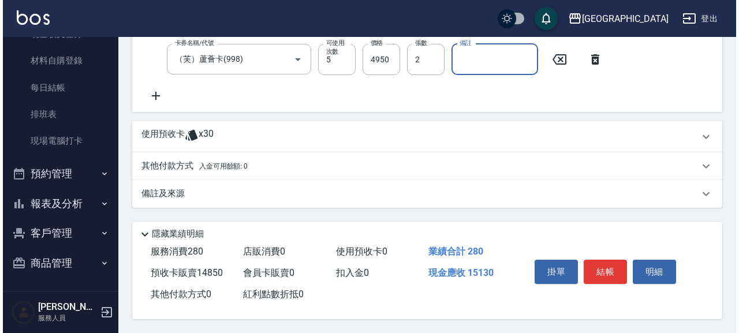
scroll to position [441, 0]
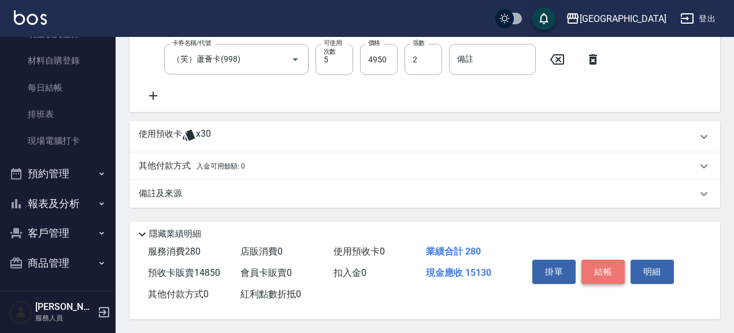
click at [597, 271] on button "結帳" at bounding box center [602, 272] width 43 height 24
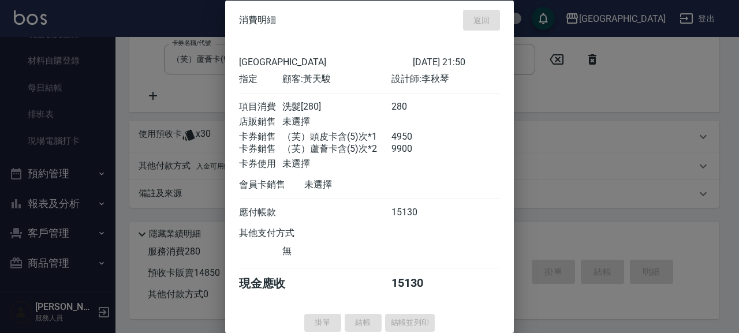
type input "2025/08/15 21:51"
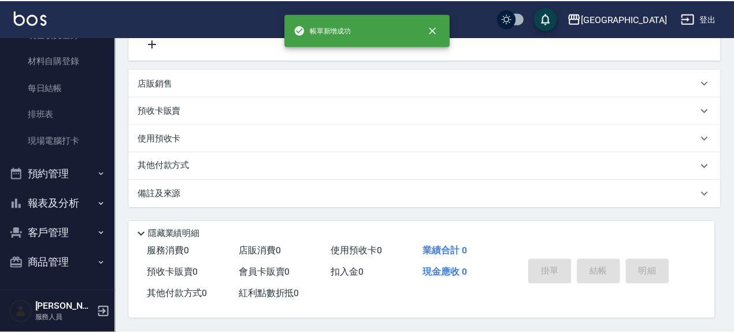
scroll to position [0, 0]
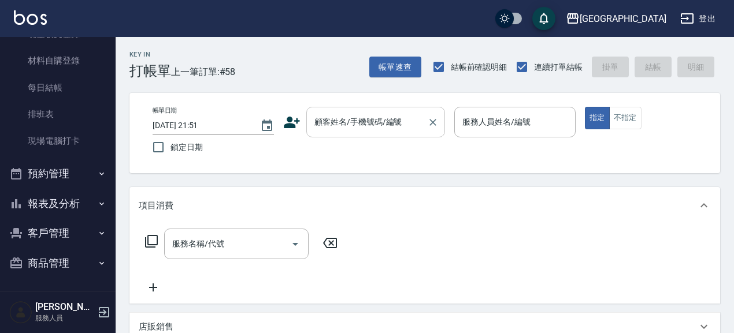
click at [349, 111] on div "顧客姓名/手機號碼/編號" at bounding box center [375, 122] width 139 height 31
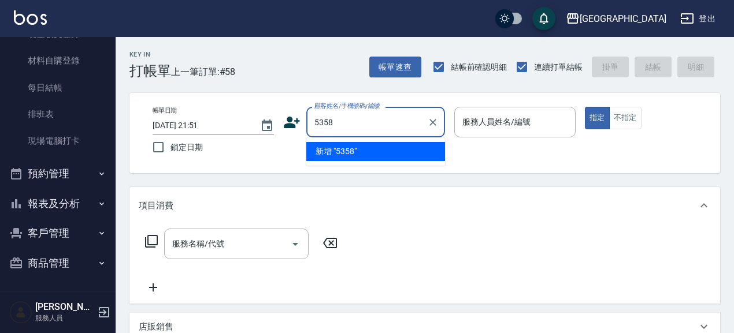
type input "5358"
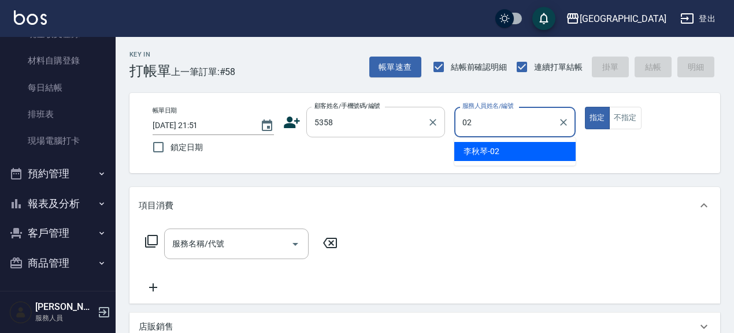
type input "李秋琴-02"
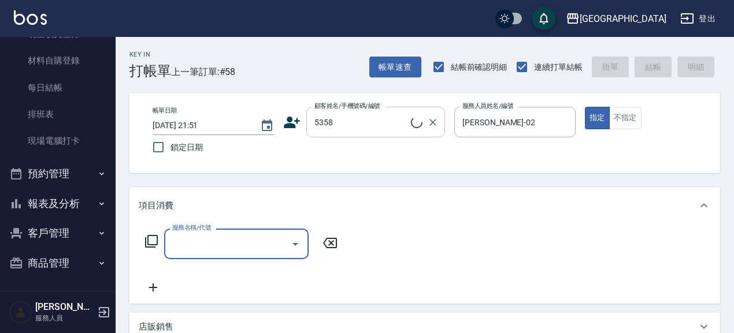
type input "邱寶錡/0939884623/5358"
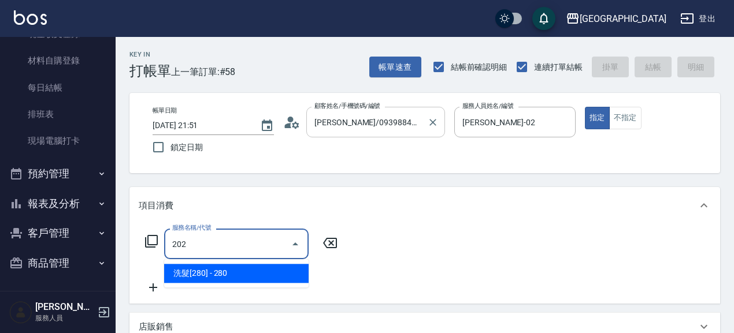
type input "洗髮[280](202)"
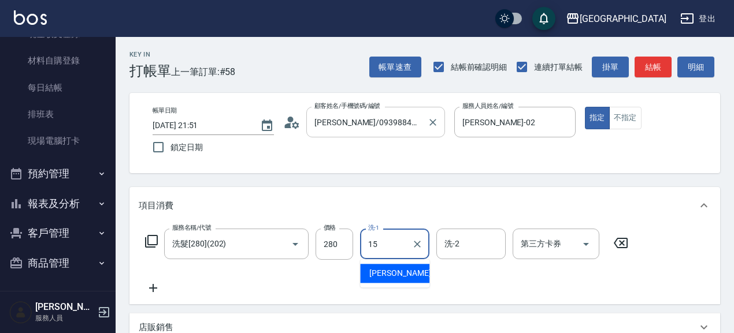
type input "蔡惠娟-15"
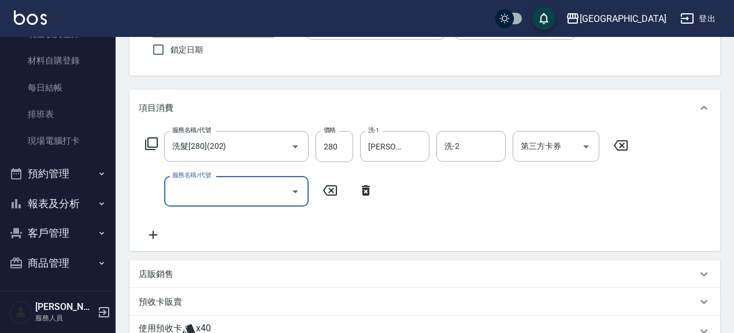
scroll to position [100, 0]
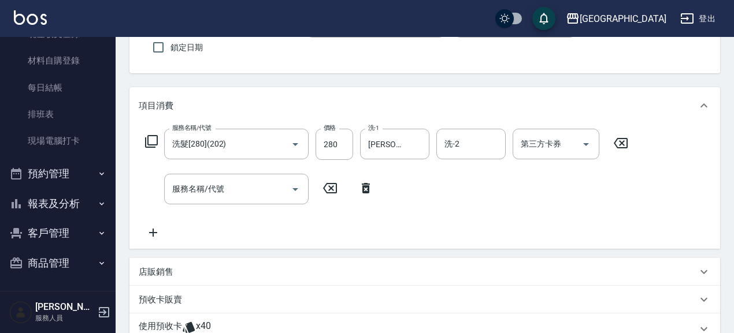
click at [161, 298] on p "預收卡販賣" at bounding box center [160, 300] width 43 height 12
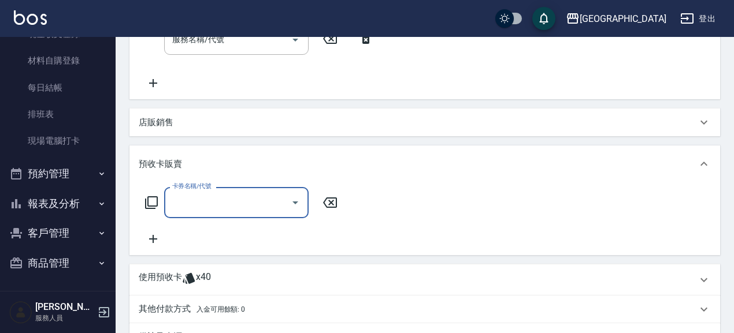
scroll to position [250, 0]
click at [228, 195] on input "卡券名稱/代號" at bounding box center [227, 202] width 117 height 20
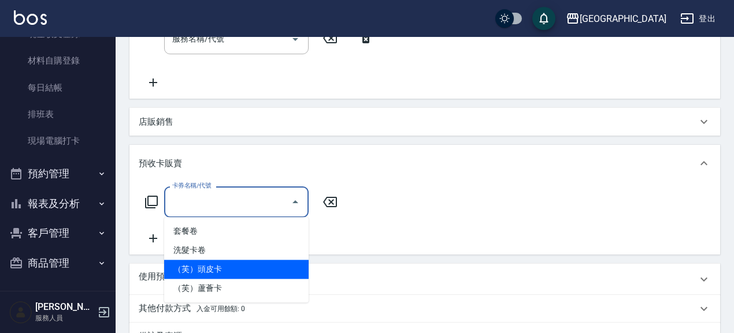
click at [232, 271] on span "（芙）頭皮卡" at bounding box center [236, 269] width 144 height 19
type input "（芙）頭皮卡(997)"
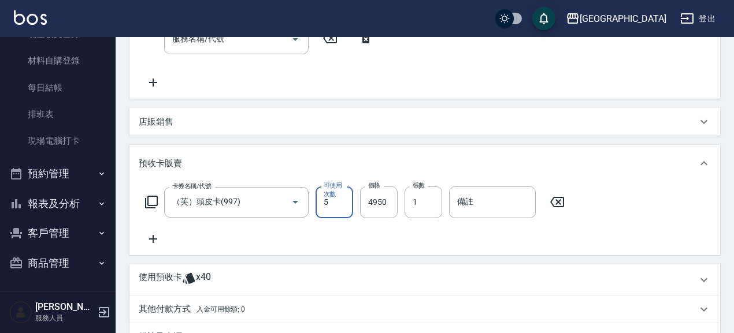
click at [151, 241] on icon at bounding box center [153, 239] width 29 height 14
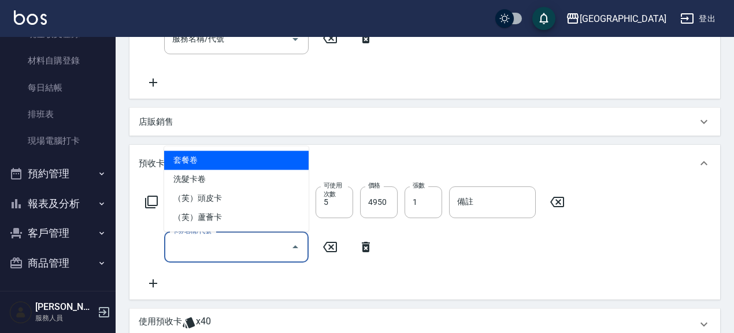
click at [240, 251] on input "卡券名稱/代號" at bounding box center [227, 247] width 117 height 20
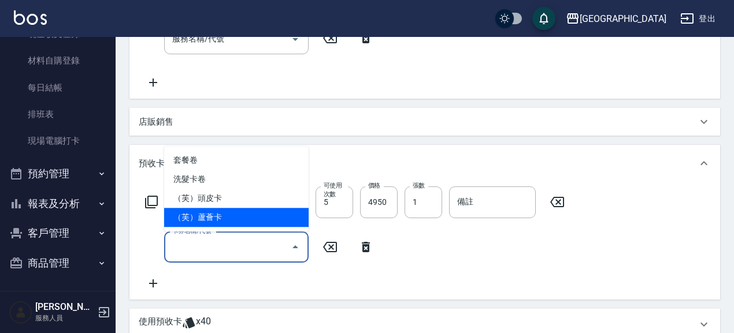
click at [227, 218] on span "（芙）蘆薈卡" at bounding box center [236, 217] width 144 height 19
type input "（芙）蘆薈卡(998)"
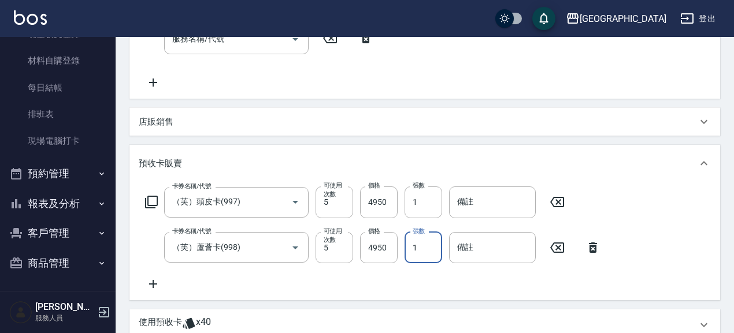
drag, startPoint x: 420, startPoint y: 247, endPoint x: 404, endPoint y: 255, distance: 18.1
click at [404, 255] on input "1" at bounding box center [423, 247] width 38 height 31
type input "2"
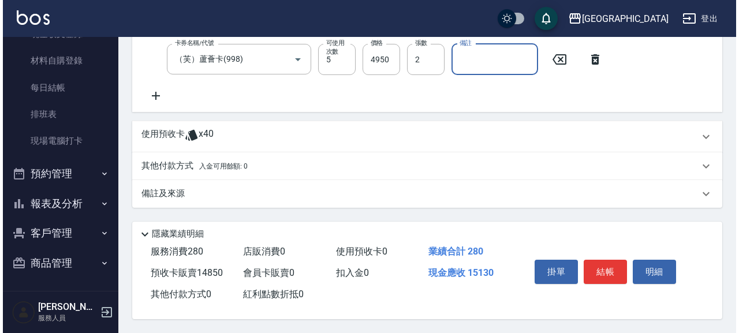
scroll to position [441, 0]
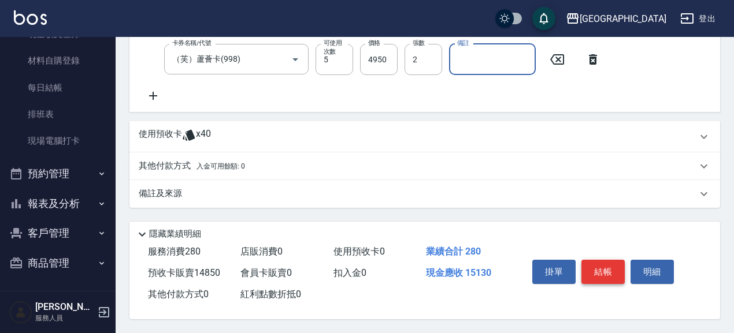
click at [607, 266] on button "結帳" at bounding box center [602, 272] width 43 height 24
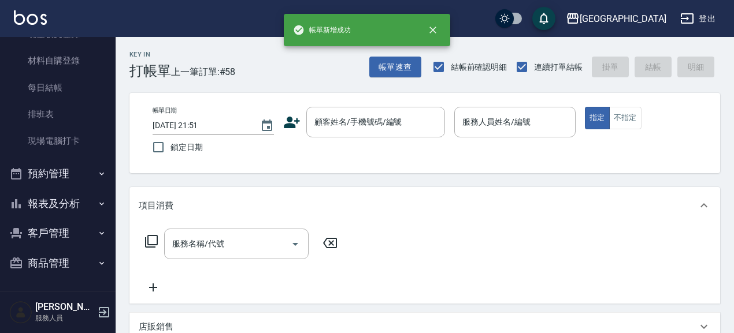
scroll to position [0, 0]
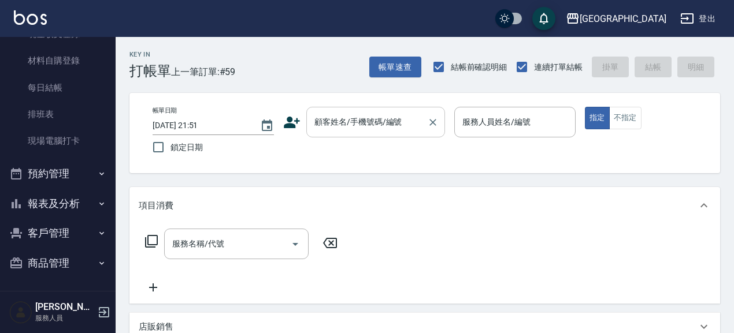
click at [338, 110] on div "顧客姓名/手機號碼/編號" at bounding box center [375, 122] width 139 height 31
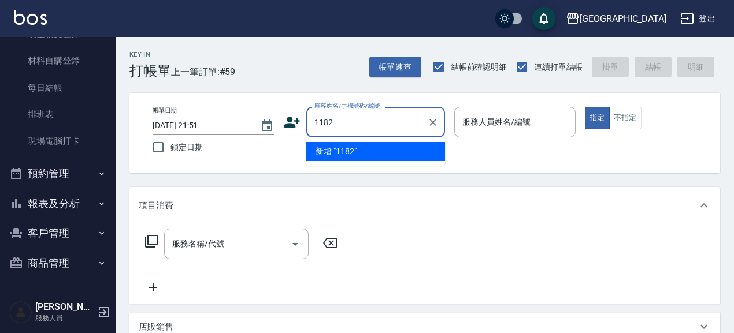
type input "1182"
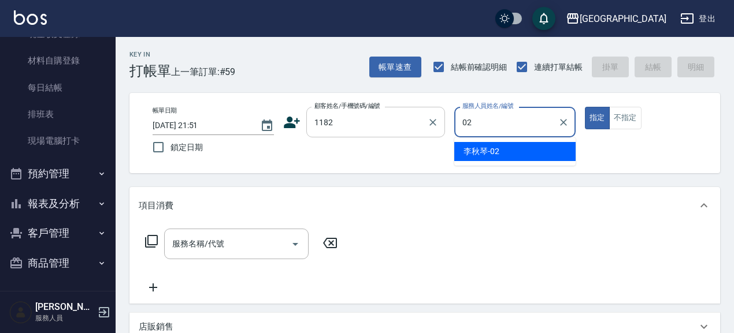
type input "02"
type input "黃靖媛/0937602570/1182"
type input "李秋琴-02"
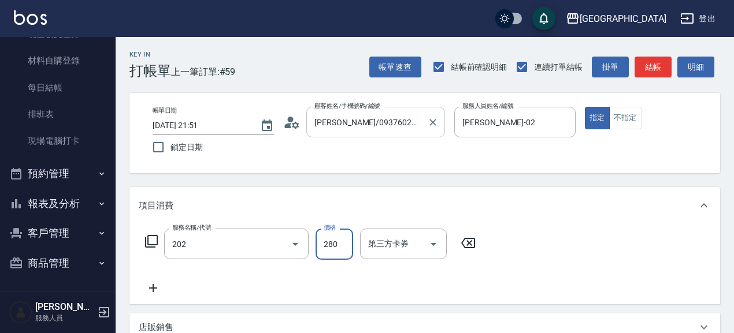
type input "洗髮[280](202)"
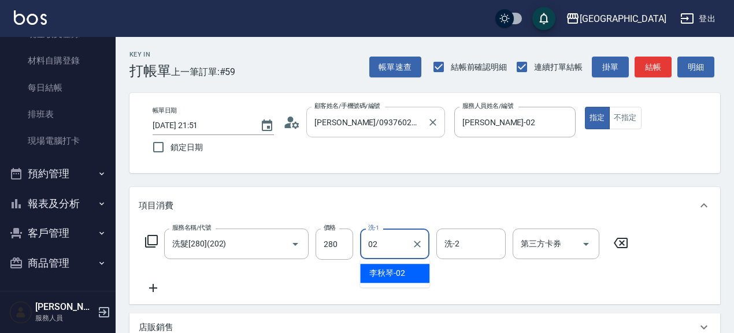
type input "李秋琴-02"
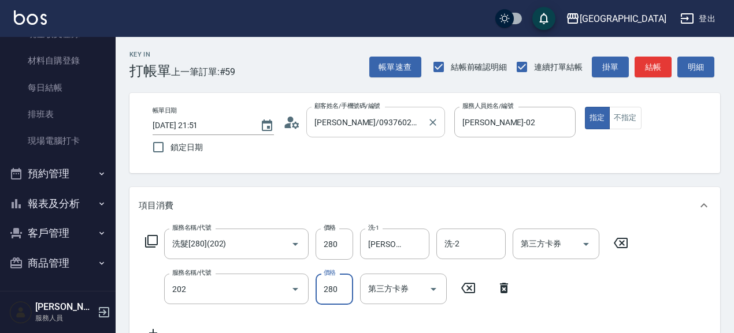
type input "洗髮[280](202)"
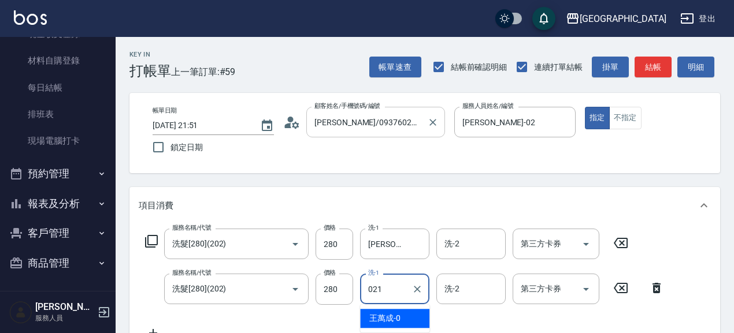
type input "021"
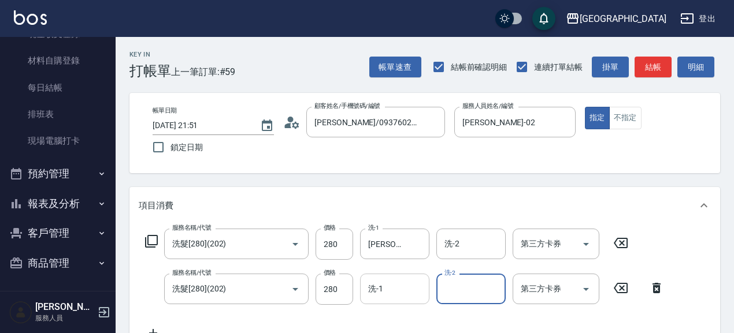
click at [390, 294] on input "洗-1" at bounding box center [394, 289] width 59 height 20
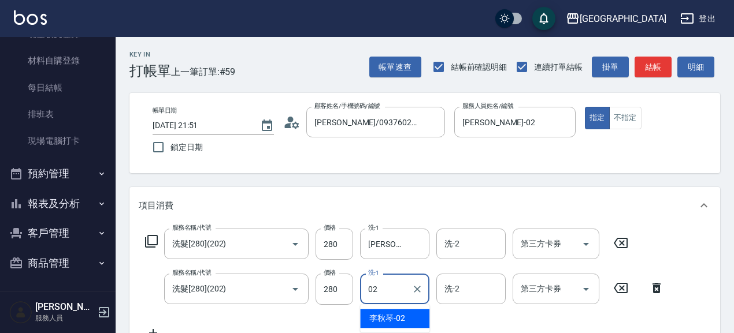
type input "李秋琴-02"
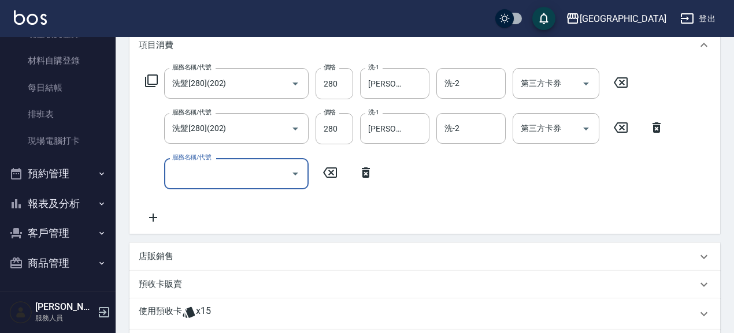
scroll to position [161, 0]
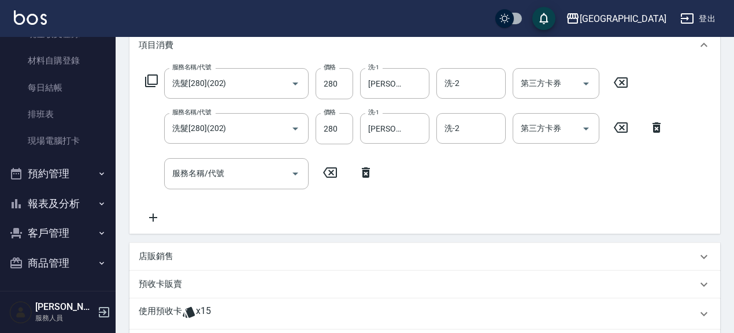
click at [177, 281] on p "預收卡販賣" at bounding box center [160, 284] width 43 height 12
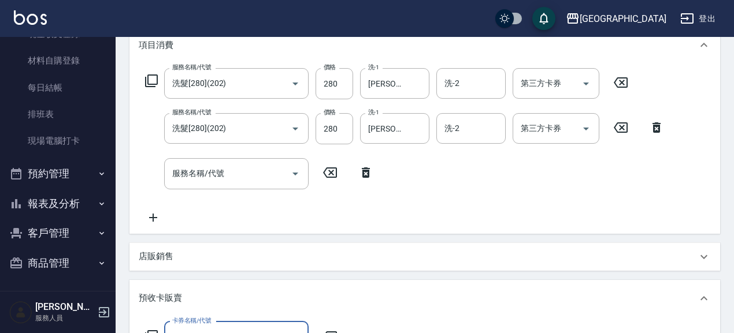
scroll to position [0, 0]
click at [219, 325] on div "卡券名稱/代號" at bounding box center [236, 337] width 144 height 31
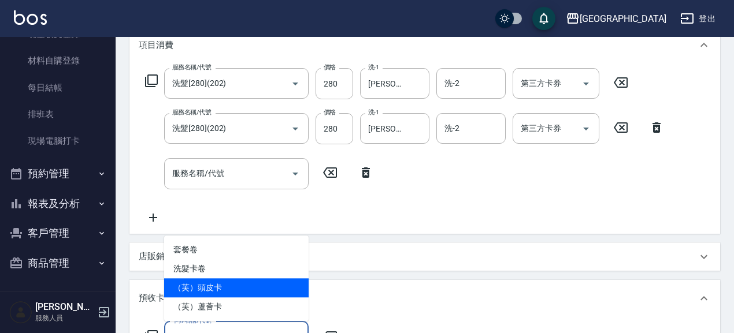
click at [232, 288] on span "（芙）頭皮卡" at bounding box center [236, 287] width 144 height 19
type input "（芙）頭皮卡(997)"
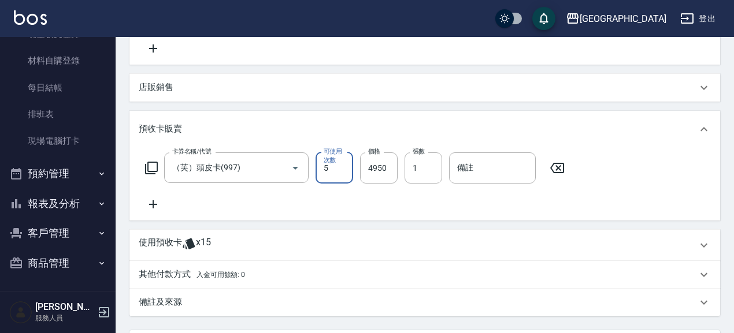
scroll to position [330, 0]
click at [152, 206] on icon at bounding box center [153, 204] width 8 height 8
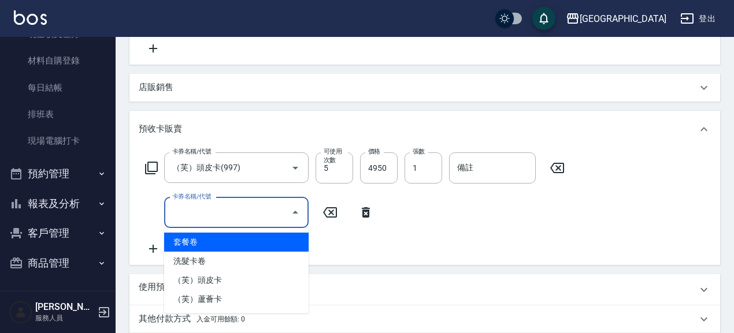
click at [213, 212] on input "卡券名稱/代號" at bounding box center [227, 213] width 117 height 20
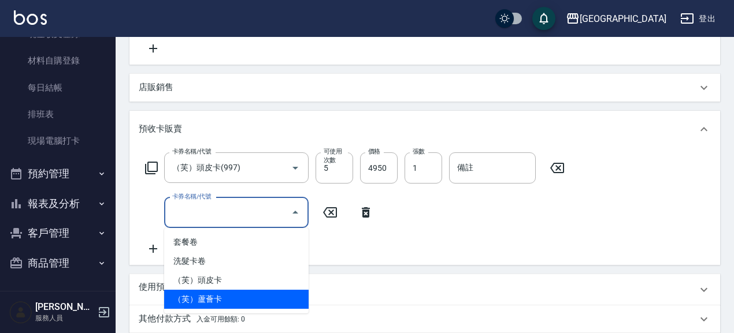
click at [226, 297] on span "（芙）蘆薈卡" at bounding box center [236, 299] width 144 height 19
type input "（芙）蘆薈卡(998)"
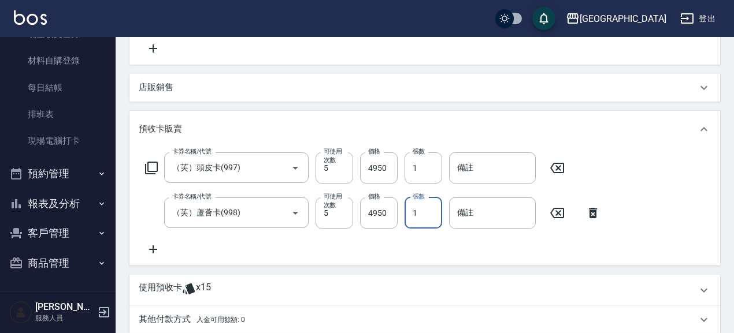
drag, startPoint x: 434, startPoint y: 212, endPoint x: 408, endPoint y: 216, distance: 26.9
click at [408, 216] on input "1" at bounding box center [423, 213] width 38 height 31
type input "2"
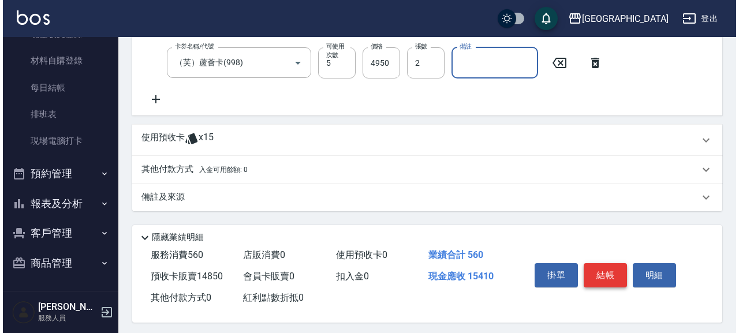
scroll to position [480, 0]
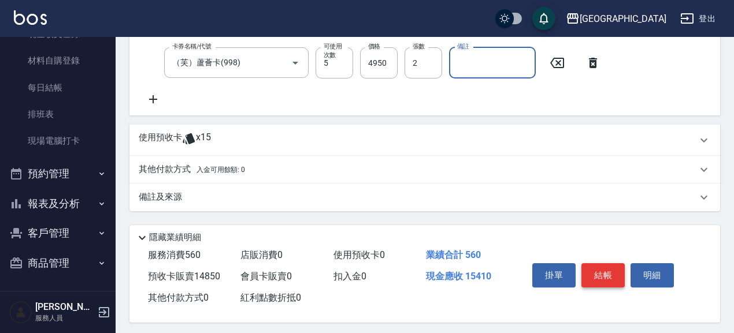
click at [598, 277] on button "結帳" at bounding box center [602, 275] width 43 height 24
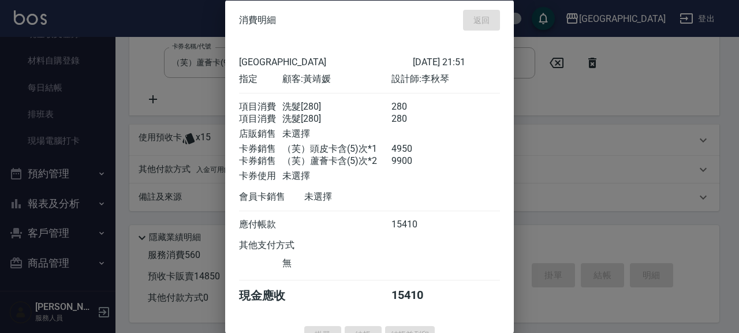
type input "2025/08/15 21:52"
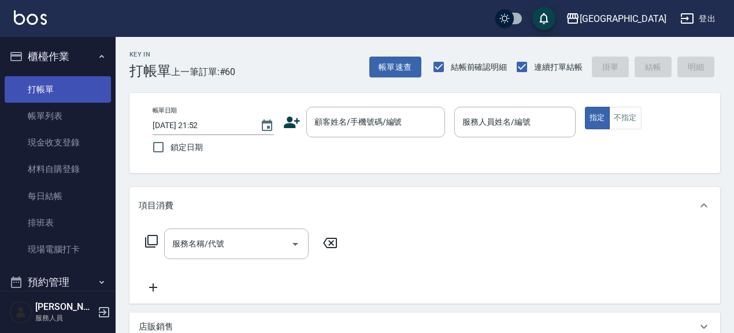
scroll to position [0, 0]
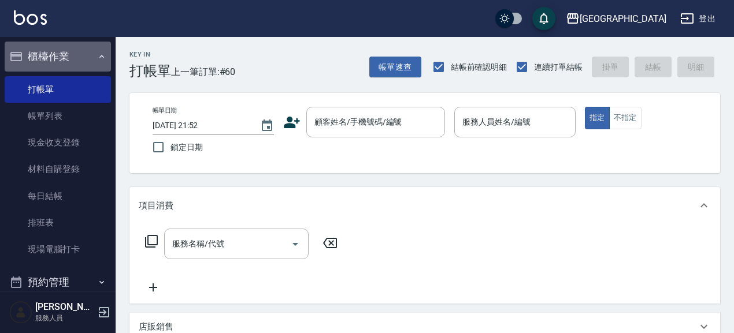
click at [58, 54] on button "櫃檯作業" at bounding box center [58, 57] width 106 height 30
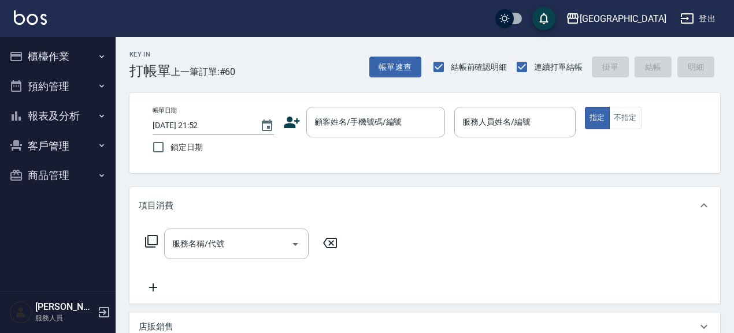
click at [47, 120] on button "報表及分析" at bounding box center [58, 116] width 106 height 30
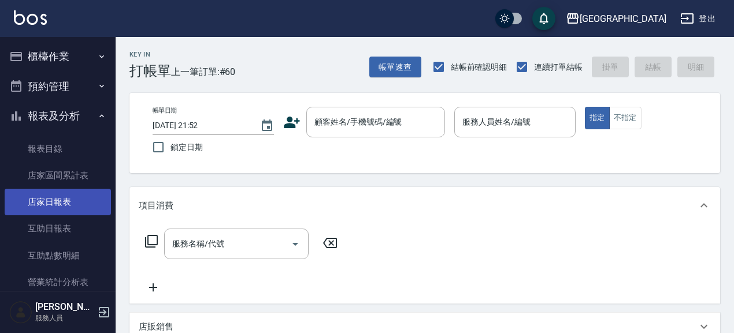
click at [55, 207] on link "店家日報表" at bounding box center [58, 202] width 106 height 27
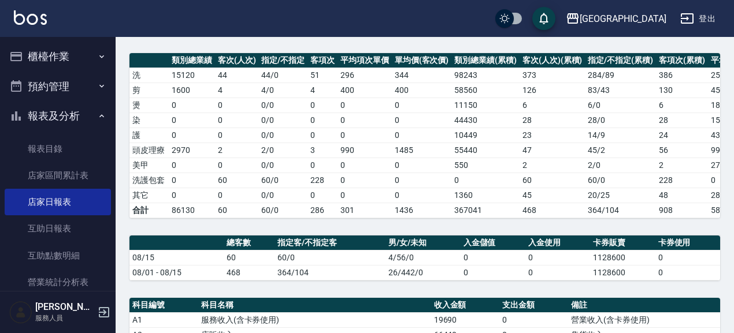
scroll to position [150, 0]
drag, startPoint x: 70, startPoint y: 120, endPoint x: 70, endPoint y: 107, distance: 13.3
click at [70, 114] on button "報表及分析" at bounding box center [58, 116] width 106 height 30
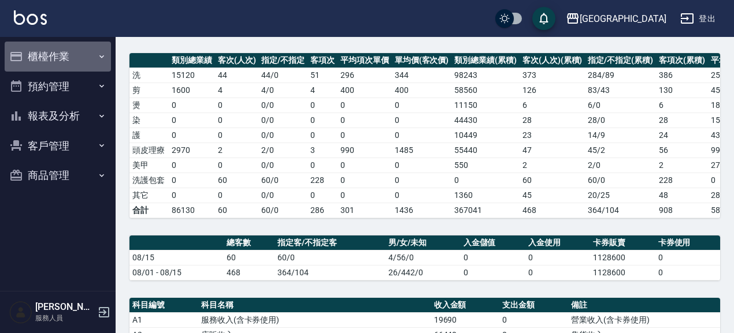
click at [64, 66] on button "櫃檯作業" at bounding box center [58, 57] width 106 height 30
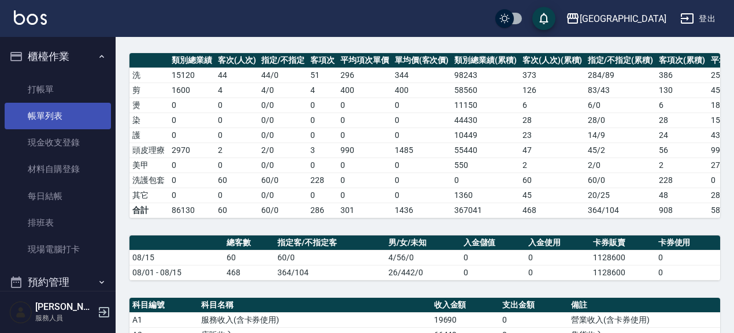
drag, startPoint x: 61, startPoint y: 121, endPoint x: 47, endPoint y: 115, distance: 15.2
click at [61, 120] on link "帳單列表" at bounding box center [58, 116] width 106 height 27
click at [58, 117] on link "帳單列表" at bounding box center [58, 116] width 106 height 27
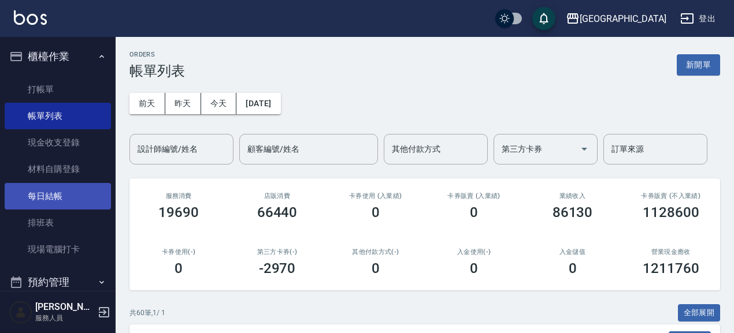
click at [80, 200] on link "每日結帳" at bounding box center [58, 196] width 106 height 27
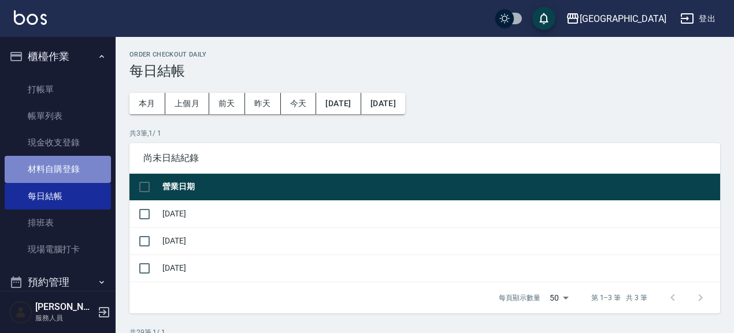
click at [65, 163] on link "材料自購登錄" at bounding box center [58, 169] width 106 height 27
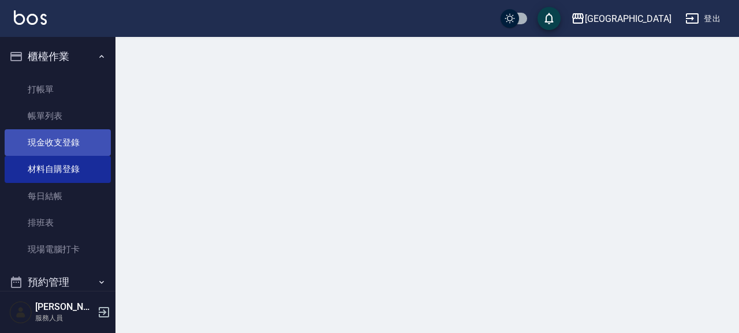
click at [65, 139] on link "現金收支登錄" at bounding box center [58, 142] width 106 height 27
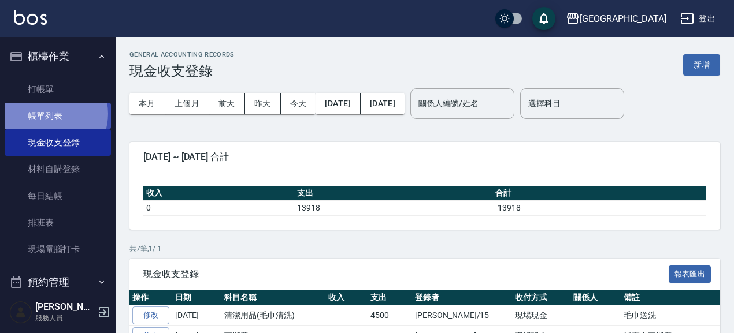
click at [50, 115] on link "帳單列表" at bounding box center [58, 116] width 106 height 27
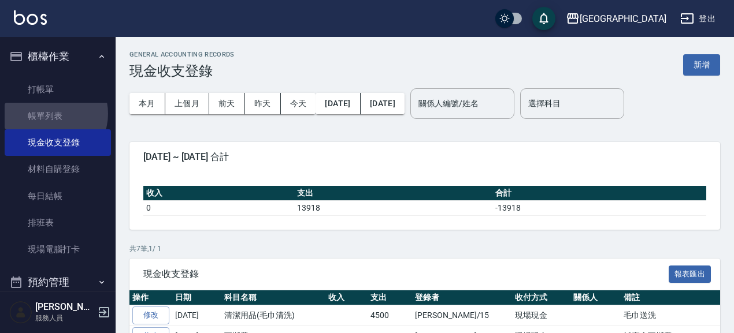
click at [38, 118] on link "帳單列表" at bounding box center [58, 116] width 106 height 27
click at [59, 118] on link "帳單列表" at bounding box center [58, 116] width 106 height 27
click at [55, 98] on link "打帳單" at bounding box center [58, 89] width 106 height 27
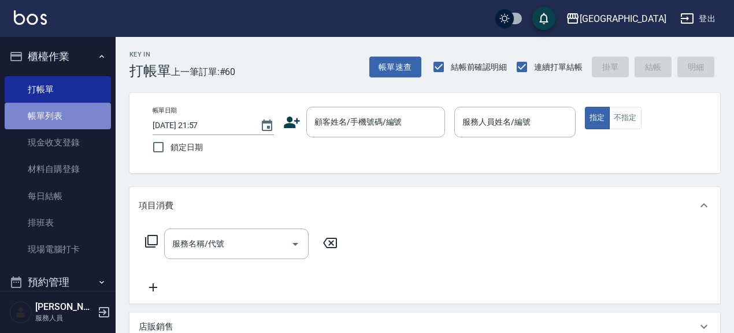
click at [69, 118] on link "帳單列表" at bounding box center [58, 116] width 106 height 27
click at [42, 117] on link "帳單列表" at bounding box center [58, 116] width 106 height 27
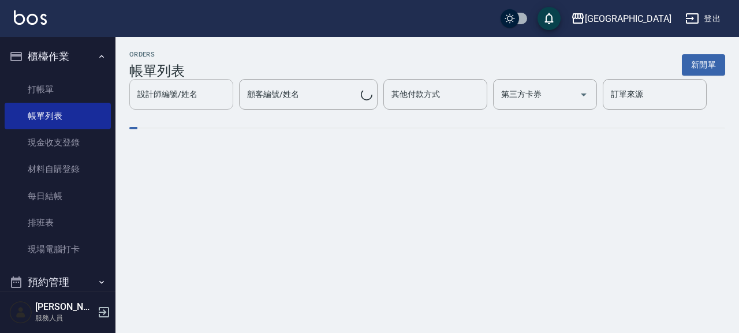
click at [172, 93] on div "設計師編號/姓名 設計師編號/姓名" at bounding box center [181, 94] width 104 height 31
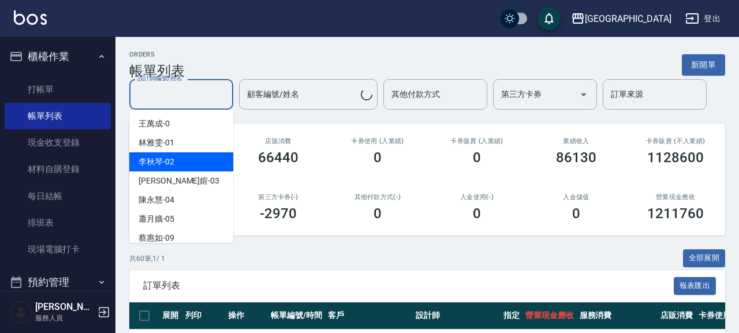
click at [180, 165] on div "李秋琴 -02" at bounding box center [181, 161] width 104 height 19
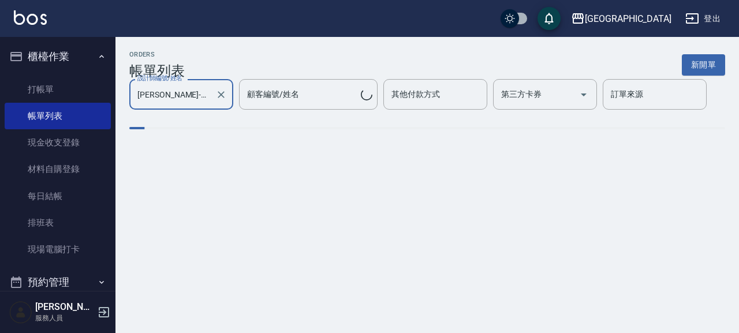
type input "李秋琴-02"
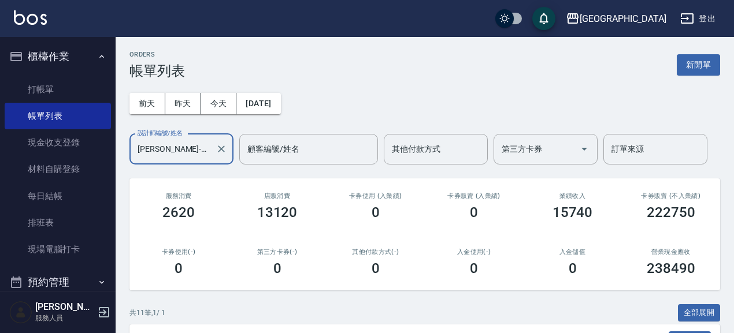
drag, startPoint x: 225, startPoint y: 148, endPoint x: 221, endPoint y: 161, distance: 12.8
click at [225, 148] on icon "Clear" at bounding box center [221, 149] width 12 height 12
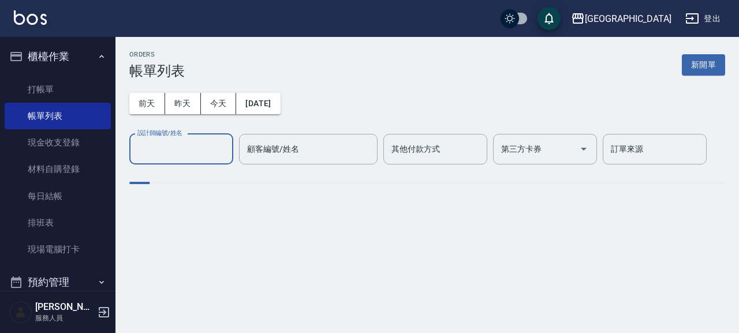
click at [181, 151] on input "設計師編號/姓名" at bounding box center [182, 149] width 94 height 20
click at [176, 151] on input "設計師編號/姓名" at bounding box center [182, 149] width 94 height 20
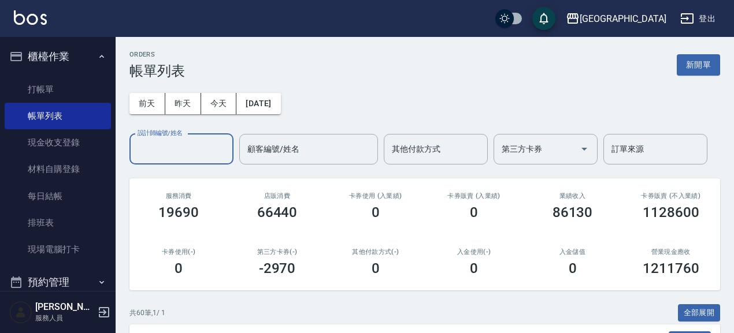
click at [209, 153] on input "設計師編號/姓名" at bounding box center [182, 149] width 94 height 20
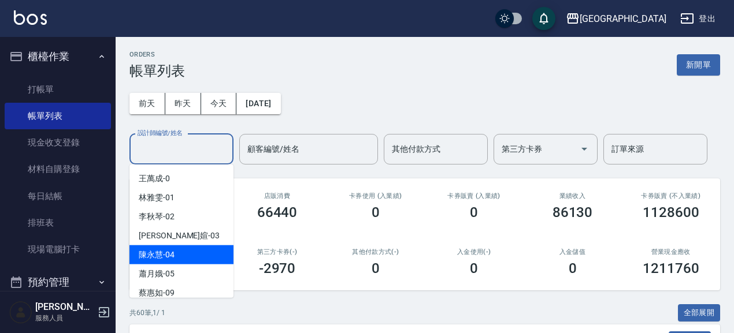
click at [184, 257] on div "[PERSON_NAME]-04" at bounding box center [181, 254] width 104 height 19
type input "[PERSON_NAME]-04"
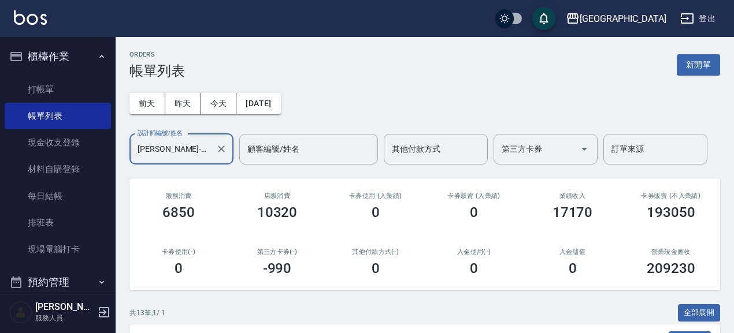
click at [214, 145] on button "Clear" at bounding box center [221, 149] width 16 height 16
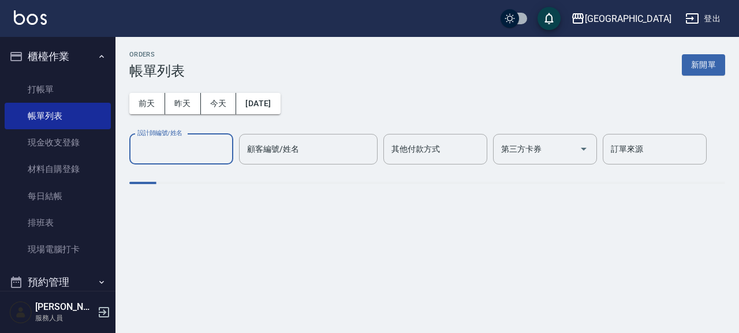
click at [195, 151] on input "設計師編號/姓名" at bounding box center [182, 149] width 94 height 20
click at [169, 148] on input "設計師編號/姓名" at bounding box center [182, 149] width 94 height 20
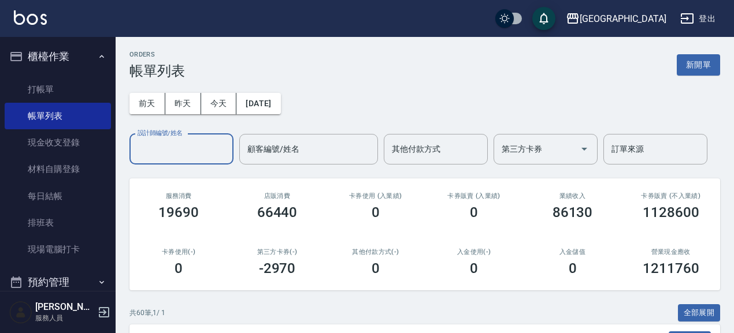
click at [220, 149] on input "設計師編號/姓名" at bounding box center [182, 149] width 94 height 20
click at [193, 152] on input "設計師編號/姓名" at bounding box center [182, 149] width 94 height 20
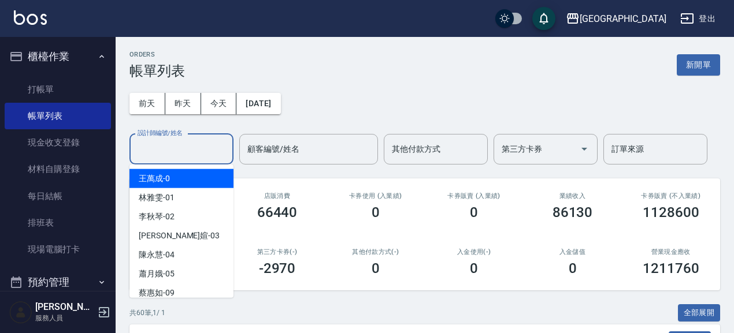
click at [217, 155] on input "設計師編號/姓名" at bounding box center [182, 149] width 94 height 20
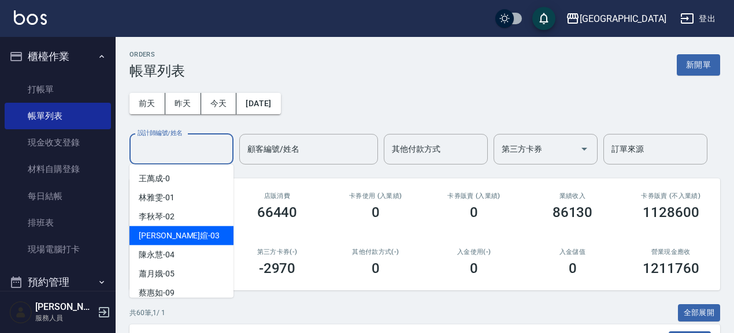
click at [188, 233] on div "[PERSON_NAME]媗 -03" at bounding box center [181, 235] width 104 height 19
type input "[PERSON_NAME]媗-03"
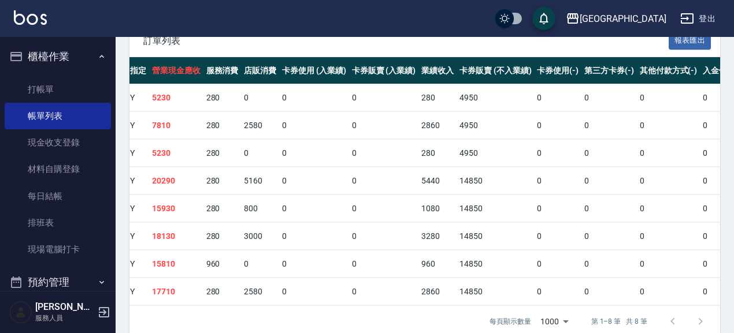
scroll to position [250, 0]
